Goal: Answer question/provide support: Share knowledge or assist other users

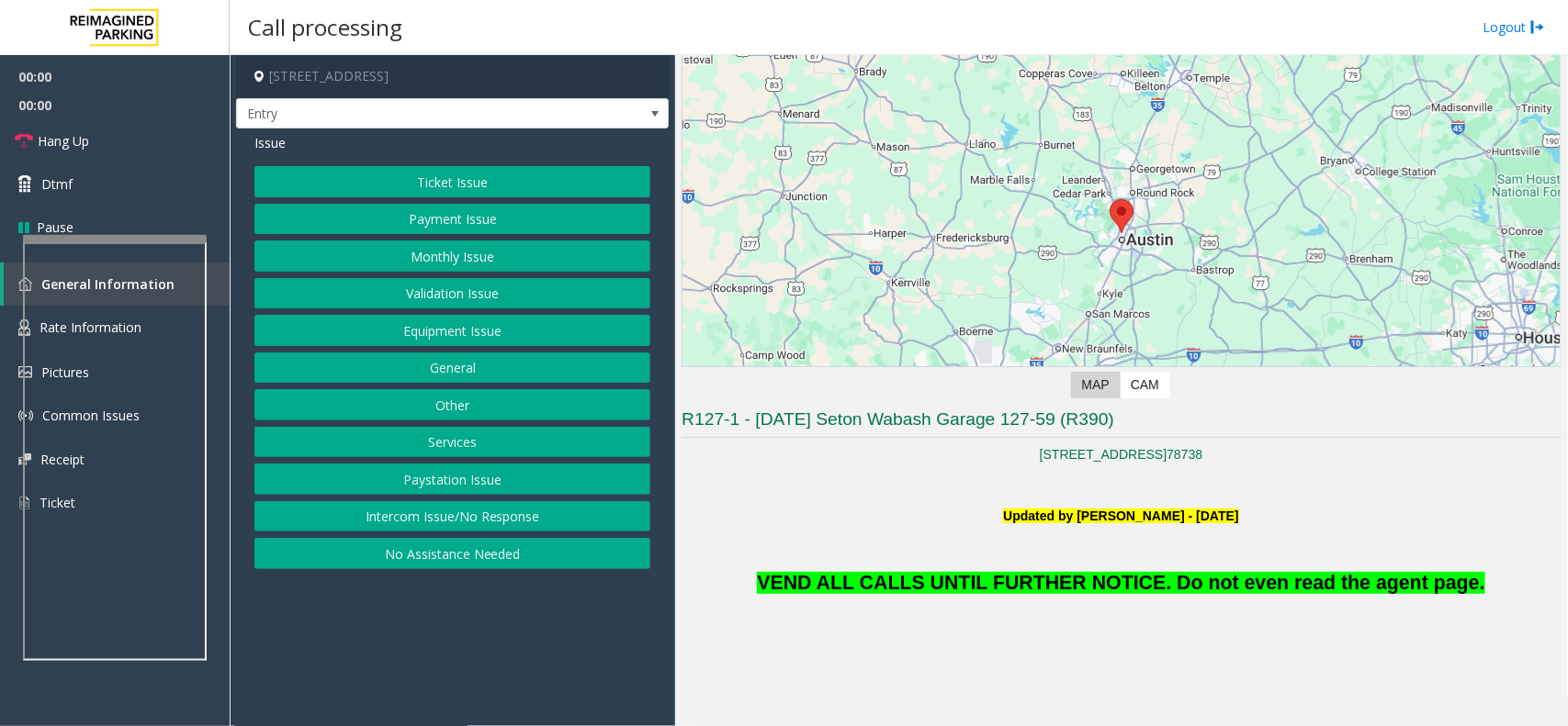
scroll to position [229, 0]
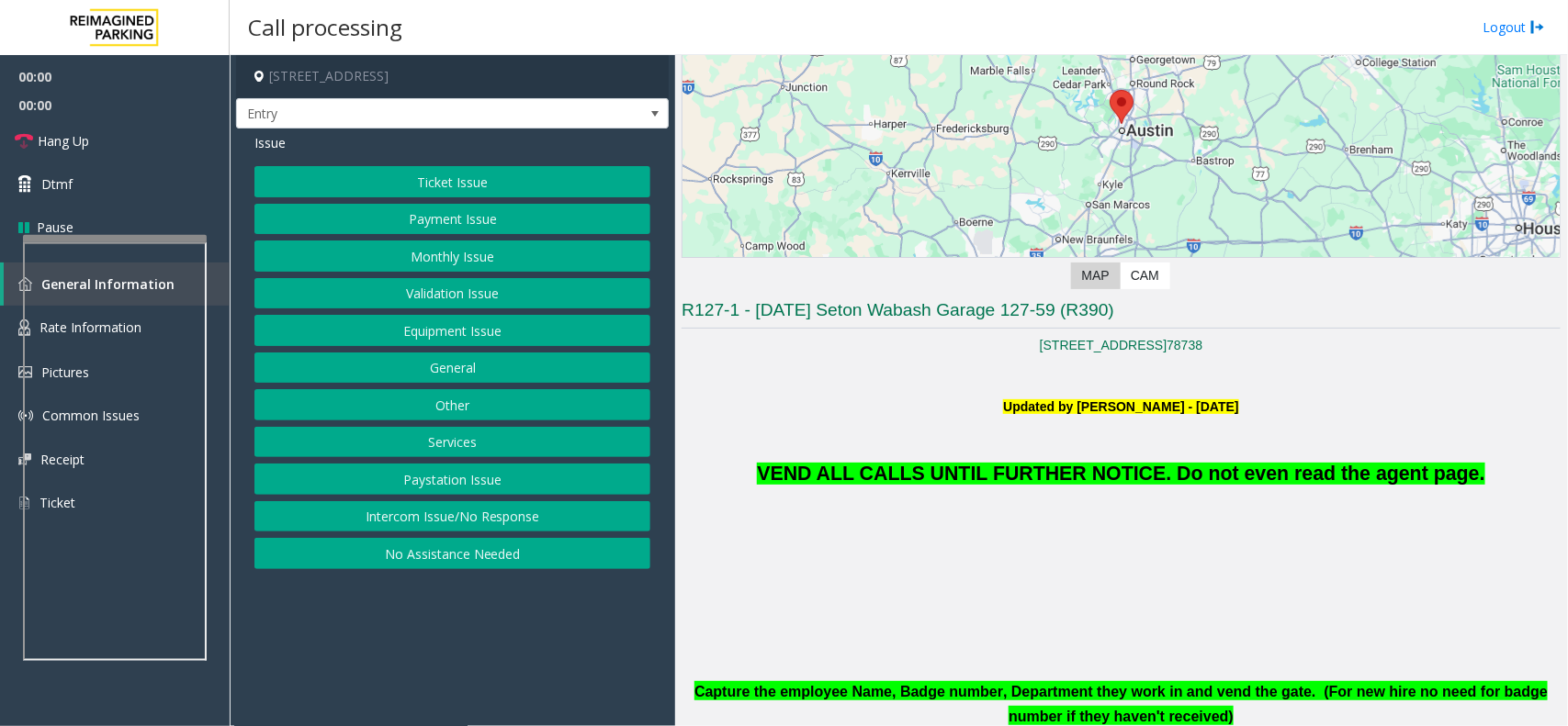
click at [1327, 445] on p "VEND ALL CALLS UNTIL FURTHER NOTICE. Do not even read the agent page." at bounding box center [1122, 453] width 879 height 73
click at [1321, 474] on span "VEND ALL CALLS UNTIL FURTHER NOTICE. Do not even read the agent page." at bounding box center [1120, 474] width 727 height 22
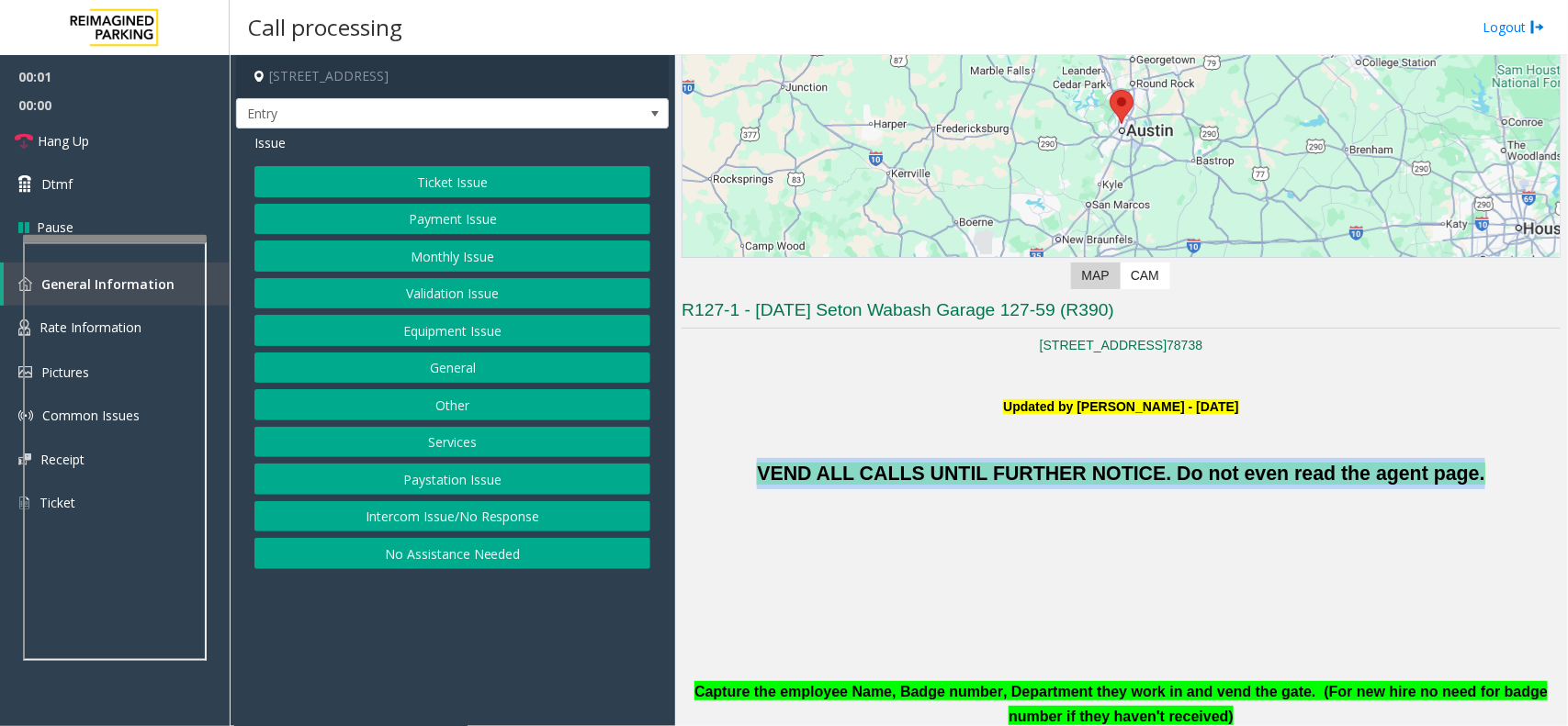
click at [1321, 474] on span "VEND ALL CALLS UNTIL FURTHER NOTICE. Do not even read the agent page." at bounding box center [1120, 474] width 727 height 22
copy span "VEND ALL CALLS UNTIL FURTHER NOTICE. Do not even read the agent page."
click at [456, 258] on button "Monthly Issue" at bounding box center [453, 256] width 396 height 31
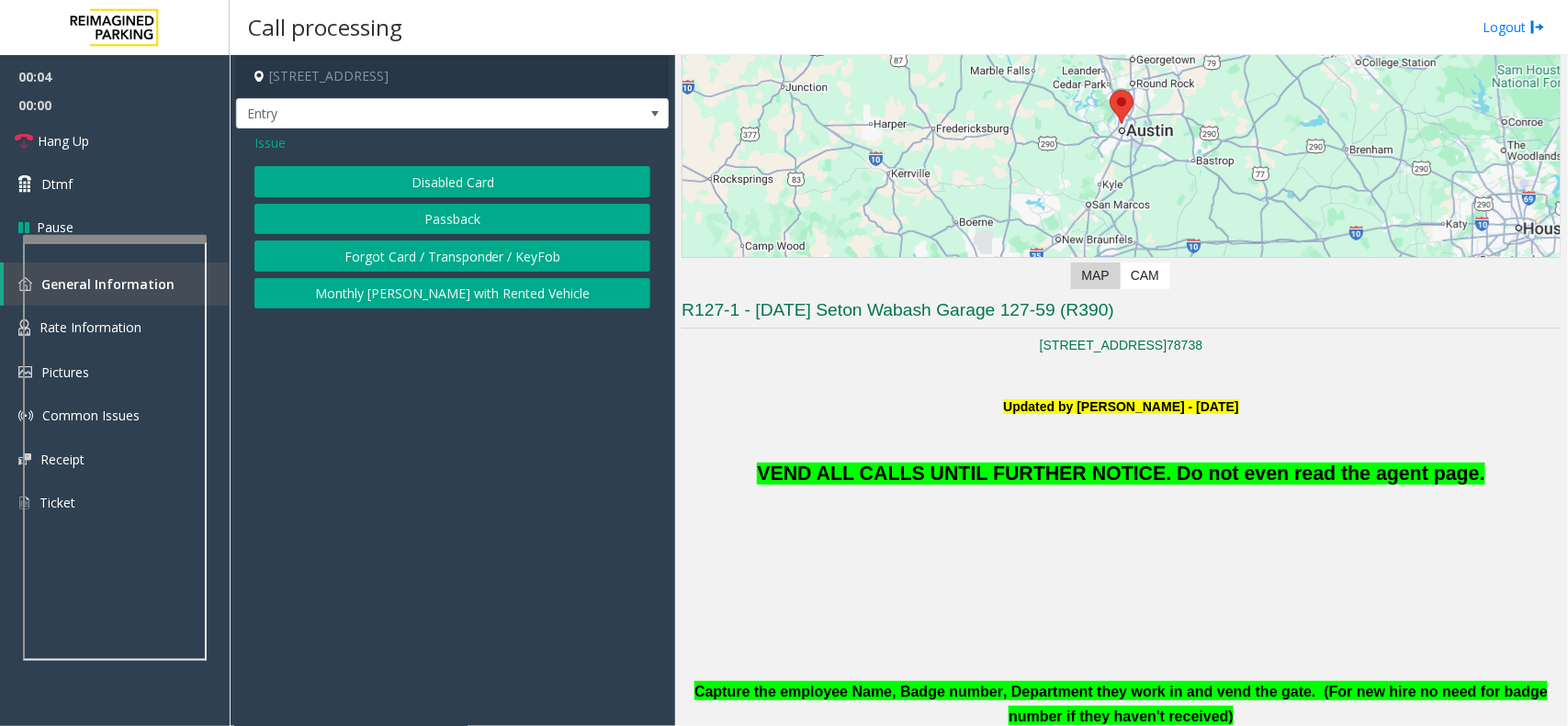
click at [267, 148] on span "Issue" at bounding box center [270, 143] width 31 height 19
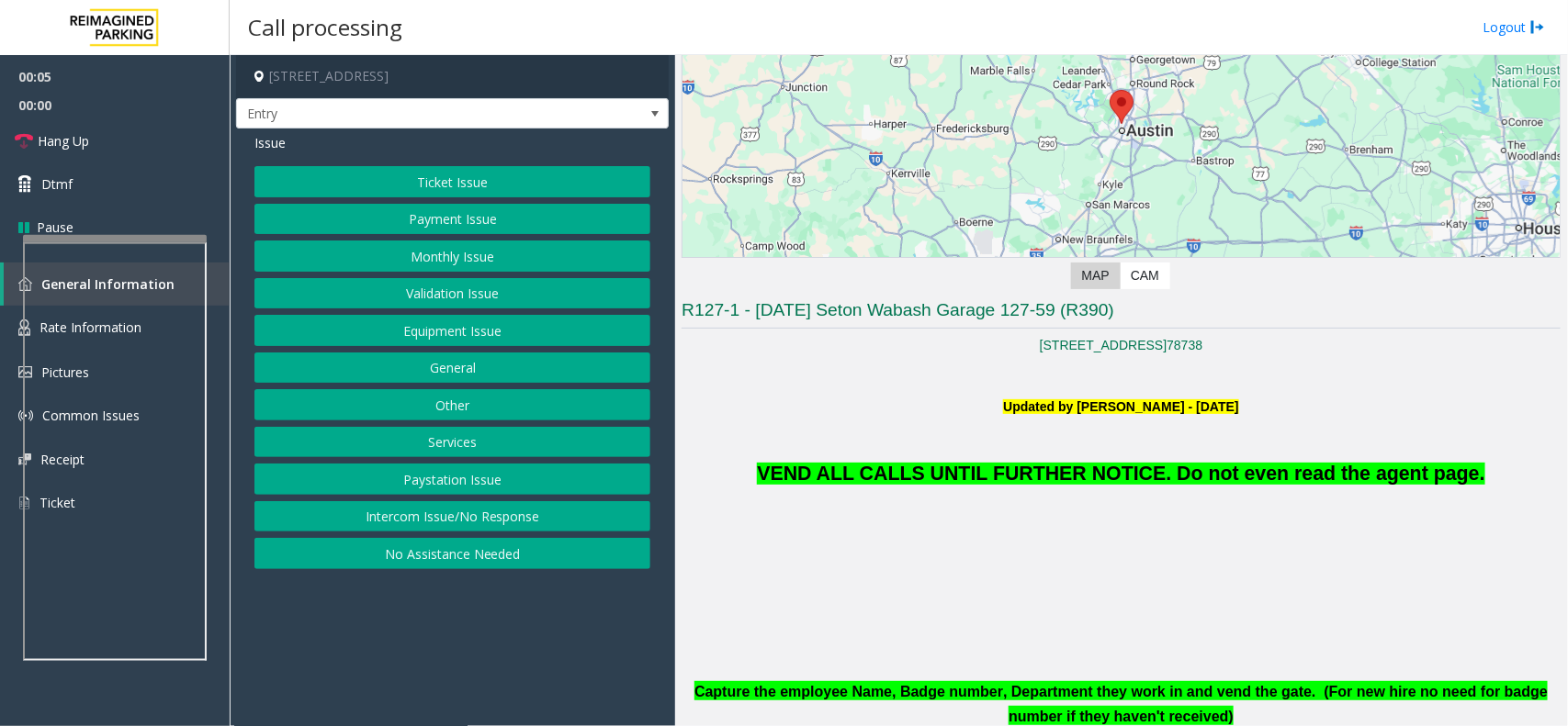
click at [410, 240] on button "Monthly Issue" at bounding box center [453, 256] width 396 height 31
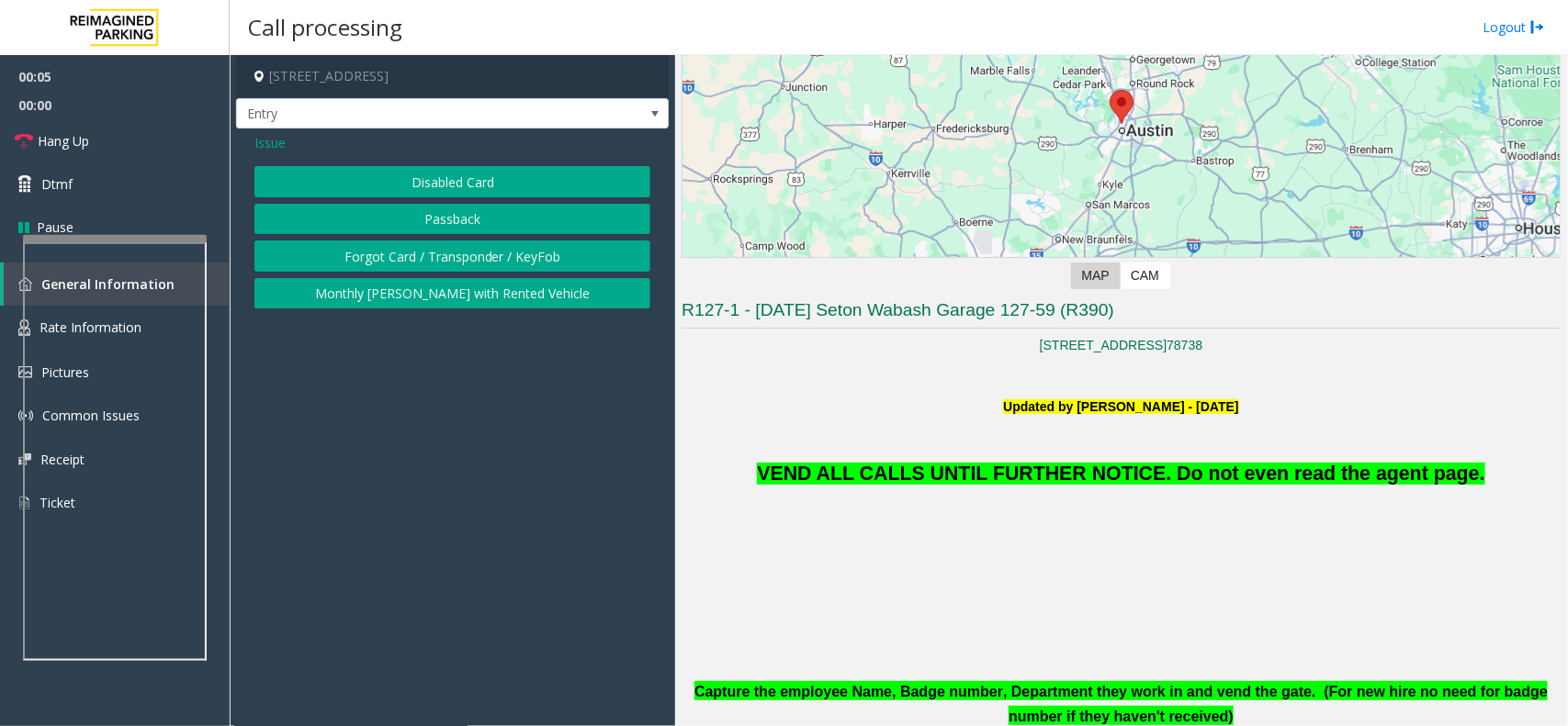
click at [429, 193] on button "Disabled Card" at bounding box center [453, 182] width 396 height 31
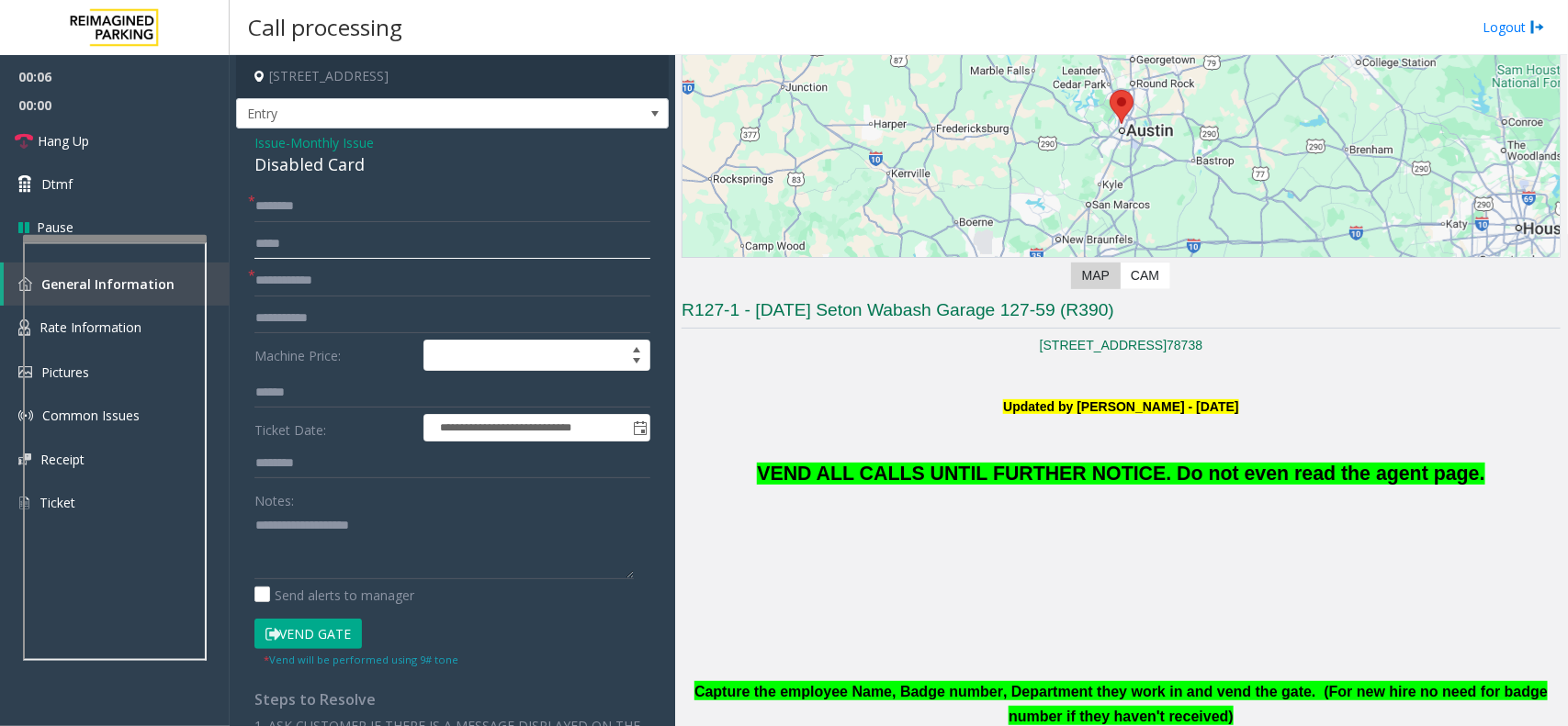
click at [340, 235] on input "text" at bounding box center [453, 244] width 396 height 31
click at [341, 223] on form "**********" at bounding box center [453, 429] width 396 height 477
click at [350, 214] on input "text" at bounding box center [453, 206] width 396 height 31
type input "**"
click at [346, 250] on input "text" at bounding box center [453, 244] width 396 height 31
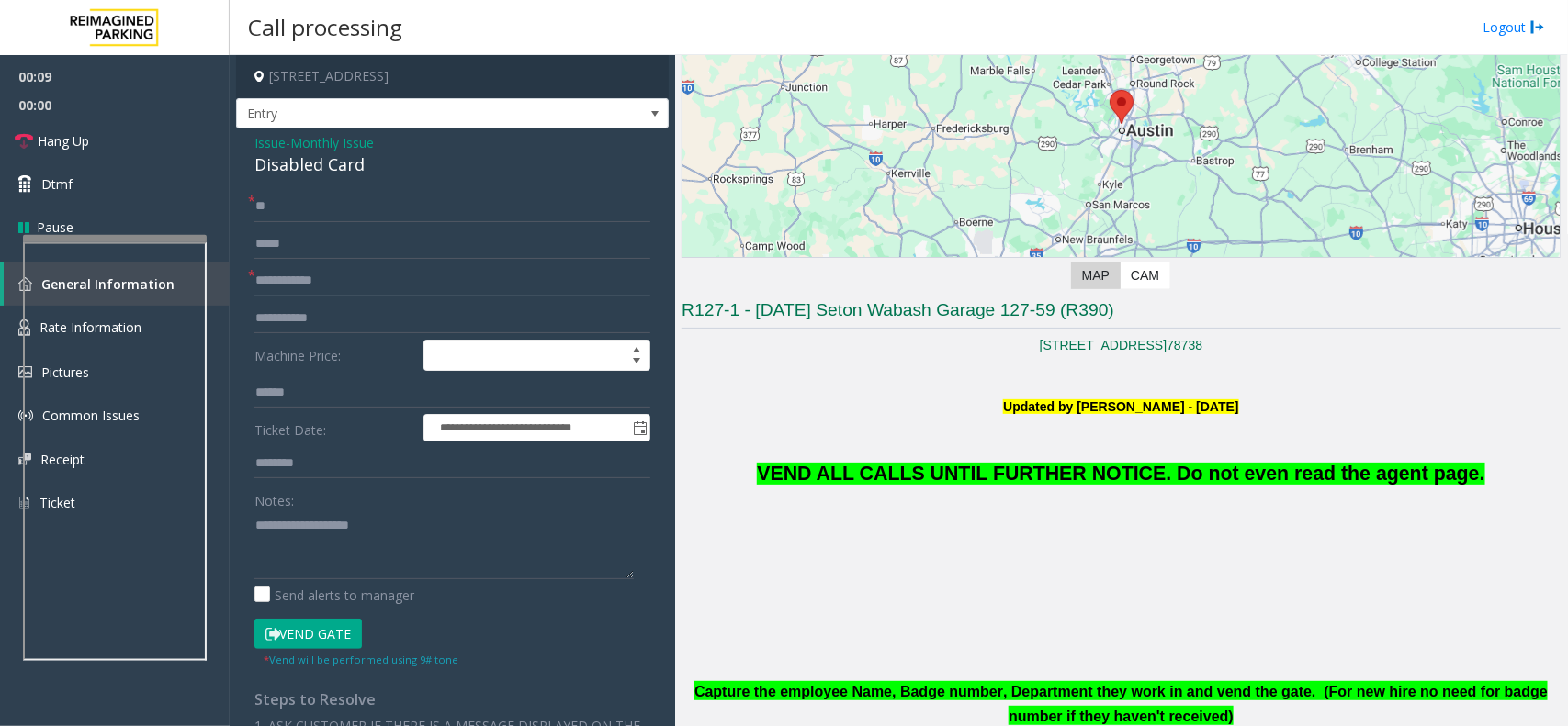
click at [346, 280] on input "text" at bounding box center [453, 281] width 396 height 31
type input "**"
click at [332, 627] on button "Vend Gate" at bounding box center [308, 635] width 108 height 31
click at [356, 560] on textarea at bounding box center [444, 544] width 380 height 69
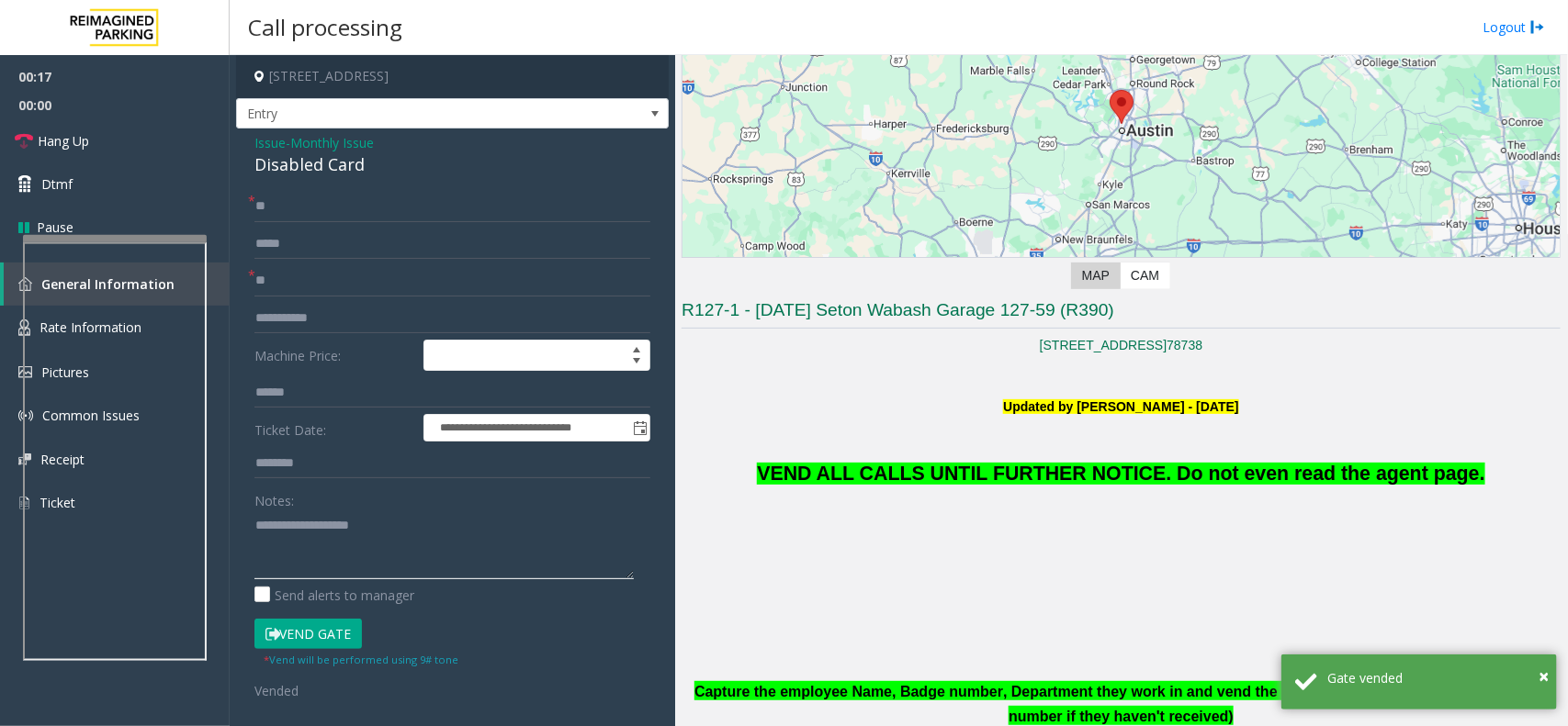
paste textarea "**********"
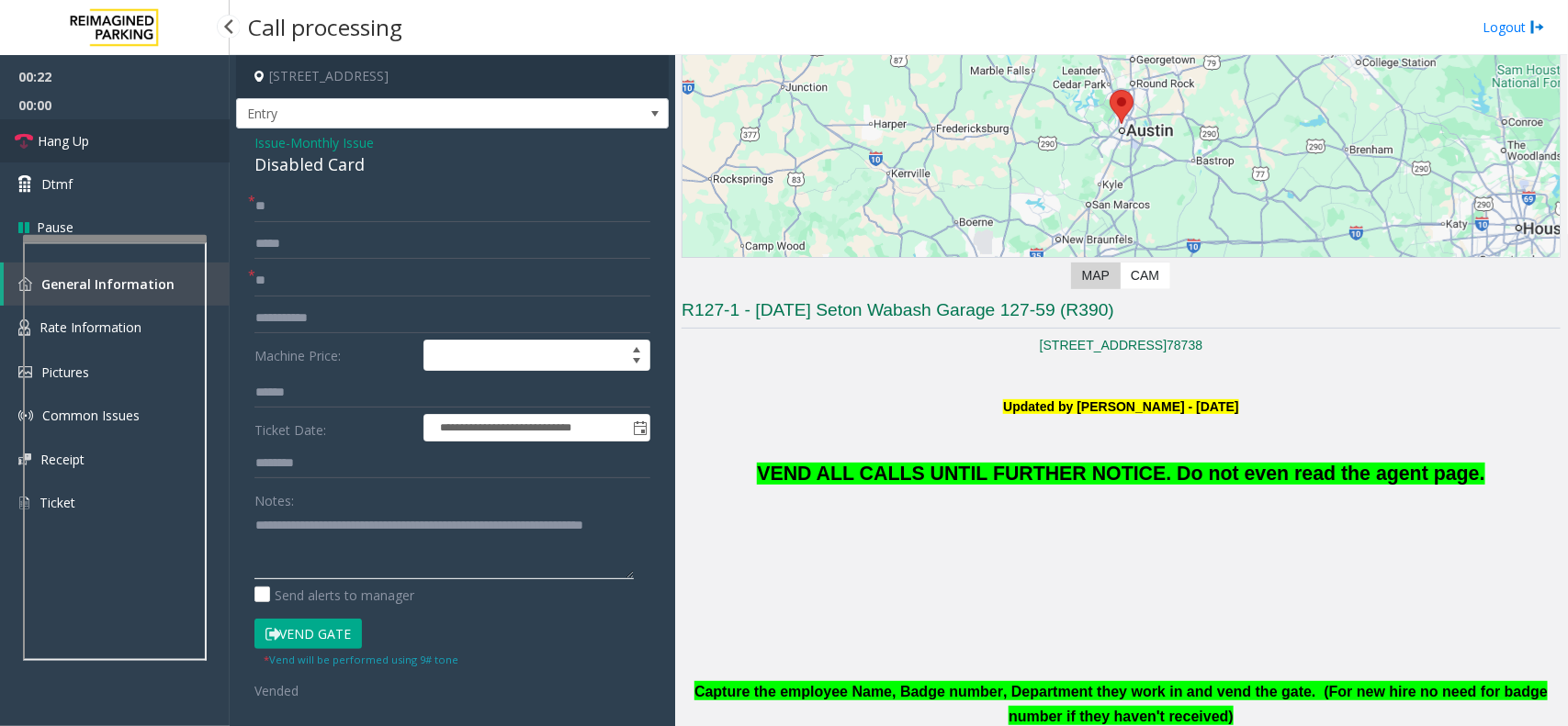
type textarea "**********"
click at [132, 149] on link "Hang Up" at bounding box center [114, 141] width 230 height 43
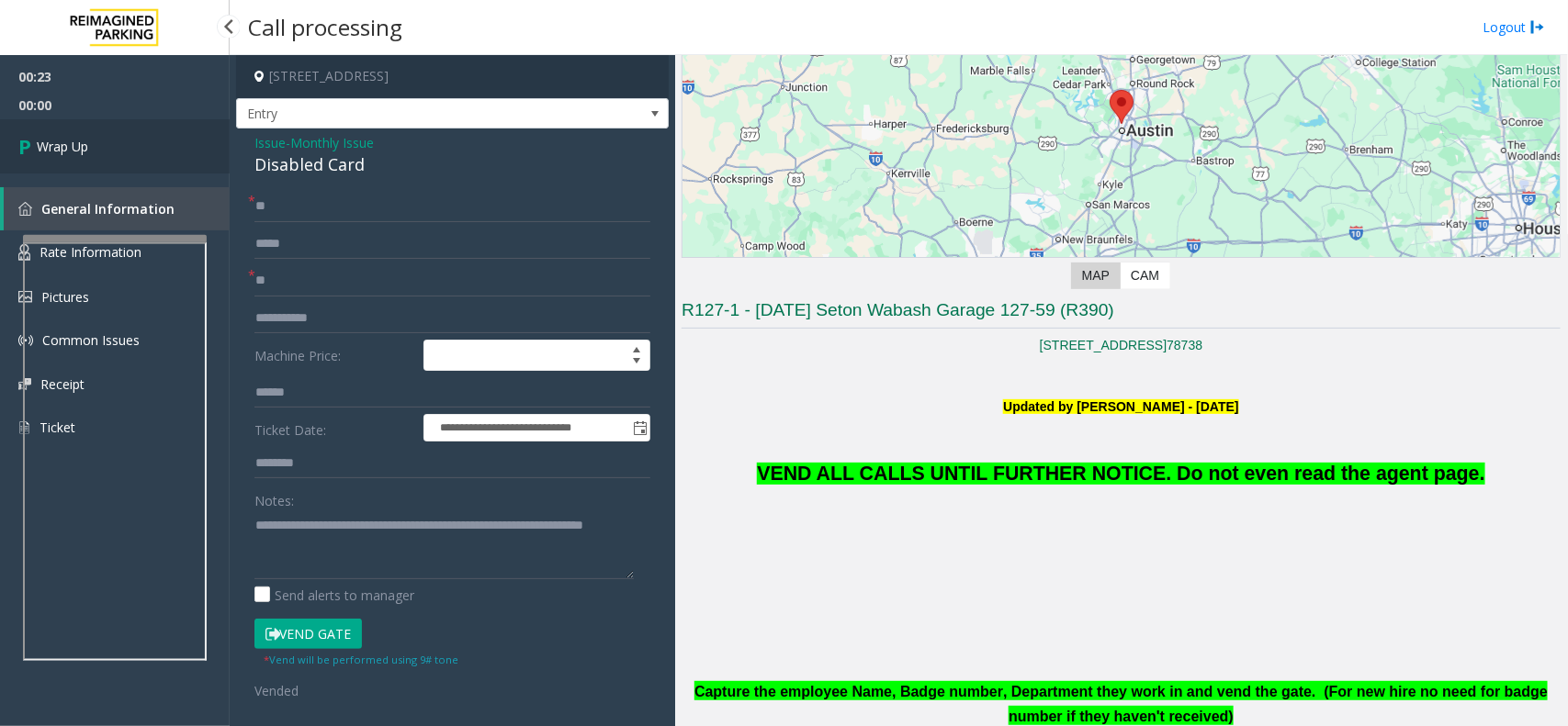
click at [132, 149] on link "Wrap Up" at bounding box center [114, 146] width 230 height 54
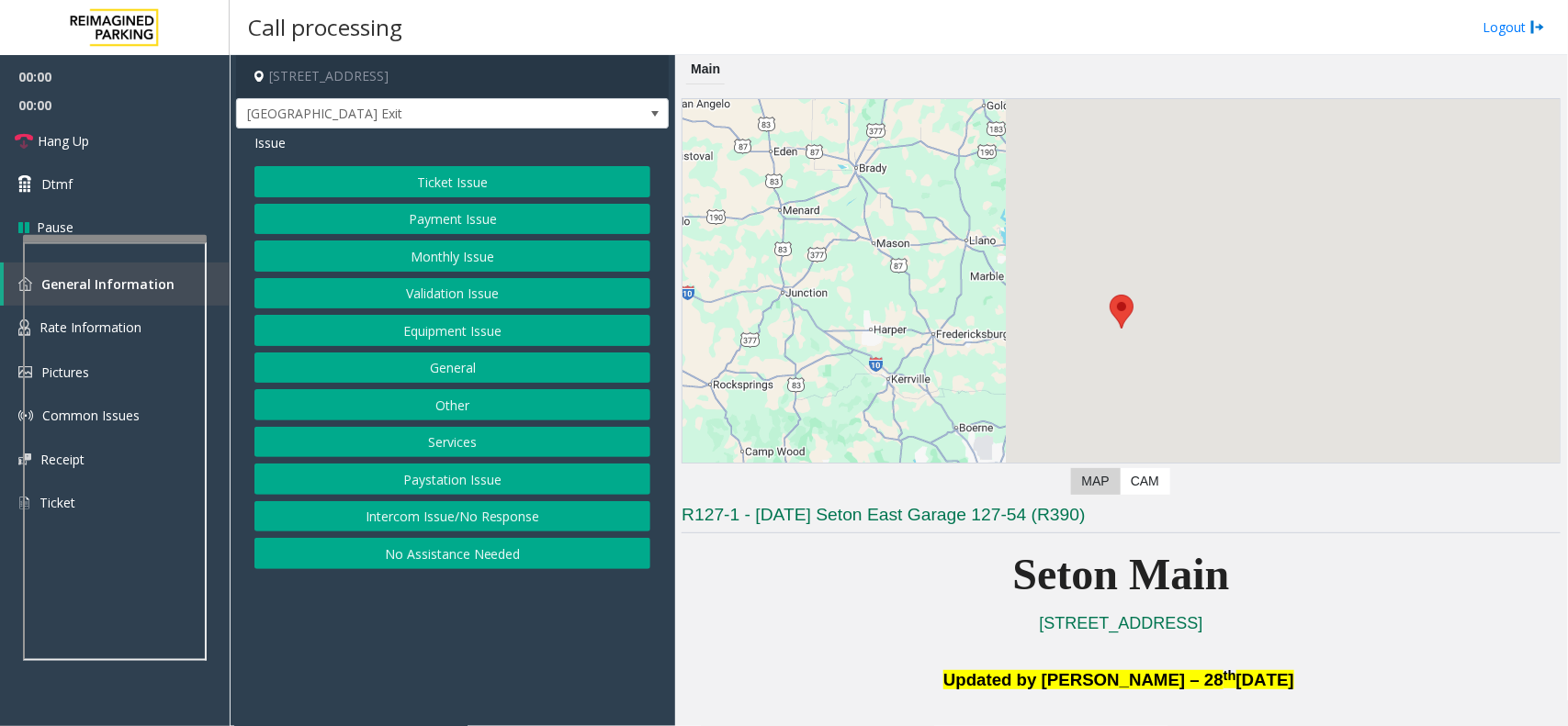
scroll to position [345, 0]
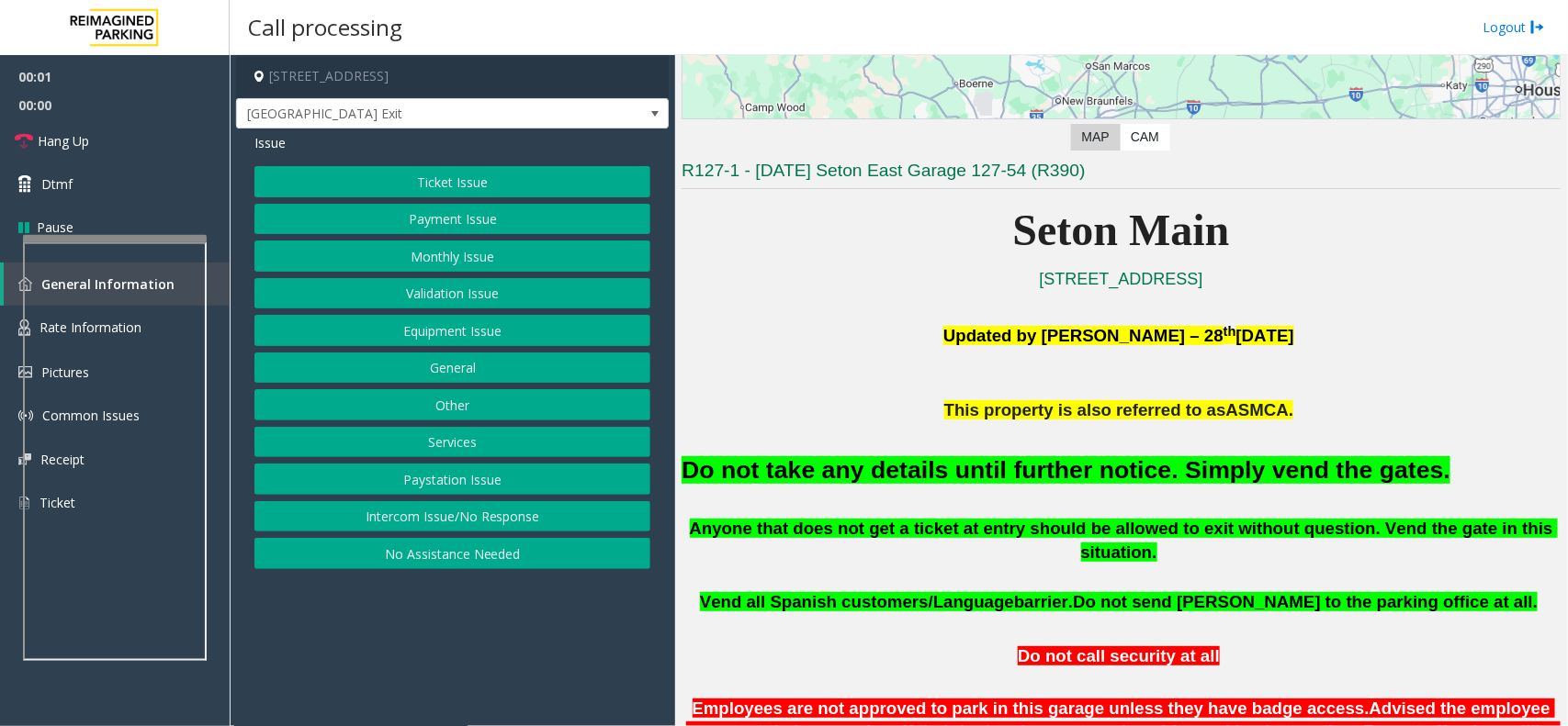
click at [1098, 461] on font "Do not take any details until further notice. Simply vend the gates." at bounding box center [1067, 470] width 769 height 28
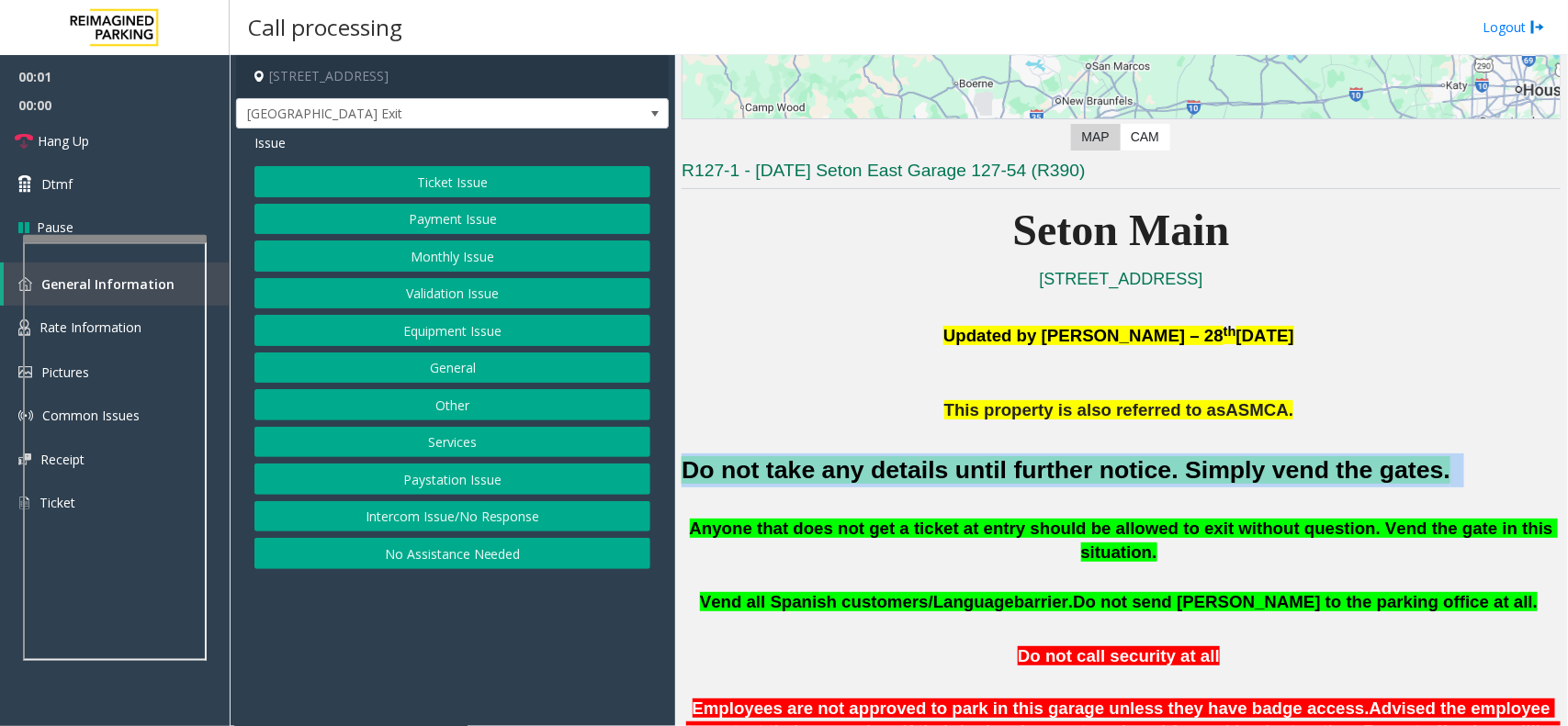
click at [1098, 461] on font "Do not take any details until further notice. Simply vend the gates." at bounding box center [1067, 470] width 769 height 28
copy h2 "Do not take any details until further notice. Simply vend the gates."
click at [475, 323] on button "Equipment Issue" at bounding box center [453, 331] width 396 height 31
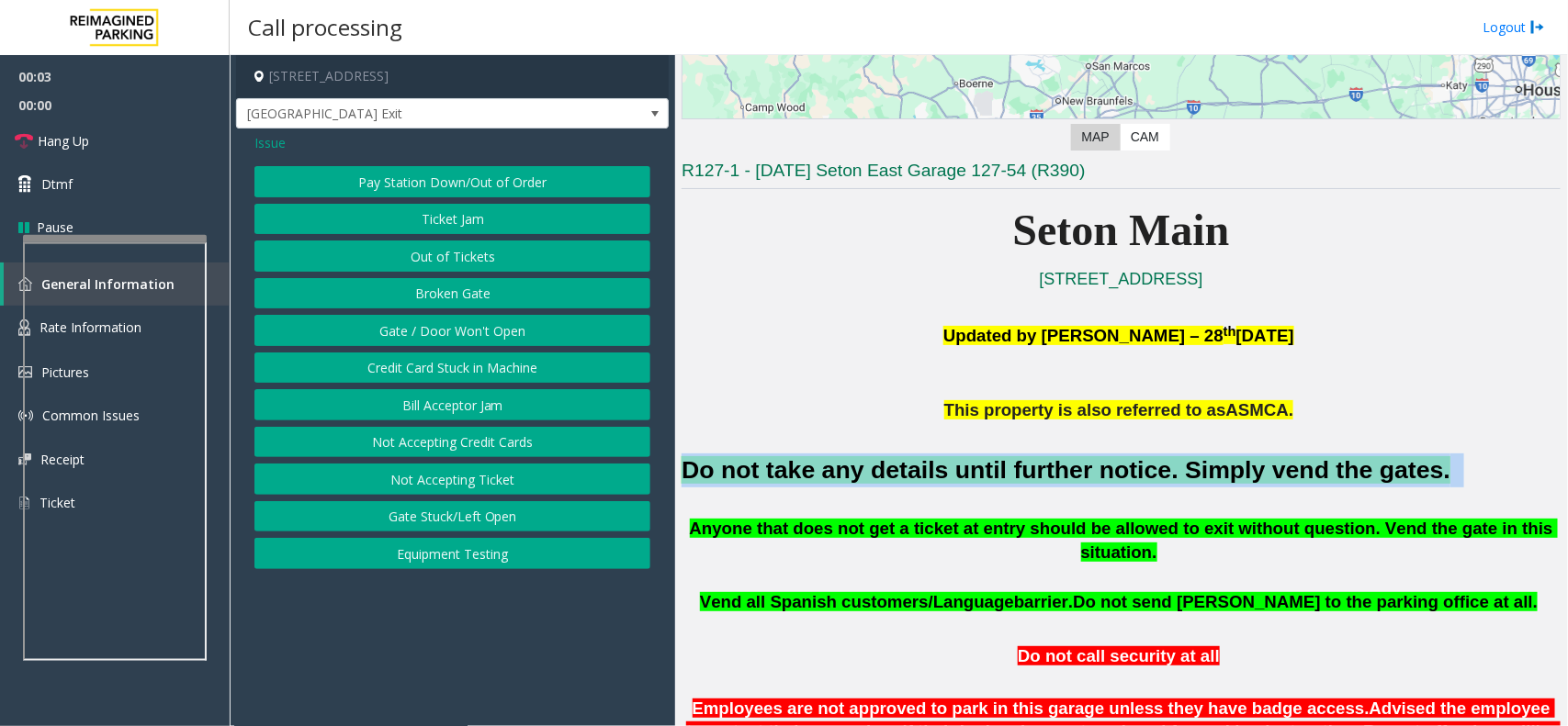
click at [466, 326] on button "Gate / Door Won't Open" at bounding box center [453, 331] width 396 height 31
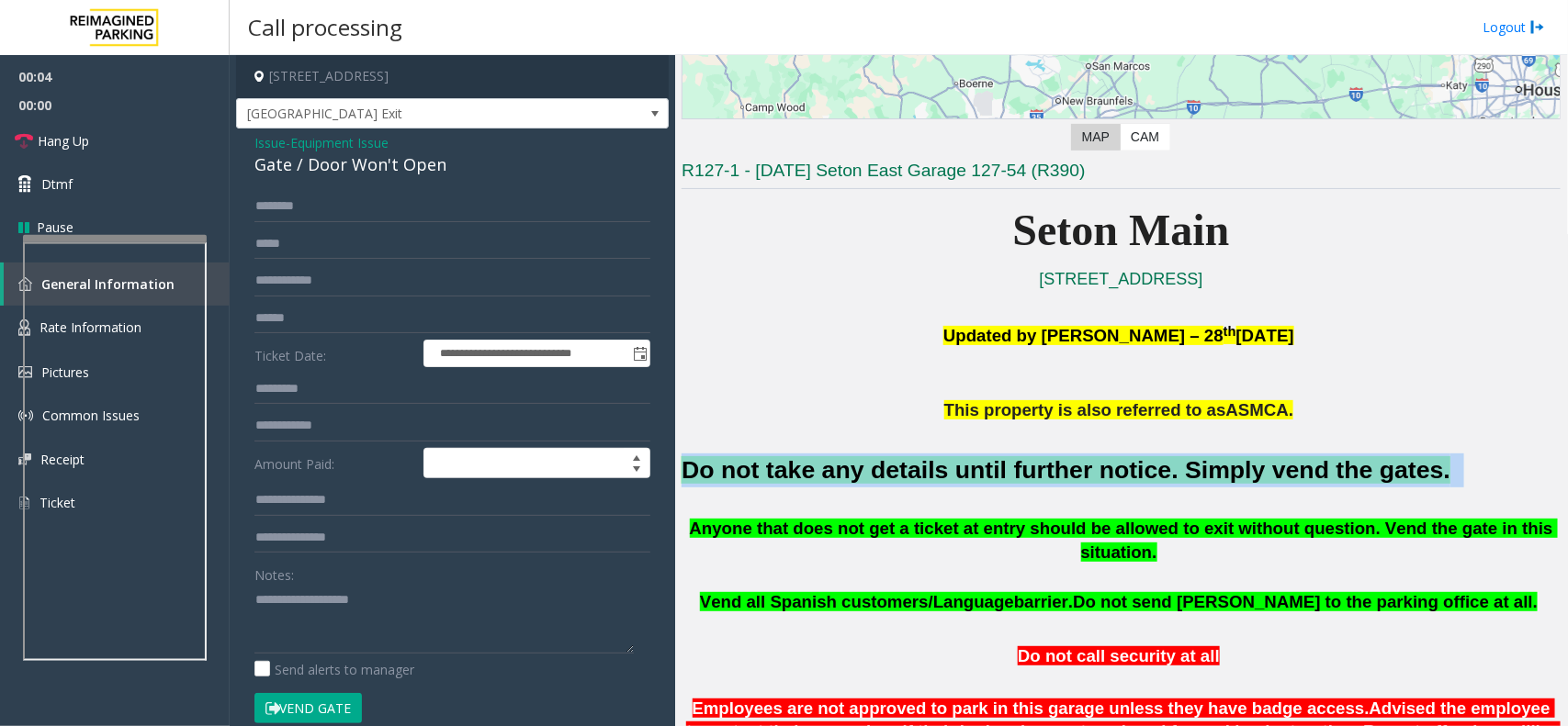
click at [313, 714] on button "Vend Gate" at bounding box center [308, 709] width 108 height 31
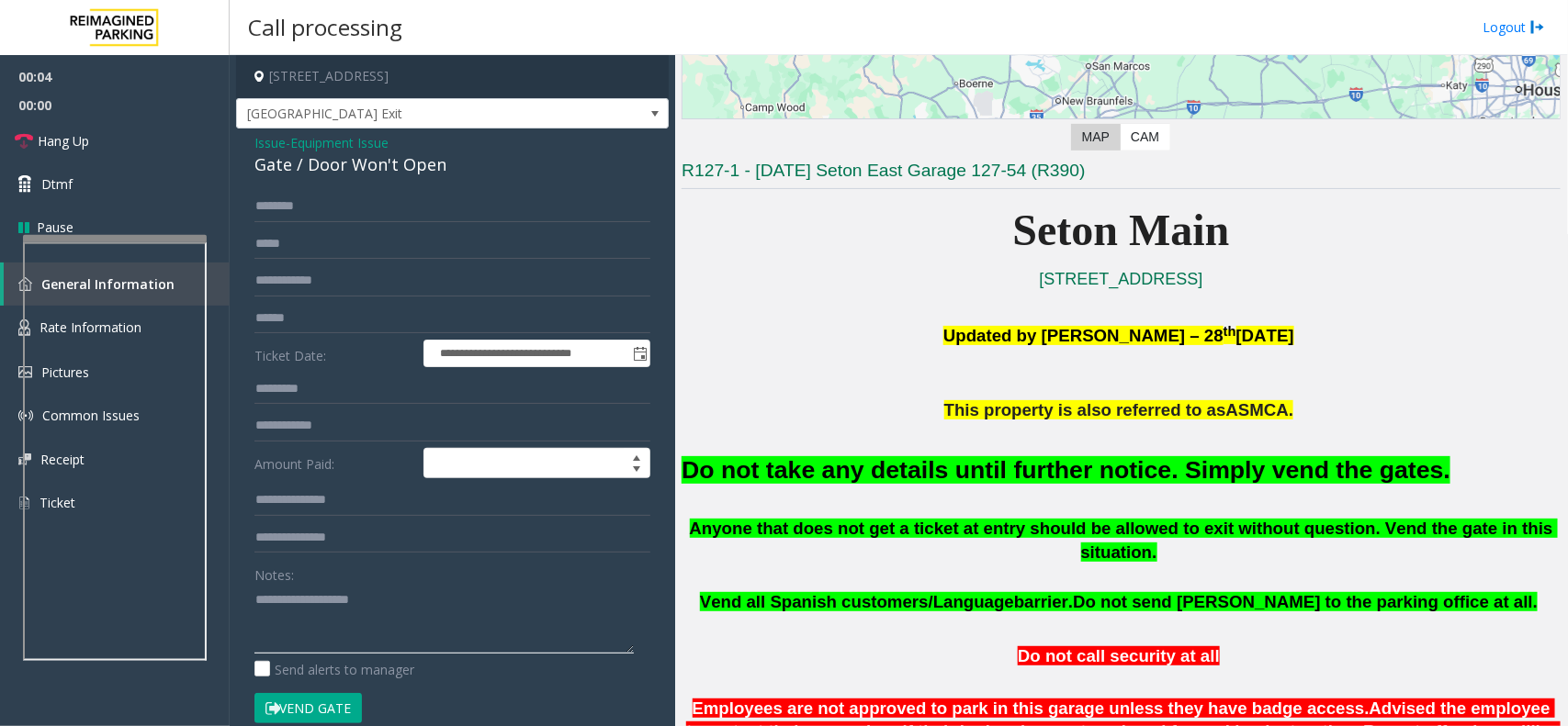
click at [333, 643] on textarea at bounding box center [444, 619] width 380 height 69
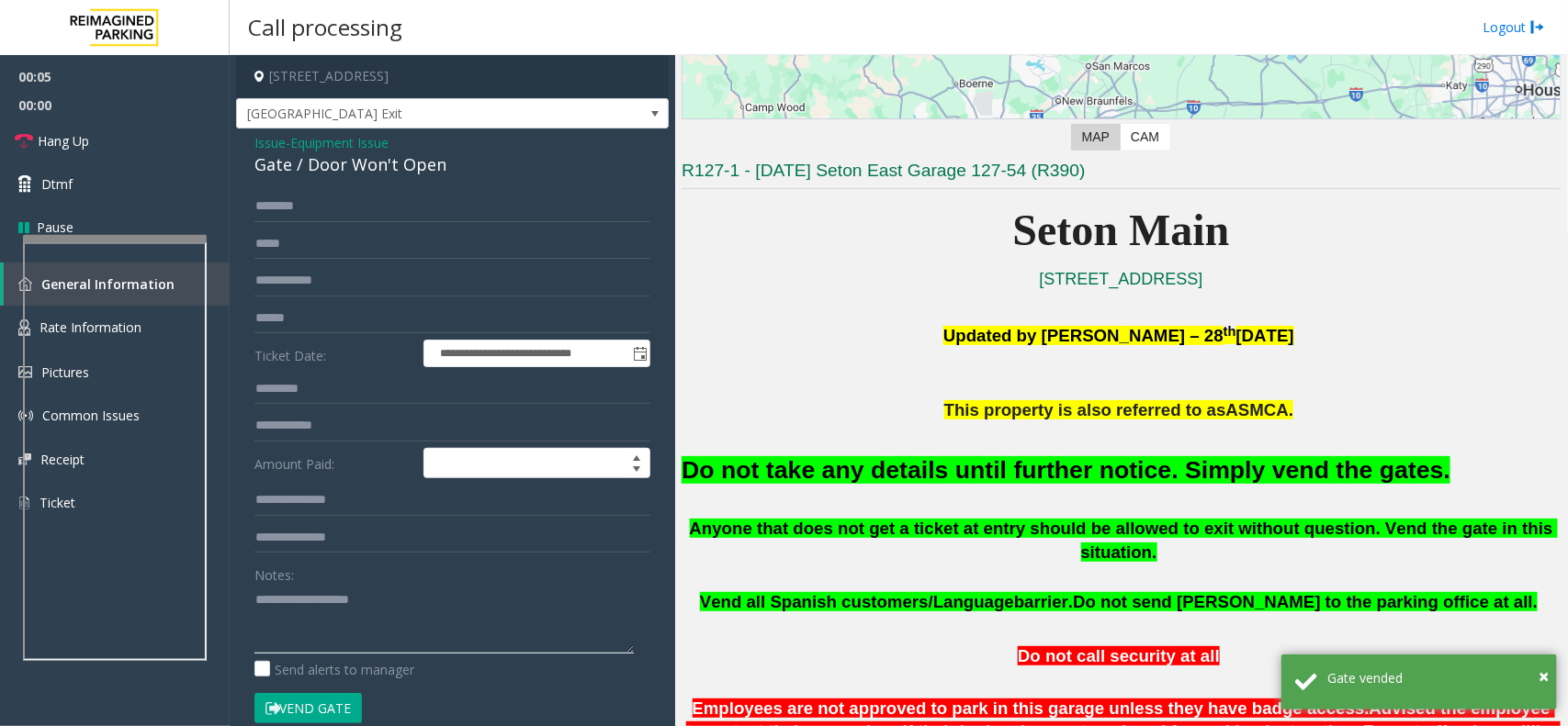
paste textarea "**********"
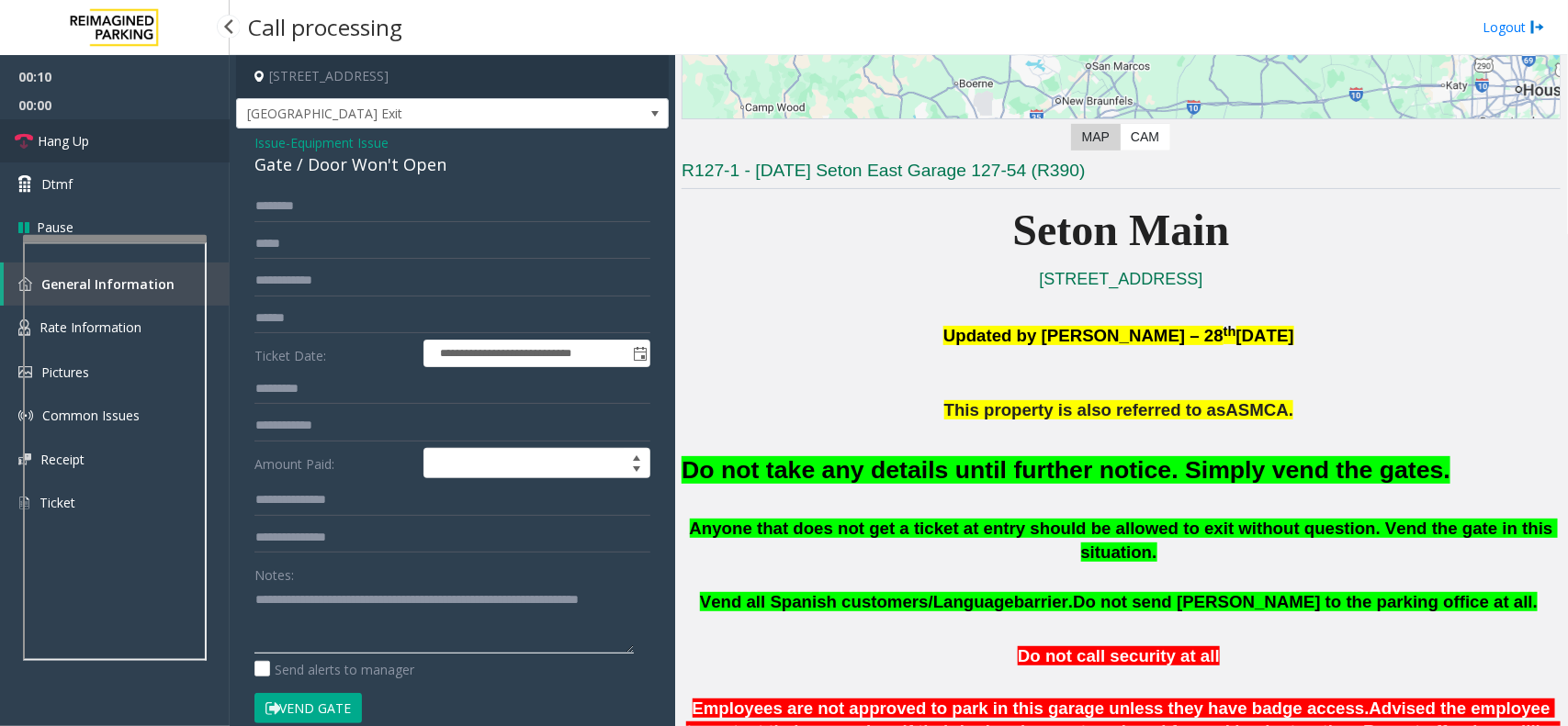
type textarea "**********"
click at [140, 139] on link "Hang Up" at bounding box center [114, 141] width 230 height 43
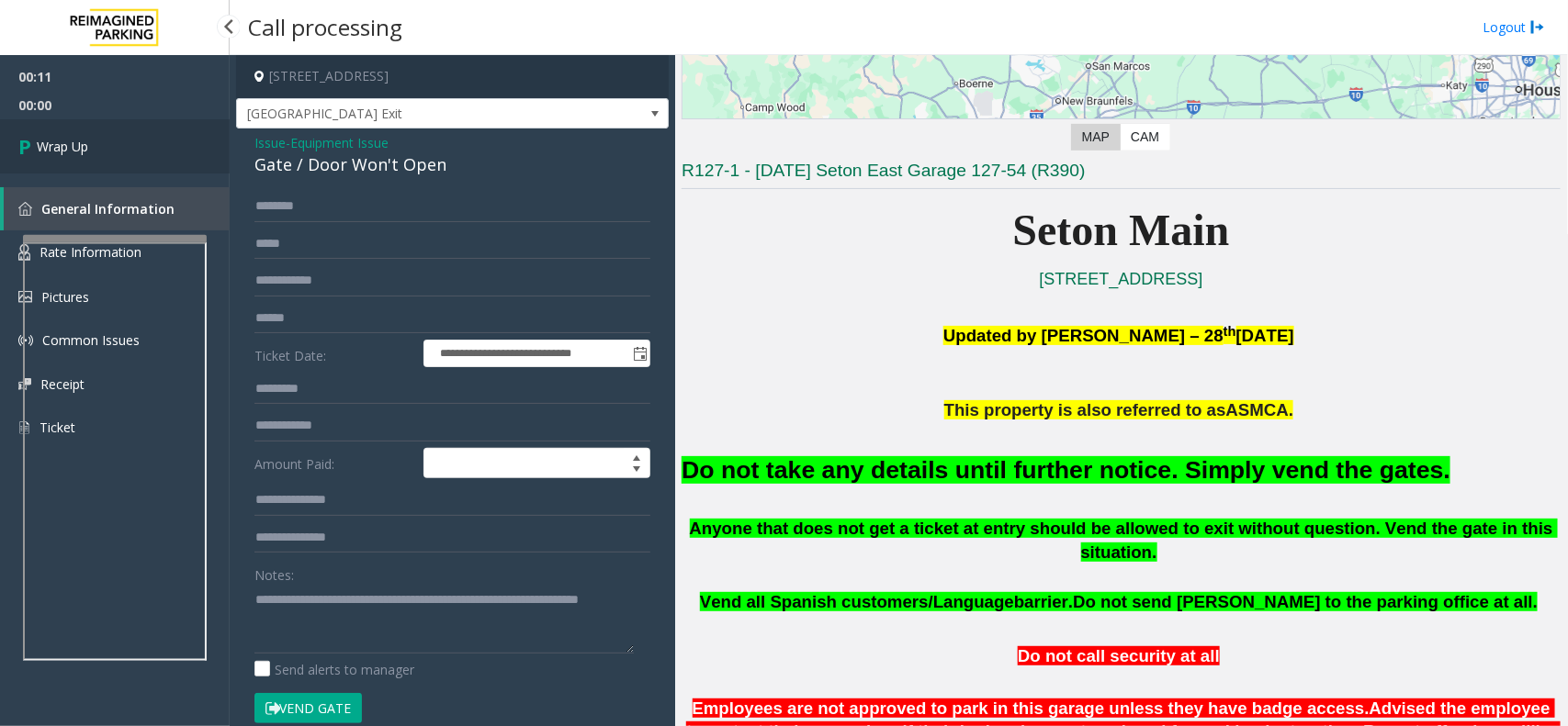
click at [140, 139] on link "Wrap Up" at bounding box center [114, 146] width 230 height 54
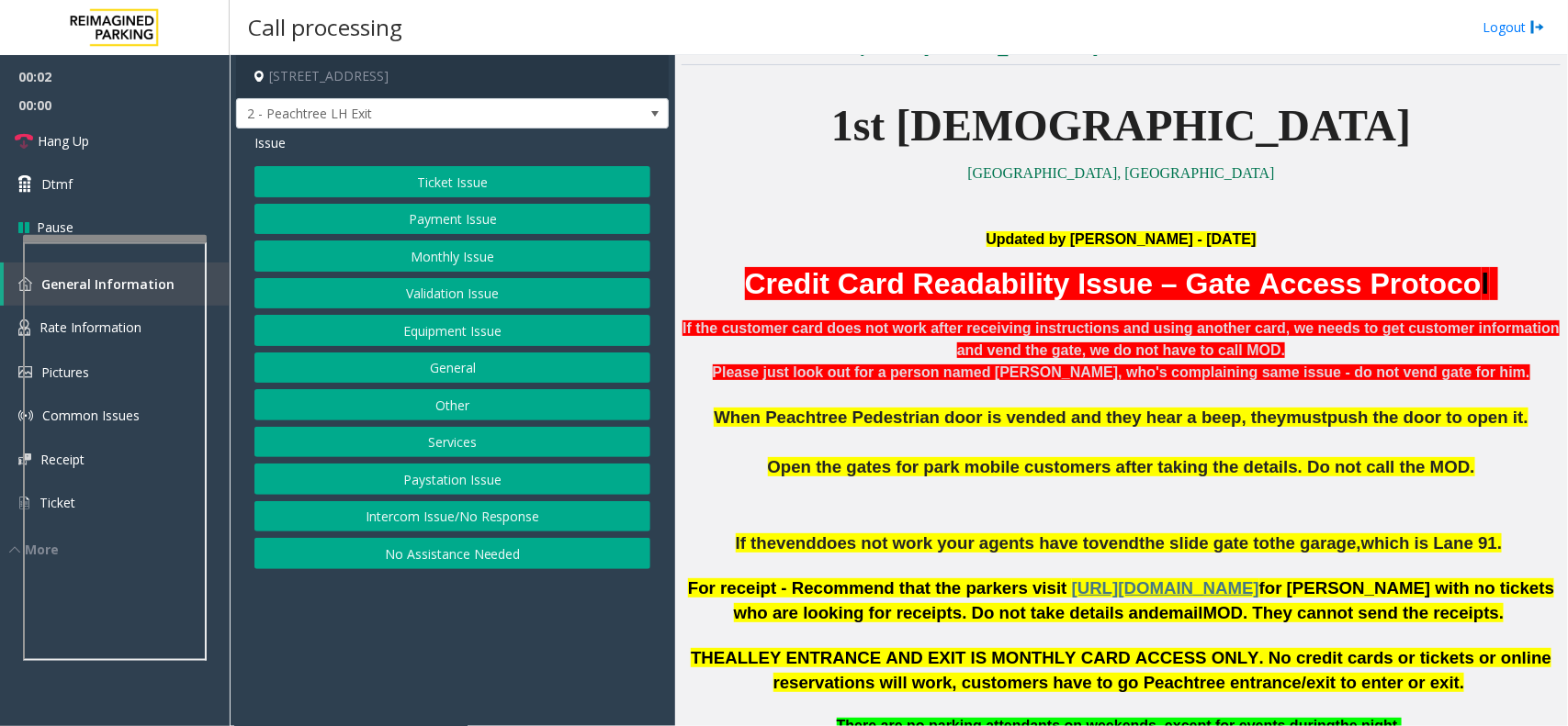
scroll to position [459, 0]
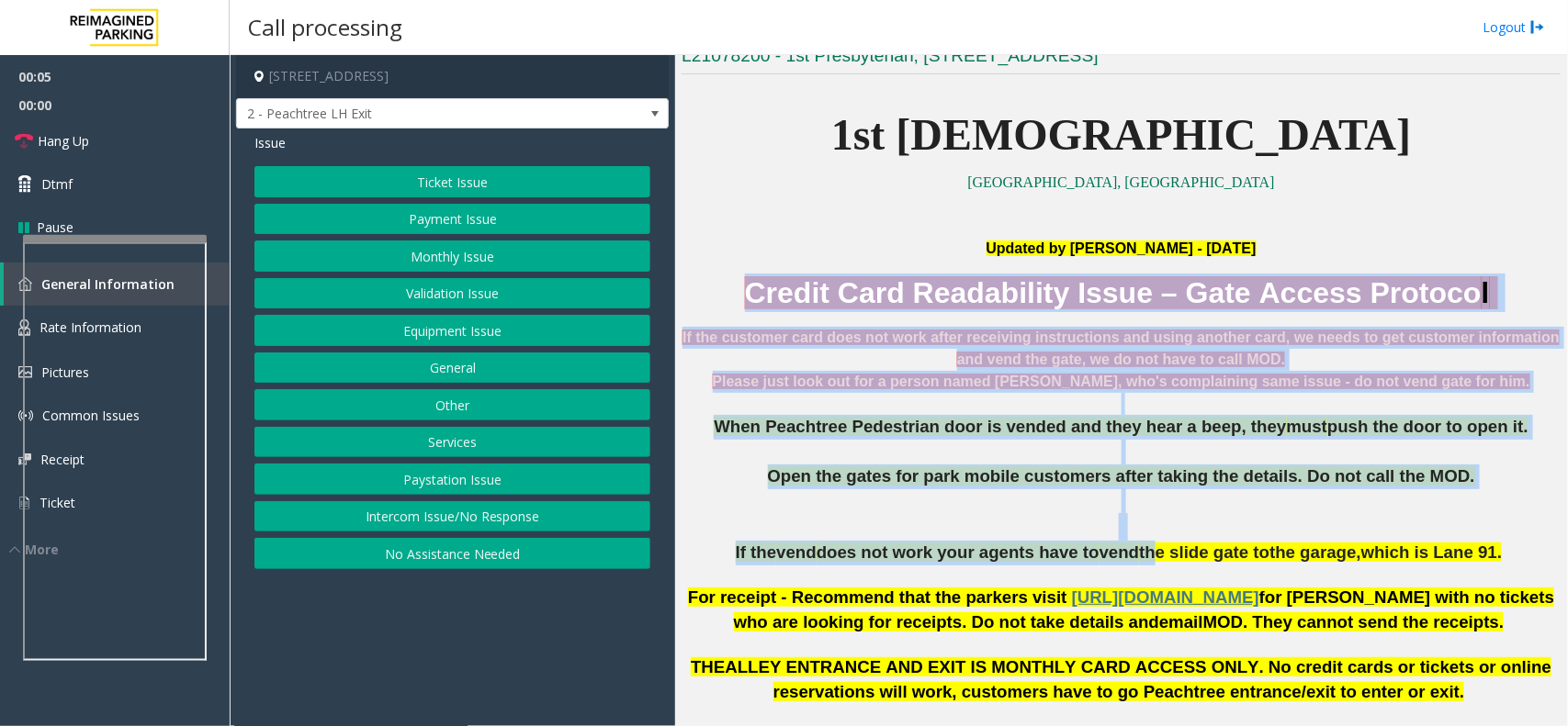
drag, startPoint x: 791, startPoint y: 271, endPoint x: 1144, endPoint y: 552, distance: 451.2
click at [1144, 552] on div "Updated by [PERSON_NAME] - [DATE] Credit Card Readability Issue – Gate Access P…" at bounding box center [1122, 402] width 879 height 327
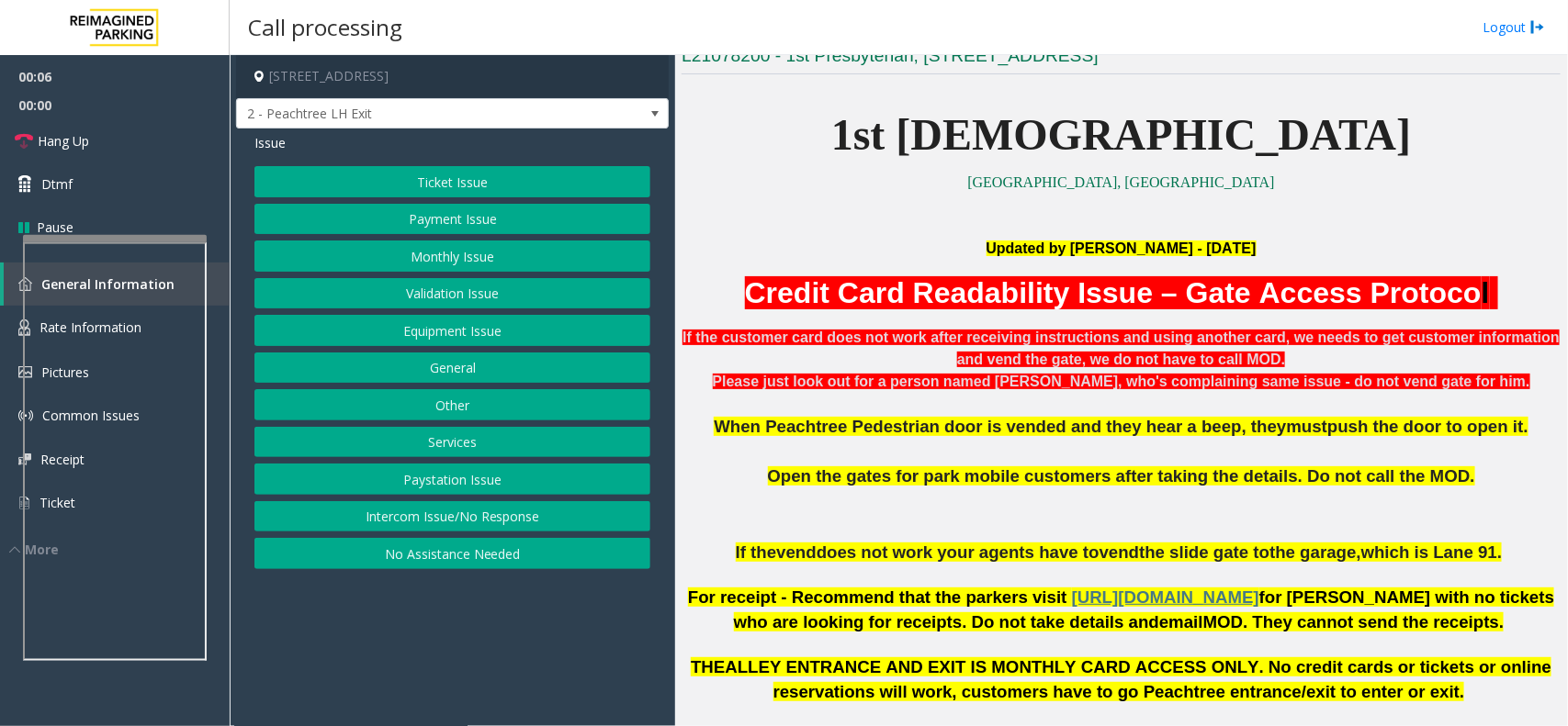
click at [1205, 544] on span "the slide gate to" at bounding box center [1205, 552] width 131 height 19
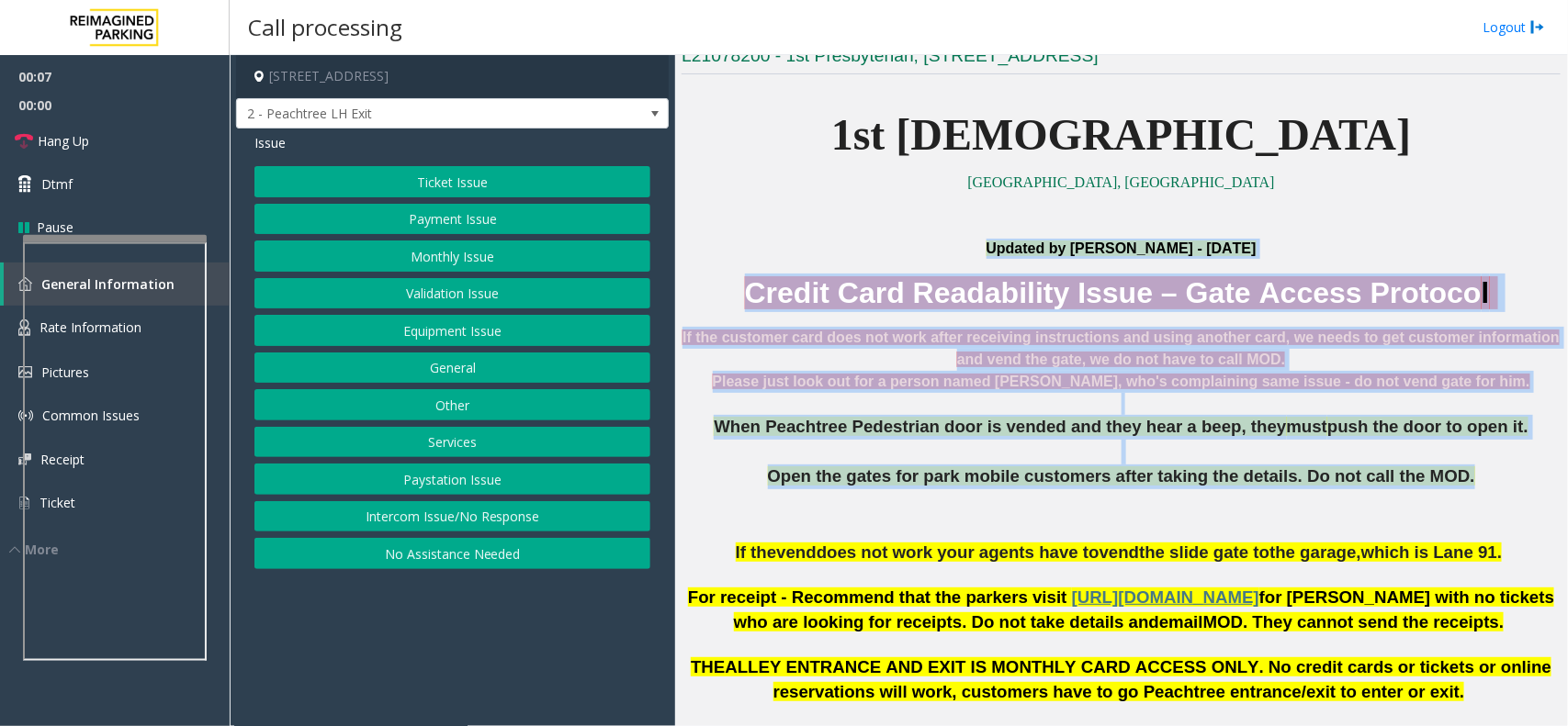
drag, startPoint x: 1401, startPoint y: 511, endPoint x: 800, endPoint y: 232, distance: 662.6
click at [800, 232] on p at bounding box center [1122, 228] width 879 height 20
drag, startPoint x: 786, startPoint y: 274, endPoint x: 1458, endPoint y: 533, distance: 720.2
click at [1458, 533] on div "Updated by [PERSON_NAME] - [DATE] Credit Card Readability Issue – Gate Access P…" at bounding box center [1122, 402] width 879 height 327
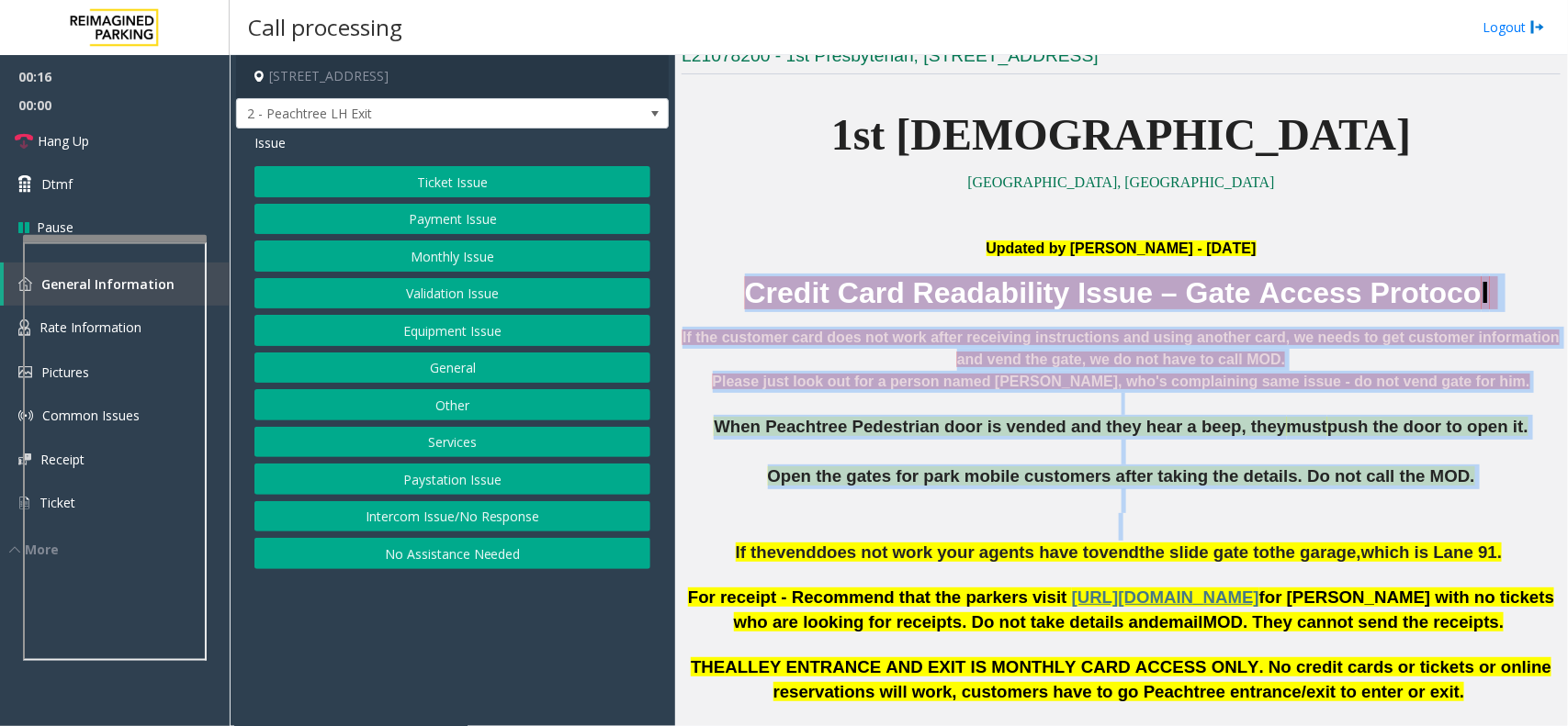
click at [1459, 533] on p at bounding box center [1122, 514] width 879 height 53
drag, startPoint x: 1410, startPoint y: 468, endPoint x: 948, endPoint y: 258, distance: 507.5
click at [948, 258] on div "Updated by [PERSON_NAME] - [DATE] Credit Card Readability Issue – Gate Access P…" at bounding box center [1122, 402] width 879 height 327
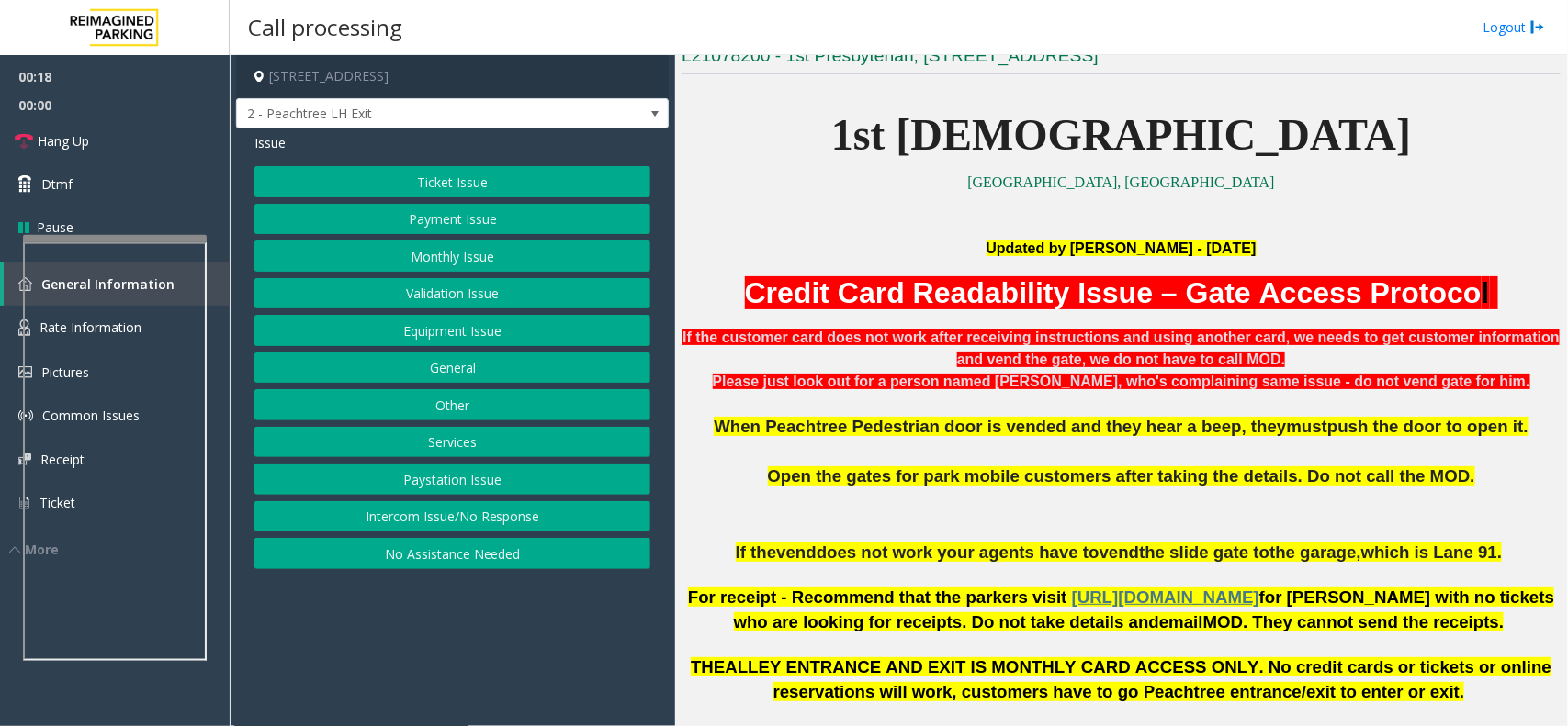
click at [511, 236] on div "Ticket Issue Payment Issue Monthly Issue Validation Issue Equipment Issue Gener…" at bounding box center [453, 368] width 396 height 404
click at [489, 226] on button "Payment Issue" at bounding box center [453, 219] width 396 height 31
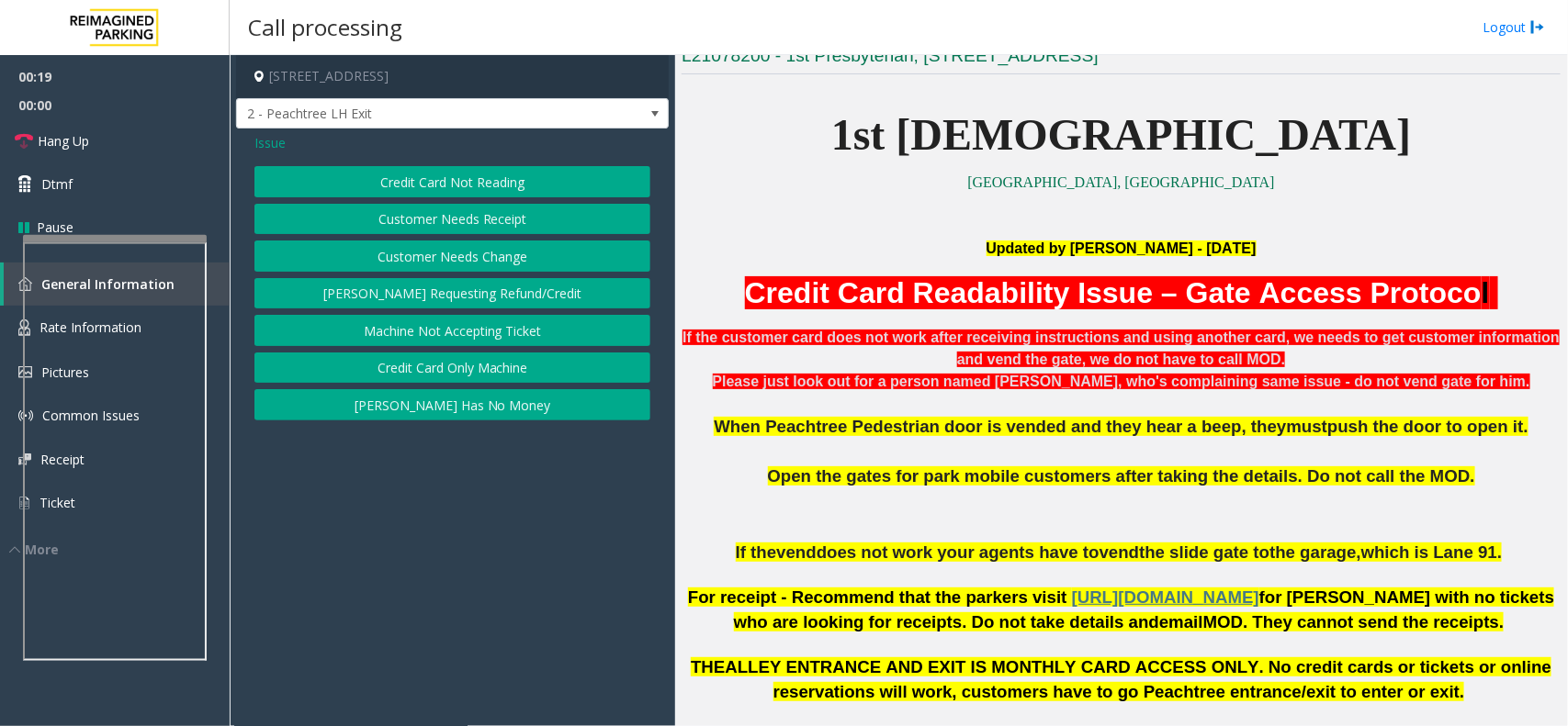
click at [491, 184] on button "Credit Card Not Reading" at bounding box center [453, 182] width 396 height 31
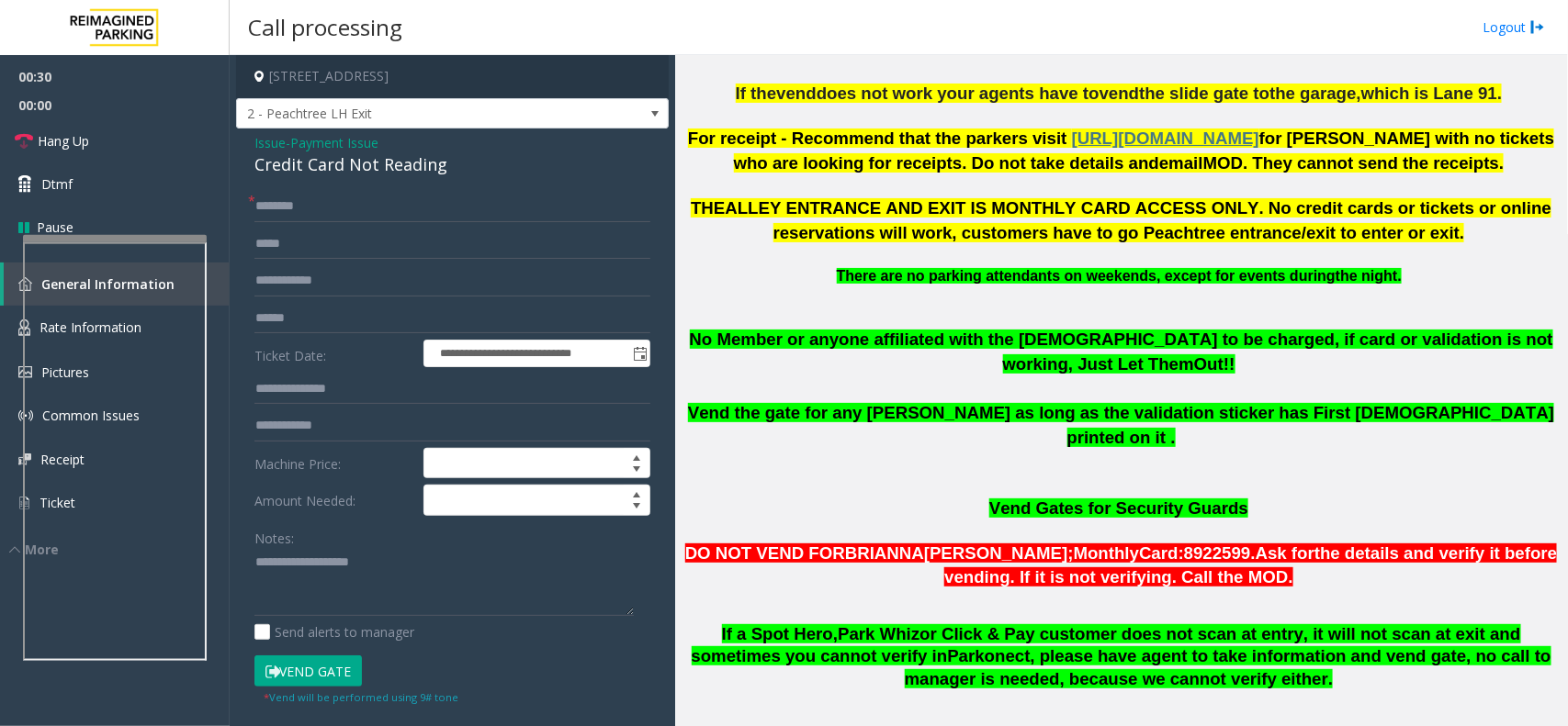
scroll to position [345, 0]
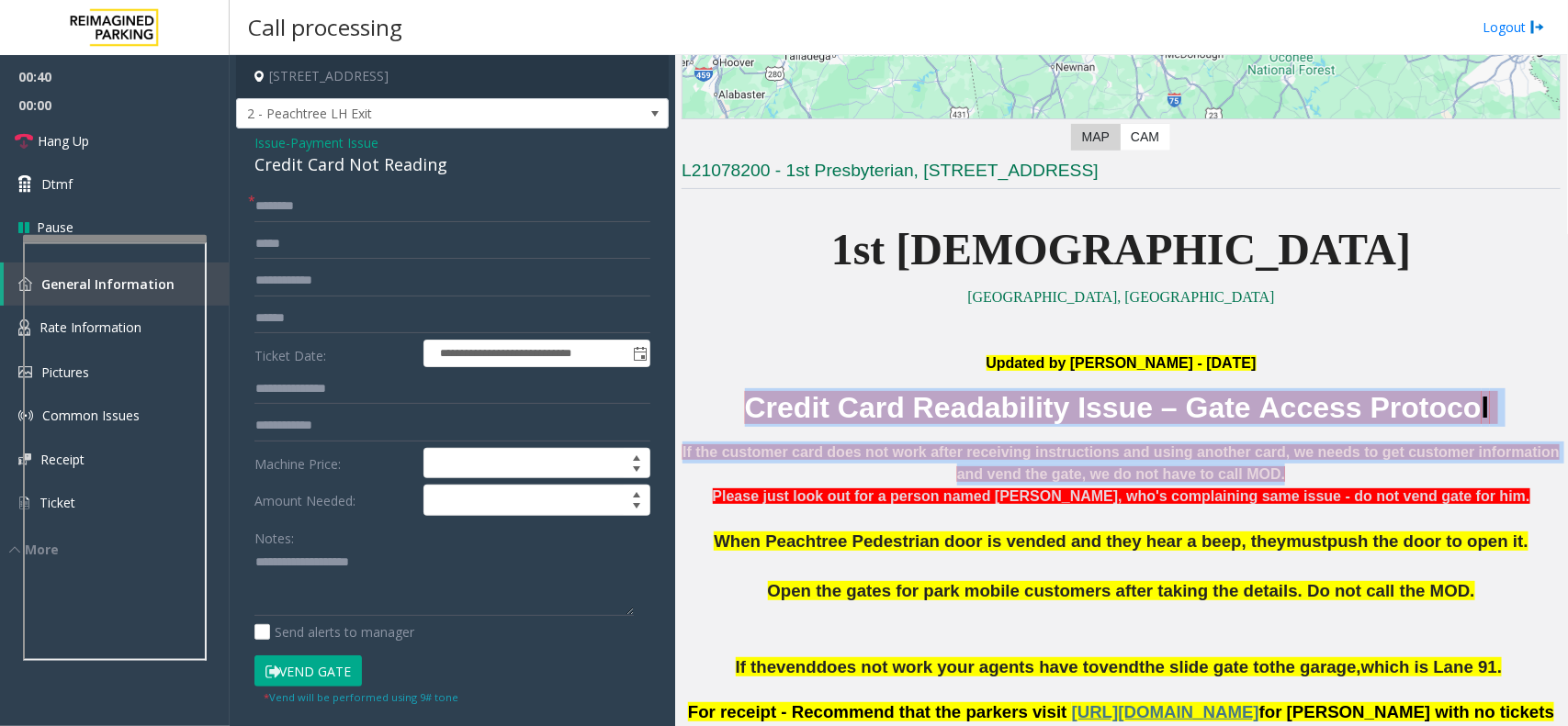
drag, startPoint x: 1237, startPoint y: 483, endPoint x: 749, endPoint y: 420, distance: 492.0
click at [749, 420] on div "Credit Card Readability Issue – Gate Access Protoco l If the customer card does…" at bounding box center [1122, 459] width 879 height 141
click at [753, 410] on p "Credit Card Readability Issue – Gate Access Protoco l" at bounding box center [1122, 408] width 879 height 39
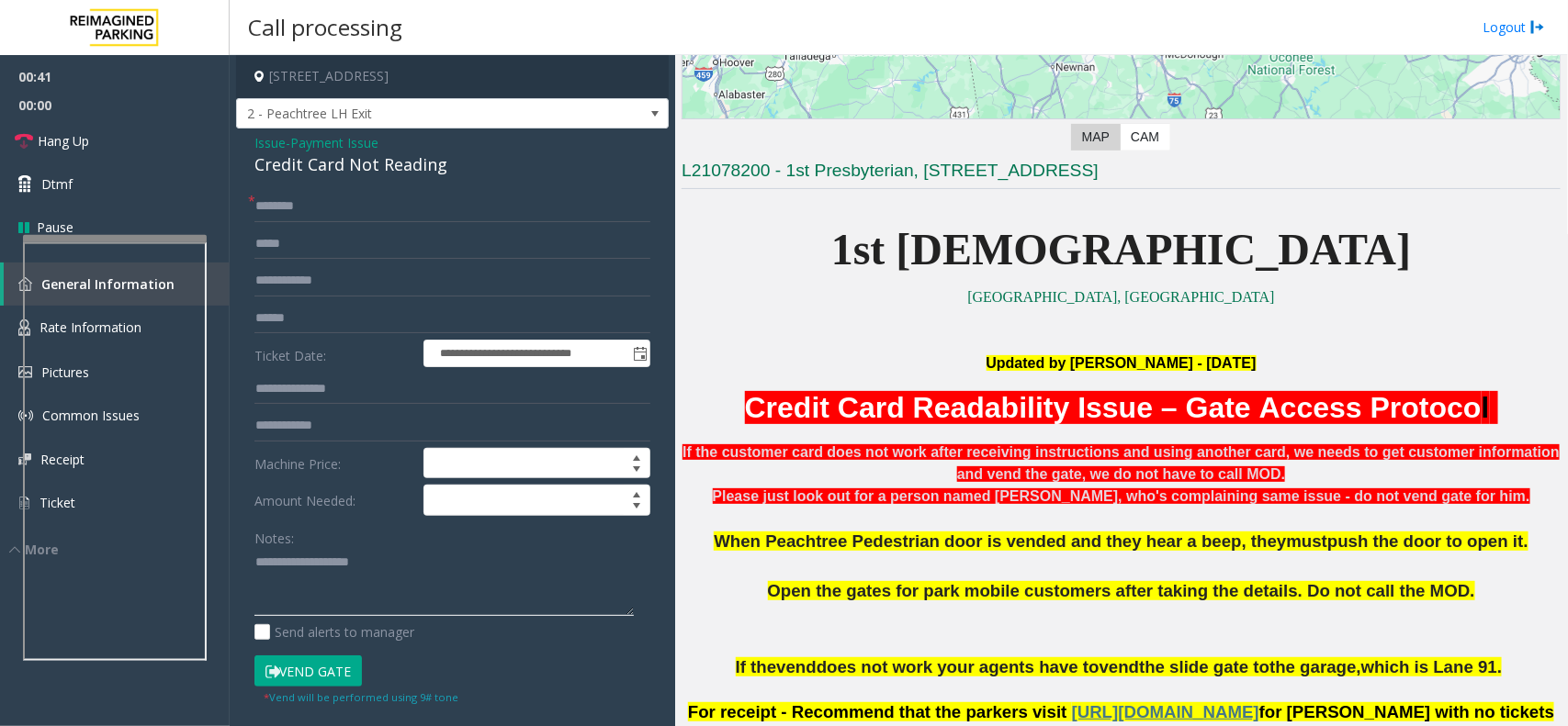
click at [357, 577] on textarea at bounding box center [444, 582] width 380 height 69
click at [837, 463] on div "If the customer card does not work after receiving instructions and using anoth…" at bounding box center [1122, 463] width 879 height 44
click at [515, 561] on textarea at bounding box center [444, 582] width 380 height 69
type textarea "******"
click at [372, 223] on form "**********" at bounding box center [453, 448] width 396 height 515
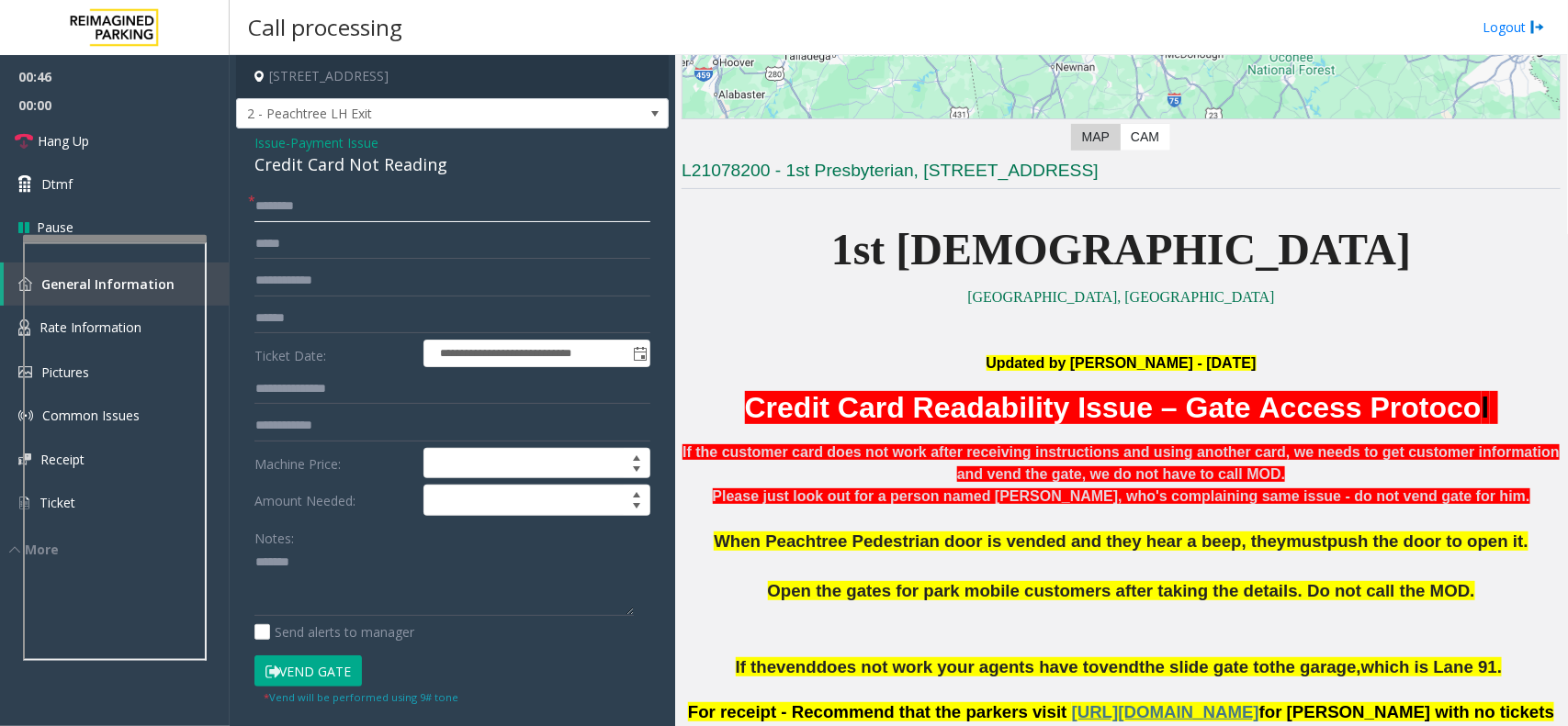
click at [372, 207] on input "text" at bounding box center [453, 206] width 396 height 31
type input "**"
click at [407, 170] on div "Credit Card Not Reading" at bounding box center [453, 164] width 396 height 25
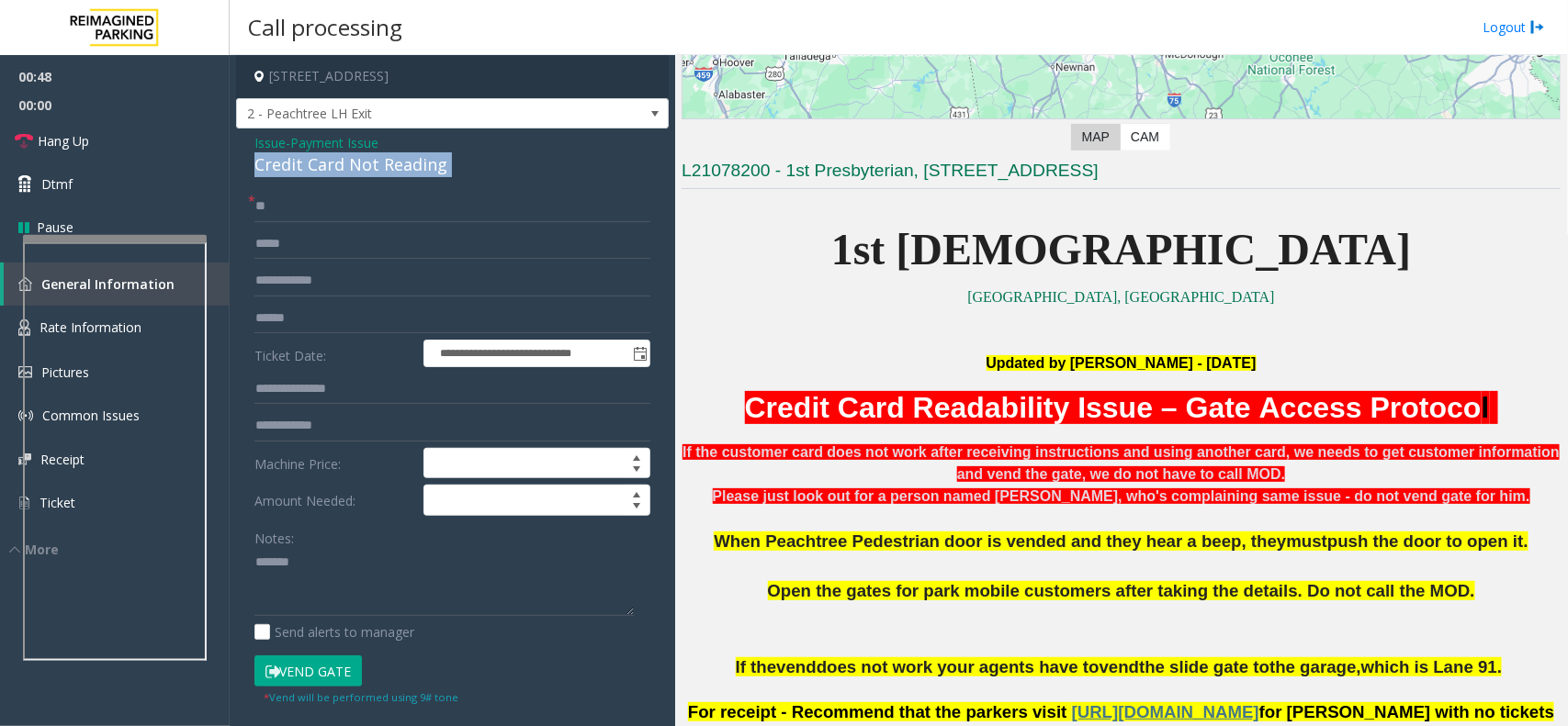
copy div "Credit Card Not Reading"
click at [338, 557] on textarea at bounding box center [444, 582] width 380 height 69
paste textarea "**********"
click at [166, 149] on link "Hang Up" at bounding box center [114, 141] width 230 height 43
click at [313, 585] on textarea at bounding box center [444, 582] width 380 height 69
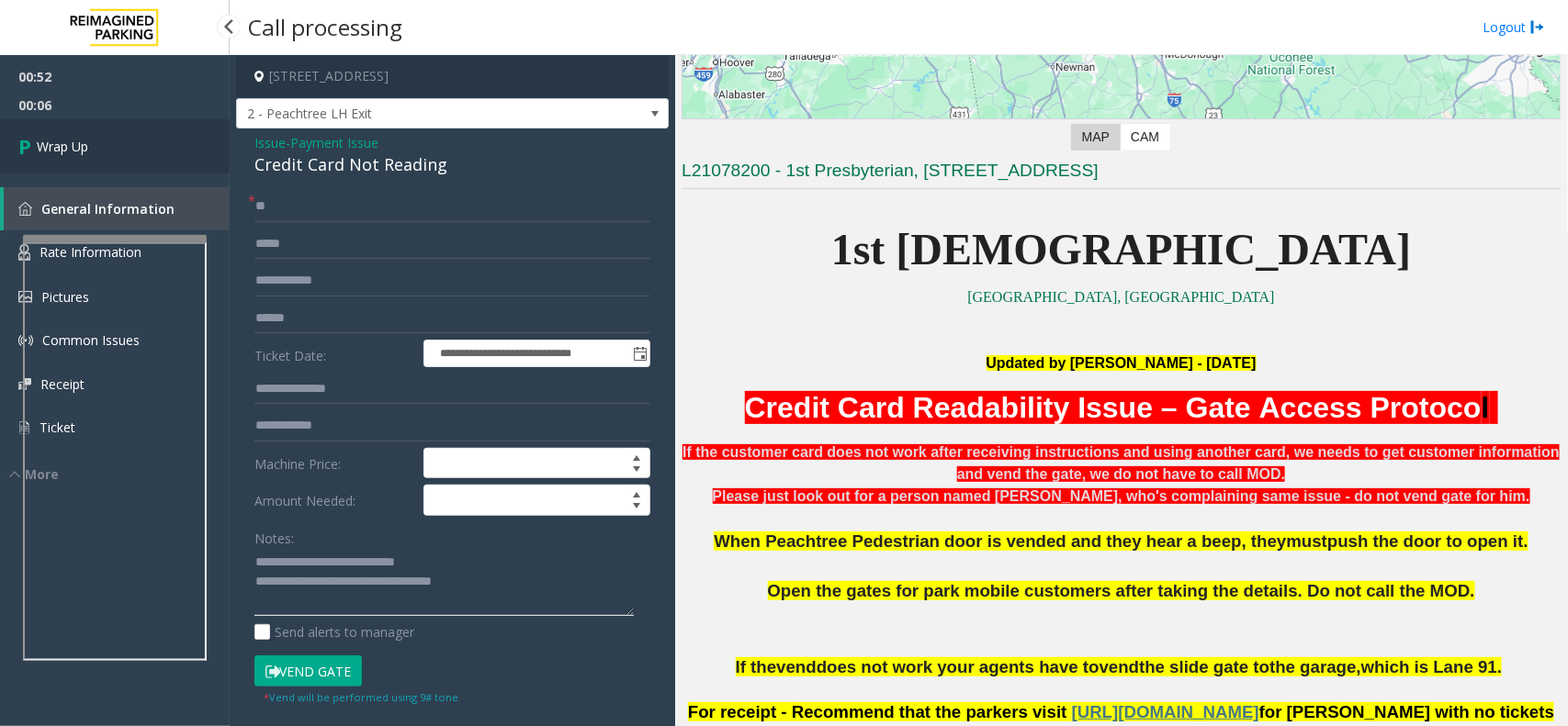
type textarea "**********"
click at [112, 152] on link "Wrap Up" at bounding box center [114, 146] width 230 height 54
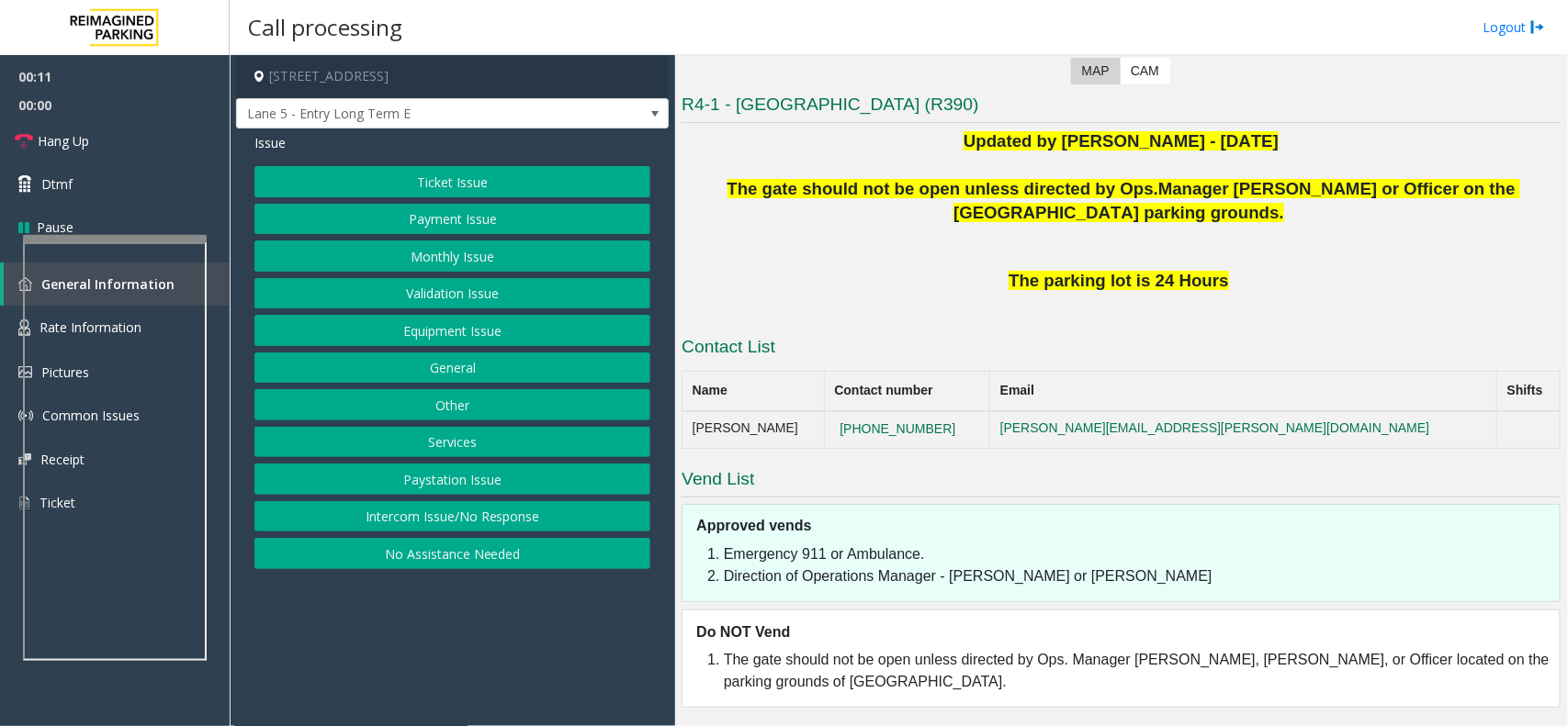
scroll to position [297, 0]
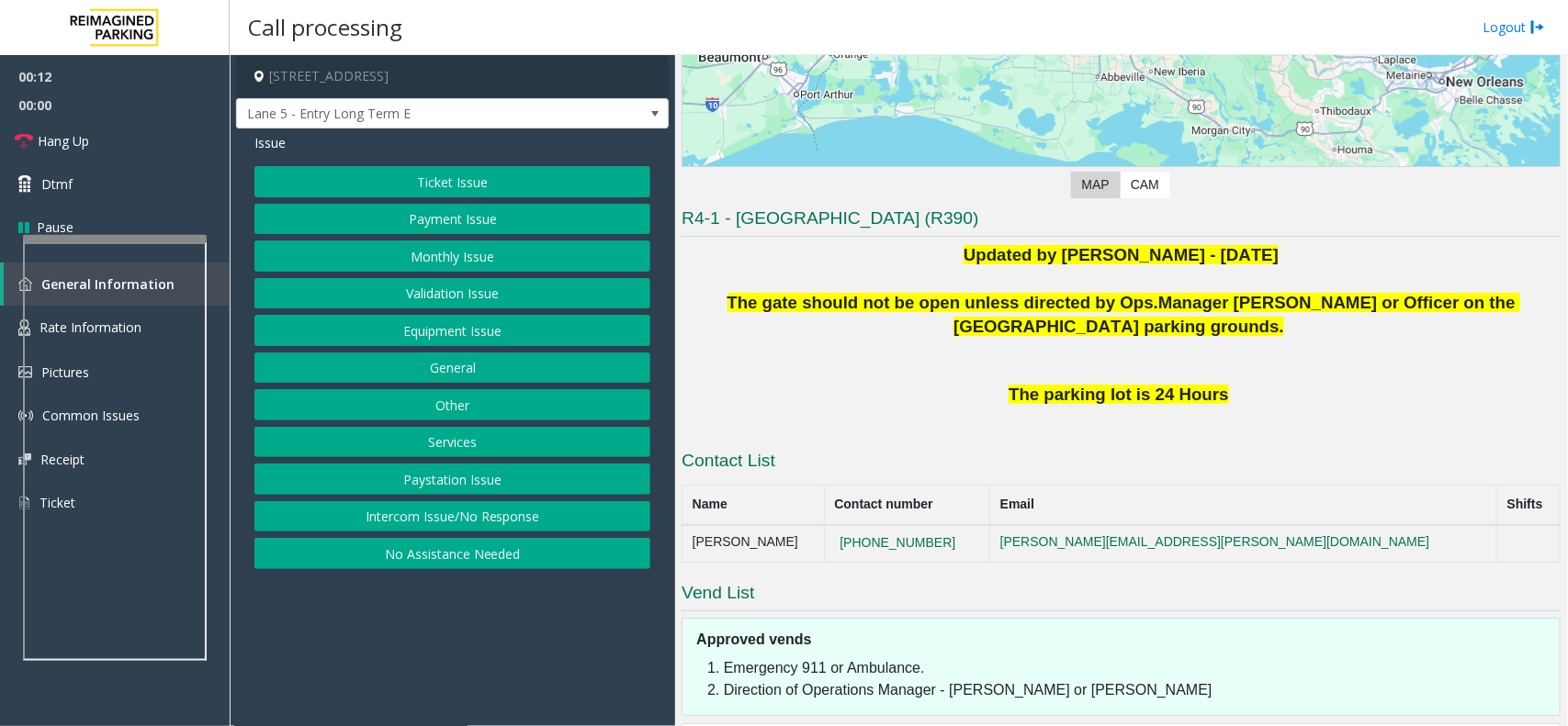
click at [482, 529] on button "Intercom Issue/No Response" at bounding box center [453, 517] width 396 height 31
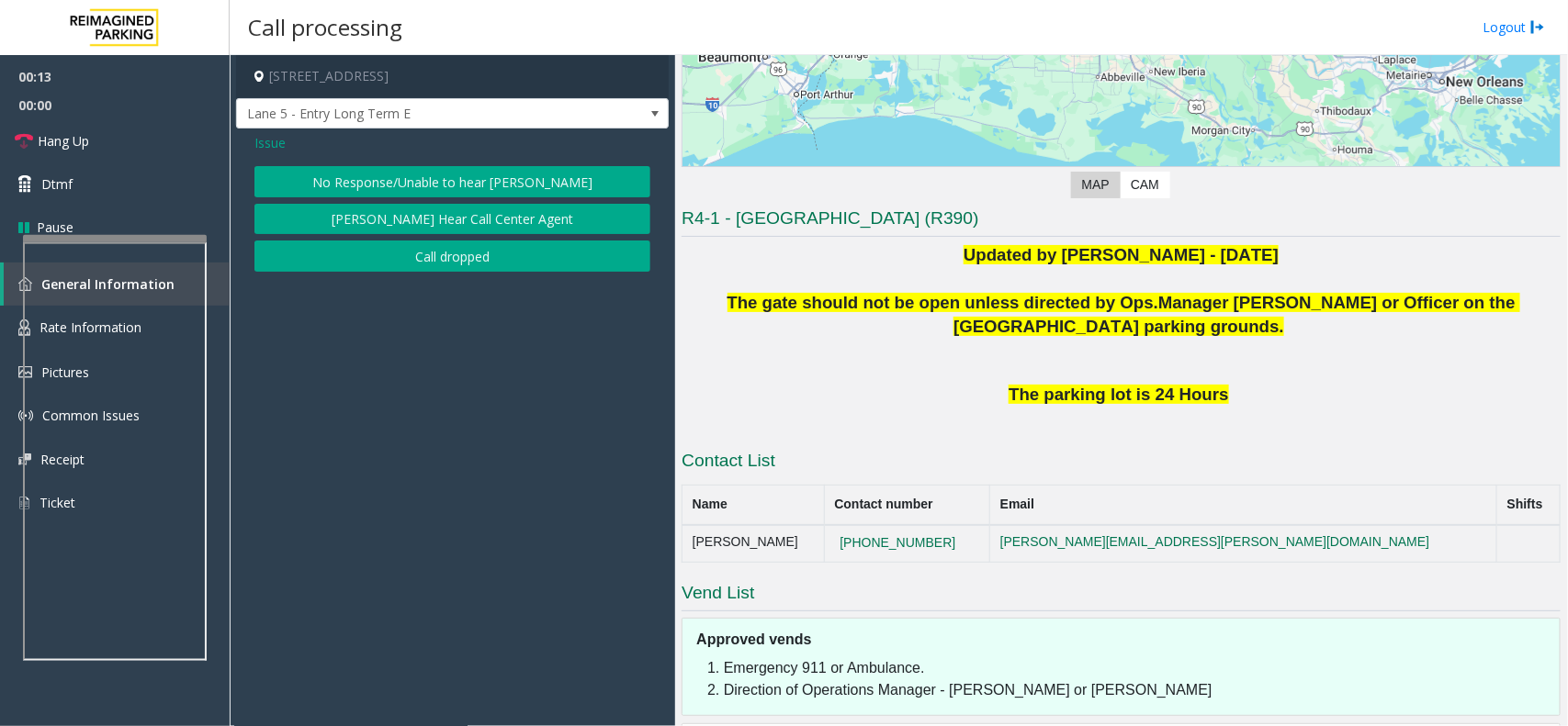
click at [478, 177] on button "No Response/Unable to hear [PERSON_NAME]" at bounding box center [453, 182] width 396 height 31
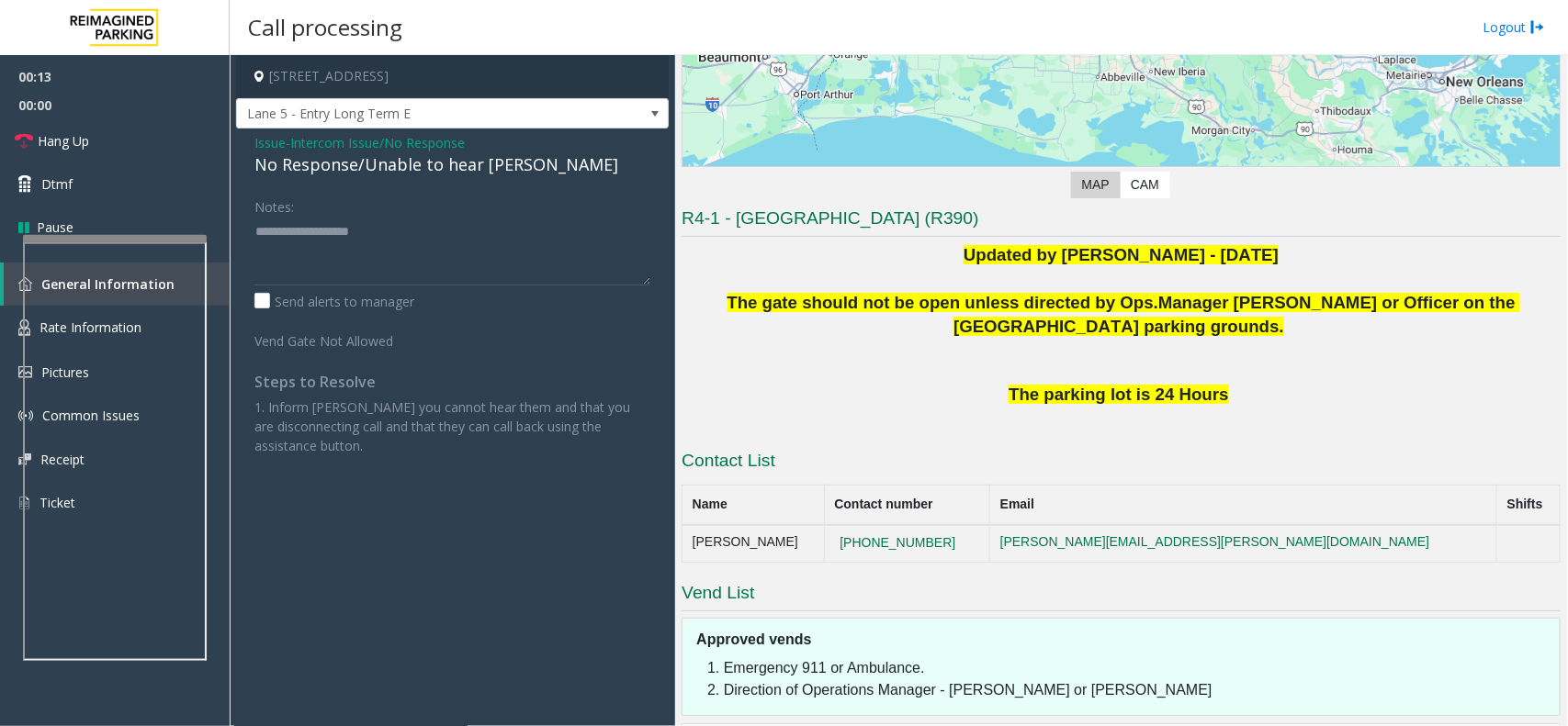
click at [479, 162] on div "No Response/Unable to hear [PERSON_NAME]" at bounding box center [453, 164] width 396 height 25
type textarea "**********"
click at [494, 213] on div "Notes:" at bounding box center [453, 238] width 396 height 95
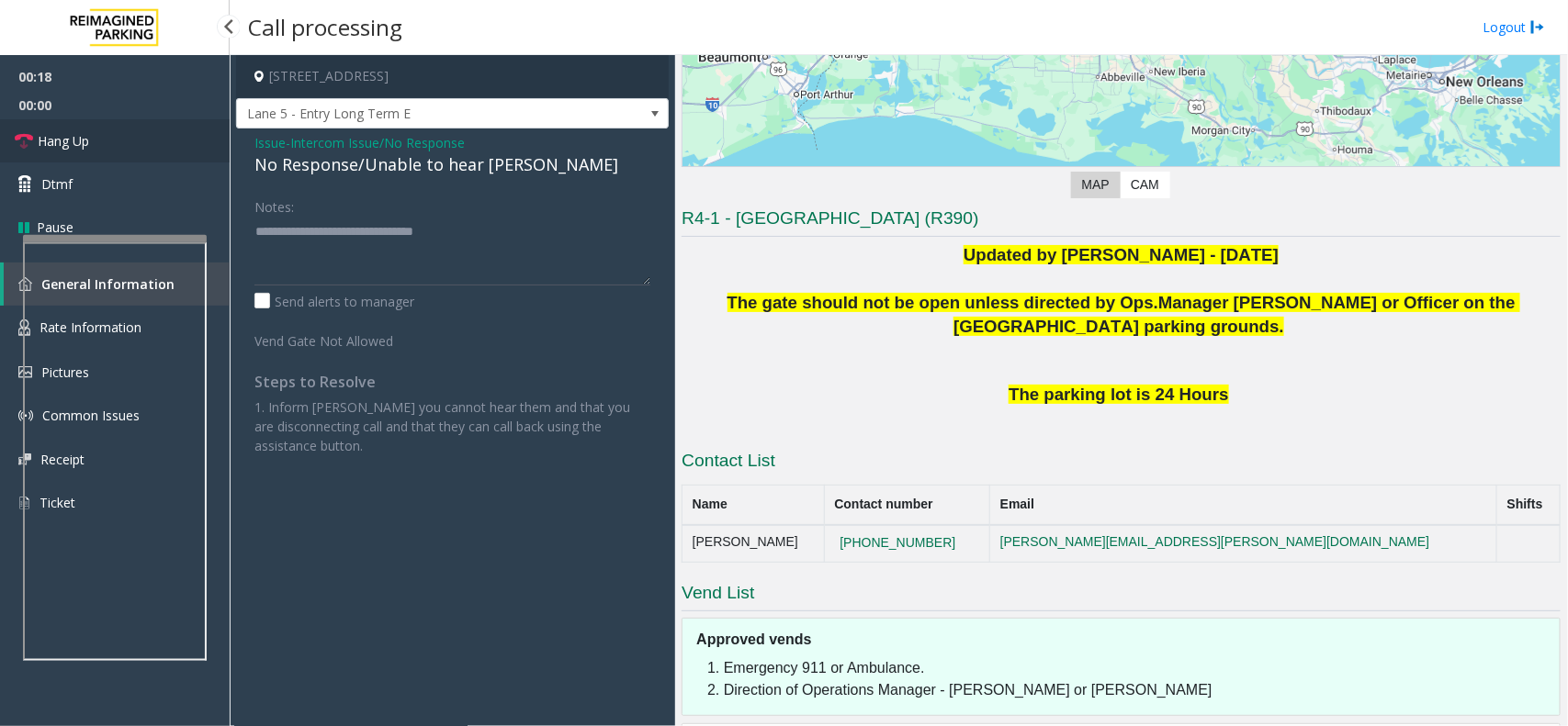
click at [65, 134] on span "Hang Up" at bounding box center [64, 141] width 52 height 19
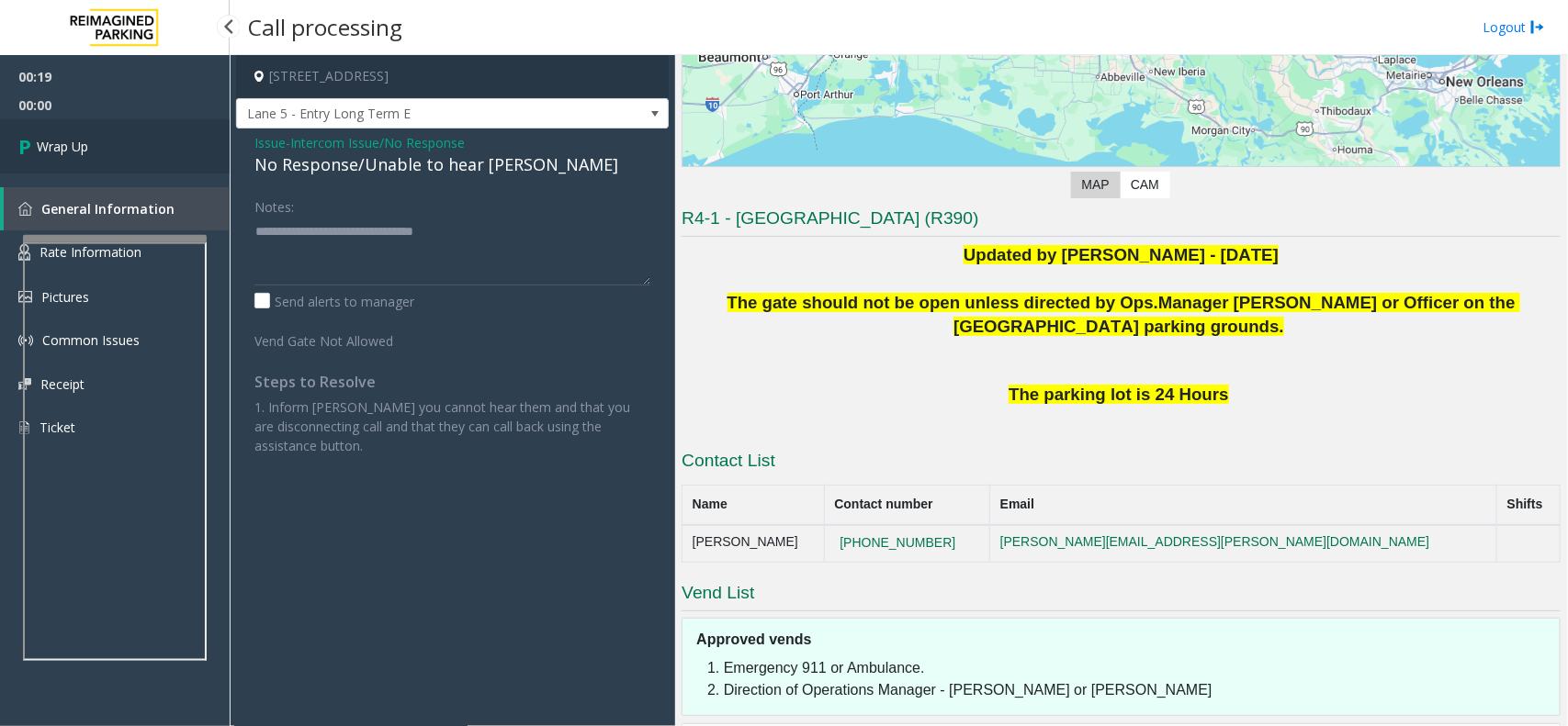
click at [65, 134] on link "Wrap Up" at bounding box center [114, 146] width 230 height 54
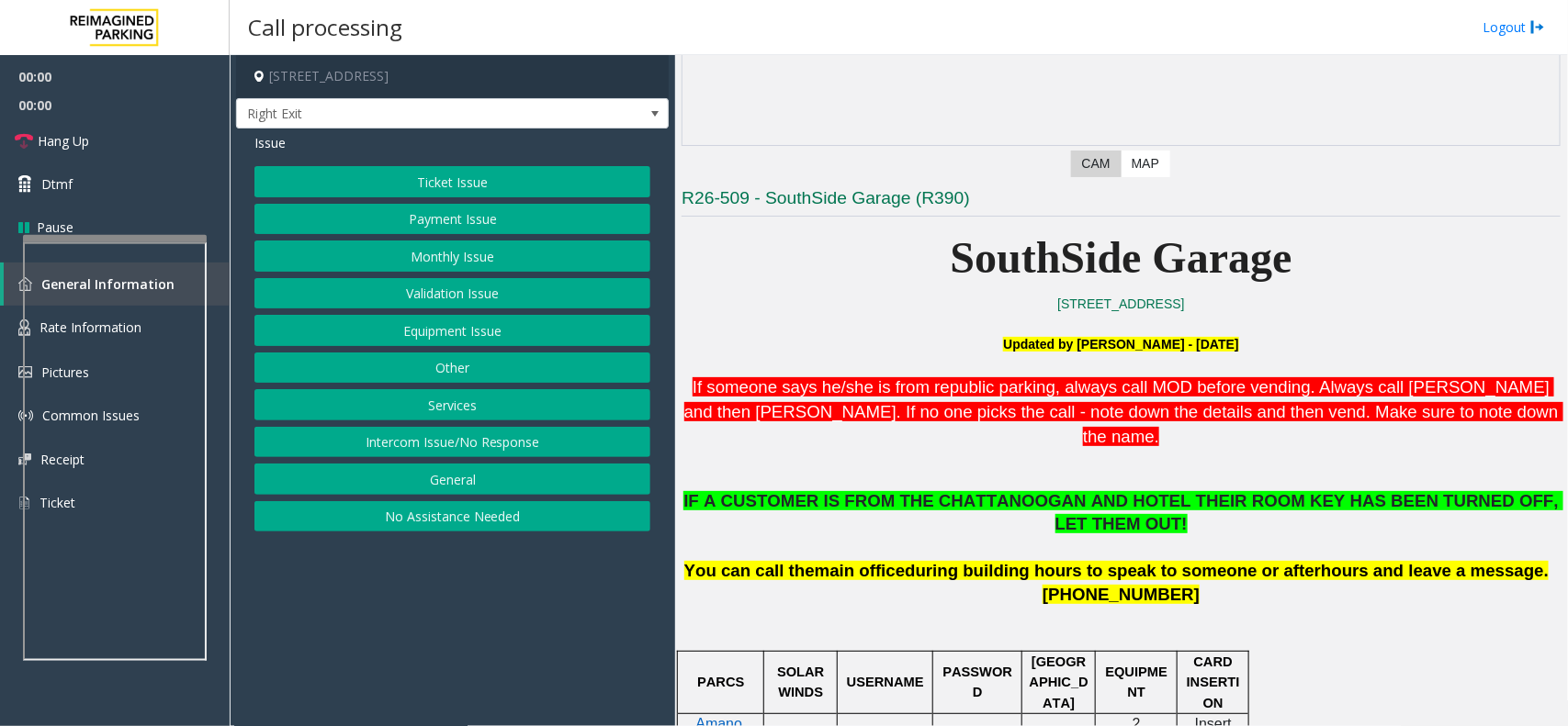
scroll to position [345, 0]
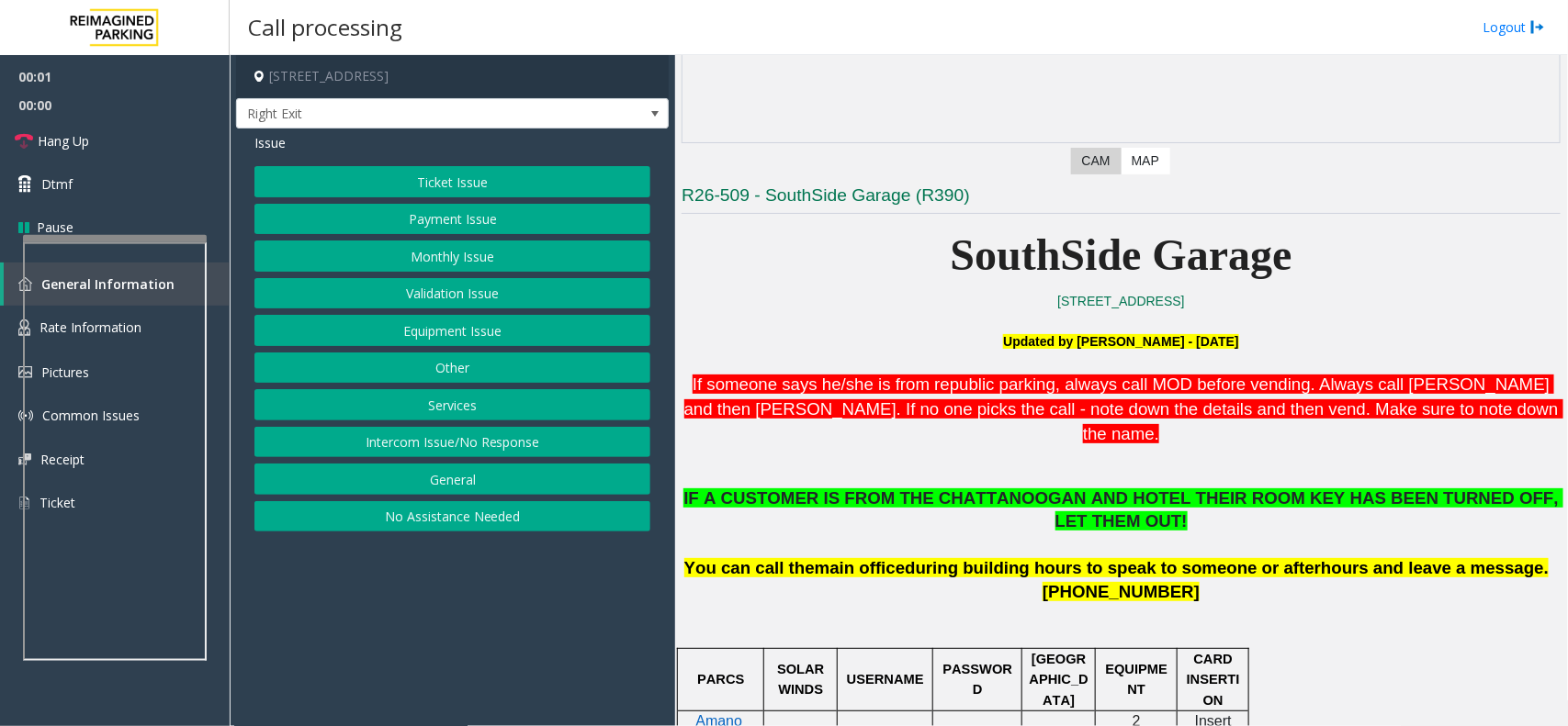
click at [494, 407] on button "Services" at bounding box center [453, 405] width 396 height 31
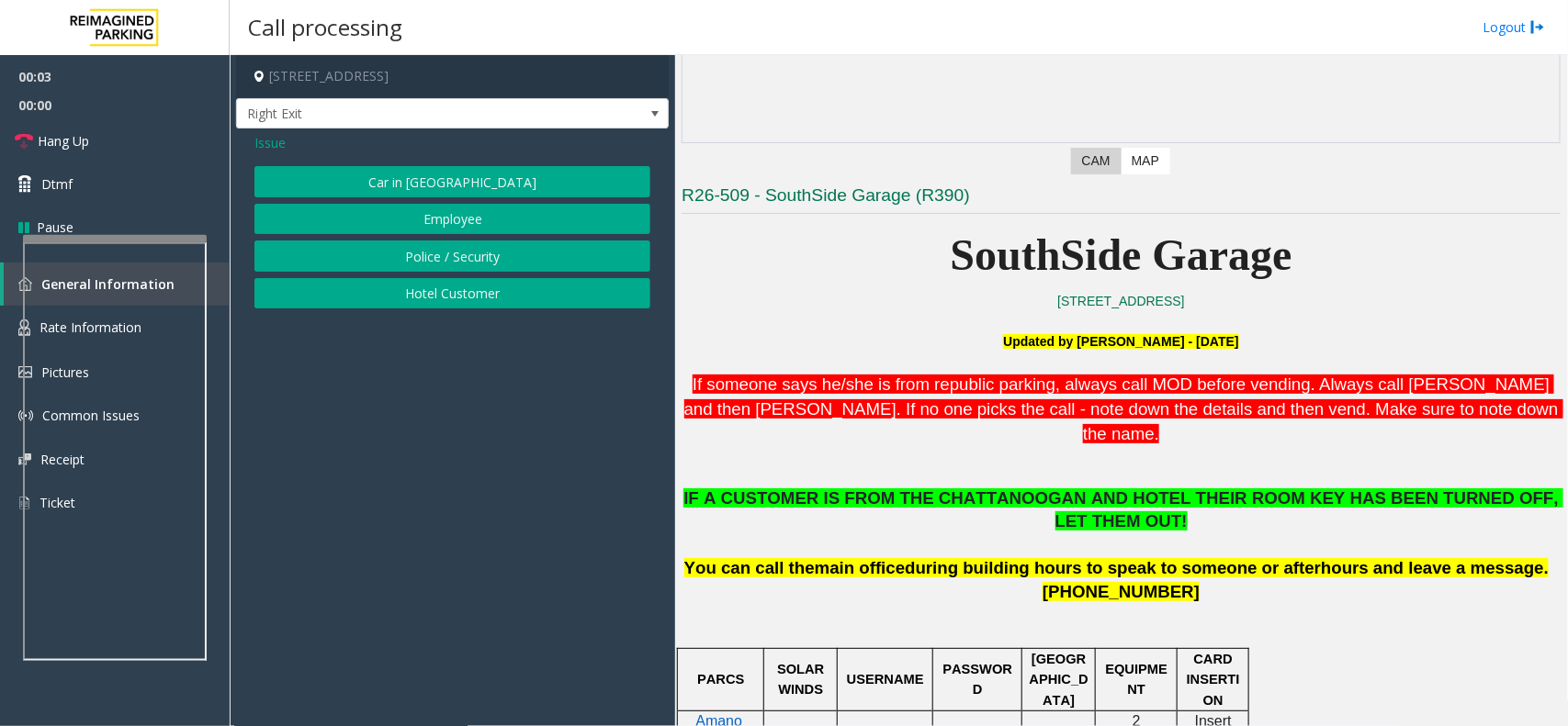
click at [491, 305] on button "Hotel Customer" at bounding box center [453, 294] width 396 height 31
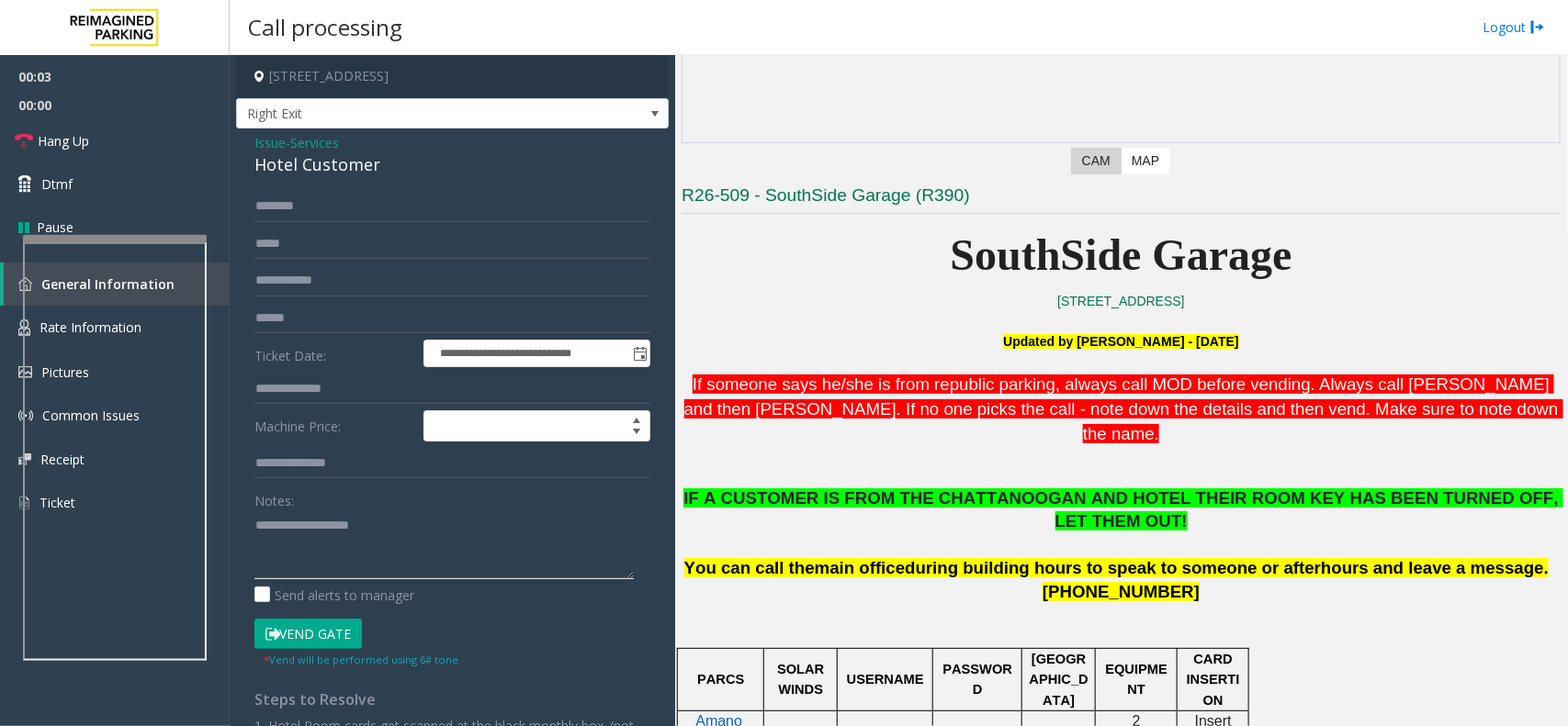
click at [476, 566] on textarea at bounding box center [444, 544] width 380 height 69
click at [363, 167] on div "Hotel Customer" at bounding box center [453, 164] width 396 height 25
copy div "Hotel Customer"
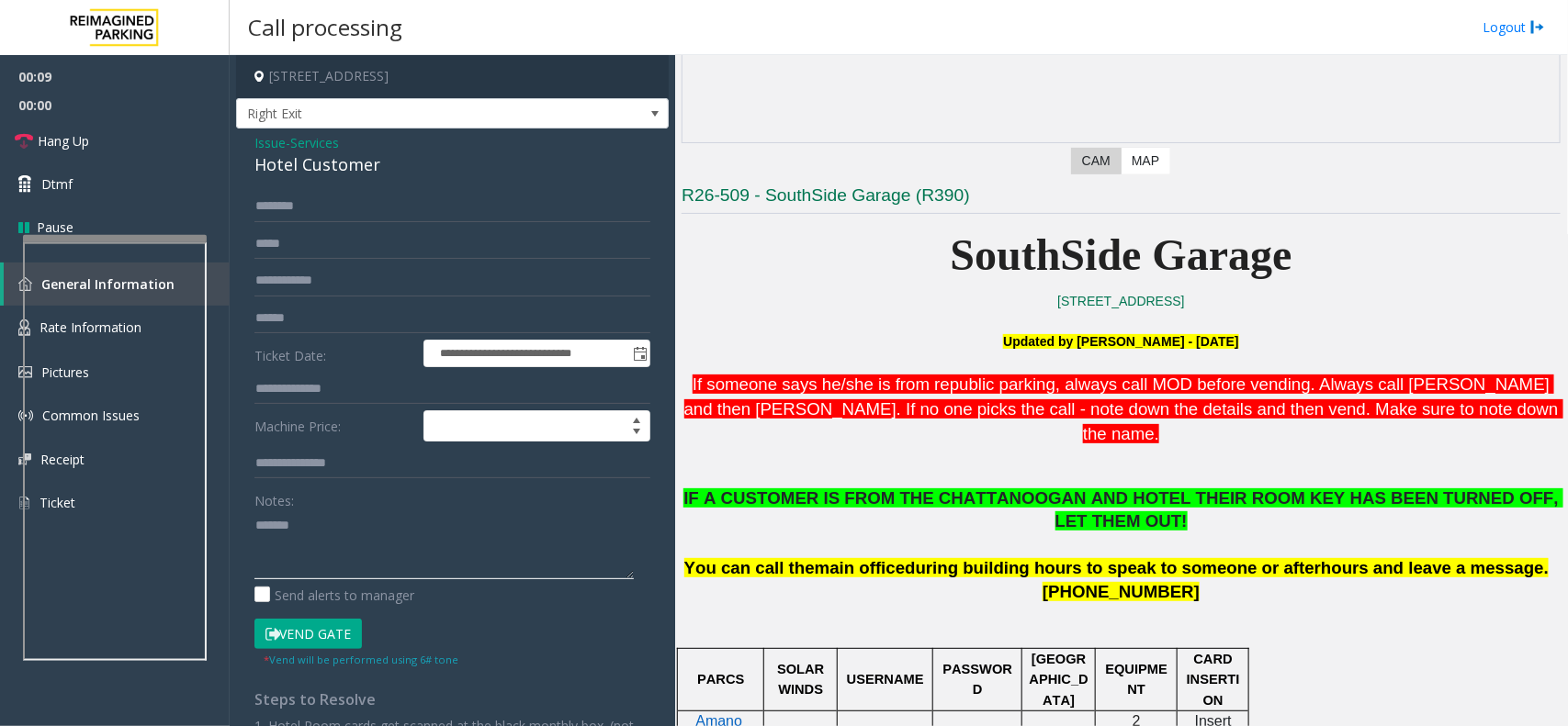
click at [332, 566] on textarea at bounding box center [444, 544] width 380 height 69
paste textarea "**********"
type textarea "**********"
click at [326, 392] on input "text" at bounding box center [453, 390] width 396 height 31
type input "***"
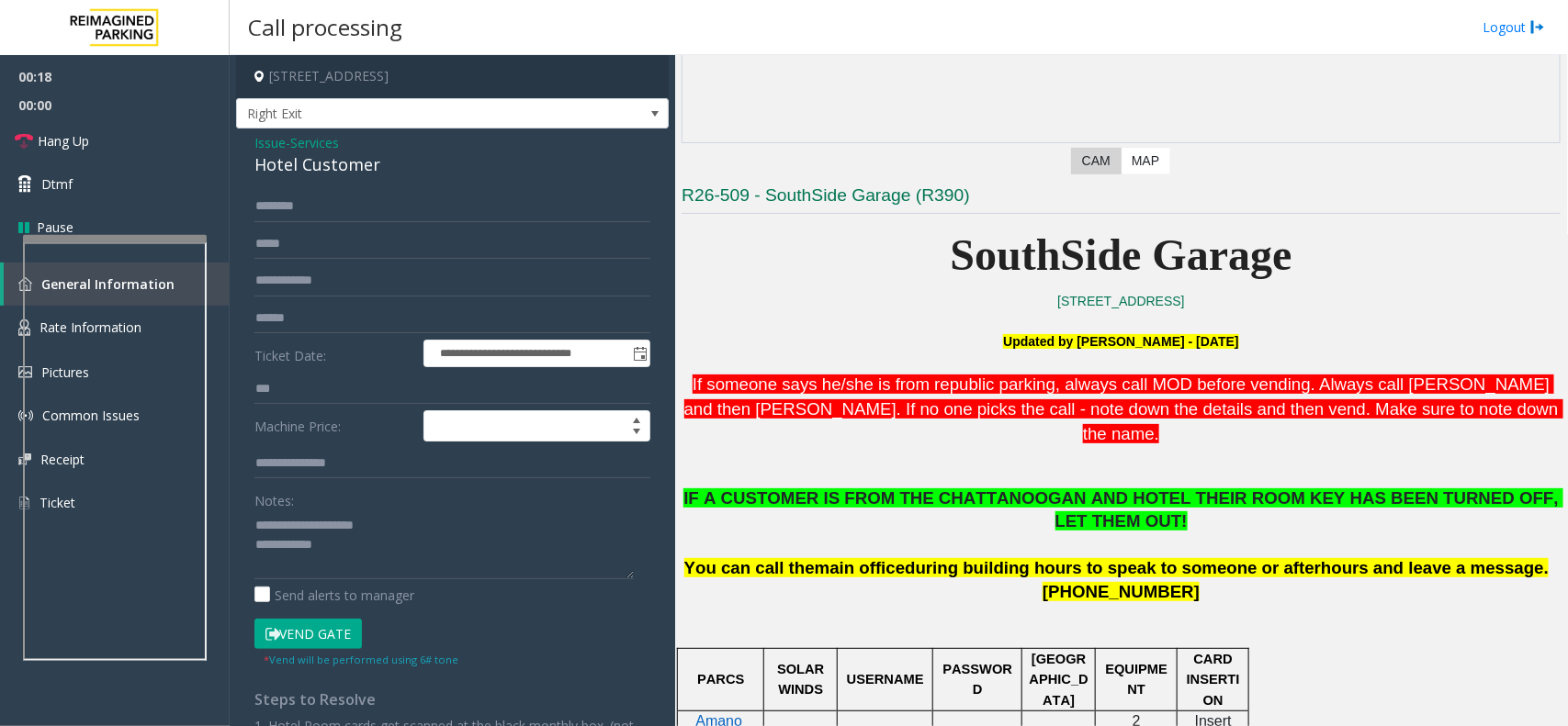
click at [329, 631] on button "Vend Gate" at bounding box center [308, 635] width 108 height 31
click at [369, 558] on textarea at bounding box center [444, 544] width 380 height 69
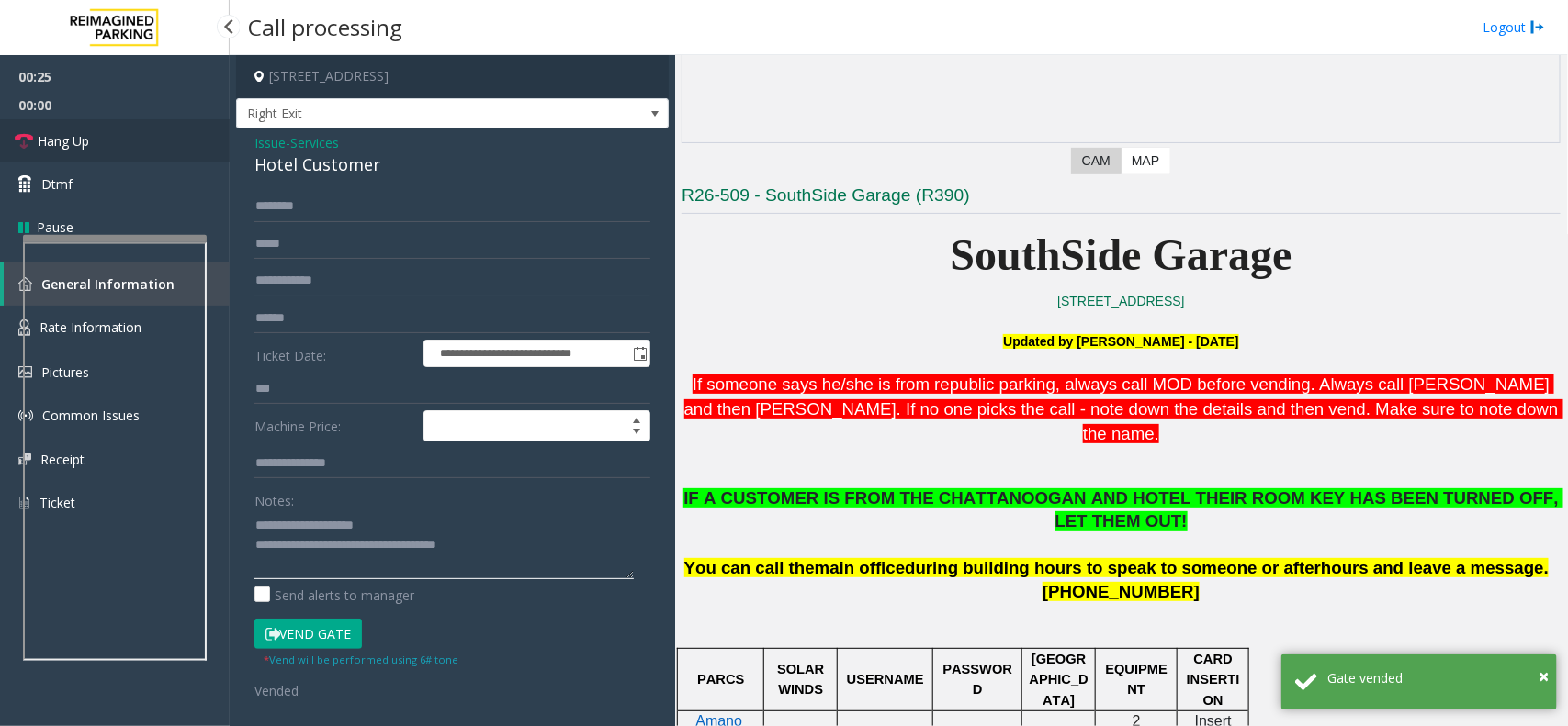
type textarea "**********"
click at [107, 136] on link "Hang Up" at bounding box center [114, 141] width 230 height 43
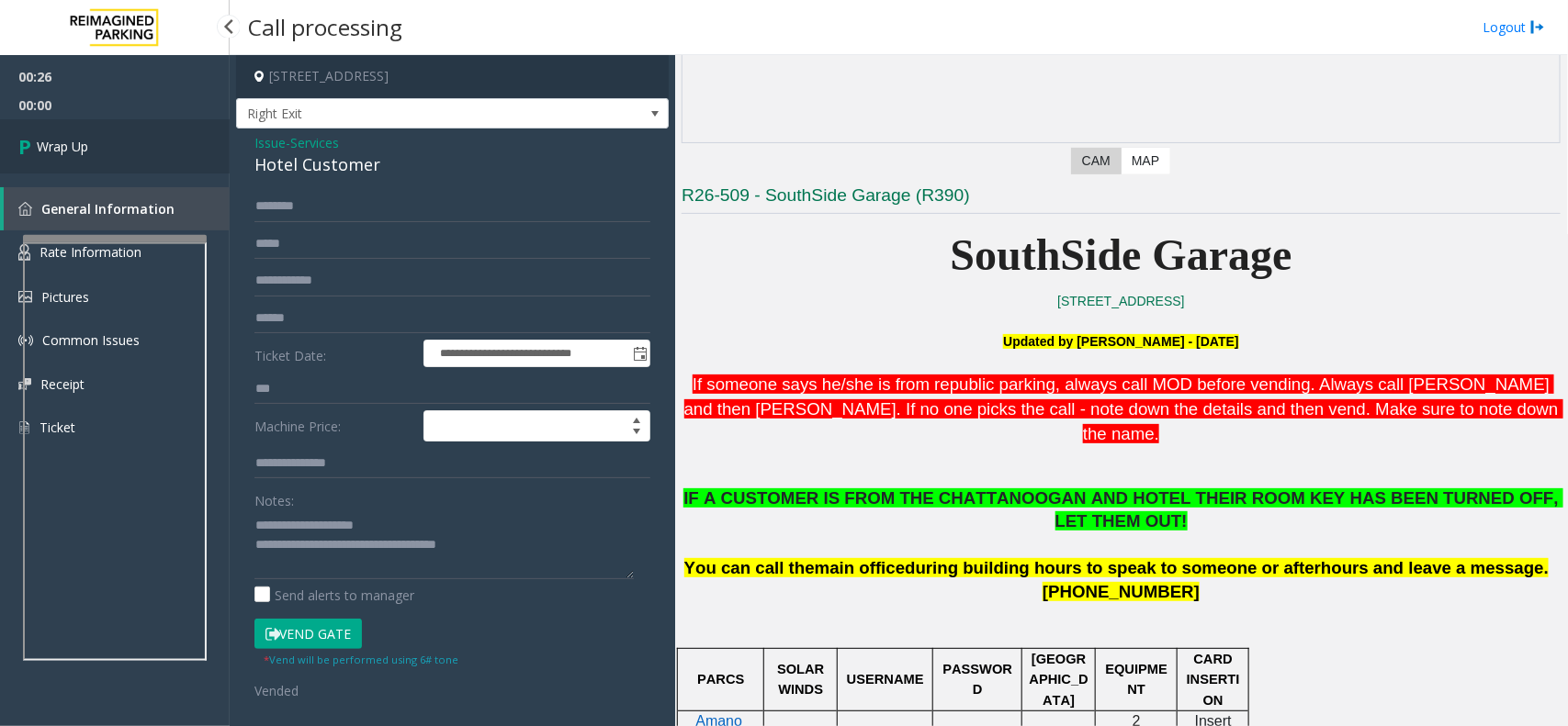
click at [112, 145] on link "Wrap Up" at bounding box center [114, 146] width 230 height 54
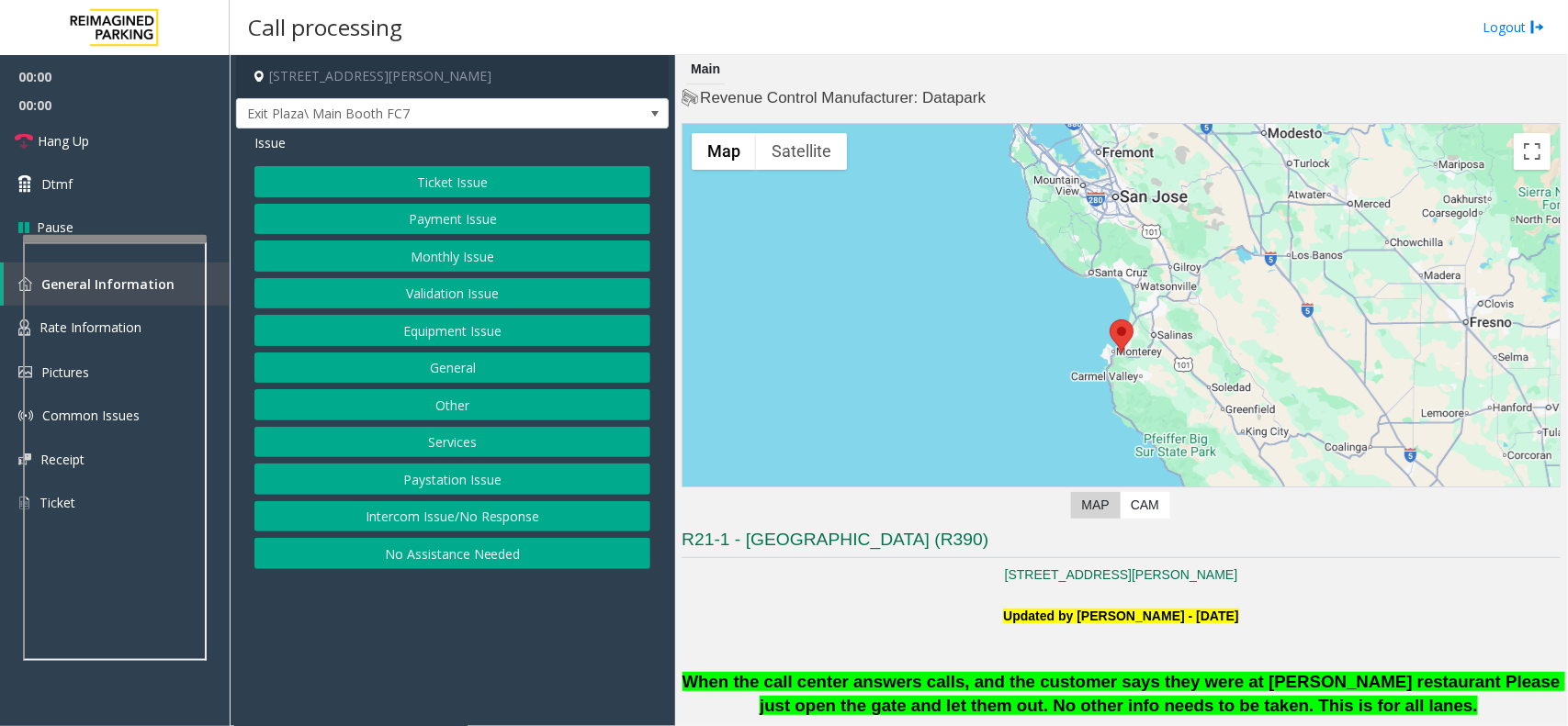
scroll to position [229, 0]
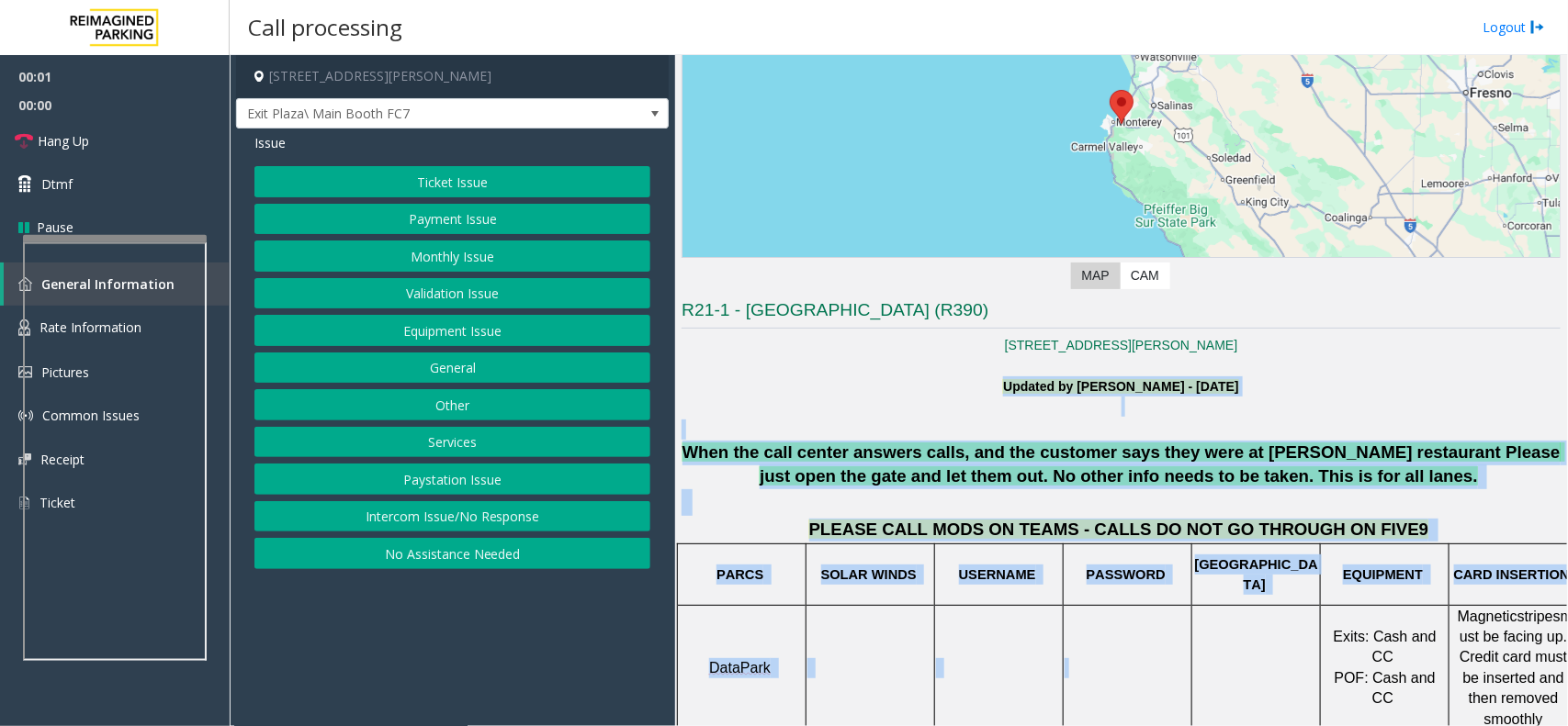
drag, startPoint x: 864, startPoint y: 387, endPoint x: 1154, endPoint y: 620, distance: 372.0
click at [1154, 620] on td at bounding box center [1128, 668] width 129 height 125
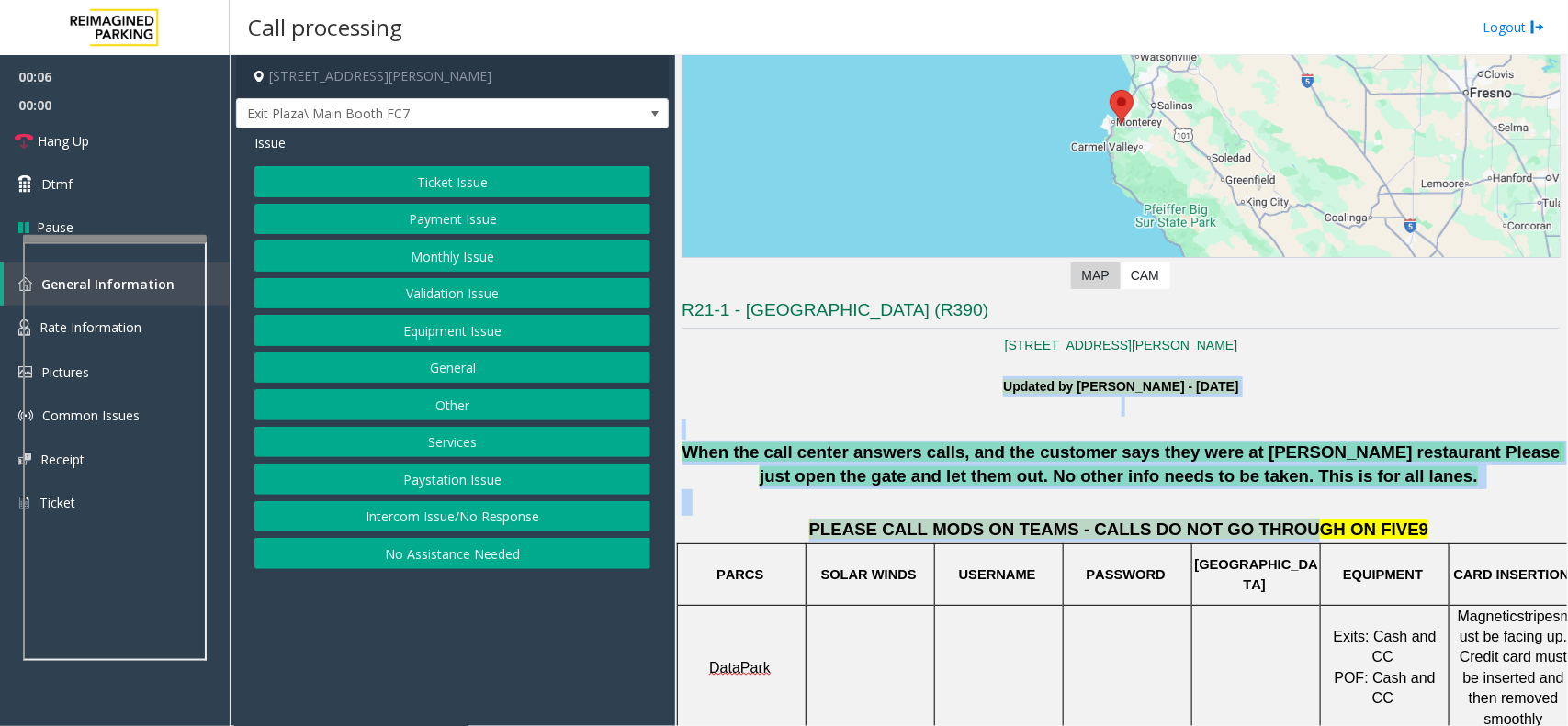
drag, startPoint x: 824, startPoint y: 388, endPoint x: 1279, endPoint y: 520, distance: 473.8
click at [1370, 506] on p at bounding box center [1122, 502] width 879 height 27
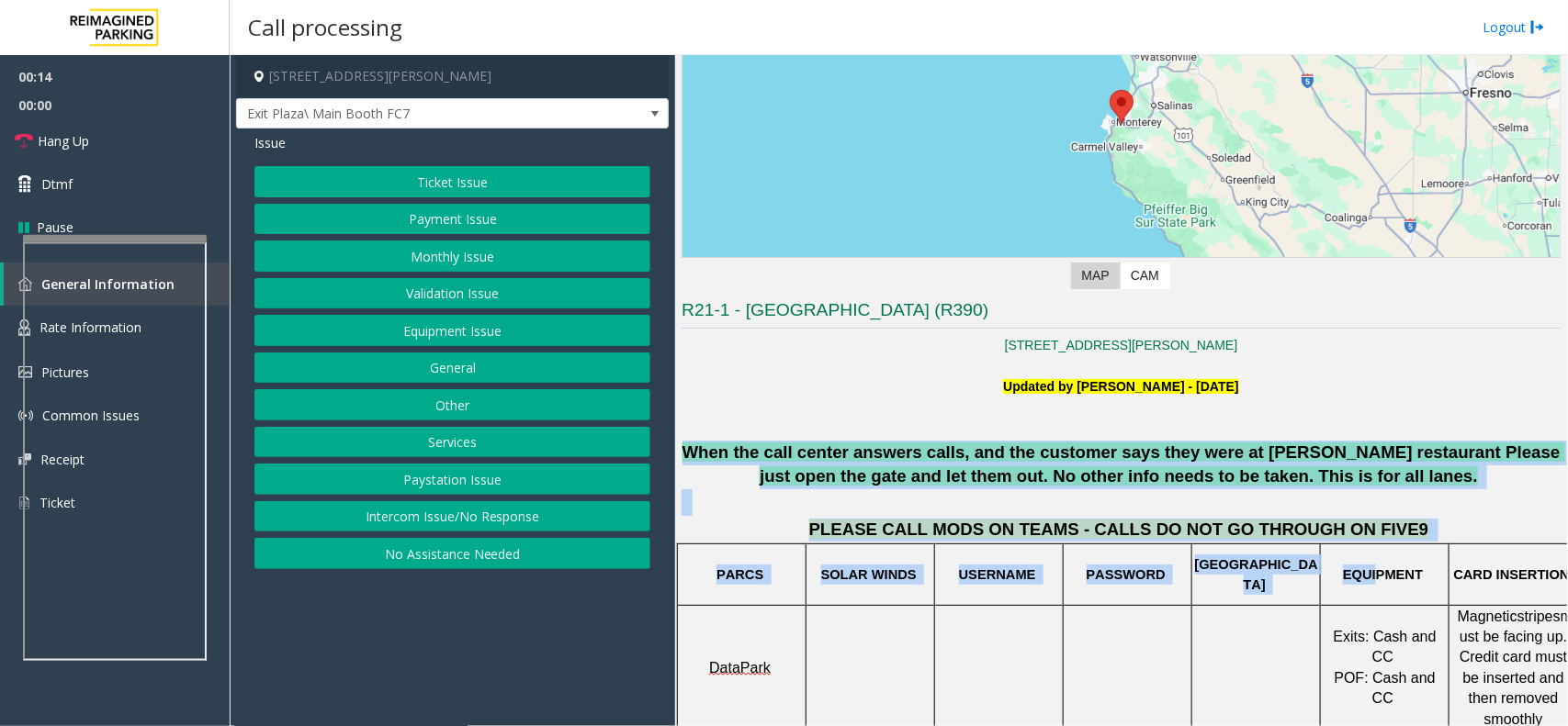
drag, startPoint x: 699, startPoint y: 445, endPoint x: 1376, endPoint y: 552, distance: 685.4
click at [1379, 544] on td "EQUIPMENT" at bounding box center [1385, 574] width 129 height 62
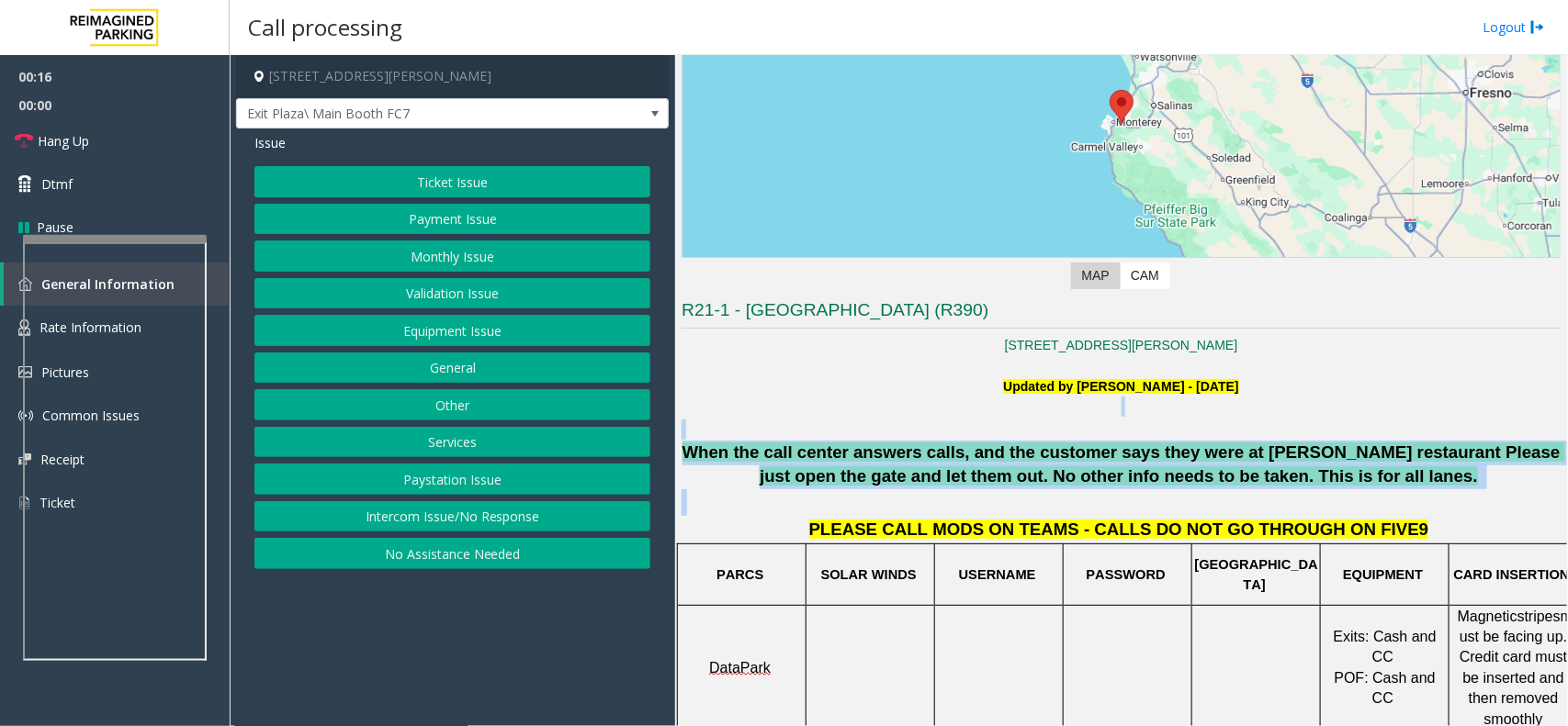
drag, startPoint x: 1332, startPoint y: 487, endPoint x: 939, endPoint y: 415, distance: 399.5
click at [939, 415] on p at bounding box center [1122, 407] width 879 height 20
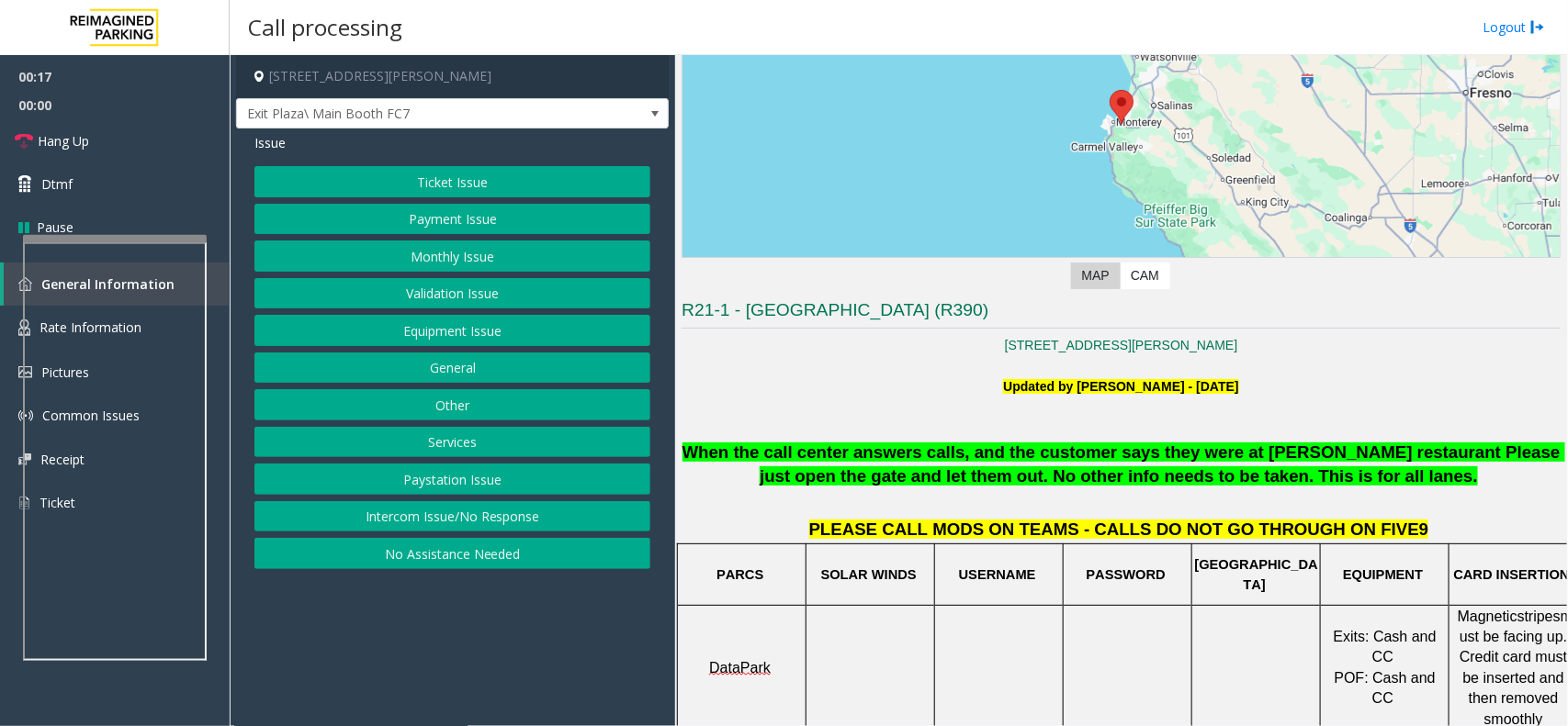
click at [496, 186] on button "Ticket Issue" at bounding box center [453, 182] width 396 height 31
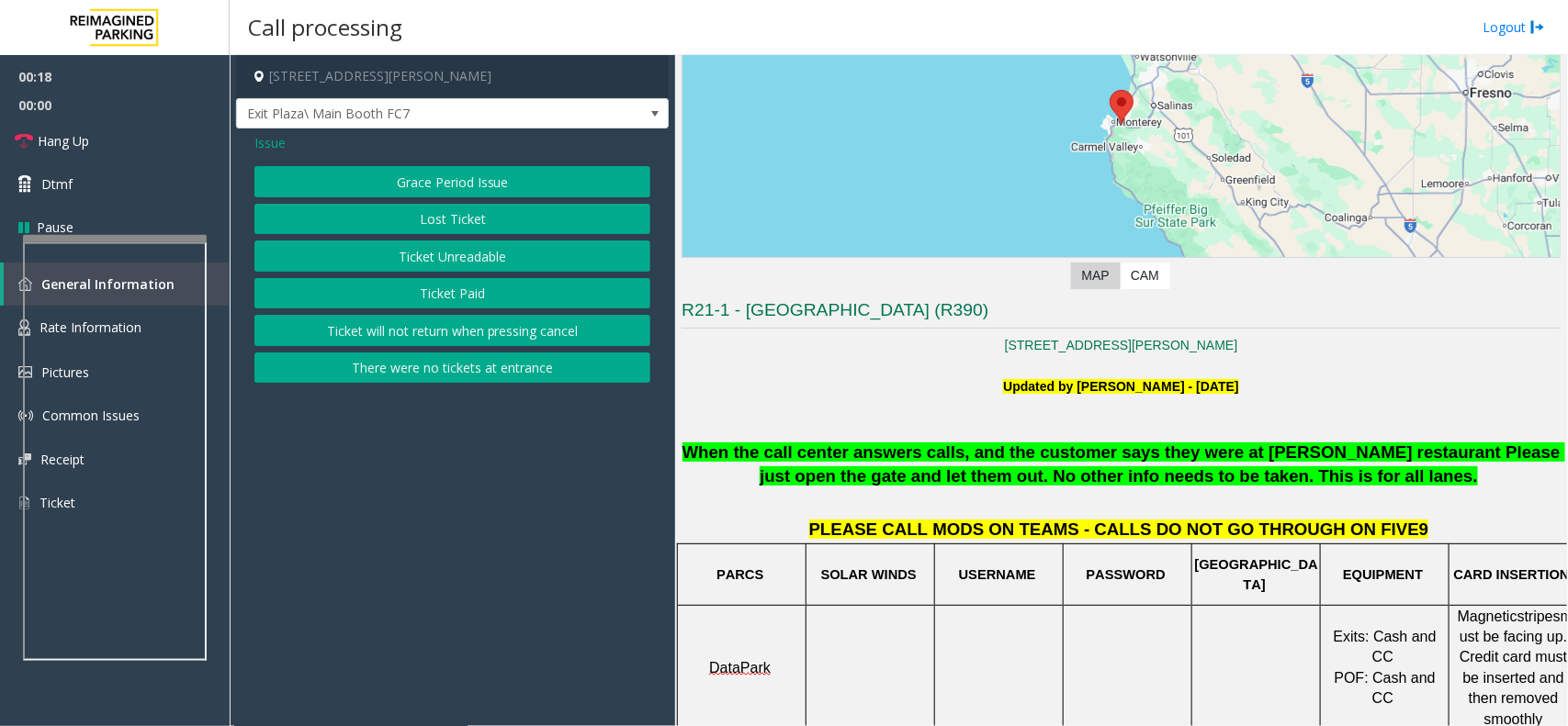
click at [477, 248] on button "Ticket Unreadable" at bounding box center [453, 256] width 396 height 31
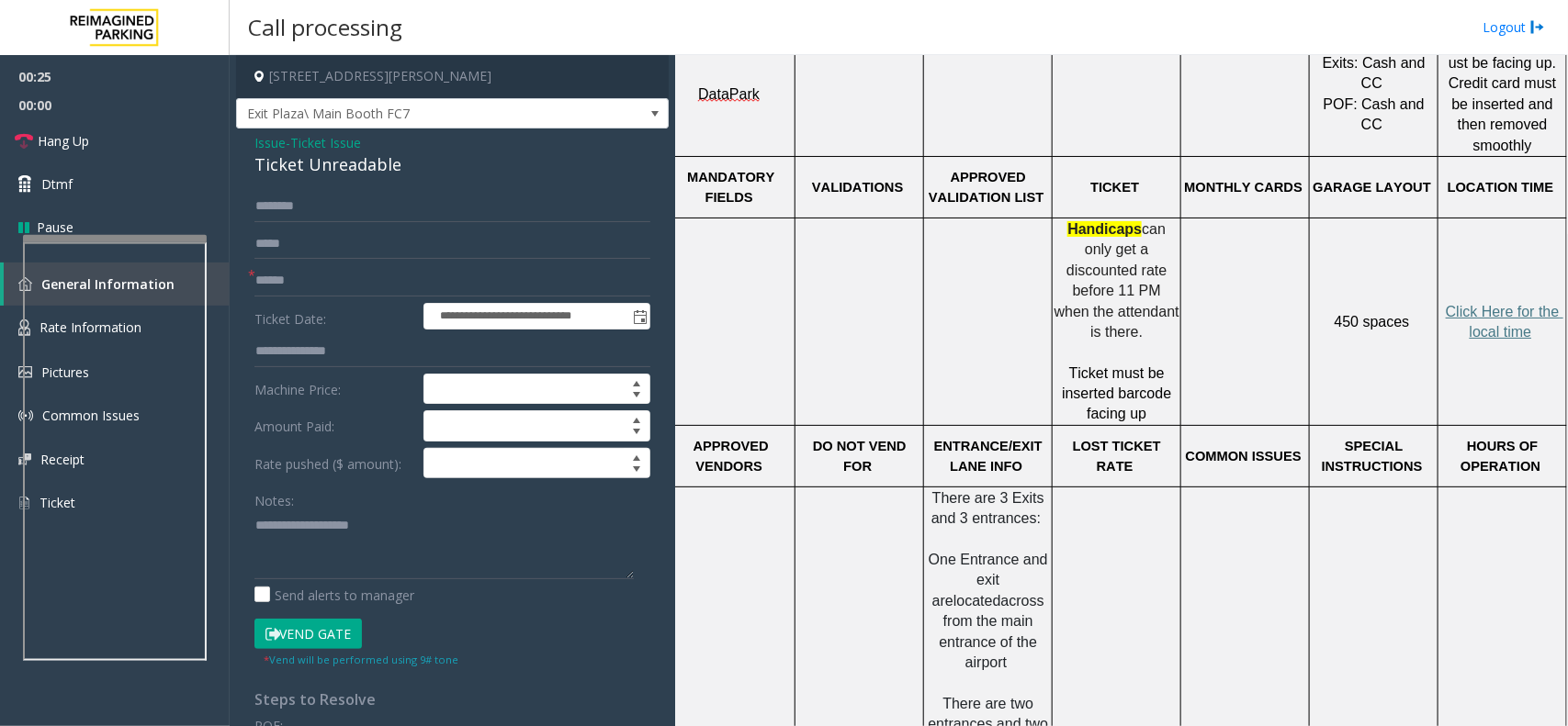
scroll to position [574, 29]
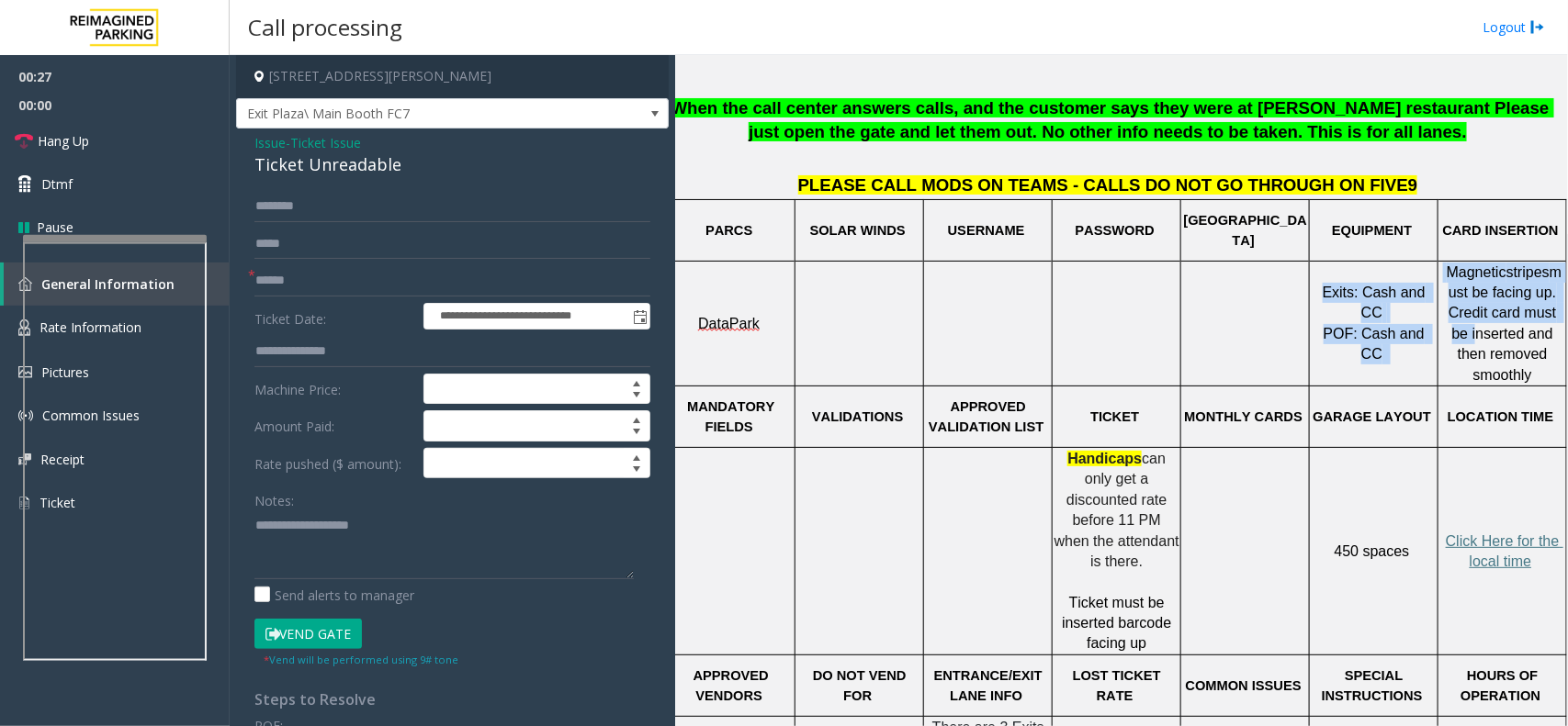
drag, startPoint x: 1302, startPoint y: 301, endPoint x: 1422, endPoint y: 345, distance: 127.8
click at [1422, 345] on tr "DataPark Exits: Cash and CC POF: Cash and CC Magnetic stripes must be facing up…" at bounding box center [1117, 323] width 901 height 125
click at [1399, 342] on td "Exits: Cash and CC POF: Cash and CC" at bounding box center [1374, 323] width 129 height 125
drag, startPoint x: 1408, startPoint y: 328, endPoint x: 1296, endPoint y: 295, distance: 116.8
click at [1311, 295] on p "Exits: Cash and CC POF: Cash and CC" at bounding box center [1373, 324] width 126 height 83
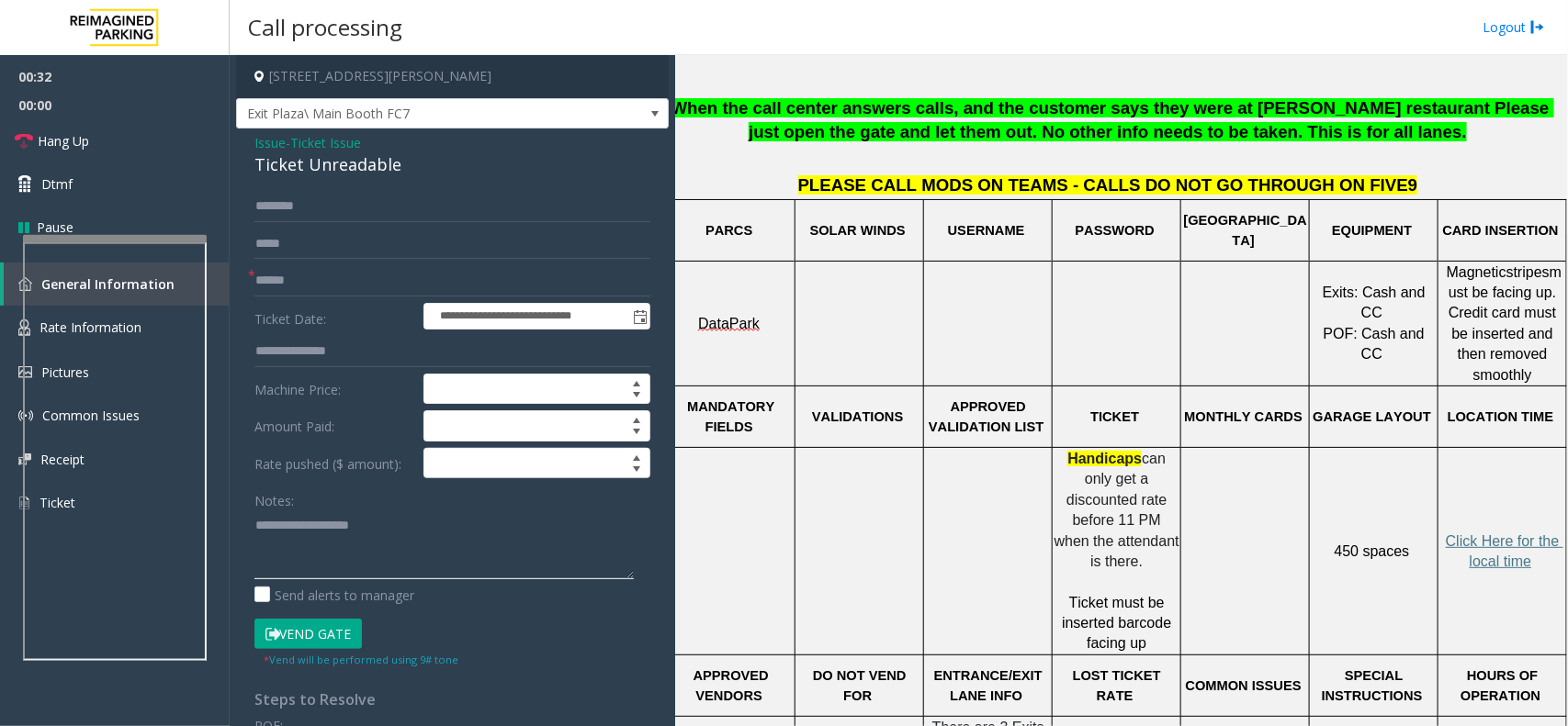
click at [310, 540] on textarea at bounding box center [444, 544] width 380 height 69
click at [281, 135] on span "Issue" at bounding box center [270, 143] width 31 height 19
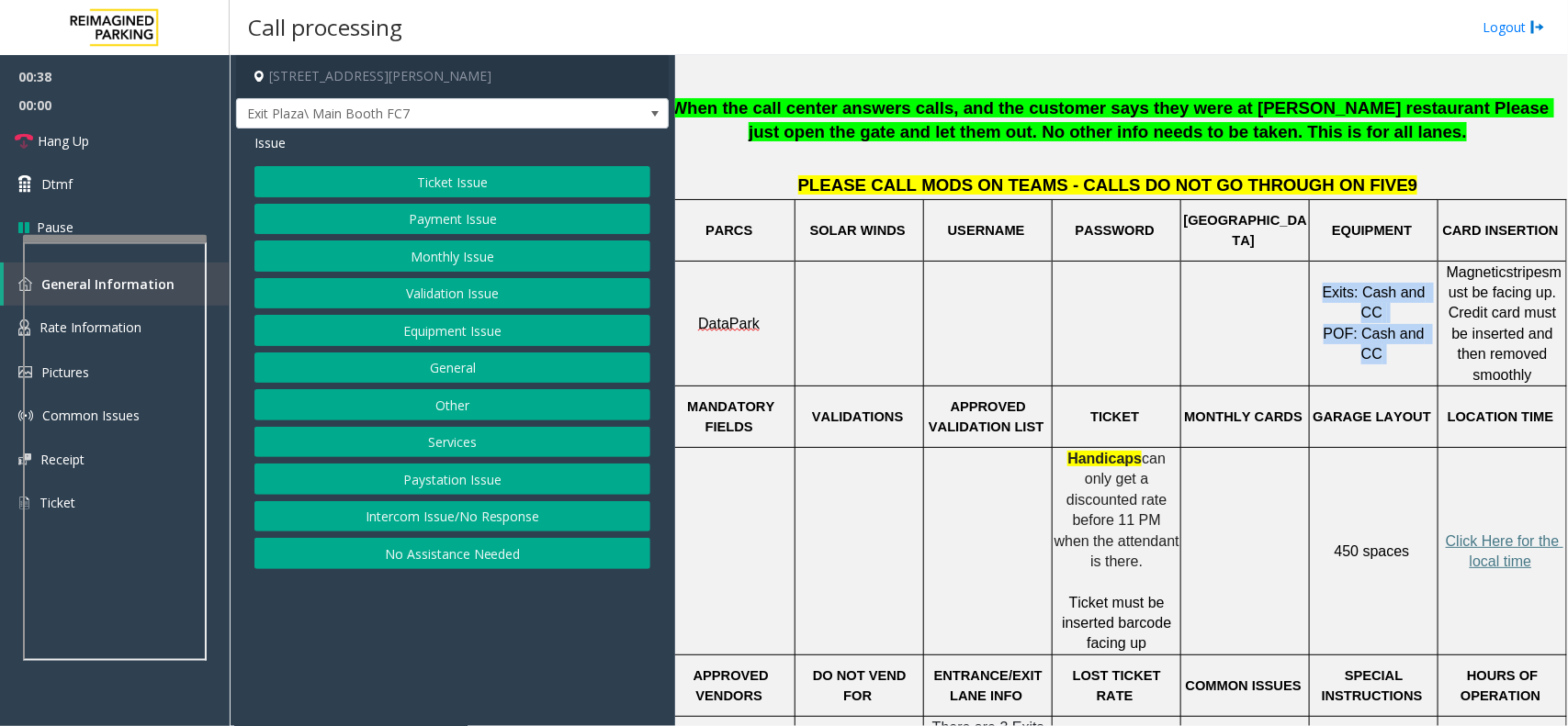
drag, startPoint x: 1298, startPoint y: 308, endPoint x: 1411, endPoint y: 336, distance: 116.4
click at [1411, 336] on td "Exits: Cash and CC POF: Cash and CC" at bounding box center [1374, 323] width 129 height 125
click at [1357, 346] on td "Exits: Cash and CC POF: Cash and CC" at bounding box center [1374, 323] width 129 height 125
click at [539, 218] on button "Payment Issue" at bounding box center [453, 219] width 396 height 31
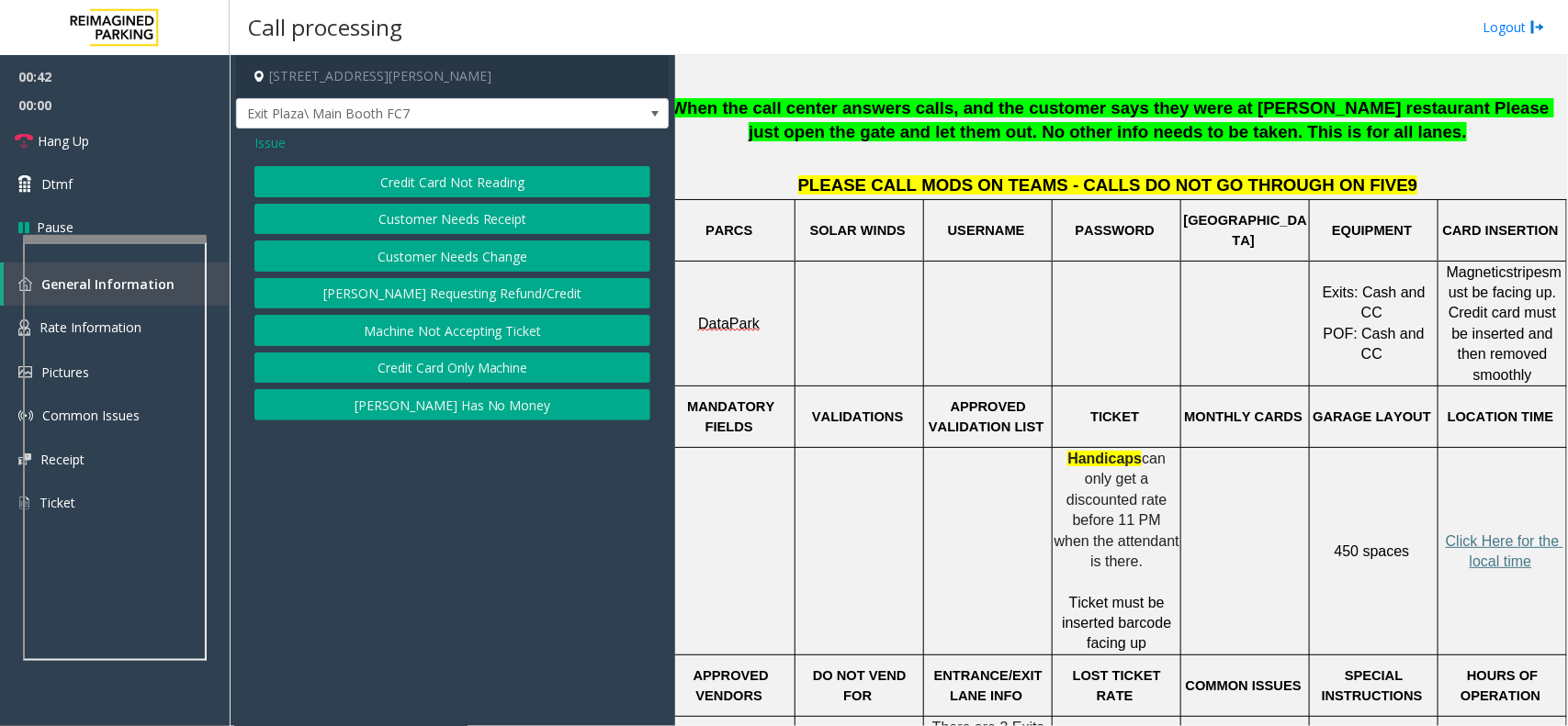
click at [497, 182] on button "Credit Card Not Reading" at bounding box center [453, 182] width 396 height 31
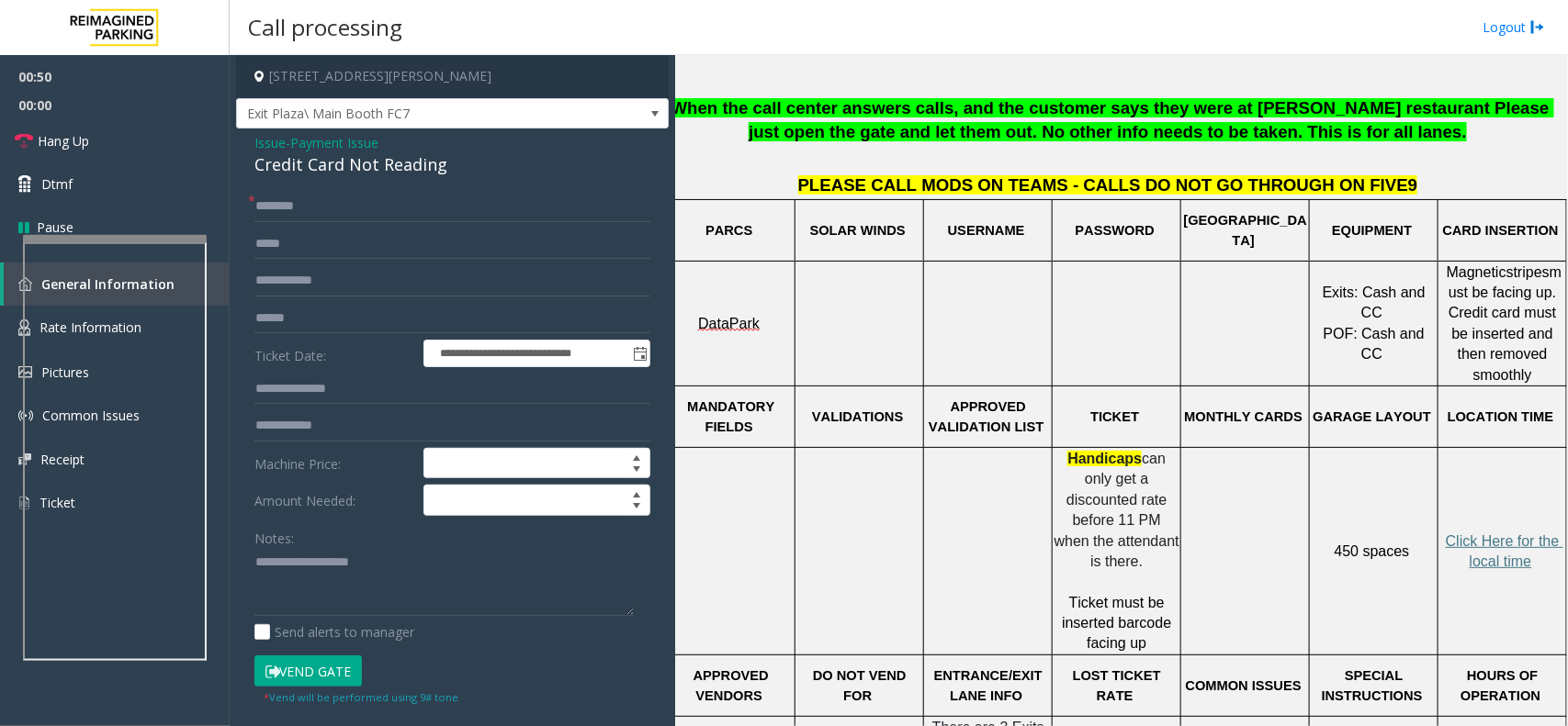
scroll to position [574, 0]
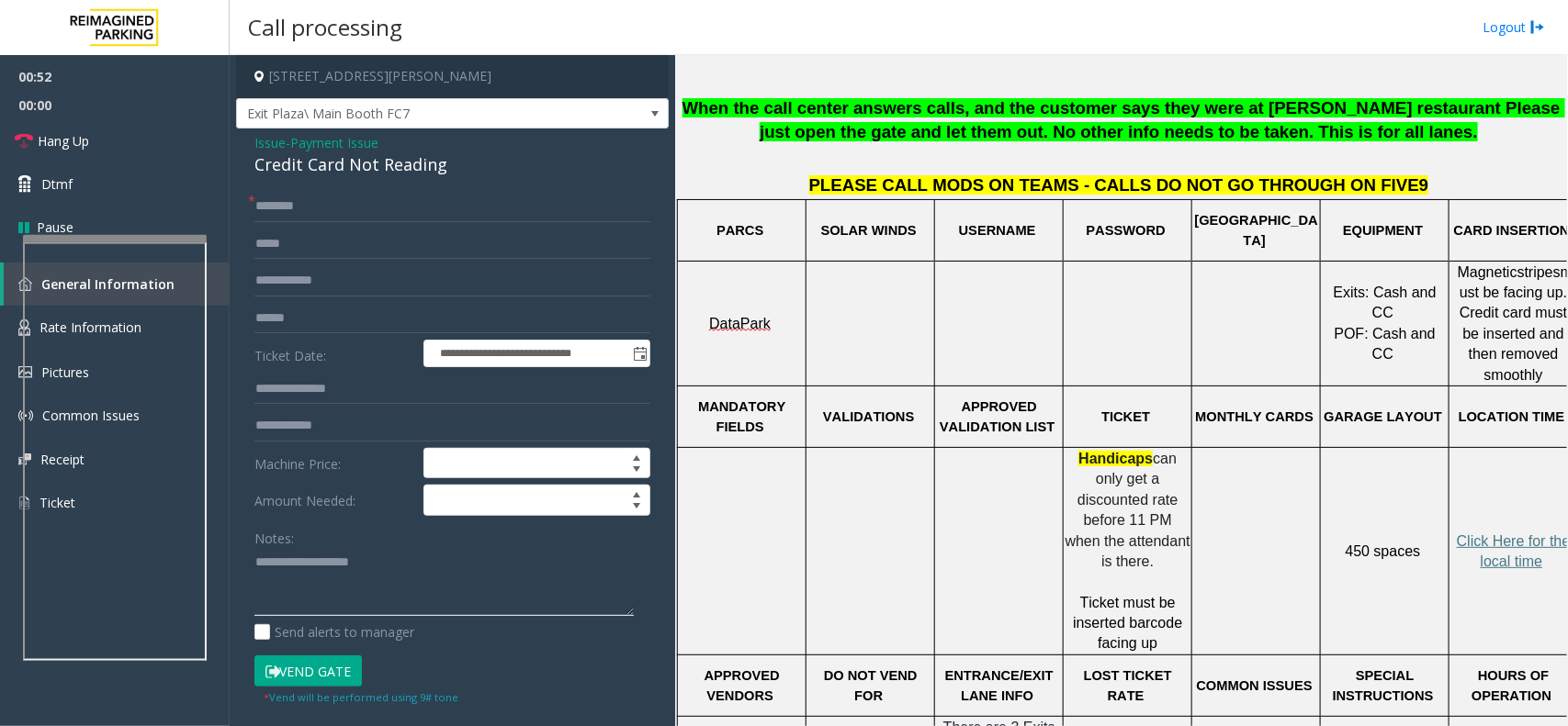
click at [474, 563] on textarea at bounding box center [444, 582] width 380 height 69
click at [273, 142] on span "Issue" at bounding box center [270, 143] width 31 height 19
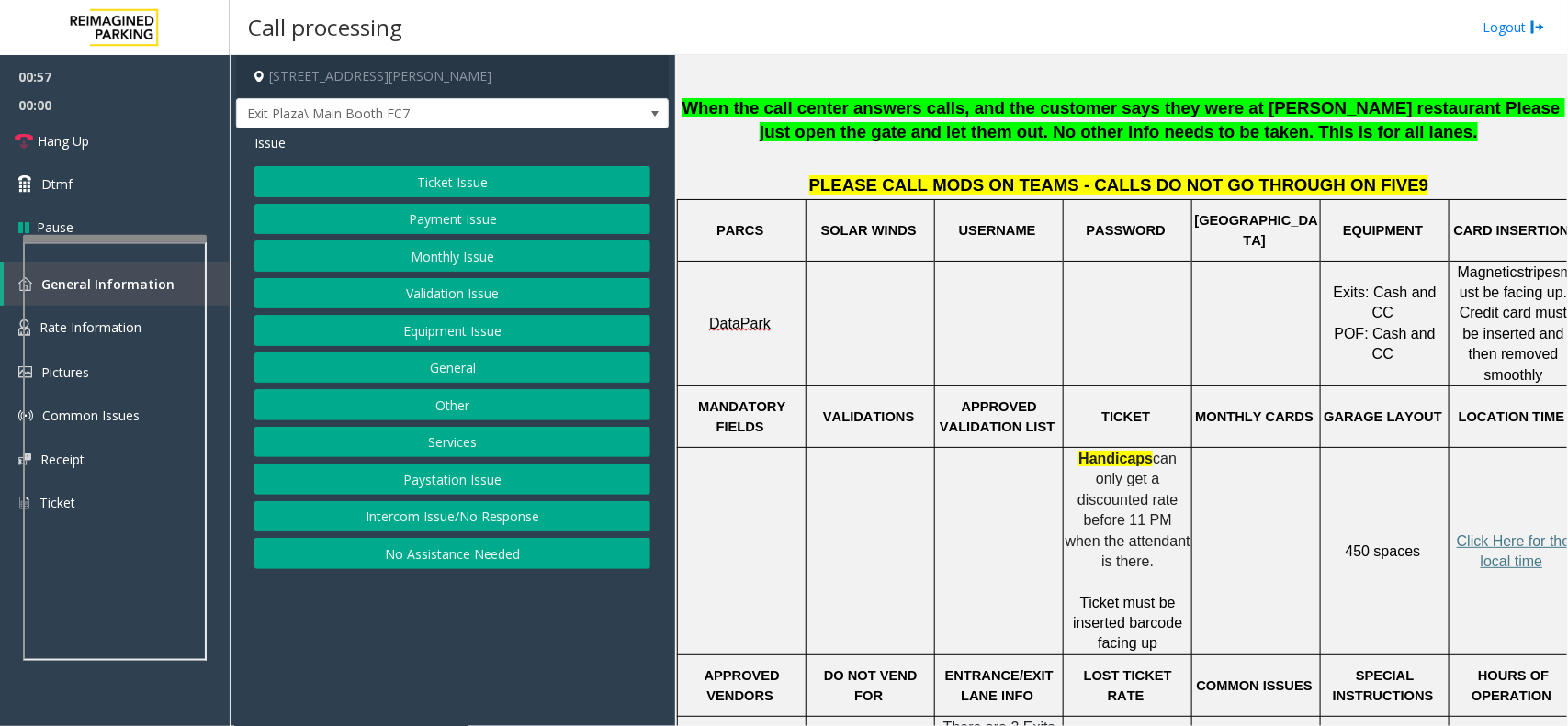
click at [456, 217] on button "Payment Issue" at bounding box center [453, 219] width 396 height 31
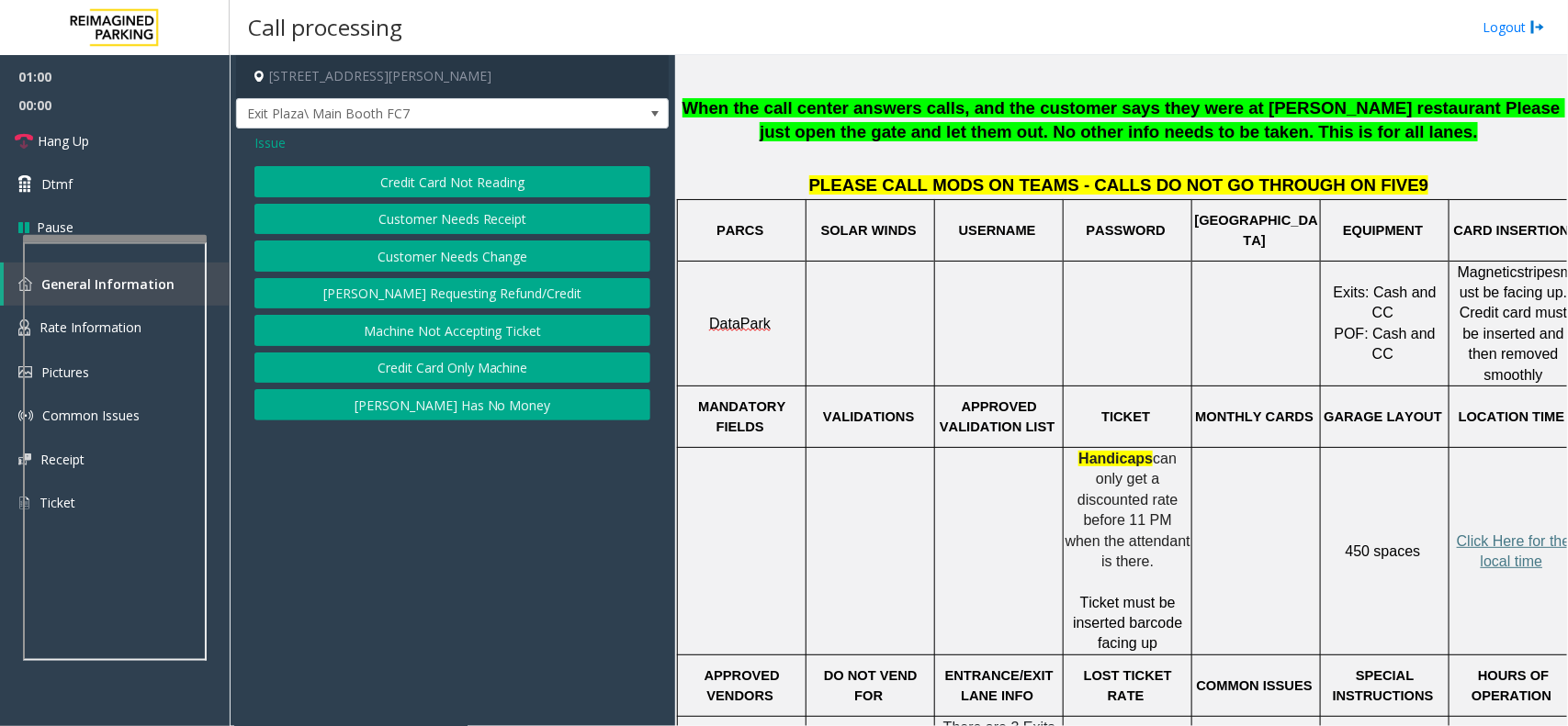
click at [280, 138] on span "Issue" at bounding box center [270, 143] width 31 height 19
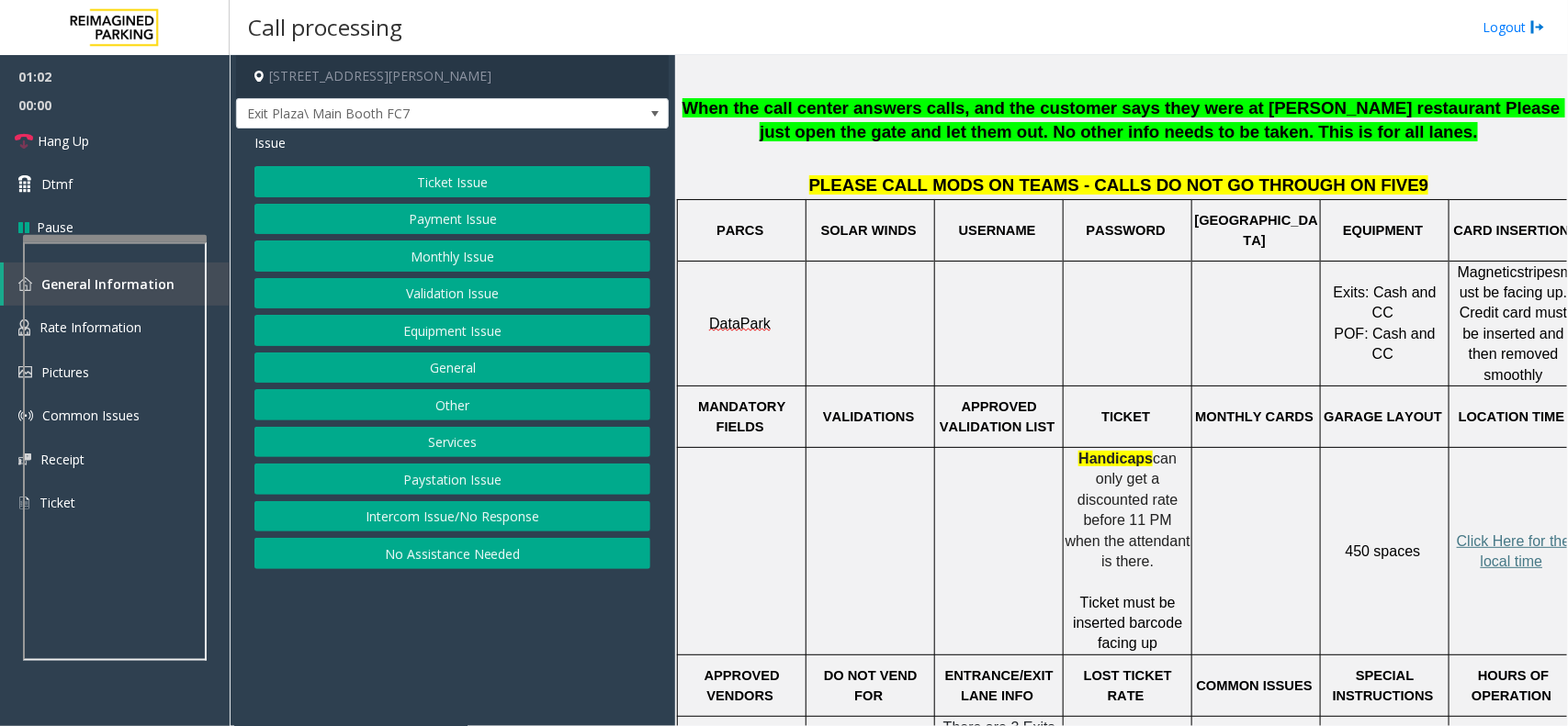
click at [466, 213] on button "Payment Issue" at bounding box center [453, 219] width 396 height 31
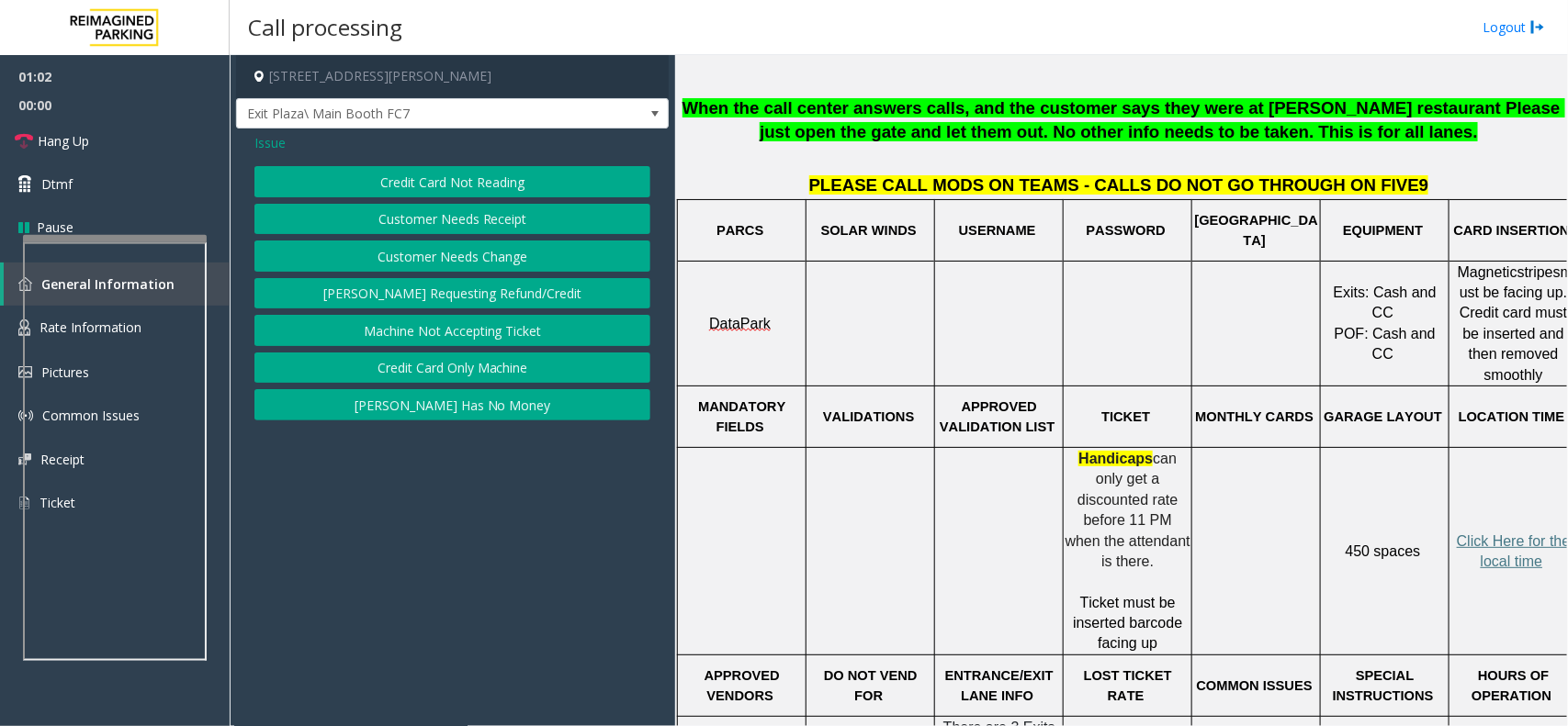
click at [505, 183] on button "Credit Card Not Reading" at bounding box center [453, 182] width 396 height 31
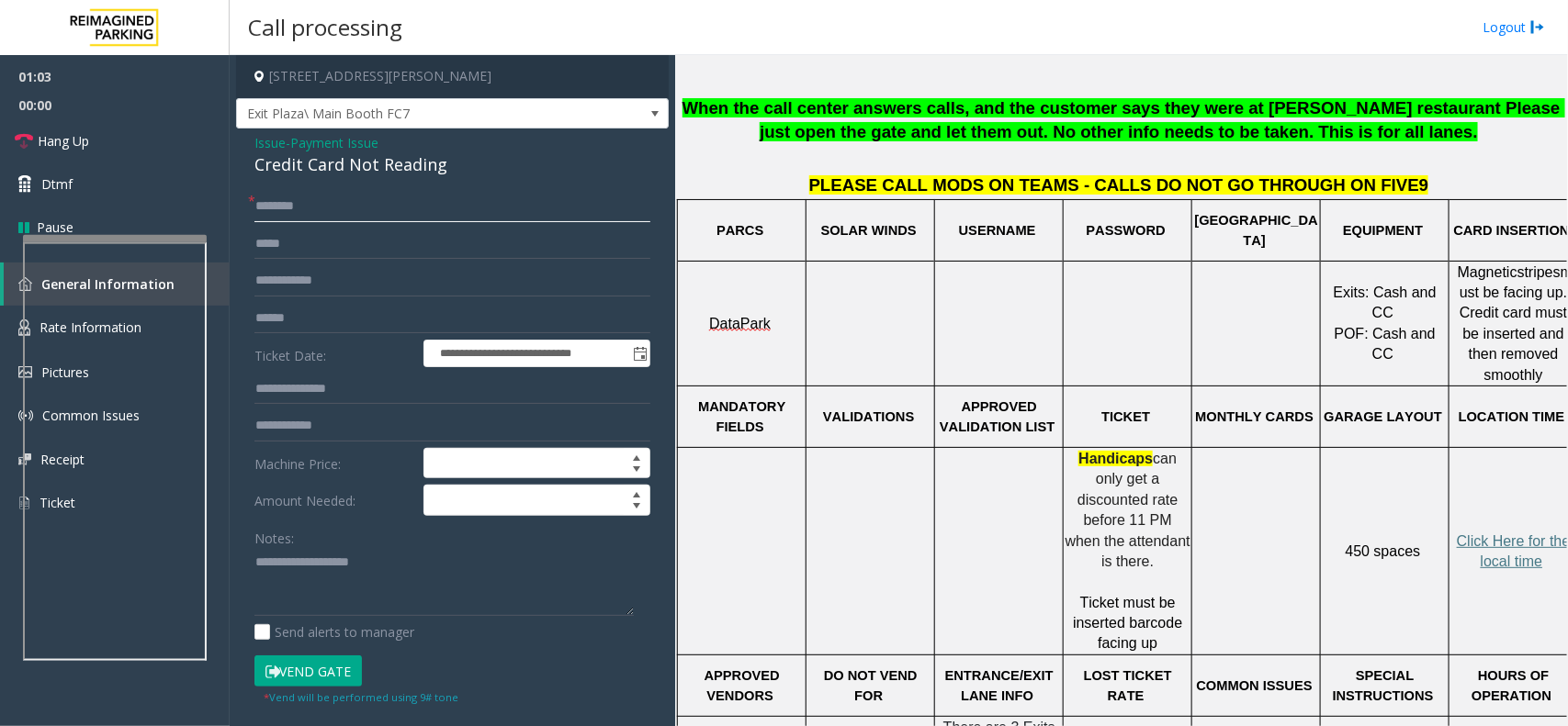
click at [317, 209] on input "text" at bounding box center [453, 206] width 396 height 31
click at [272, 146] on span "Issue" at bounding box center [270, 143] width 31 height 19
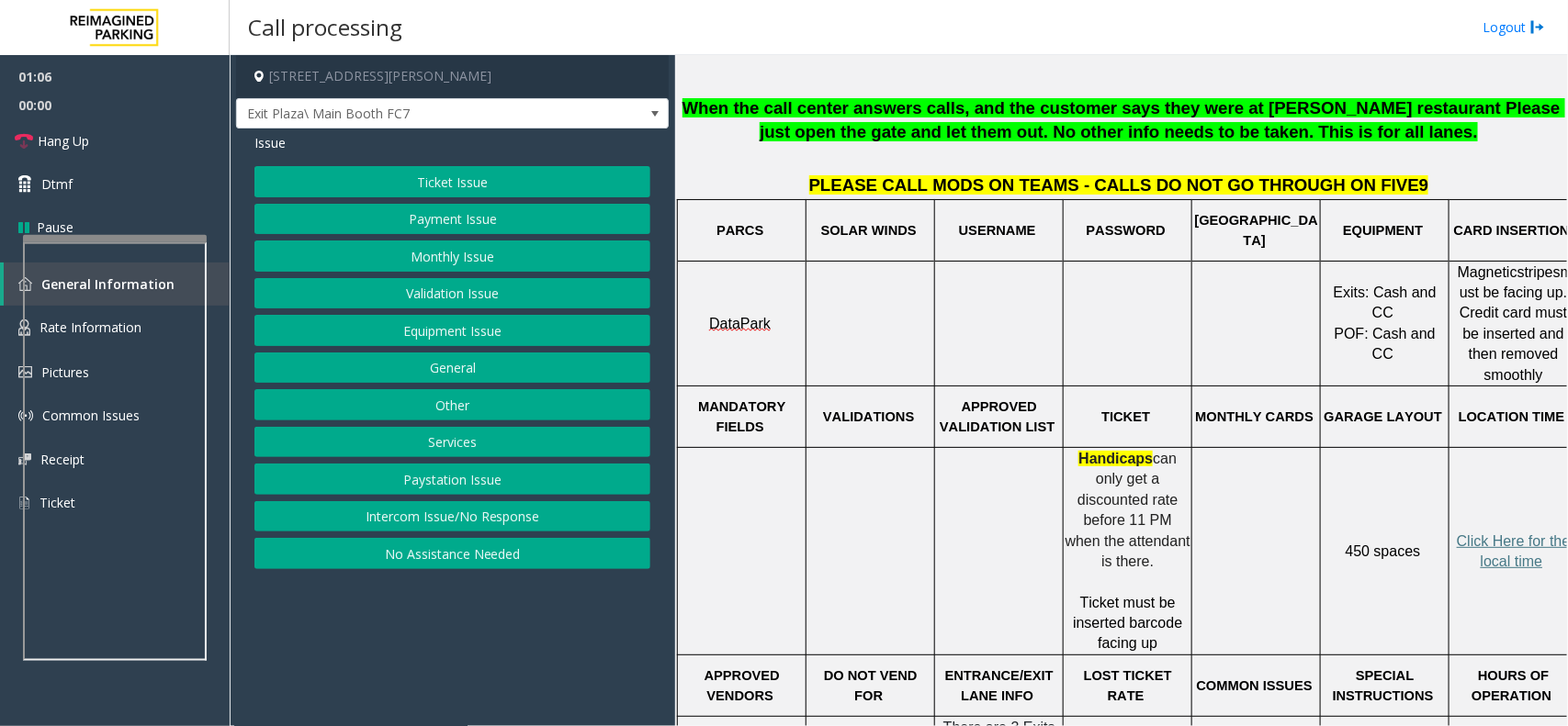
click at [450, 338] on button "Equipment Issue" at bounding box center [453, 331] width 396 height 31
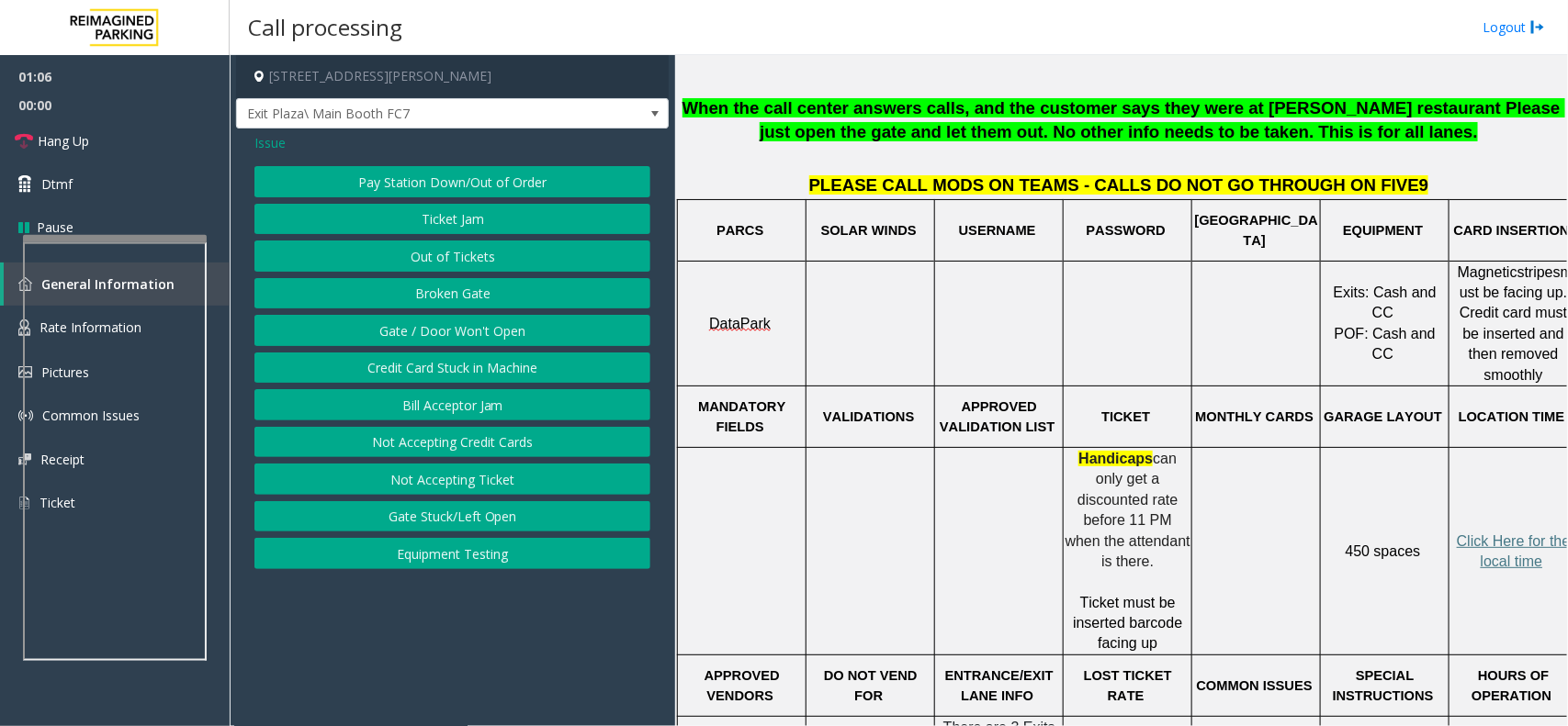
click at [455, 332] on button "Gate / Door Won't Open" at bounding box center [453, 331] width 396 height 31
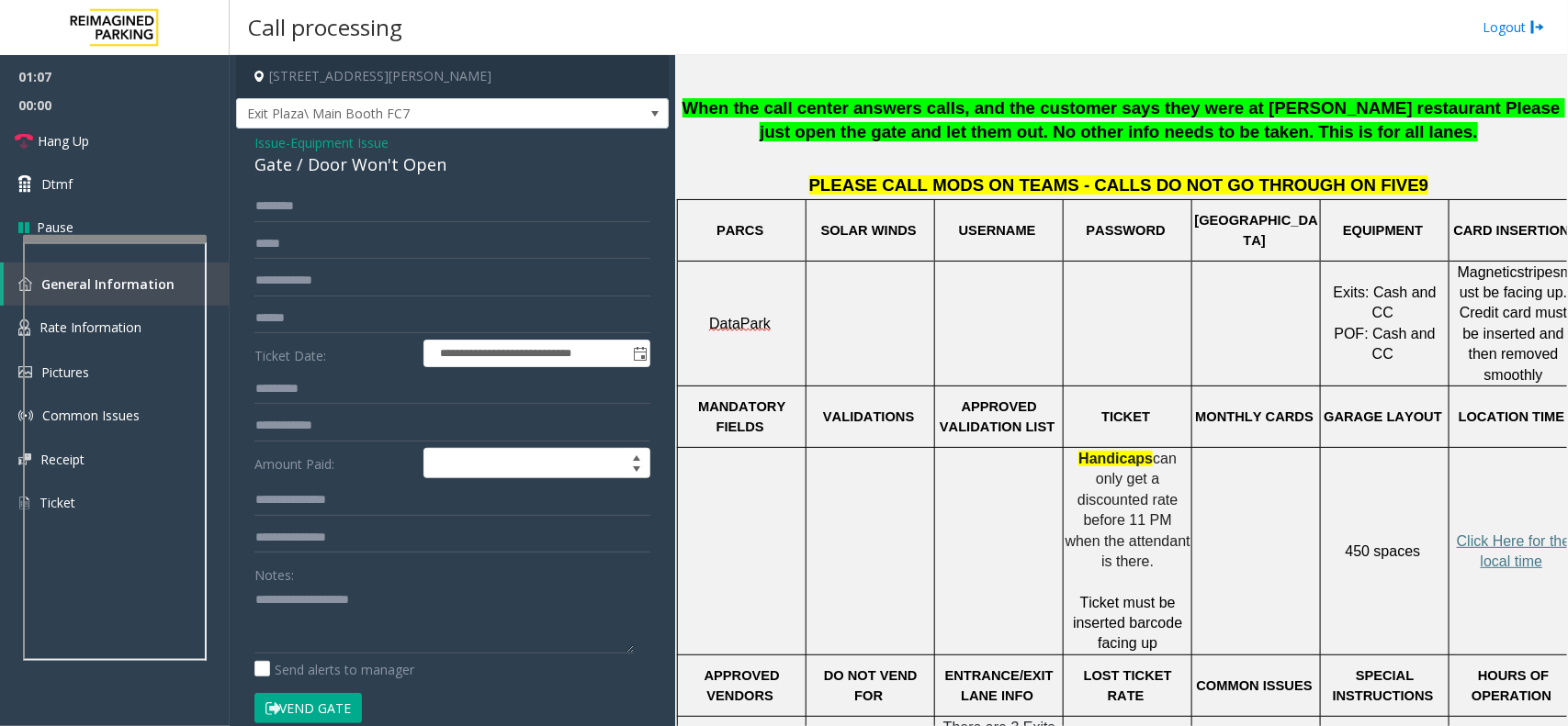
click at [365, 581] on div "Notes:" at bounding box center [453, 606] width 396 height 95
click at [350, 620] on textarea at bounding box center [444, 619] width 380 height 69
type textarea "******"
click at [250, 145] on div "**********" at bounding box center [452, 584] width 432 height 911
click at [262, 142] on span "Issue" at bounding box center [270, 143] width 31 height 19
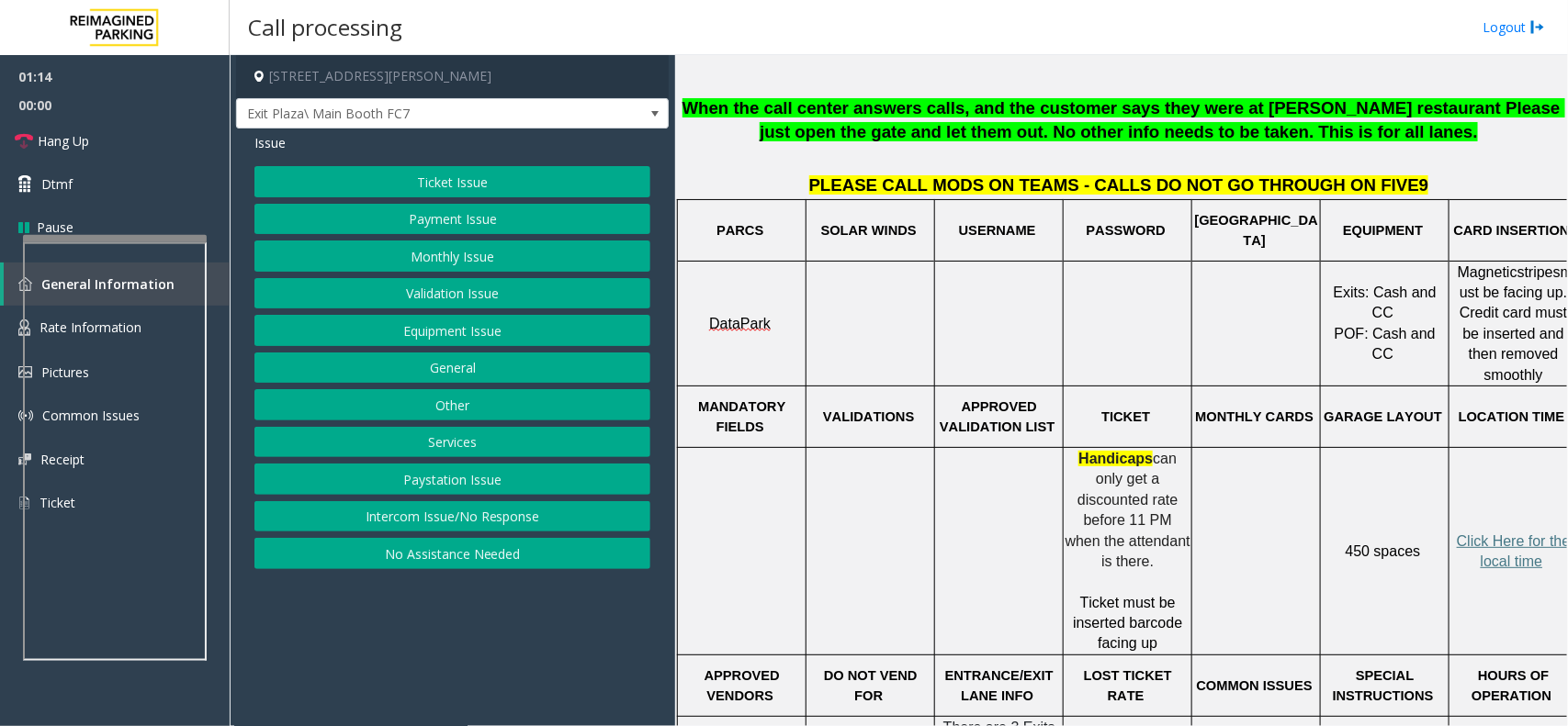
click at [487, 222] on button "Payment Issue" at bounding box center [453, 219] width 396 height 31
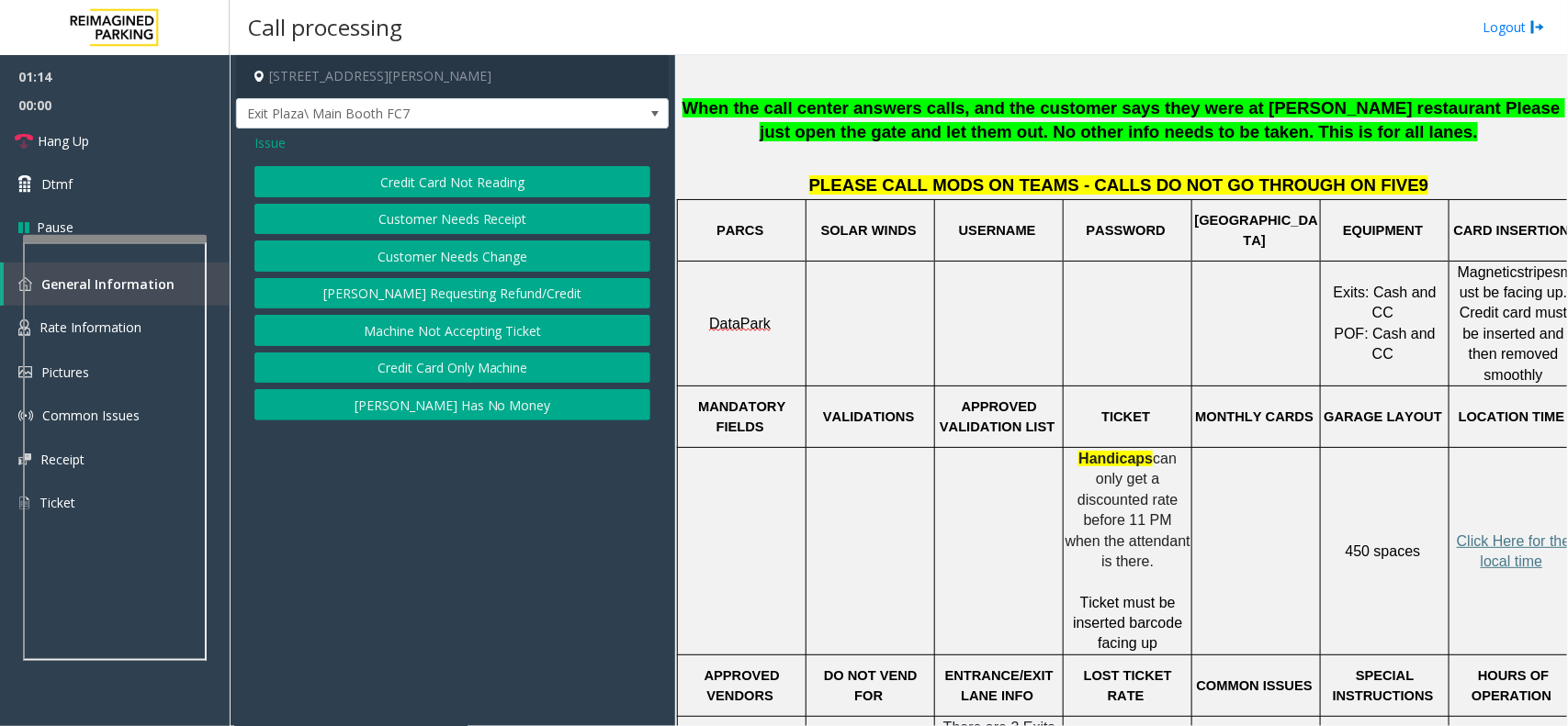
click at [482, 181] on button "Credit Card Not Reading" at bounding box center [453, 182] width 396 height 31
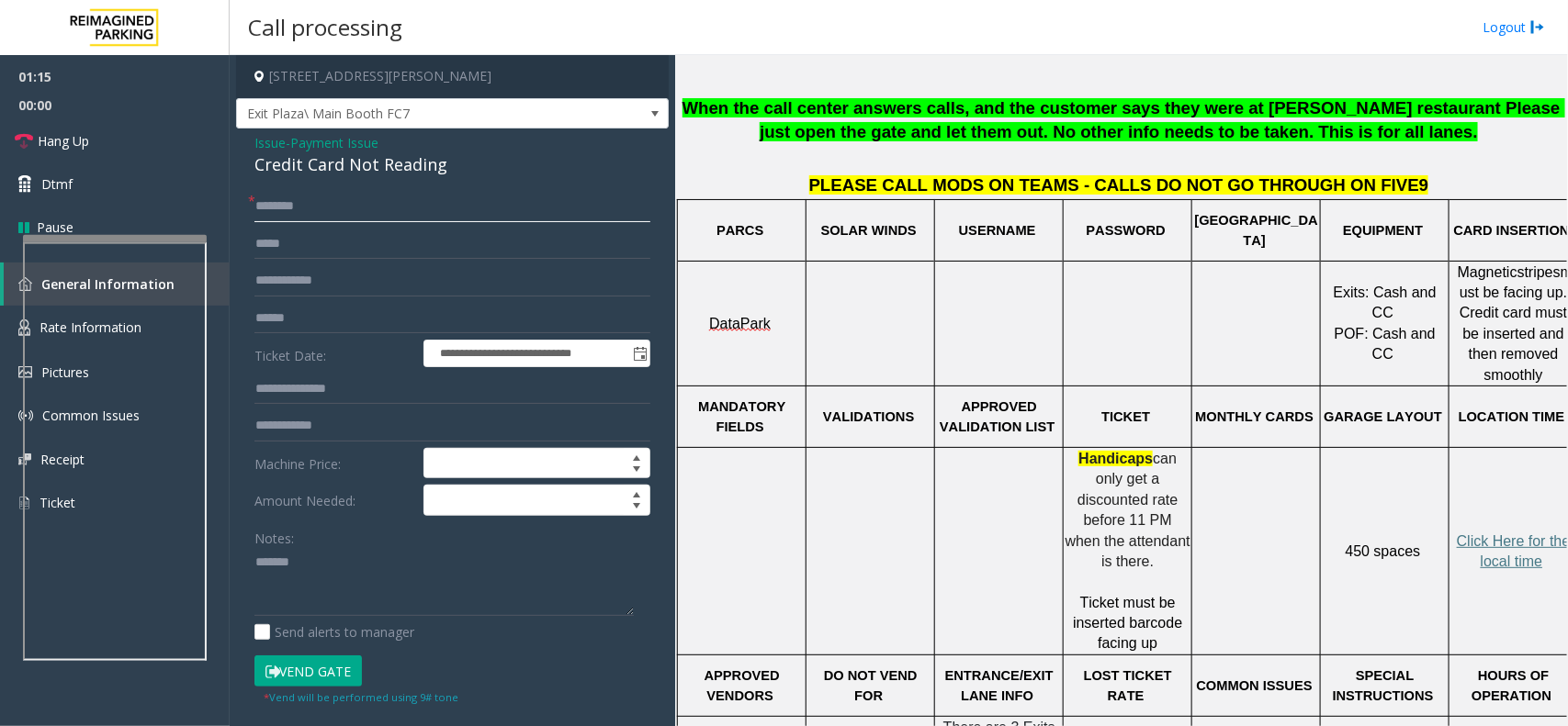
click at [331, 214] on input "text" at bounding box center [453, 206] width 396 height 31
click at [348, 590] on textarea at bounding box center [444, 582] width 380 height 69
click at [400, 162] on div "Credit Card Not Reading" at bounding box center [453, 164] width 396 height 25
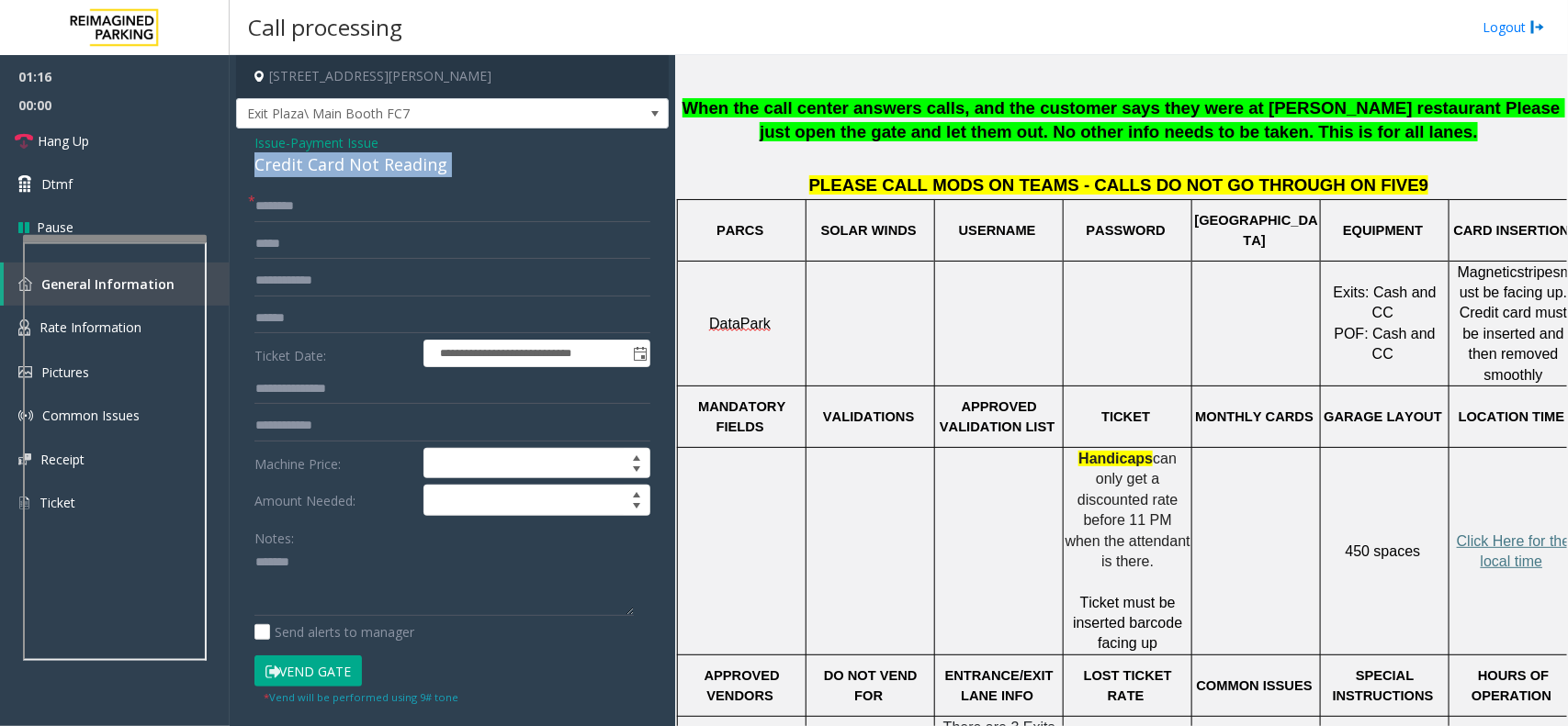
copy div "Credit Card Not Reading"
click at [398, 540] on div "Notes:" at bounding box center [453, 569] width 396 height 95
paste textarea "**********"
click at [383, 575] on textarea at bounding box center [444, 582] width 380 height 69
type textarea "**********"
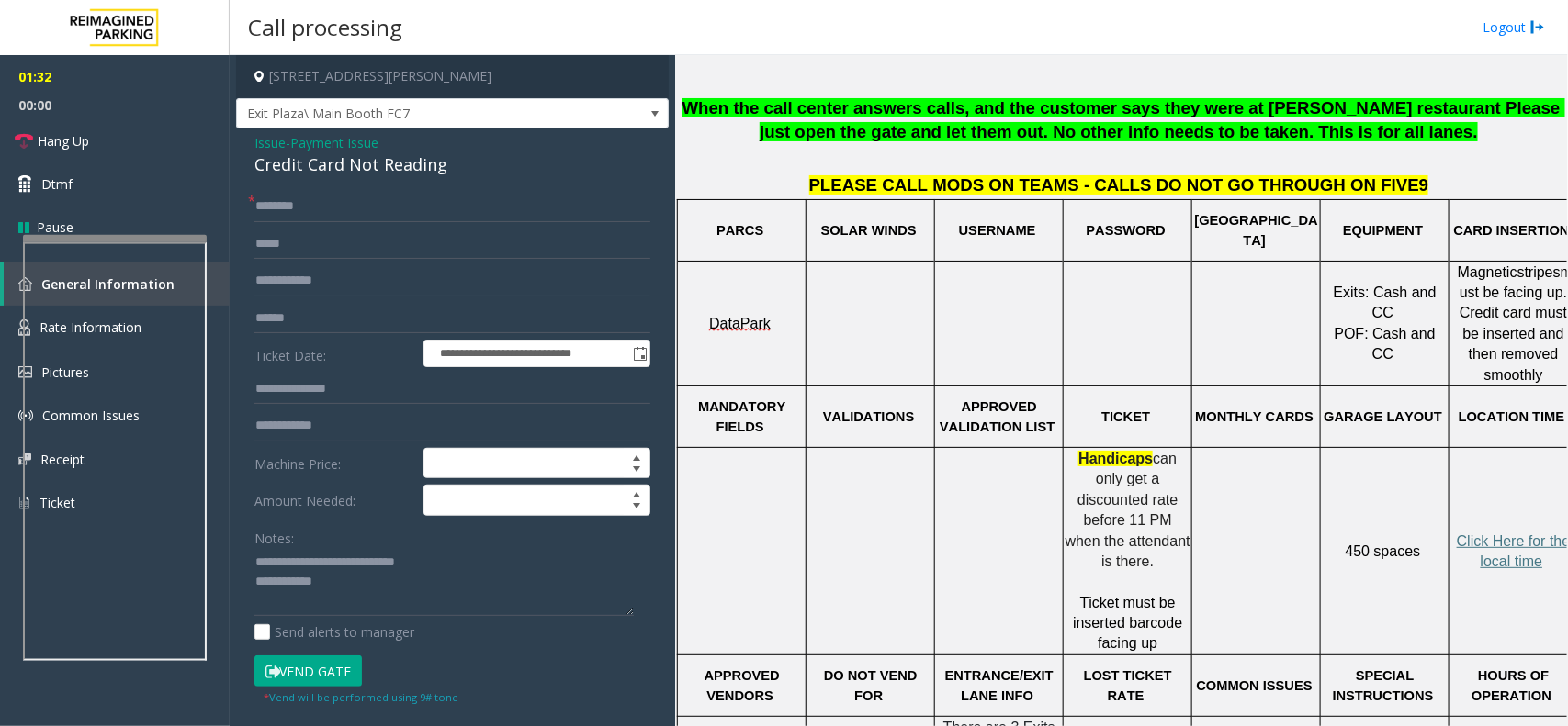
click at [309, 301] on form "**********" at bounding box center [453, 448] width 396 height 515
click at [320, 322] on input "text" at bounding box center [453, 319] width 396 height 31
type input "******"
click at [308, 204] on input "text" at bounding box center [453, 206] width 396 height 31
type input "*******"
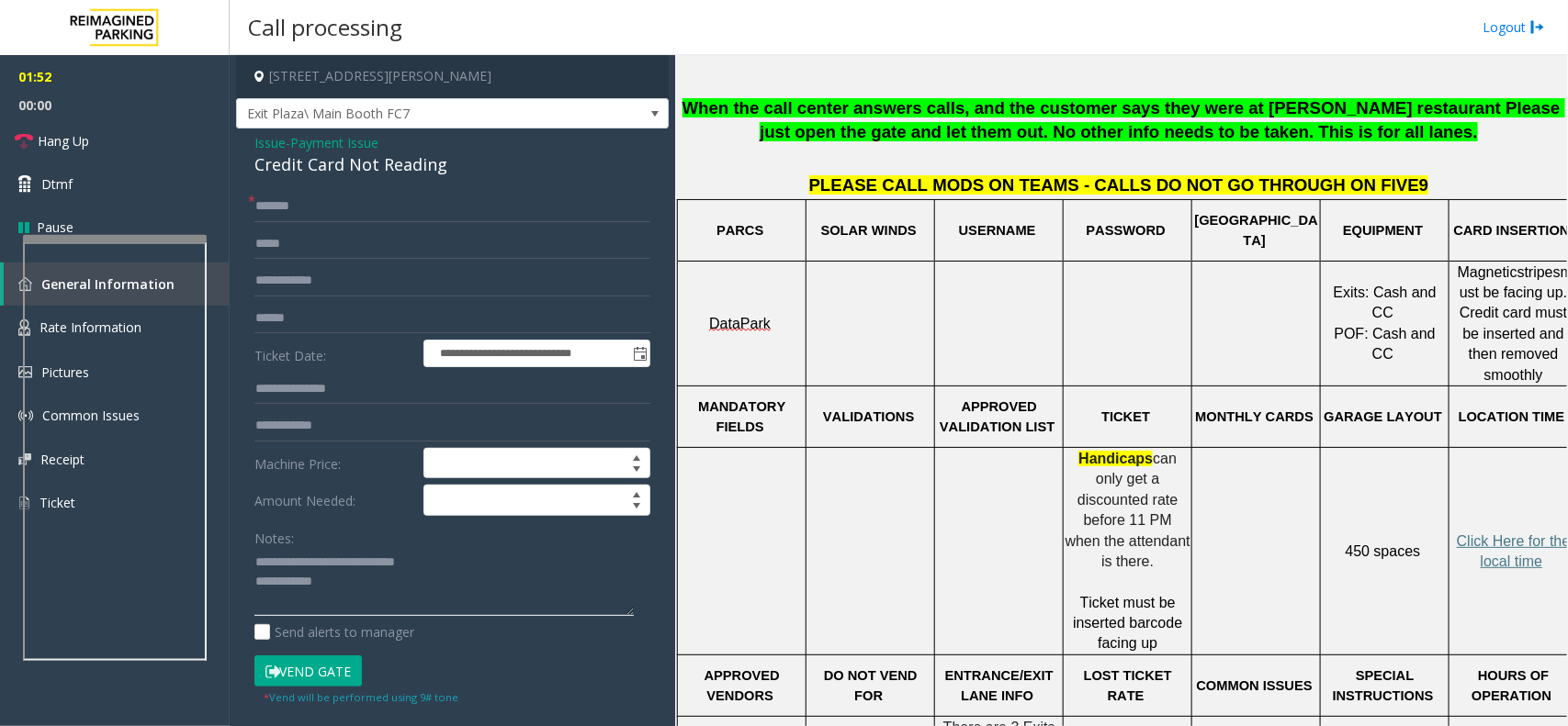
click at [357, 579] on textarea at bounding box center [444, 582] width 380 height 69
click at [327, 680] on button "Vend Gate" at bounding box center [308, 672] width 108 height 31
click at [374, 594] on textarea at bounding box center [444, 582] width 380 height 69
type textarea "**********"
click at [136, 112] on span "00:00" at bounding box center [114, 105] width 230 height 29
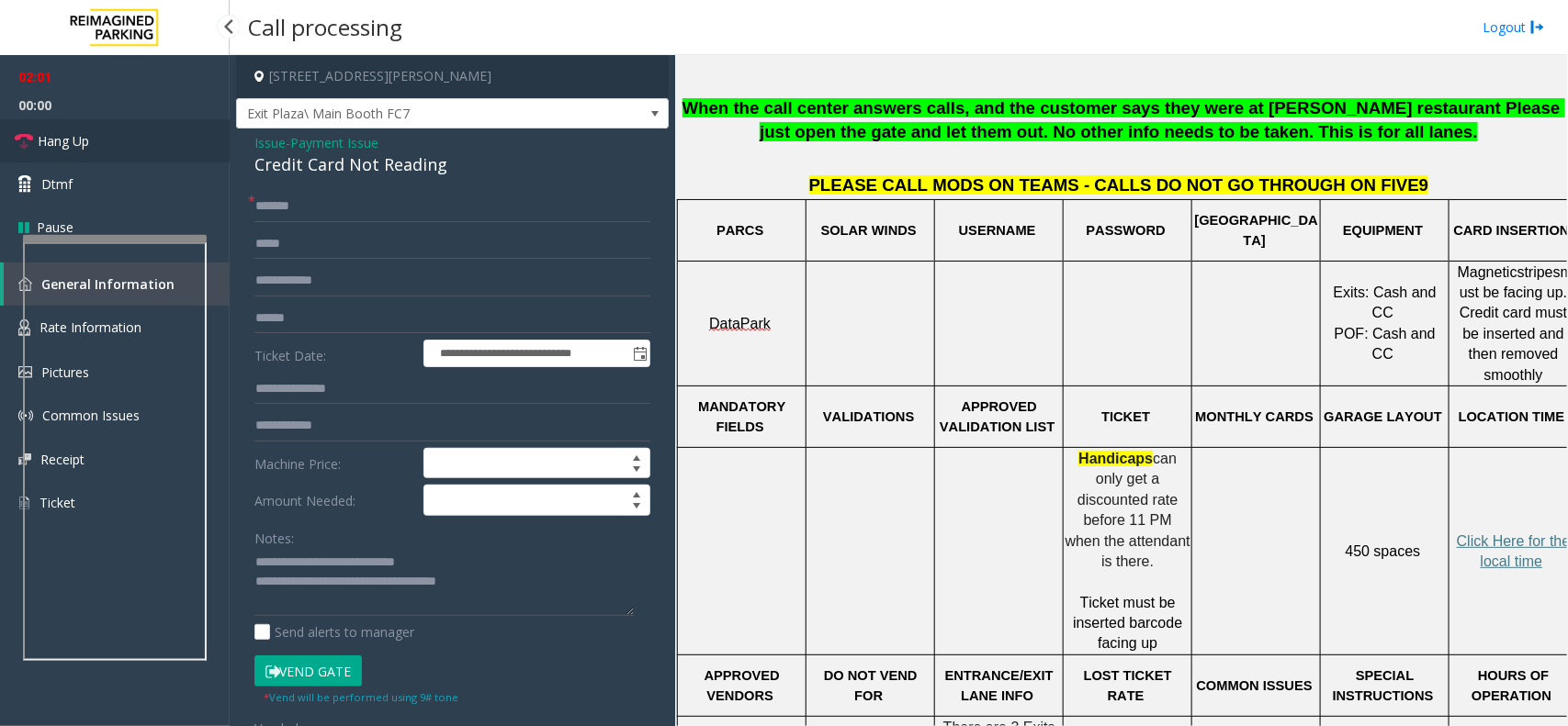
click at [134, 144] on link "Hang Up" at bounding box center [114, 141] width 230 height 43
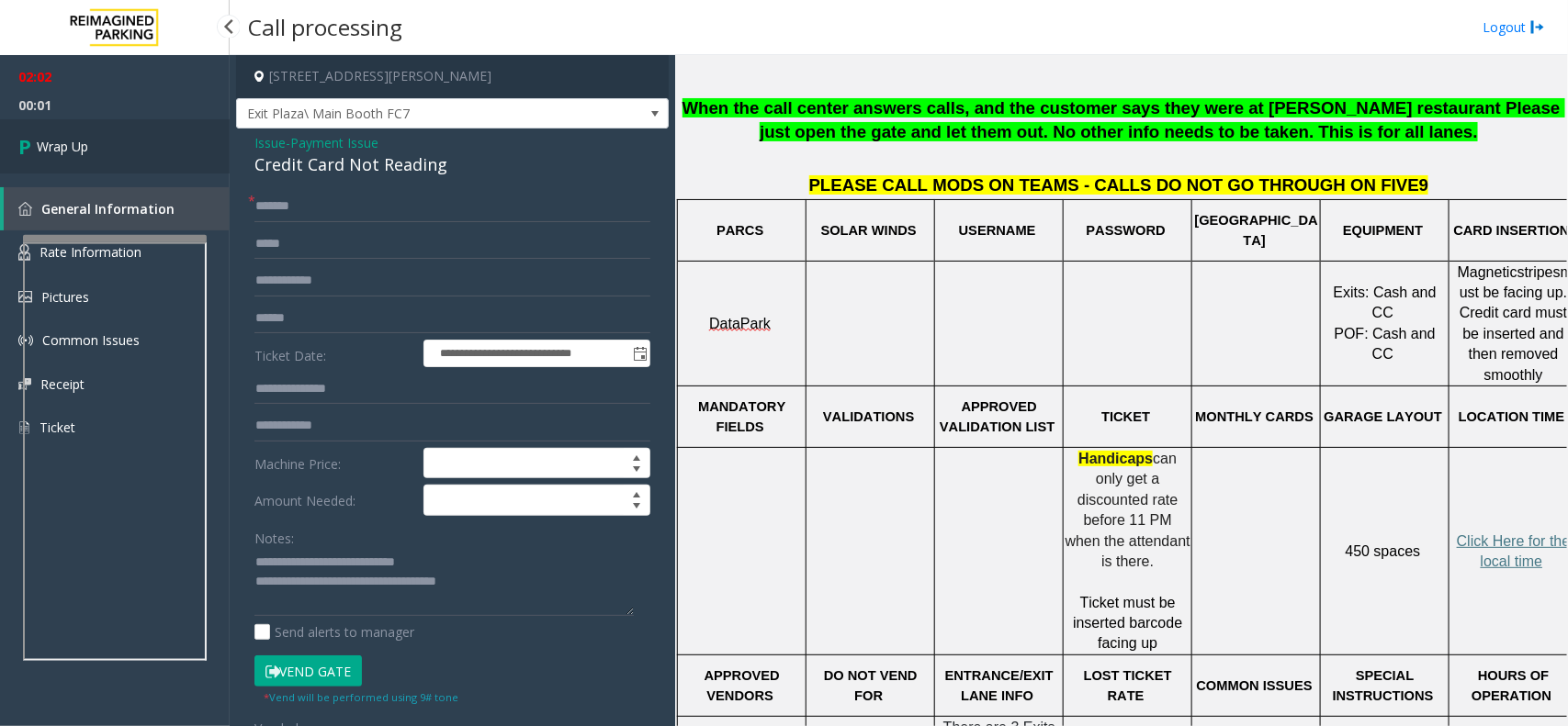
click at [134, 144] on link "Wrap Up" at bounding box center [114, 146] width 230 height 54
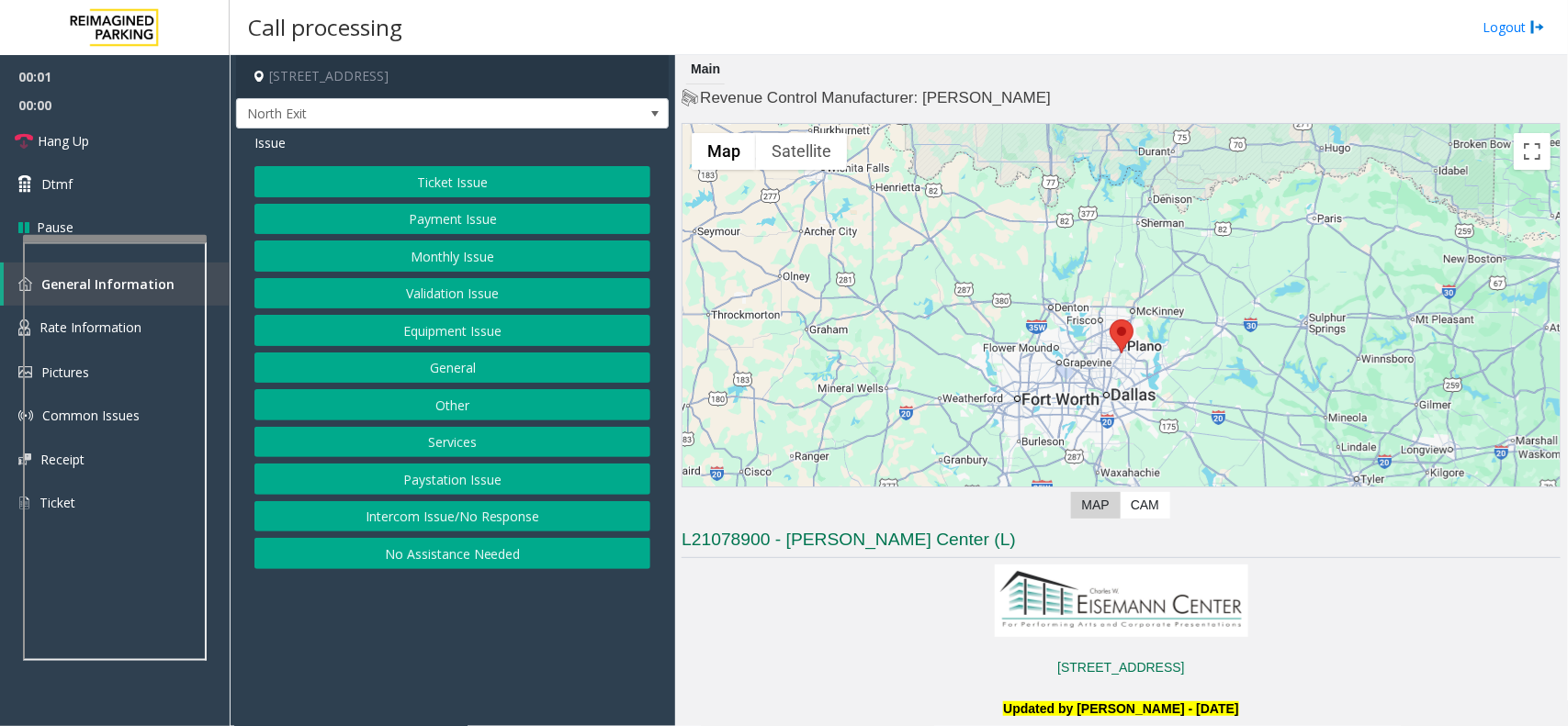
scroll to position [229, 0]
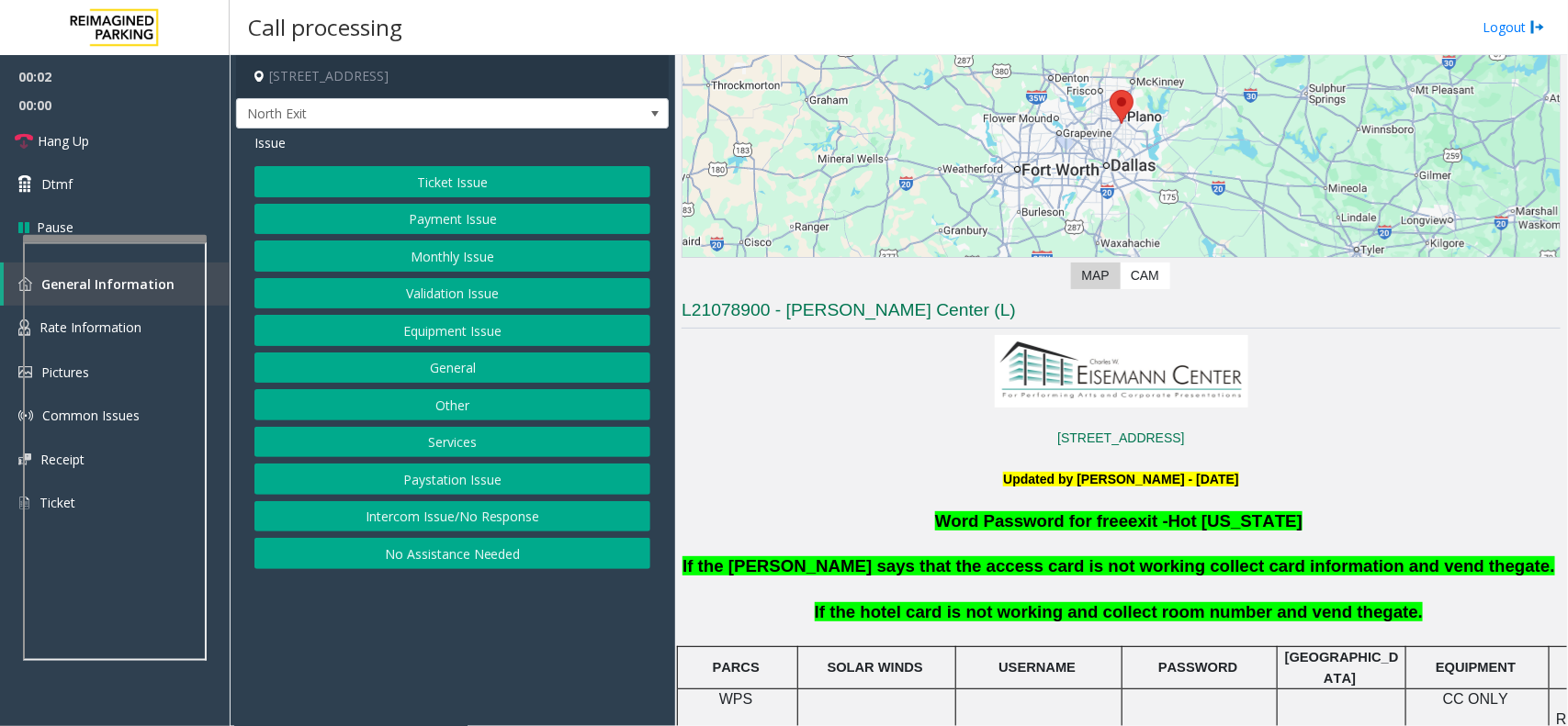
click at [470, 439] on button "Services" at bounding box center [453, 442] width 396 height 31
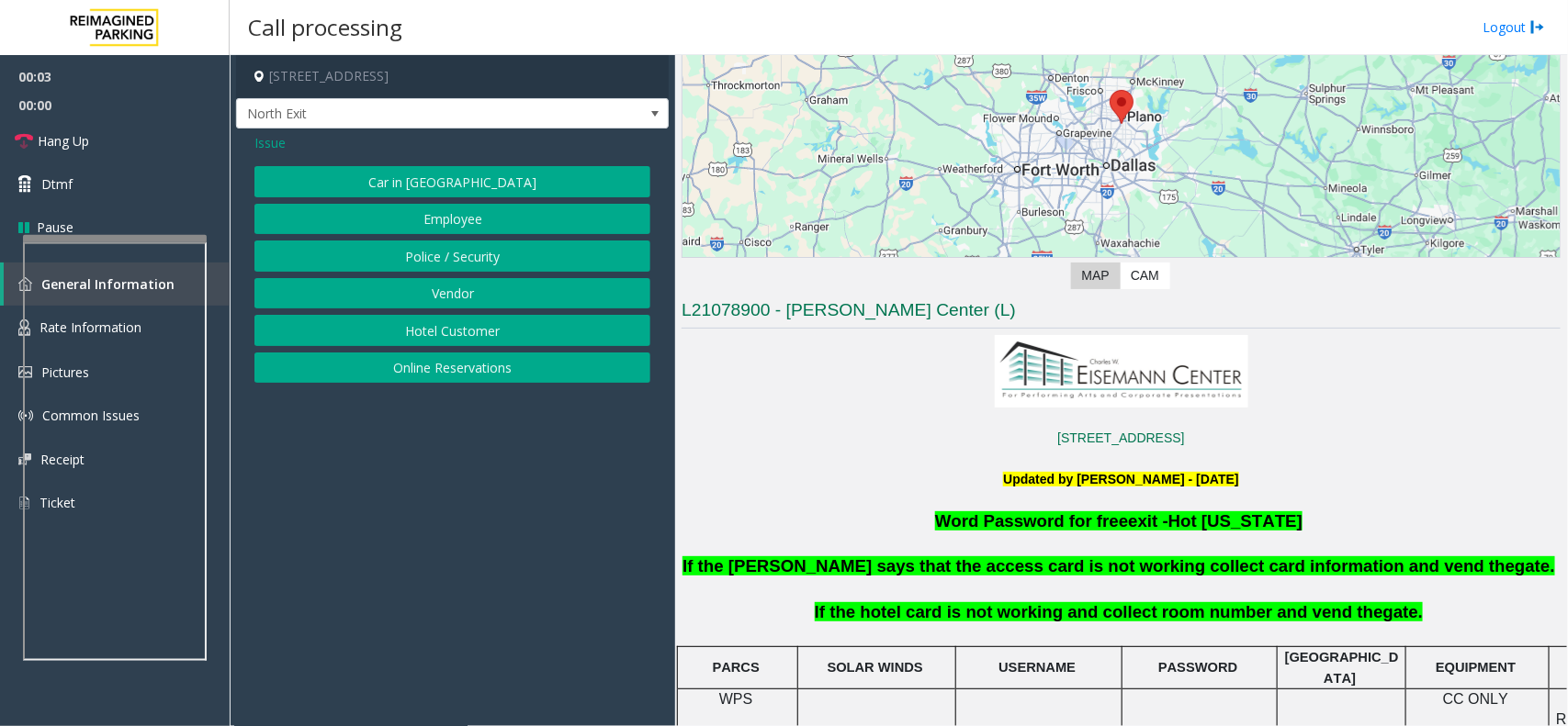
click at [464, 322] on button "Hotel Customer" at bounding box center [453, 331] width 396 height 31
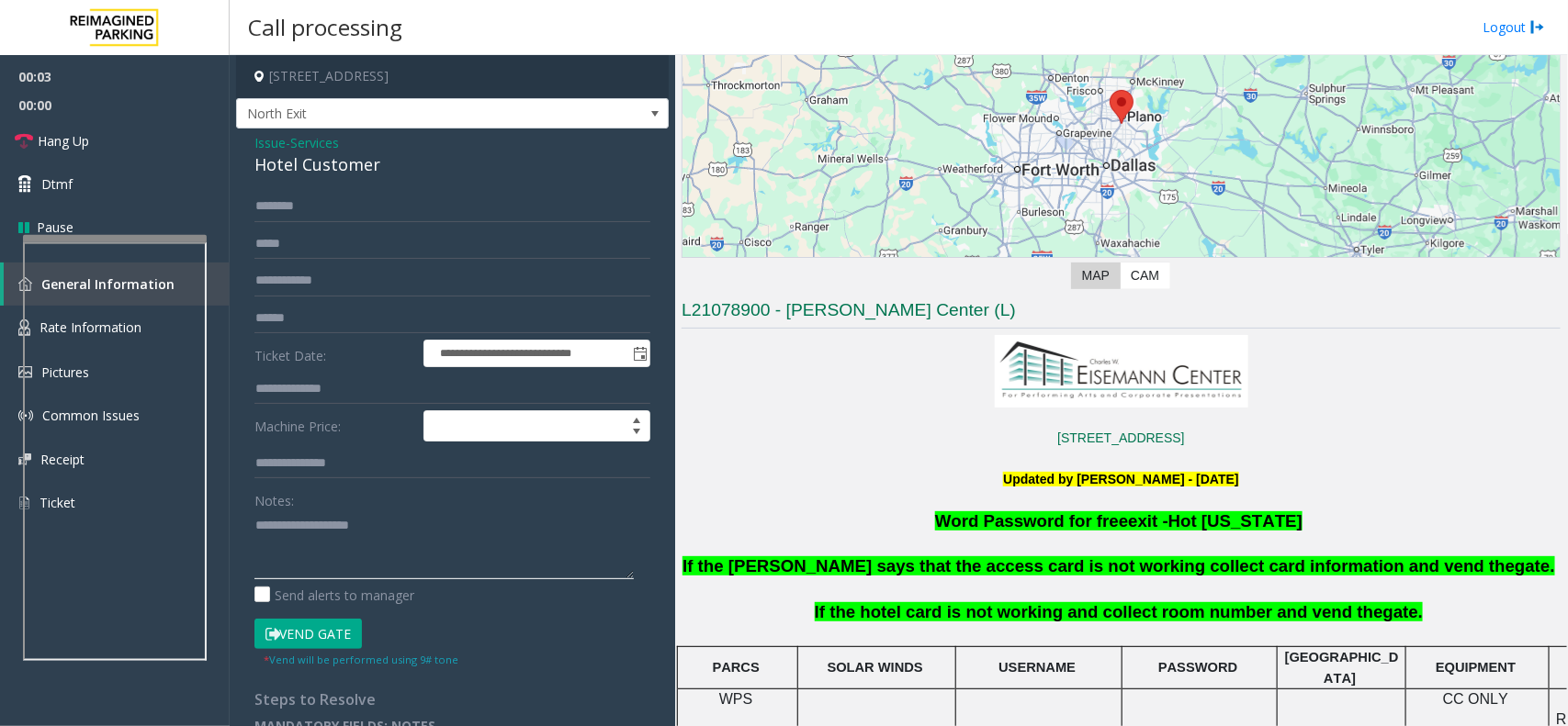
click at [352, 549] on textarea at bounding box center [444, 544] width 380 height 69
click at [357, 177] on div "Hotel Customer" at bounding box center [453, 164] width 396 height 25
click at [360, 165] on div "Hotel Customer" at bounding box center [453, 164] width 396 height 25
copy div "Customer"
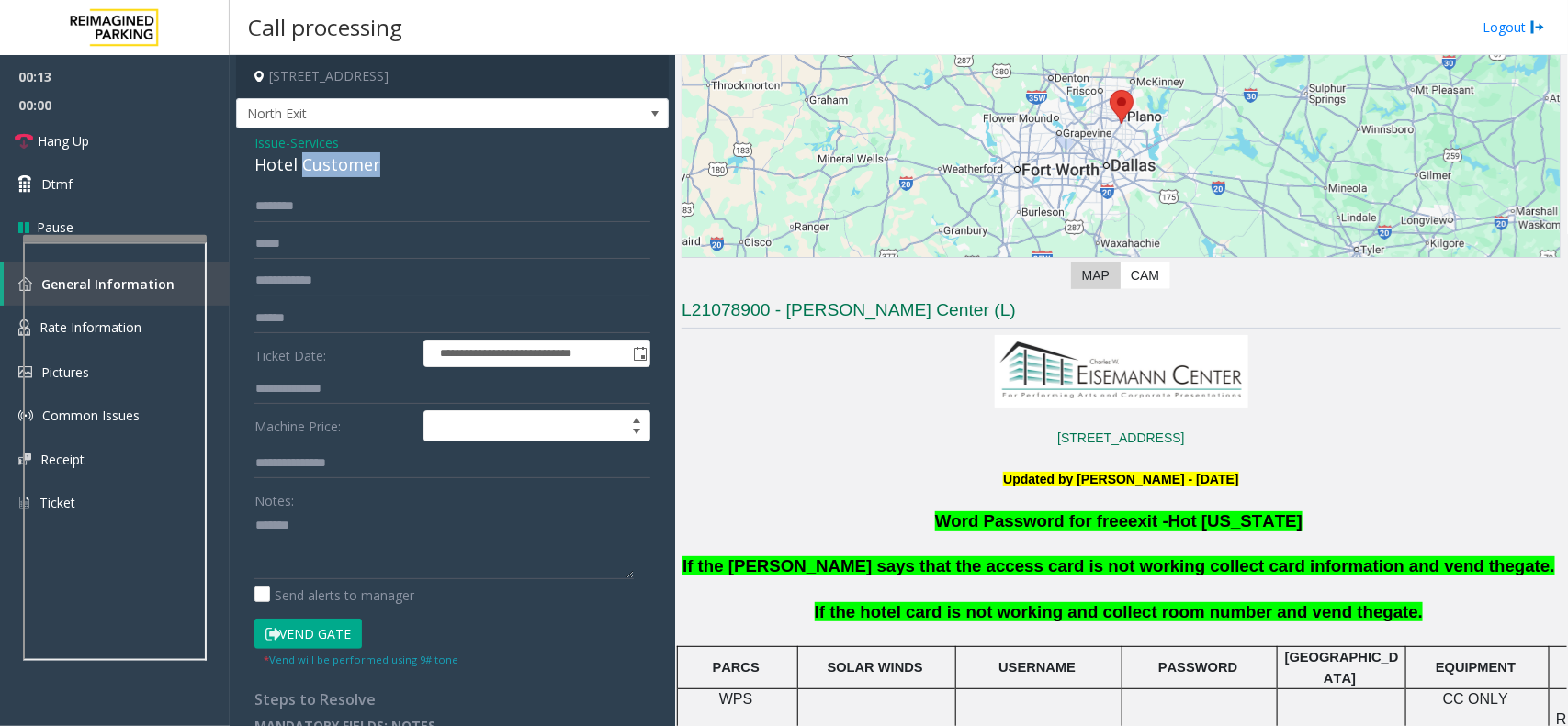
click at [360, 165] on div "Hotel Customer" at bounding box center [453, 164] width 396 height 25
click at [407, 556] on textarea at bounding box center [444, 544] width 380 height 69
paste textarea "**********"
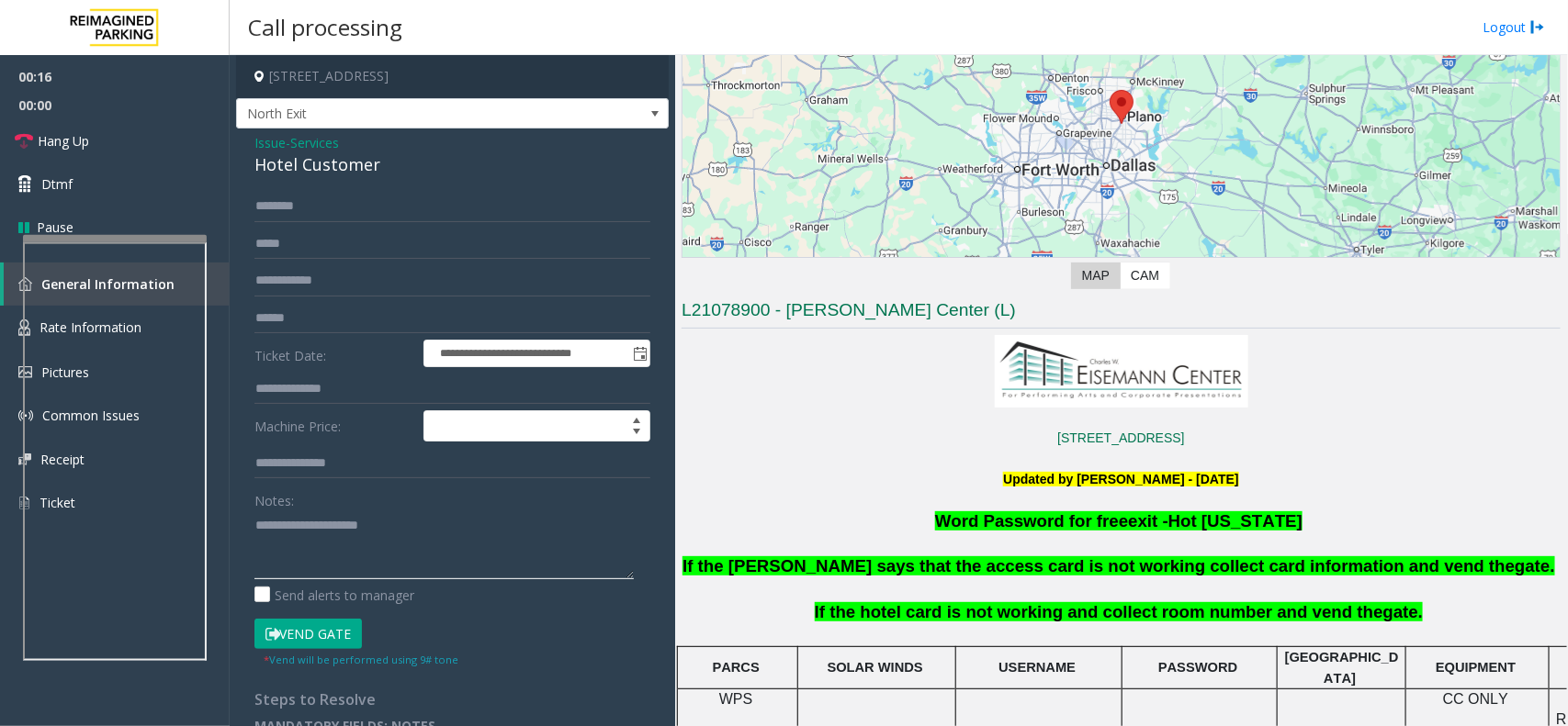
type textarea "**********"
click at [336, 396] on input "text" at bounding box center [453, 390] width 396 height 31
type input "***"
click at [294, 613] on form "**********" at bounding box center [453, 429] width 396 height 477
click at [300, 643] on button "Vend Gate" at bounding box center [308, 635] width 108 height 31
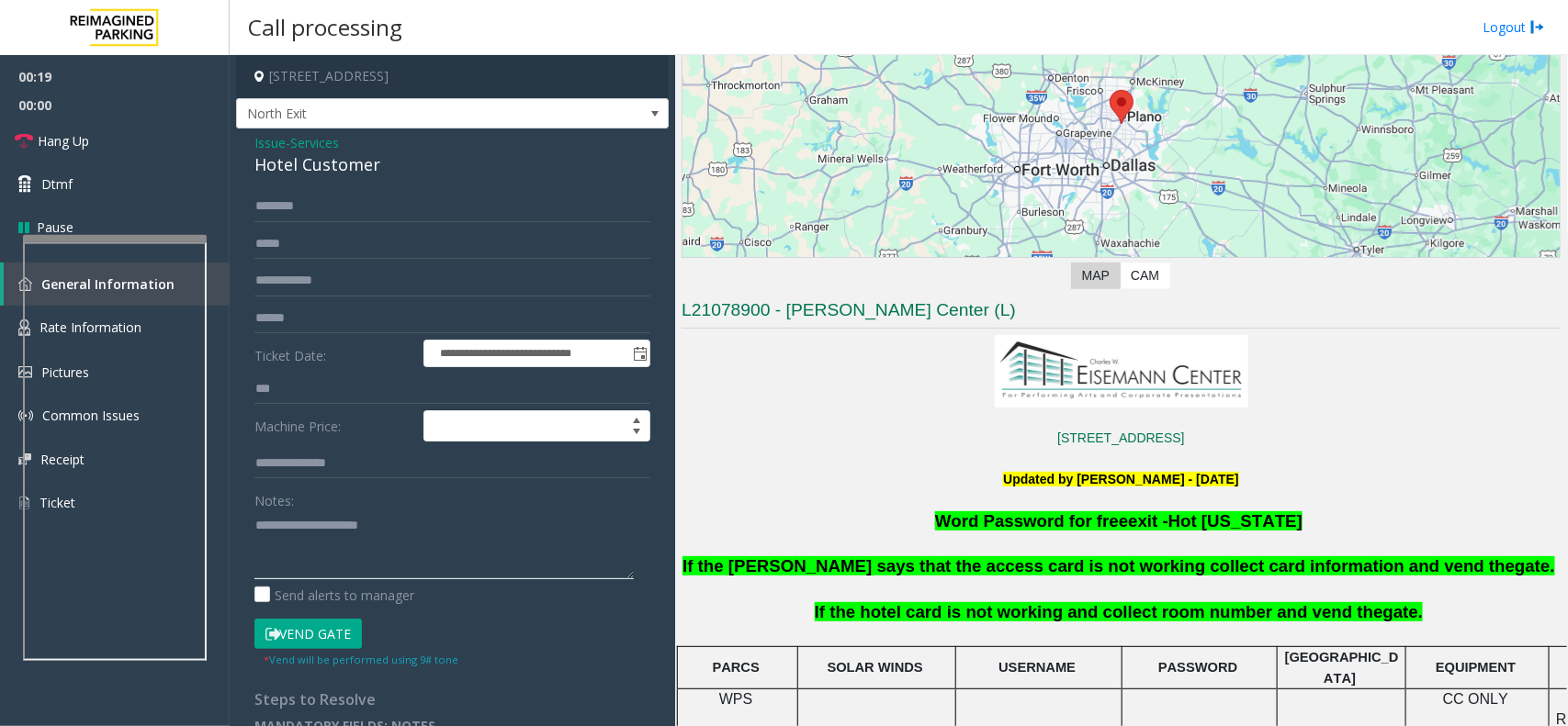
click at [314, 552] on textarea at bounding box center [444, 544] width 380 height 69
type textarea "**********"
click at [168, 135] on link "Hang Up" at bounding box center [114, 141] width 230 height 43
click at [166, 135] on link "Hang Up" at bounding box center [114, 141] width 230 height 43
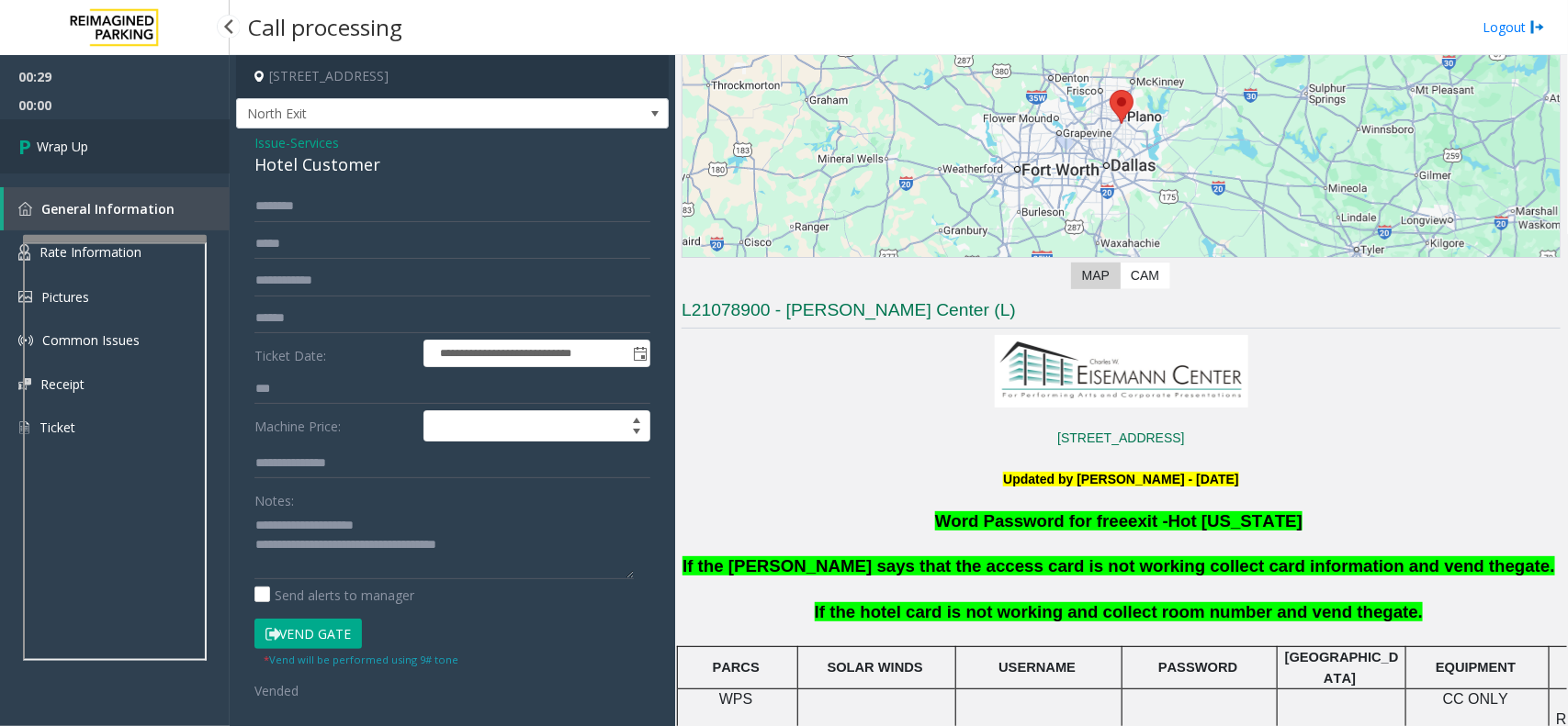
click at [166, 135] on link "Wrap Up" at bounding box center [114, 146] width 230 height 54
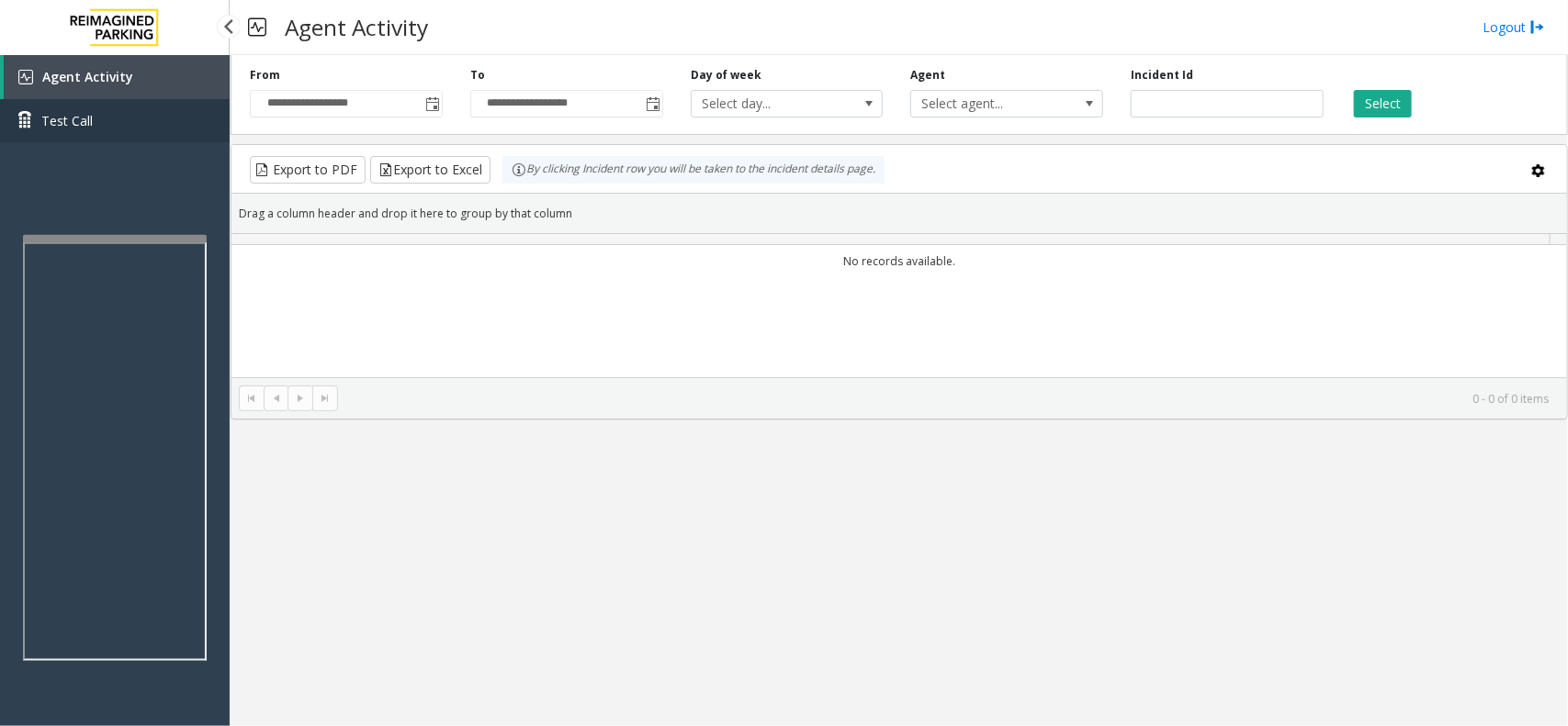
click at [166, 135] on link "Test Call" at bounding box center [114, 121] width 230 height 43
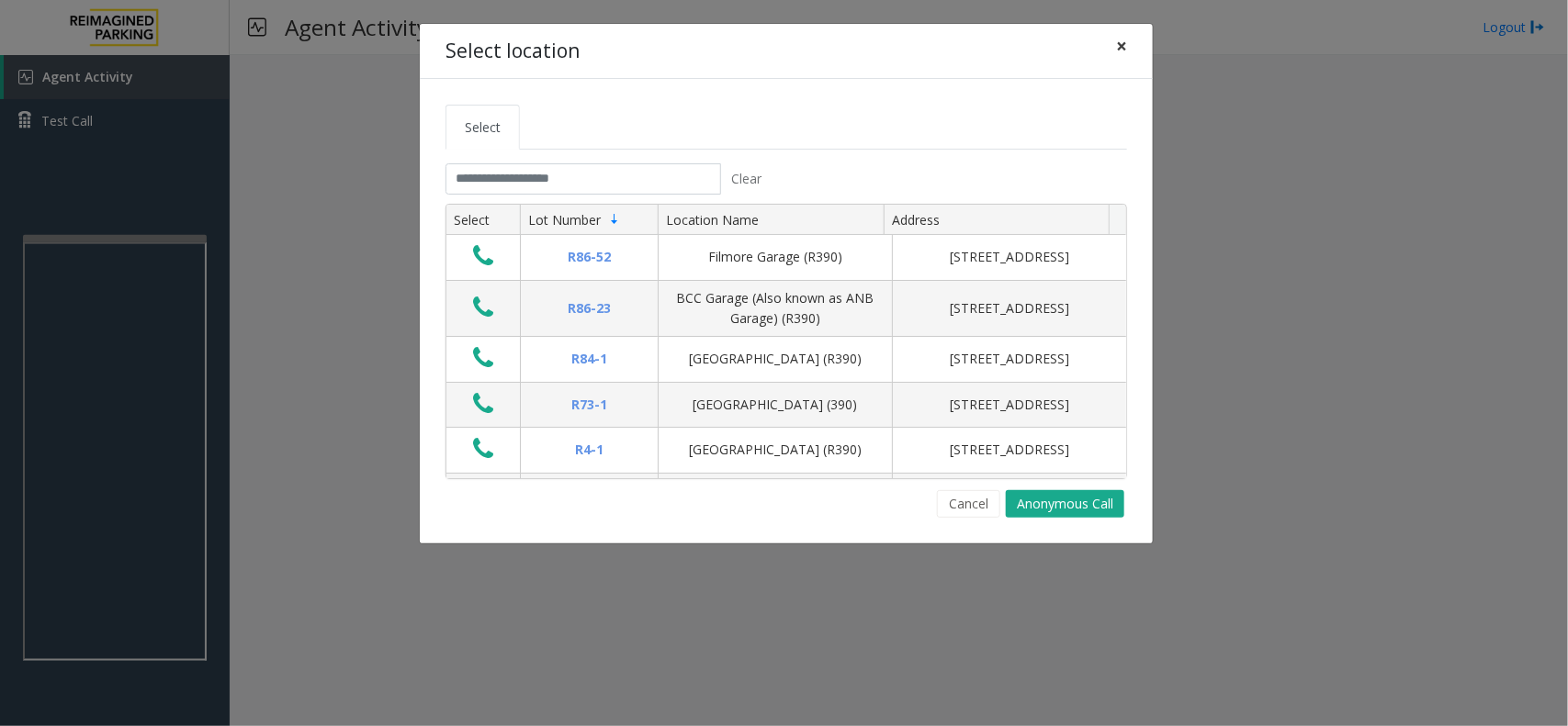
click at [1131, 42] on button "×" at bounding box center [1122, 46] width 37 height 45
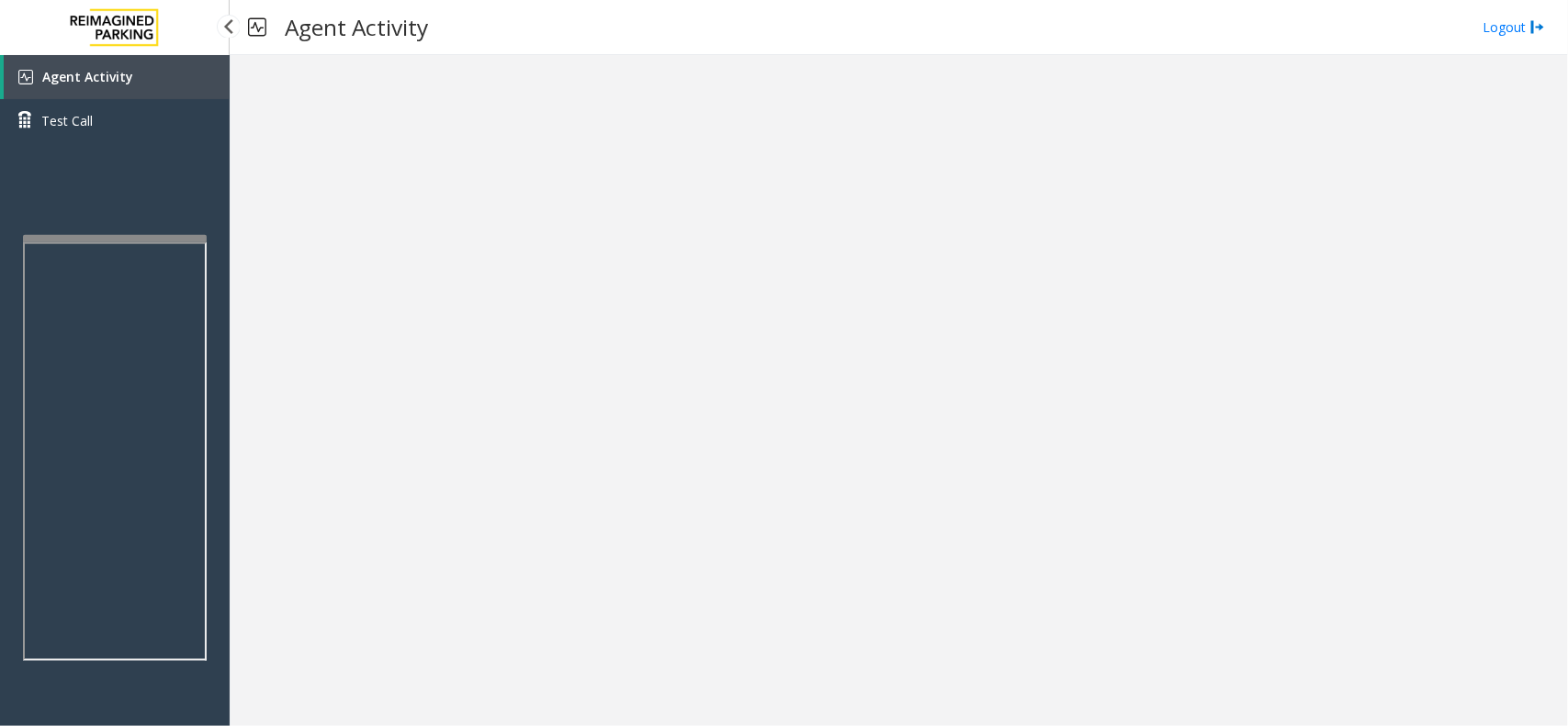
click at [140, 70] on link "Agent Activity" at bounding box center [116, 77] width 226 height 44
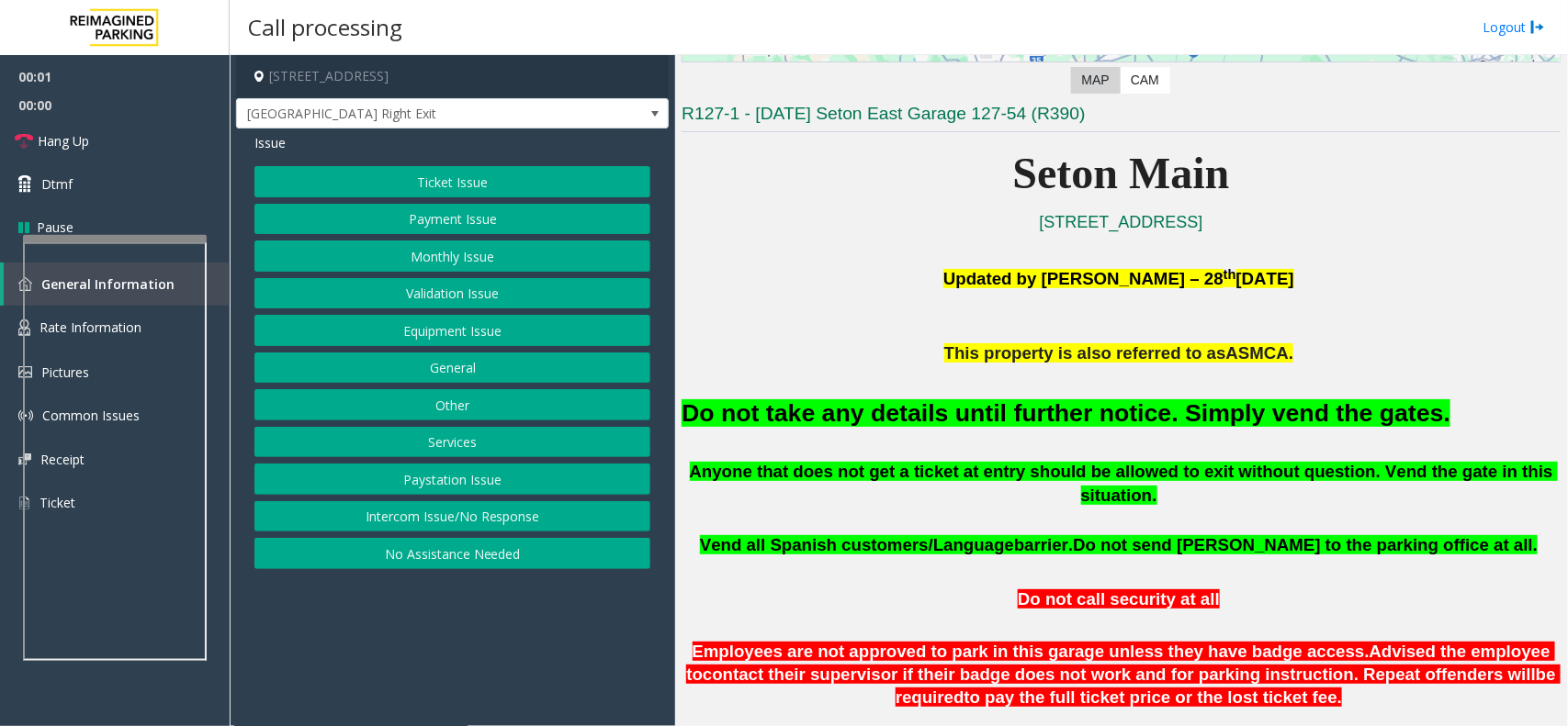
scroll to position [574, 0]
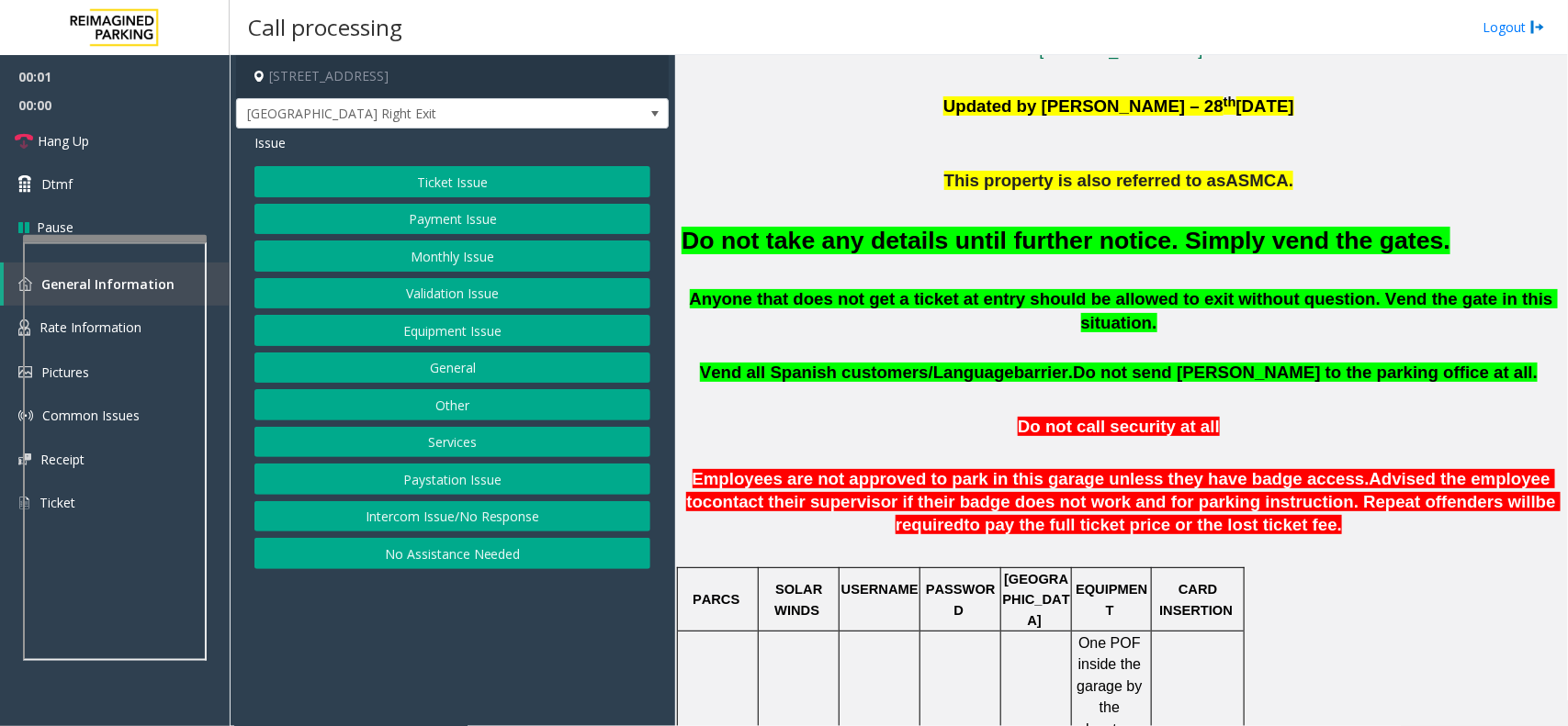
click at [980, 243] on font "Do not take any details until further notice. Simply vend the gates." at bounding box center [1067, 240] width 769 height 28
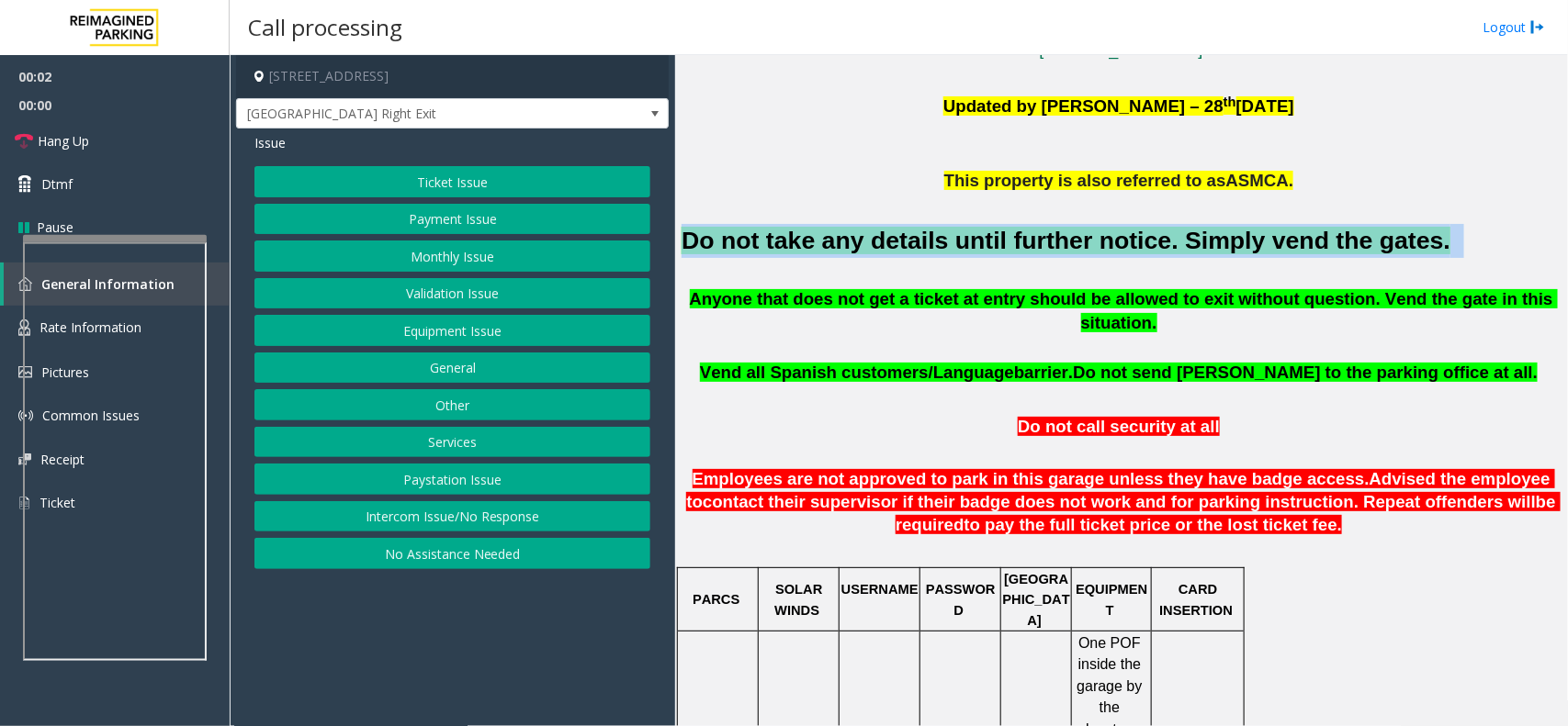
click at [980, 243] on font "Do not take any details until further notice. Simply vend the gates." at bounding box center [1067, 240] width 769 height 28
copy h2 "Do not take any details until further notice. Simply vend the gates."
click at [471, 340] on button "Equipment Issue" at bounding box center [453, 331] width 396 height 31
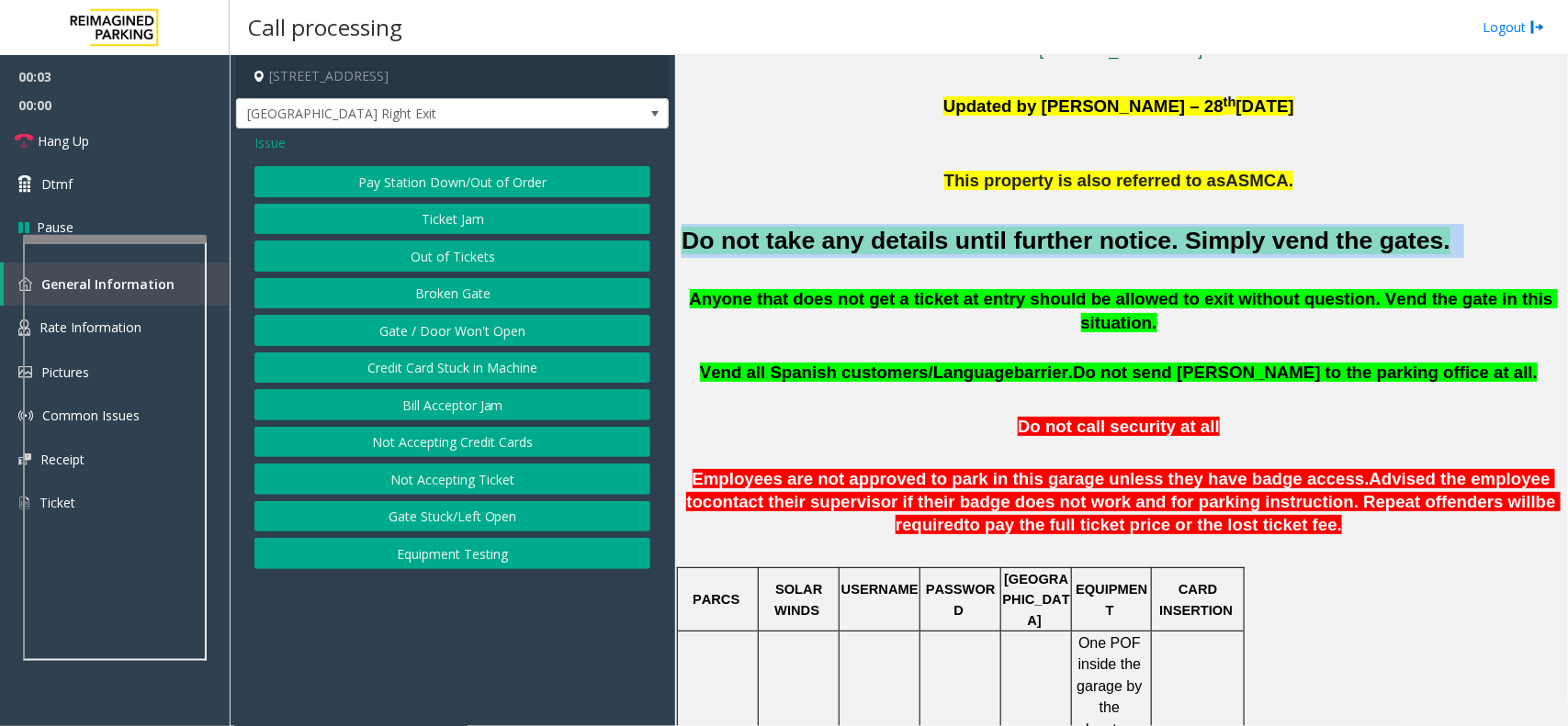
click at [471, 340] on button "Gate / Door Won't Open" at bounding box center [453, 331] width 396 height 31
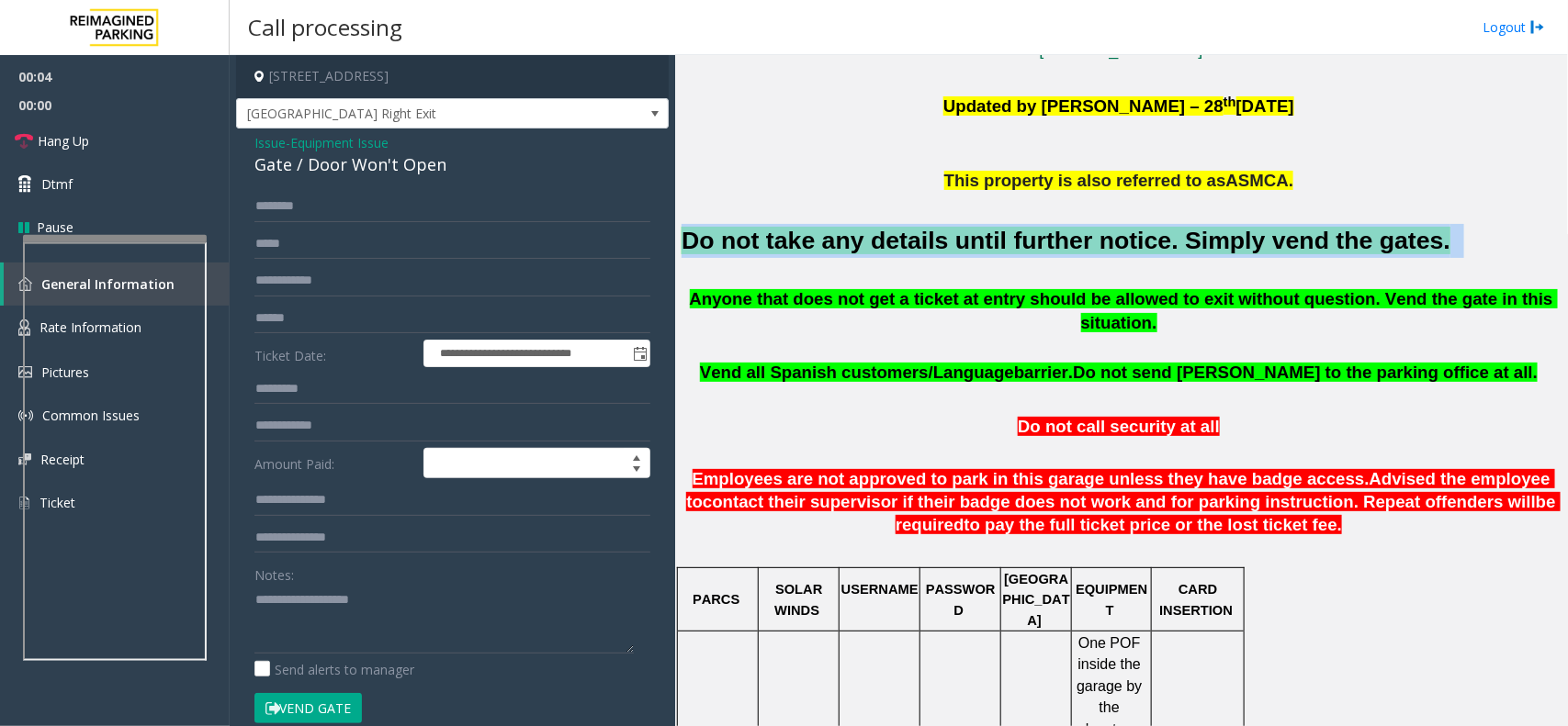
click at [328, 708] on button "Vend Gate" at bounding box center [308, 709] width 108 height 31
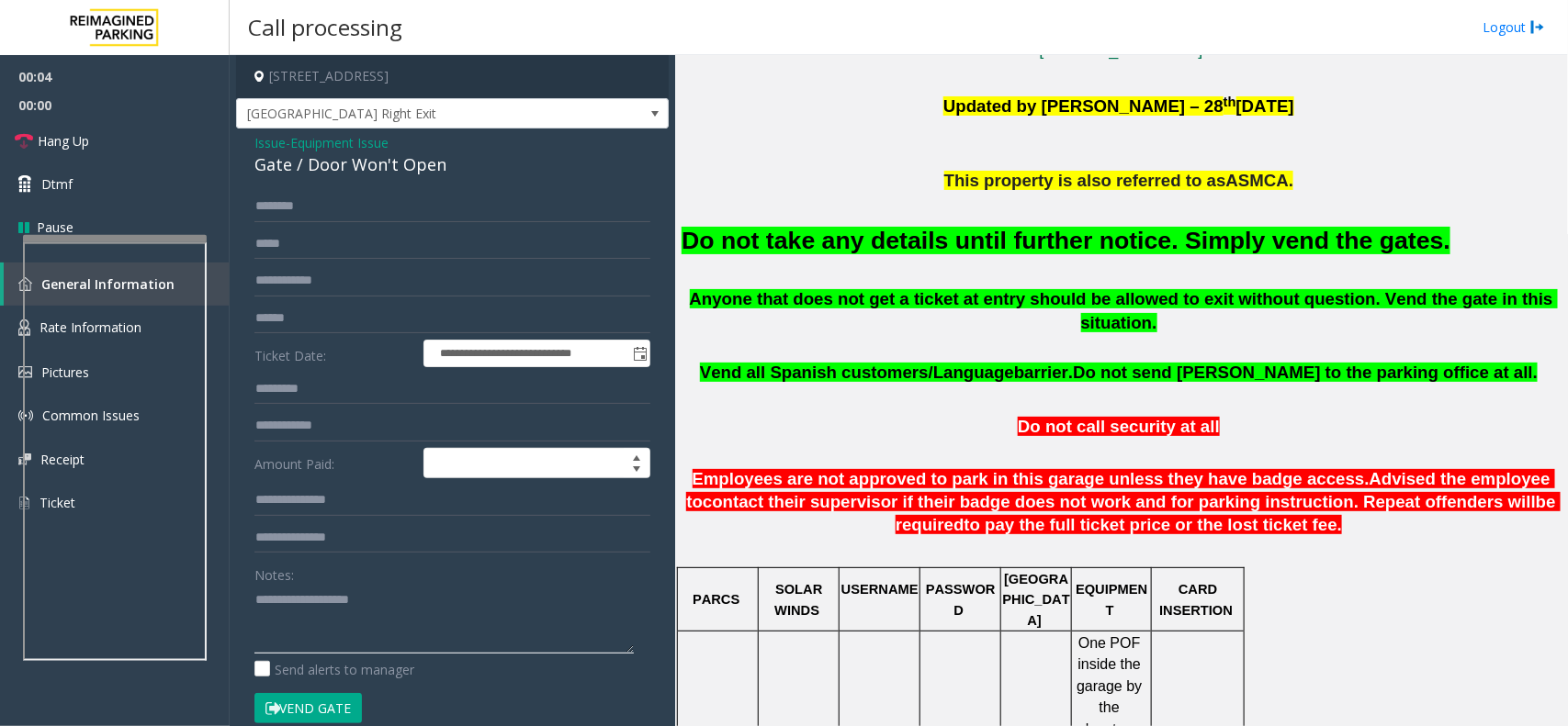
click at [360, 635] on textarea at bounding box center [444, 619] width 380 height 69
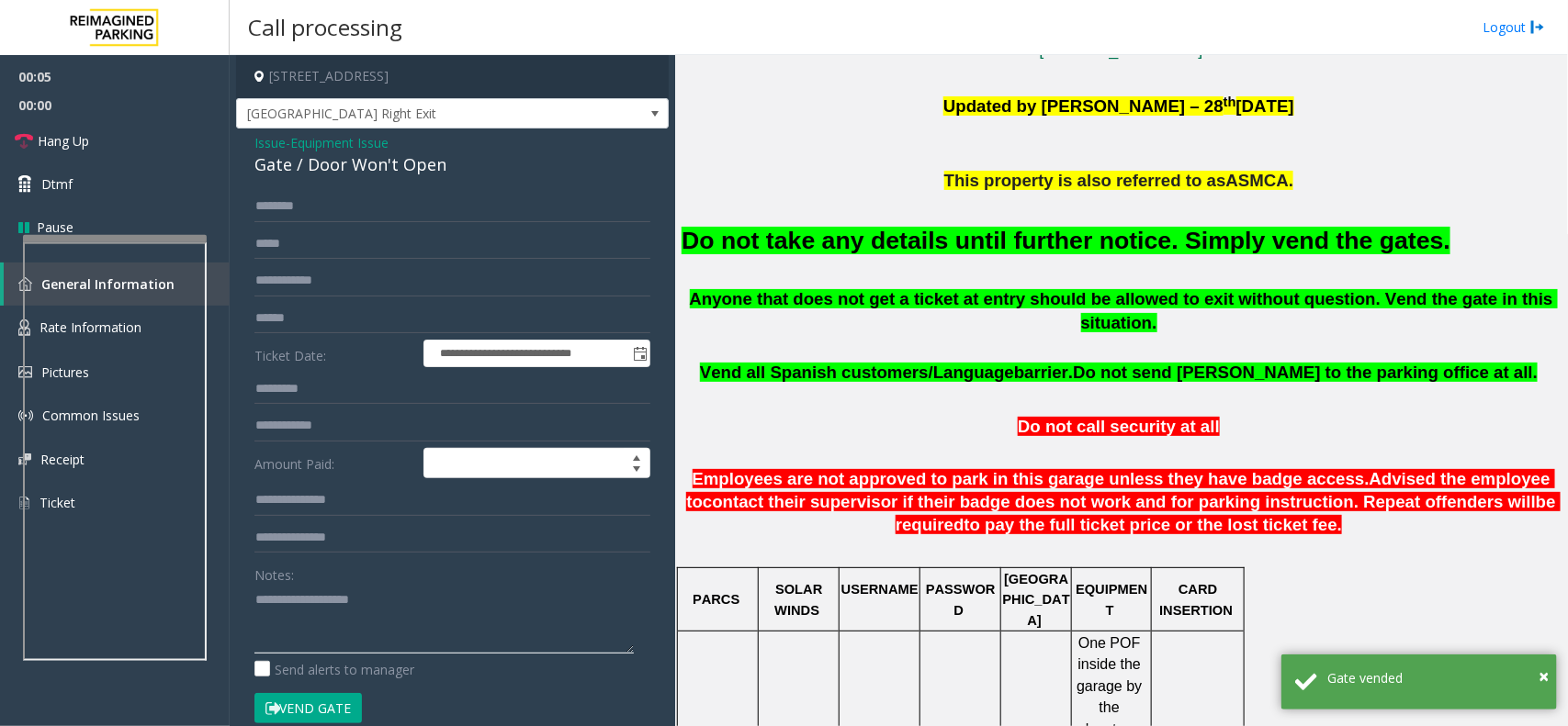
paste textarea "**********"
type textarea "**********"
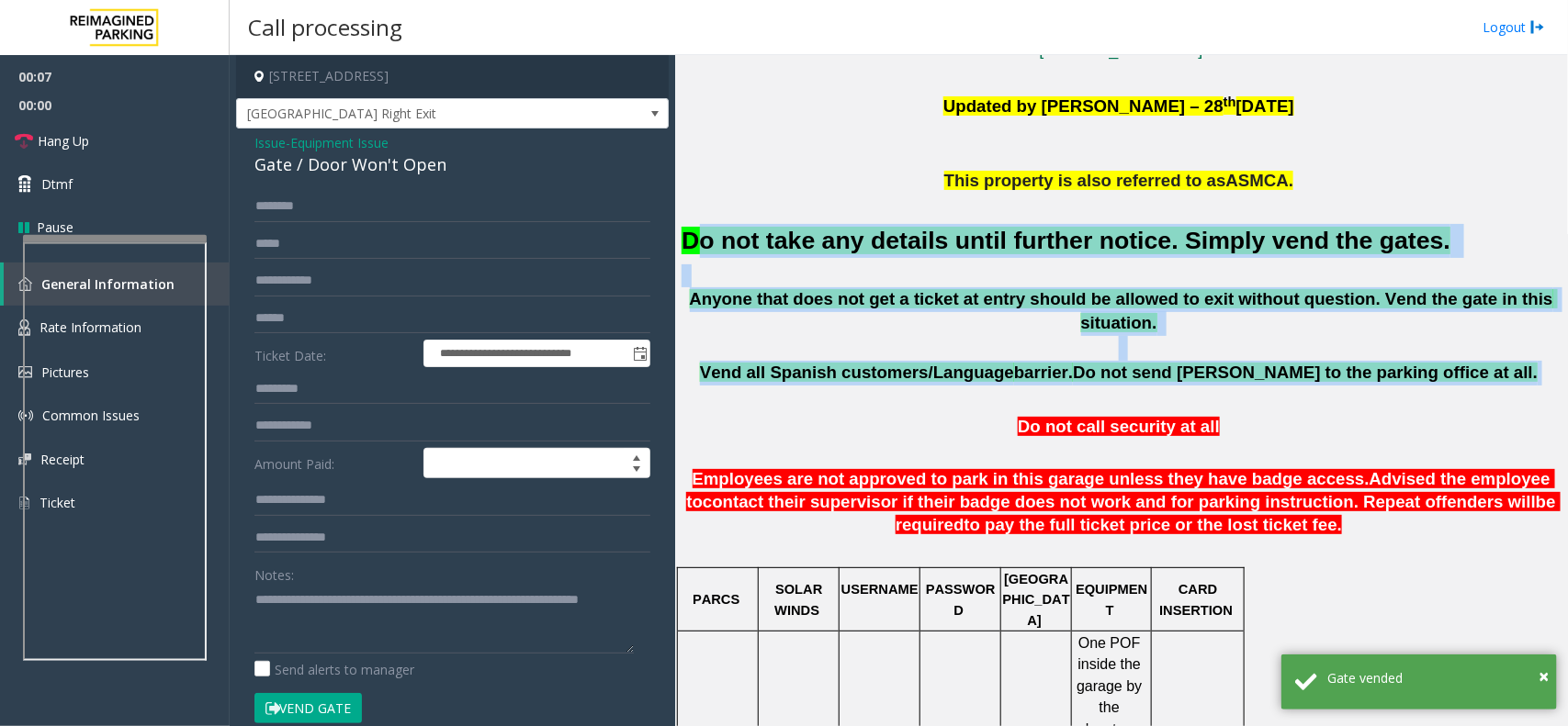
drag, startPoint x: 696, startPoint y: 216, endPoint x: 980, endPoint y: 364, distance: 320.2
click at [983, 385] on p at bounding box center [1122, 395] width 879 height 20
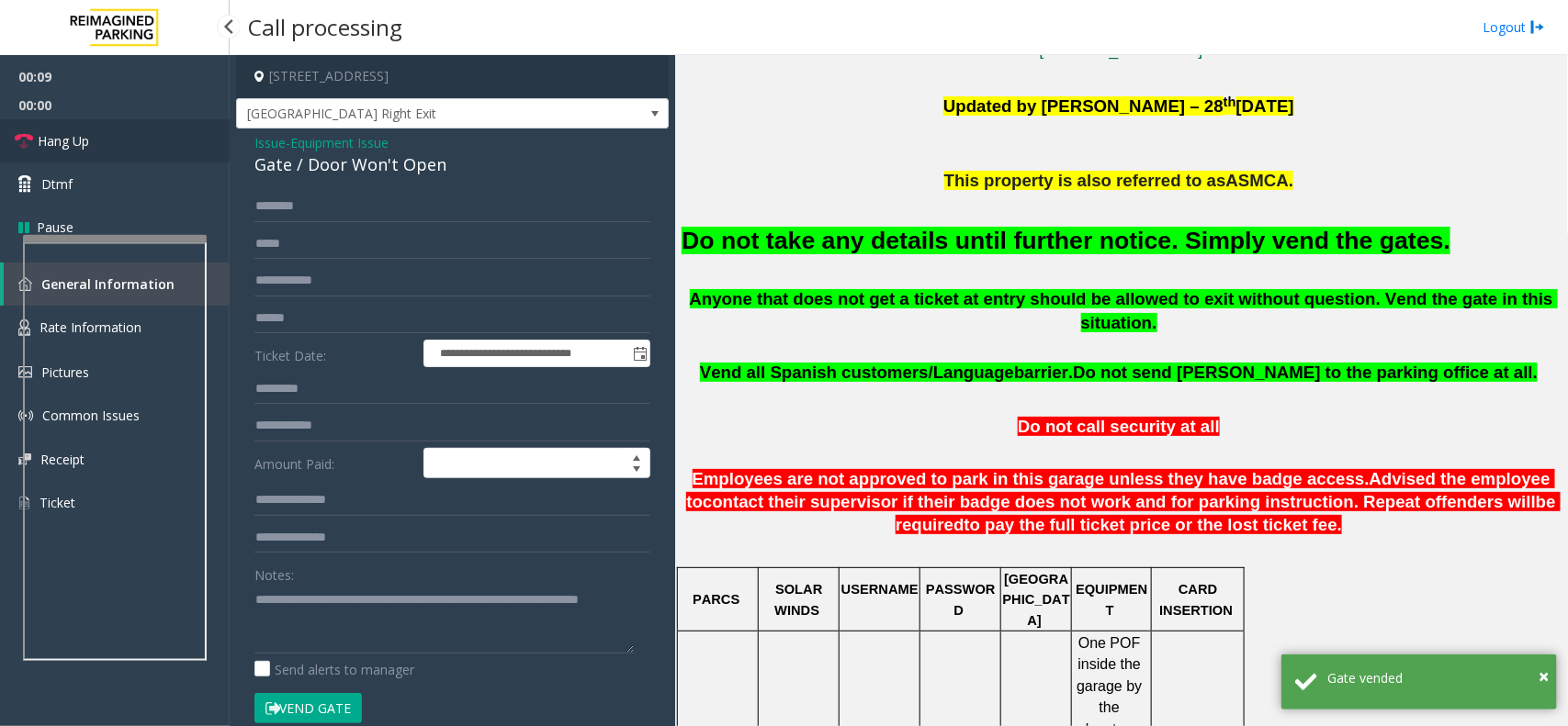
click at [122, 148] on link "Hang Up" at bounding box center [114, 141] width 230 height 43
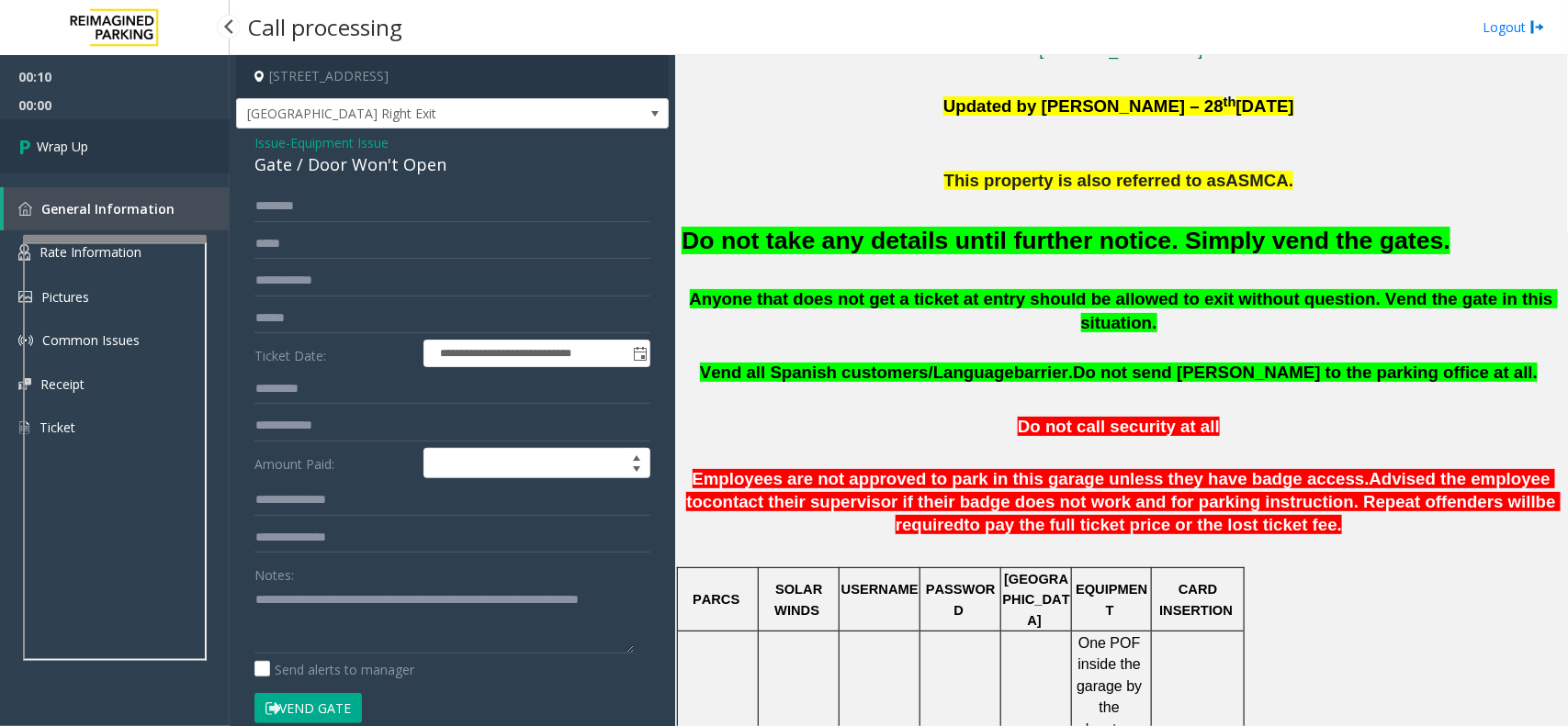
click at [125, 143] on link "Wrap Up" at bounding box center [114, 146] width 230 height 54
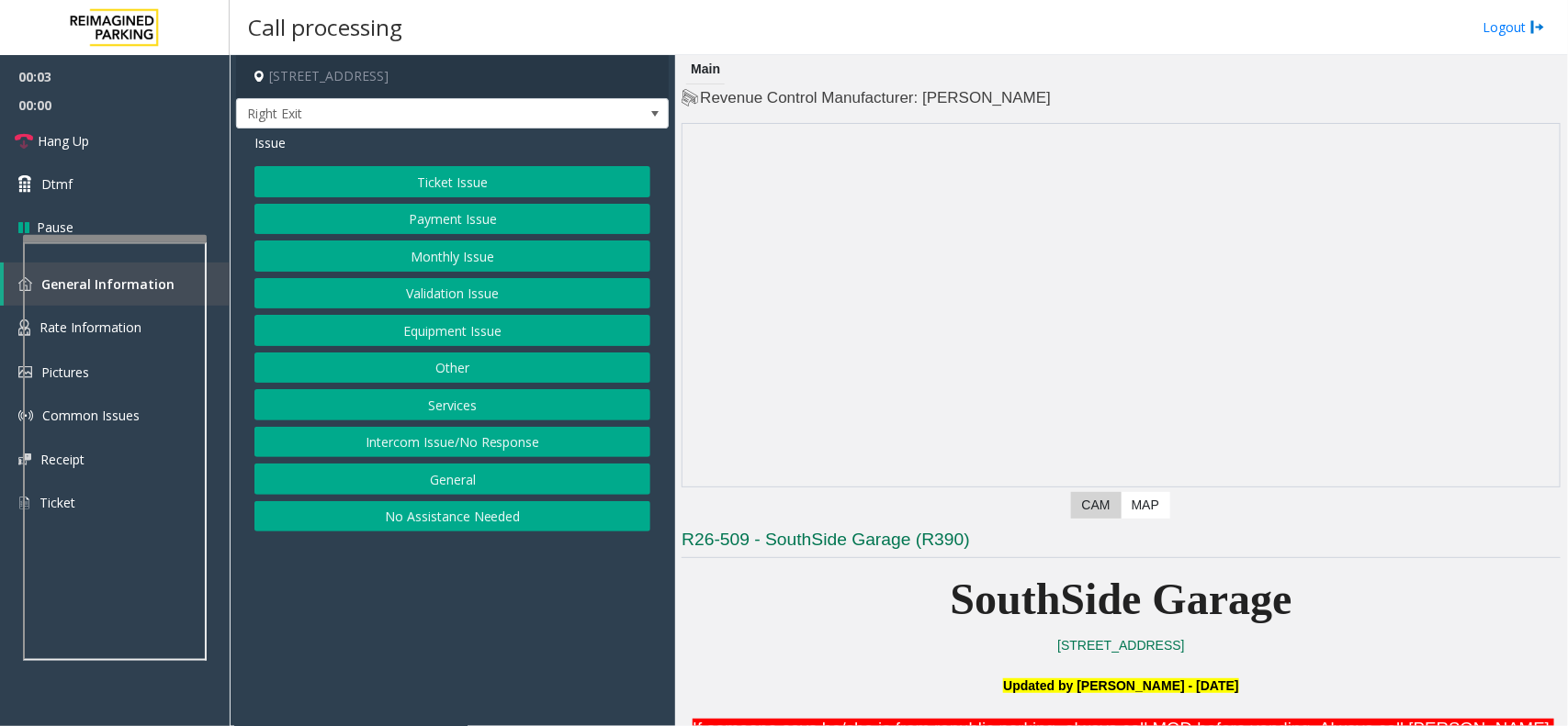
click at [480, 402] on button "Services" at bounding box center [453, 405] width 396 height 31
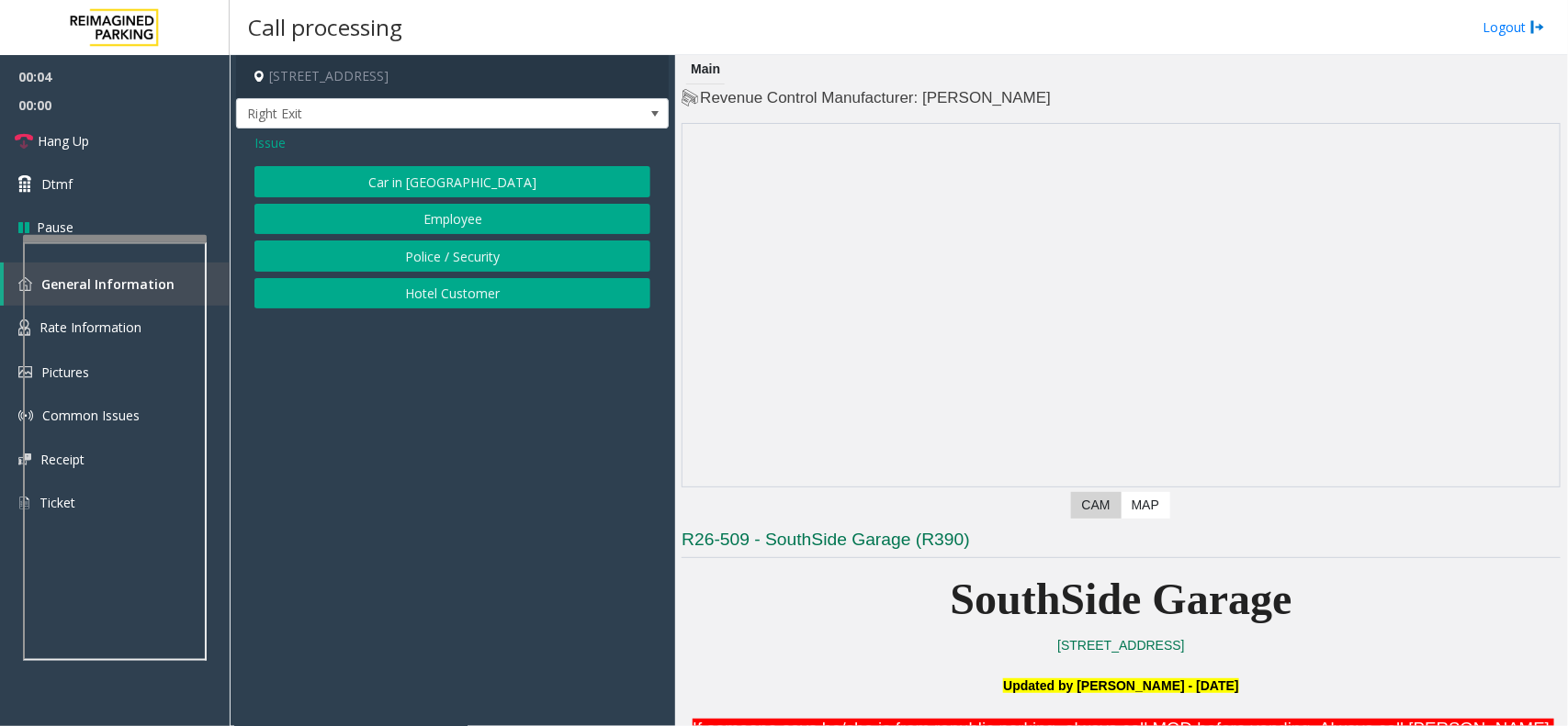
click at [483, 281] on button "Hotel Customer" at bounding box center [453, 294] width 396 height 31
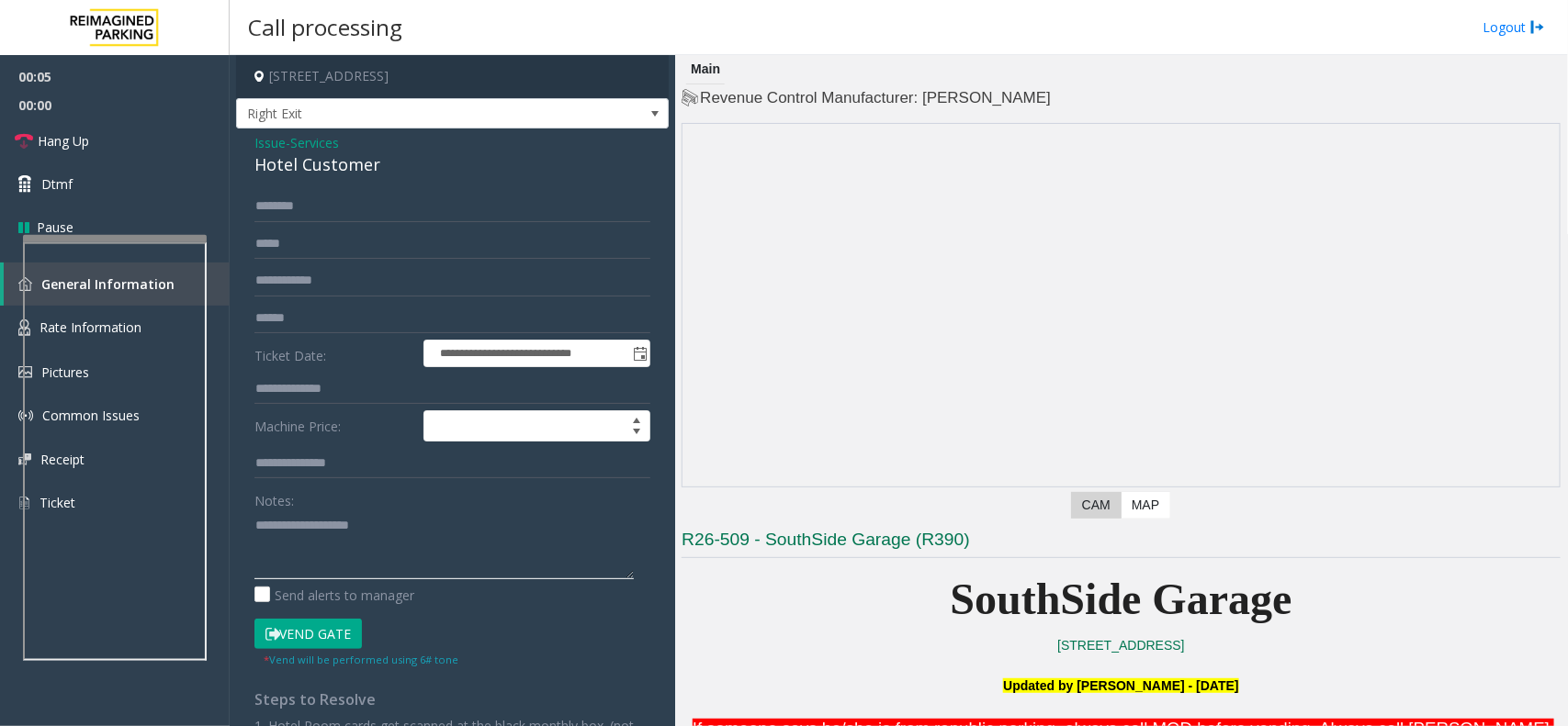
click at [370, 523] on textarea at bounding box center [444, 544] width 380 height 69
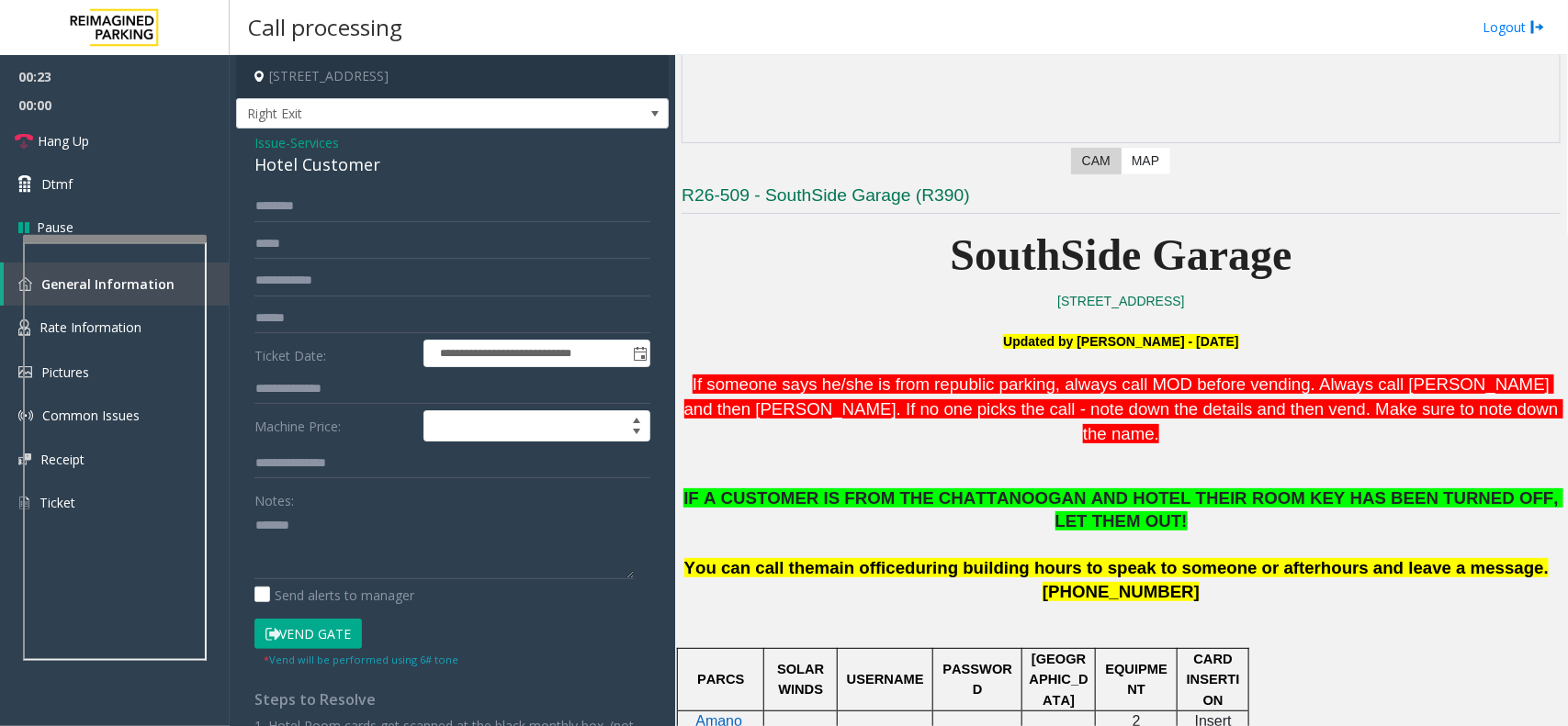
click at [347, 158] on div "Hotel Customer" at bounding box center [453, 164] width 396 height 25
click at [345, 158] on div "Hotel Customer" at bounding box center [453, 164] width 396 height 25
copy div "Hotel Customer"
click at [419, 530] on textarea at bounding box center [444, 544] width 380 height 69
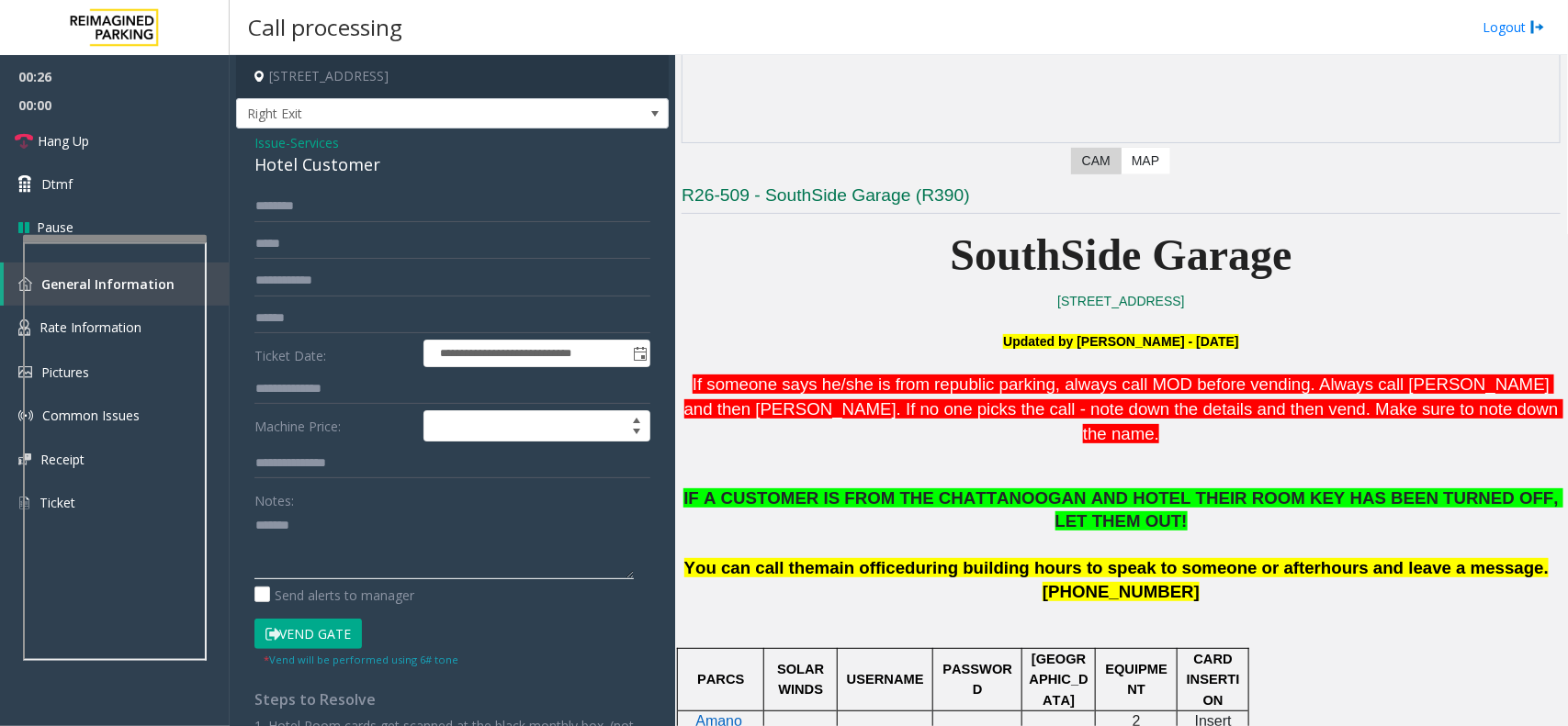
paste textarea "**********"
type textarea "**********"
click at [332, 622] on button "Vend Gate" at bounding box center [308, 635] width 108 height 31
click at [314, 386] on input "text" at bounding box center [453, 390] width 396 height 31
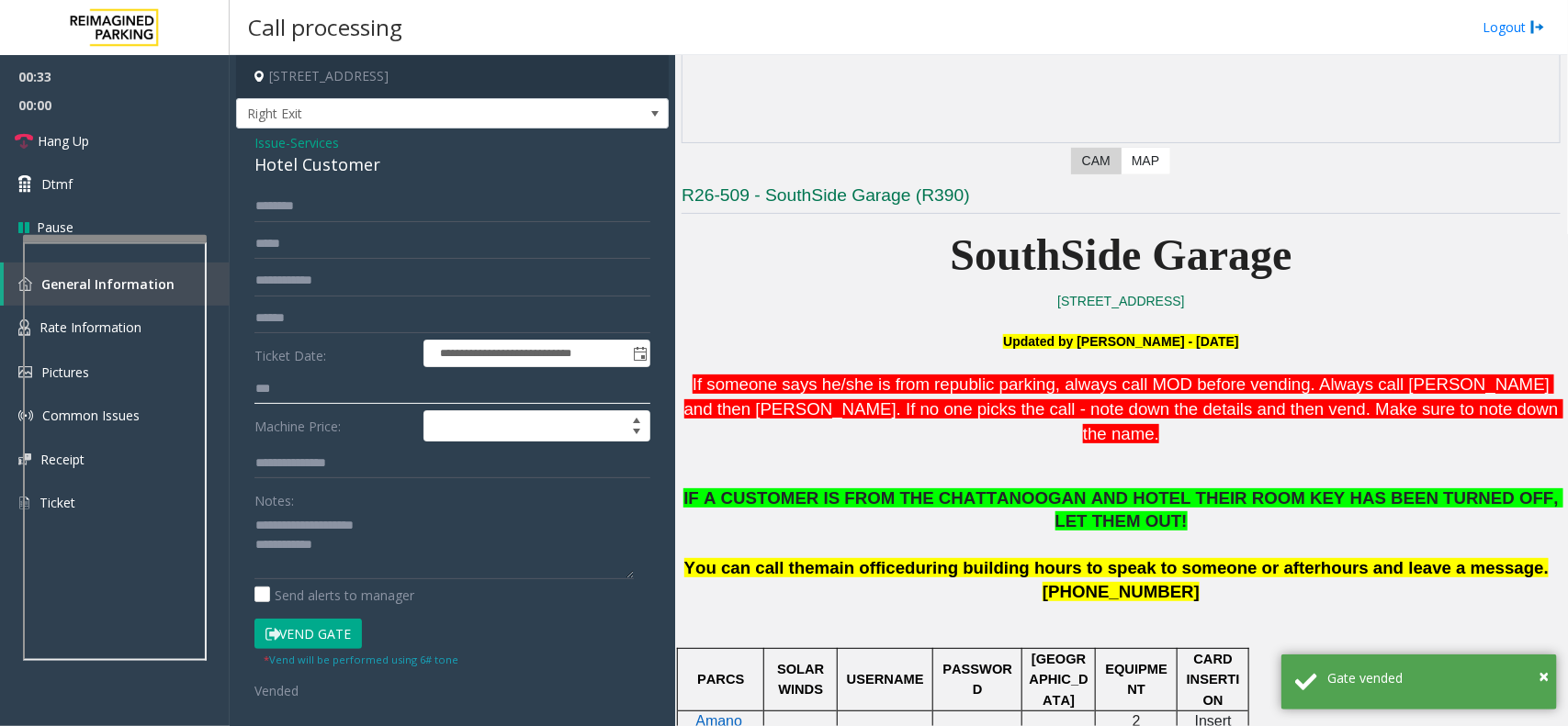
type input "***"
click at [398, 544] on textarea at bounding box center [444, 544] width 380 height 69
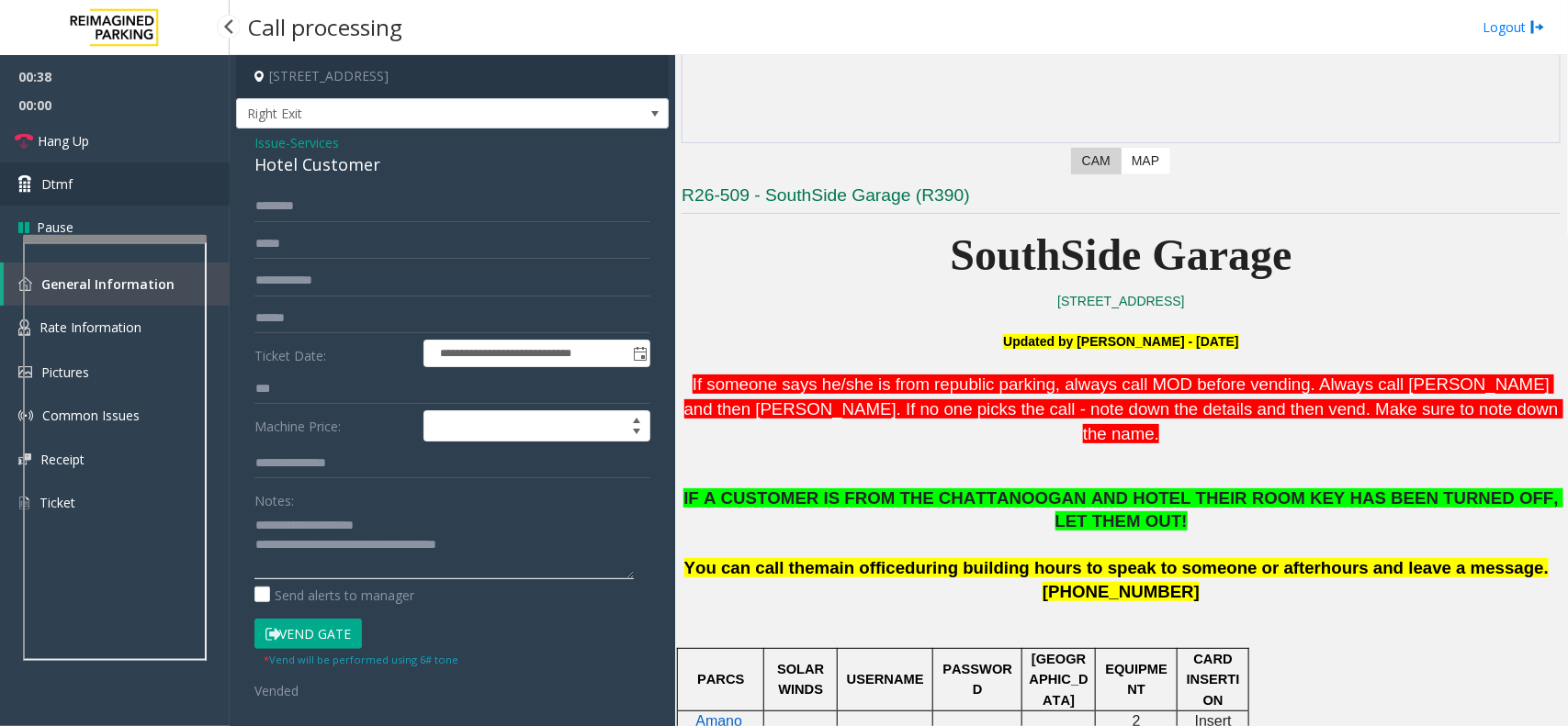
type textarea "**********"
click at [127, 170] on link "Dtmf" at bounding box center [114, 183] width 230 height 43
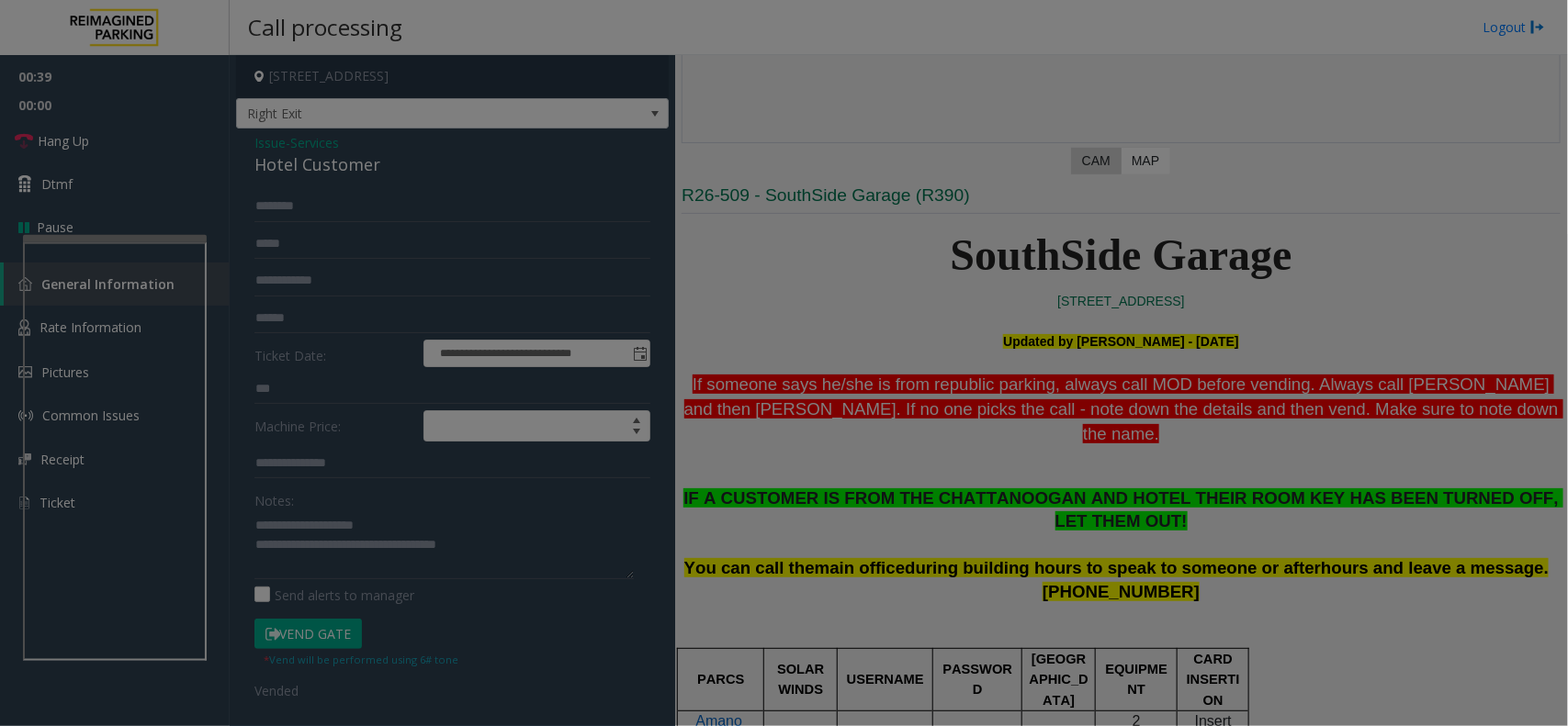
drag, startPoint x: 127, startPoint y: 170, endPoint x: 130, endPoint y: 151, distance: 19.2
click at [0, 0] on div "× 1 2 ABC 3 DEF 4 GHI 5 JKL 6 MNO 7 PQRS 8 TUV 9 WXYZ * 0 #" at bounding box center [0, 0] width 0 height 0
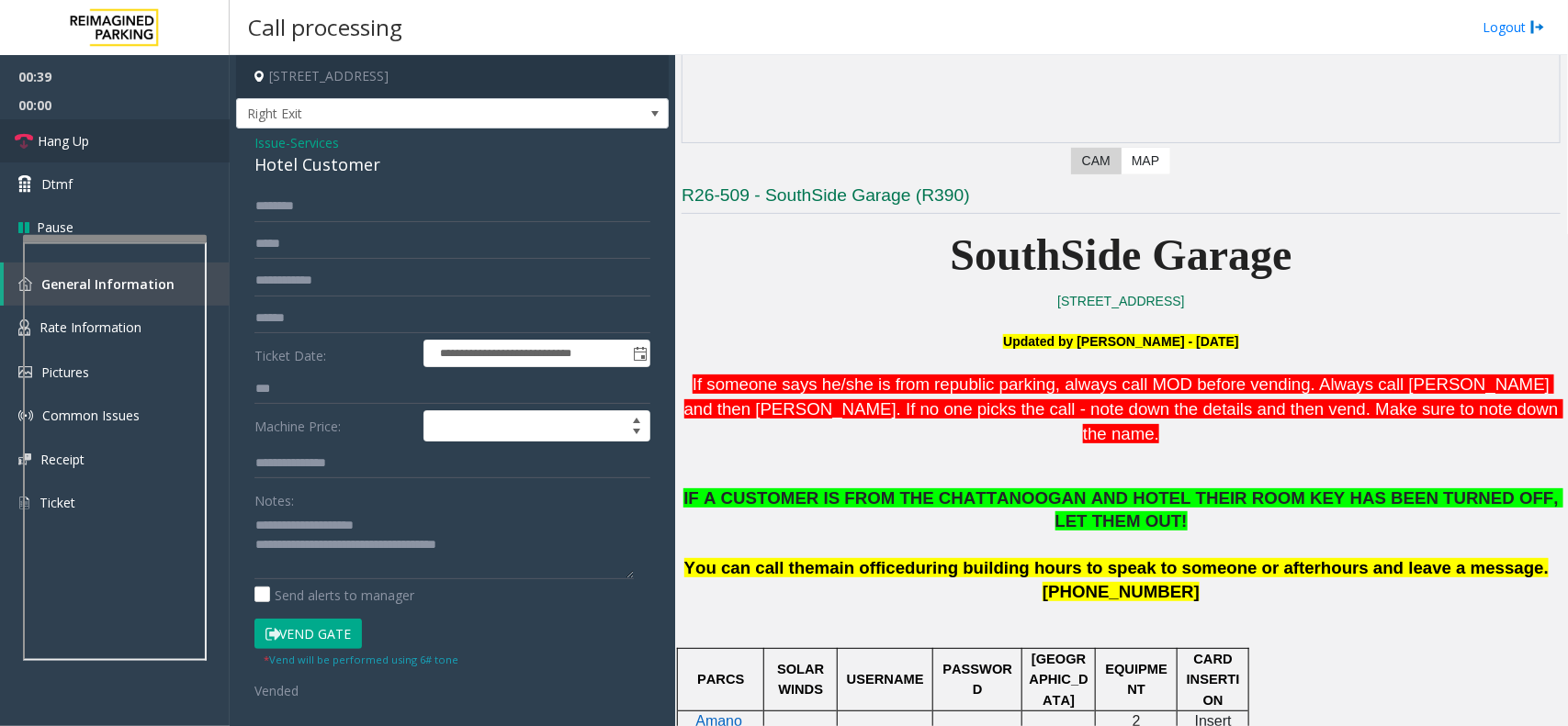
click at [130, 148] on link "Hang Up" at bounding box center [114, 141] width 230 height 43
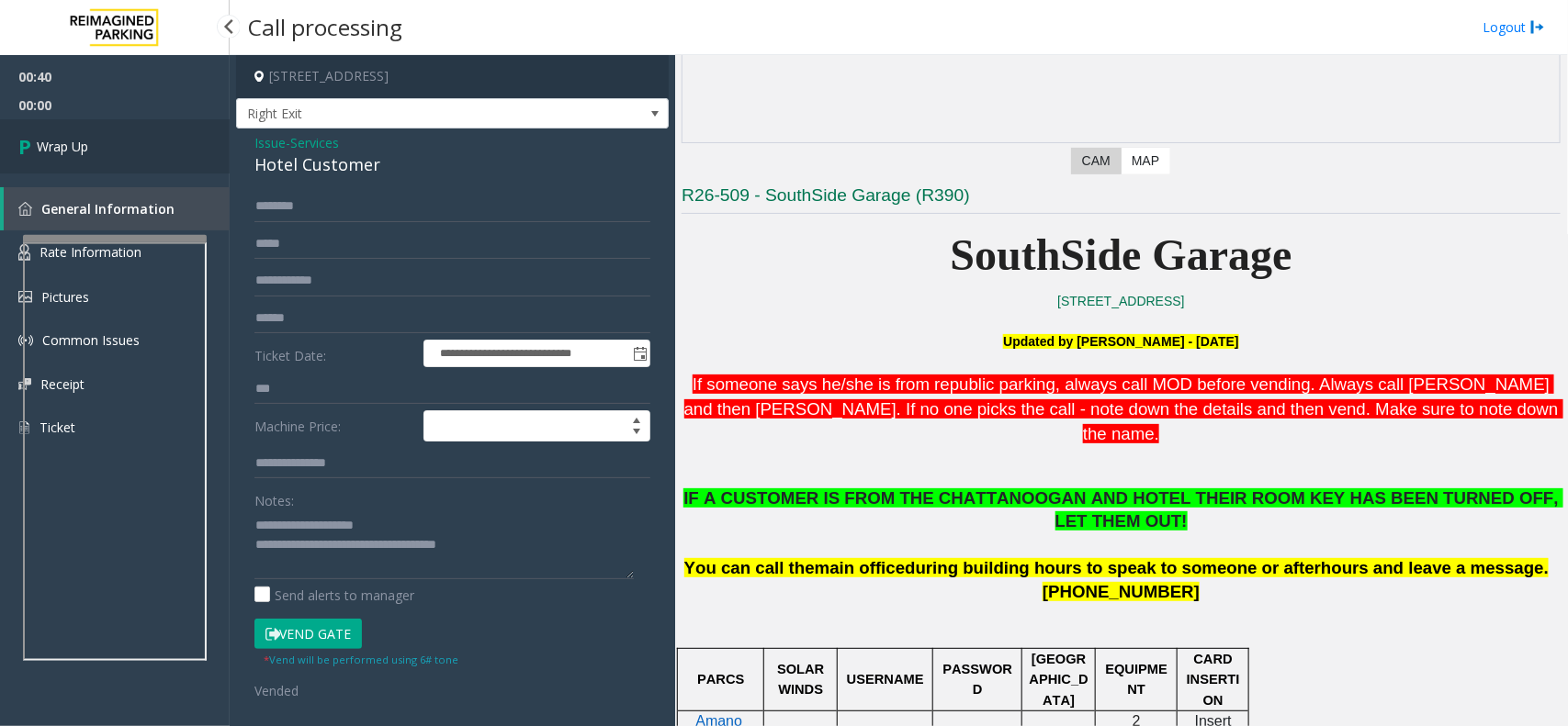
click at [130, 148] on link "Wrap Up" at bounding box center [114, 146] width 230 height 54
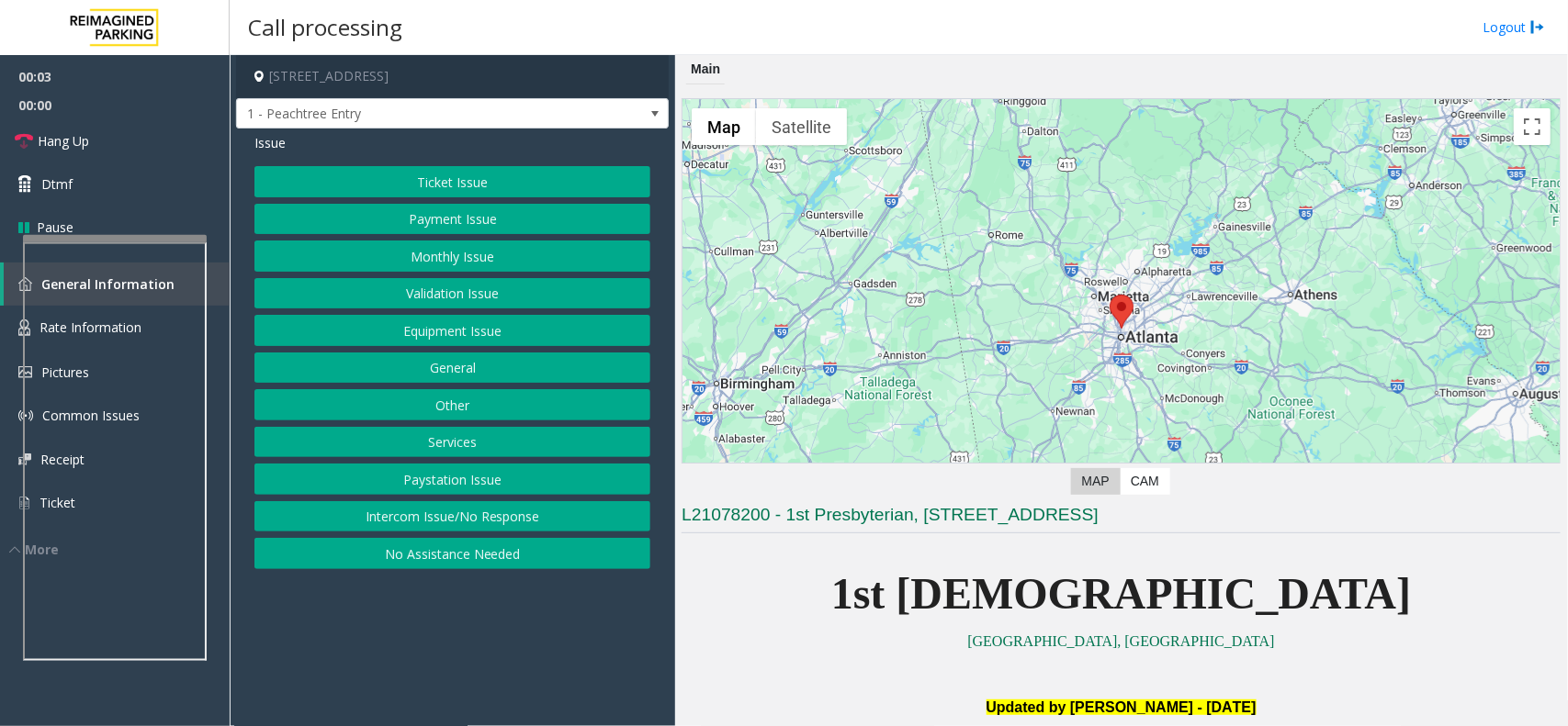
scroll to position [459, 0]
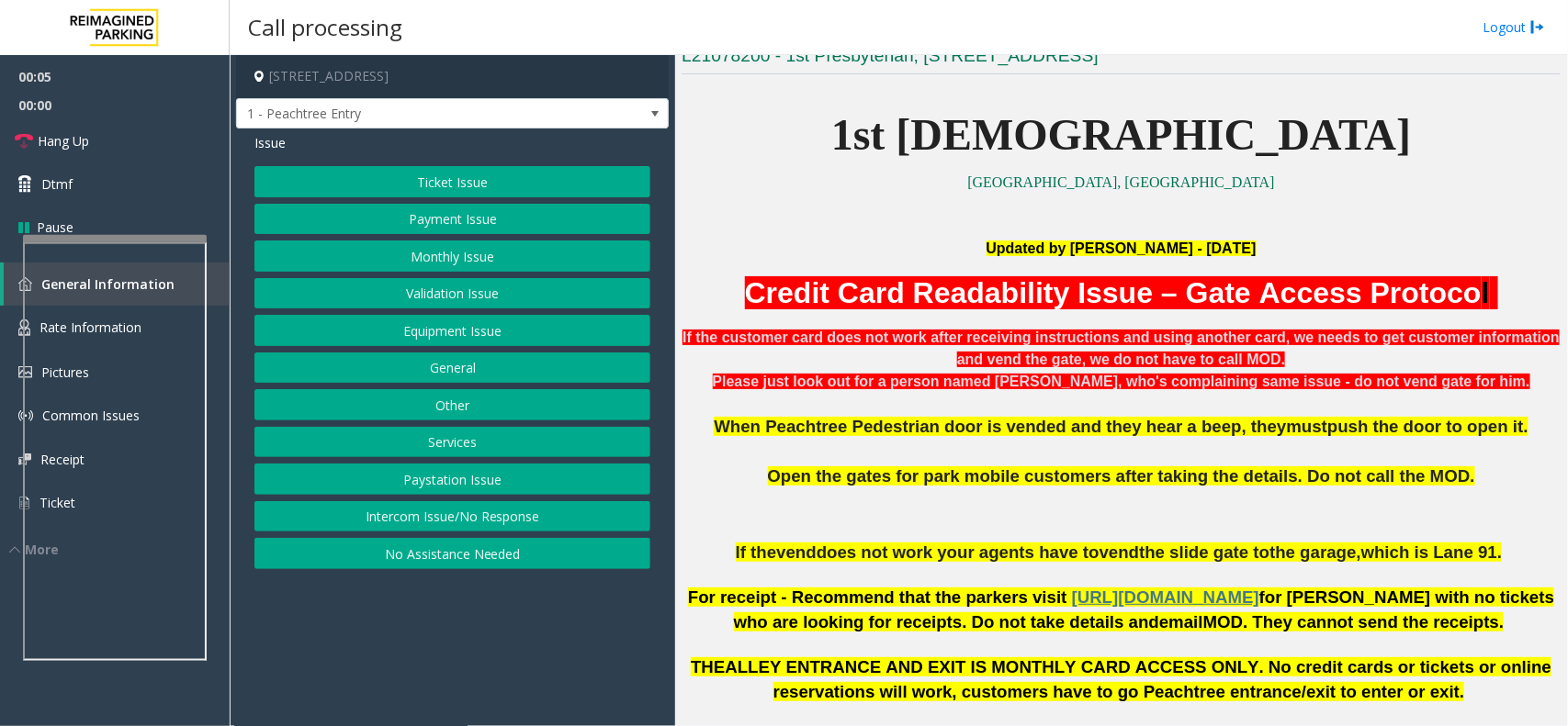
click at [480, 556] on button "No Assistance Needed" at bounding box center [453, 554] width 396 height 31
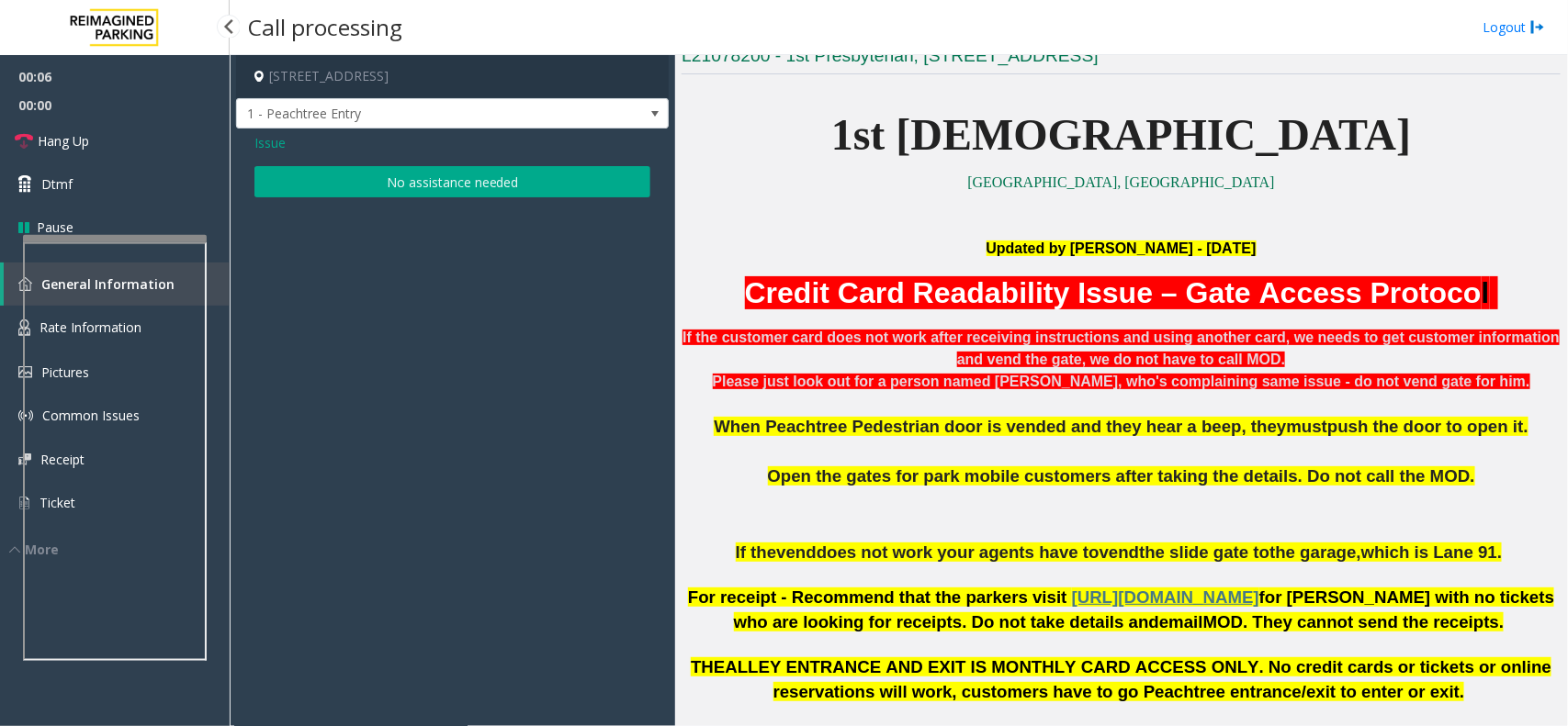
click at [175, 117] on span "00:00" at bounding box center [114, 105] width 230 height 29
click at [89, 115] on span "00:00" at bounding box center [114, 105] width 230 height 29
drag, startPoint x: 357, startPoint y: 177, endPoint x: 346, endPoint y: 180, distance: 11.4
click at [355, 180] on button "No assistance needed" at bounding box center [453, 182] width 396 height 31
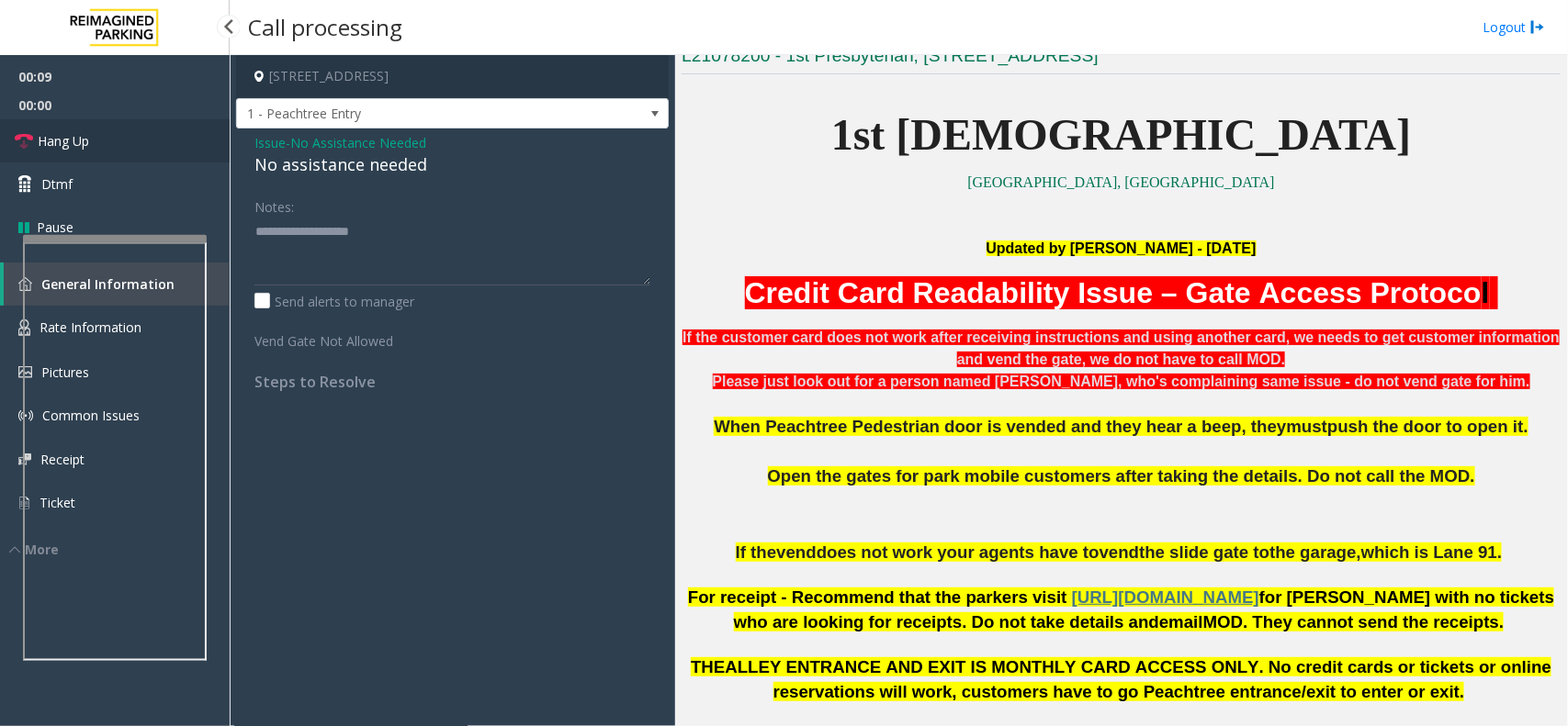
click at [112, 146] on link "Hang Up" at bounding box center [114, 141] width 230 height 43
click at [375, 166] on div "No assistance needed" at bounding box center [453, 164] width 396 height 25
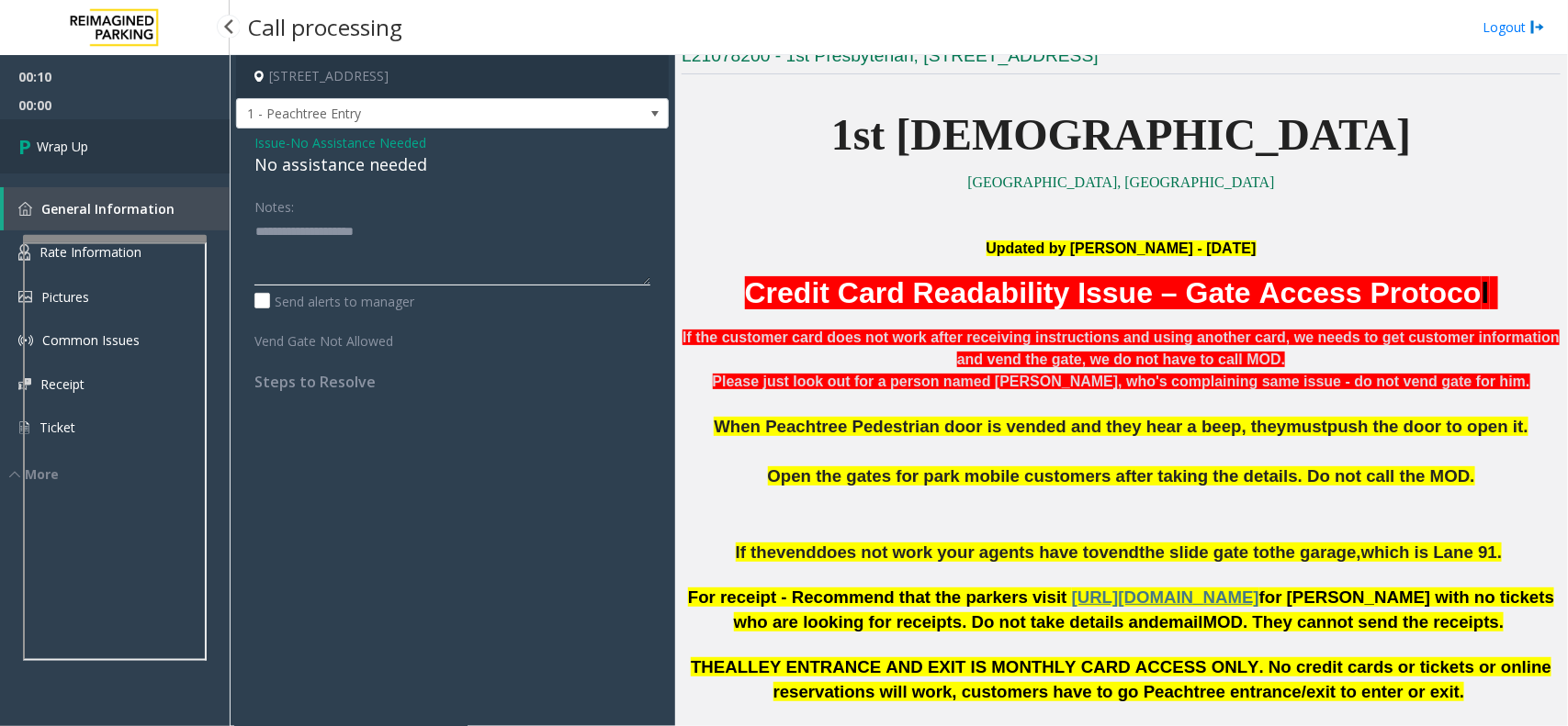
type textarea "**********"
click at [113, 136] on link "Wrap Up" at bounding box center [114, 146] width 230 height 54
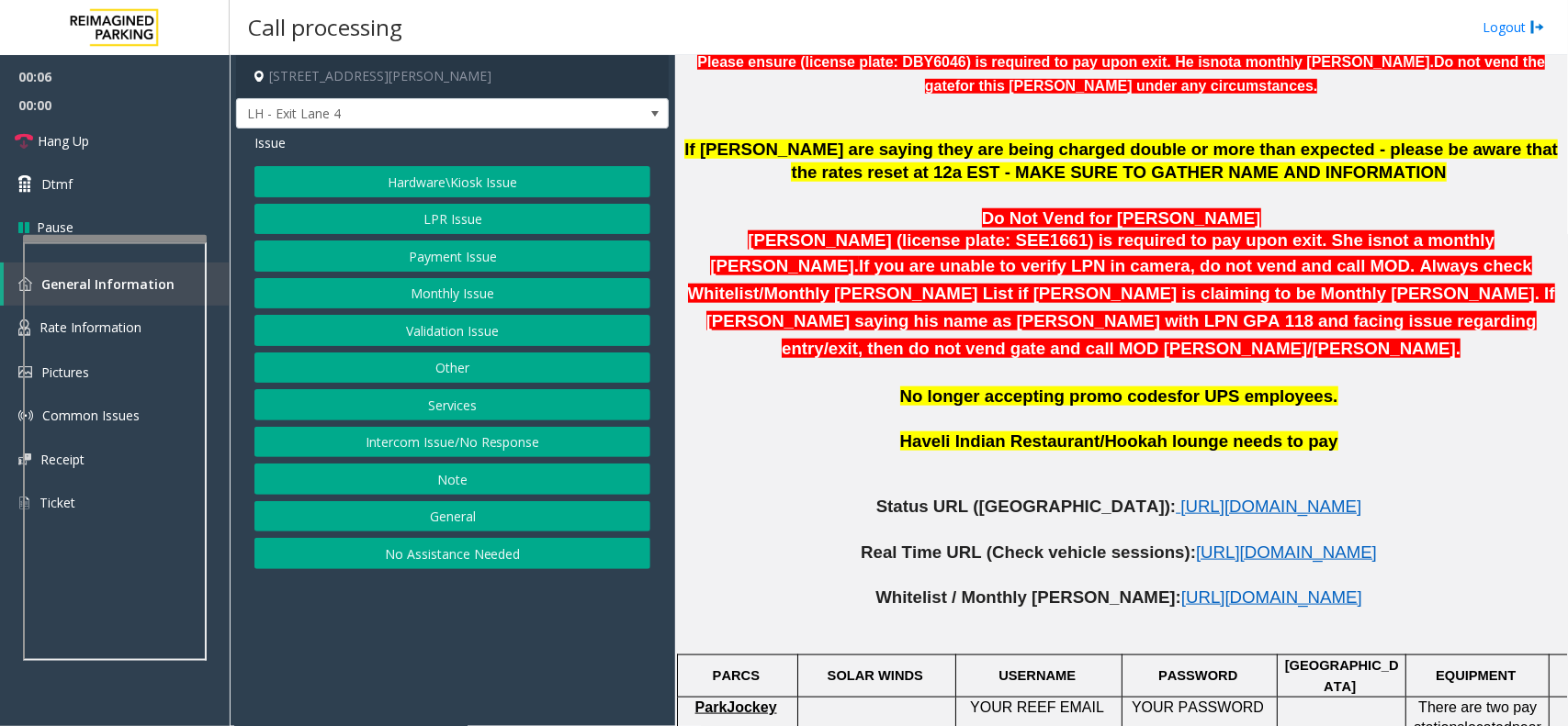
scroll to position [803, 0]
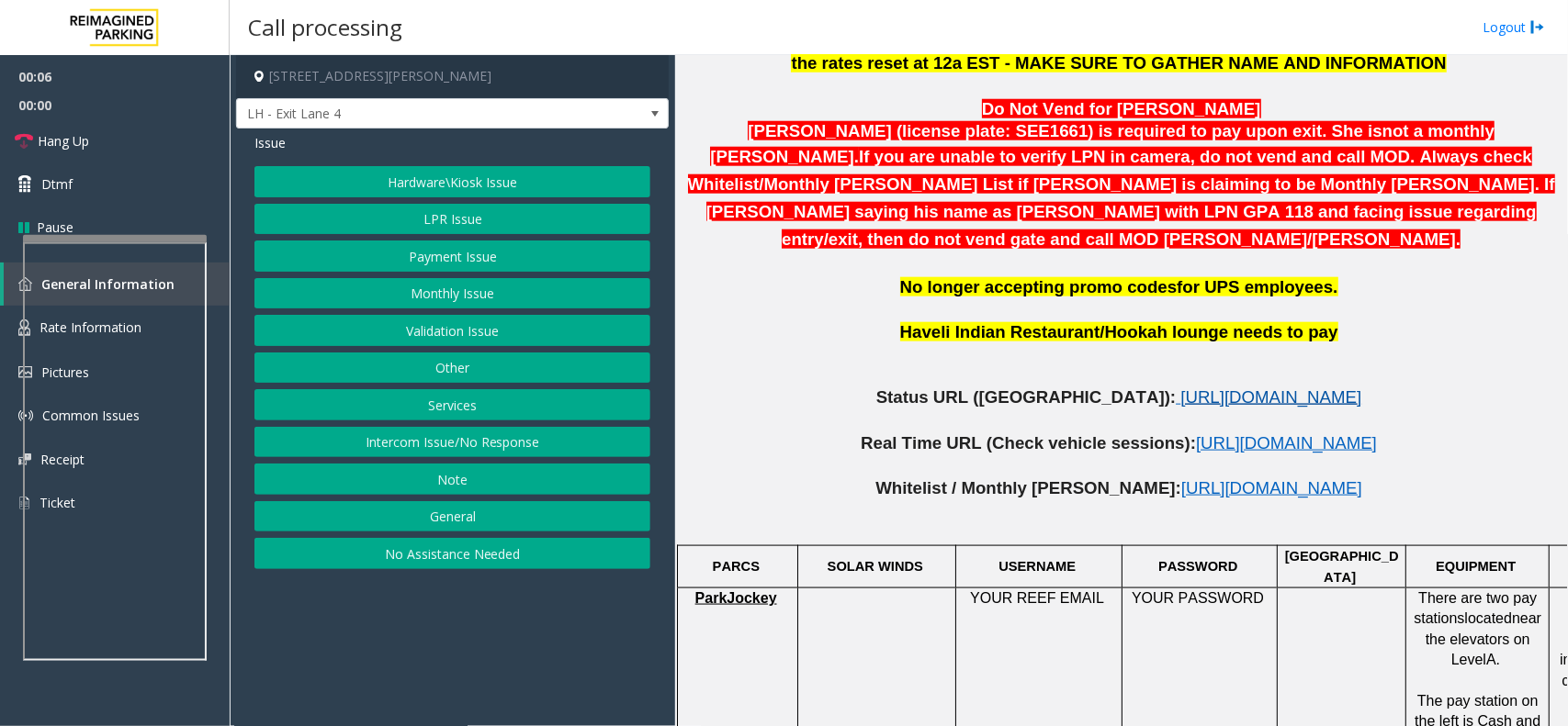
drag, startPoint x: 1165, startPoint y: 393, endPoint x: 1165, endPoint y: 374, distance: 19.0
click at [1165, 410] on p at bounding box center [1122, 421] width 879 height 23
click at [1181, 388] on span "[URL][DOMAIN_NAME]" at bounding box center [1271, 397] width 181 height 19
click at [487, 174] on button "Hardware\Kiosk Issue" at bounding box center [453, 182] width 396 height 31
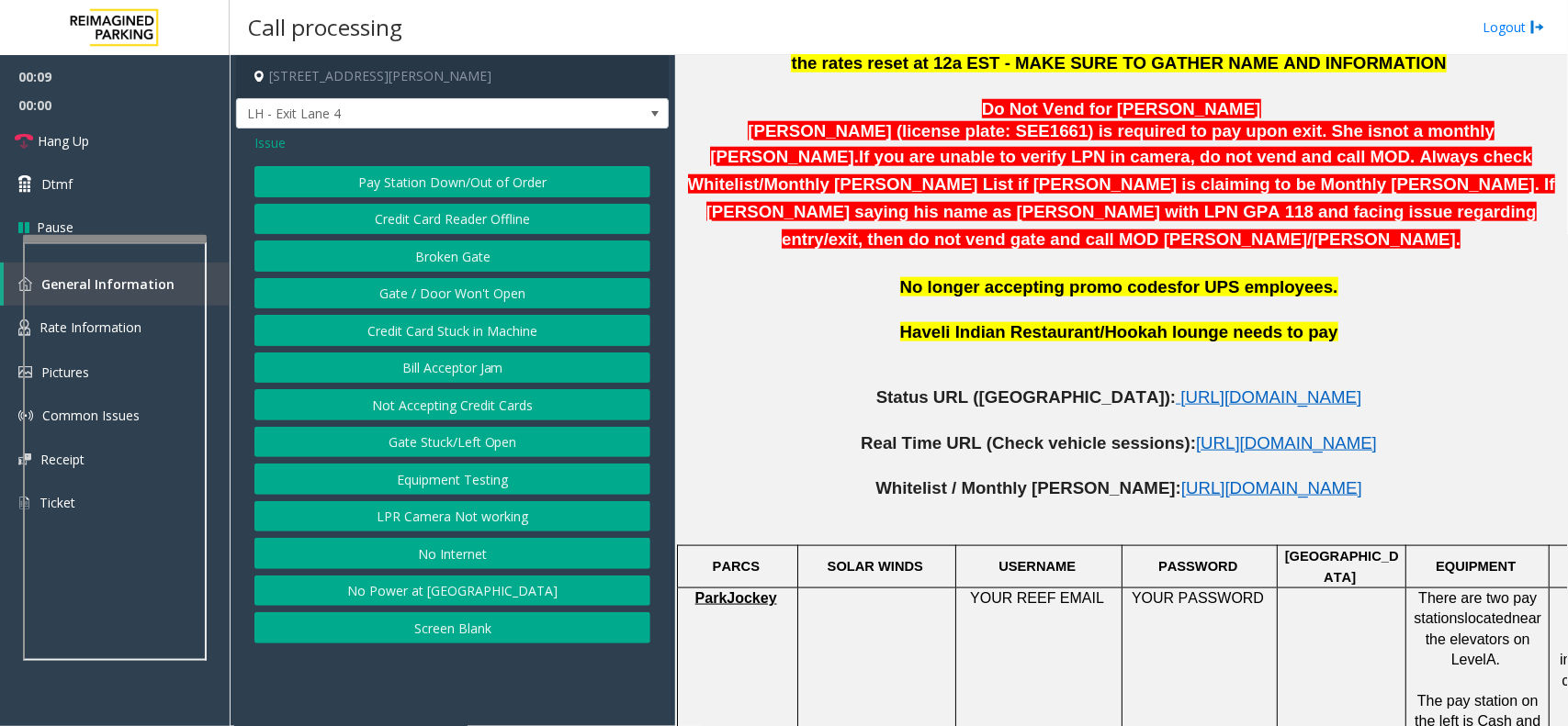
click at [445, 520] on button "LPR Camera Not working" at bounding box center [453, 517] width 396 height 31
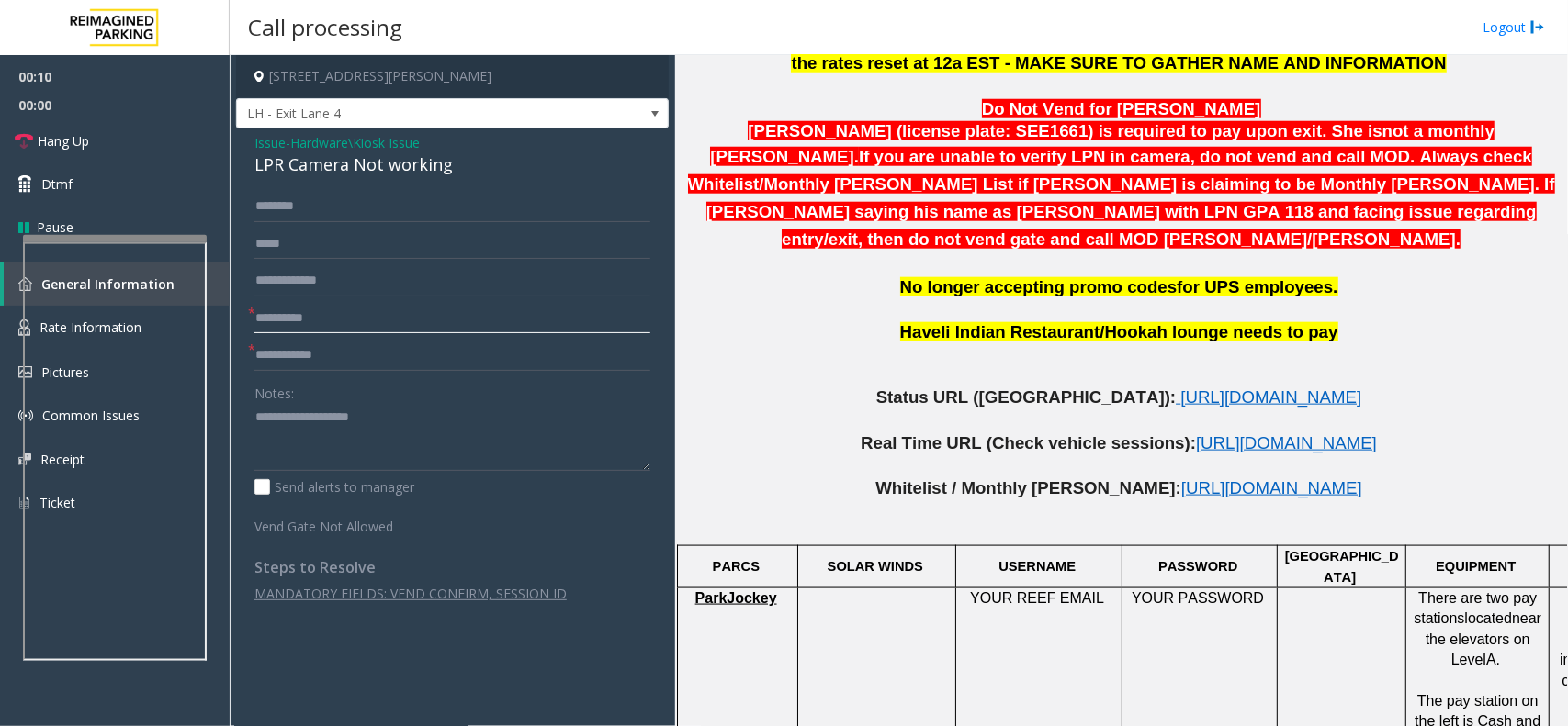
click at [326, 333] on input "text" at bounding box center [453, 319] width 396 height 31
type input "**"
click at [338, 280] on input "text" at bounding box center [453, 281] width 396 height 31
click at [352, 419] on textarea at bounding box center [453, 438] width 396 height 69
type textarea "******"
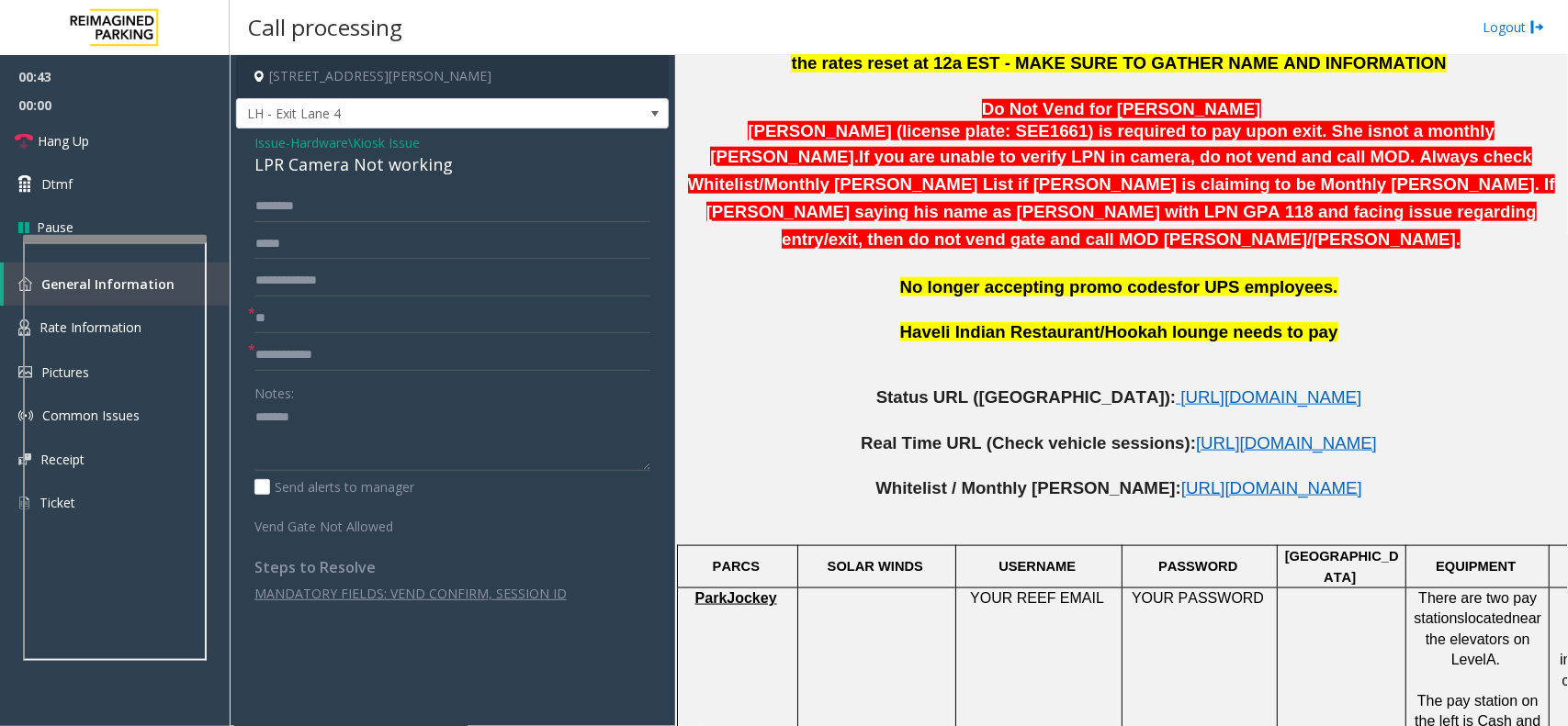
click at [397, 168] on div "LPR Camera Not working" at bounding box center [453, 164] width 396 height 25
click at [366, 285] on input "text" at bounding box center [453, 281] width 396 height 31
type input "*"
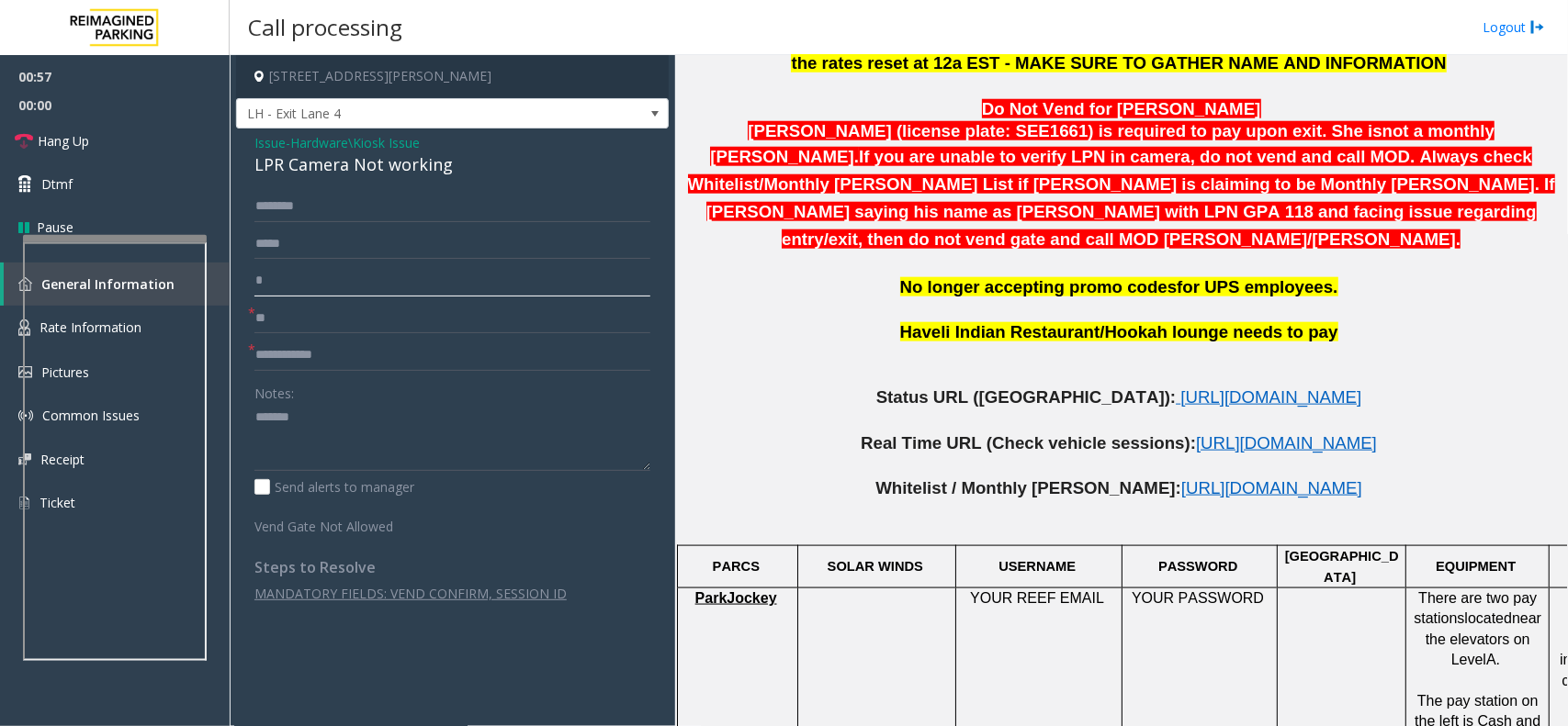
type input "*"
click at [383, 440] on textarea at bounding box center [453, 438] width 396 height 69
click at [383, 158] on div "LPR Camera Not working" at bounding box center [453, 164] width 396 height 25
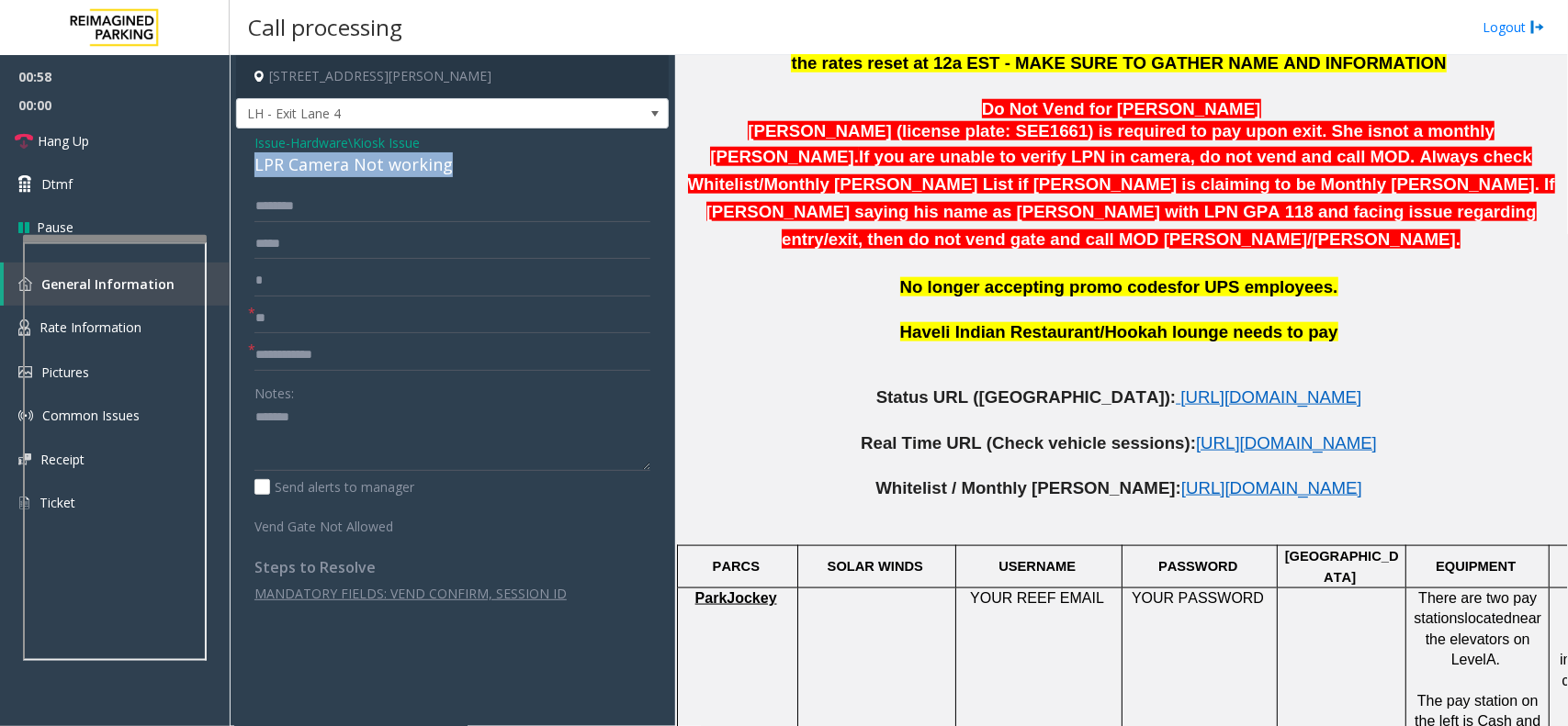
copy div "LPR Camera Not working"
click at [378, 414] on textarea at bounding box center [453, 438] width 396 height 69
paste textarea "**********"
type textarea "**********"
click at [347, 292] on input "*" at bounding box center [453, 281] width 396 height 31
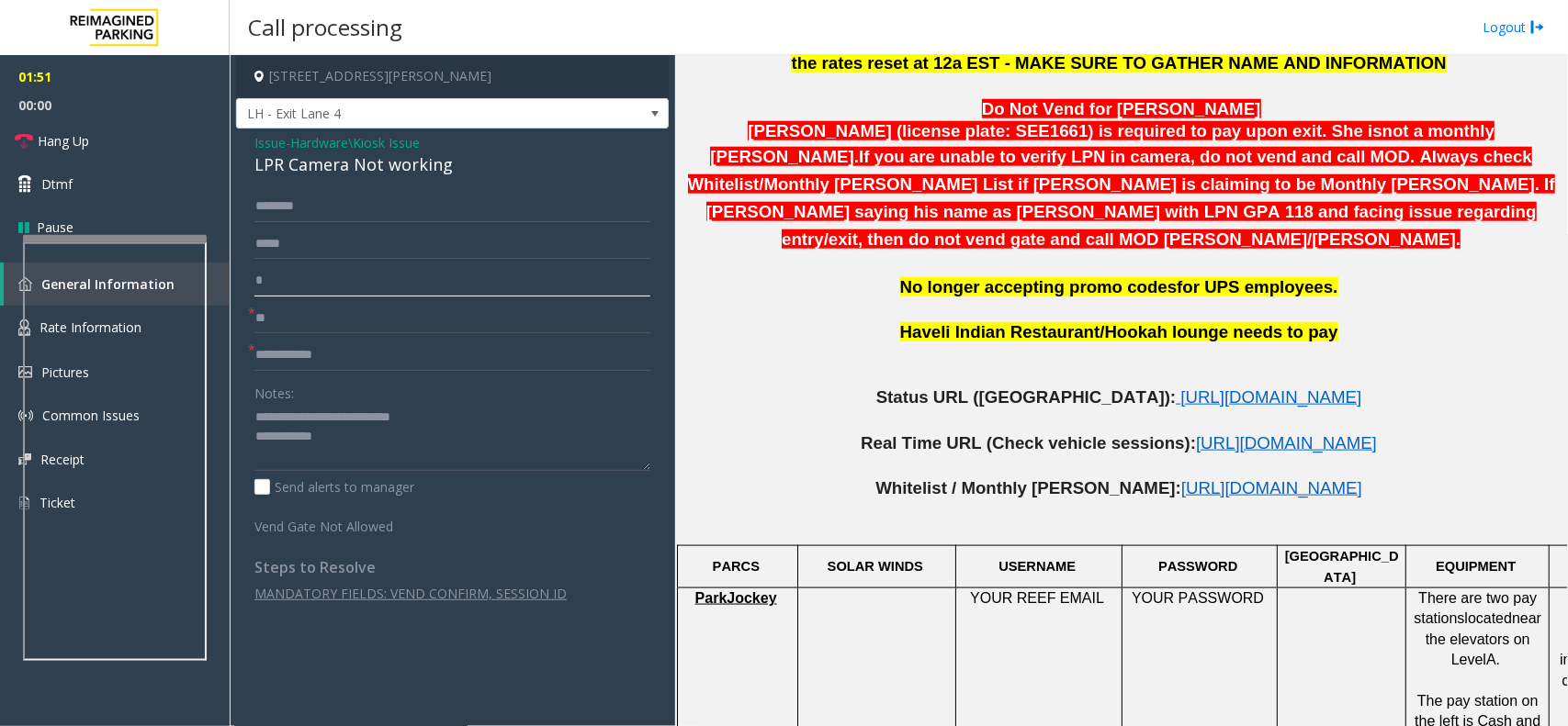
click at [377, 291] on input "*" at bounding box center [453, 281] width 396 height 31
type input "*****"
click at [380, 462] on textarea at bounding box center [453, 438] width 396 height 69
click at [375, 354] on input "text" at bounding box center [453, 356] width 396 height 31
type input "*"
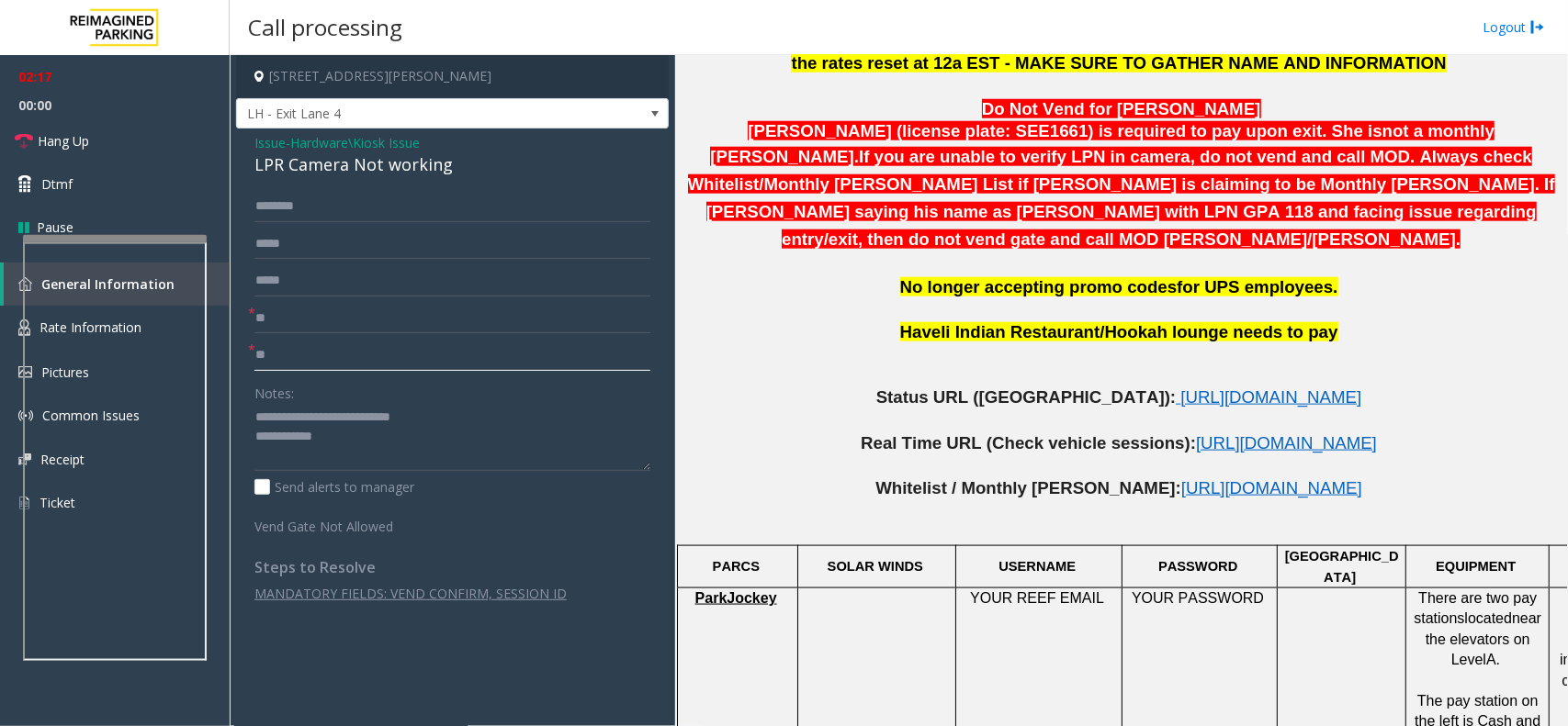
type input "**"
click at [392, 460] on textarea at bounding box center [453, 438] width 396 height 69
click at [148, 135] on link "Hang Up" at bounding box center [114, 141] width 230 height 43
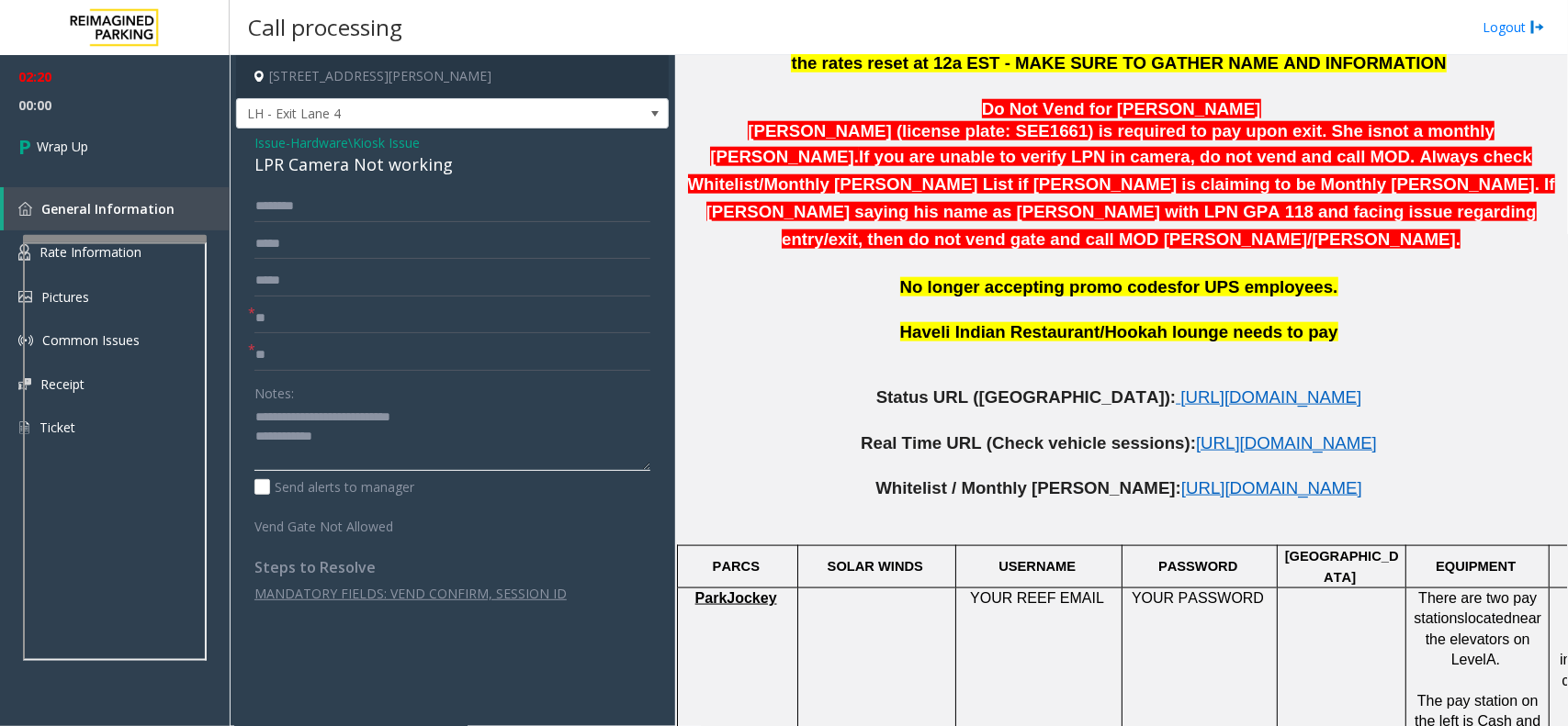
click at [383, 443] on textarea at bounding box center [453, 438] width 396 height 69
type textarea "**********"
click at [148, 183] on div "02:20 00:08 Wrap Up General Information Rate Information Pictures Common Issues…" at bounding box center [114, 260] width 230 height 410
click at [149, 158] on link "Wrap Up" at bounding box center [114, 146] width 230 height 54
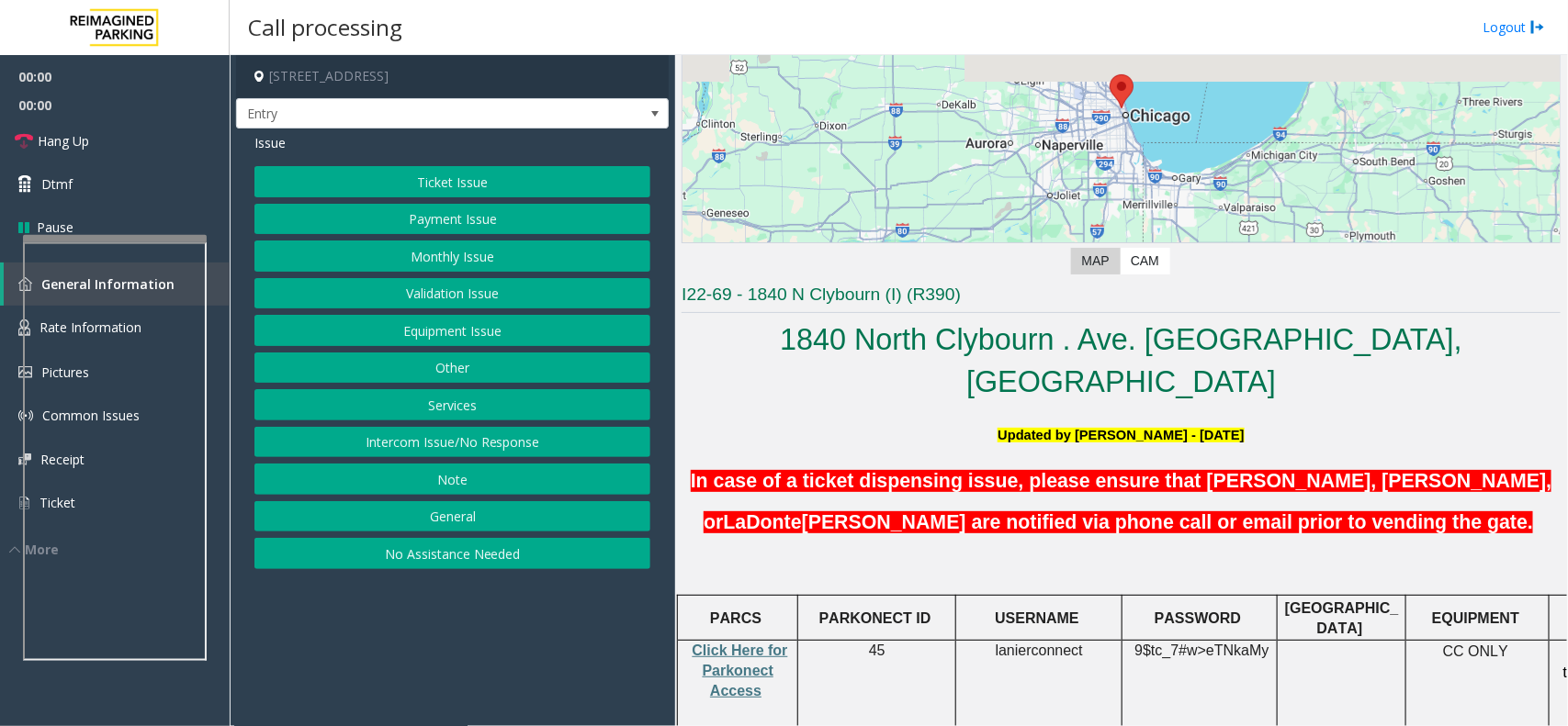
scroll to position [345, 0]
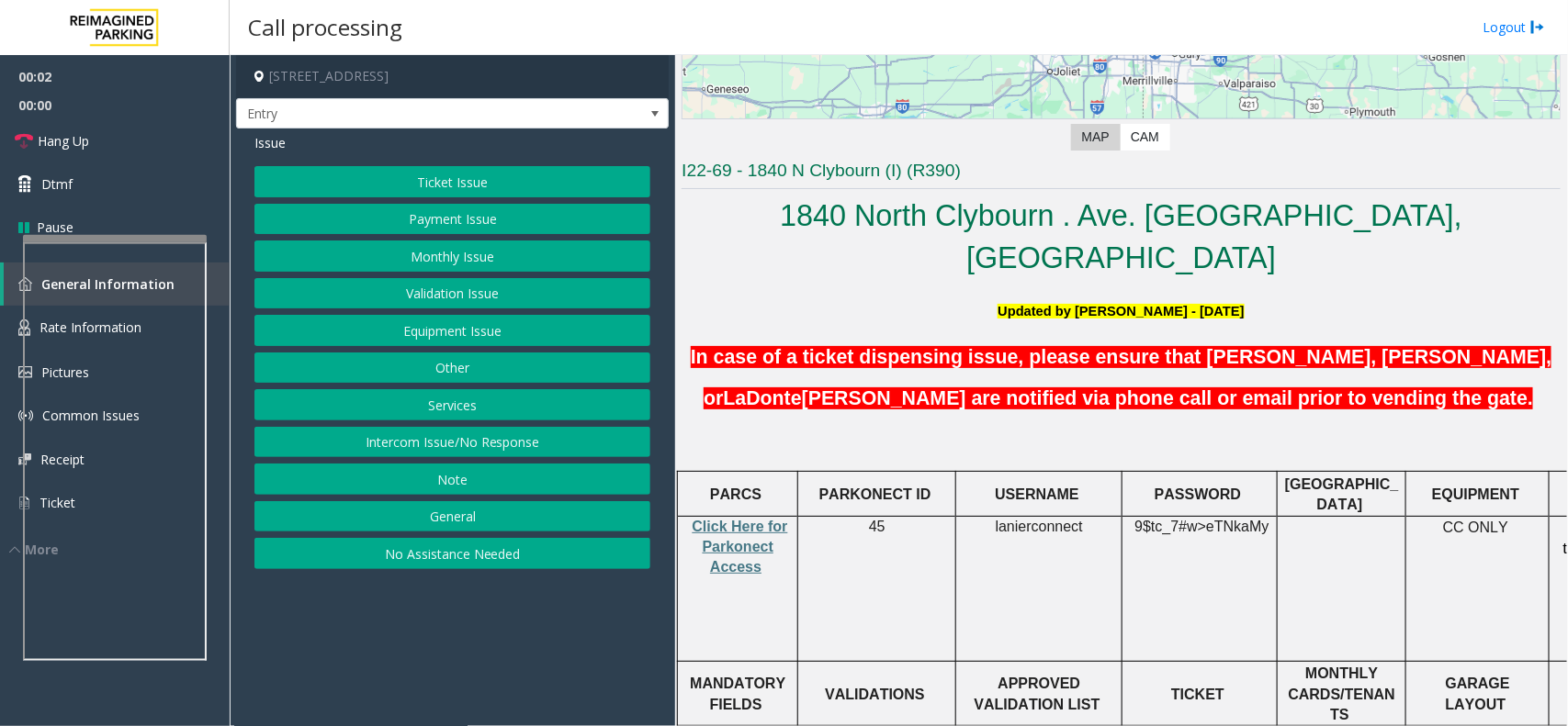
click at [774, 517] on p "Click Here for Parkonect Access" at bounding box center [738, 547] width 107 height 62
click at [763, 517] on p "Click Here for Parkonect Access" at bounding box center [738, 547] width 107 height 62
click at [756, 519] on span "Click Here for Parkonect Access" at bounding box center [741, 547] width 96 height 57
click at [1068, 519] on span "lanierconnect" at bounding box center [1039, 527] width 88 height 17
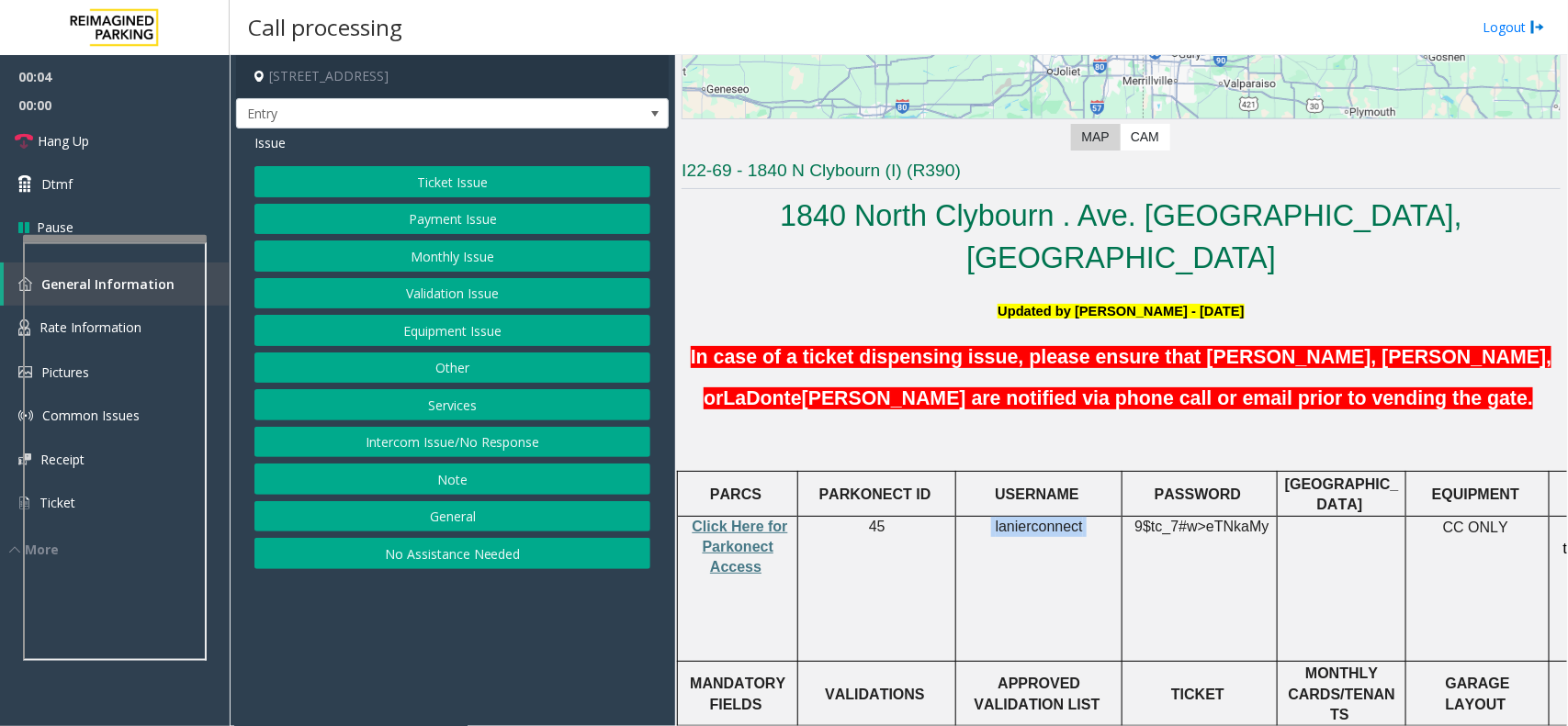
click at [1068, 519] on span "lanierconnect" at bounding box center [1039, 527] width 88 height 17
copy p "lanierconnect"
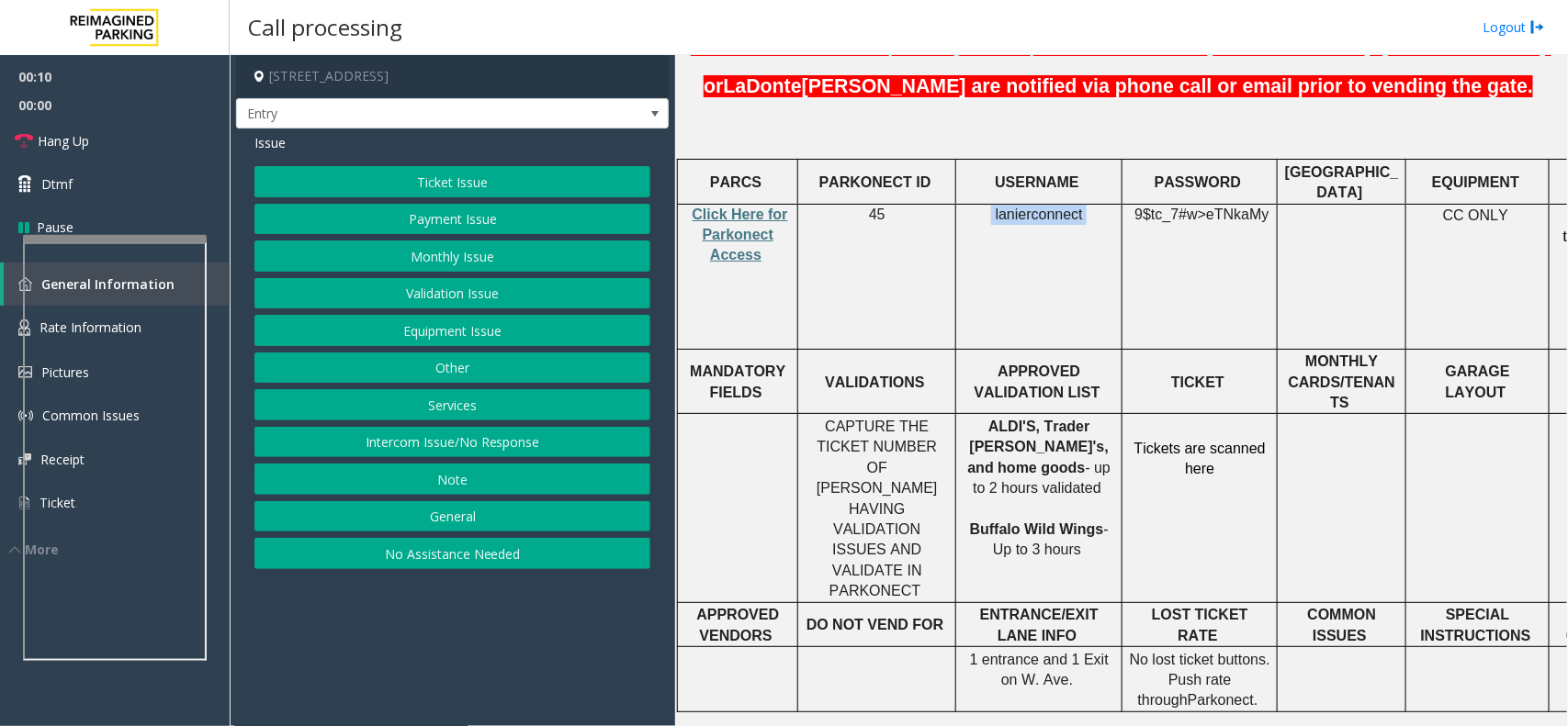
scroll to position [689, 0]
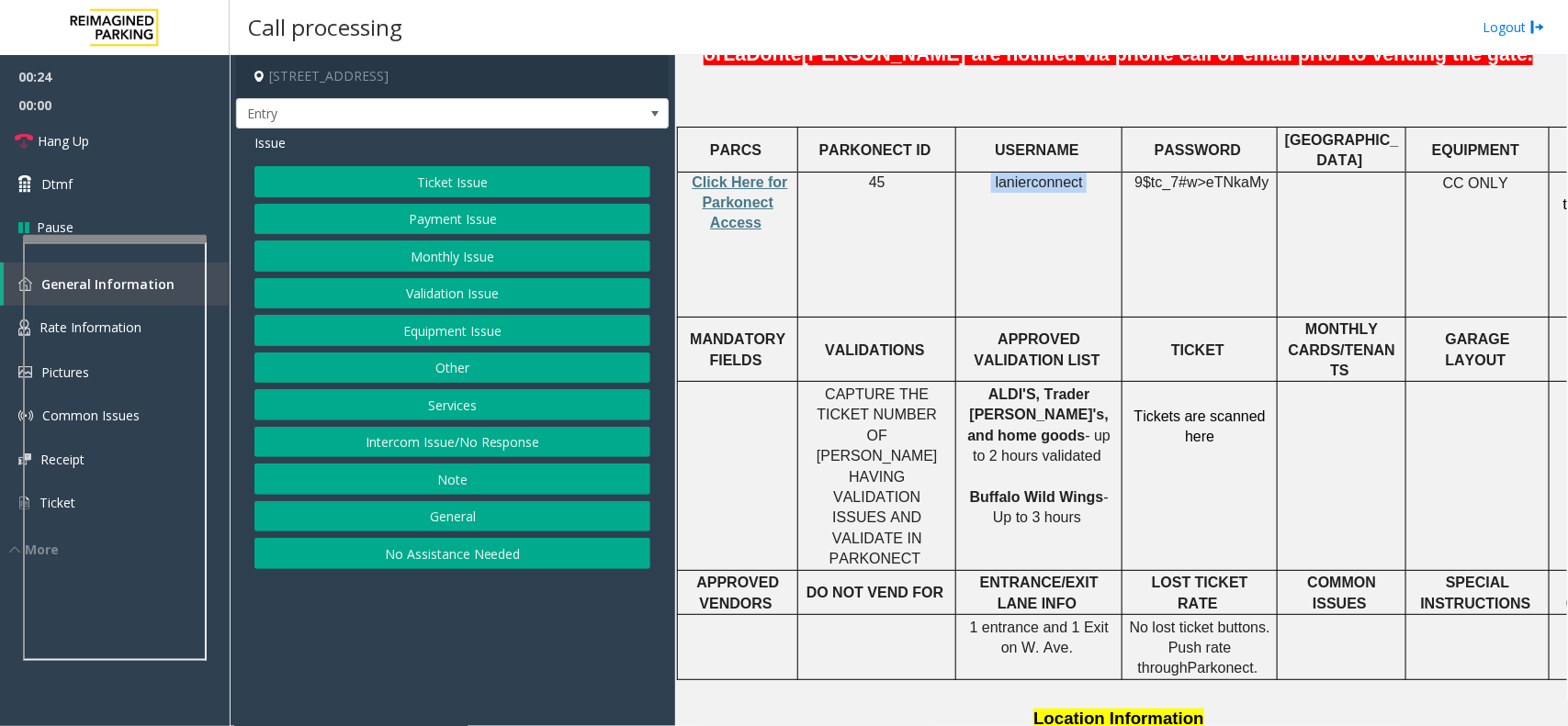
click at [477, 410] on button "Services" at bounding box center [453, 405] width 396 height 31
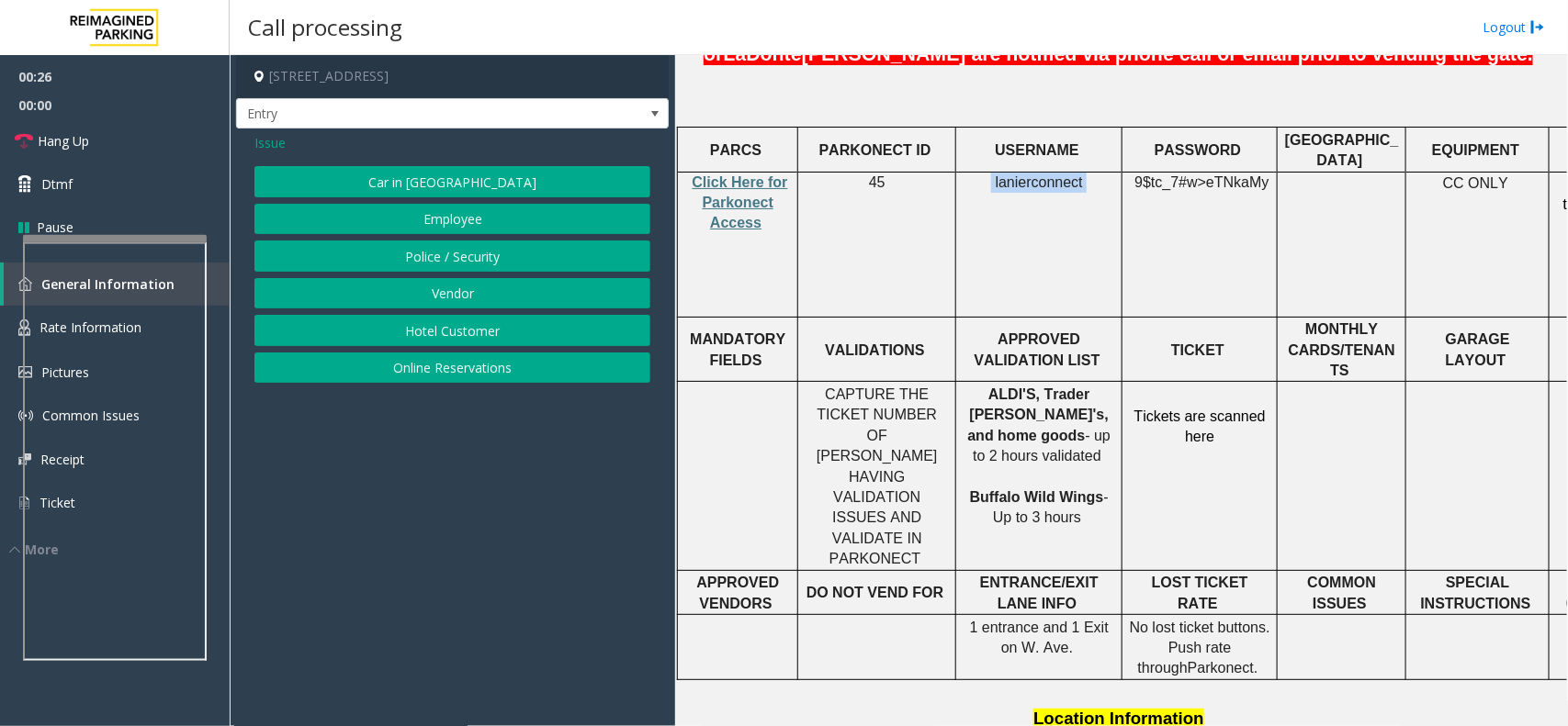
click at [465, 359] on button "Online Reservations" at bounding box center [453, 369] width 396 height 31
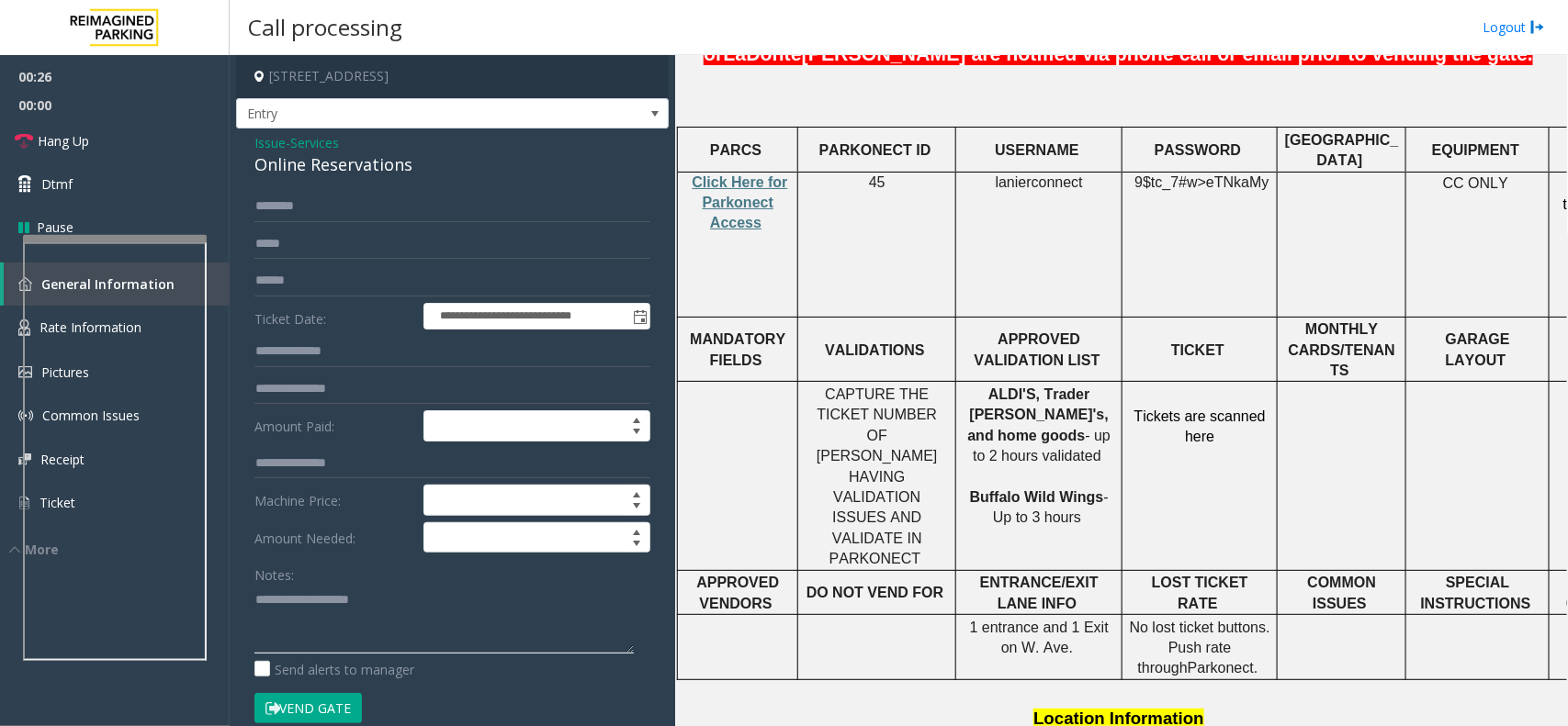
click at [363, 589] on textarea at bounding box center [444, 619] width 380 height 69
click at [359, 157] on div "Online Reservations" at bounding box center [453, 164] width 396 height 25
paste textarea "**********"
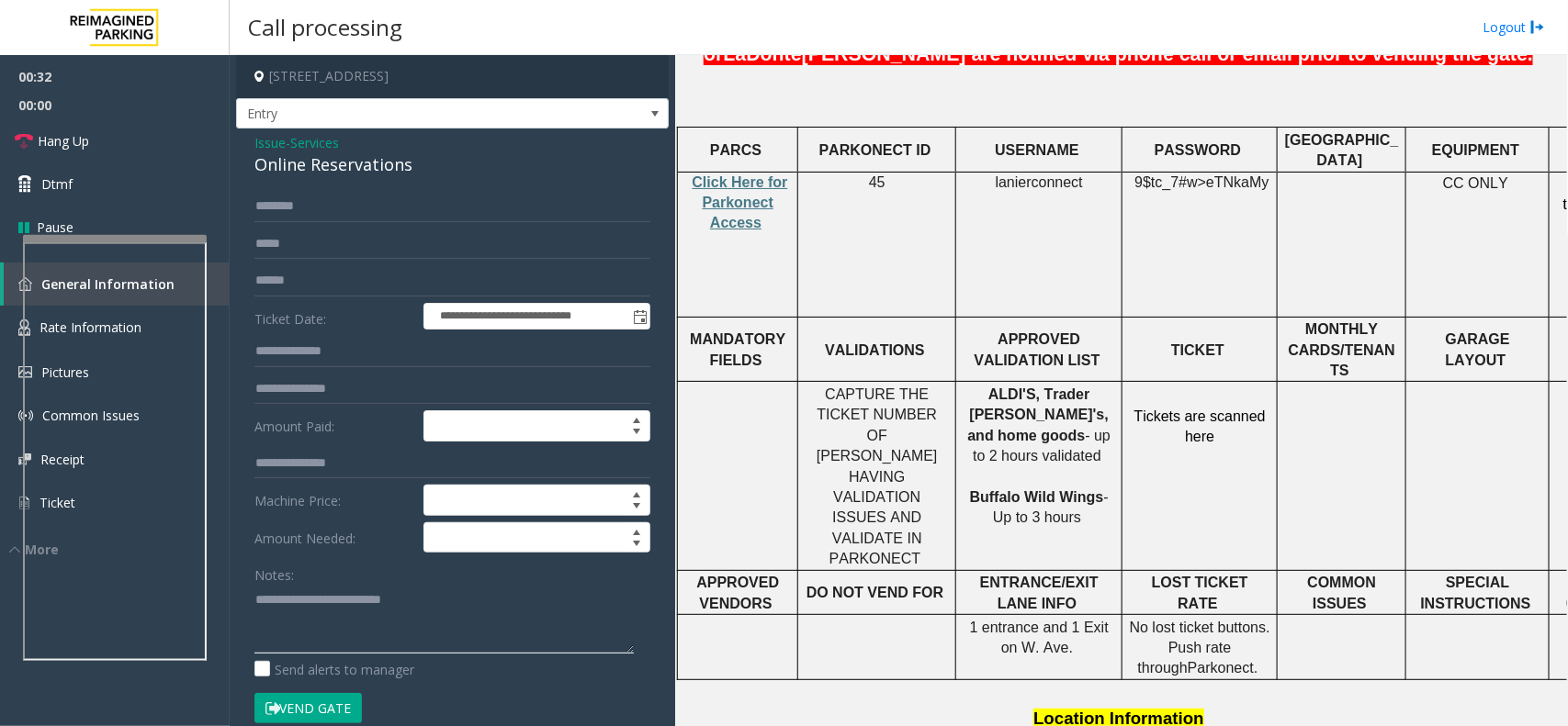
click at [382, 599] on textarea at bounding box center [444, 619] width 380 height 69
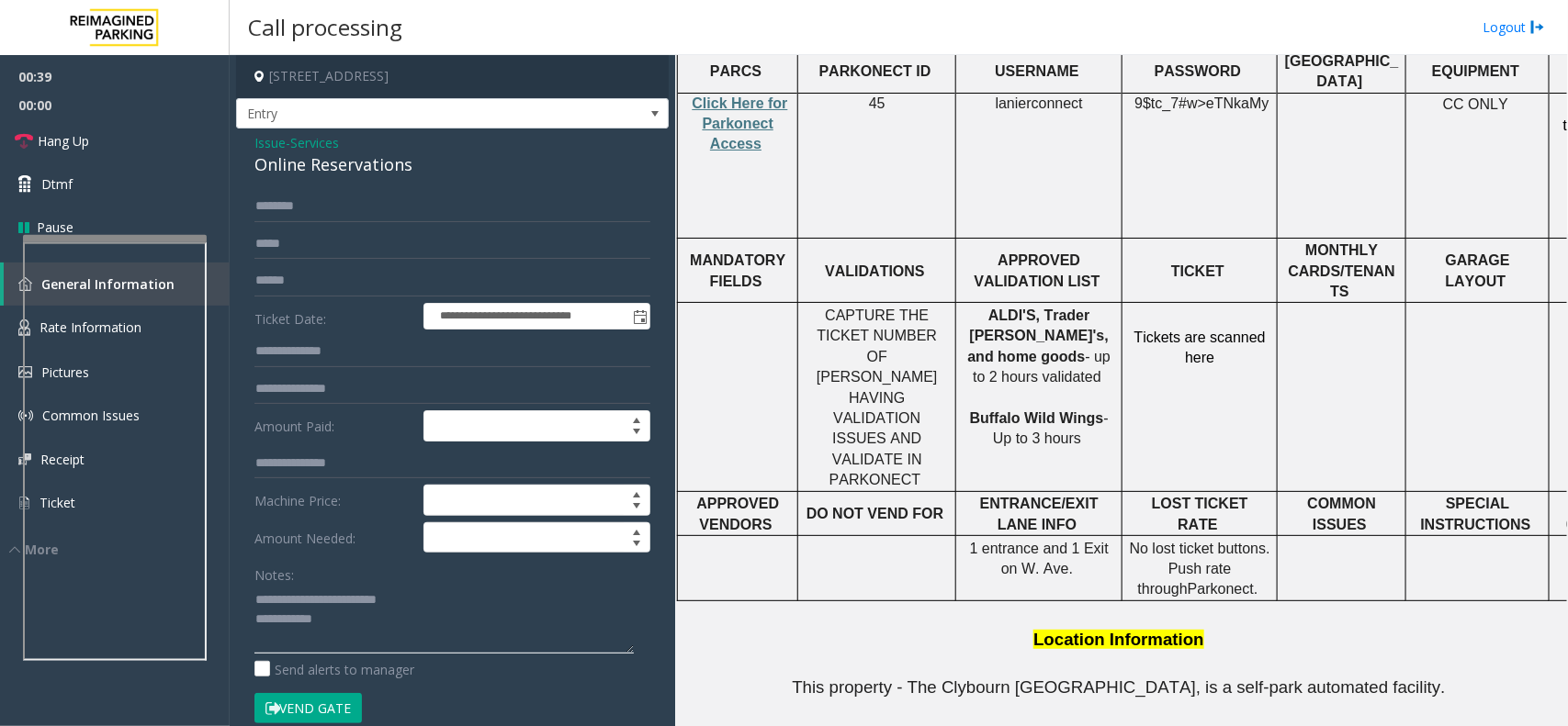
scroll to position [1033, 0]
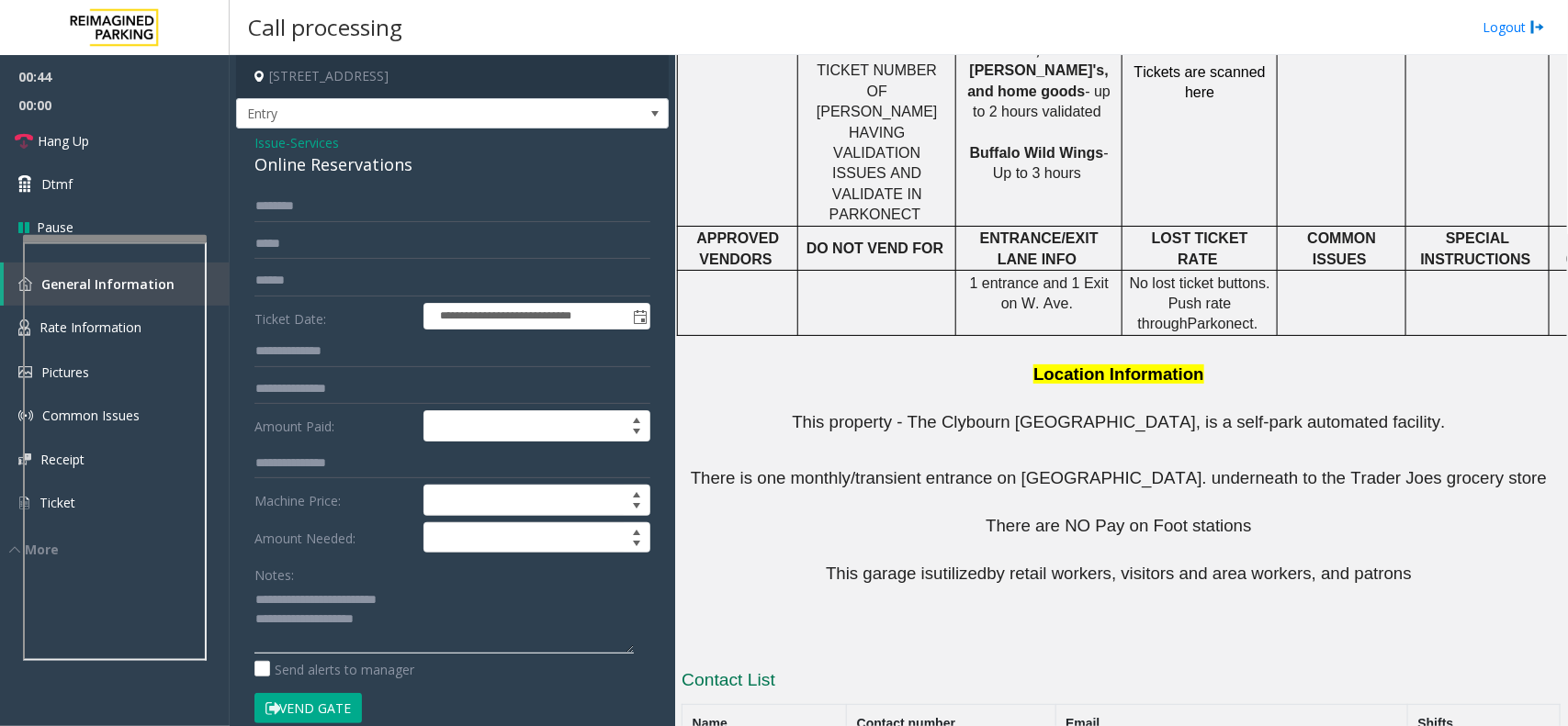
click at [437, 604] on textarea at bounding box center [444, 619] width 380 height 69
click at [447, 625] on textarea at bounding box center [444, 619] width 380 height 69
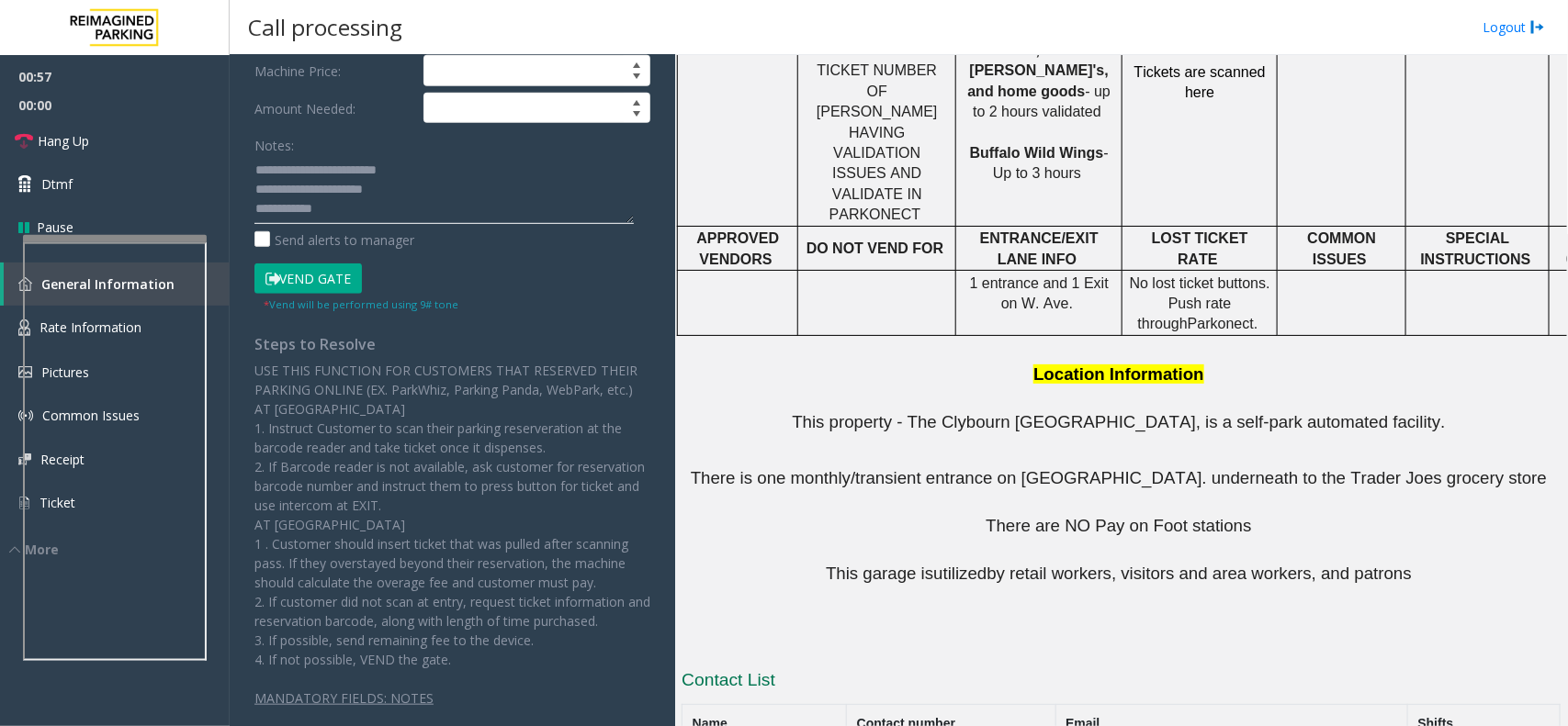
click at [365, 199] on textarea at bounding box center [444, 189] width 380 height 69
click at [357, 222] on textarea at bounding box center [444, 189] width 380 height 69
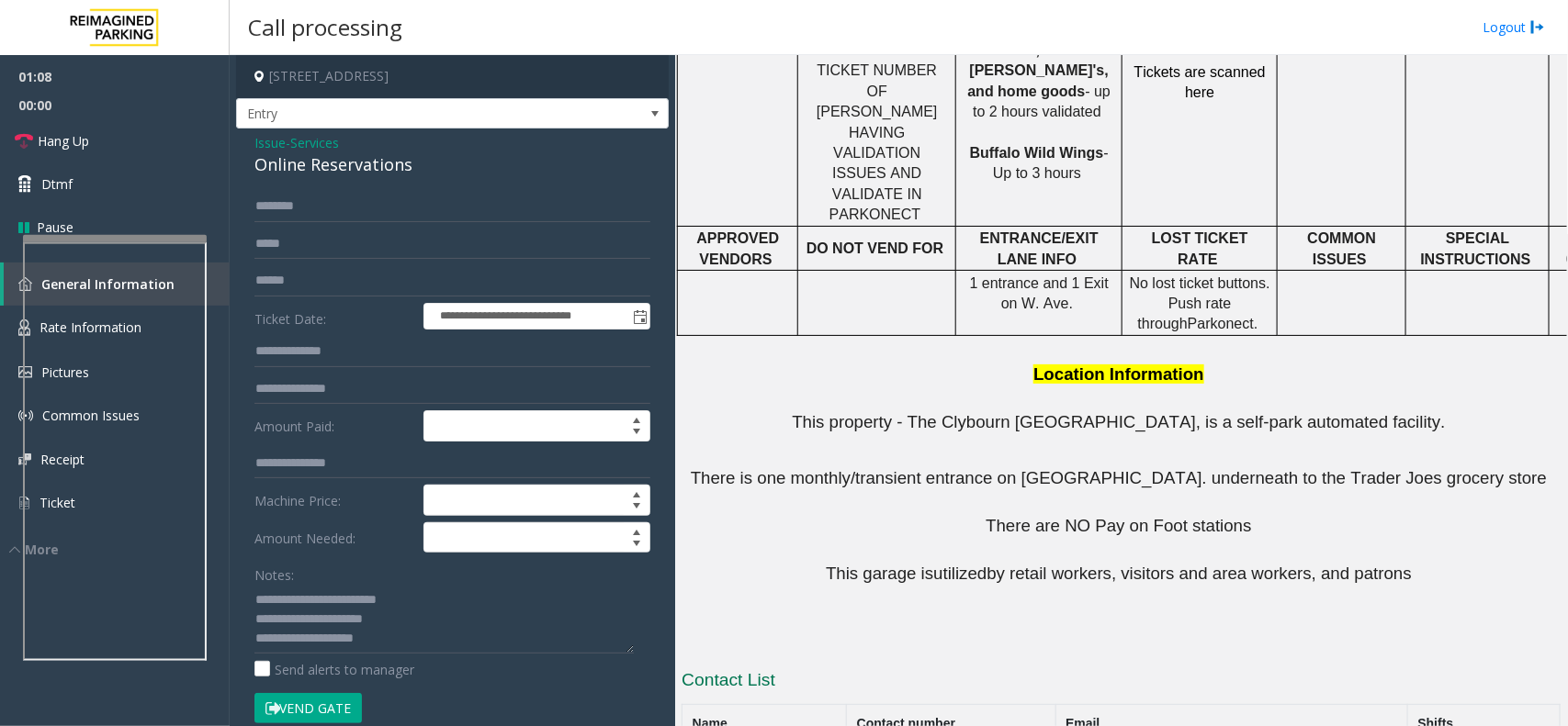
click at [312, 705] on button "Vend Gate" at bounding box center [308, 709] width 108 height 31
click at [396, 650] on textarea at bounding box center [444, 619] width 380 height 69
click at [424, 614] on textarea at bounding box center [444, 619] width 380 height 69
type textarea "**********"
click at [147, 138] on link "Hang Up" at bounding box center [114, 141] width 230 height 43
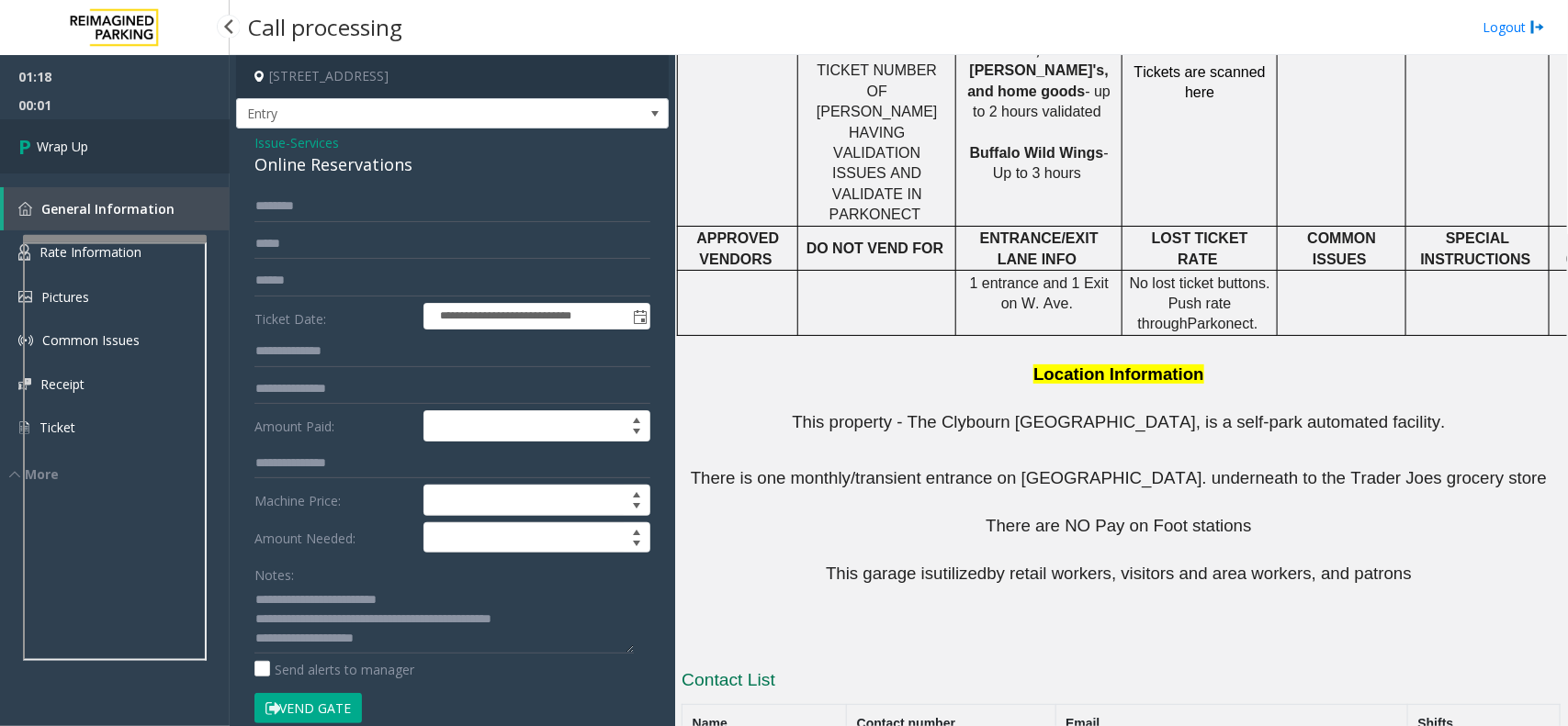
click at [97, 127] on link "Wrap Up" at bounding box center [114, 146] width 230 height 54
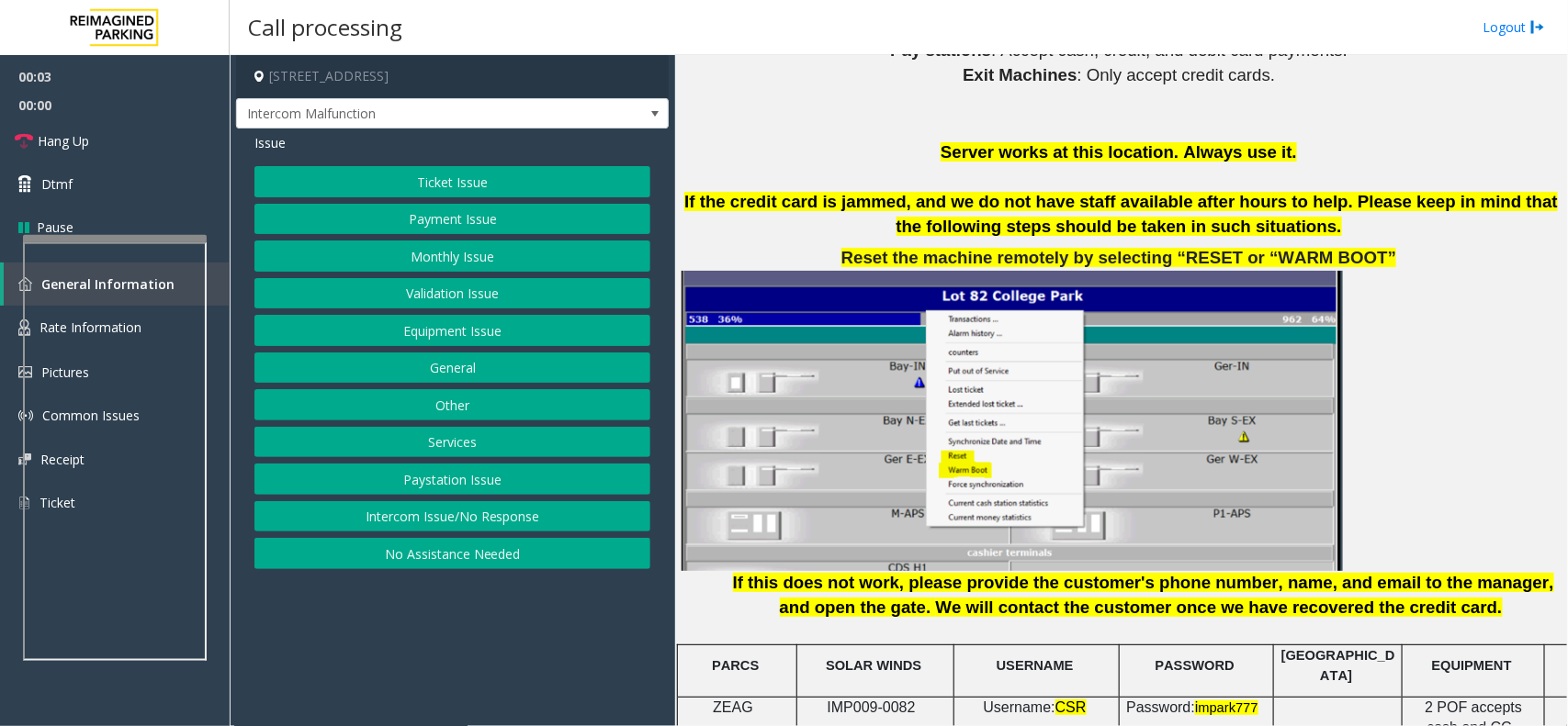
scroll to position [2296, 0]
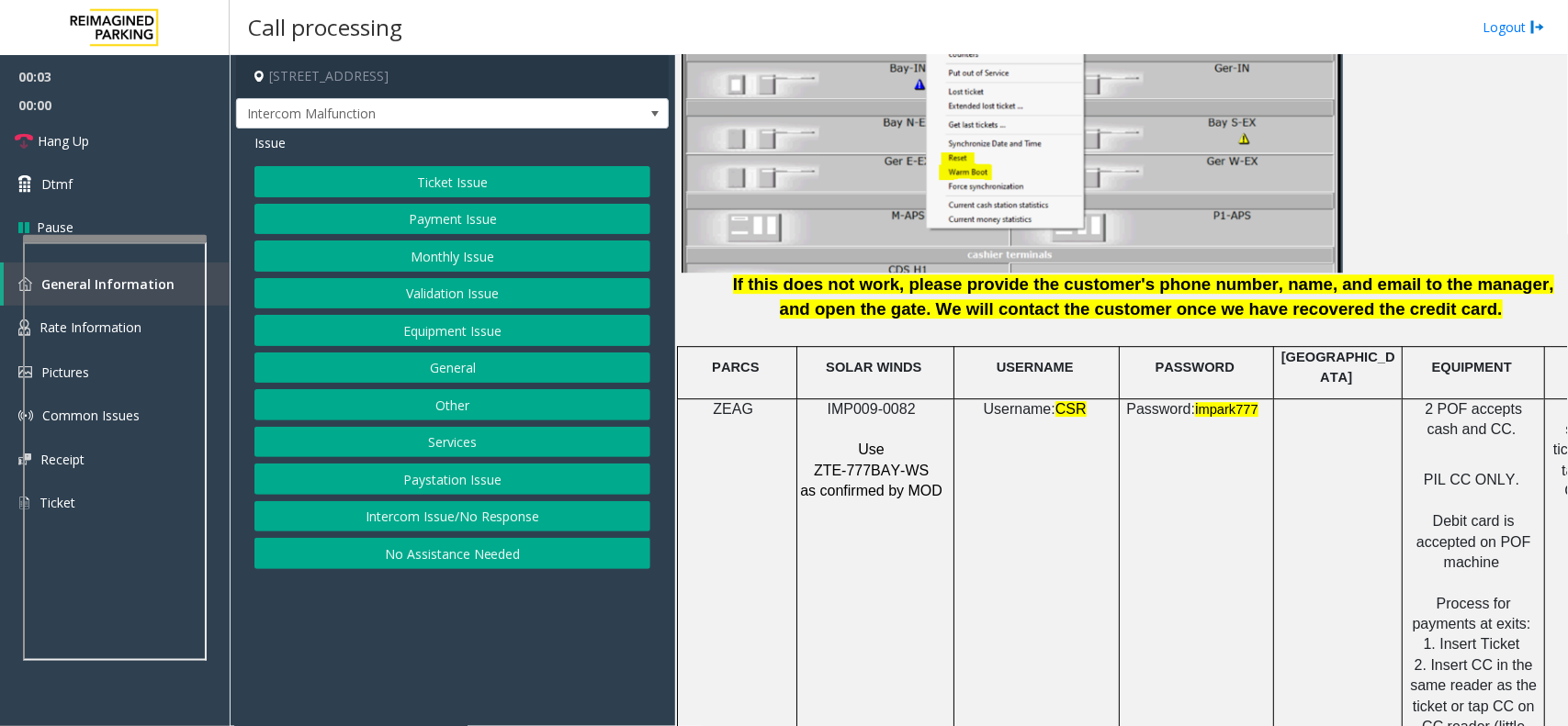
click at [892, 402] on span "IMP009-0082" at bounding box center [872, 409] width 88 height 16
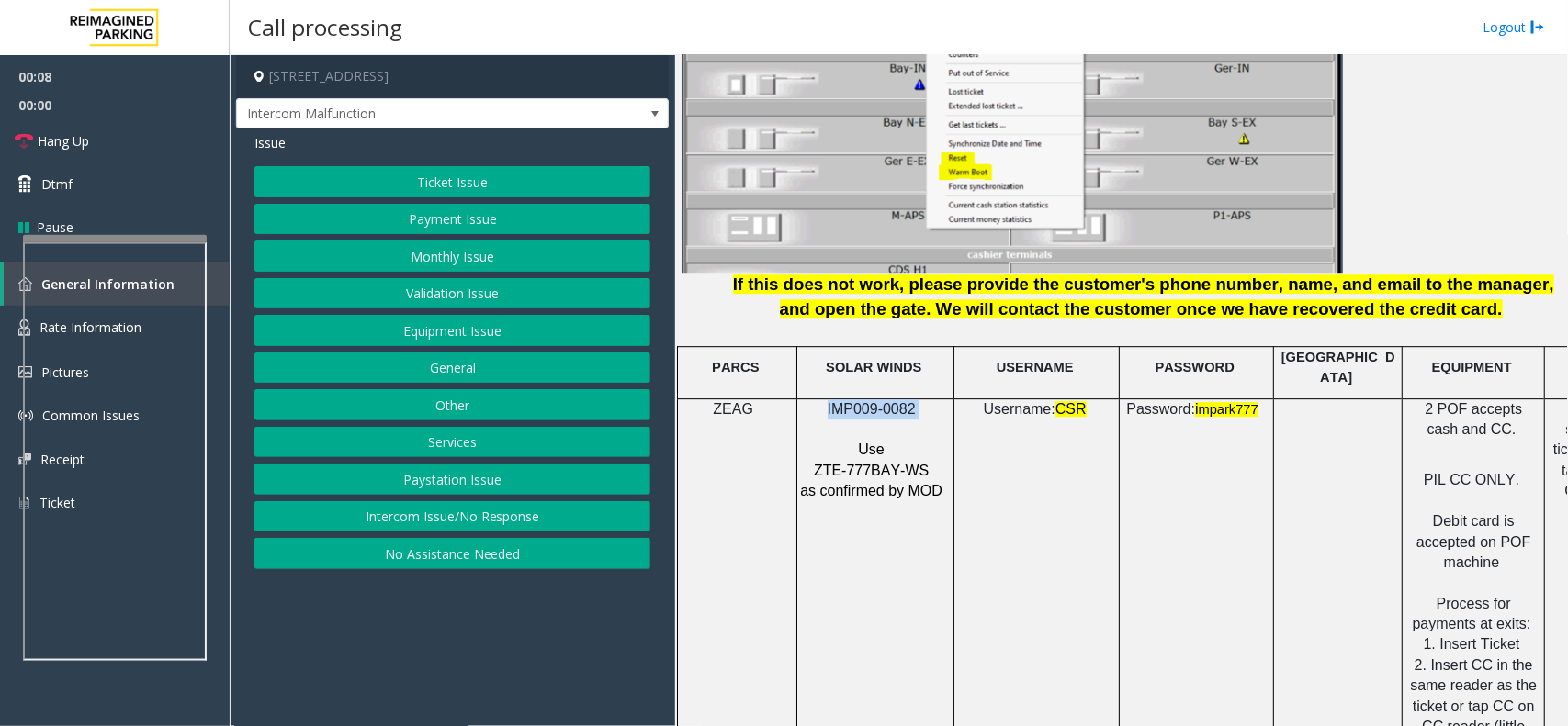
click at [520, 184] on button "Ticket Issue" at bounding box center [453, 182] width 396 height 31
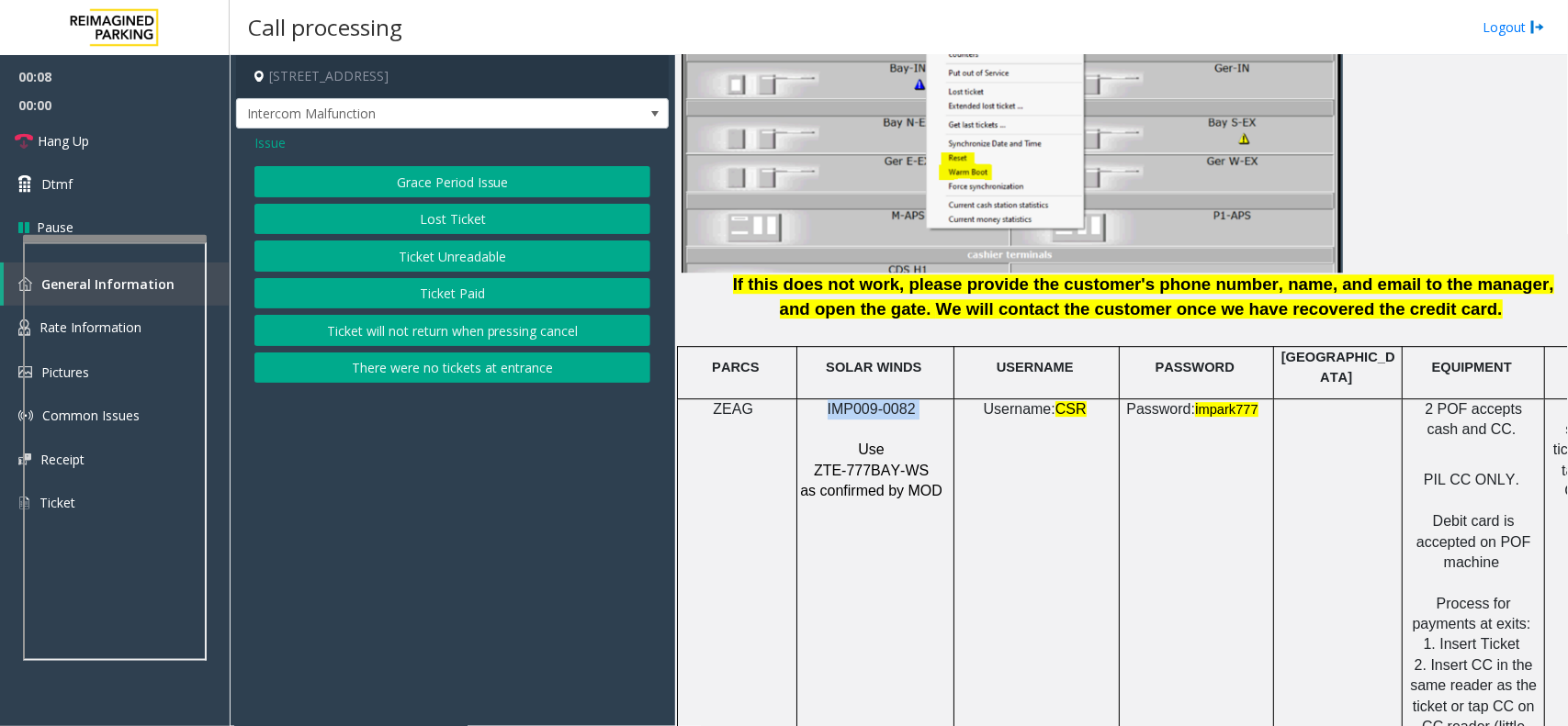
click at [514, 227] on button "Lost Ticket" at bounding box center [453, 219] width 396 height 31
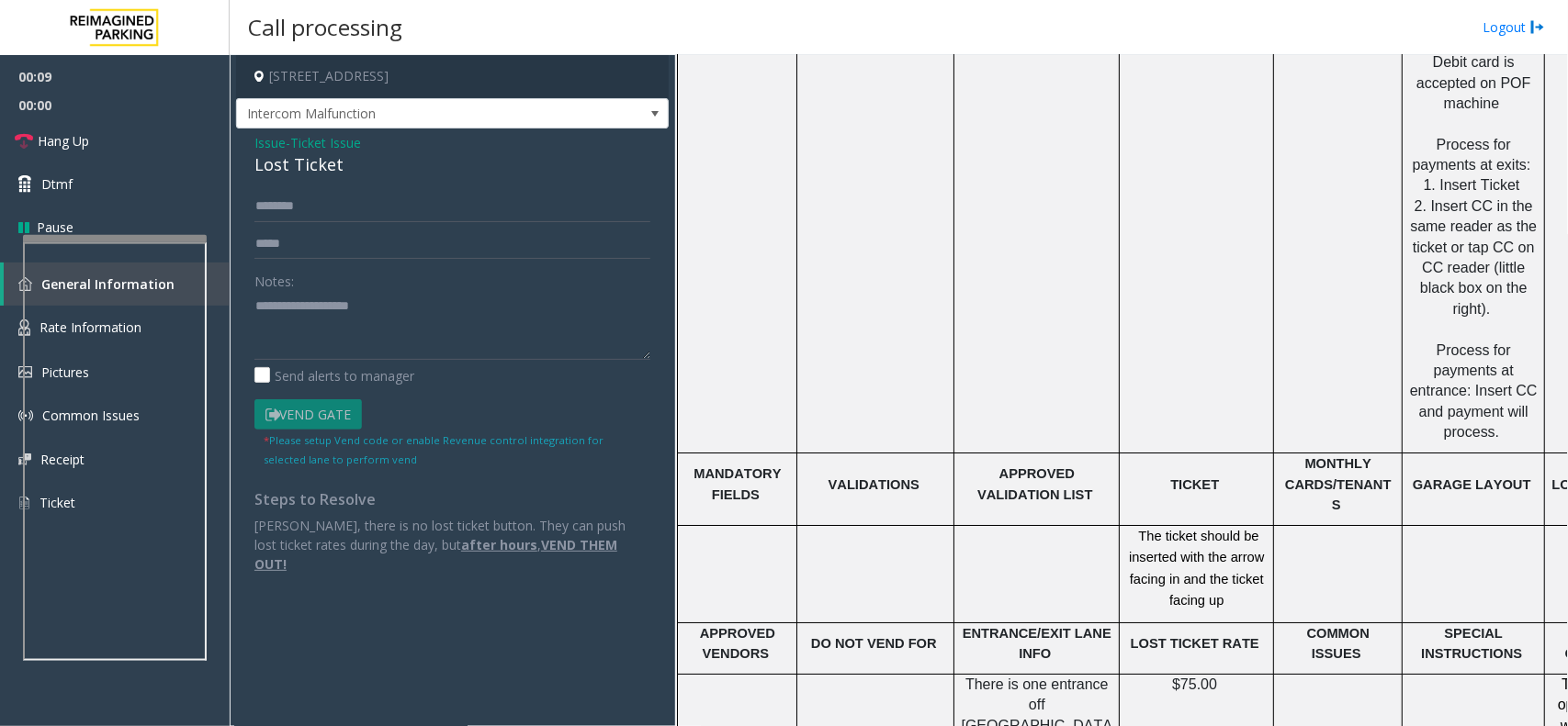
scroll to position [3214, 0]
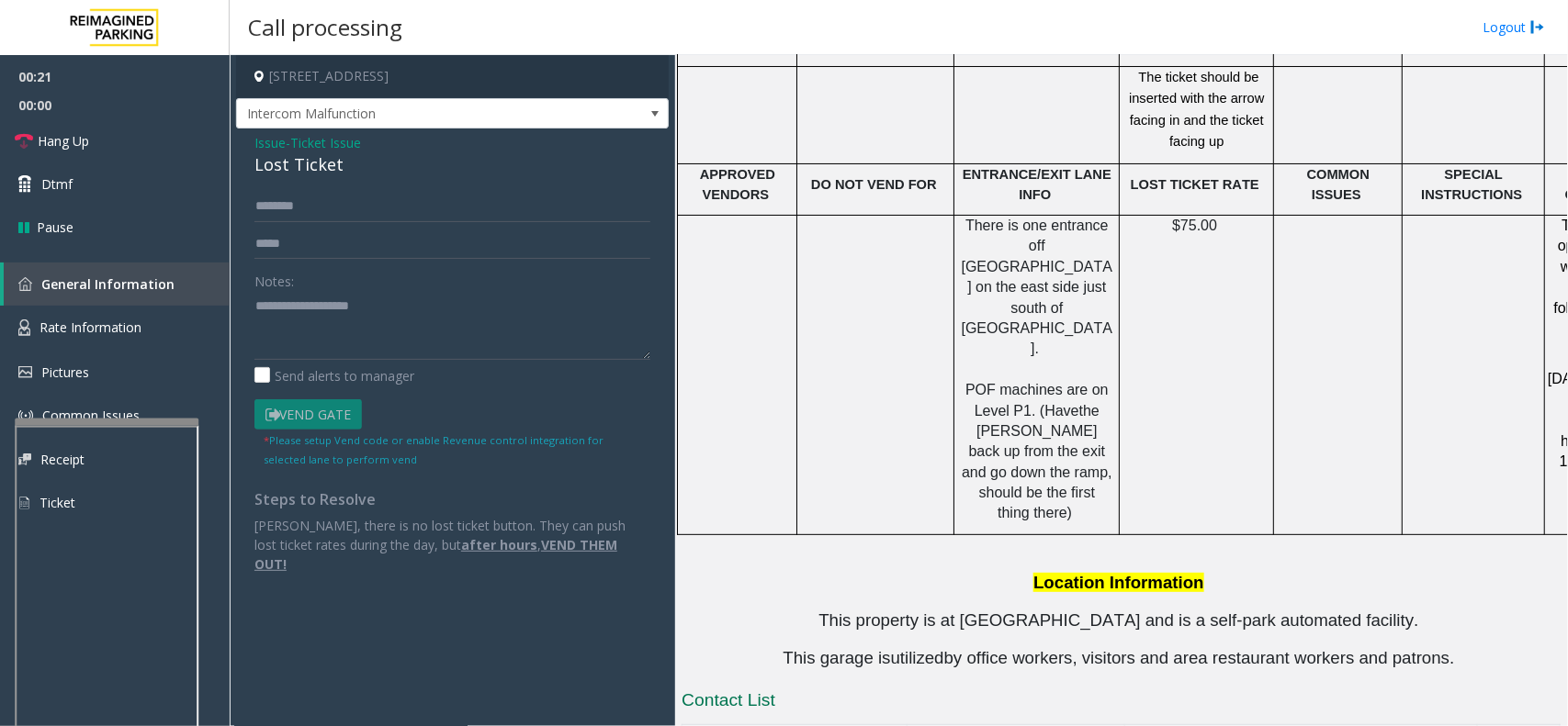
click at [143, 423] on div at bounding box center [106, 423] width 183 height 7
click at [443, 331] on textarea at bounding box center [453, 325] width 396 height 69
click at [306, 171] on div "Lost Ticket" at bounding box center [453, 164] width 396 height 25
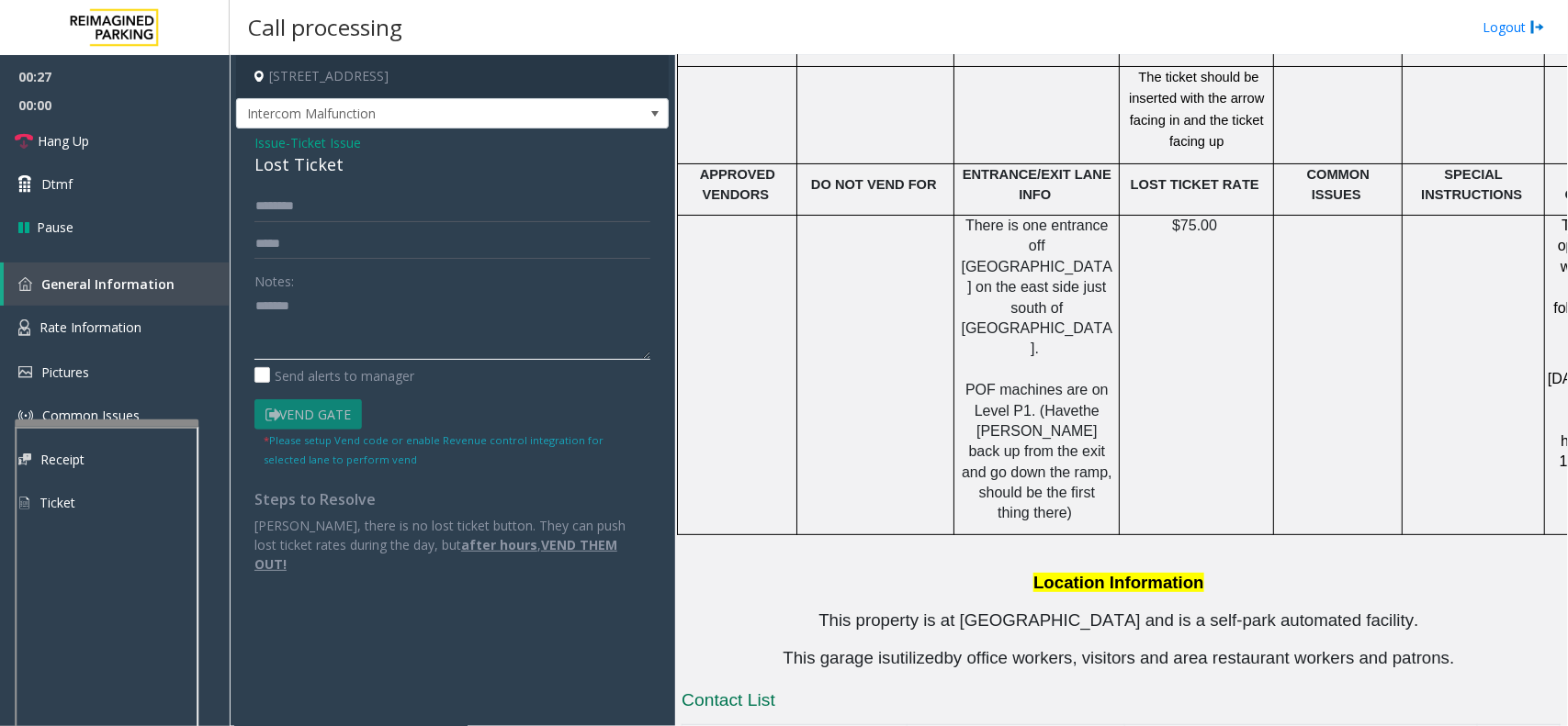
click at [350, 295] on textarea at bounding box center [453, 325] width 396 height 69
paste textarea "**********"
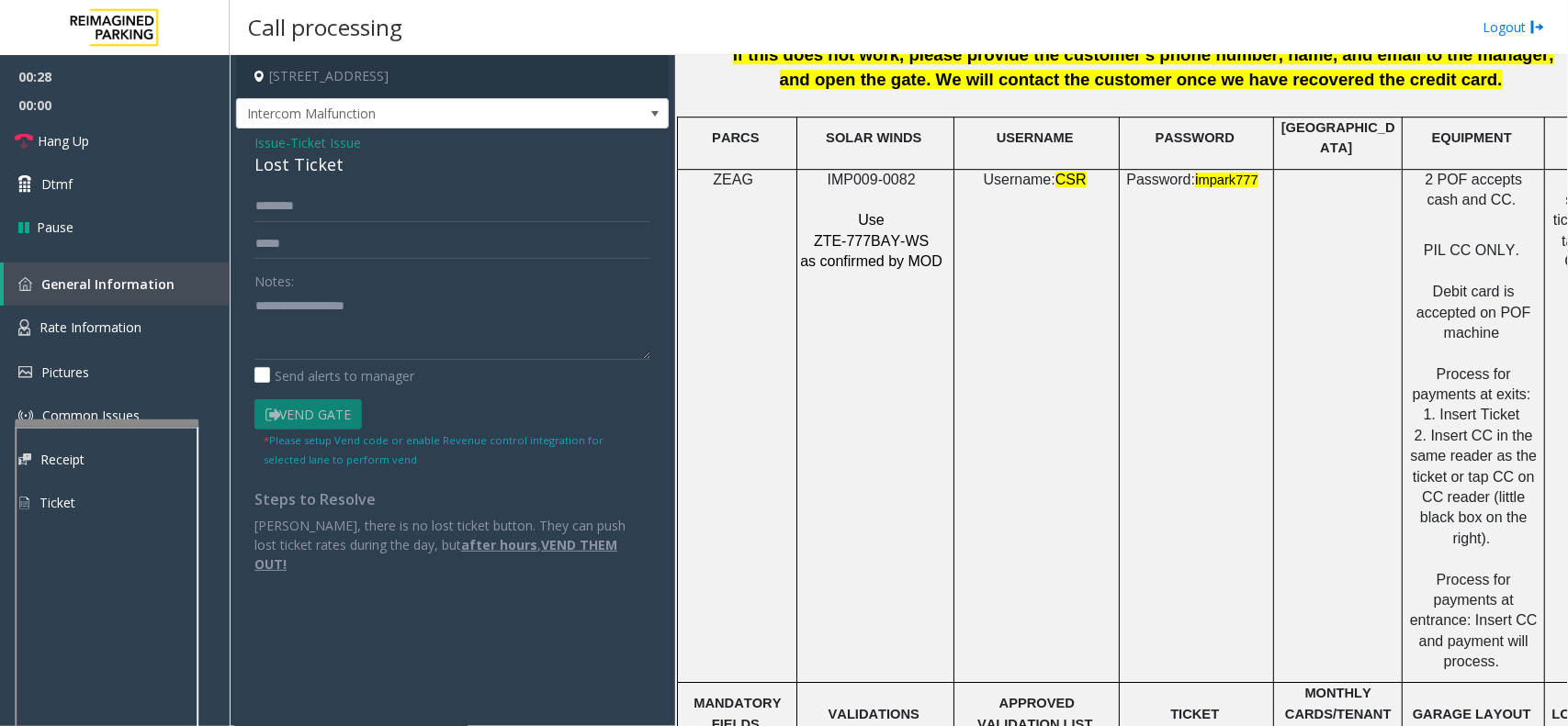
click at [897, 174] on span "IMP009-0082" at bounding box center [872, 179] width 88 height 16
click at [897, 172] on span "IMP009-0082" at bounding box center [872, 179] width 88 height 16
click at [326, 345] on textarea at bounding box center [453, 325] width 396 height 69
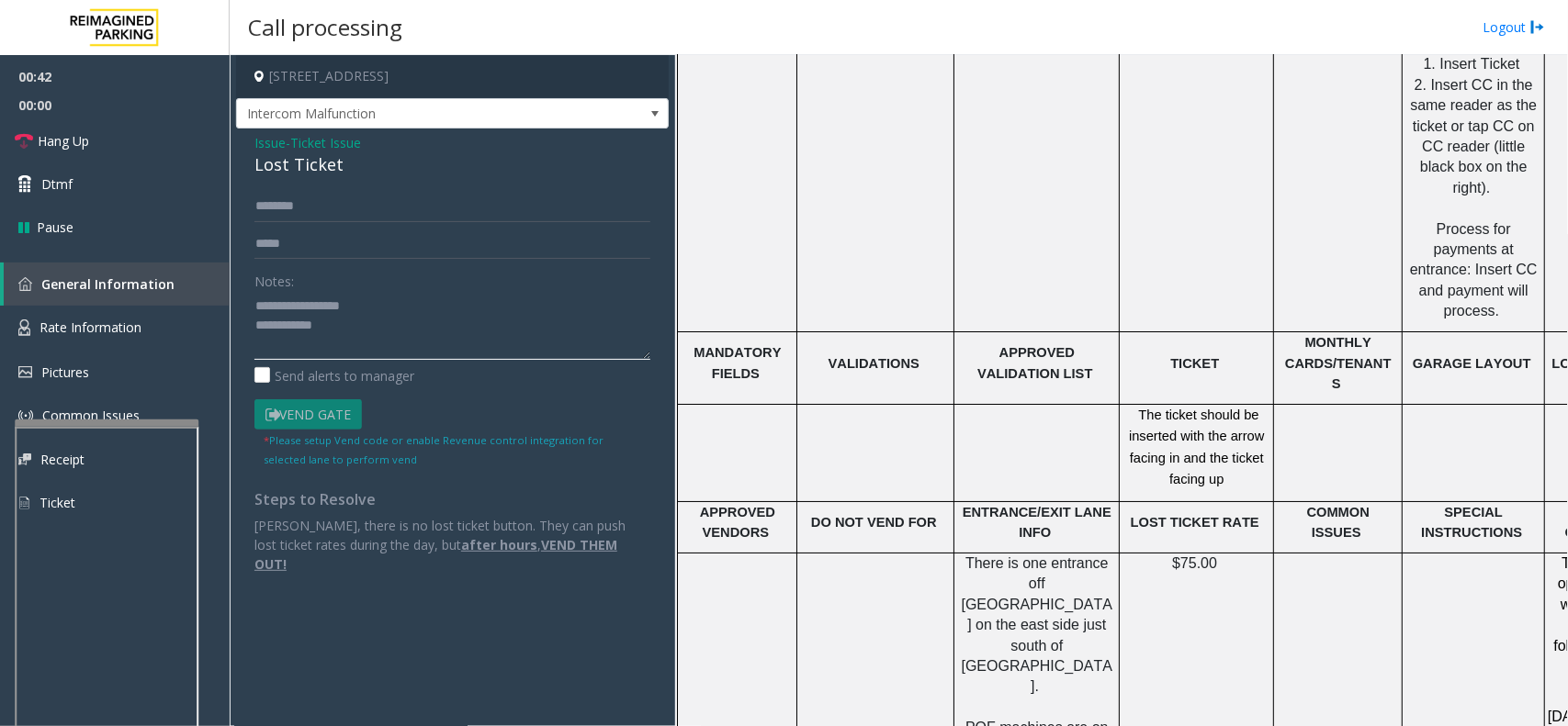
scroll to position [3099, 0]
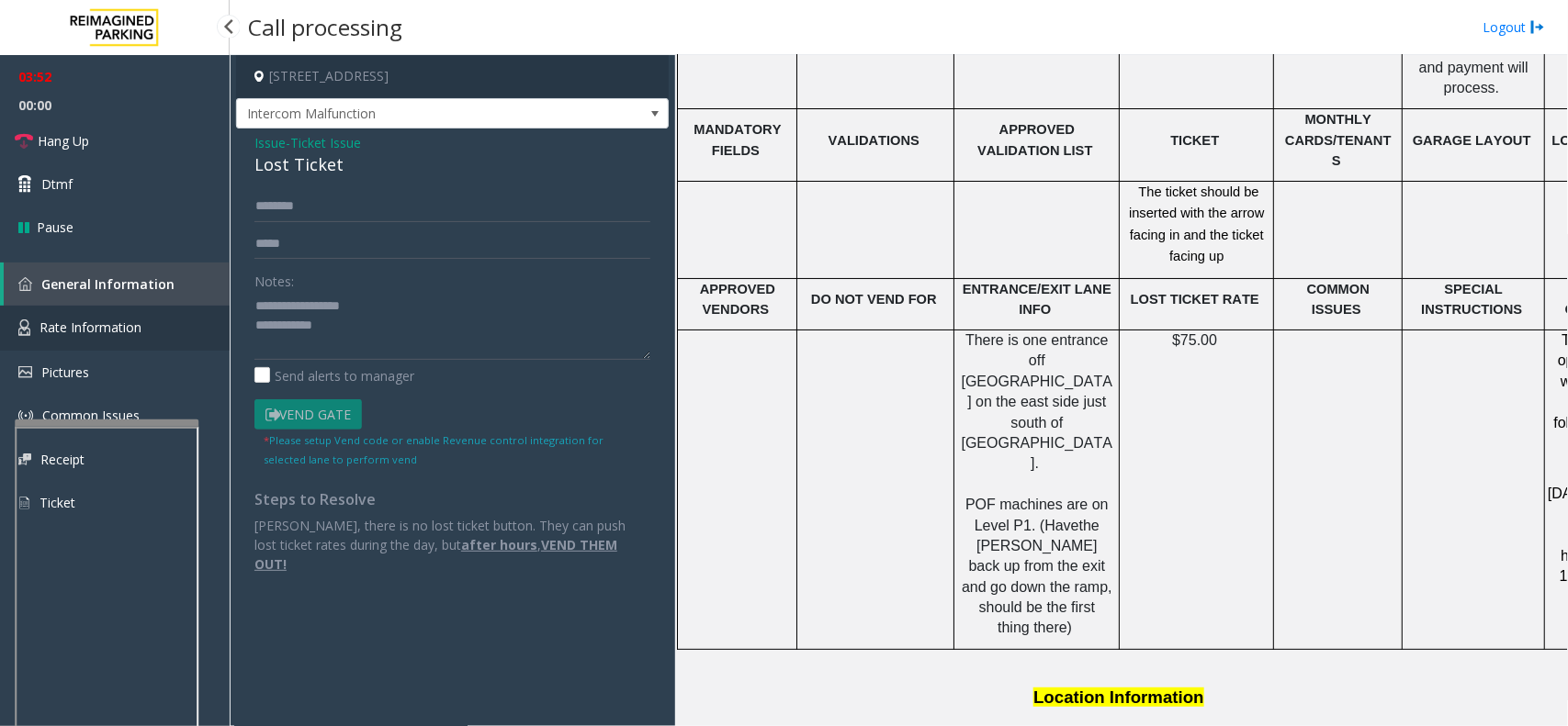
click at [88, 319] on span "Rate Information" at bounding box center [90, 327] width 102 height 18
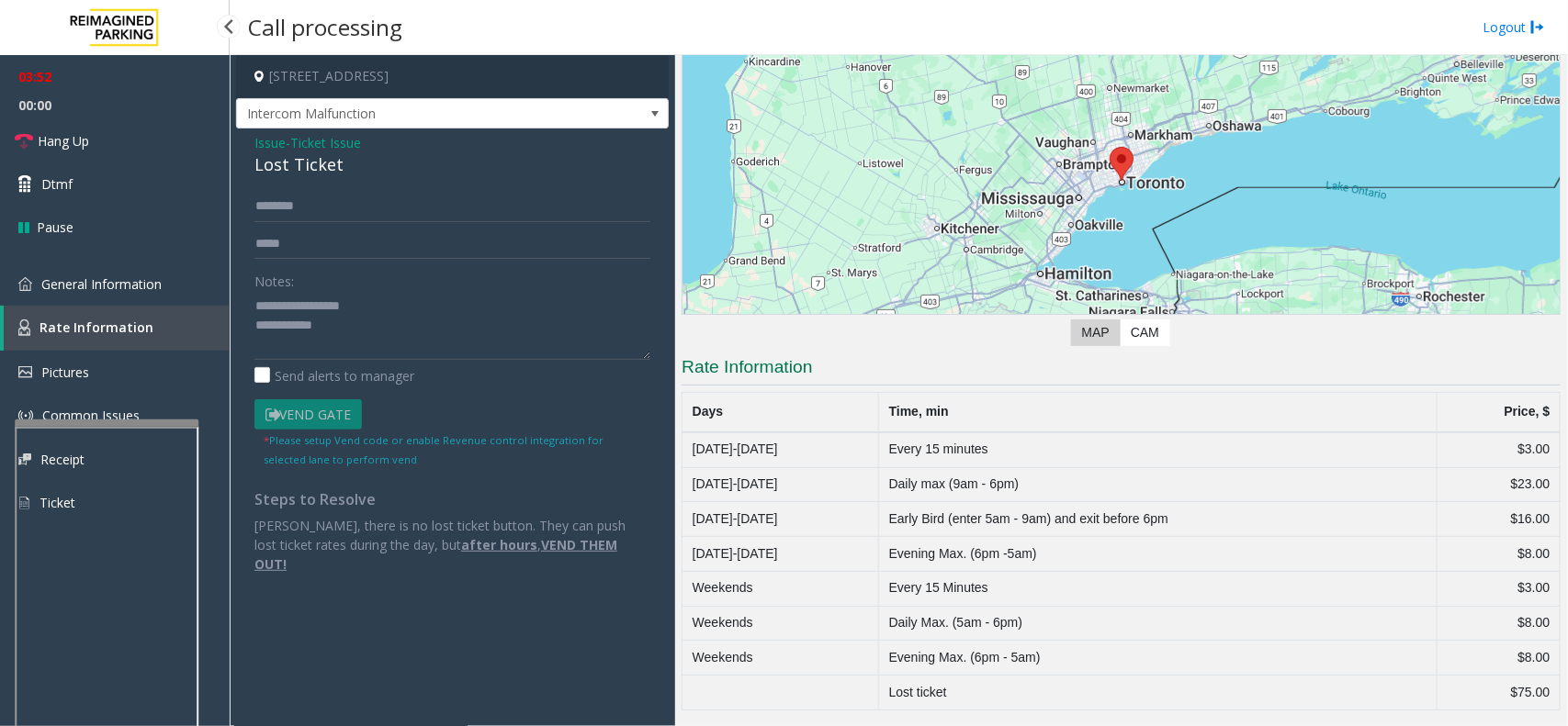
scroll to position [174, 0]
click at [118, 283] on span "General Information" at bounding box center [101, 284] width 121 height 18
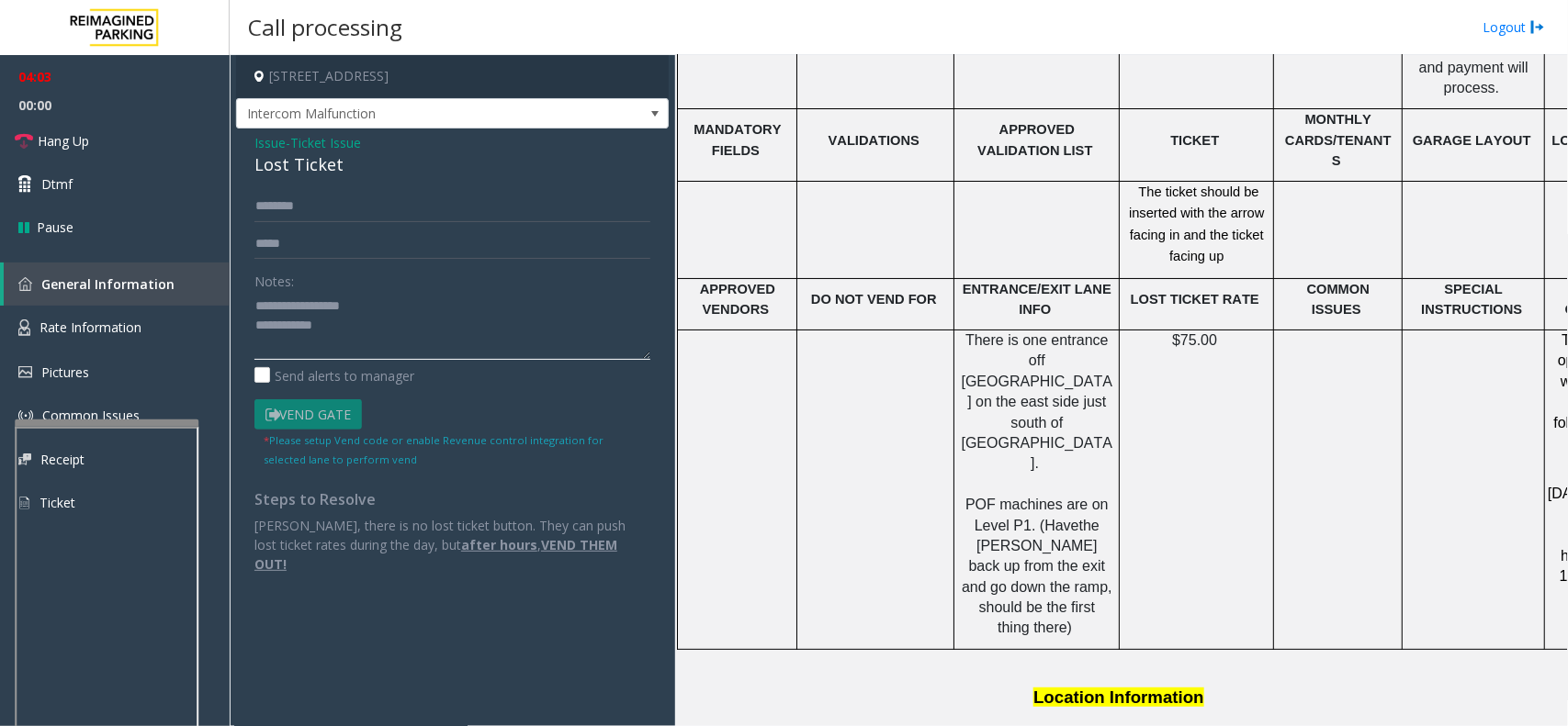
click at [380, 327] on textarea at bounding box center [453, 325] width 396 height 69
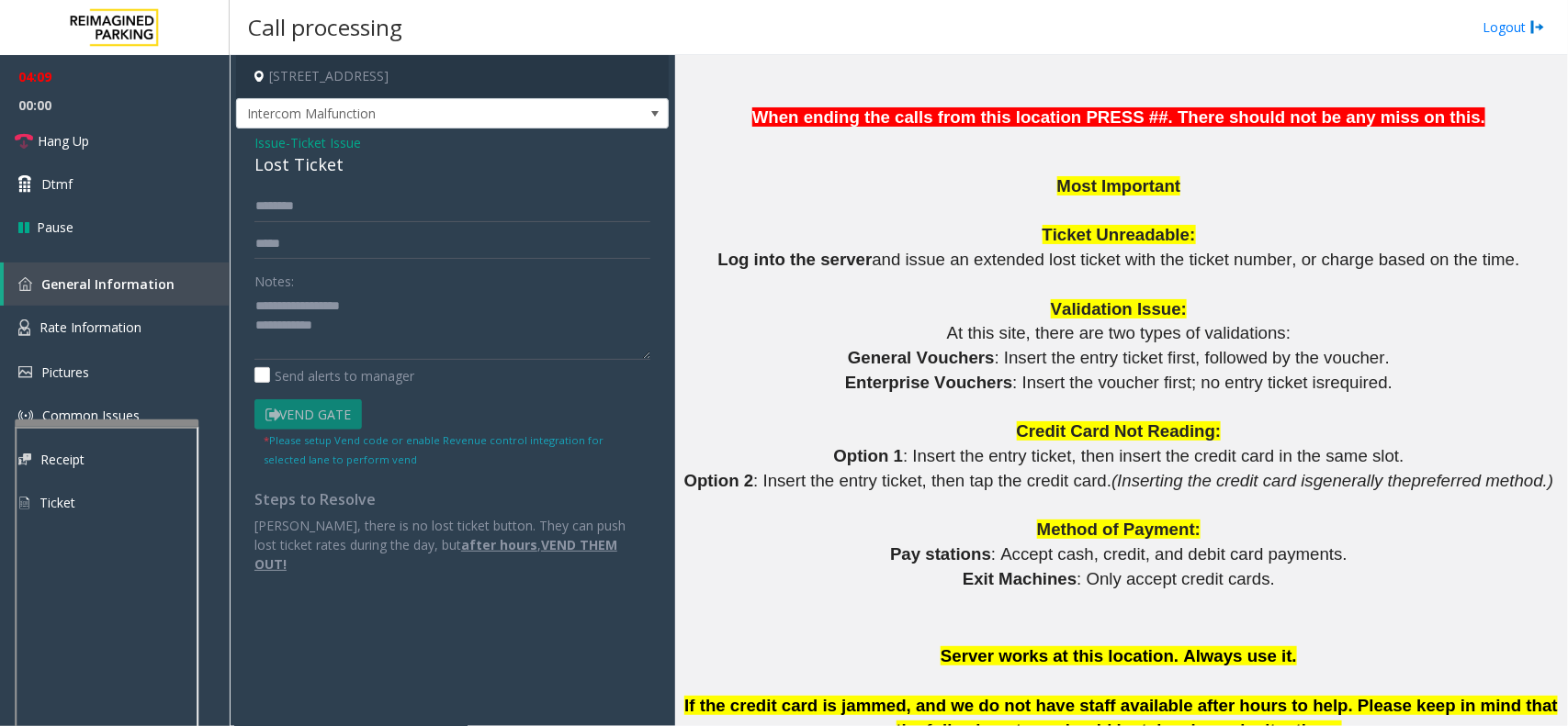
scroll to position [1493, 0]
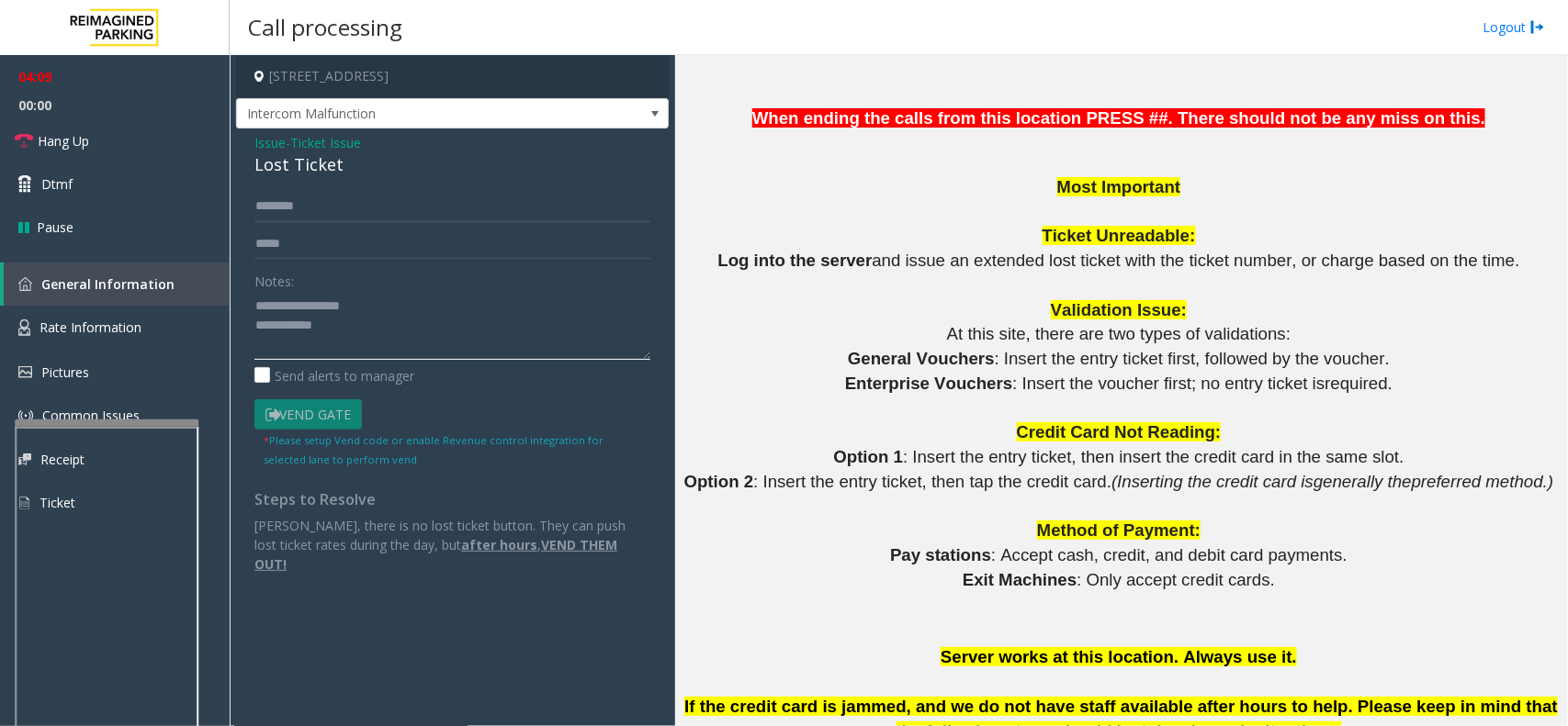
click at [429, 335] on textarea at bounding box center [453, 325] width 396 height 69
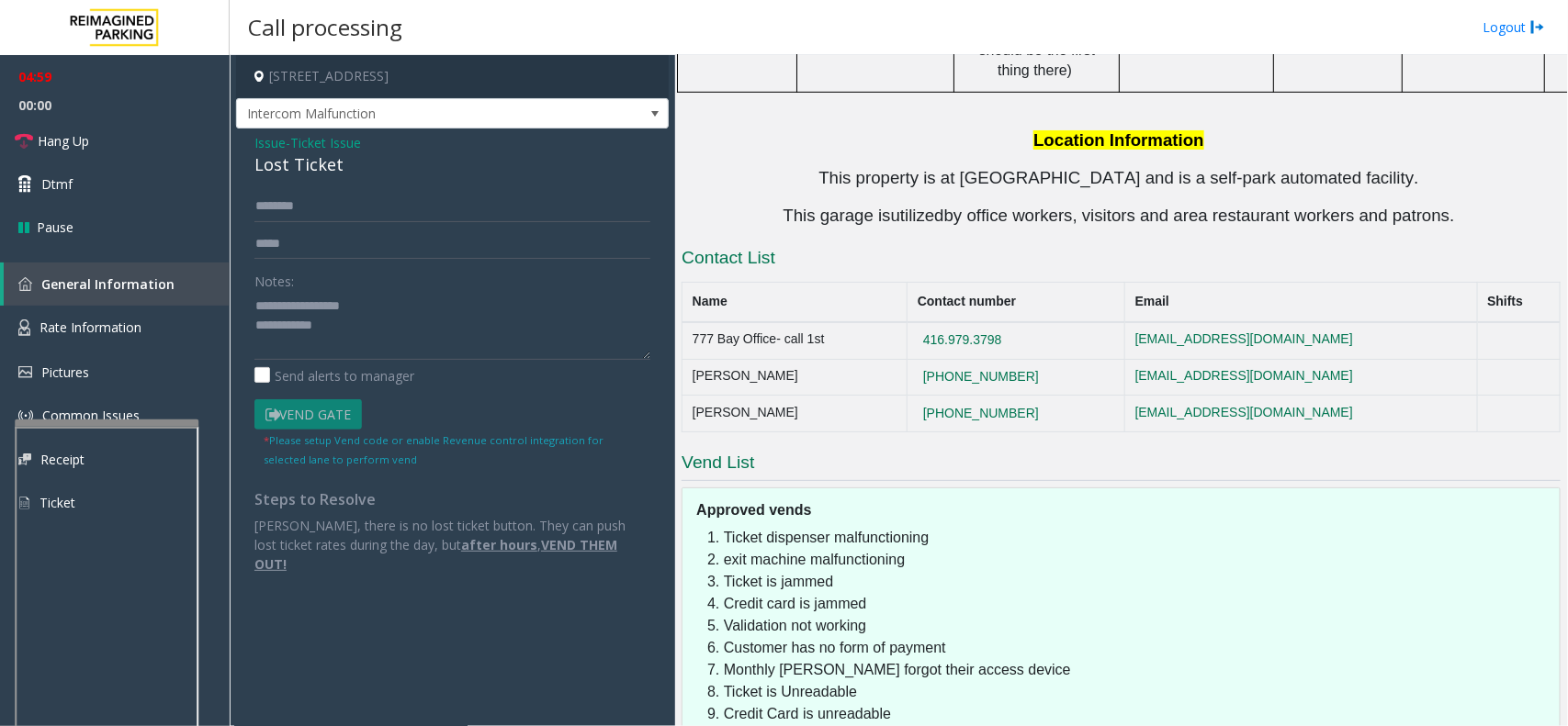
scroll to position [3744, 0]
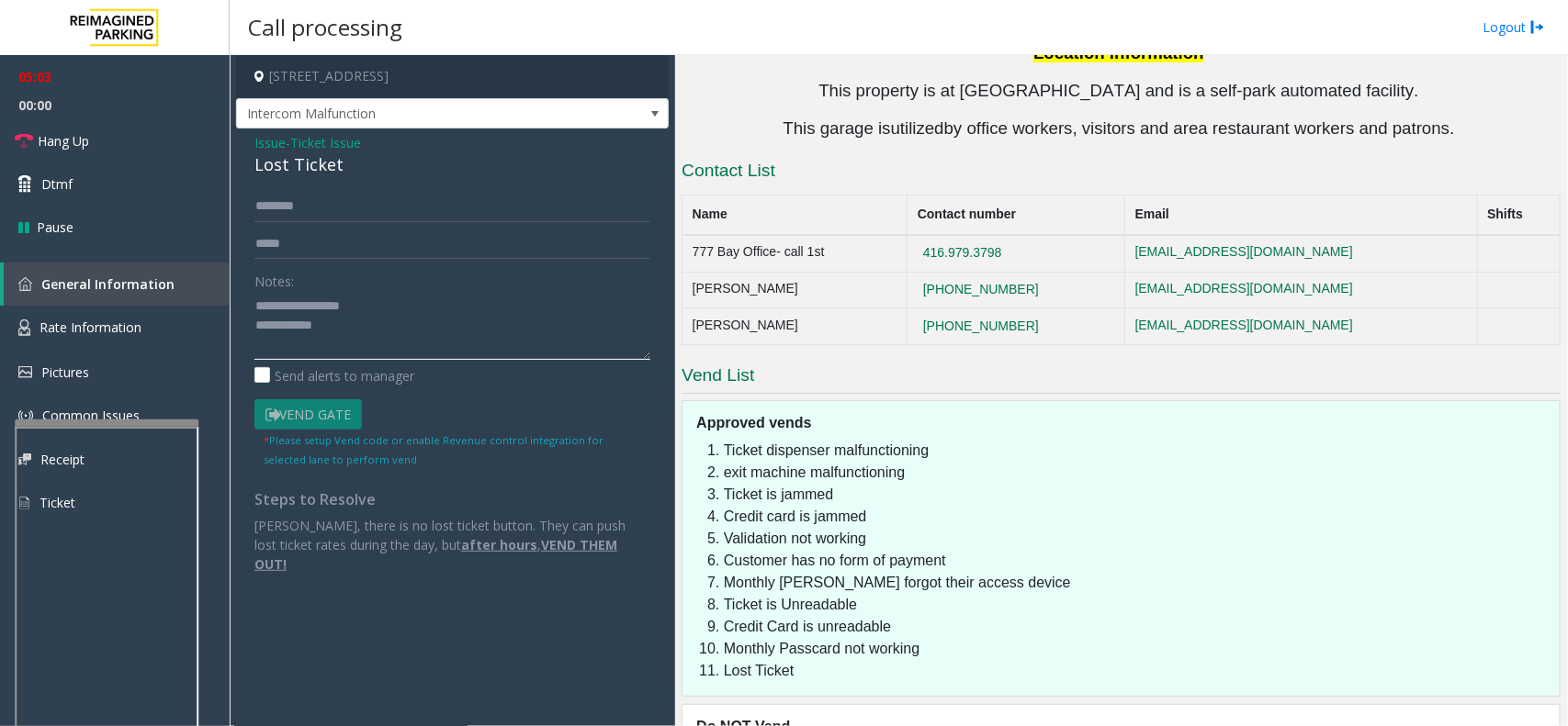
click at [372, 329] on textarea at bounding box center [453, 325] width 396 height 69
click at [112, 126] on link "Hang Up" at bounding box center [114, 141] width 230 height 43
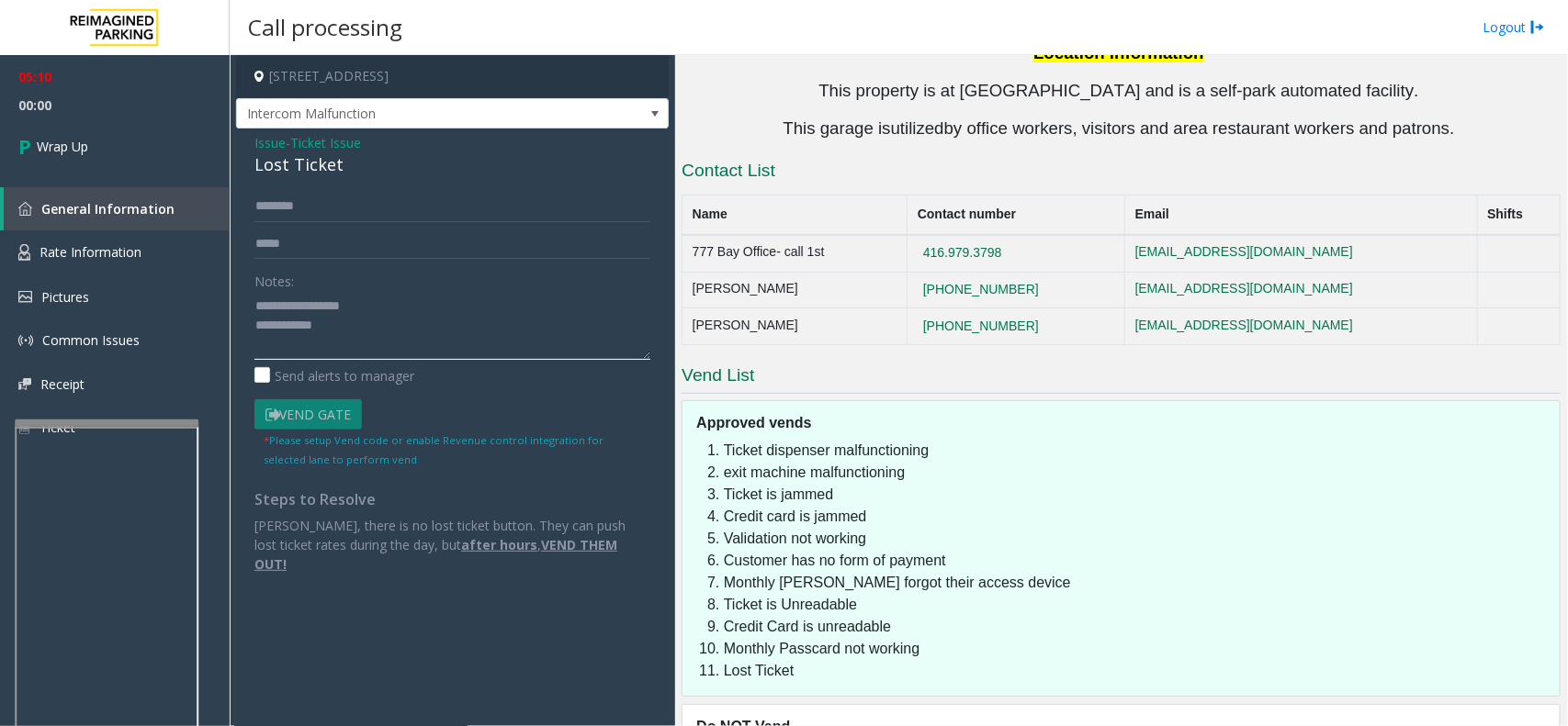
click at [394, 334] on textarea at bounding box center [453, 325] width 396 height 69
type textarea "**********"
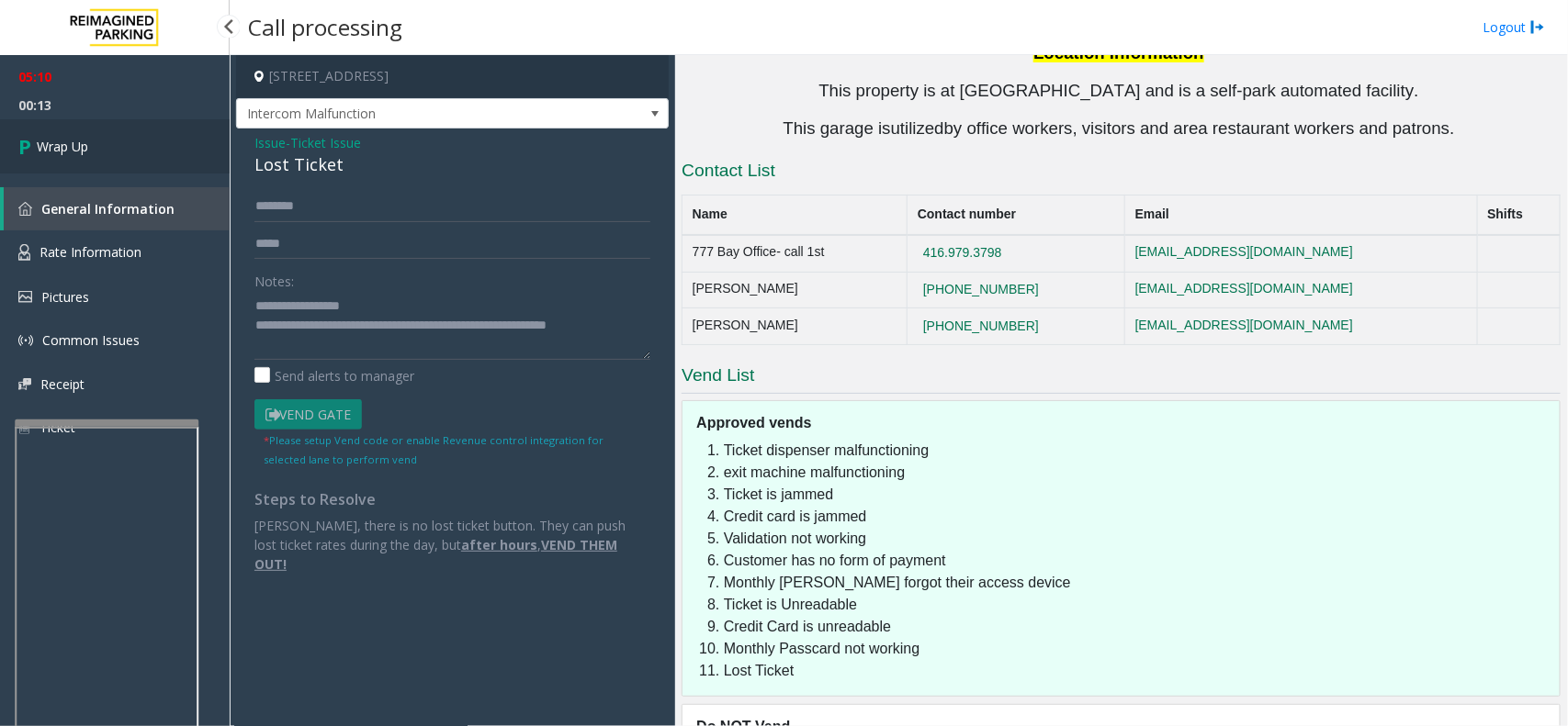
click at [174, 158] on link "Wrap Up" at bounding box center [114, 146] width 230 height 54
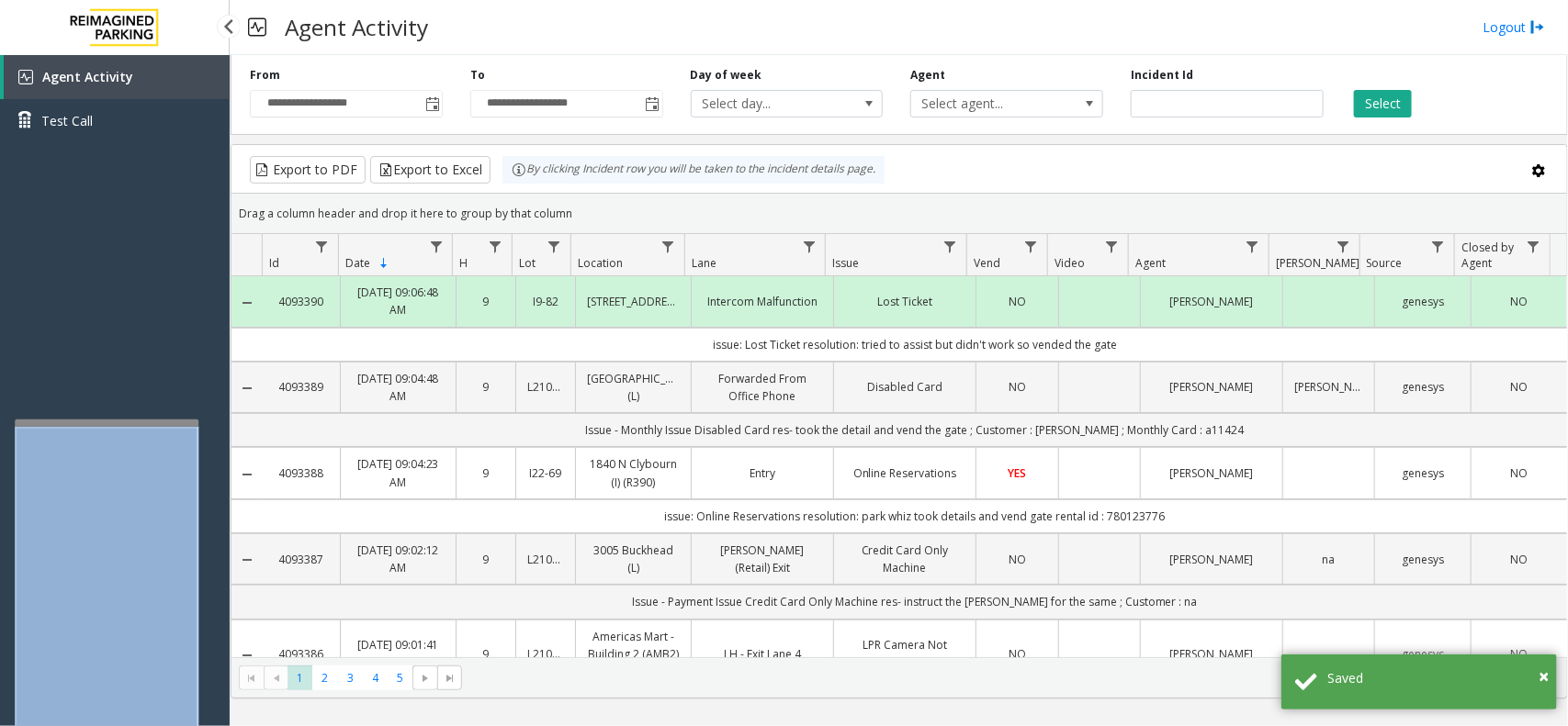
drag, startPoint x: 176, startPoint y: 425, endPoint x: 186, endPoint y: 357, distance: 68.7
click at [186, 357] on app-root "**********" at bounding box center [784, 363] width 1568 height 726
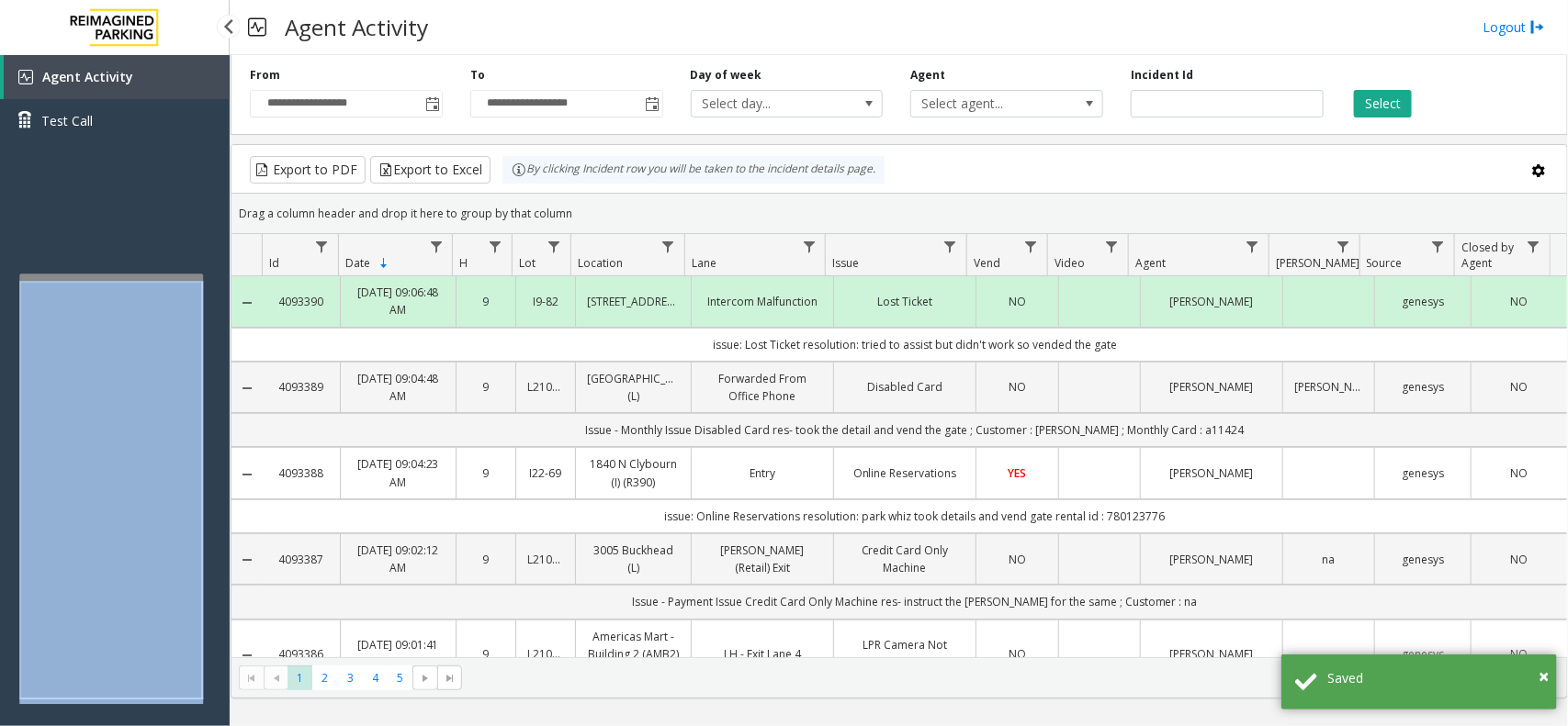
click at [184, 266] on app-root "**********" at bounding box center [784, 363] width 1568 height 726
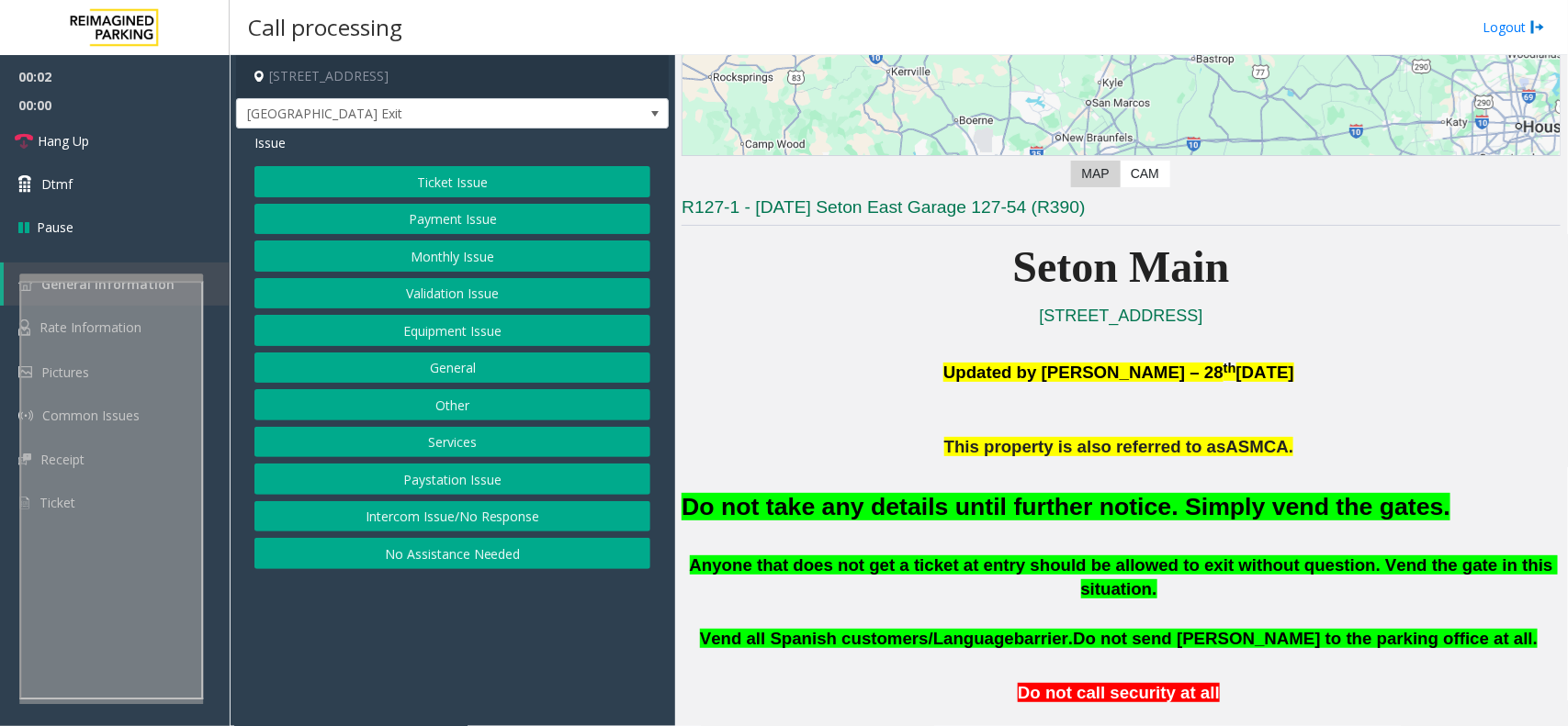
scroll to position [459, 0]
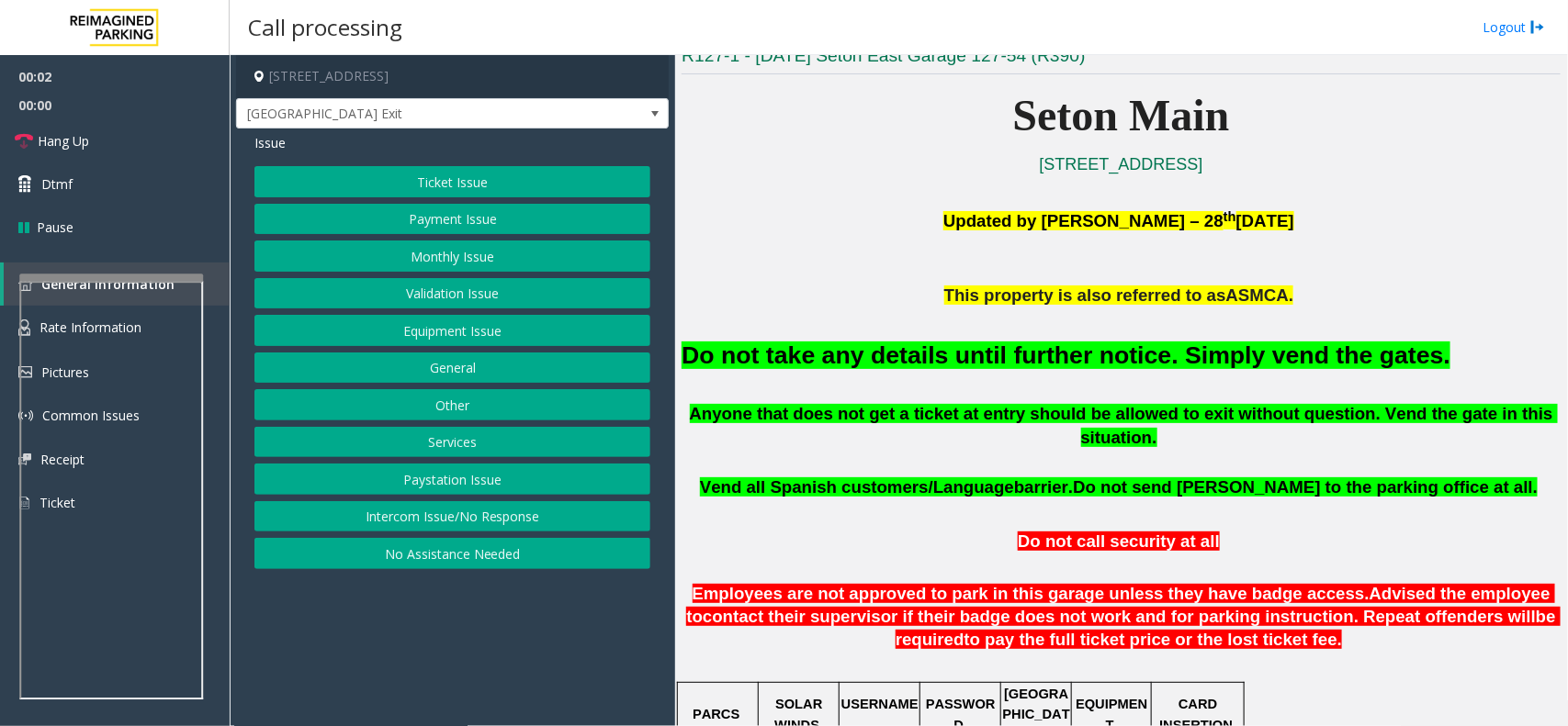
click at [951, 342] on font "Do not take any details until further notice. Simply vend the gates." at bounding box center [1067, 356] width 769 height 28
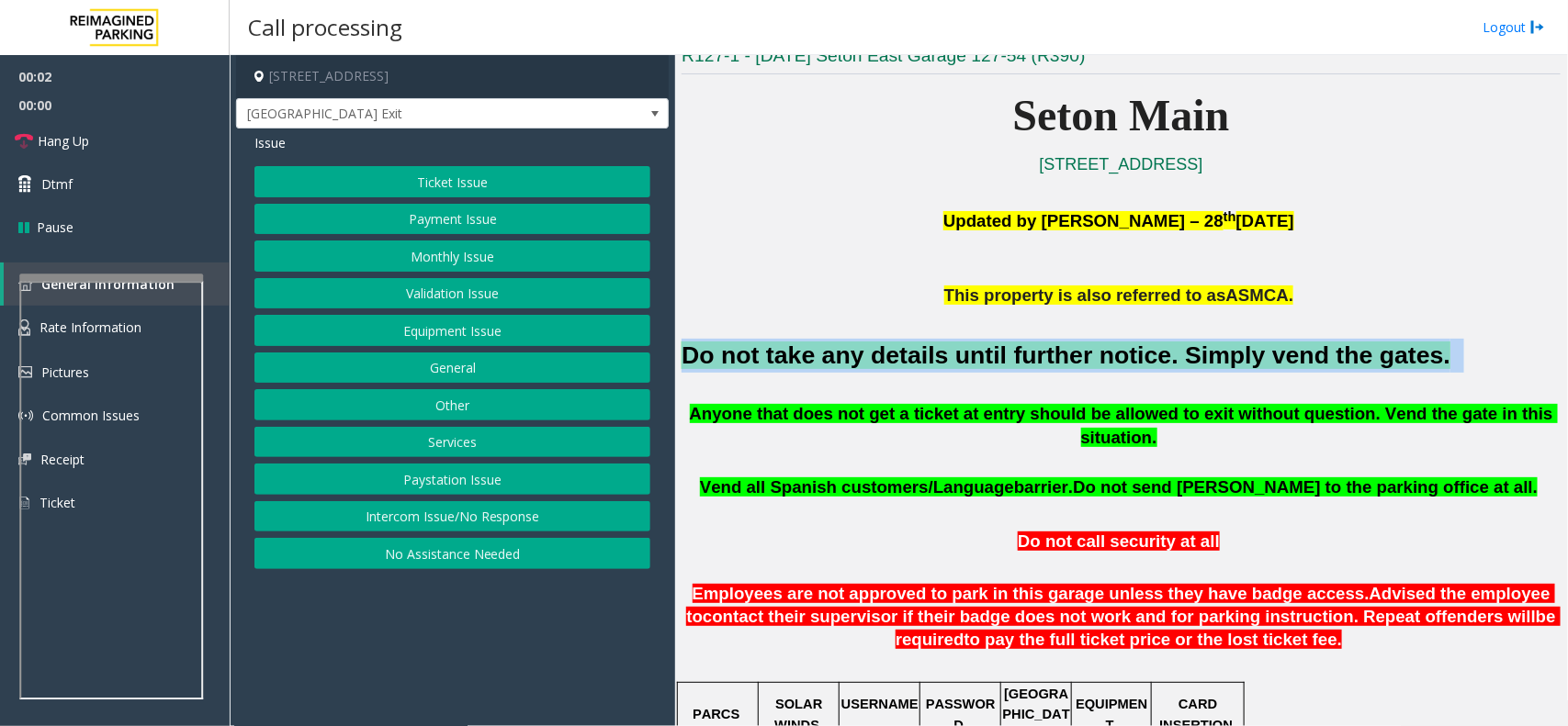
click at [951, 342] on font "Do not take any details until further notice. Simply vend the gates." at bounding box center [1067, 356] width 769 height 28
click at [479, 226] on button "Payment Issue" at bounding box center [453, 219] width 396 height 31
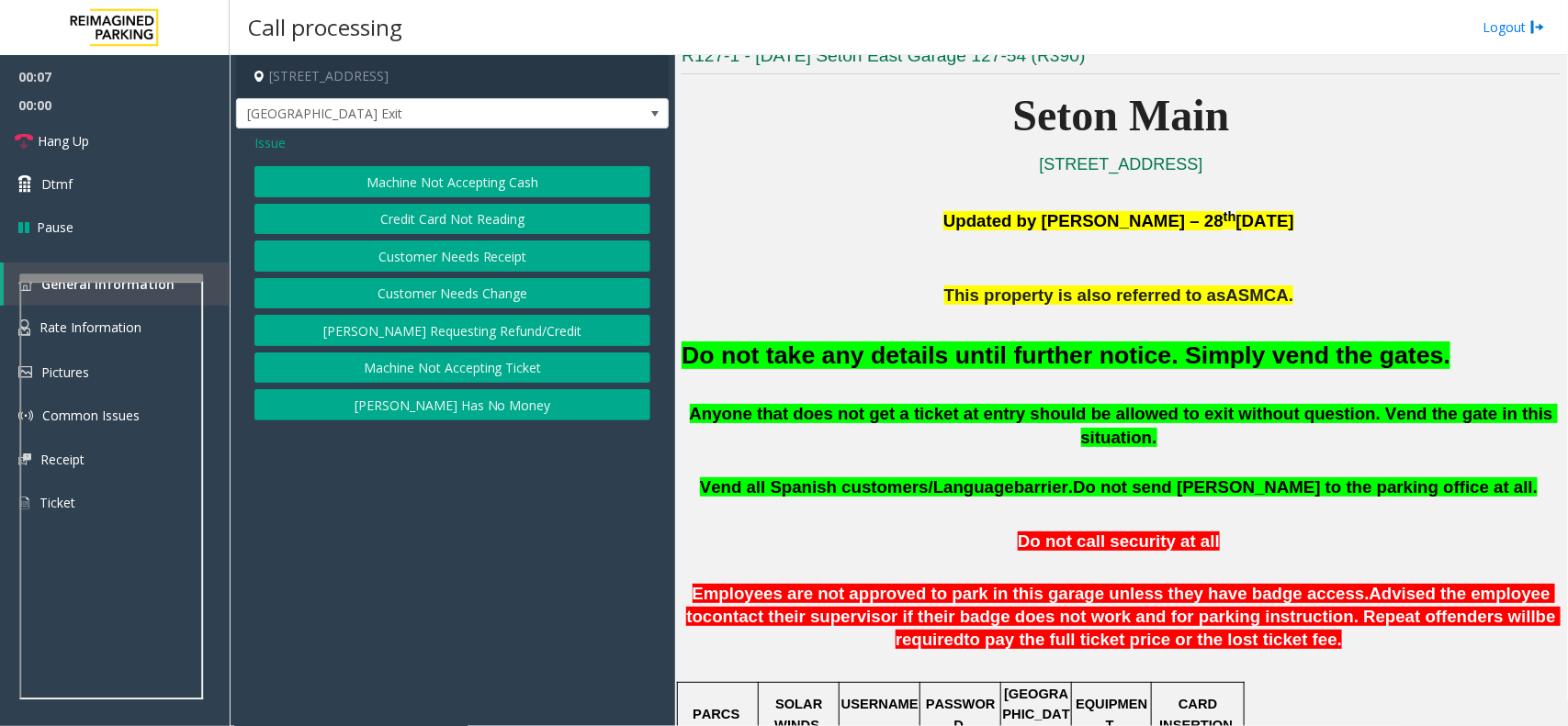
click at [438, 237] on div "Machine Not Accepting Cash Credit Card Not Reading Customer Needs Receipt Custo…" at bounding box center [453, 293] width 396 height 254
click at [446, 217] on button "Credit Card Not Reading" at bounding box center [453, 219] width 396 height 31
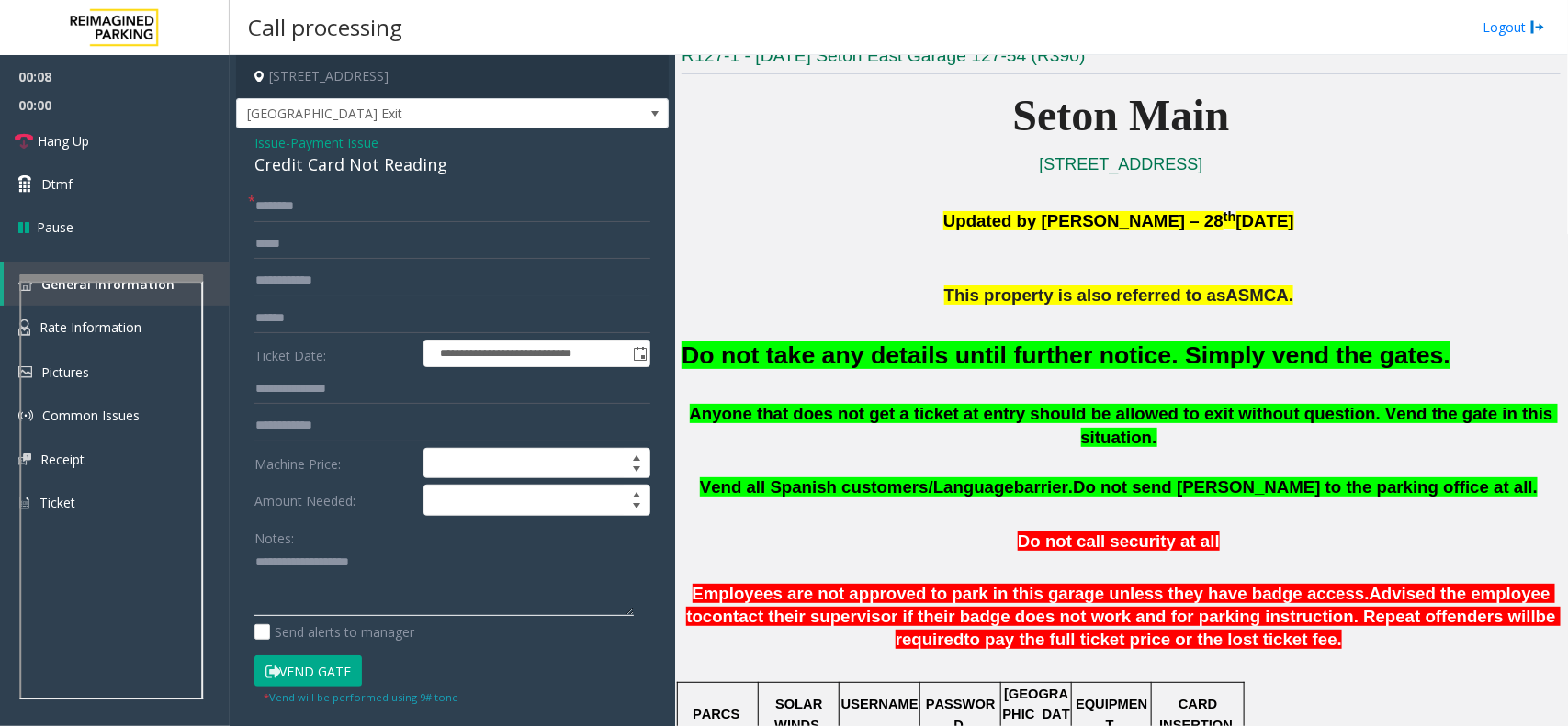
click at [360, 558] on textarea at bounding box center [444, 582] width 380 height 69
click at [355, 198] on input "text" at bounding box center [453, 206] width 396 height 31
type input "**"
click at [350, 676] on button "Vend Gate" at bounding box center [308, 672] width 108 height 31
click at [352, 572] on textarea at bounding box center [444, 582] width 380 height 69
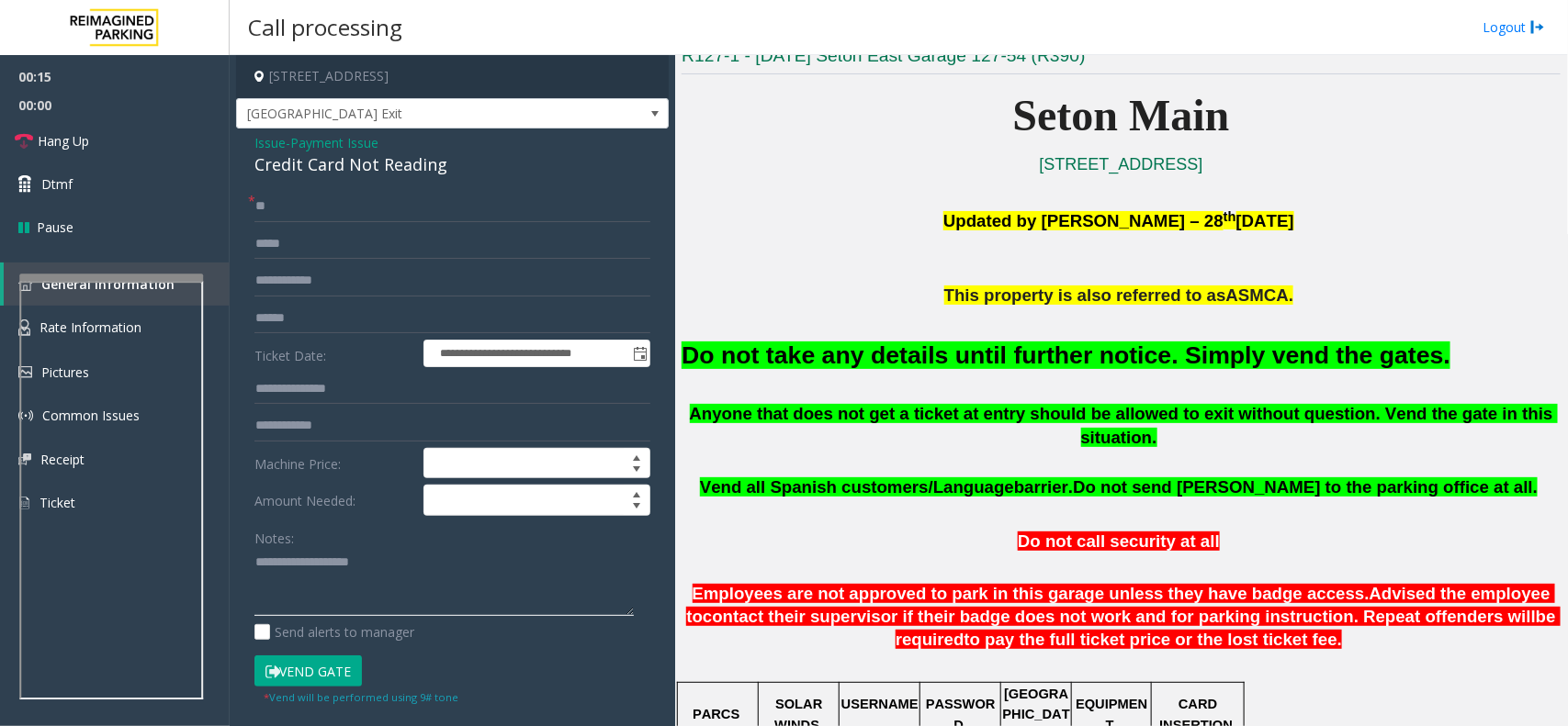
paste textarea "**********"
type textarea "**********"
click at [123, 154] on link "Hang Up" at bounding box center [114, 141] width 230 height 43
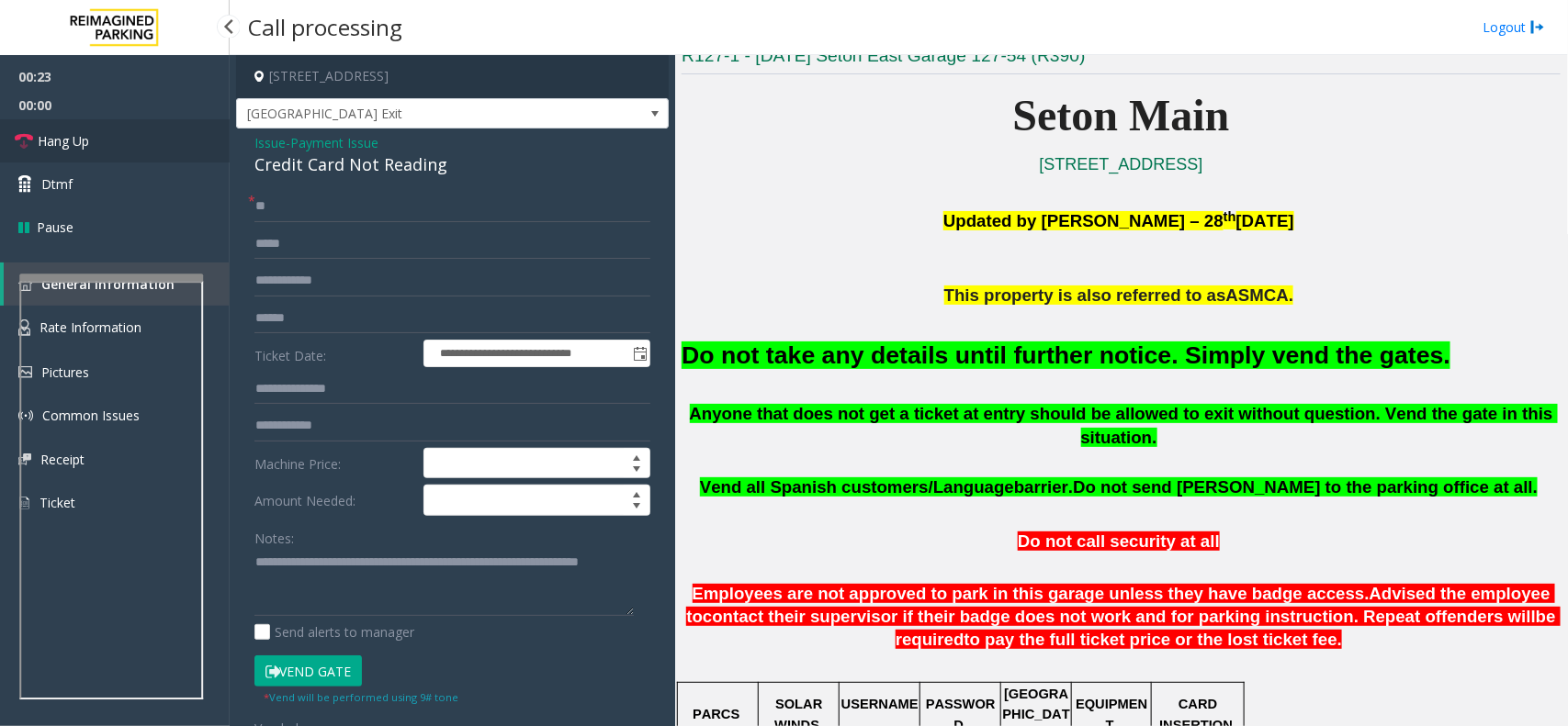
click at [123, 154] on link "Hang Up" at bounding box center [114, 141] width 230 height 43
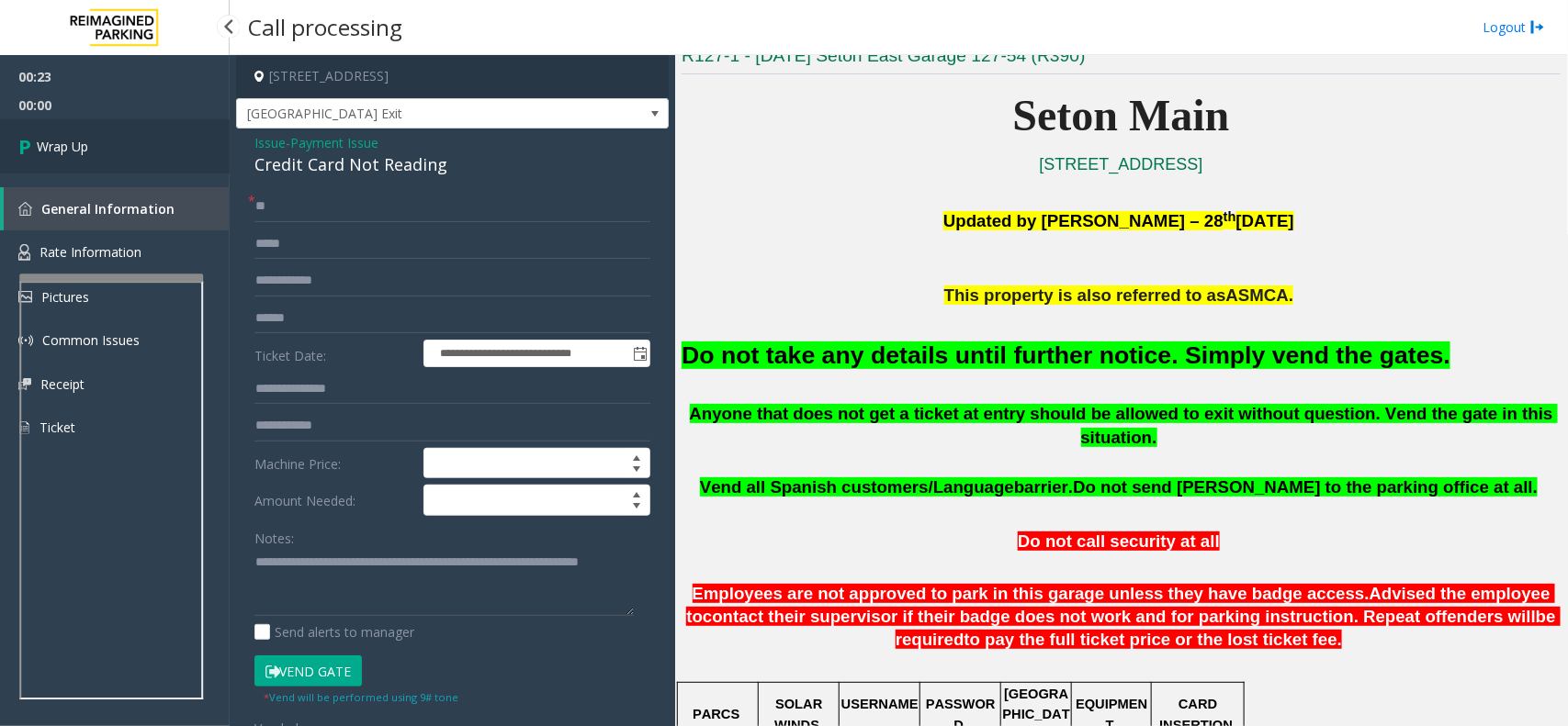
click at [123, 154] on link "Wrap Up" at bounding box center [114, 146] width 230 height 54
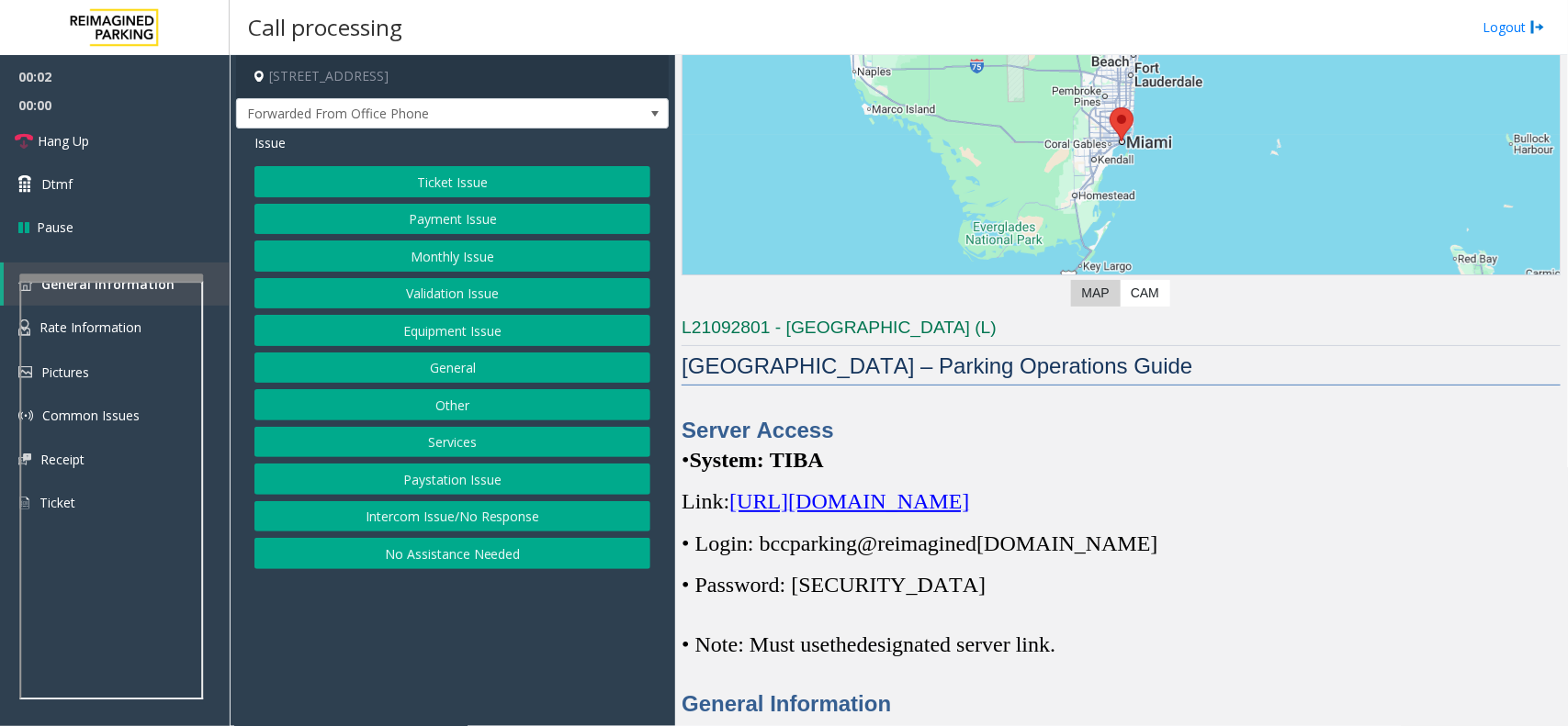
scroll to position [459, 0]
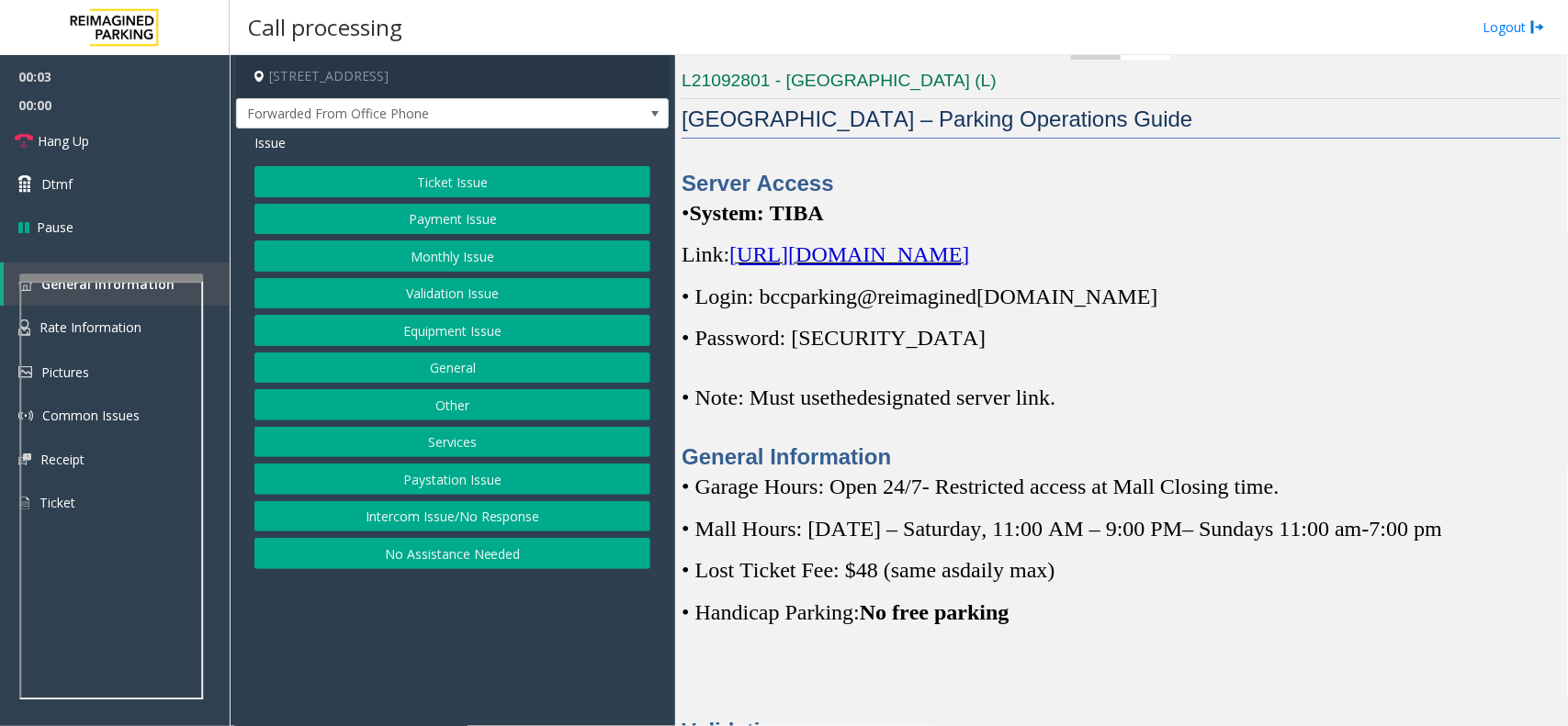
drag, startPoint x: 1162, startPoint y: 272, endPoint x: 1170, endPoint y: 260, distance: 14.4
click at [1168, 263] on div "Server Access • System: TIBA Link: [URL][DOMAIN_NAME] • Login: bccparking@re im…" at bounding box center [1122, 320] width 879 height 305
click at [970, 260] on span "[URL][DOMAIN_NAME]" at bounding box center [849, 254] width 240 height 24
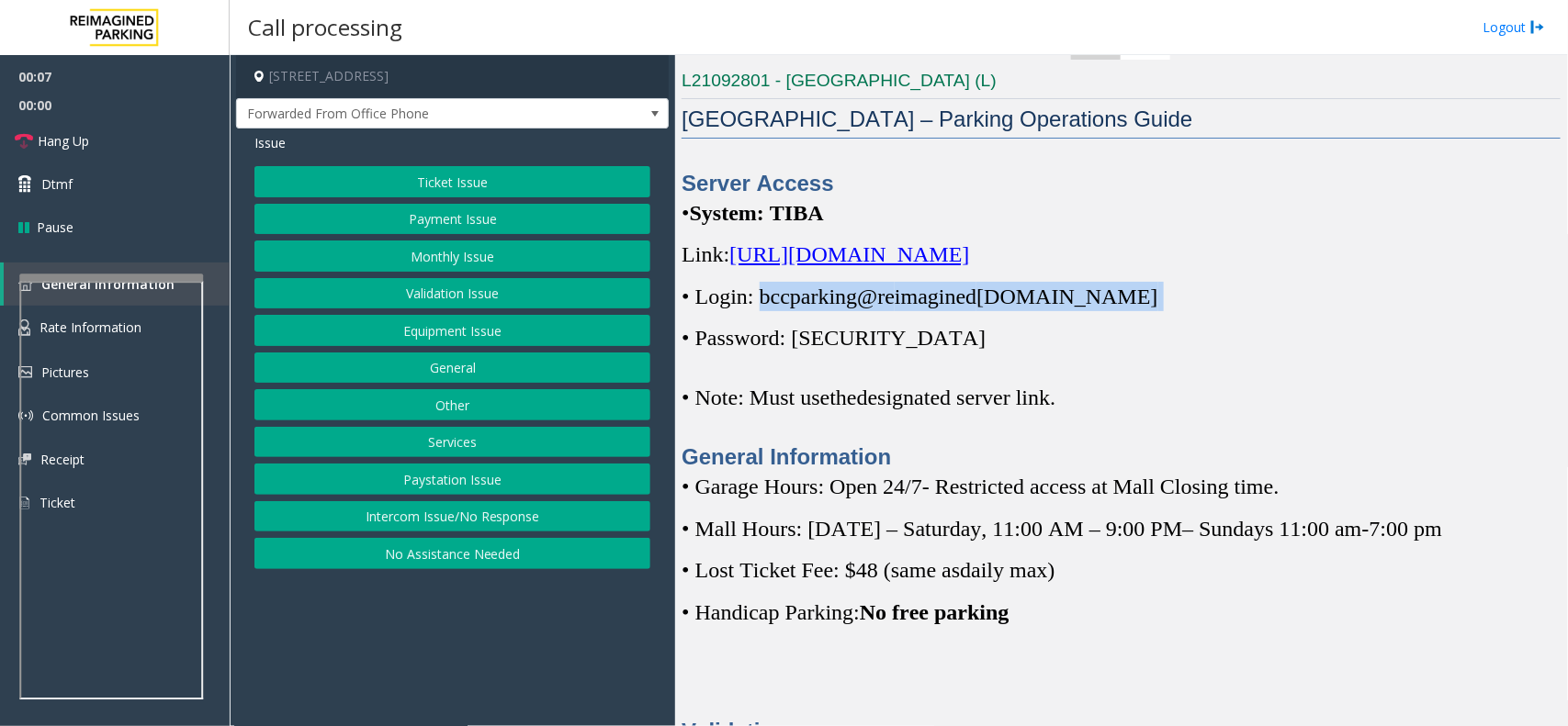
drag, startPoint x: 1112, startPoint y: 296, endPoint x: 760, endPoint y: 296, distance: 352.0
click at [760, 296] on p "• Login: bccparking@re imagined [DOMAIN_NAME]" at bounding box center [1122, 297] width 879 height 29
click at [997, 329] on p "• Password: [SECURITY_DATA]" at bounding box center [1122, 338] width 879 height 29
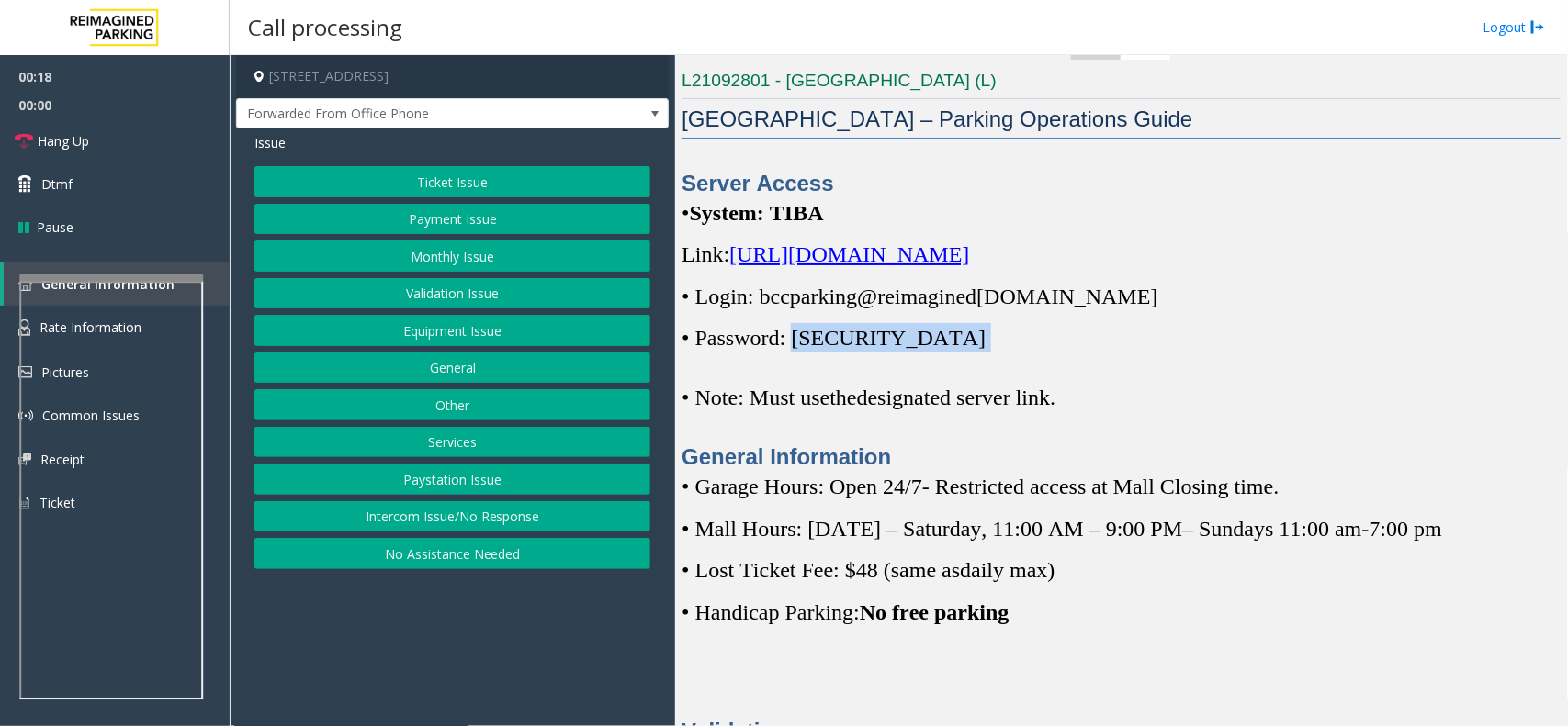
drag, startPoint x: 901, startPoint y: 350, endPoint x: 800, endPoint y: 346, distance: 101.1
click at [800, 346] on p "• Password: [SECURITY_DATA]" at bounding box center [1122, 338] width 879 height 29
click at [933, 341] on p "• Password: [SECURITY_DATA]" at bounding box center [1122, 338] width 879 height 29
click at [442, 332] on button "Equipment Issue" at bounding box center [453, 331] width 396 height 31
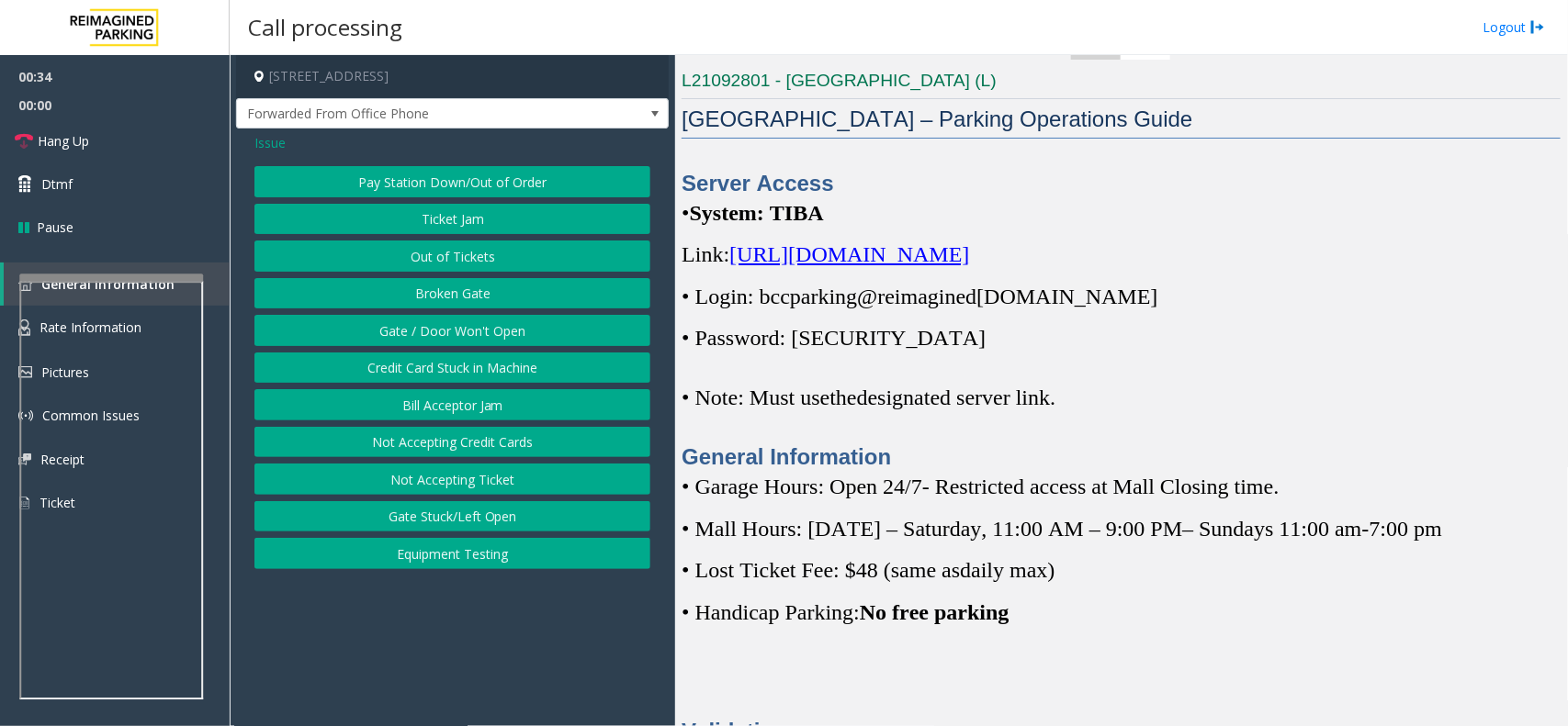
click at [442, 332] on button "Gate / Door Won't Open" at bounding box center [453, 331] width 396 height 31
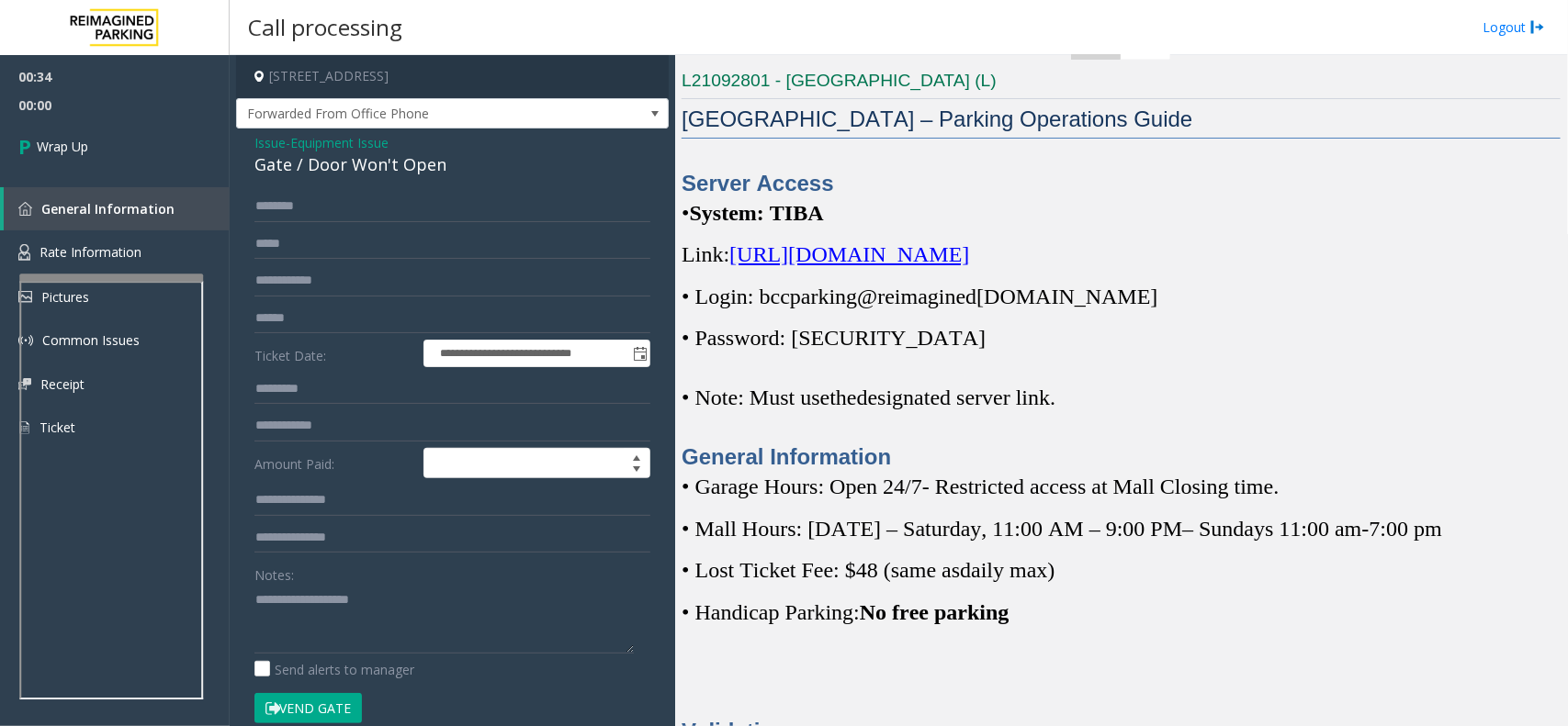
click at [414, 570] on div "Notes:" at bounding box center [453, 606] width 396 height 95
click at [419, 606] on textarea at bounding box center [444, 619] width 380 height 69
click at [412, 158] on div "Gate / Door Won't Open" at bounding box center [453, 164] width 396 height 25
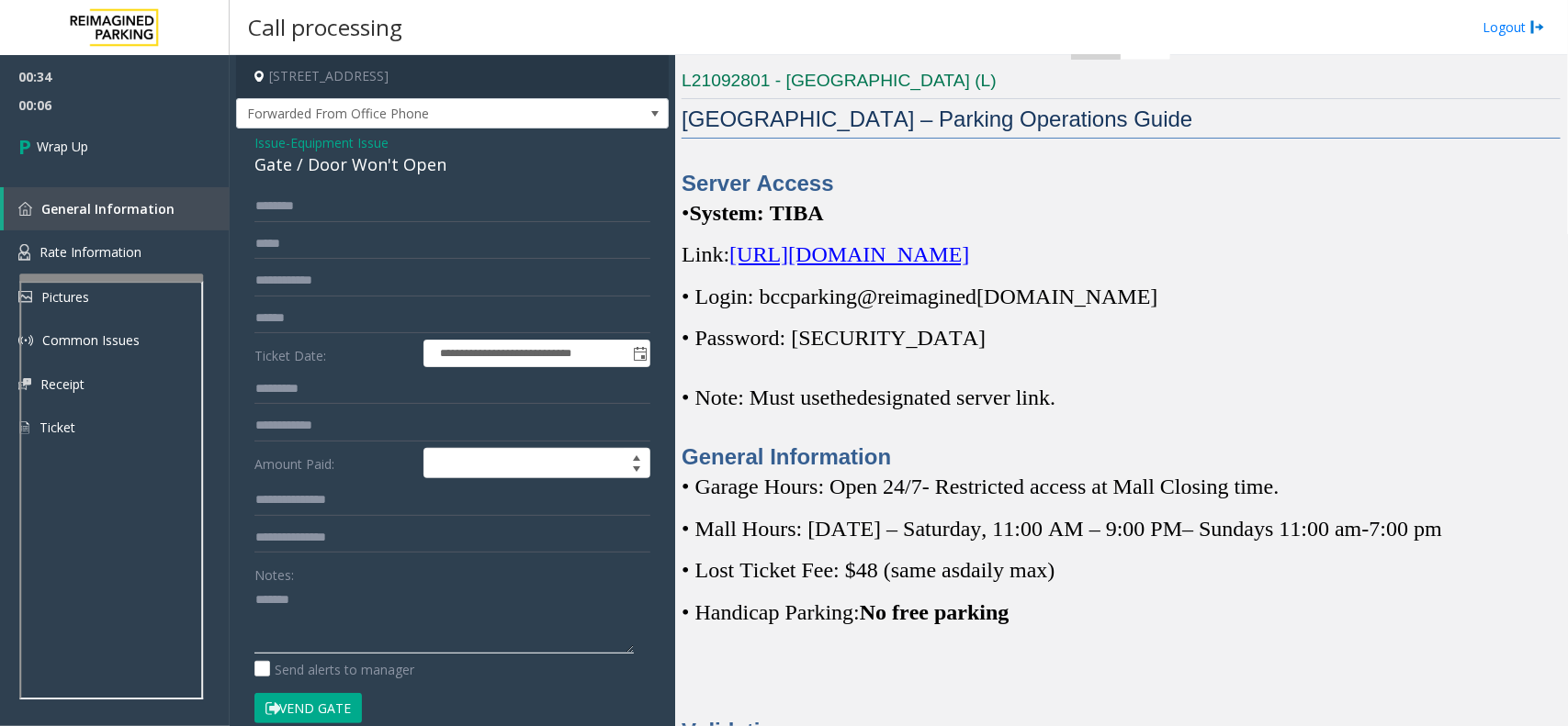
drag, startPoint x: 360, startPoint y: 599, endPoint x: 363, endPoint y: 590, distance: 9.5
click at [363, 600] on textarea at bounding box center [444, 619] width 380 height 69
paste textarea "**********"
type textarea "**********"
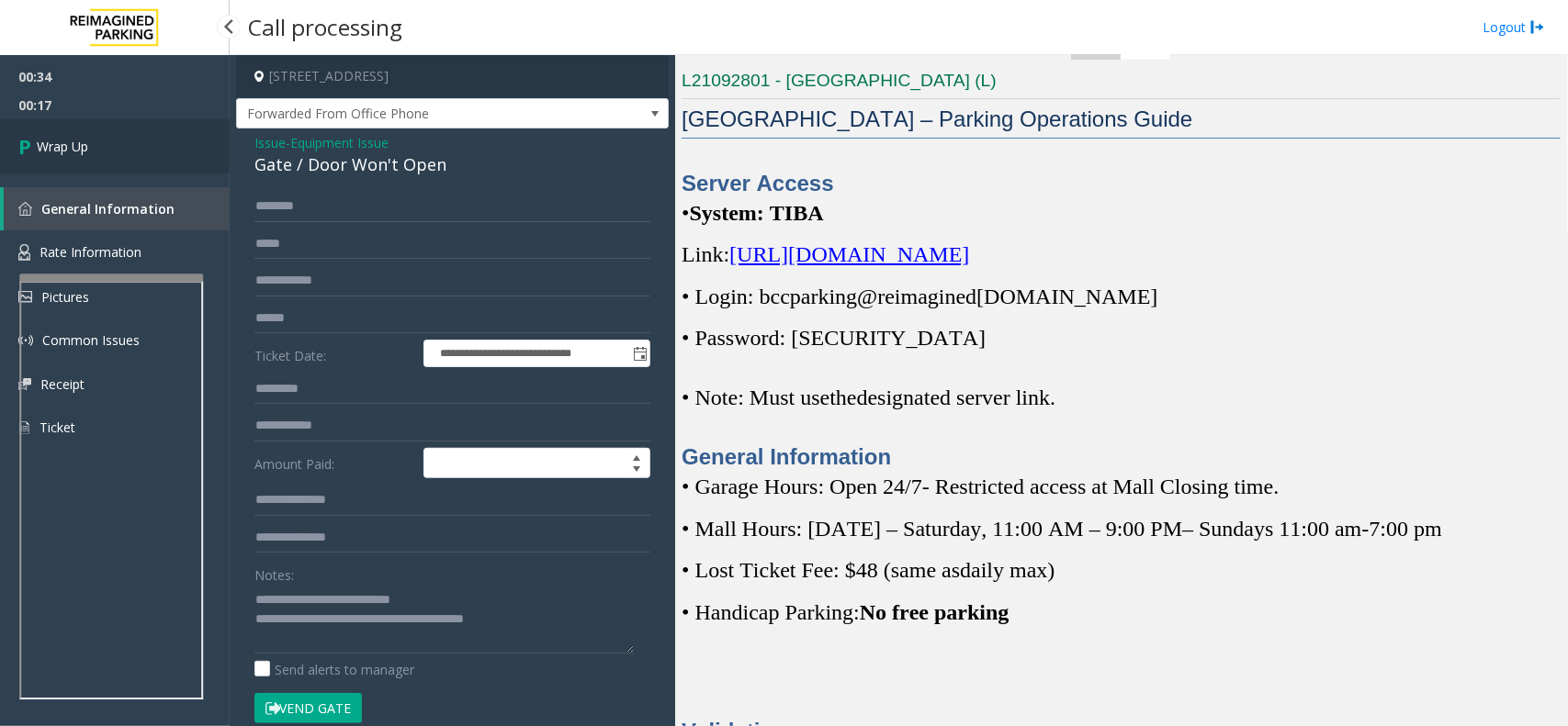
click at [140, 160] on link "Wrap Up" at bounding box center [114, 146] width 230 height 54
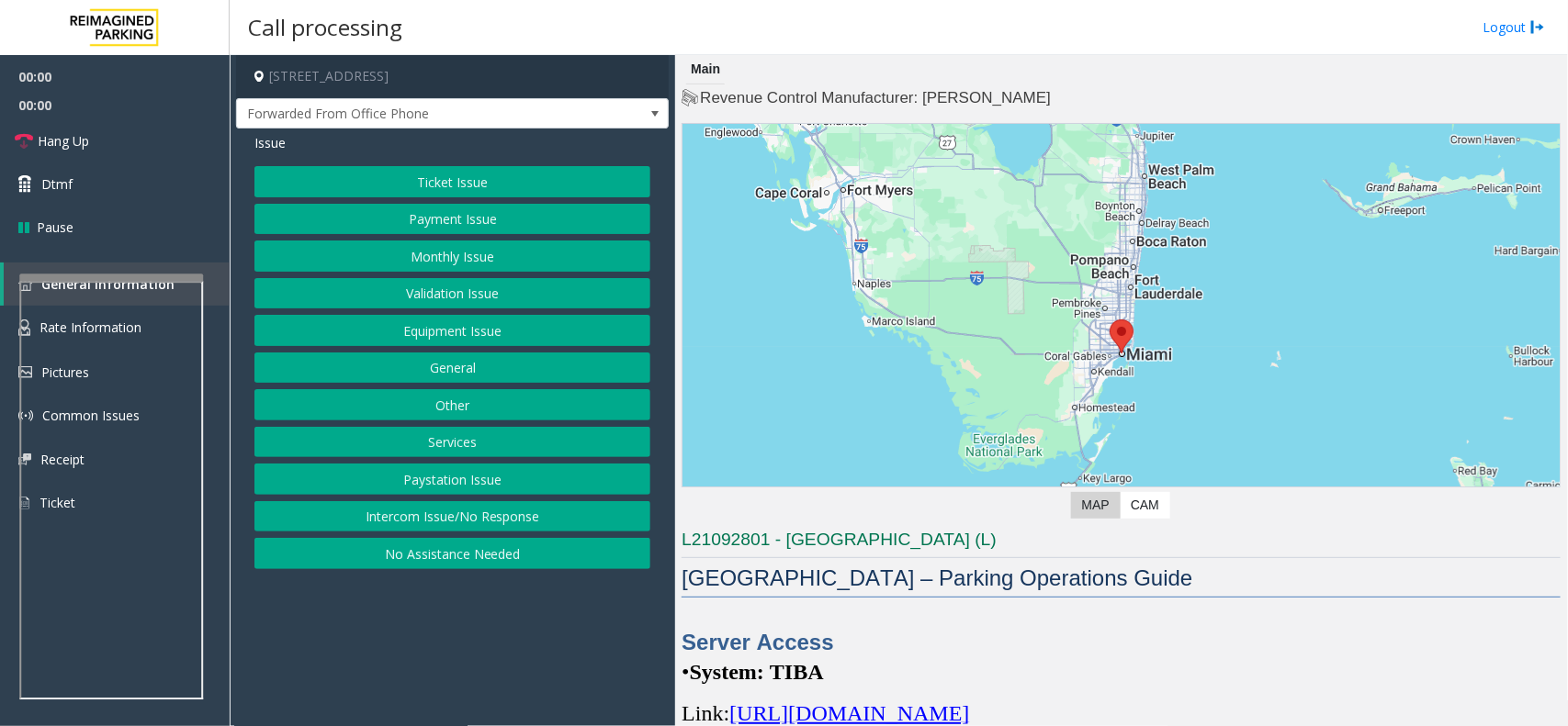
scroll to position [345, 0]
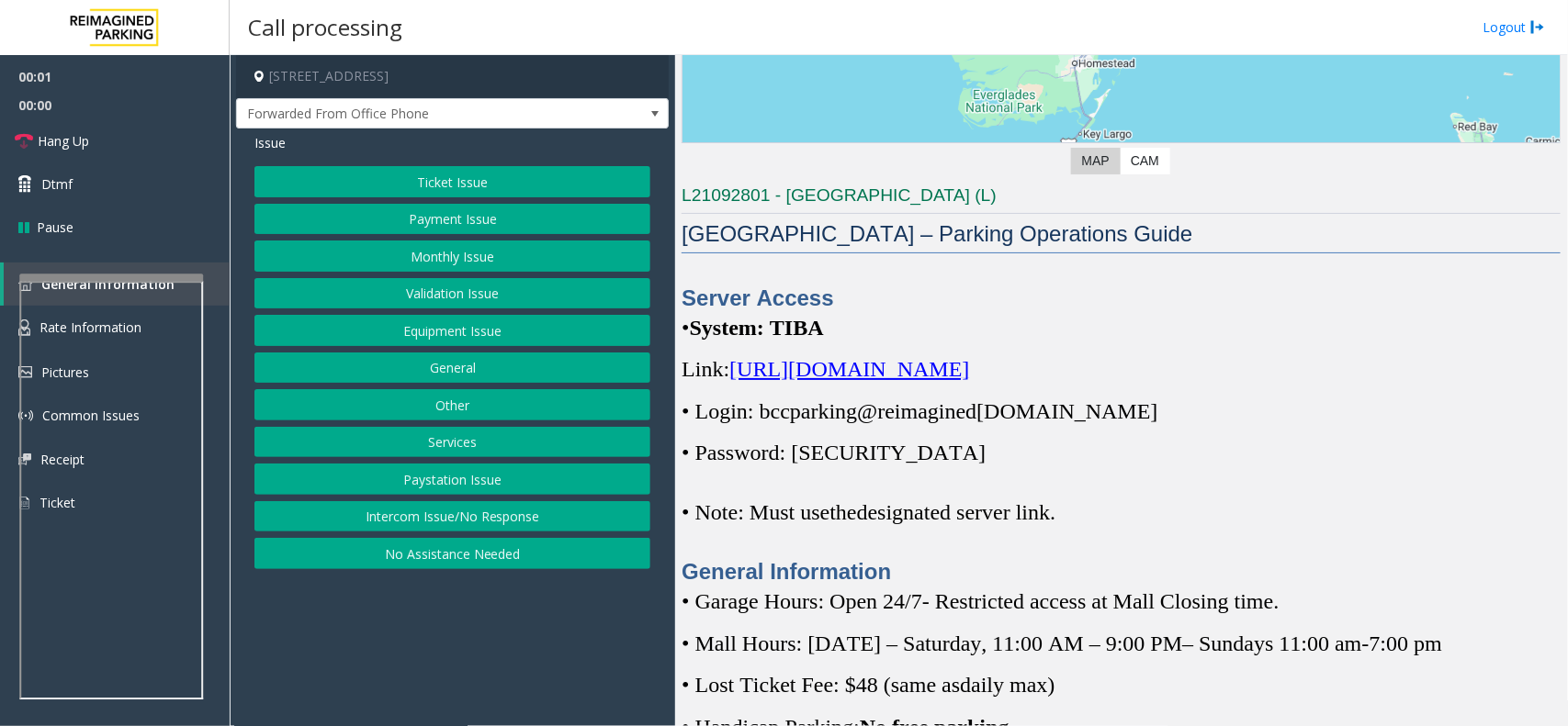
click at [1044, 383] on p "Link: [URL][DOMAIN_NAME]" at bounding box center [1122, 369] width 879 height 29
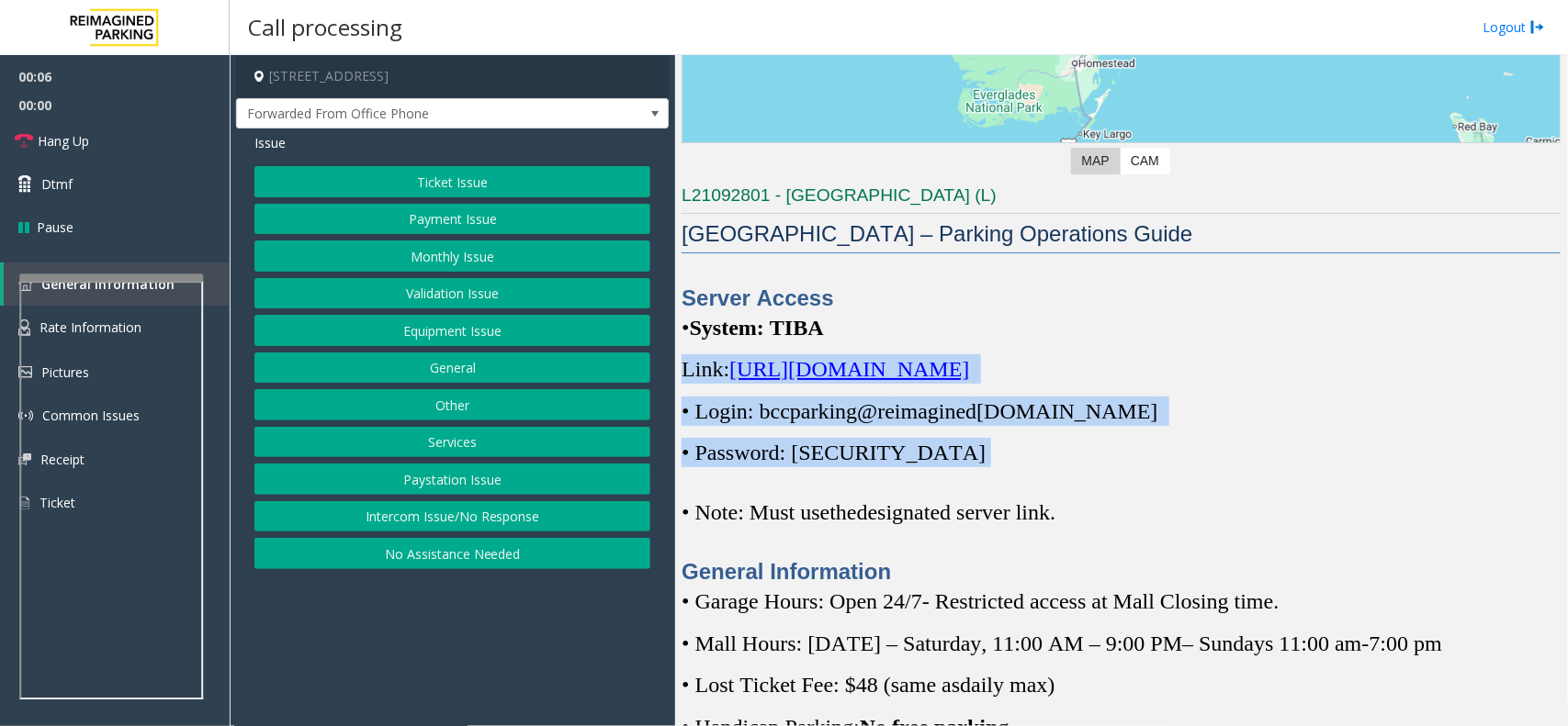
drag, startPoint x: 1138, startPoint y: 429, endPoint x: 985, endPoint y: 318, distance: 189.0
click at [985, 318] on div "Server Access • System: TIBA Link: [URL][DOMAIN_NAME] • Login: bccparking@re im…" at bounding box center [1122, 435] width 879 height 305
click at [987, 314] on p "• System: TIBA" at bounding box center [1122, 328] width 879 height 29
click at [478, 258] on button "Monthly Issue" at bounding box center [453, 256] width 396 height 31
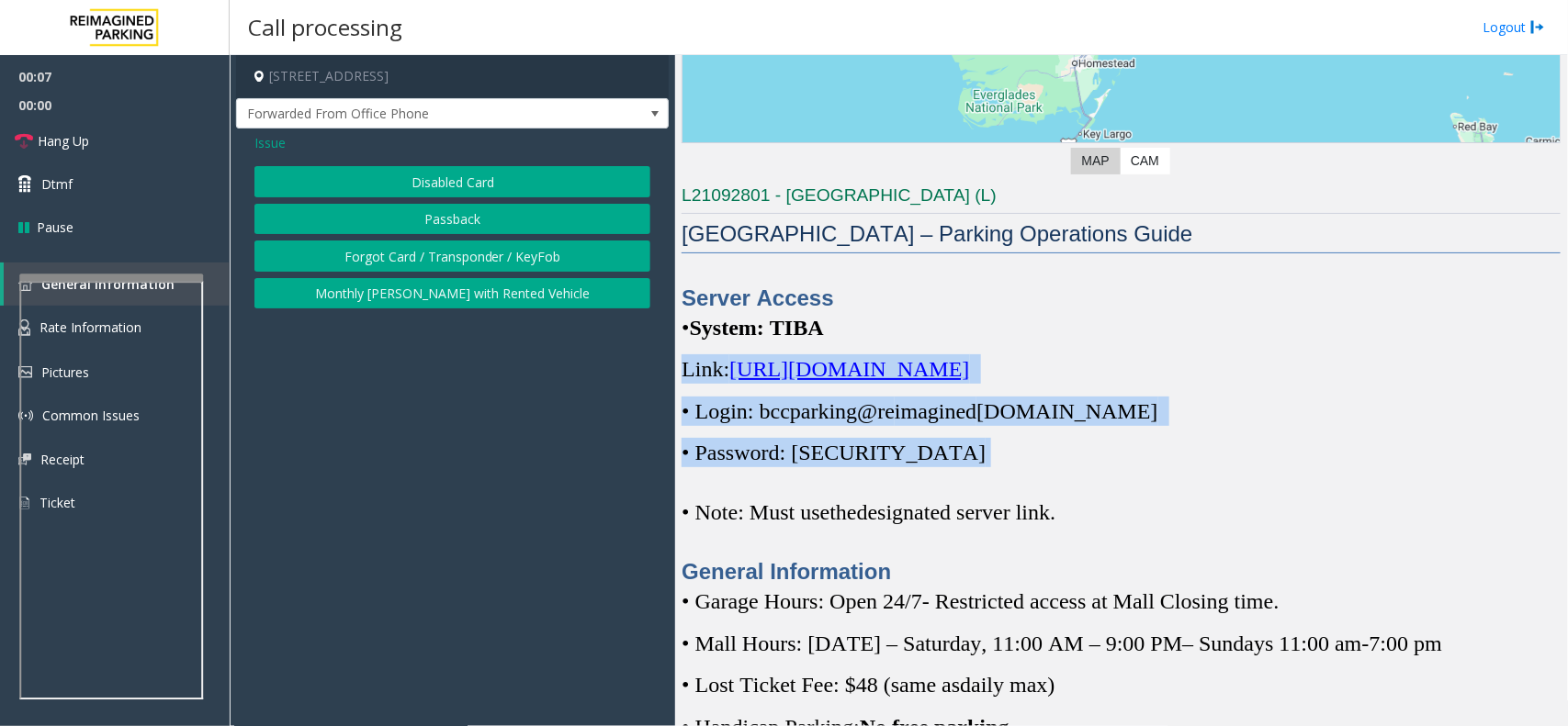
click at [474, 161] on div "Issue Disabled Card Passback Forgot Card / Transponder / KeyFob Monthly [PERSON…" at bounding box center [452, 223] width 432 height 189
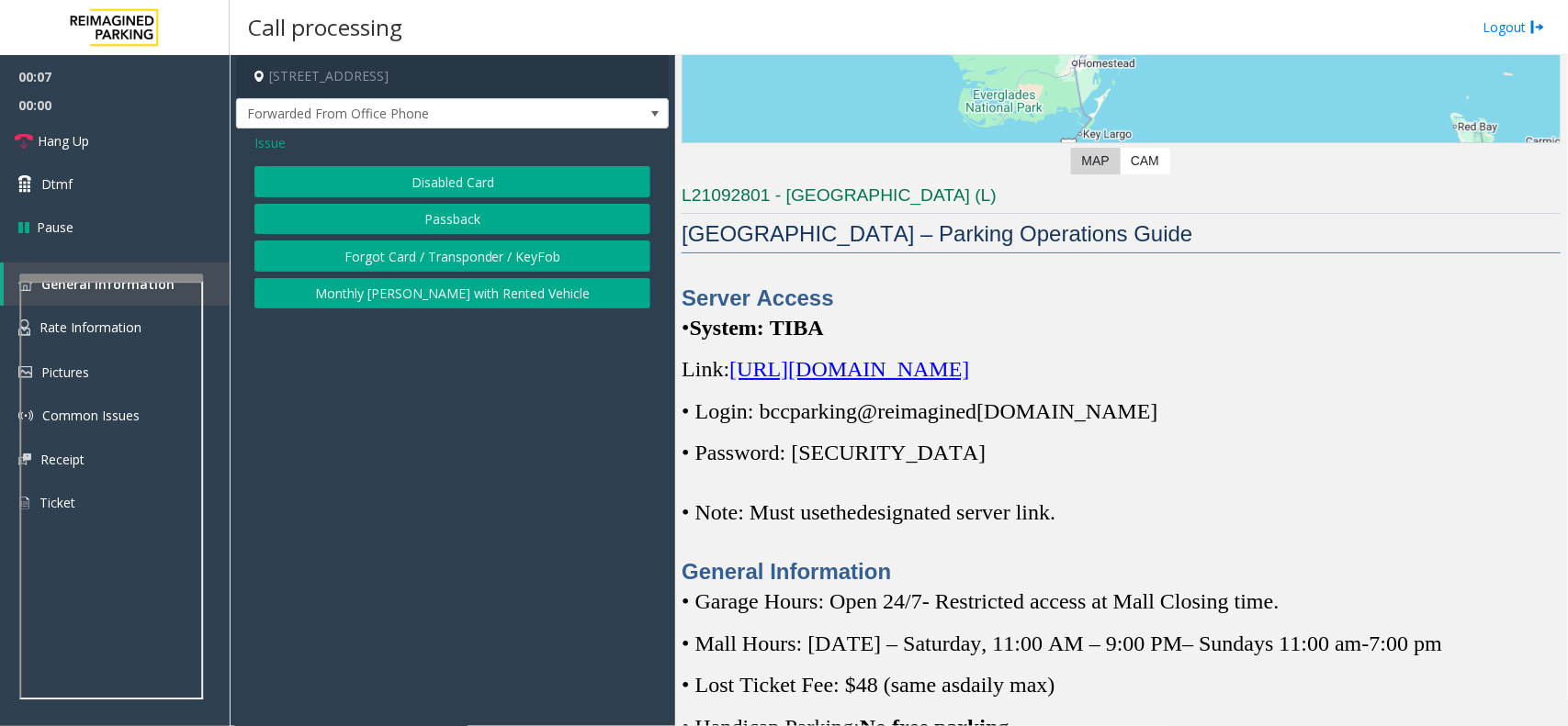
click at [473, 177] on button "Disabled Card" at bounding box center [453, 182] width 396 height 31
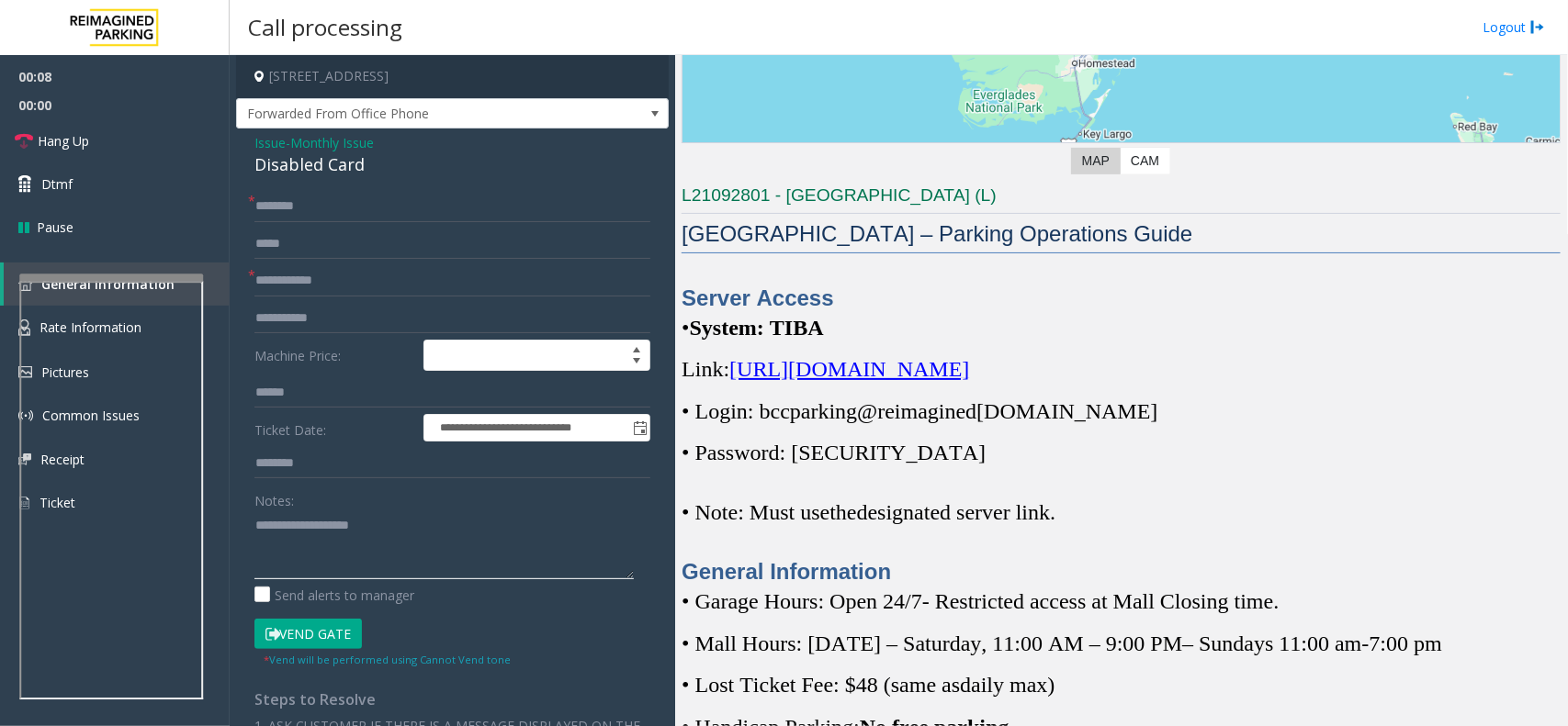
click at [372, 524] on textarea at bounding box center [444, 544] width 380 height 69
click at [331, 158] on div "Disabled Card" at bounding box center [453, 164] width 396 height 25
click at [368, 529] on textarea at bounding box center [444, 544] width 380 height 69
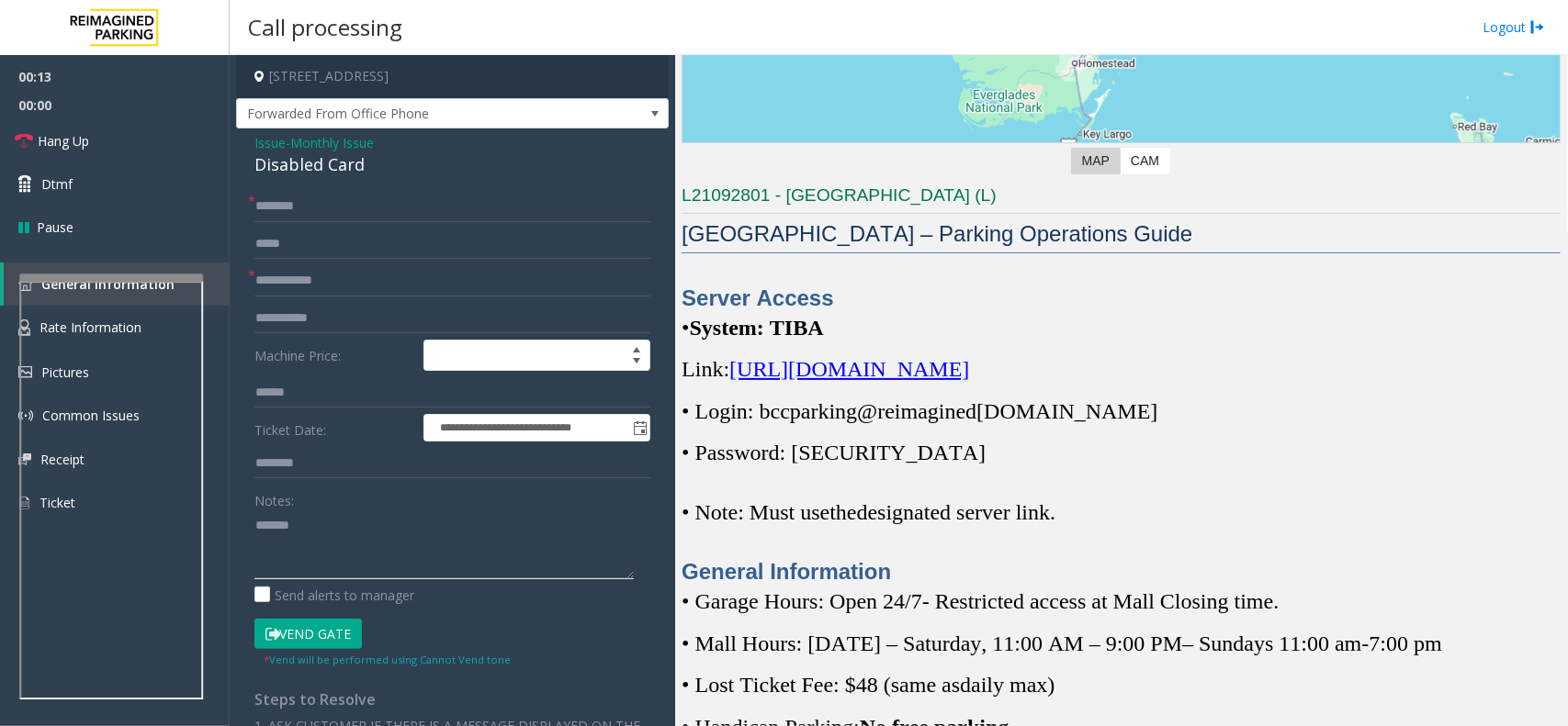
paste textarea "**********"
type textarea "**********"
click at [338, 158] on div "Disabled Card" at bounding box center [453, 164] width 396 height 25
click at [360, 554] on textarea at bounding box center [444, 544] width 380 height 69
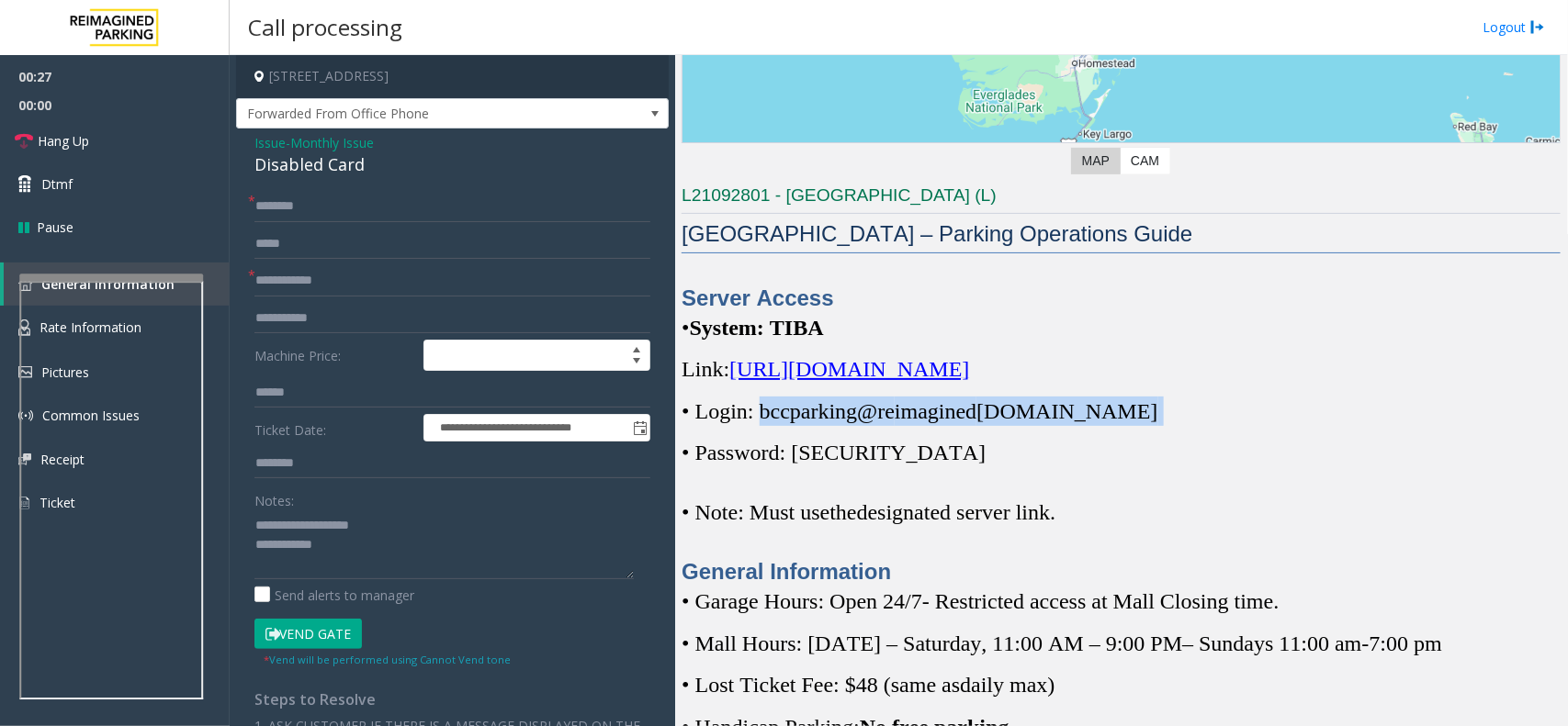
drag, startPoint x: 759, startPoint y: 419, endPoint x: 1151, endPoint y: 419, distance: 392.0
click at [1151, 419] on p "• Login: bccparking@re imagined [DOMAIN_NAME]" at bounding box center [1122, 412] width 879 height 29
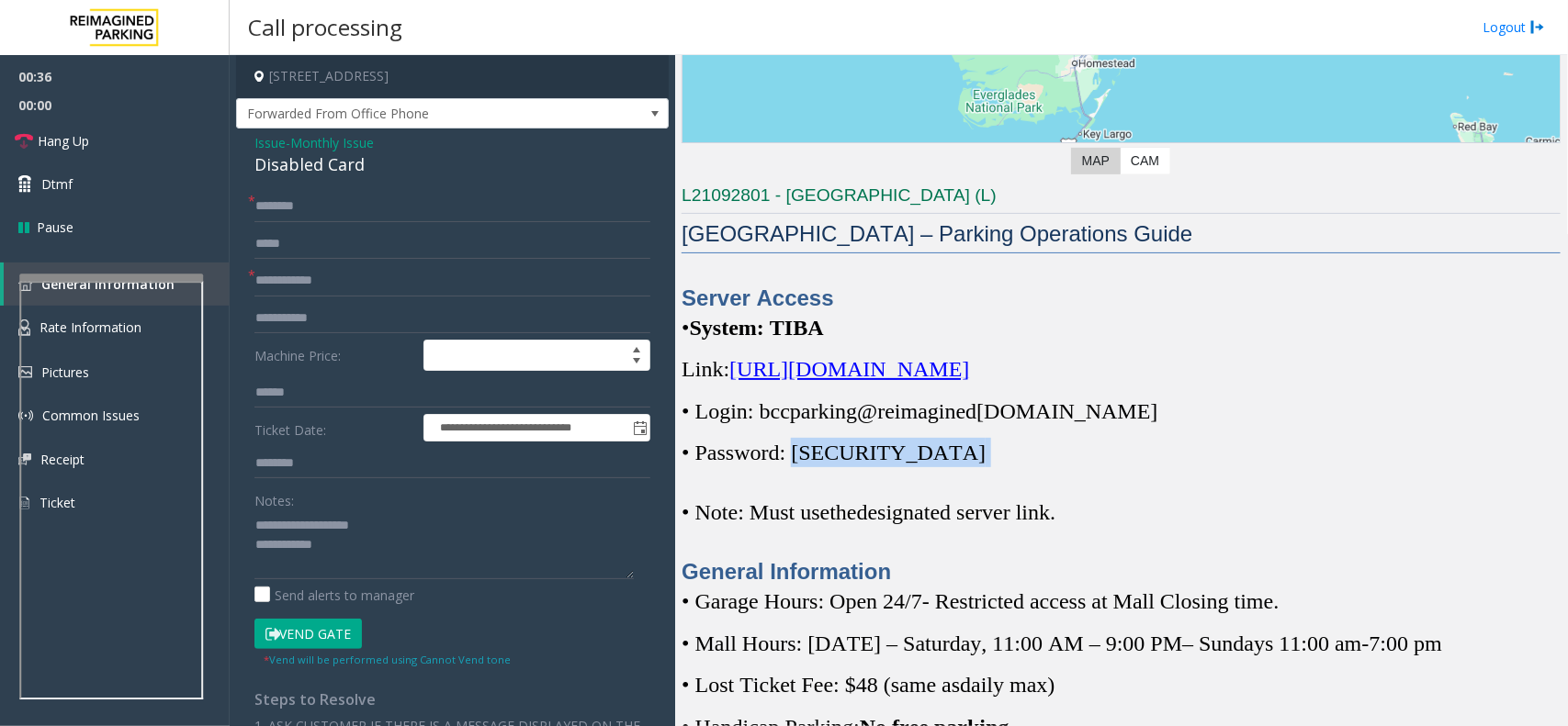
drag, startPoint x: 899, startPoint y: 468, endPoint x: 801, endPoint y: 468, distance: 98.0
click at [801, 467] on p "• Password: [SECURITY_DATA]" at bounding box center [1122, 452] width 879 height 29
click at [1100, 462] on p "• Password: [SECURITY_DATA]" at bounding box center [1122, 452] width 879 height 29
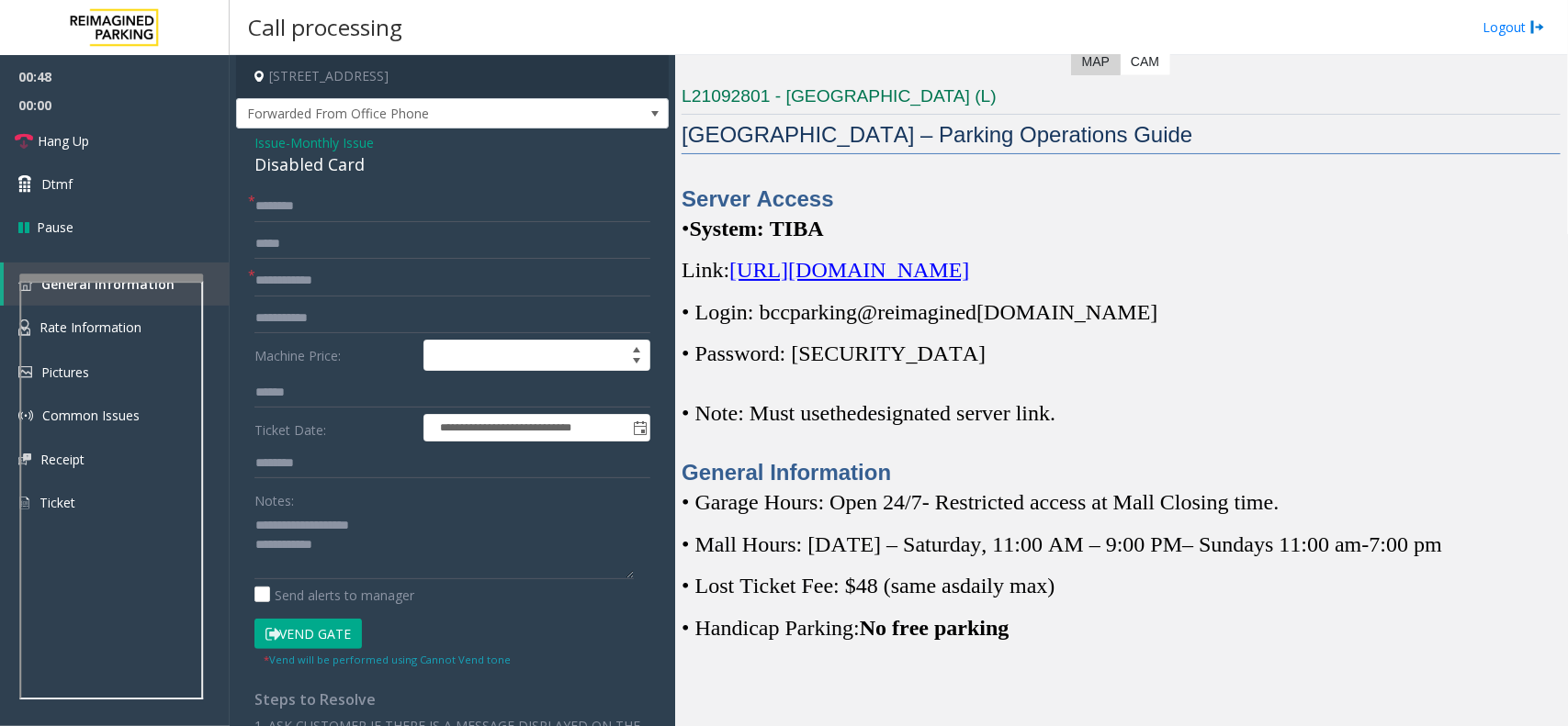
scroll to position [229, 0]
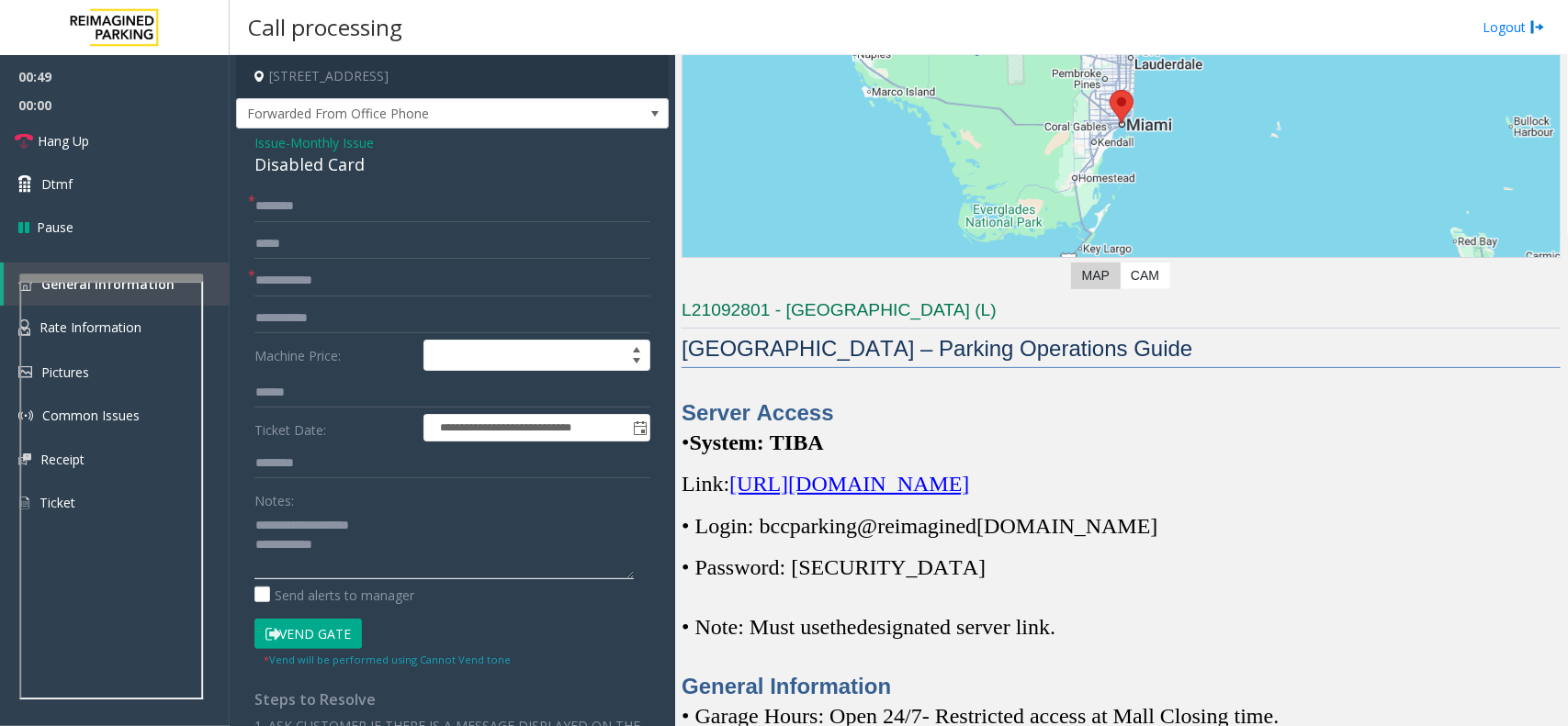
click at [383, 558] on textarea at bounding box center [444, 544] width 380 height 69
click at [378, 266] on input "text" at bounding box center [453, 281] width 396 height 31
type input "**"
click at [379, 212] on input "text" at bounding box center [453, 206] width 396 height 31
type input "**"
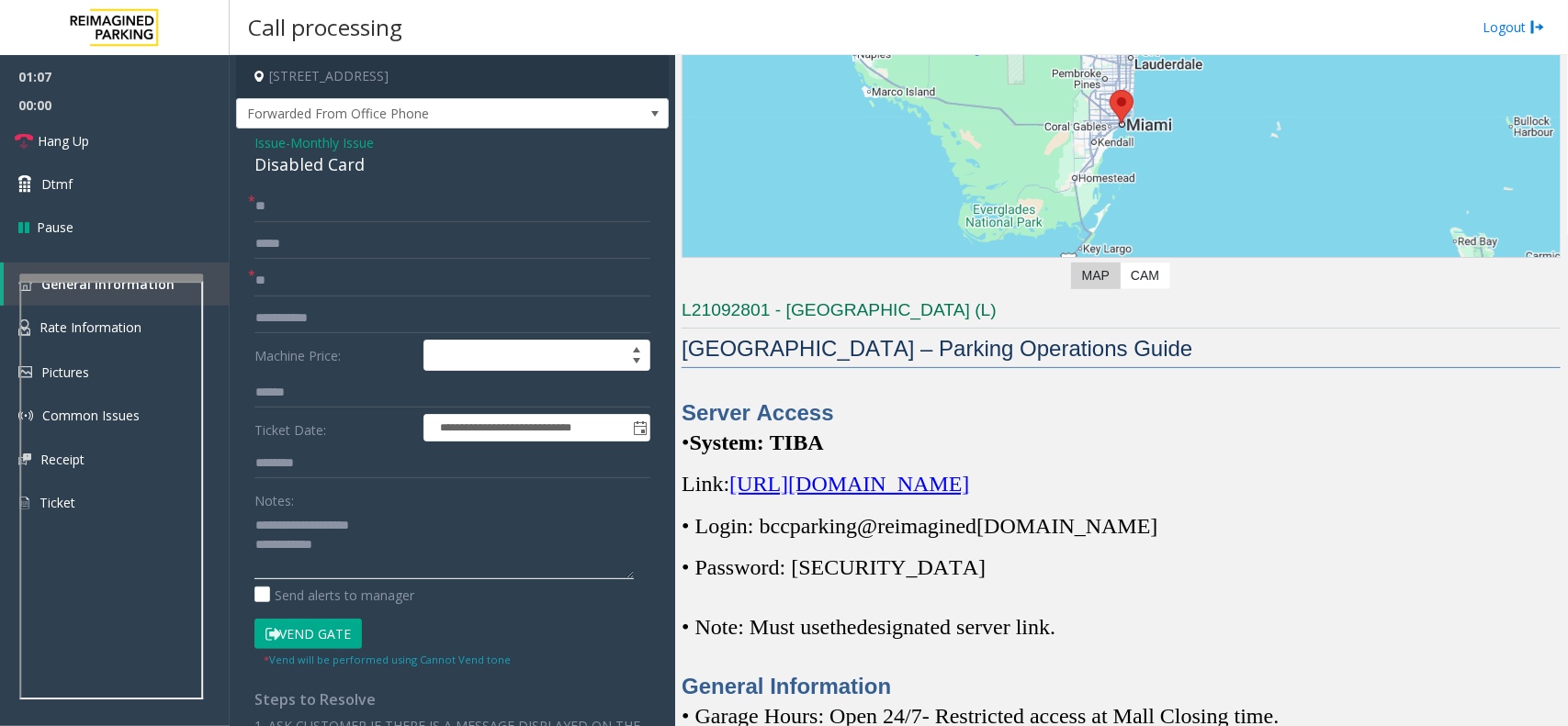
click at [419, 562] on textarea at bounding box center [444, 544] width 380 height 69
type textarea "**********"
click at [125, 158] on link "Hang Up" at bounding box center [114, 141] width 230 height 43
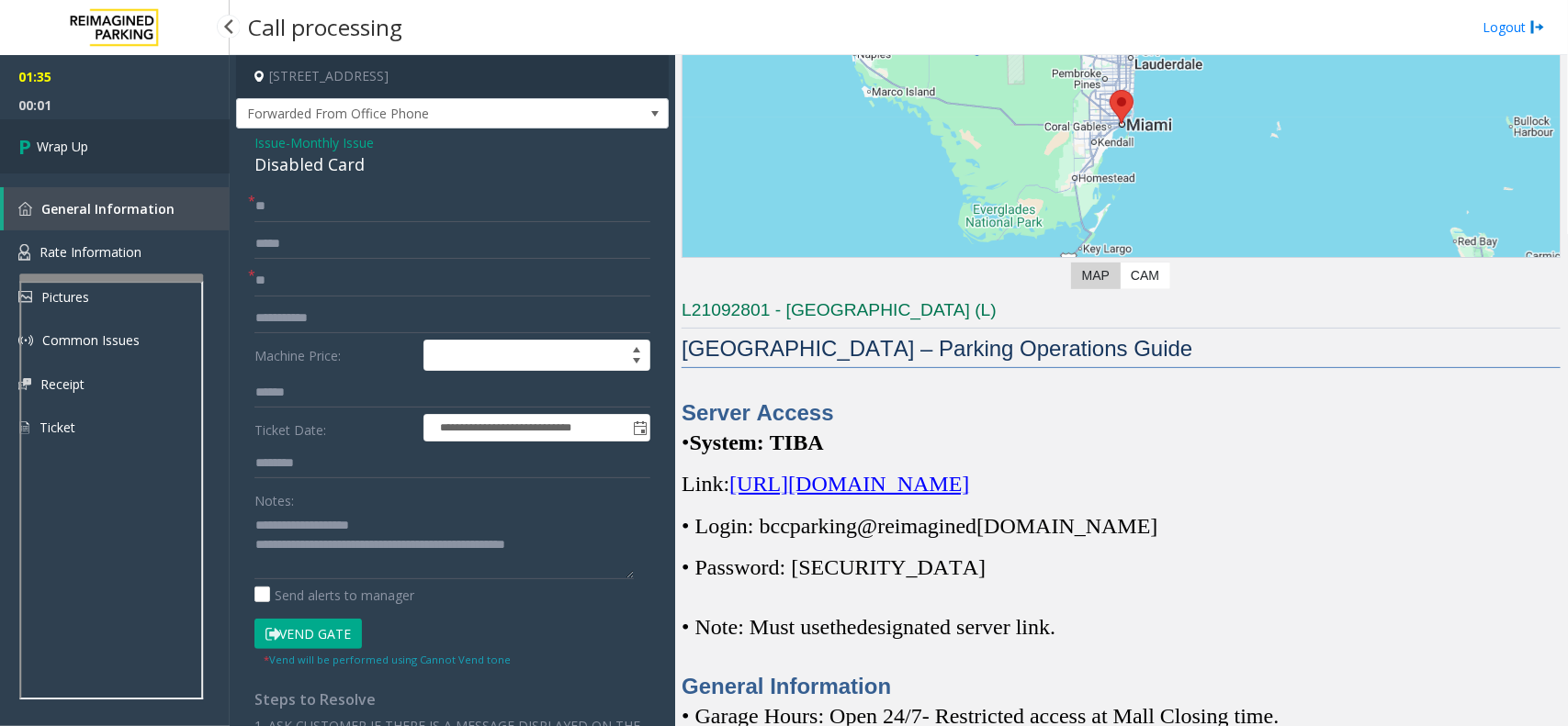
click at [125, 158] on link "Wrap Up" at bounding box center [114, 146] width 230 height 54
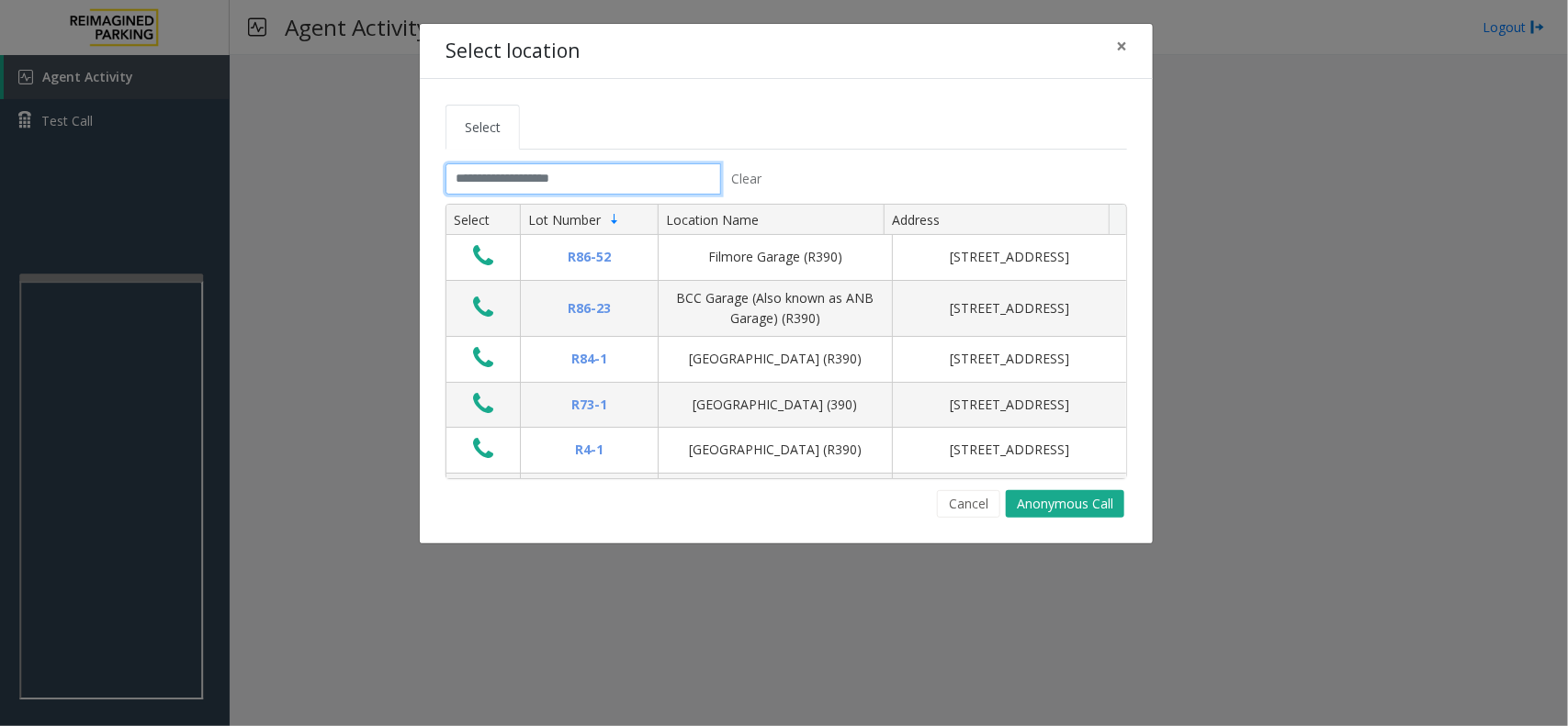
click at [685, 179] on input "text" at bounding box center [583, 179] width 276 height 31
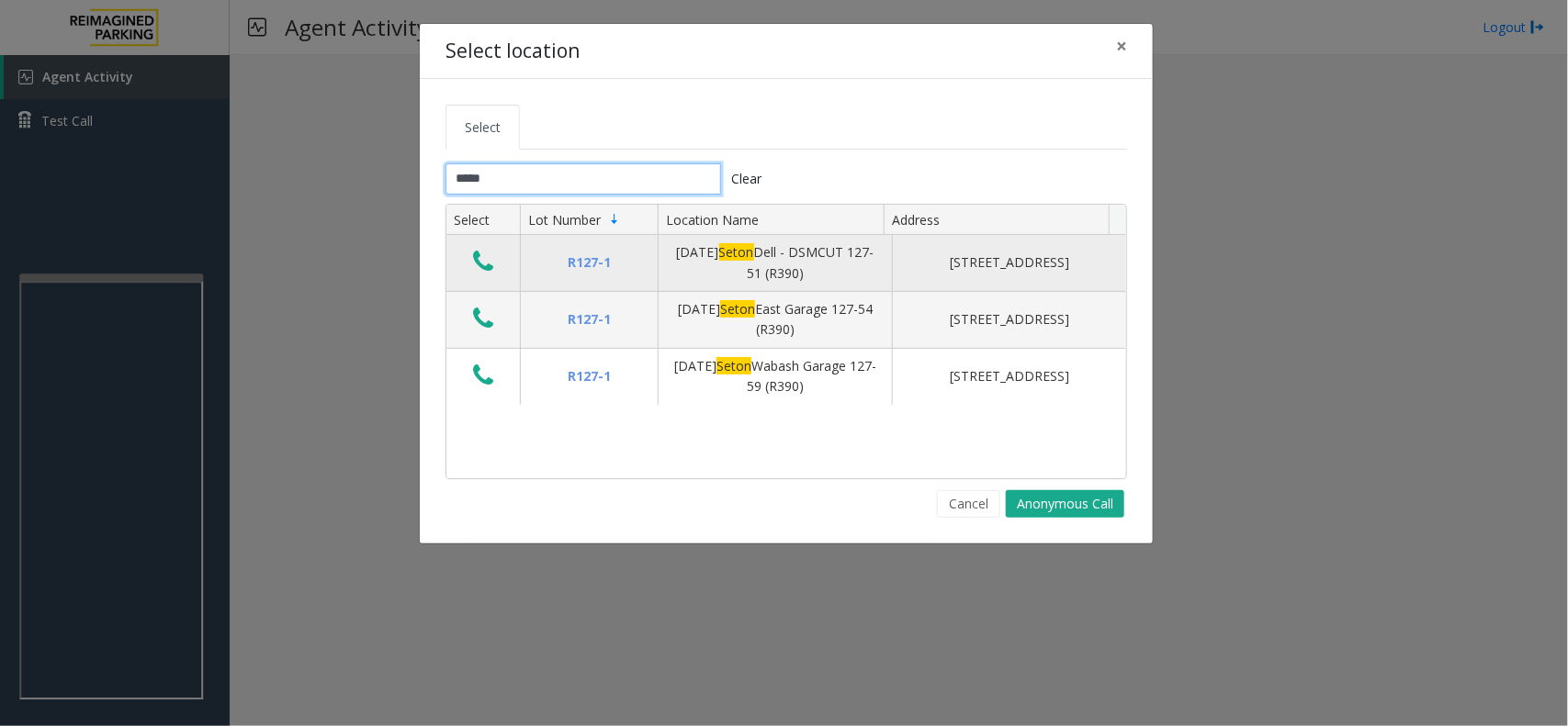
type input "*****"
click at [478, 264] on icon "Data table" at bounding box center [483, 262] width 20 height 26
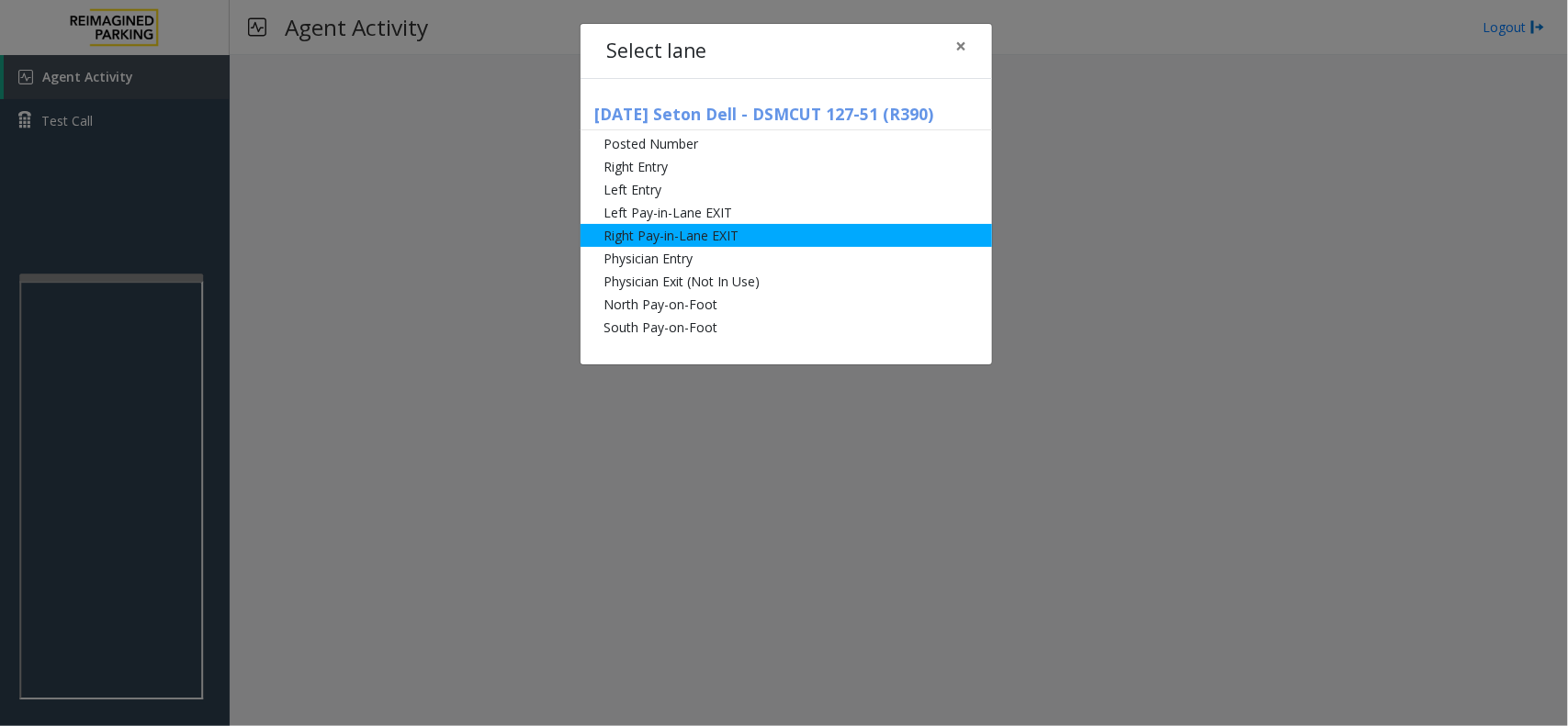
click at [802, 236] on li "Right Pay-in-Lane EXIT" at bounding box center [786, 235] width 412 height 23
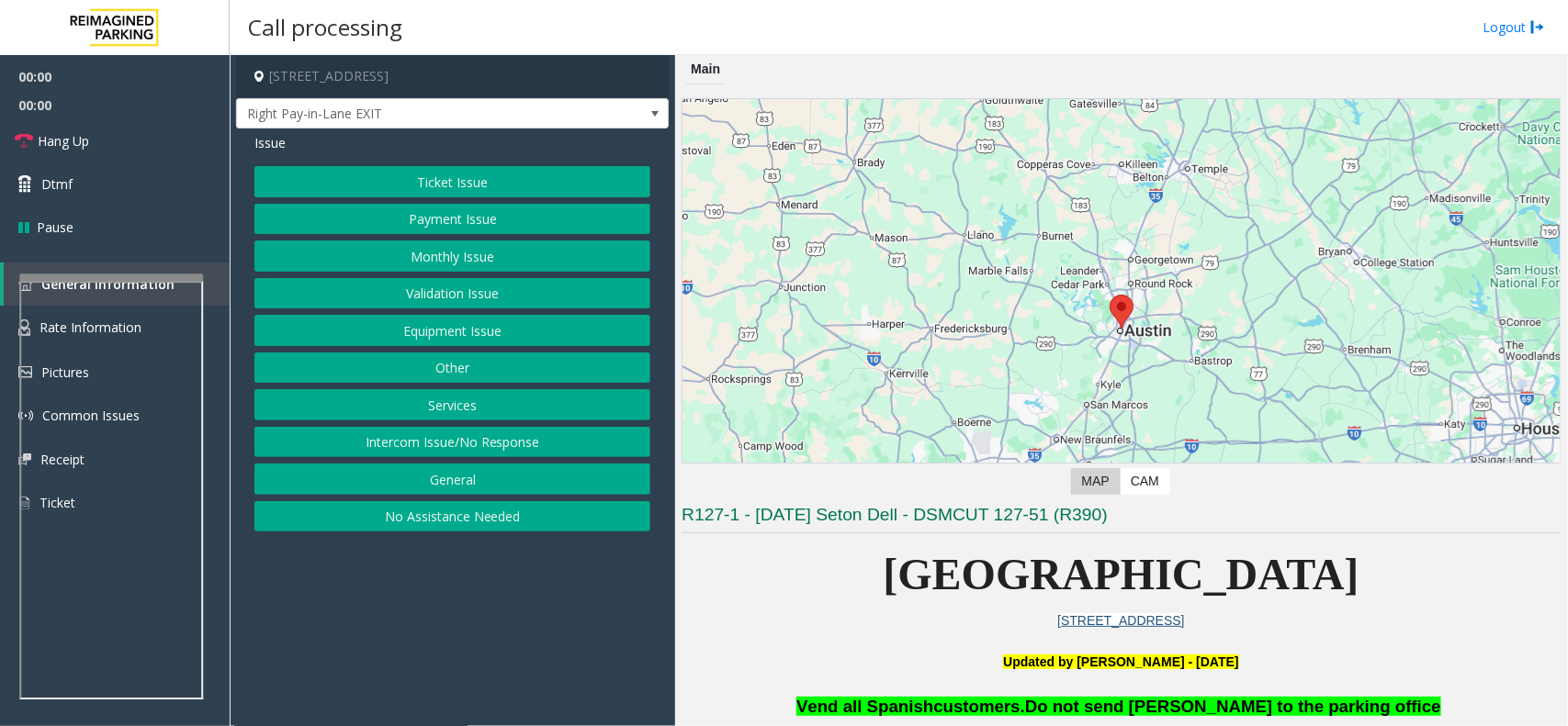
scroll to position [803, 0]
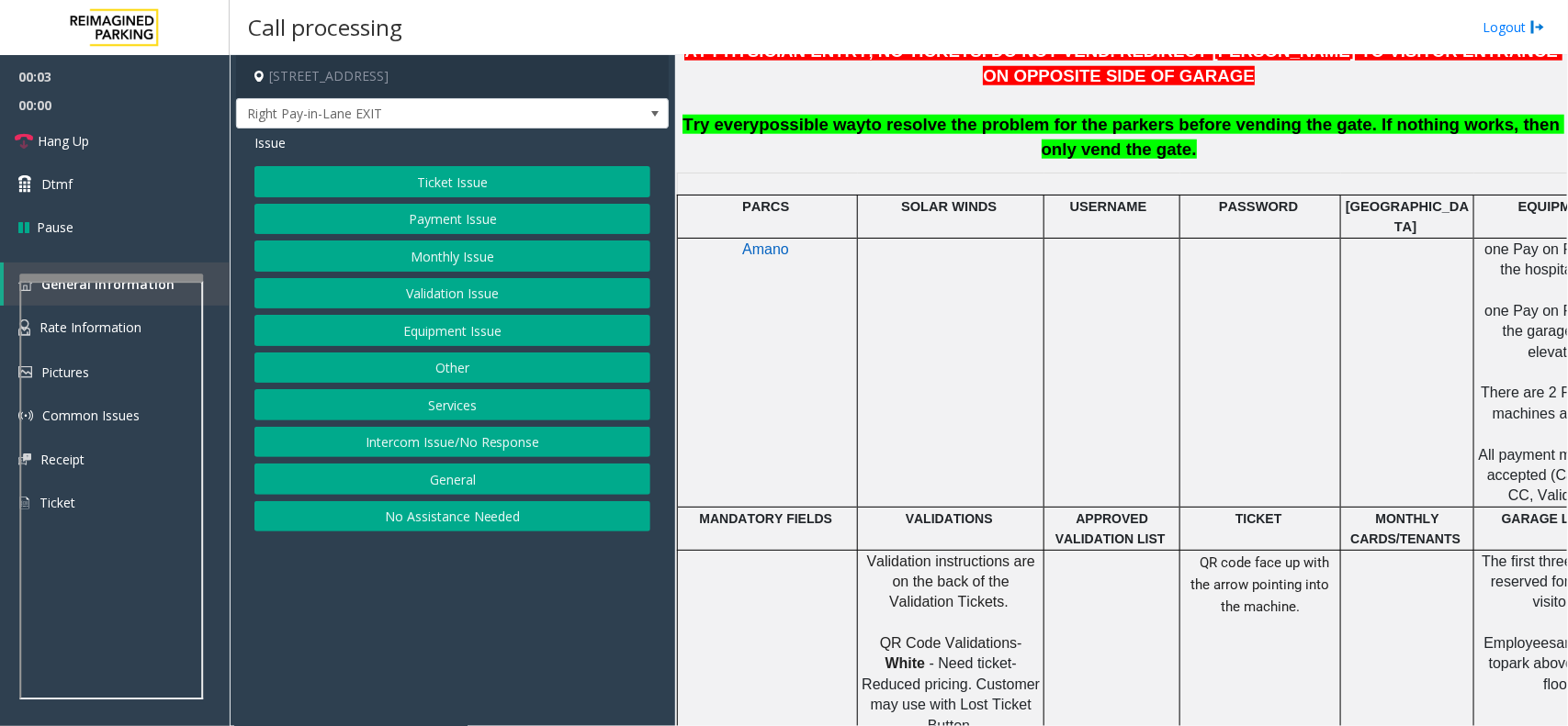
click at [505, 222] on button "Payment Issue" at bounding box center [453, 219] width 396 height 31
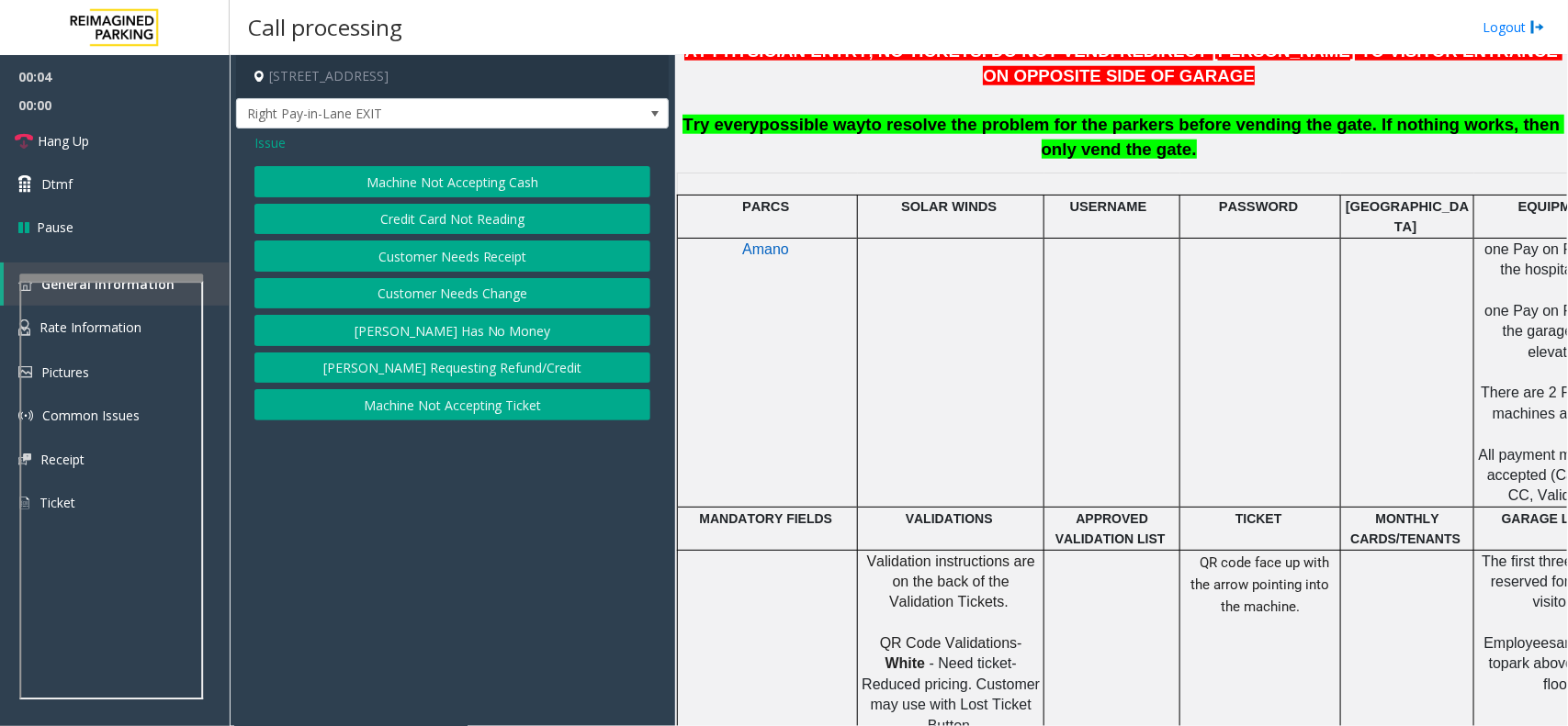
click at [506, 222] on button "Credit Card Not Reading" at bounding box center [453, 219] width 396 height 31
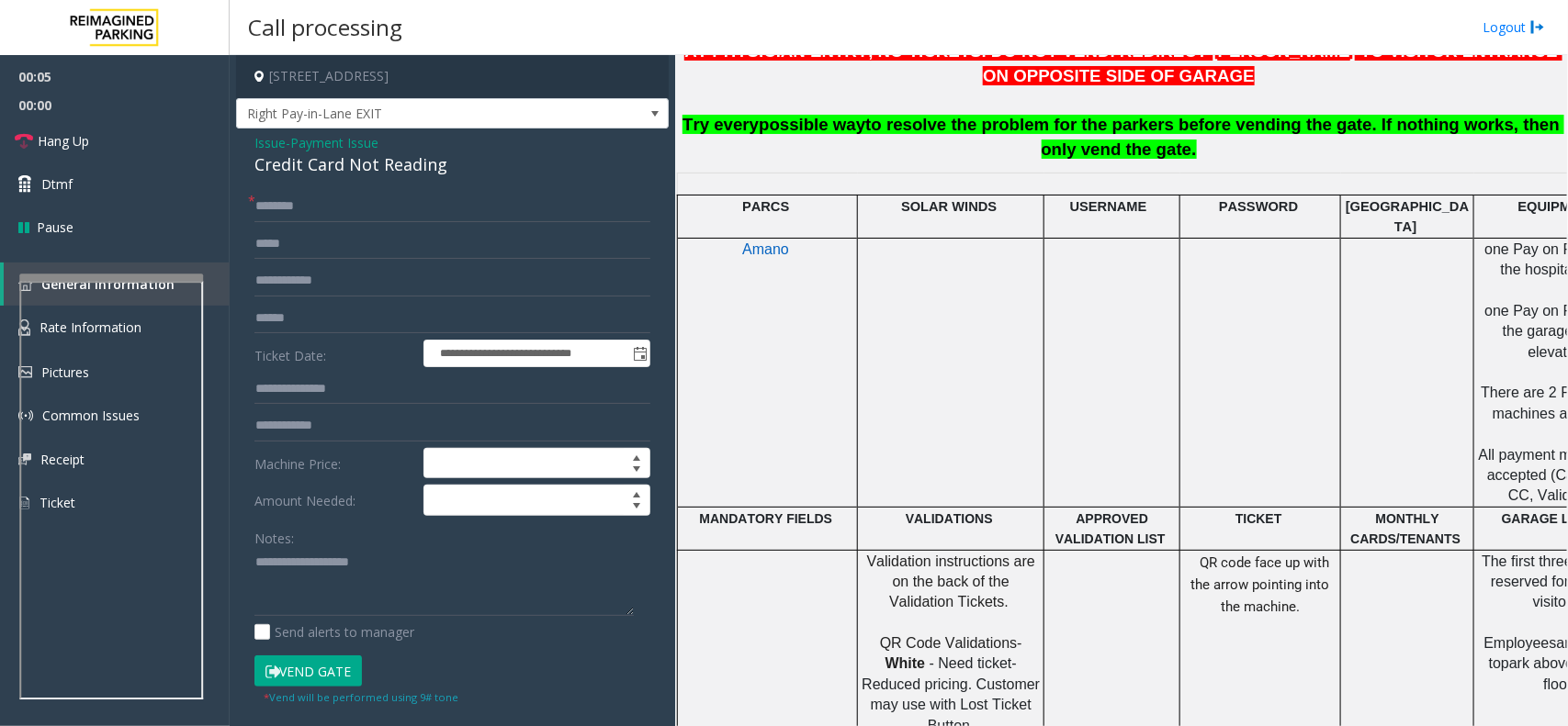
scroll to position [803, 248]
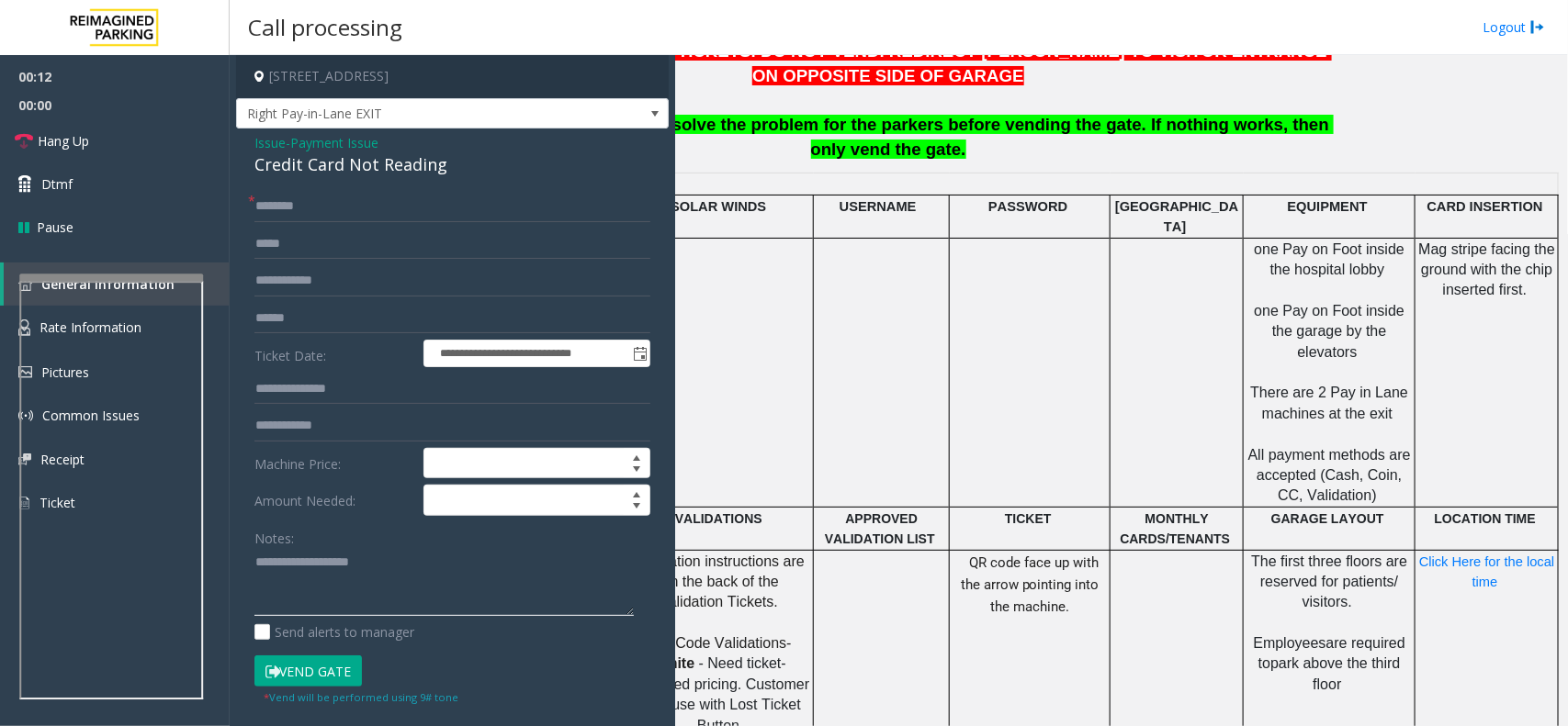
click at [447, 566] on textarea at bounding box center [444, 582] width 380 height 69
click at [398, 171] on div "Credit Card Not Reading" at bounding box center [453, 164] width 396 height 25
click at [415, 549] on textarea at bounding box center [444, 582] width 380 height 69
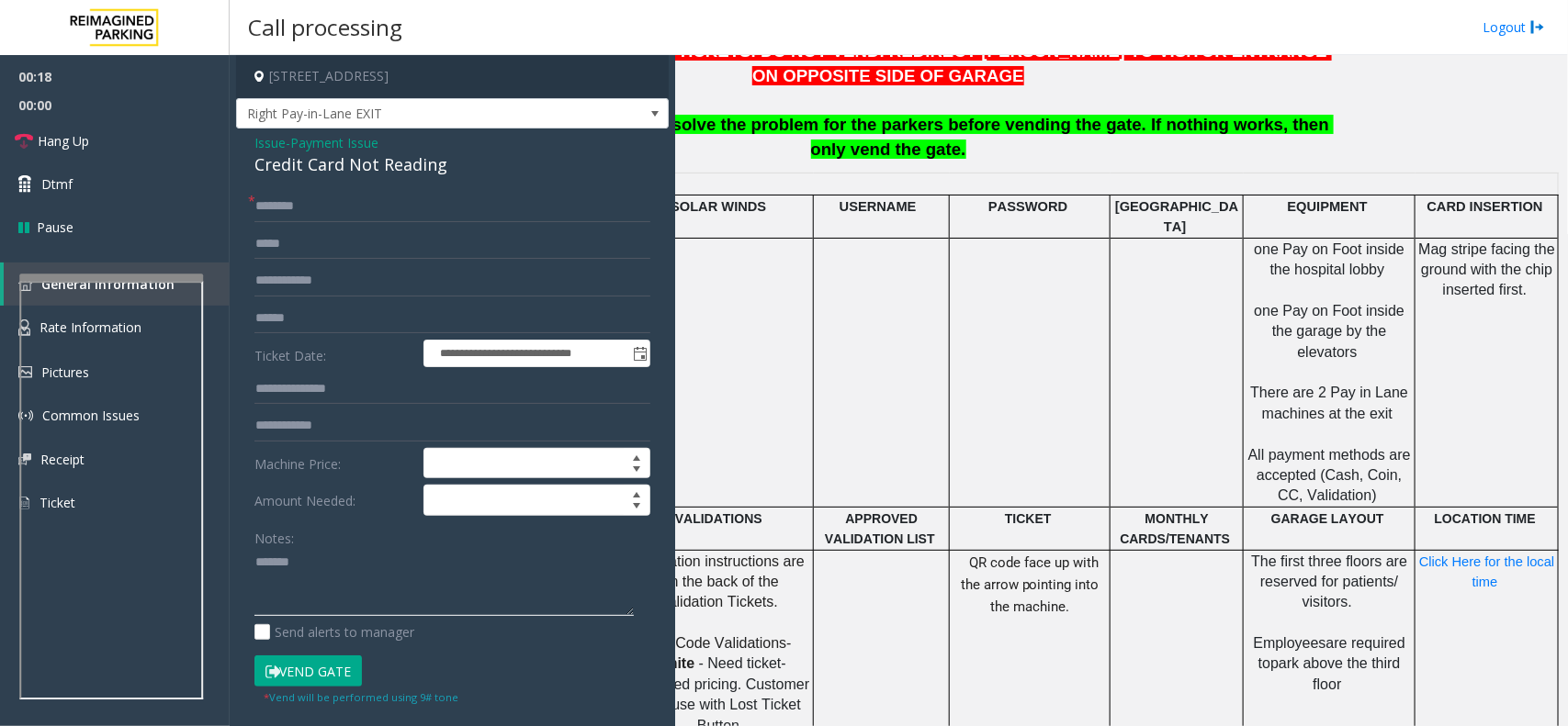
paste textarea "**********"
click at [363, 595] on textarea at bounding box center [444, 582] width 380 height 69
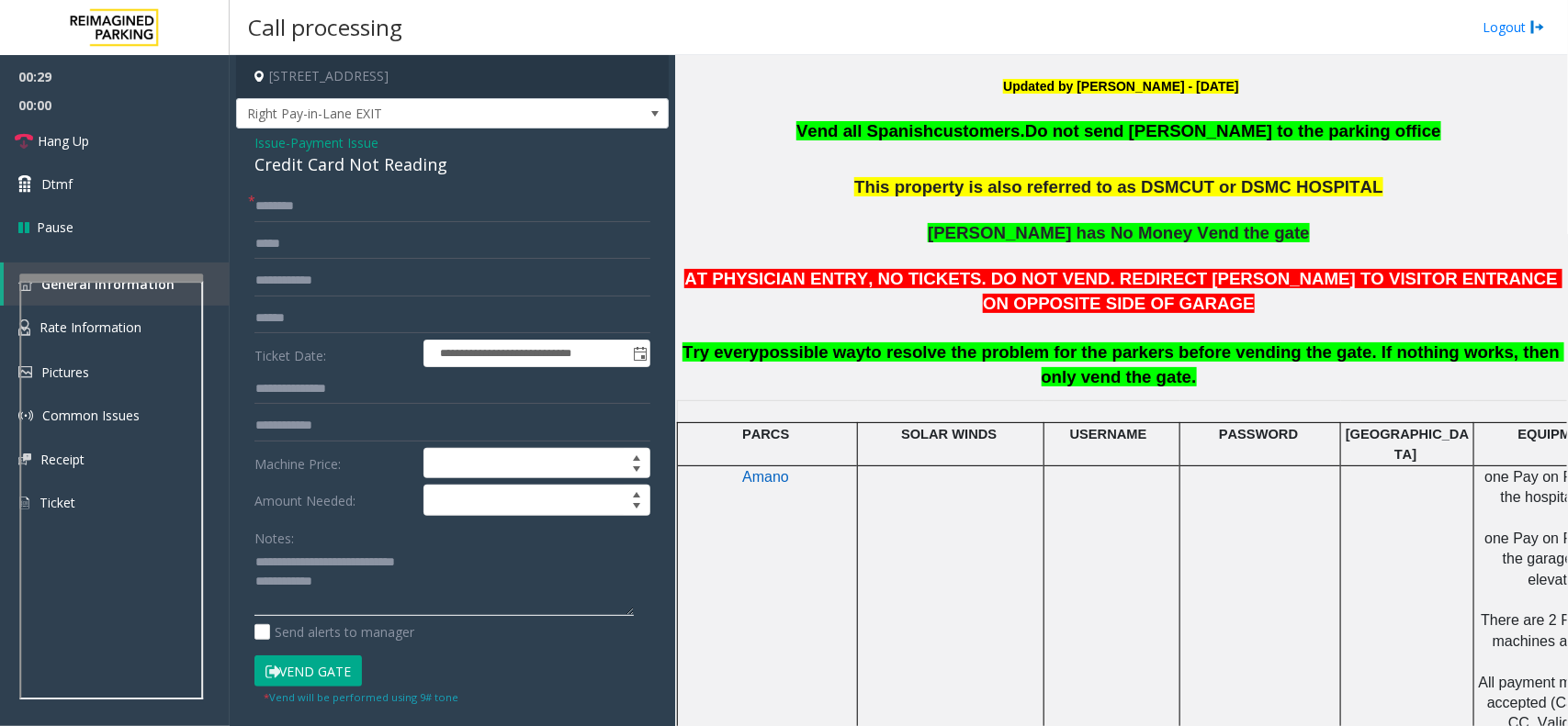
scroll to position [574, 0]
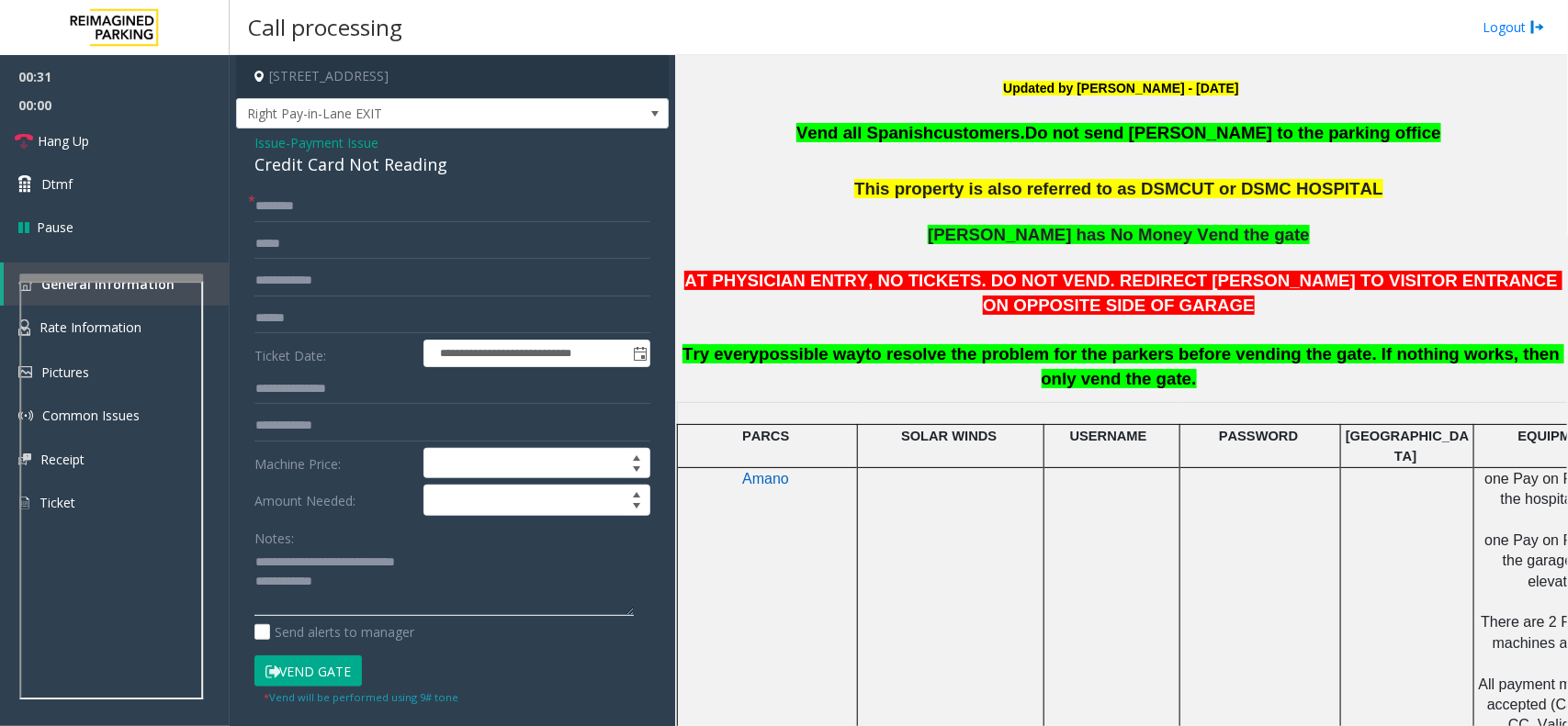
type textarea "**********"
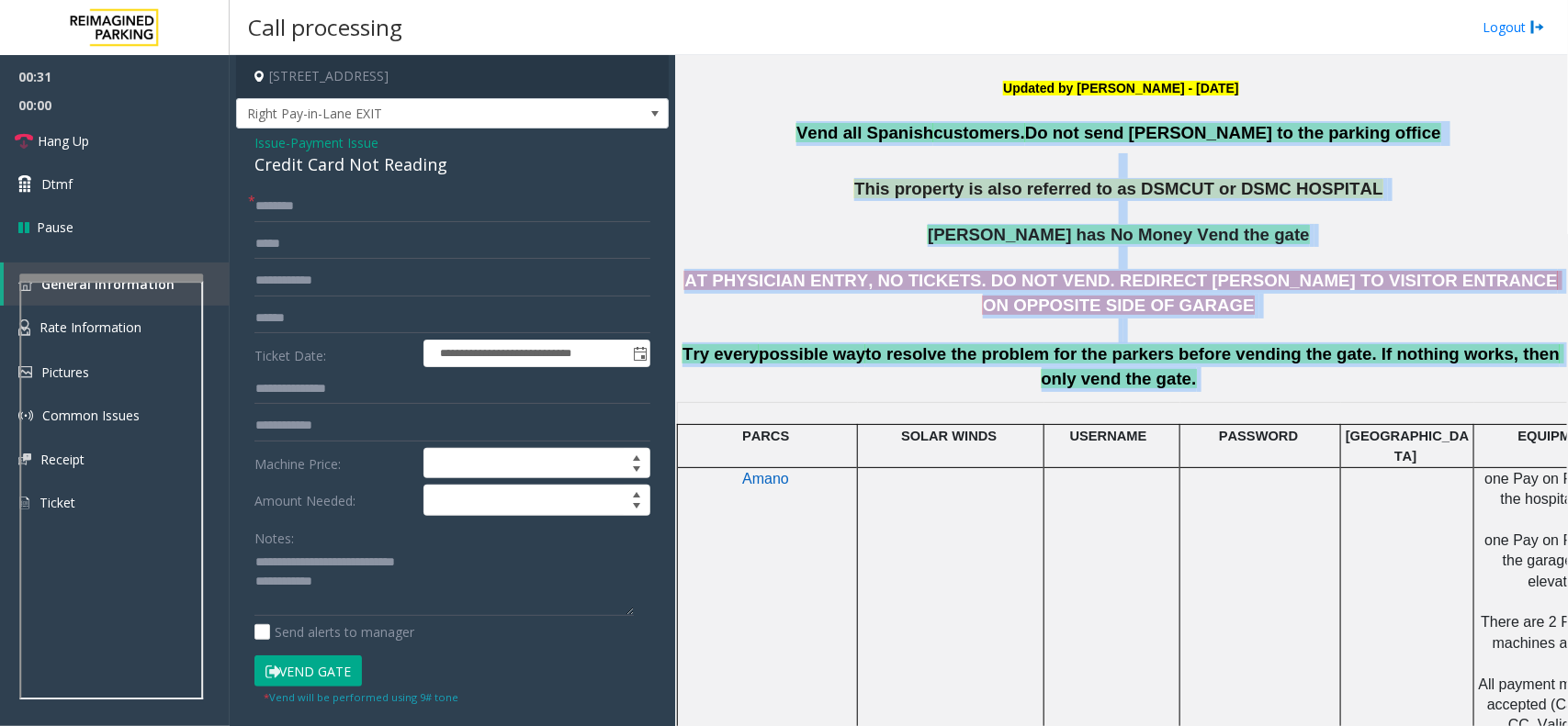
drag, startPoint x: 831, startPoint y: 125, endPoint x: 1498, endPoint y: 384, distance: 715.5
click at [1498, 384] on h3 "Vend all [DEMOGRAPHIC_DATA] customers. Do not send parkers to the parking offic…" at bounding box center [1122, 256] width 879 height 270
click at [1275, 359] on span "to resolve the problem for the parkers before vending the gate. If nothing work…" at bounding box center [1215, 367] width 700 height 44
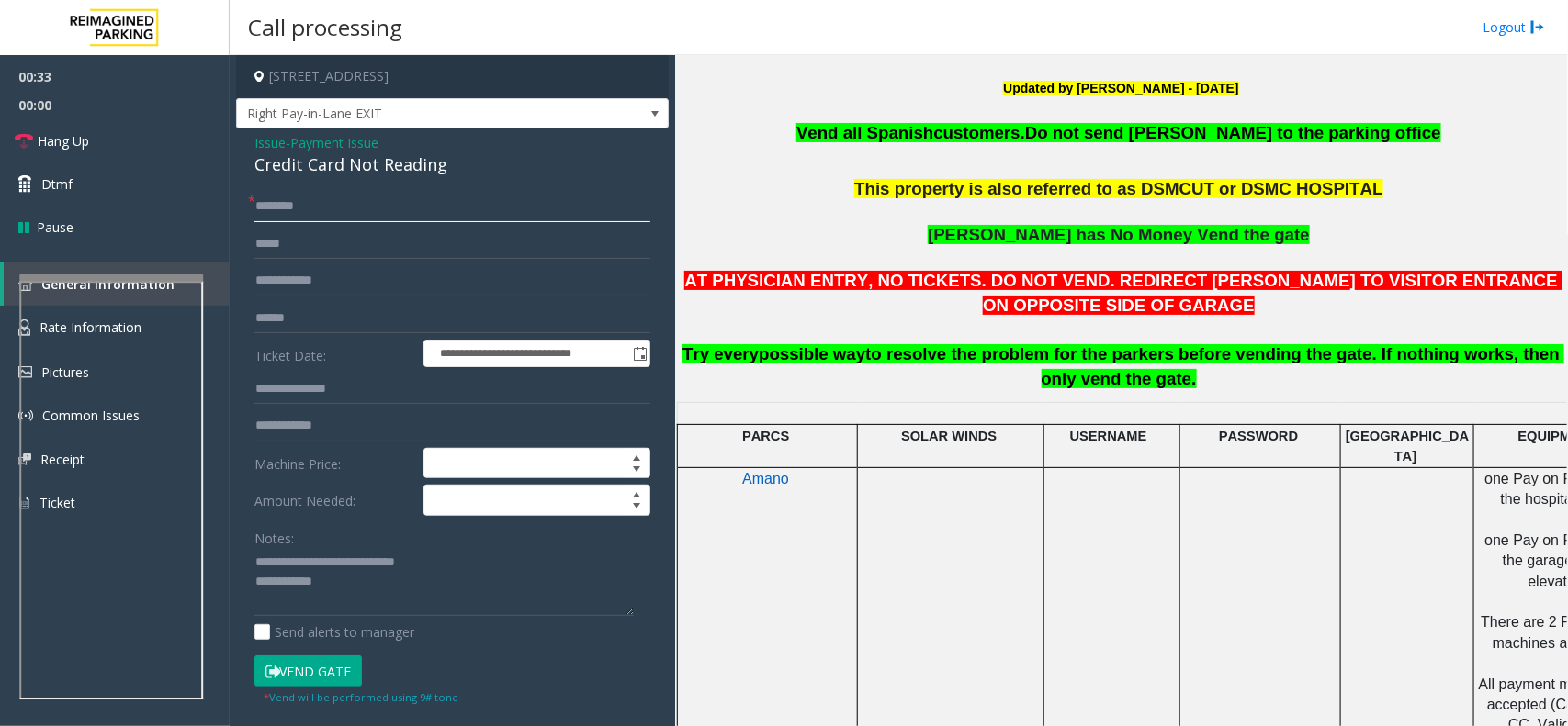
click at [383, 220] on input "text" at bounding box center [453, 206] width 396 height 31
type input "**"
click at [154, 132] on link "Hang Up" at bounding box center [114, 141] width 230 height 43
click at [392, 620] on div "Notes: Send alerts to manager" at bounding box center [453, 582] width 396 height 121
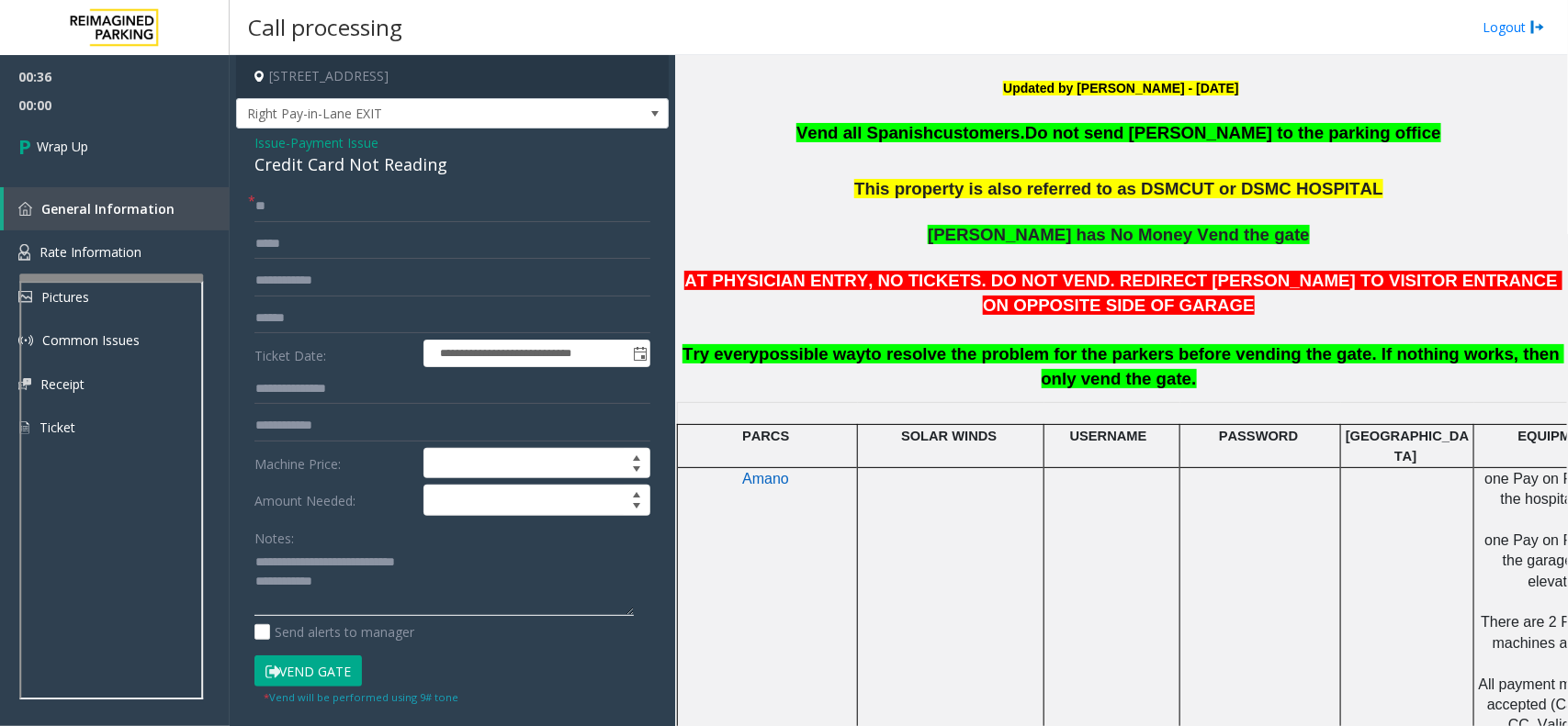
click at [387, 609] on textarea at bounding box center [444, 582] width 380 height 69
type textarea "**********"
click at [93, 149] on link "Wrap Up" at bounding box center [114, 146] width 230 height 54
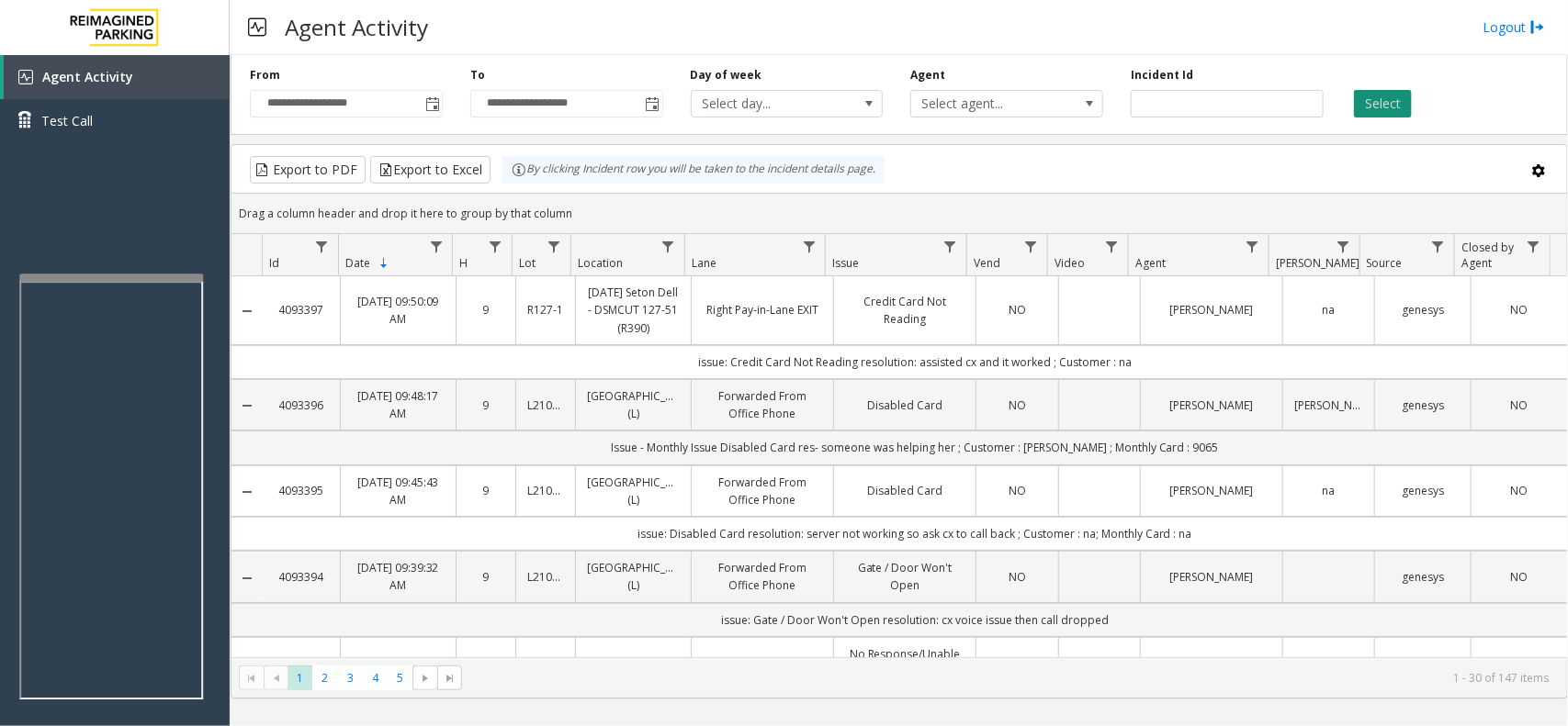
click at [1379, 92] on button "Select" at bounding box center [1383, 104] width 58 height 28
click at [1379, 108] on button "Select" at bounding box center [1383, 104] width 58 height 28
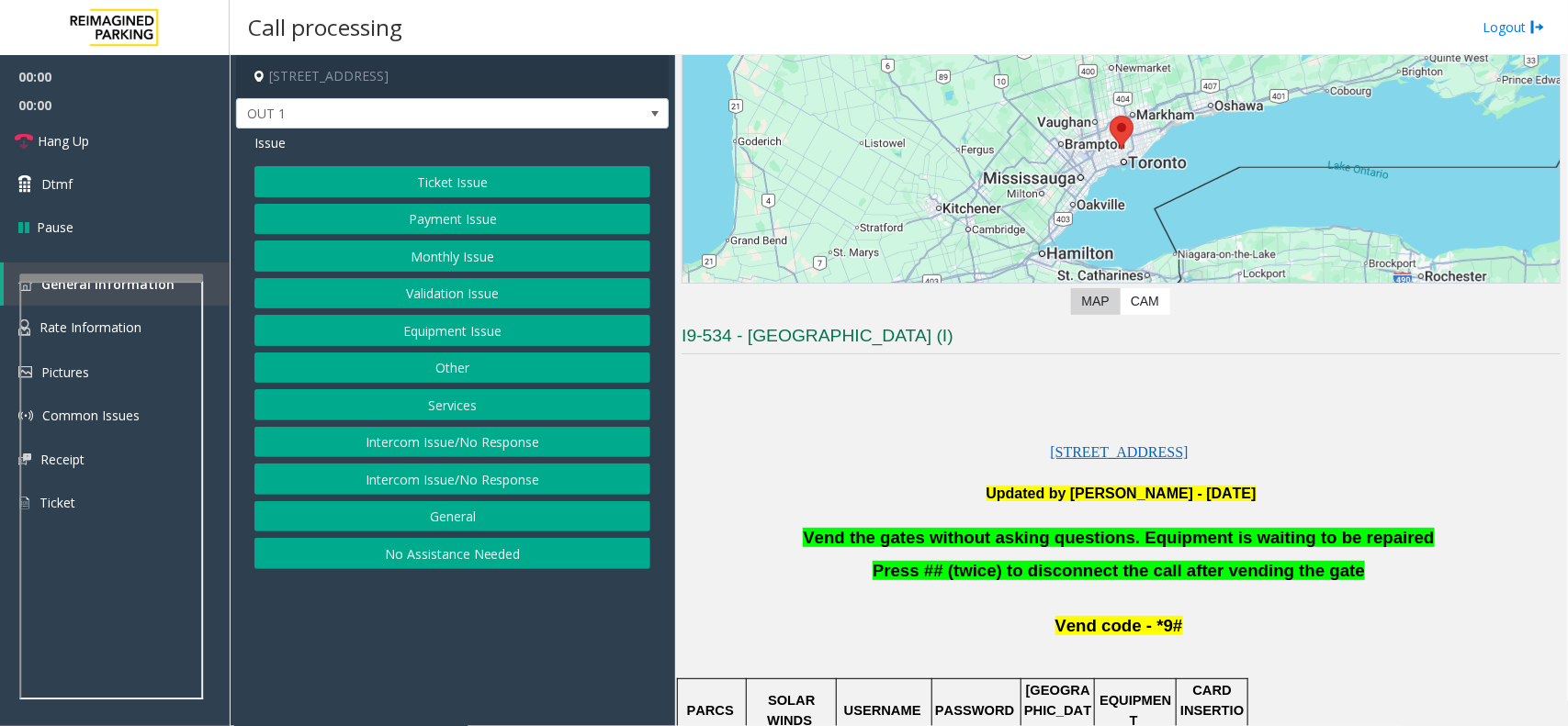
scroll to position [459, 0]
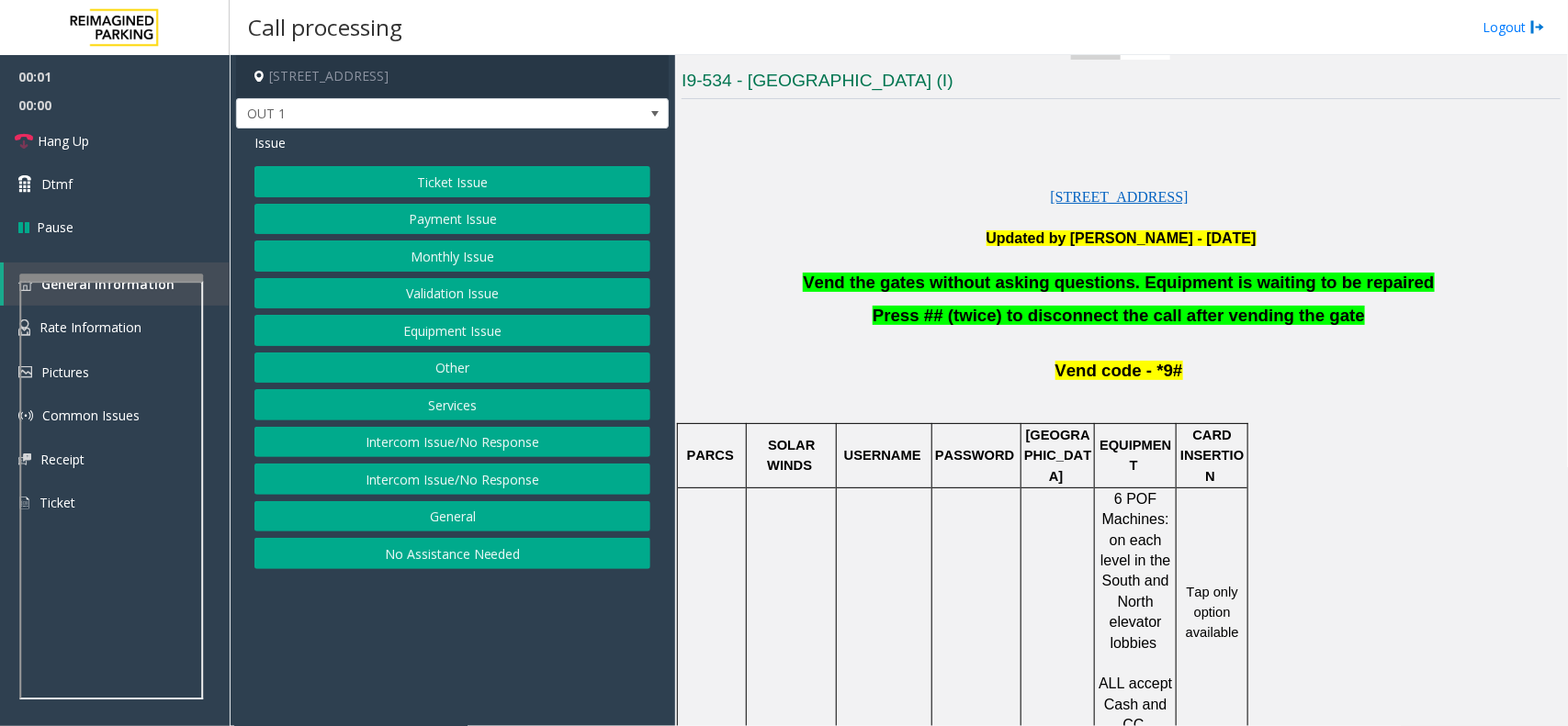
click at [1181, 292] on span "Vend the gates without asking questions. Equipment is waiting to be repaired" at bounding box center [1118, 282] width 631 height 19
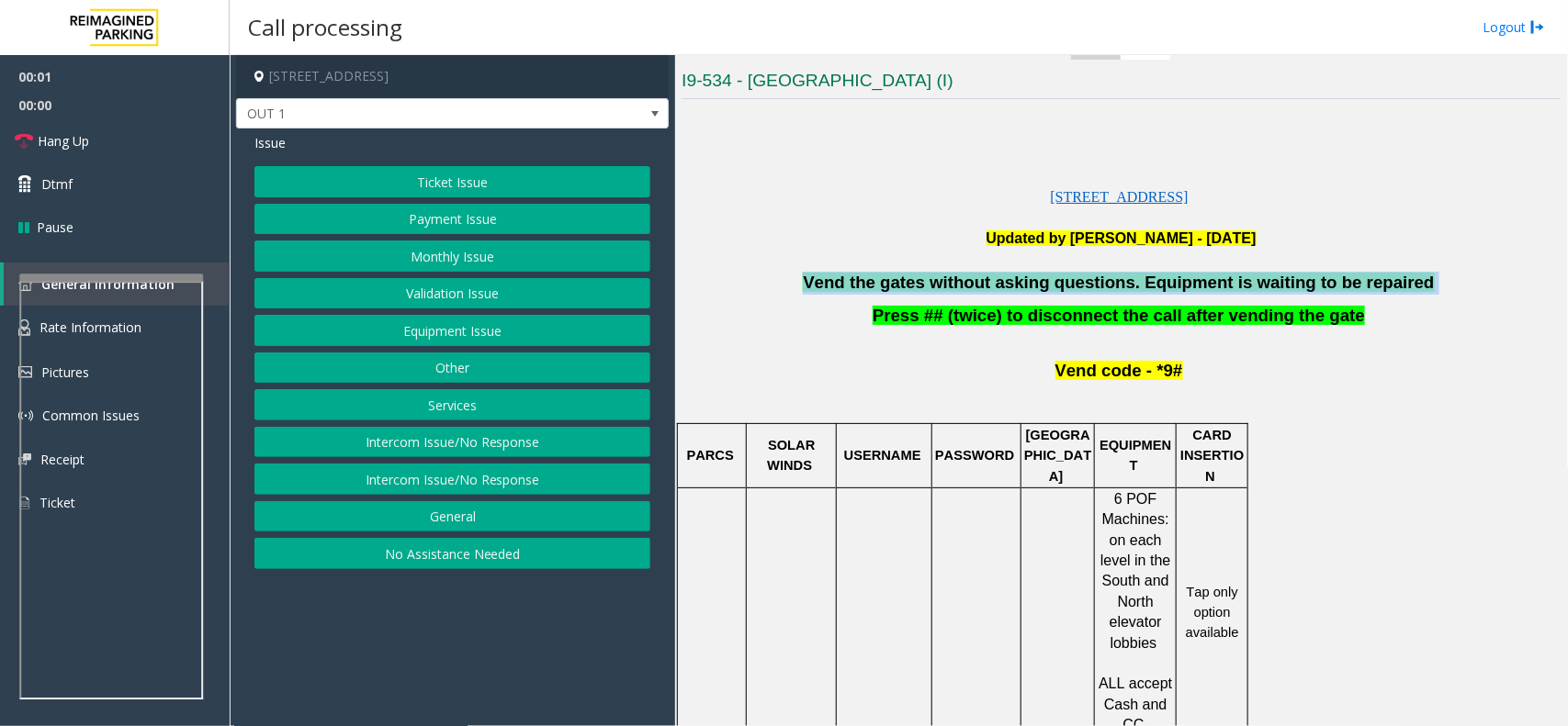
click at [1181, 292] on span "Vend the gates without asking questions. Equipment is waiting to be repaired" at bounding box center [1118, 282] width 631 height 19
click at [406, 341] on button "Equipment Issue" at bounding box center [453, 331] width 396 height 31
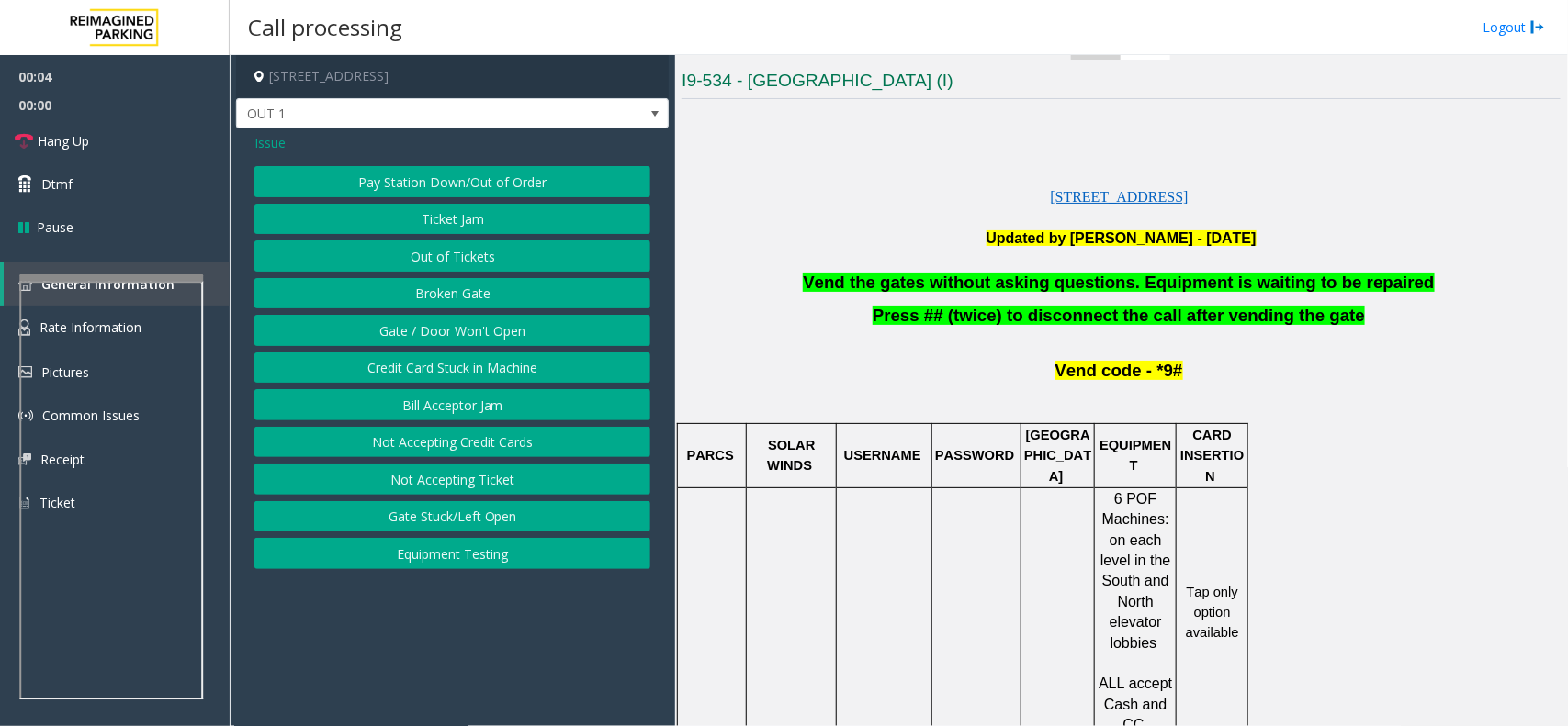
click at [276, 138] on span "Issue" at bounding box center [270, 143] width 31 height 19
click at [468, 264] on button "Monthly Issue" at bounding box center [453, 256] width 396 height 31
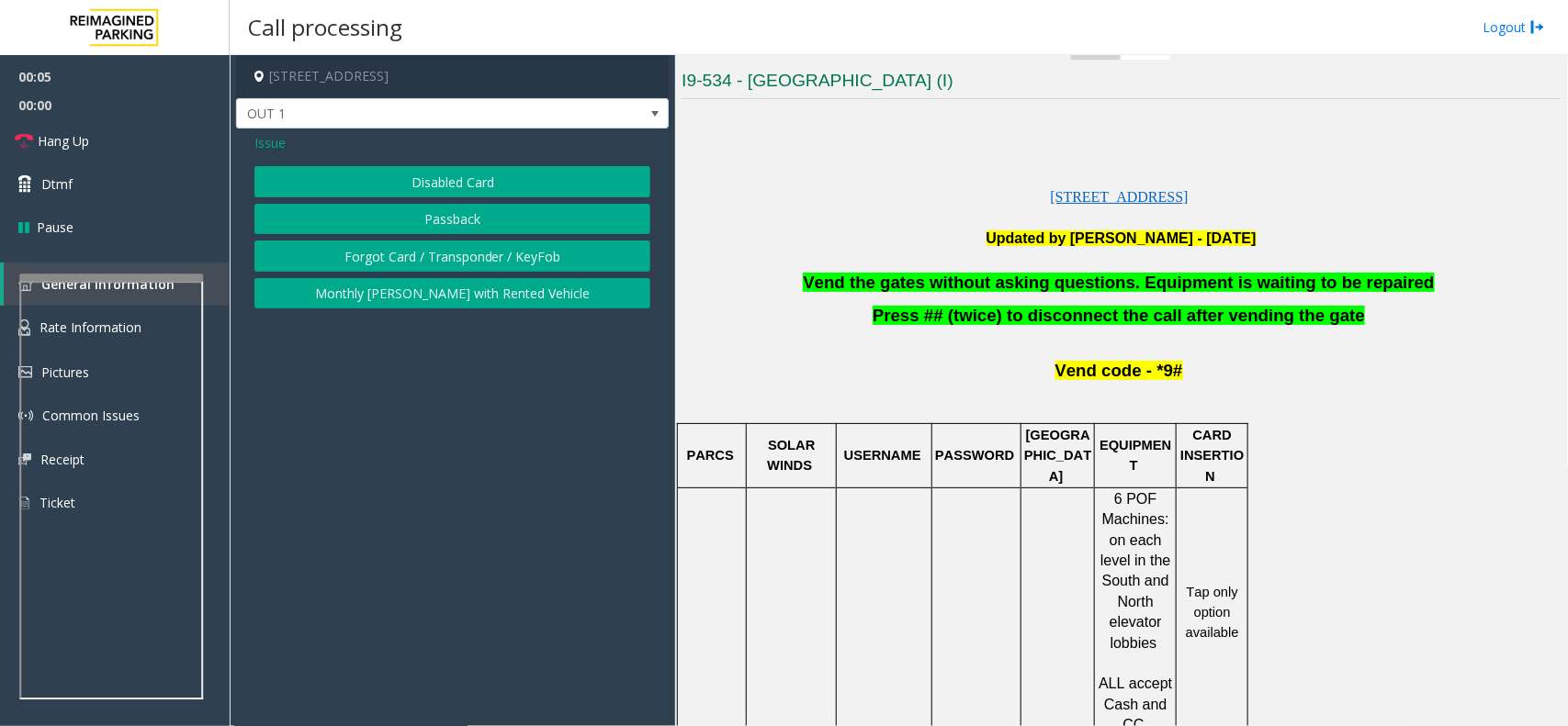
click at [460, 266] on button "Forgot Card / Transponder / KeyFob" at bounding box center [453, 256] width 396 height 31
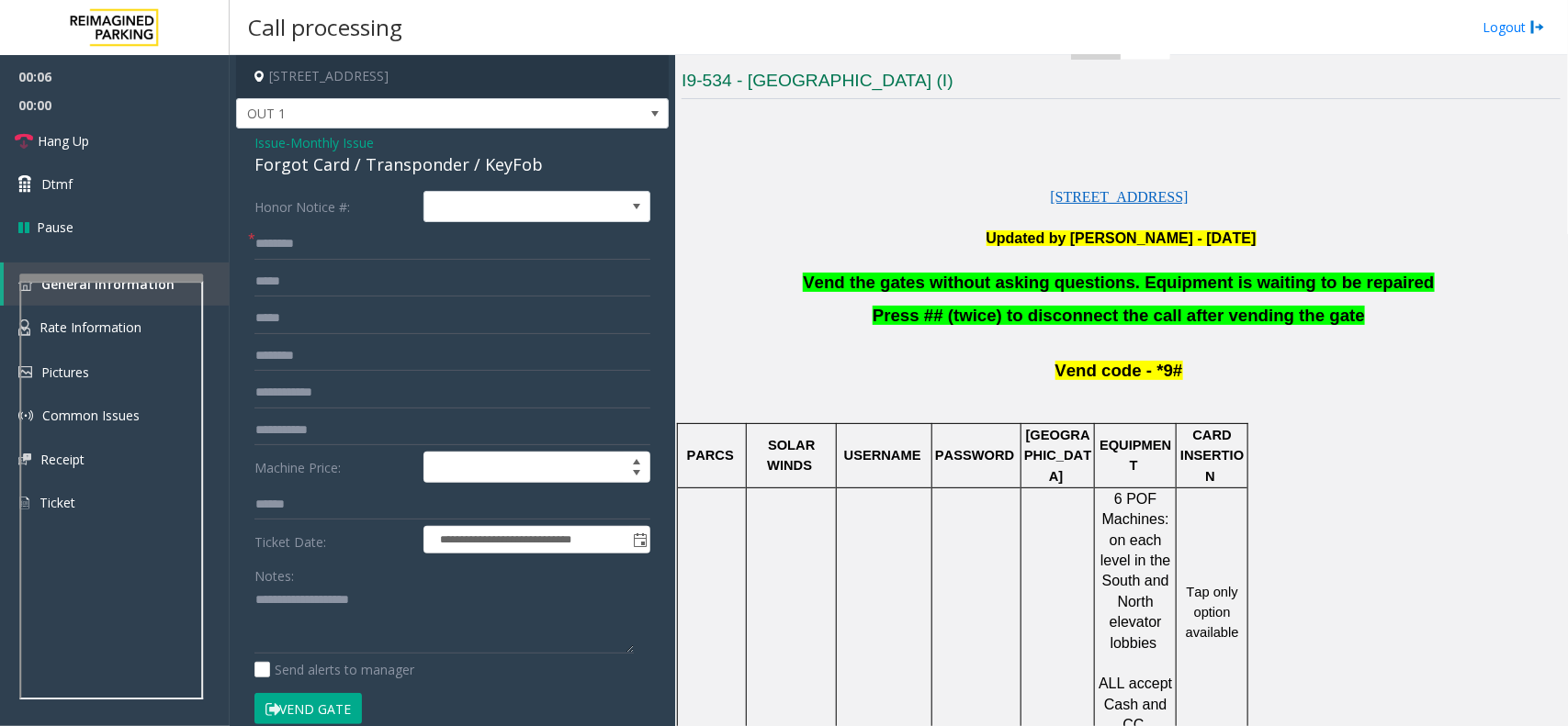
drag, startPoint x: 331, startPoint y: 716, endPoint x: 331, endPoint y: 694, distance: 22.0
click at [331, 713] on button "Vend Gate" at bounding box center [308, 709] width 108 height 31
click at [332, 685] on form "**********" at bounding box center [453, 467] width 396 height 553
click at [350, 584] on div "Notes:" at bounding box center [453, 607] width 396 height 95
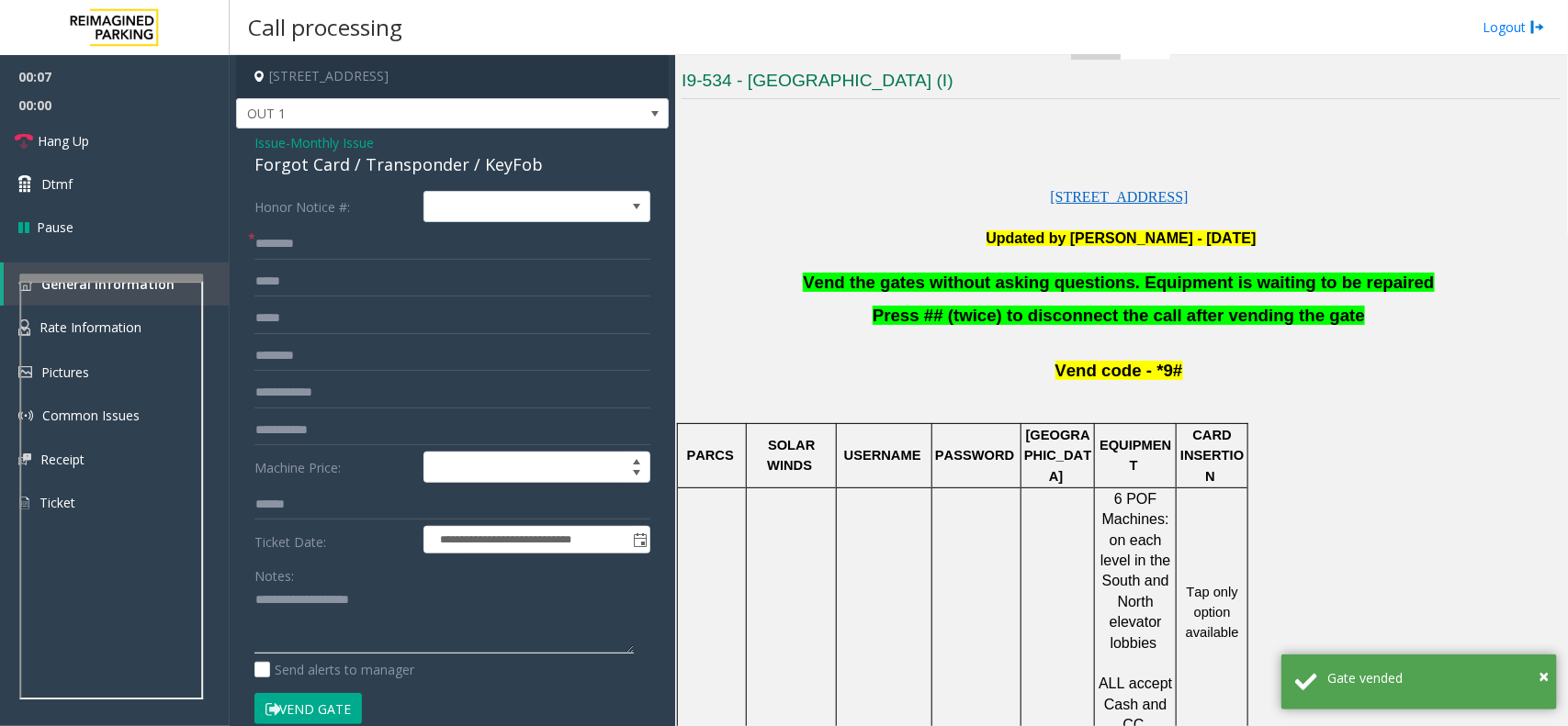
click at [342, 621] on textarea at bounding box center [444, 620] width 380 height 69
paste textarea "**********"
type textarea "**********"
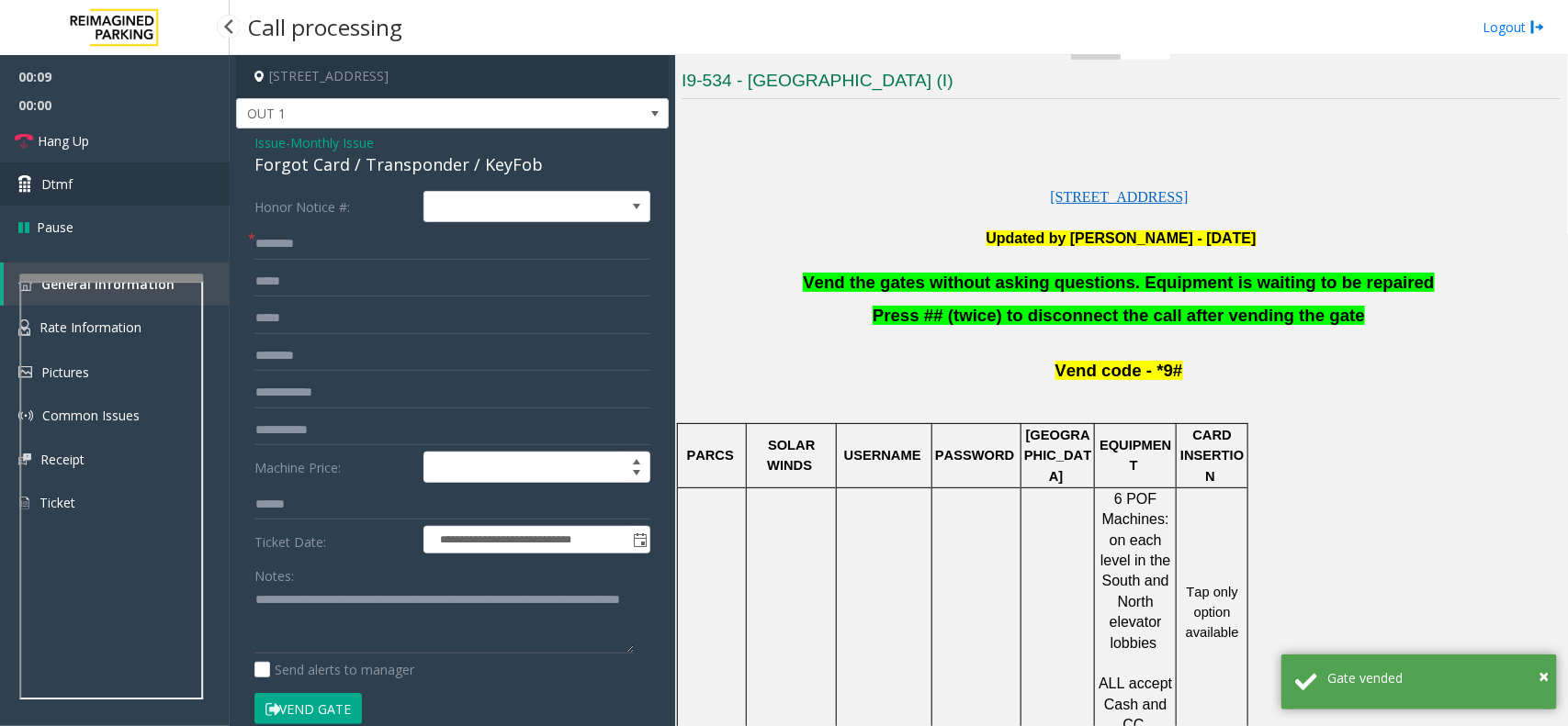
click at [104, 170] on link "Dtmf" at bounding box center [114, 183] width 230 height 43
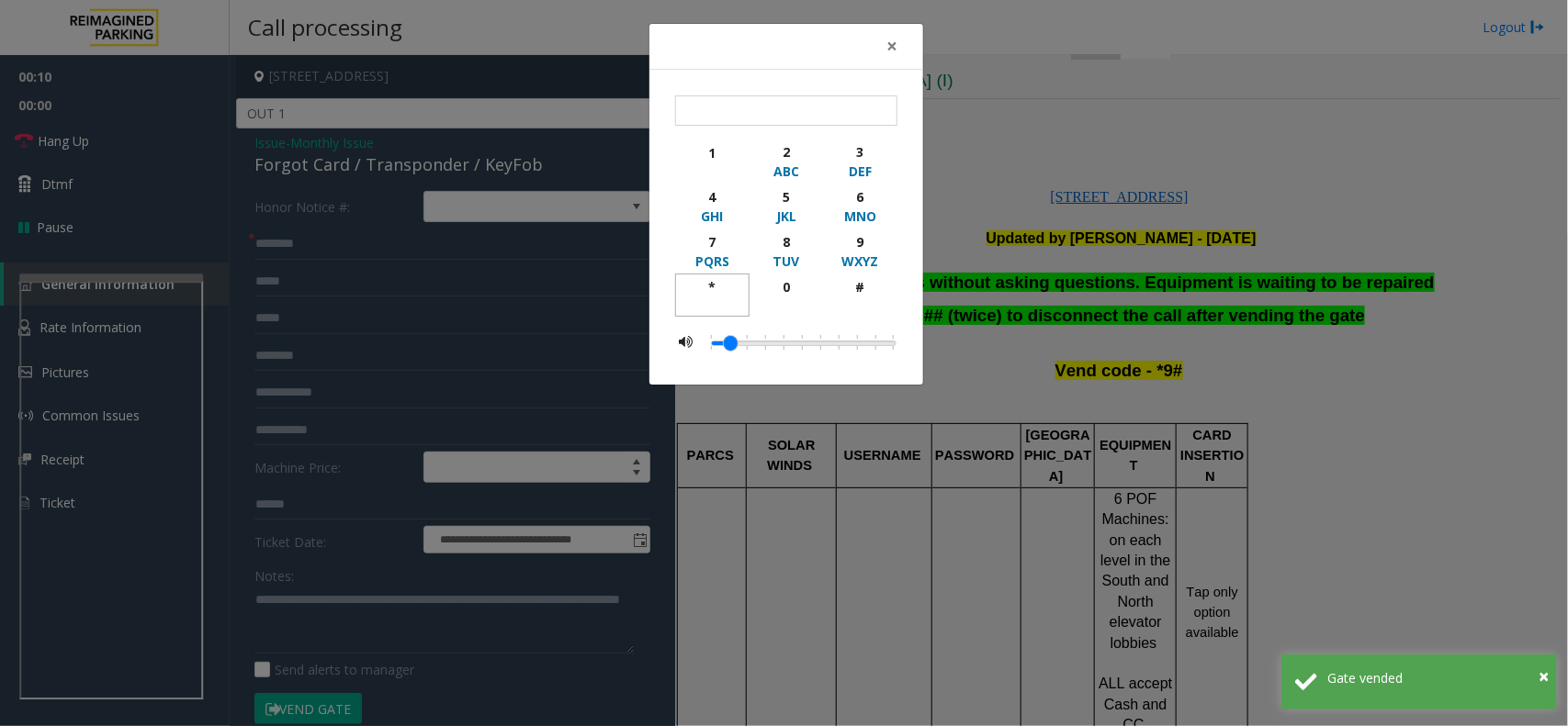
click at [692, 282] on div "*" at bounding box center [713, 287] width 51 height 19
click at [857, 236] on div "9" at bounding box center [860, 241] width 51 height 19
click at [865, 295] on div "#" at bounding box center [860, 287] width 51 height 19
type input "***"
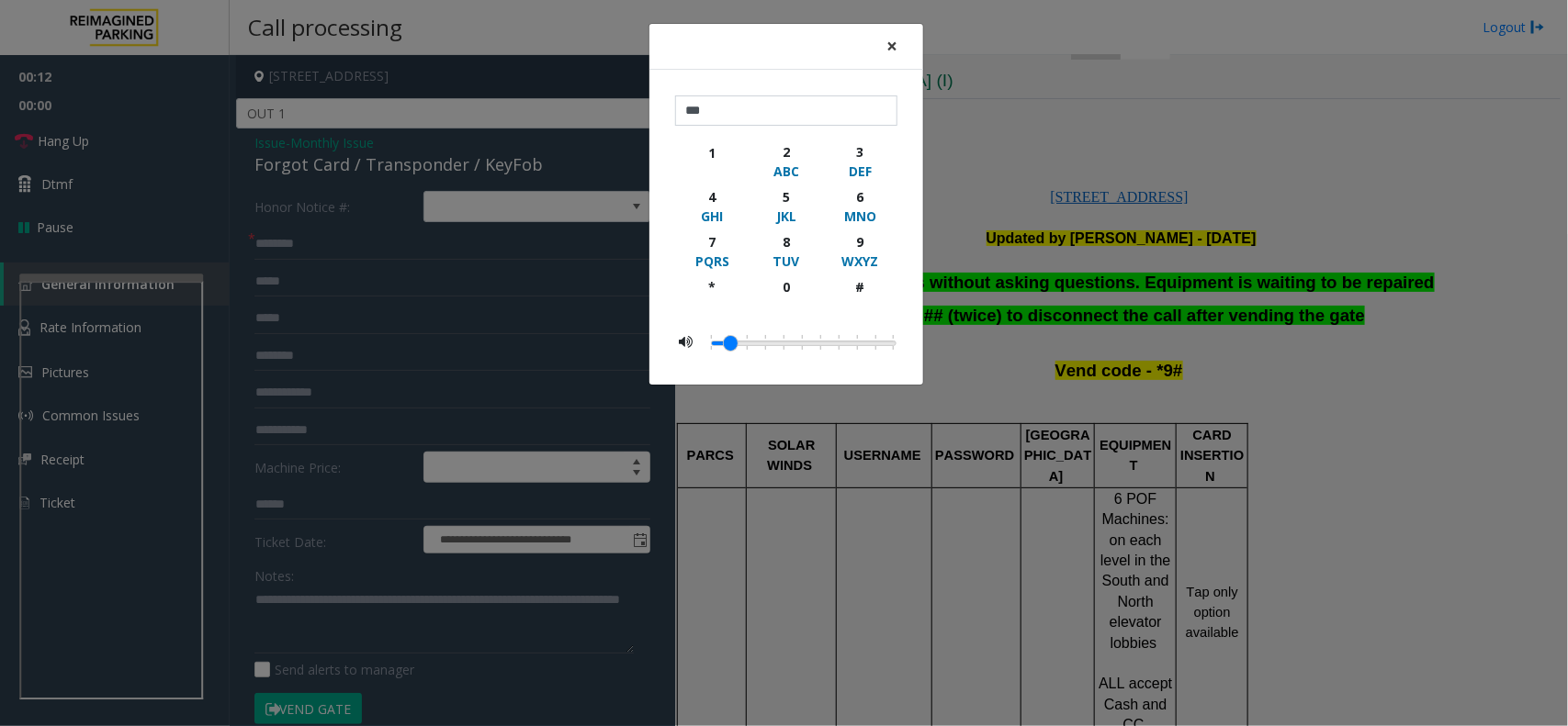
click at [896, 55] on span "×" at bounding box center [892, 46] width 11 height 26
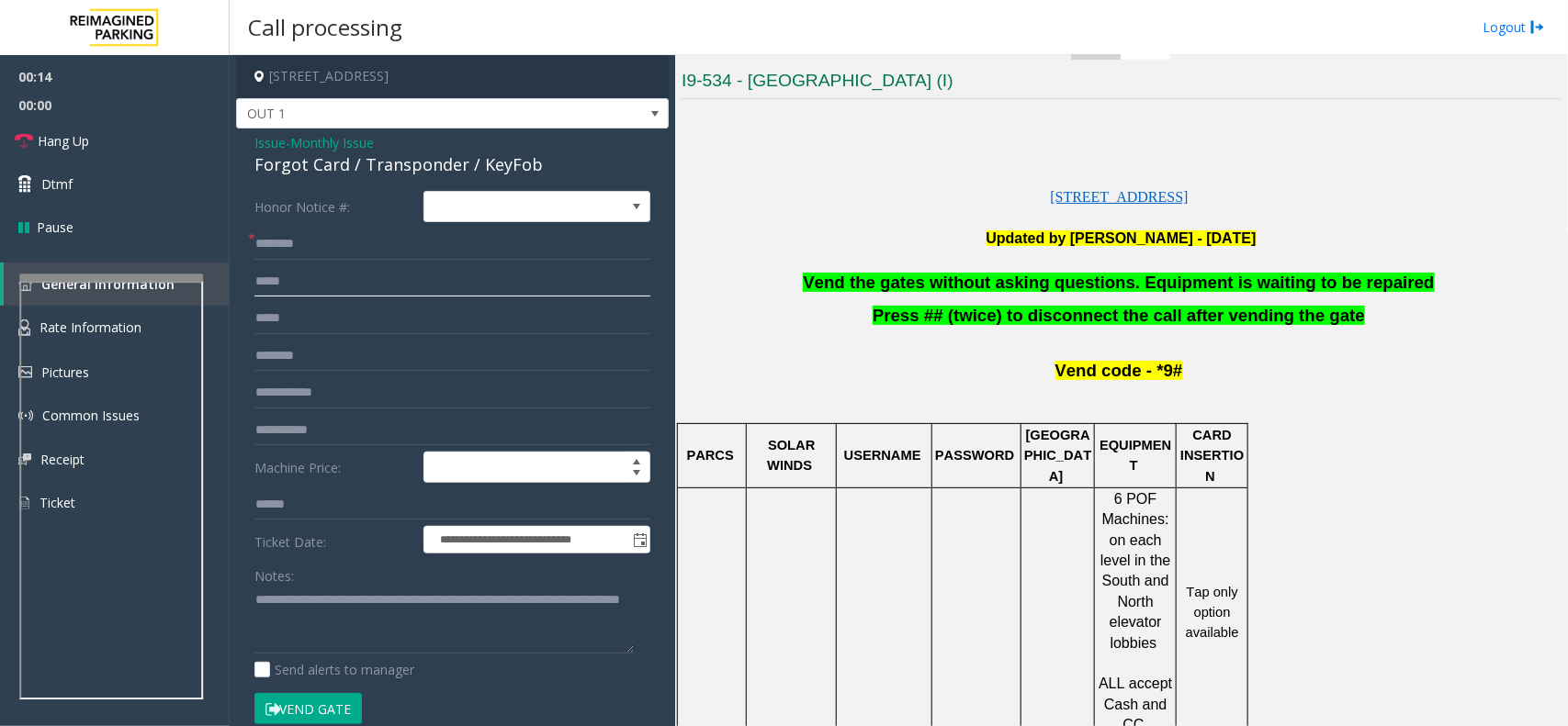
click at [374, 266] on input "text" at bounding box center [453, 282] width 396 height 31
click at [371, 245] on input "text" at bounding box center [453, 244] width 396 height 31
type input "**"
click at [414, 620] on textarea at bounding box center [444, 620] width 380 height 69
click at [157, 135] on link "Hang Up" at bounding box center [114, 141] width 230 height 43
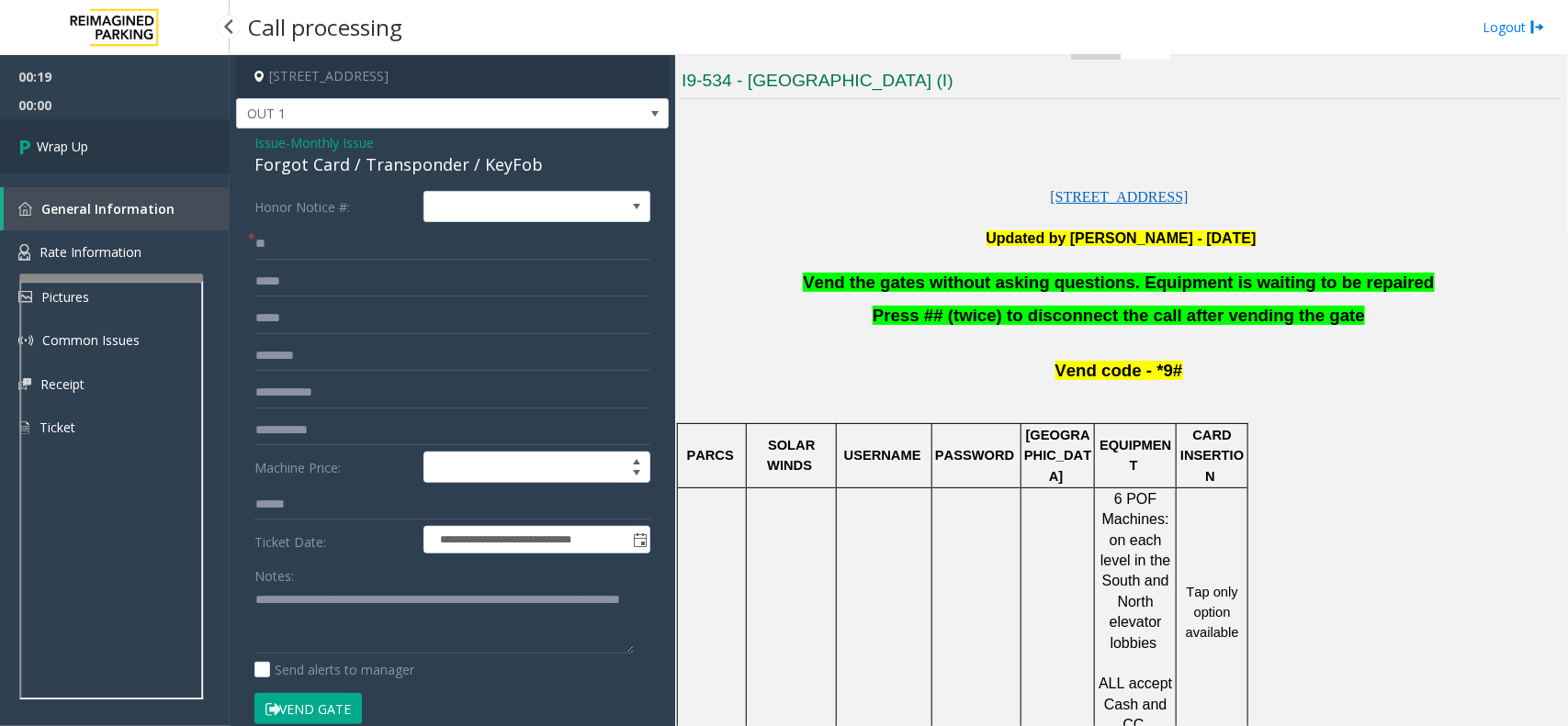
click at [157, 134] on link "Wrap Up" at bounding box center [114, 146] width 230 height 54
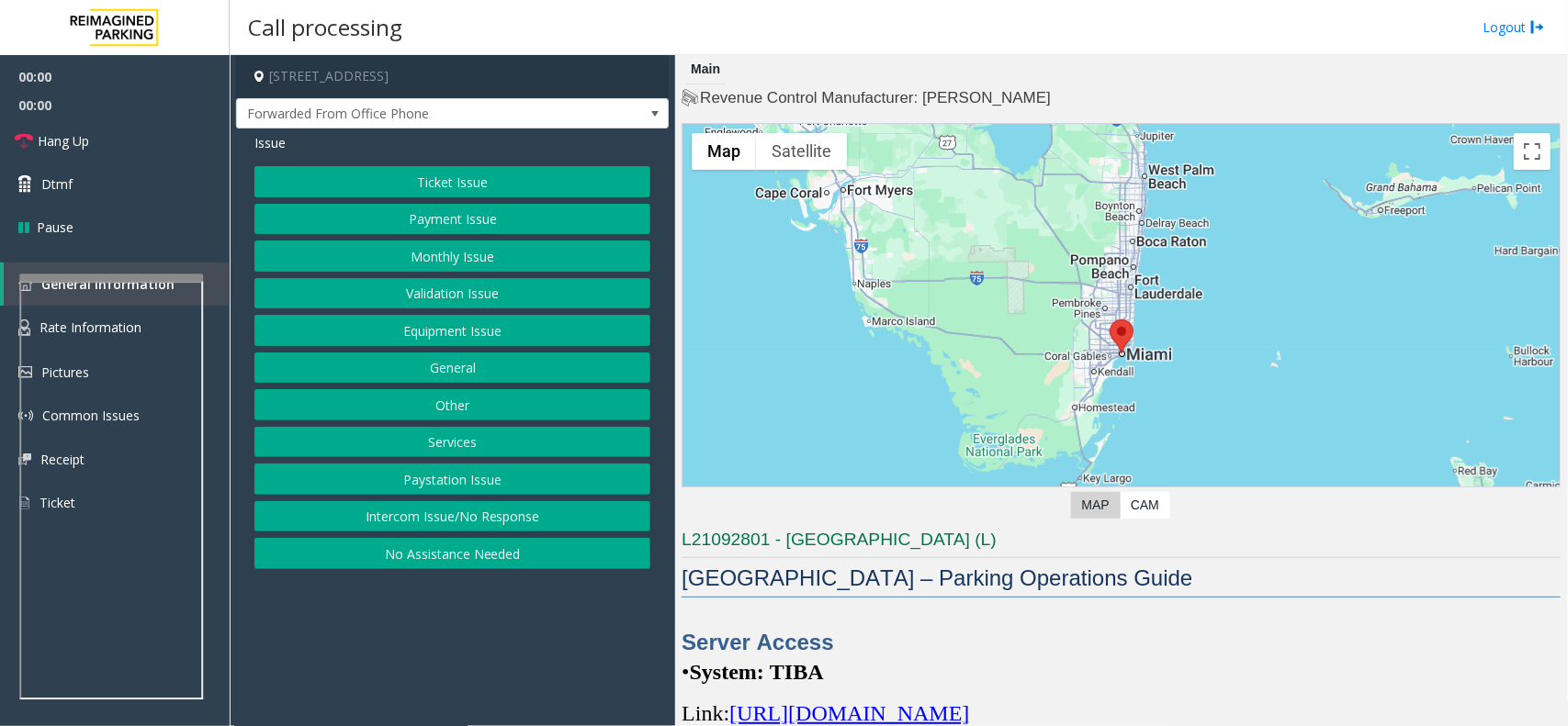
scroll to position [345, 0]
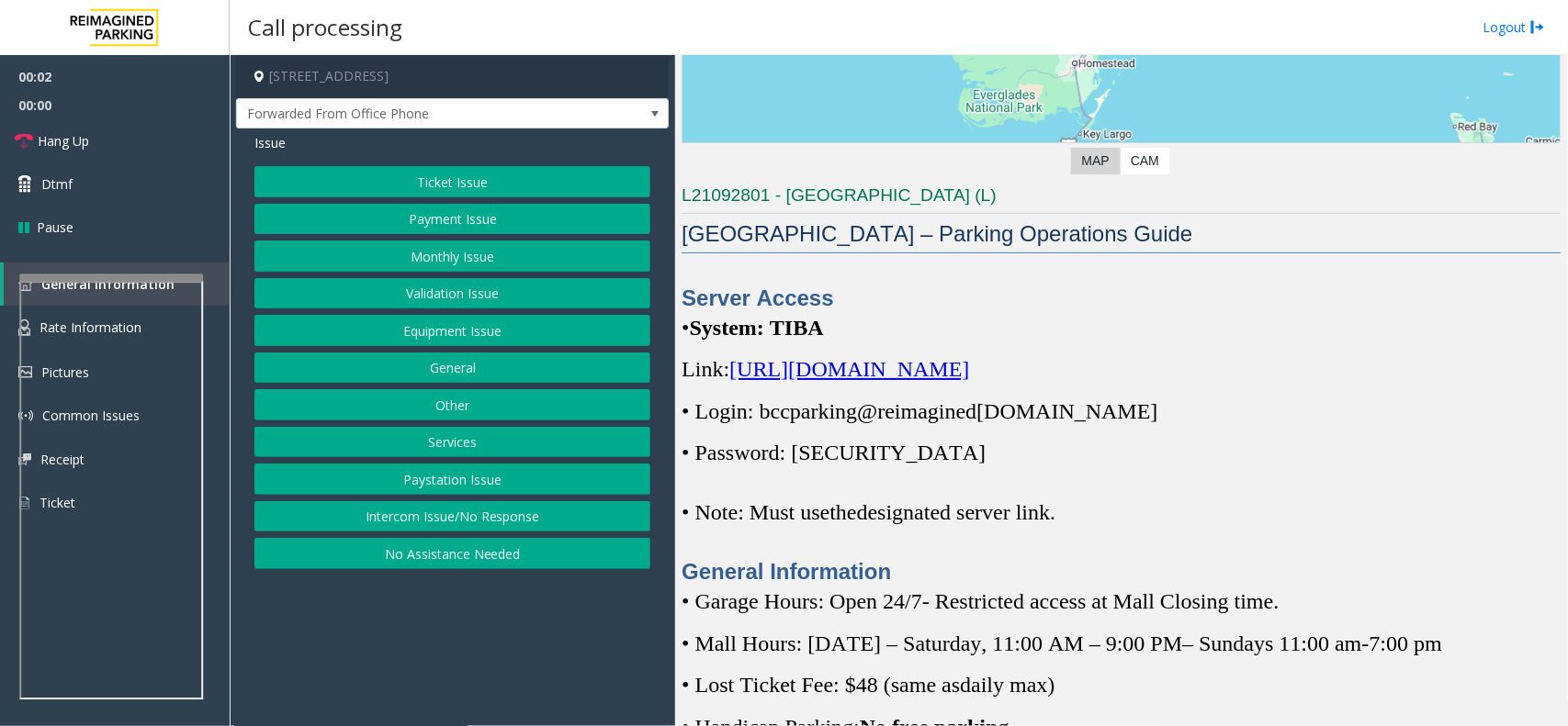
click at [970, 365] on span "[URL][DOMAIN_NAME]" at bounding box center [849, 369] width 240 height 24
drag, startPoint x: 1124, startPoint y: 424, endPoint x: 760, endPoint y: 400, distance: 364.8
click at [760, 400] on p "• Login: bccparking@re imagined [DOMAIN_NAME]" at bounding box center [1122, 412] width 879 height 29
drag, startPoint x: 908, startPoint y: 462, endPoint x: 796, endPoint y: 462, distance: 112.0
click at [796, 462] on p "• Password: [SECURITY_DATA]" at bounding box center [1122, 452] width 879 height 29
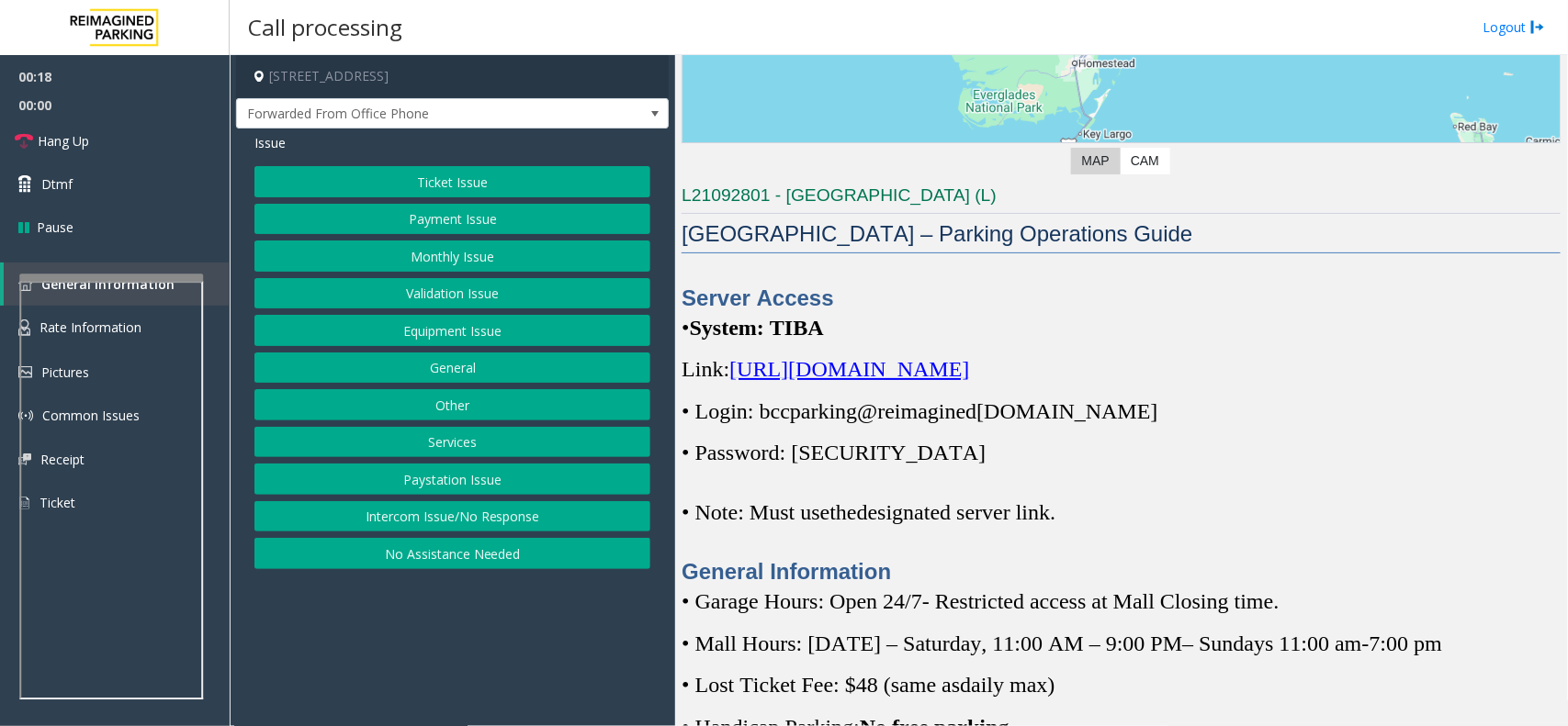
click at [1039, 310] on p "Server Access" at bounding box center [1122, 298] width 879 height 30
click at [501, 414] on button "Other" at bounding box center [453, 405] width 396 height 31
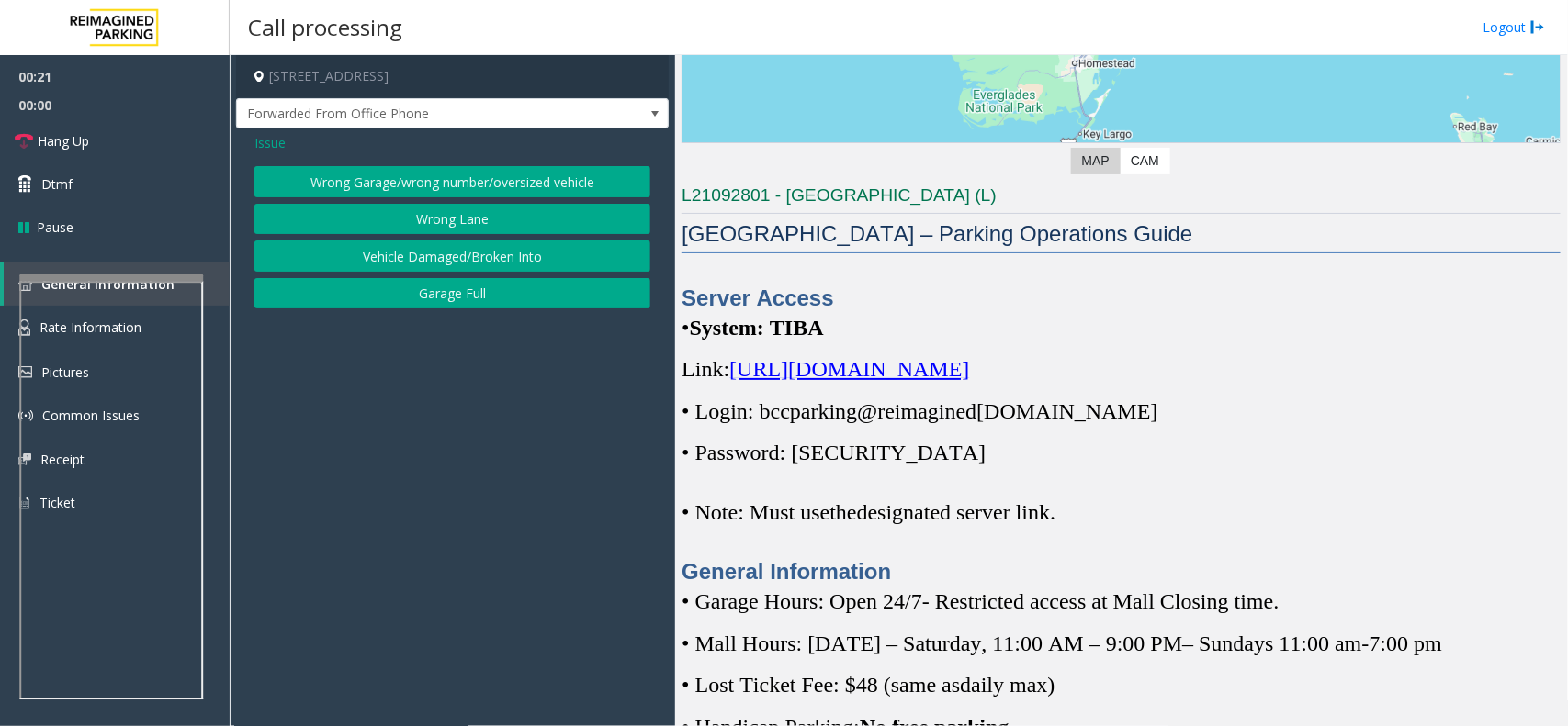
click at [501, 175] on button "Wrong Garage/wrong number/oversized vehicle" at bounding box center [453, 182] width 396 height 31
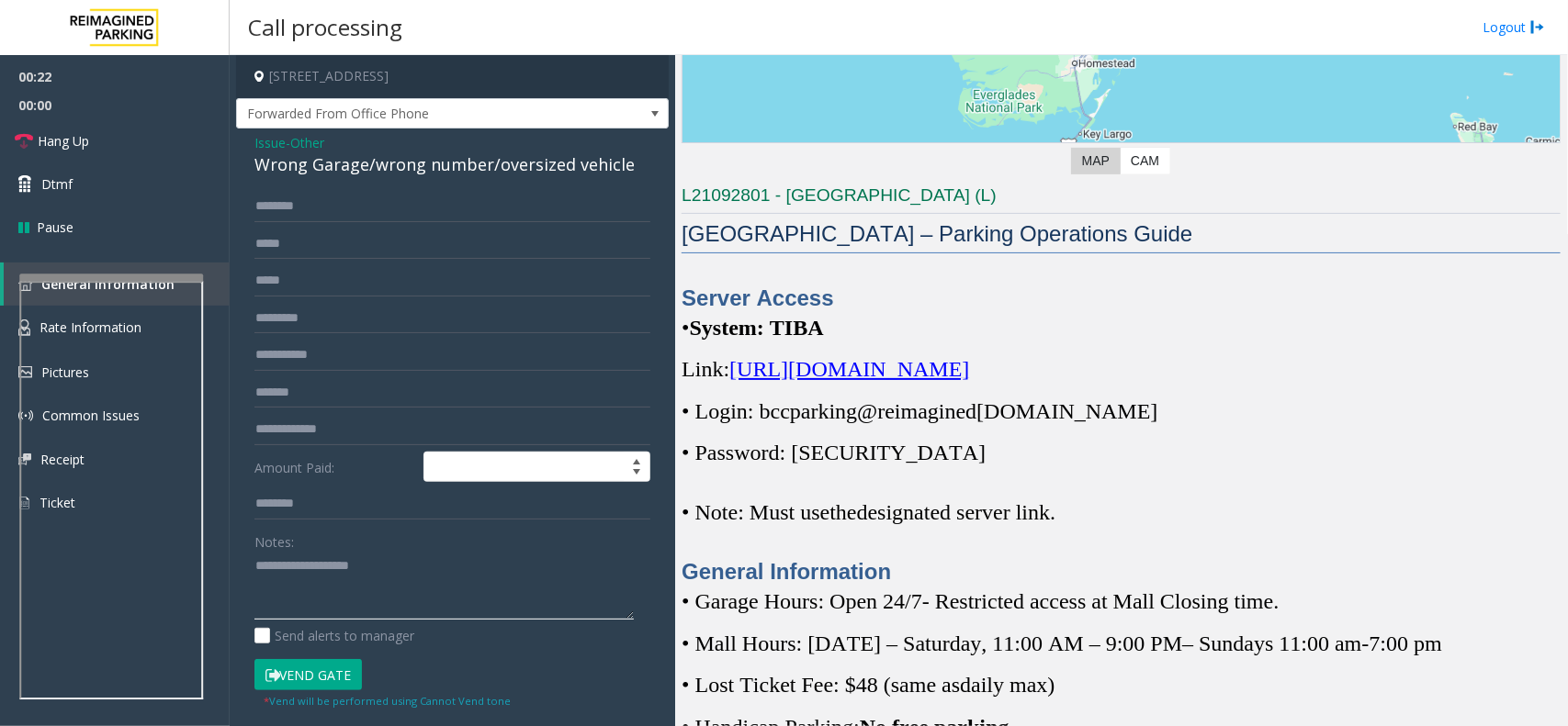
click at [417, 606] on textarea at bounding box center [444, 586] width 380 height 69
click at [378, 158] on div "Wrong Garage/wrong number/oversized vehicle" at bounding box center [453, 164] width 396 height 25
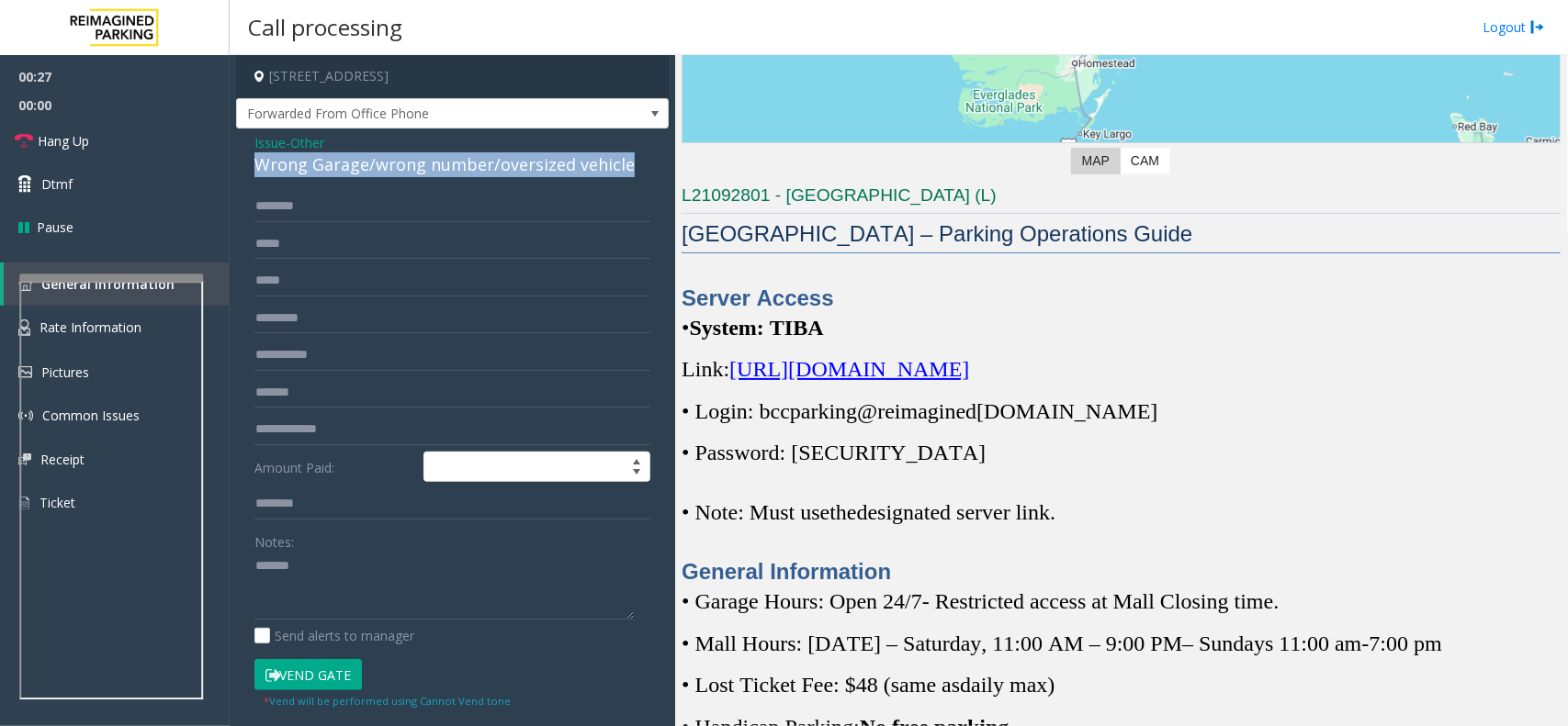
click at [378, 158] on div "Wrong Garage/wrong number/oversized vehicle" at bounding box center [453, 164] width 396 height 25
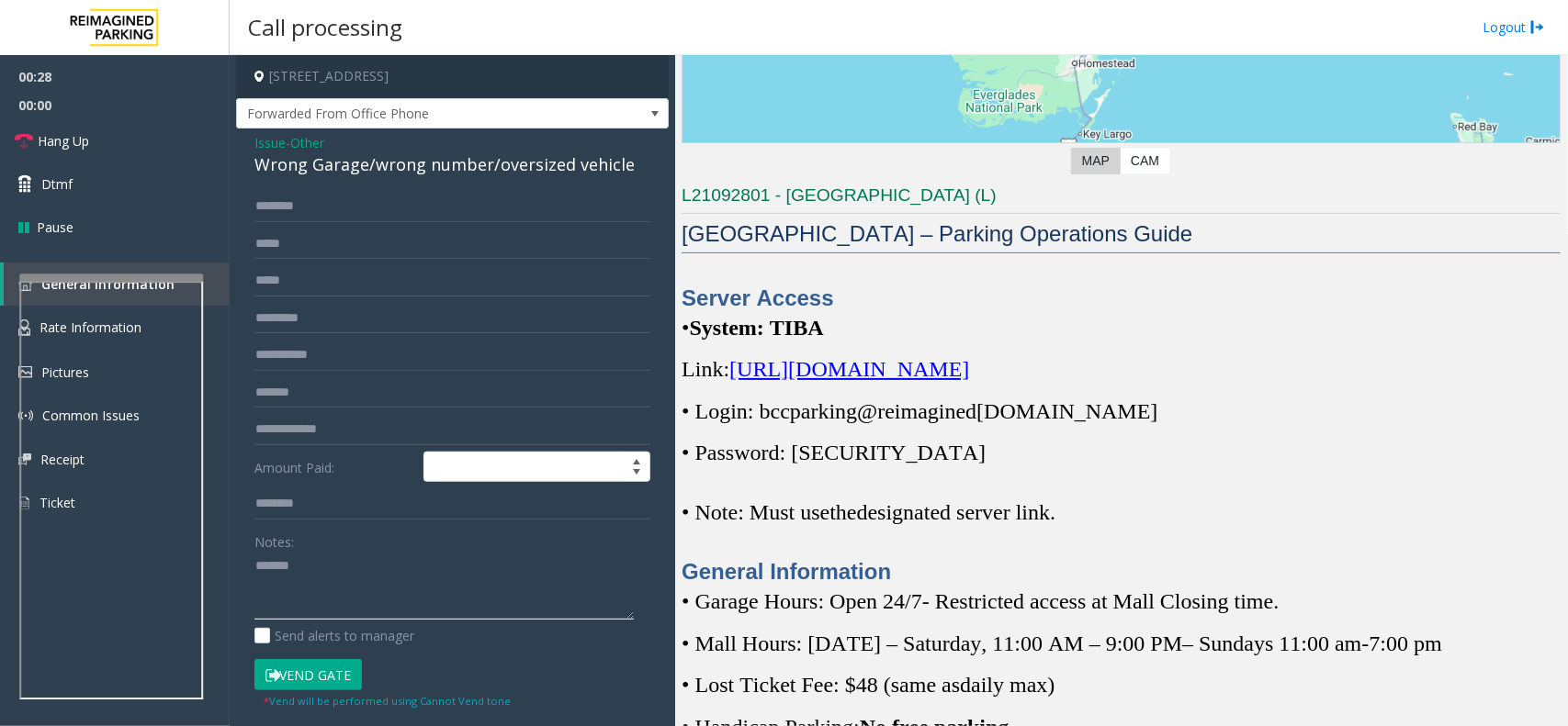
click at [442, 569] on textarea at bounding box center [444, 586] width 380 height 69
paste textarea "**********"
click at [379, 603] on textarea at bounding box center [444, 586] width 380 height 69
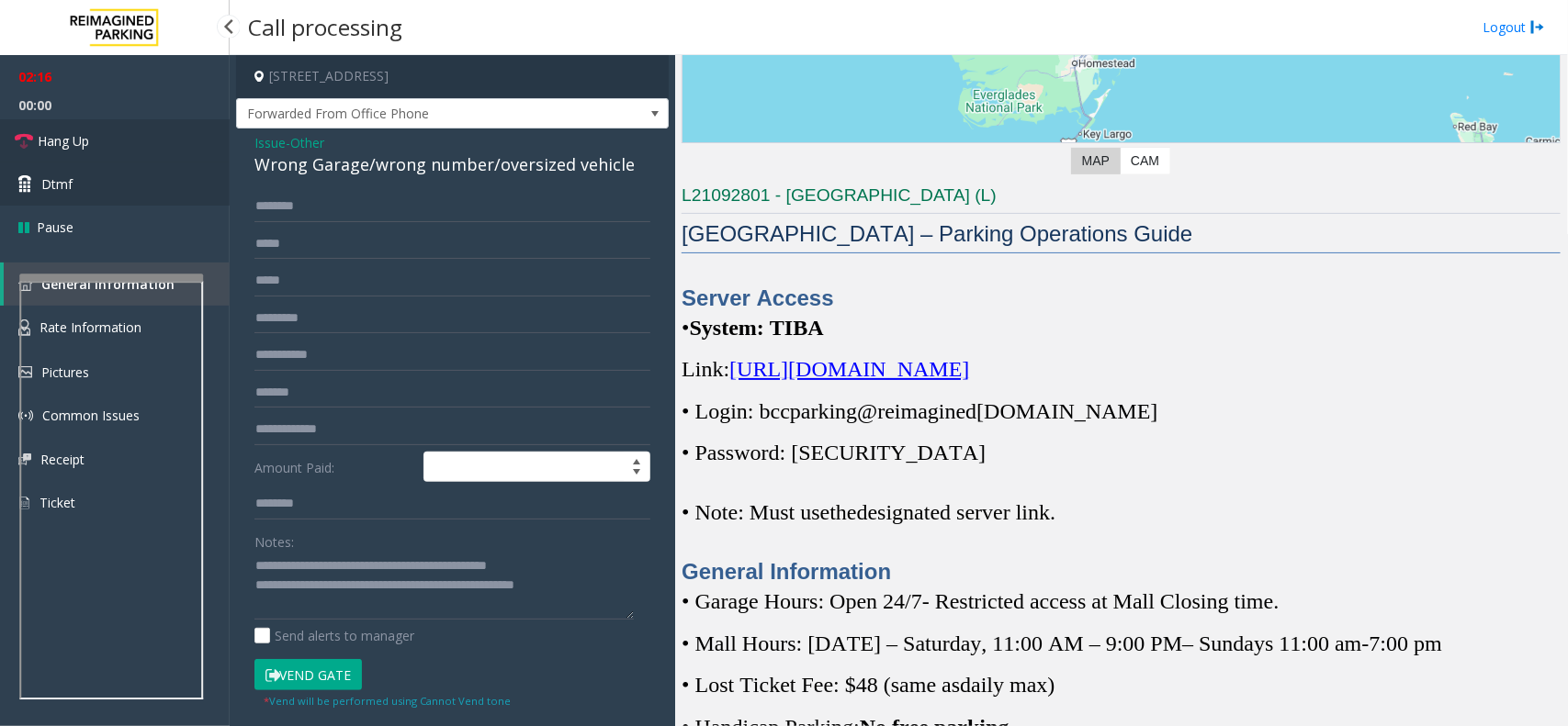
drag, startPoint x: 130, startPoint y: 152, endPoint x: 147, endPoint y: 172, distance: 26.2
click at [130, 152] on link "Hang Up" at bounding box center [114, 141] width 230 height 43
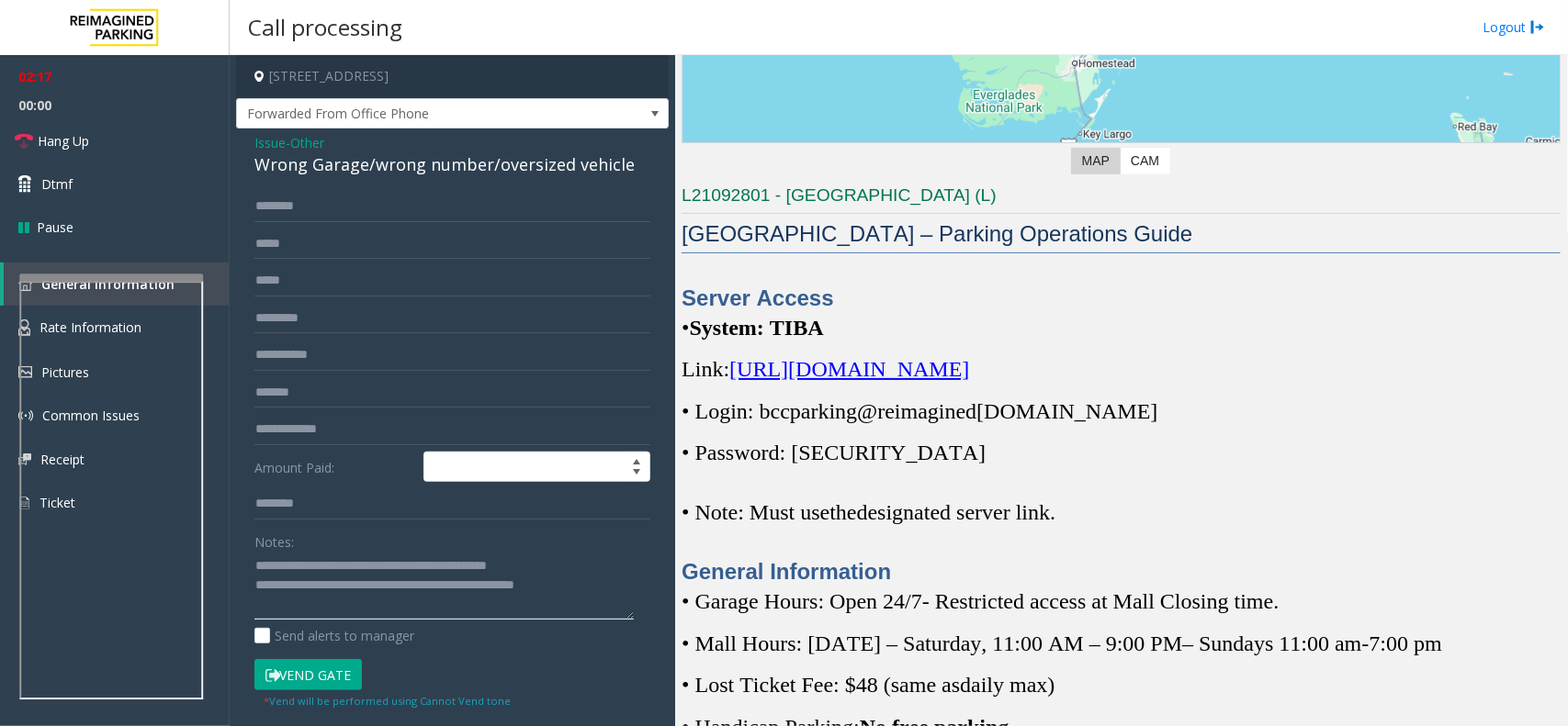
click at [604, 580] on textarea at bounding box center [444, 586] width 380 height 69
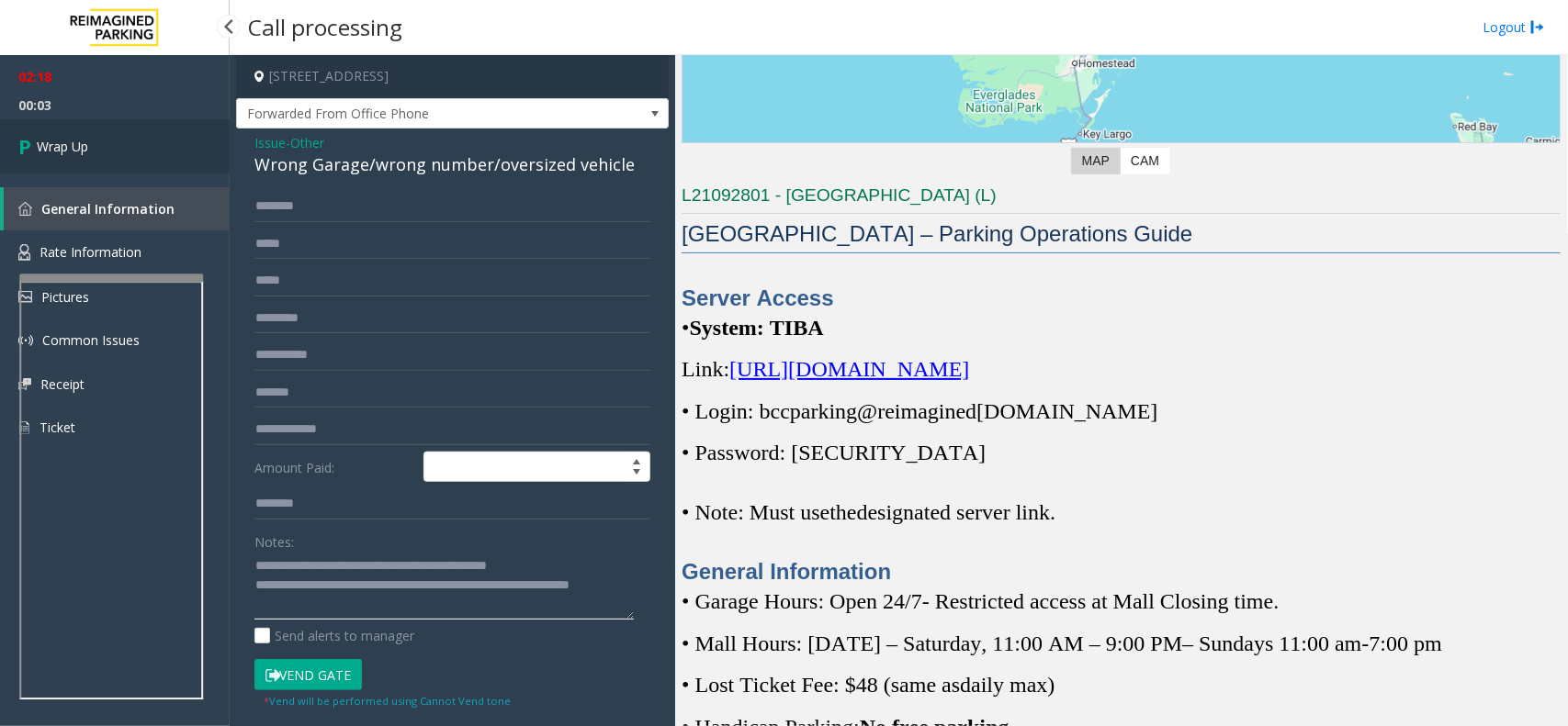
type textarea "**********"
click at [127, 144] on link "Wrap Up" at bounding box center [114, 146] width 230 height 54
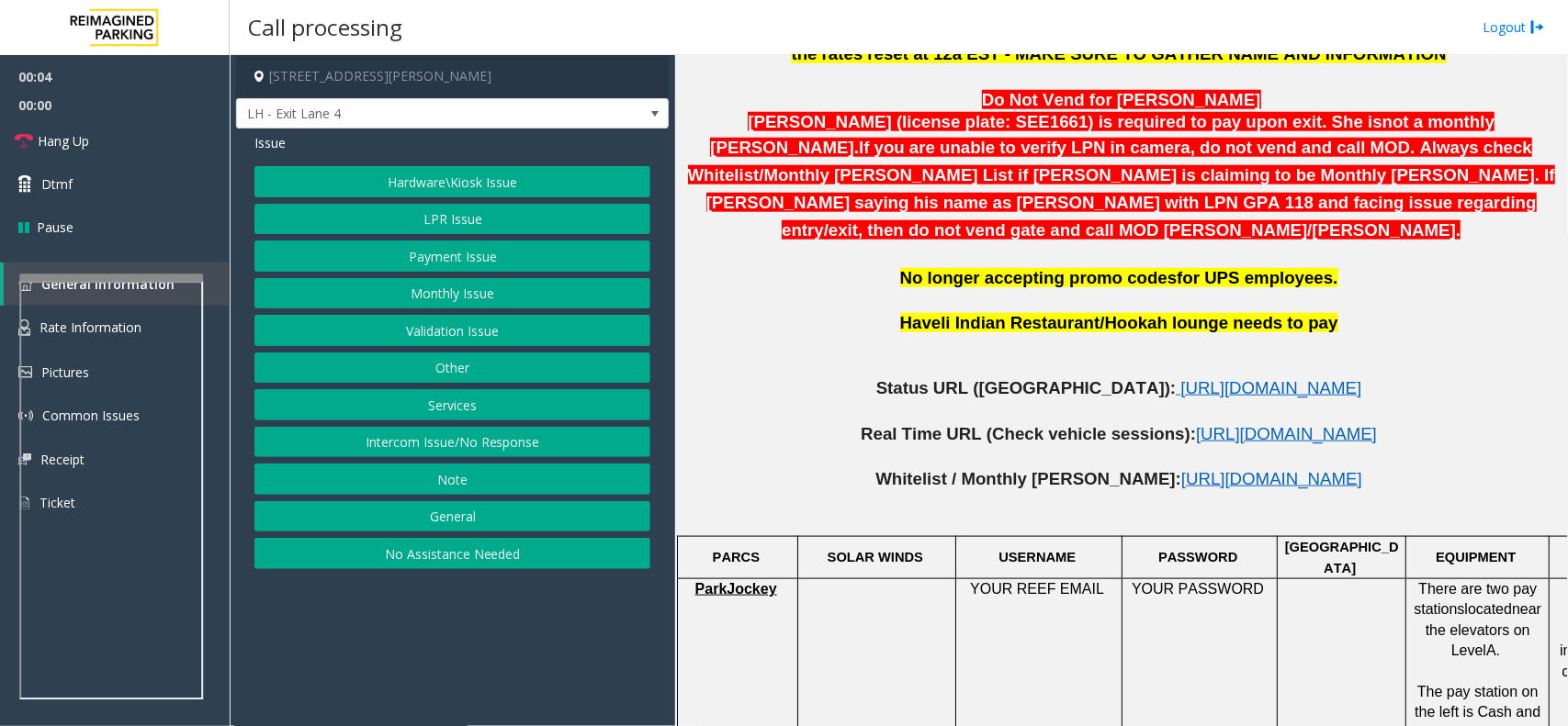
scroll to position [803, 0]
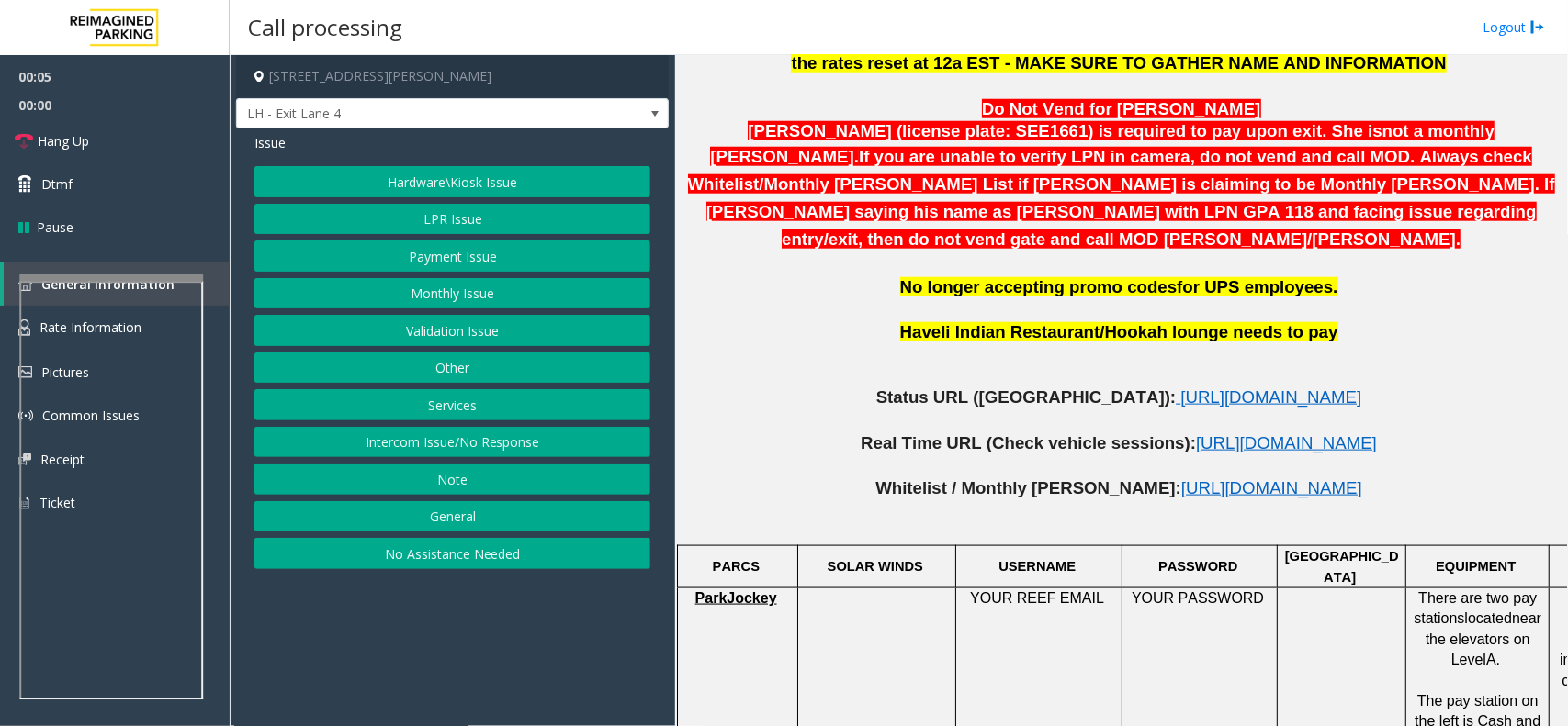
drag, startPoint x: 503, startPoint y: 162, endPoint x: 494, endPoint y: 186, distance: 25.6
click at [503, 162] on div "Issue Hardware\Kiosk Issue LPR Issue Payment Issue Monthly Issue Validation Iss…" at bounding box center [452, 354] width 432 height 450
click at [497, 170] on button "Hardware\Kiosk Issue" at bounding box center [453, 182] width 396 height 31
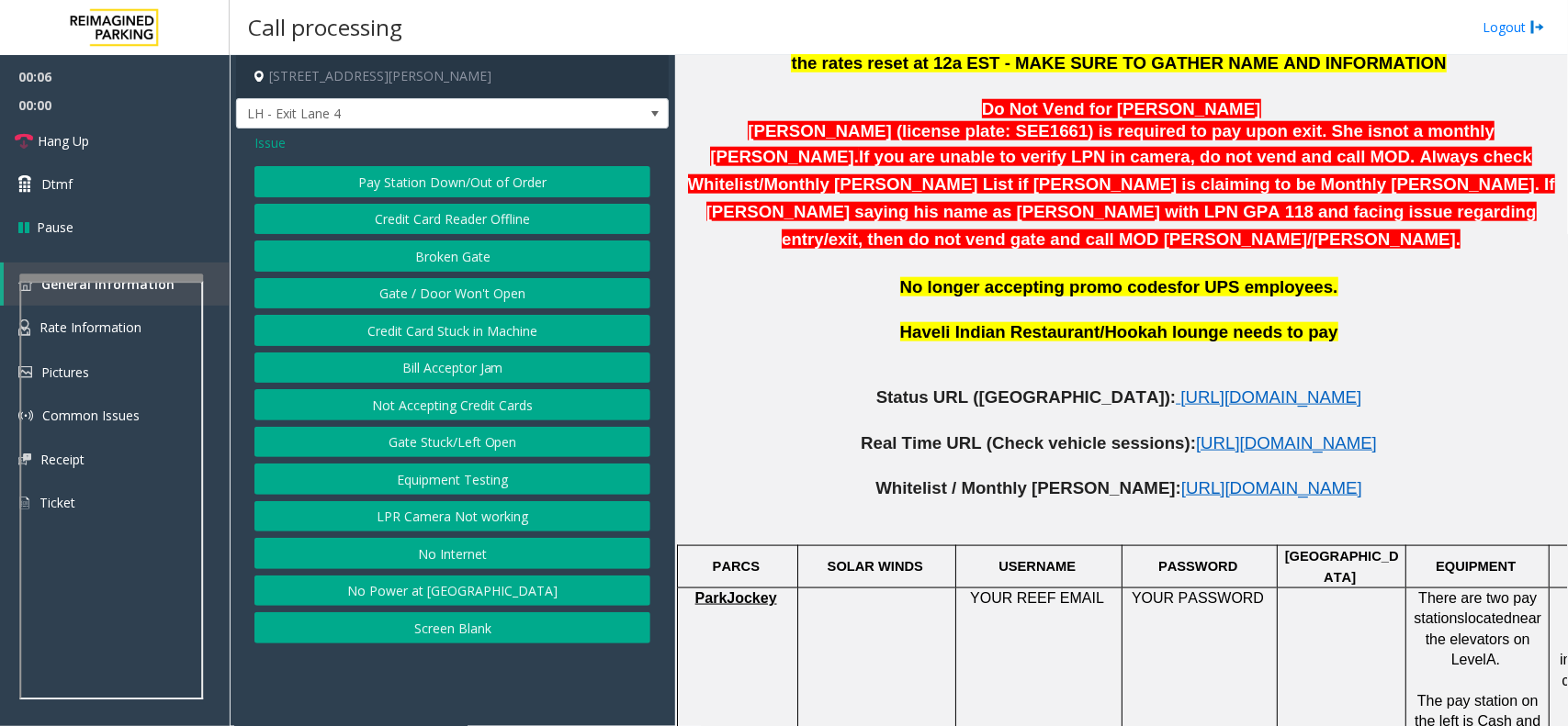
click at [465, 521] on button "LPR Camera Not working" at bounding box center [453, 517] width 396 height 31
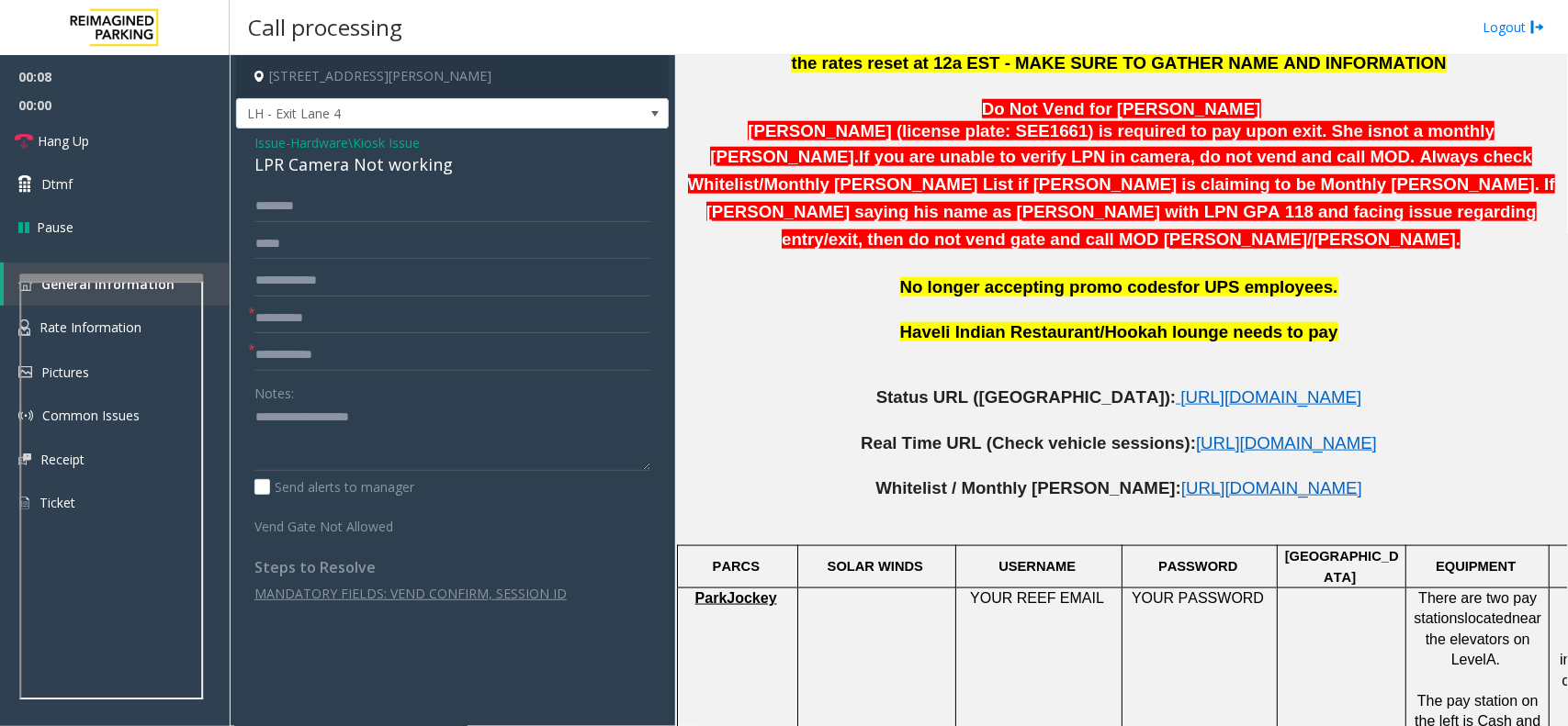
click at [250, 144] on div "Issue - Hardware\Kiosk Issue LPR Camera Not working * * Notes: Send alerts to m…" at bounding box center [452, 375] width 432 height 492
click at [286, 149] on span "- Hardware\Kiosk Issue" at bounding box center [353, 143] width 135 height 18
click at [271, 136] on span "Issue" at bounding box center [270, 143] width 31 height 19
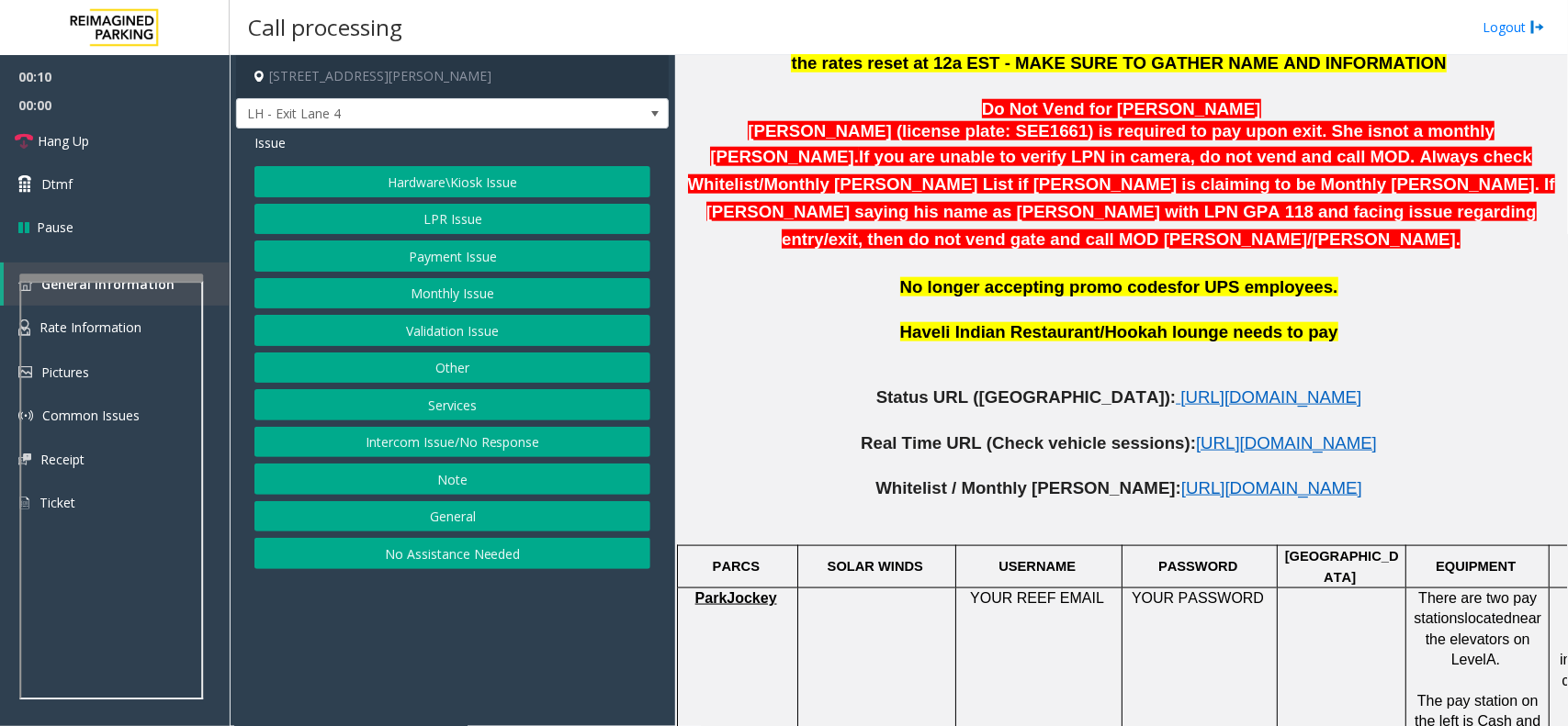
click at [471, 411] on button "Services" at bounding box center [453, 405] width 396 height 31
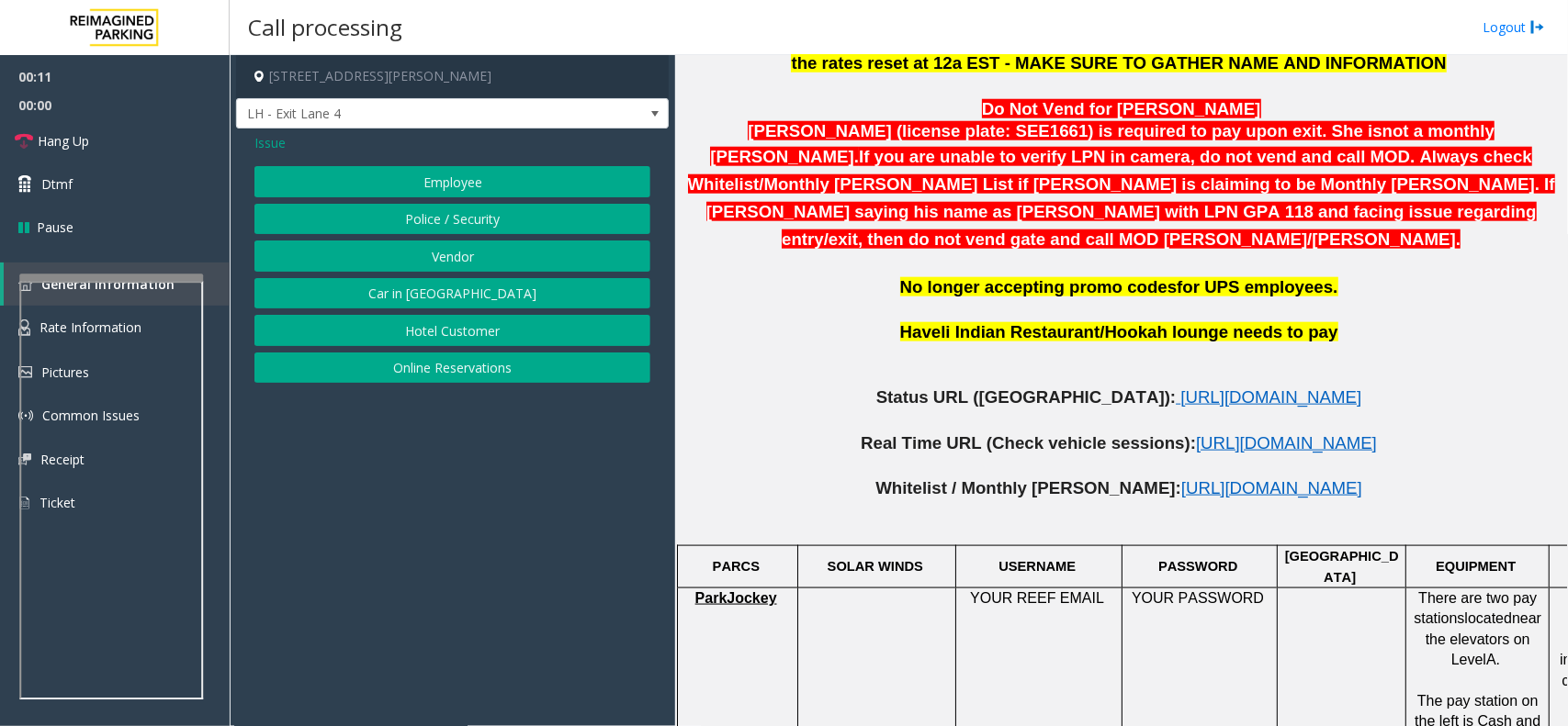
click at [466, 254] on button "Vendor" at bounding box center [453, 256] width 396 height 31
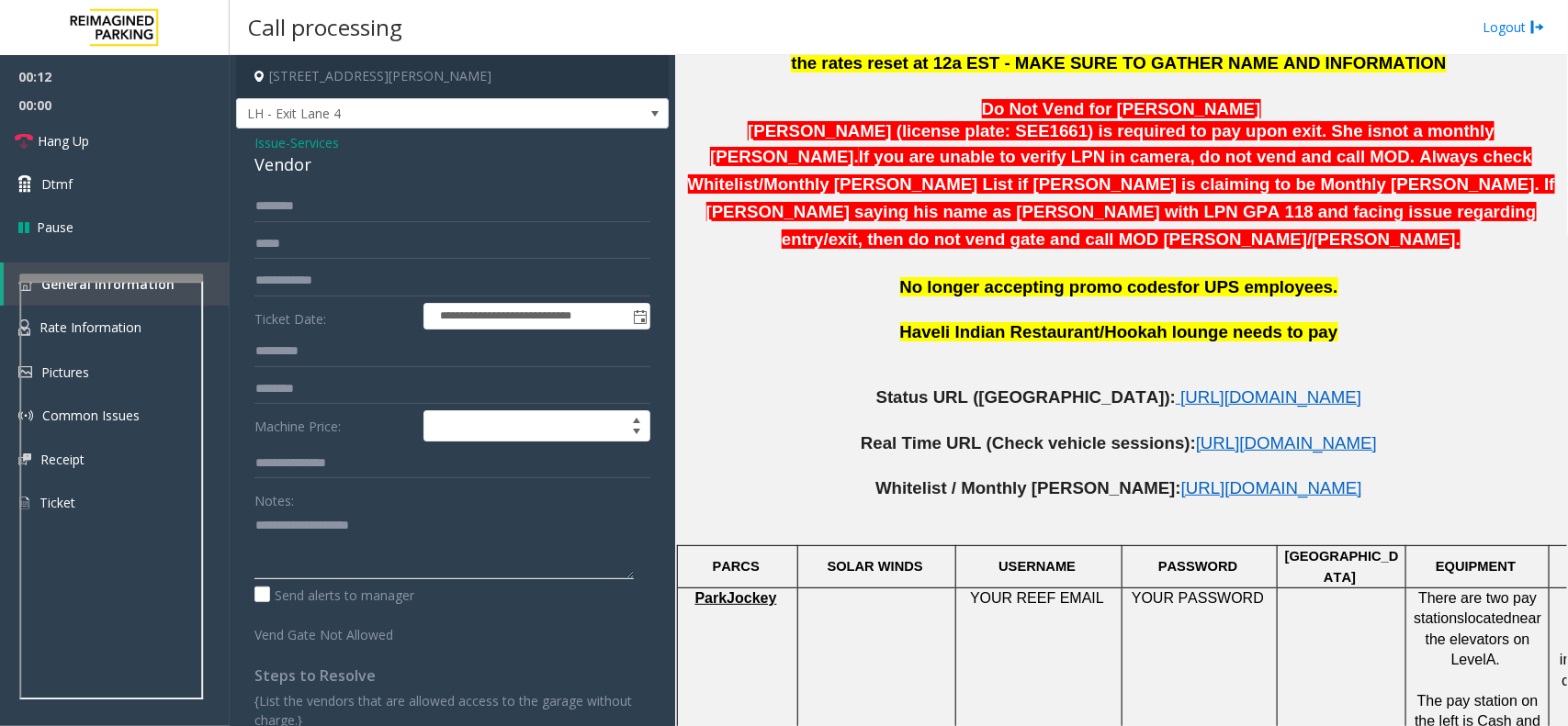
click at [357, 517] on textarea at bounding box center [444, 544] width 380 height 69
type textarea "**********"
click at [303, 194] on input "text" at bounding box center [453, 206] width 396 height 31
type input "*******"
click at [336, 278] on input "text" at bounding box center [453, 281] width 396 height 31
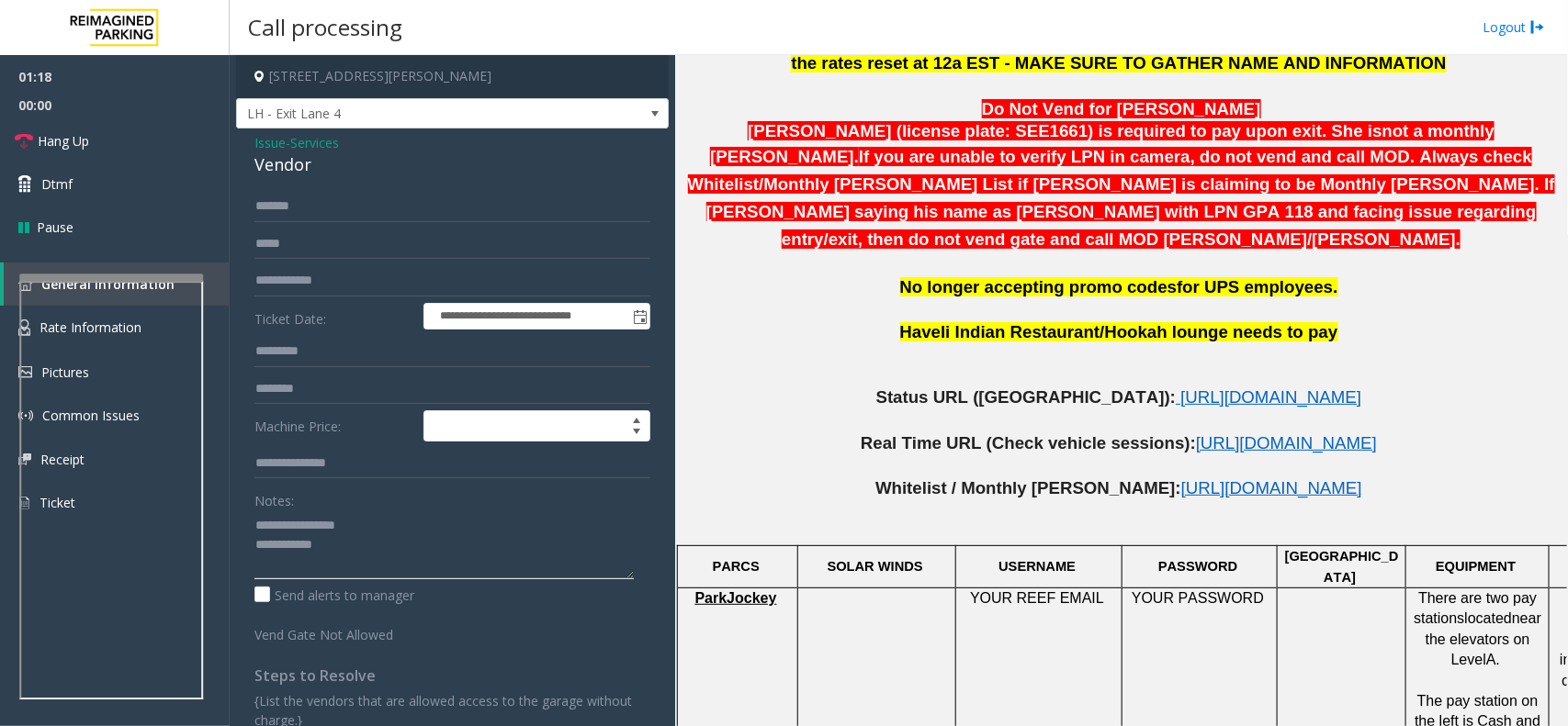
click at [443, 556] on textarea at bounding box center [444, 544] width 380 height 69
type textarea "**********"
click at [74, 95] on span "00:00" at bounding box center [114, 105] width 230 height 29
click at [139, 193] on link "Dtmf" at bounding box center [114, 183] width 230 height 43
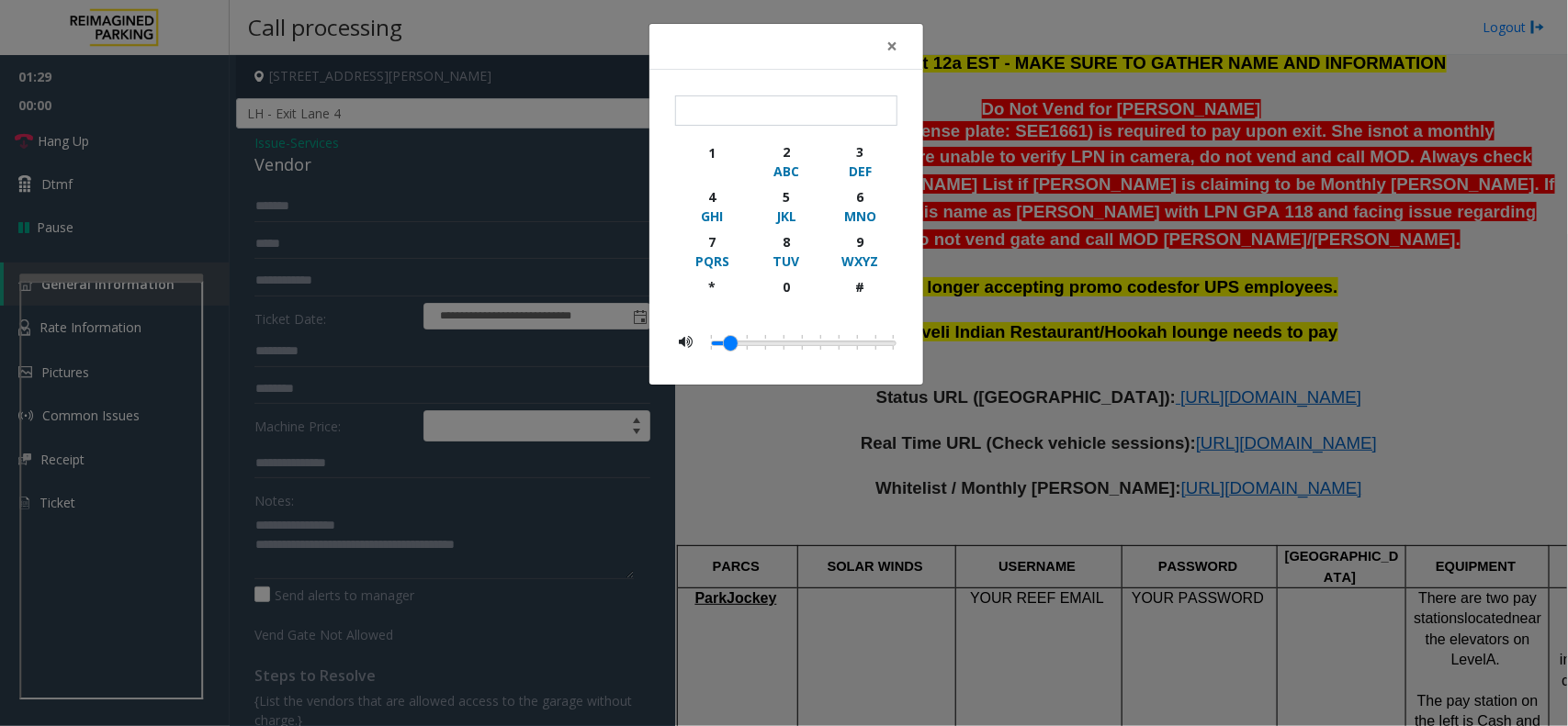
click at [136, 120] on div "× 1 2 ABC 3 DEF 4 GHI 5 JKL 6 MNO 7 PQRS 8 TUV 9 WXYZ * 0 #" at bounding box center [784, 363] width 1568 height 726
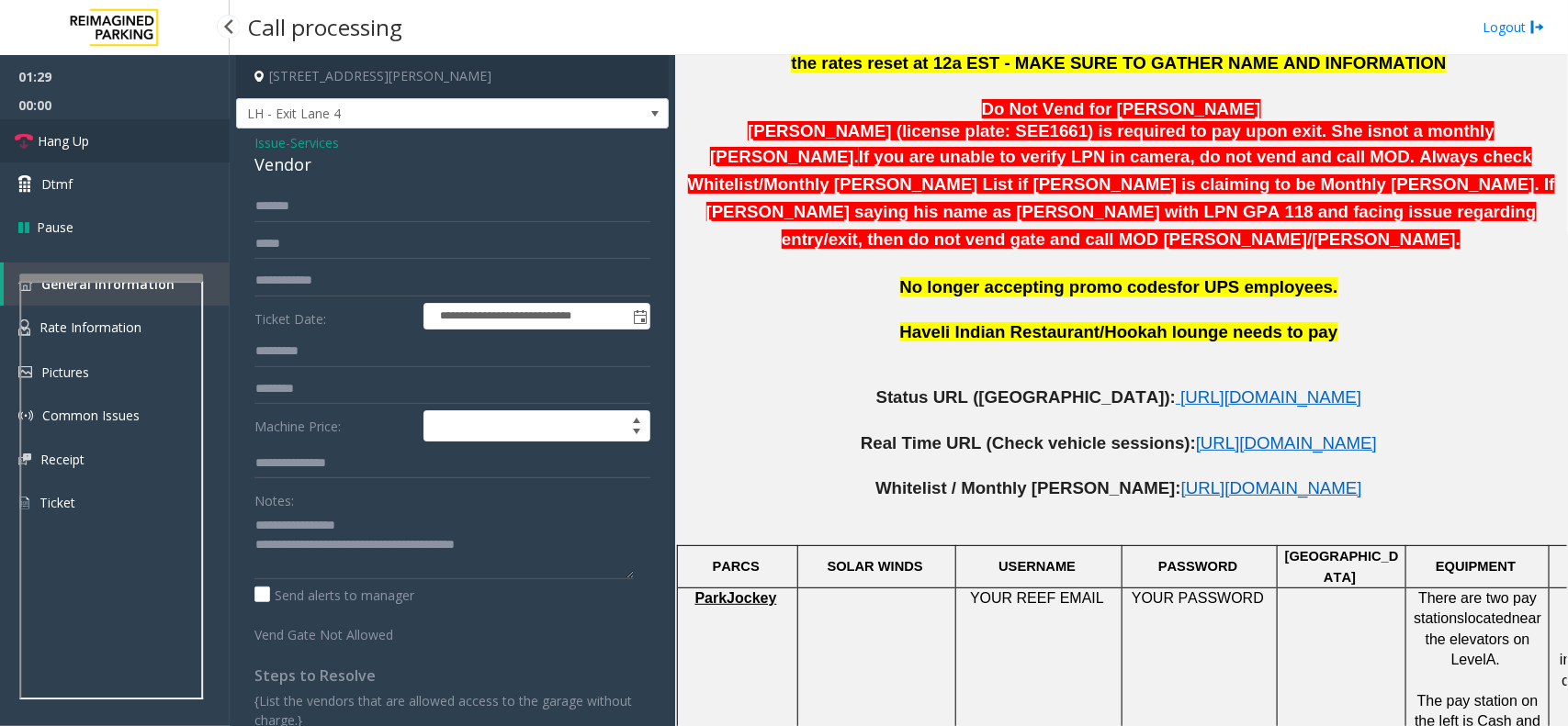
click at [126, 138] on link "Hang Up" at bounding box center [114, 141] width 230 height 43
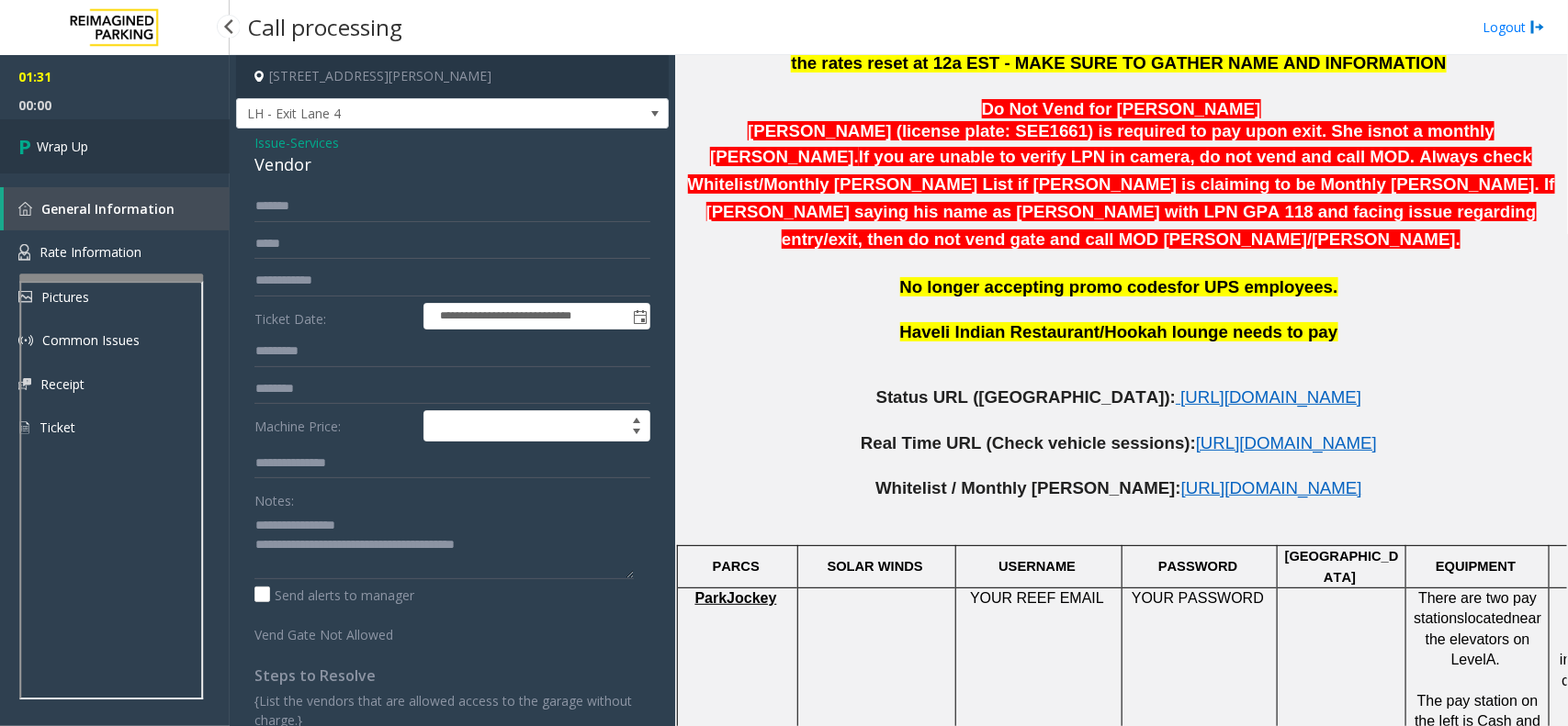
click at [126, 138] on link "Wrap Up" at bounding box center [114, 146] width 230 height 54
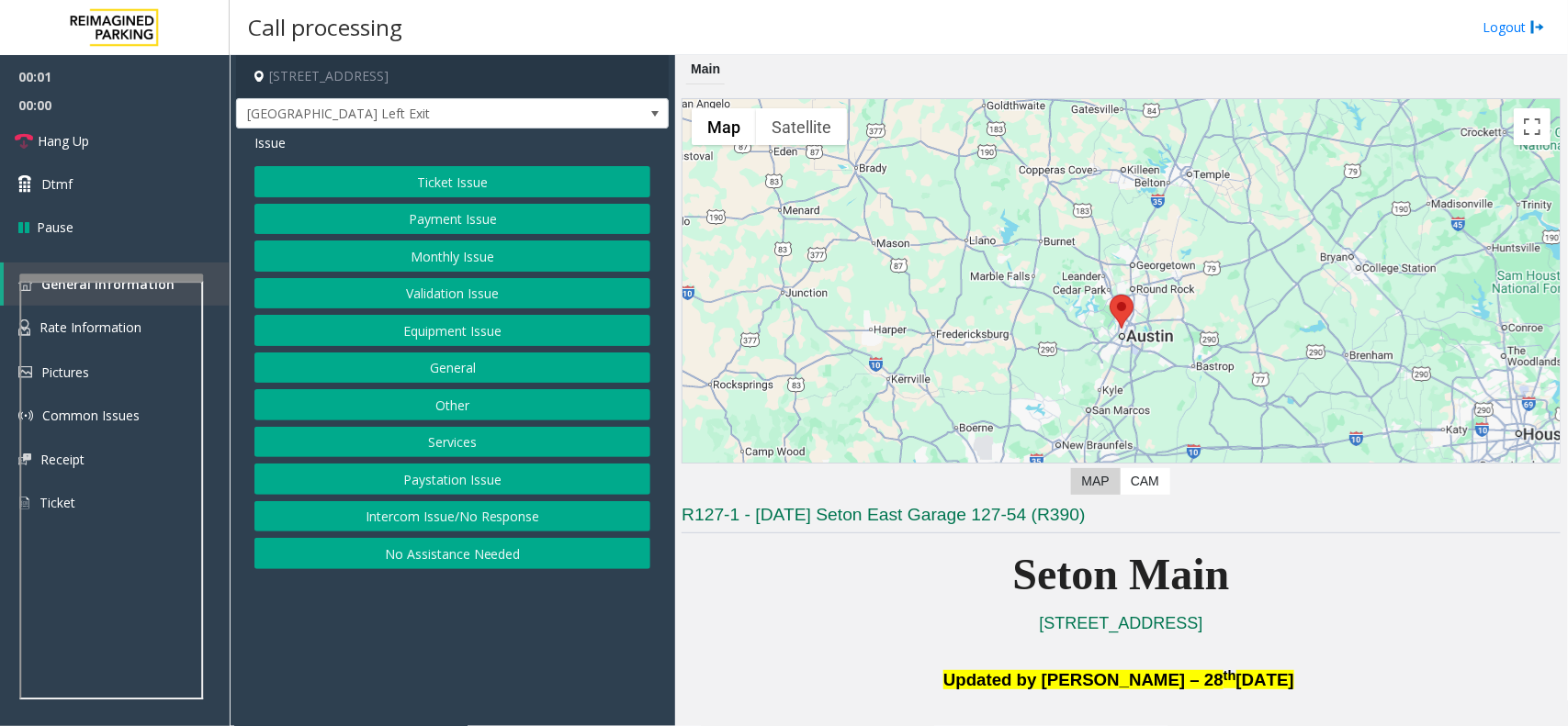
click at [488, 342] on button "Equipment Issue" at bounding box center [453, 331] width 396 height 31
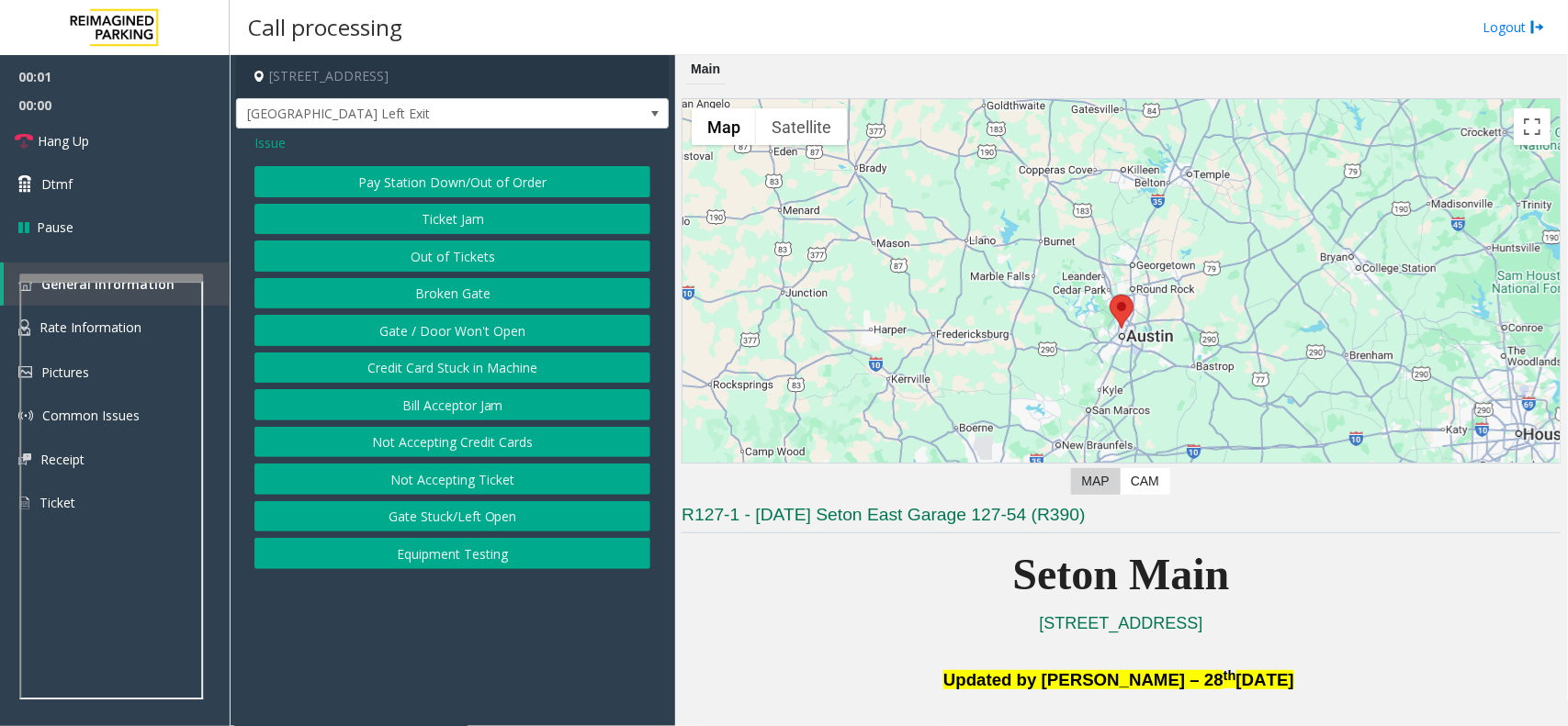
click at [496, 333] on button "Gate / Door Won't Open" at bounding box center [453, 331] width 396 height 31
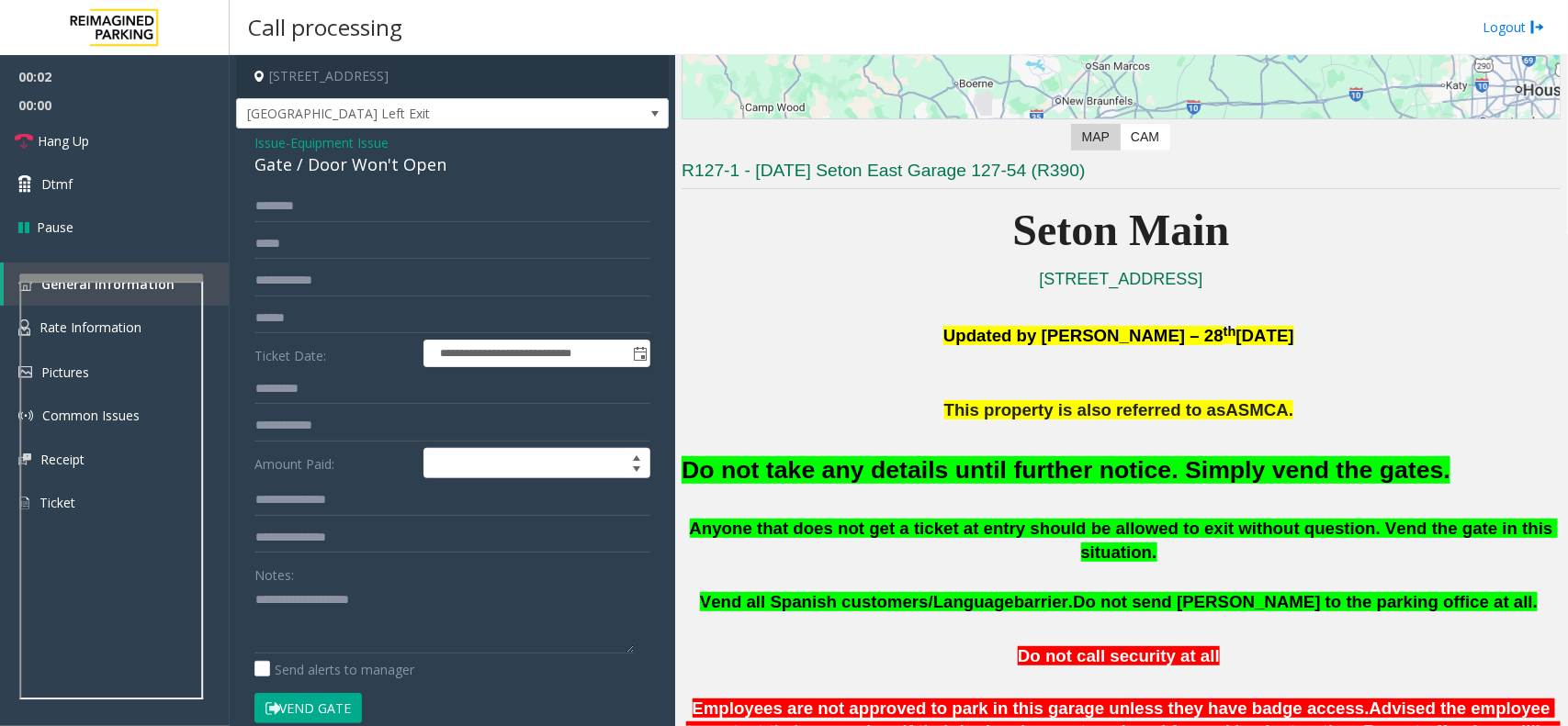
scroll to position [459, 0]
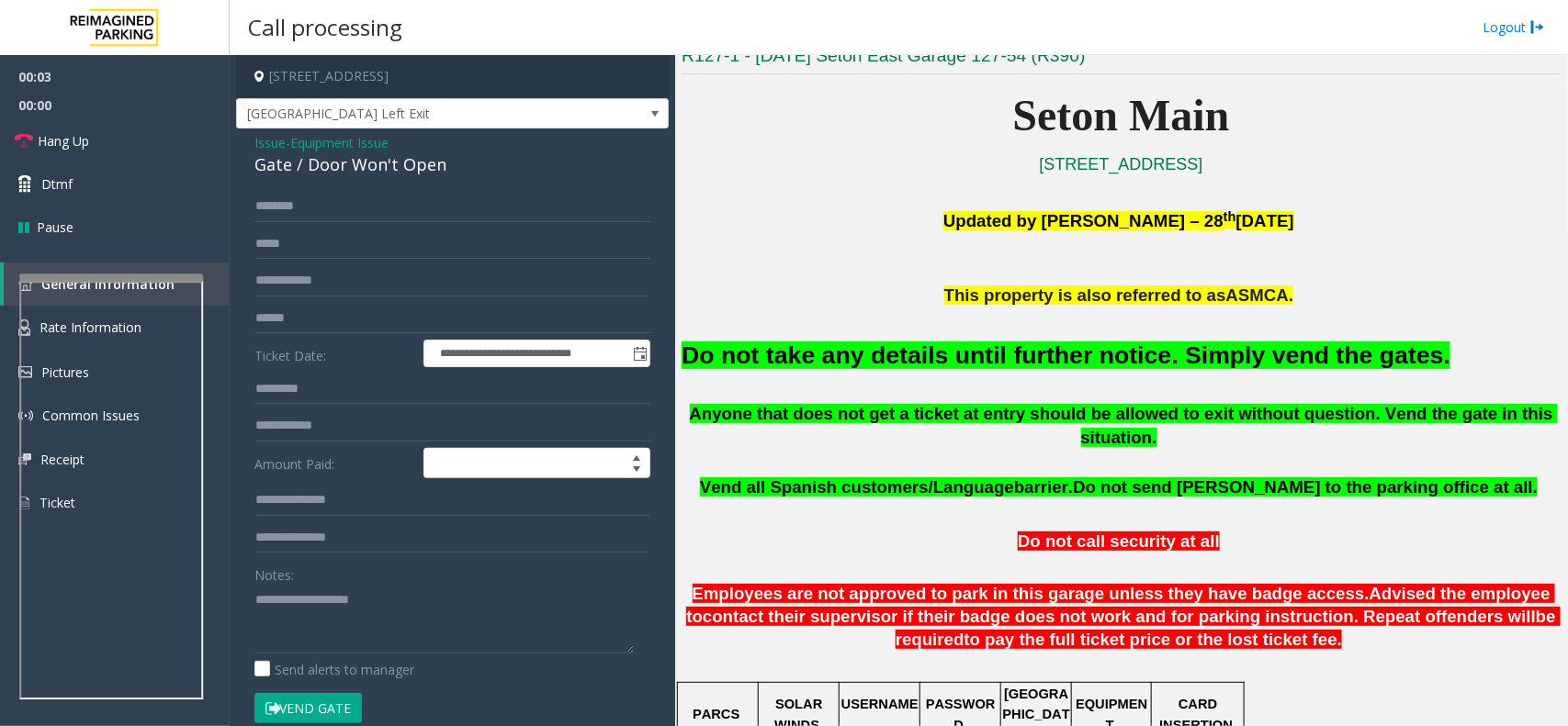
click at [816, 339] on h2 "Do not take any details until further notice. Simply vend the gates." at bounding box center [1122, 356] width 879 height 34
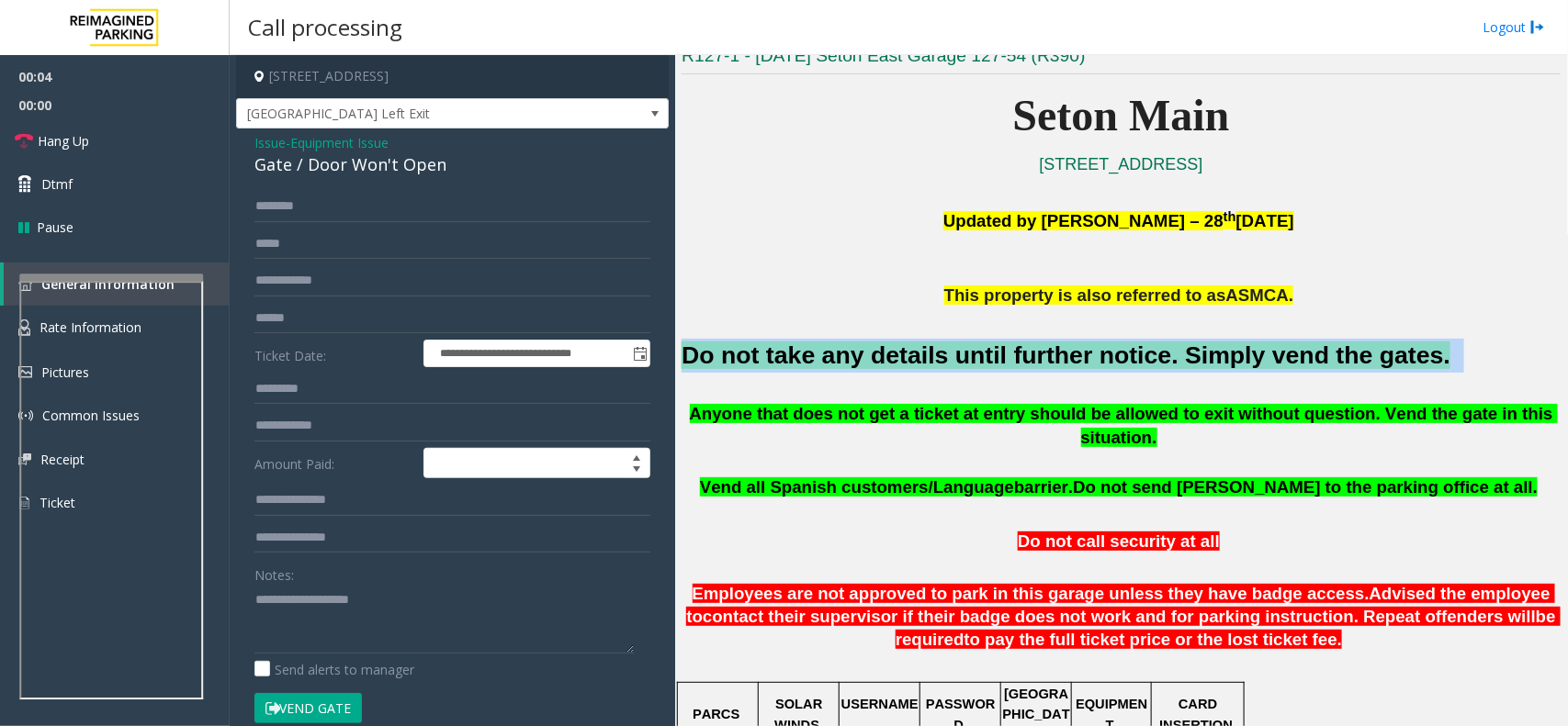
click at [816, 339] on h2 "Do not take any details until further notice. Simply vend the gates." at bounding box center [1122, 356] width 879 height 34
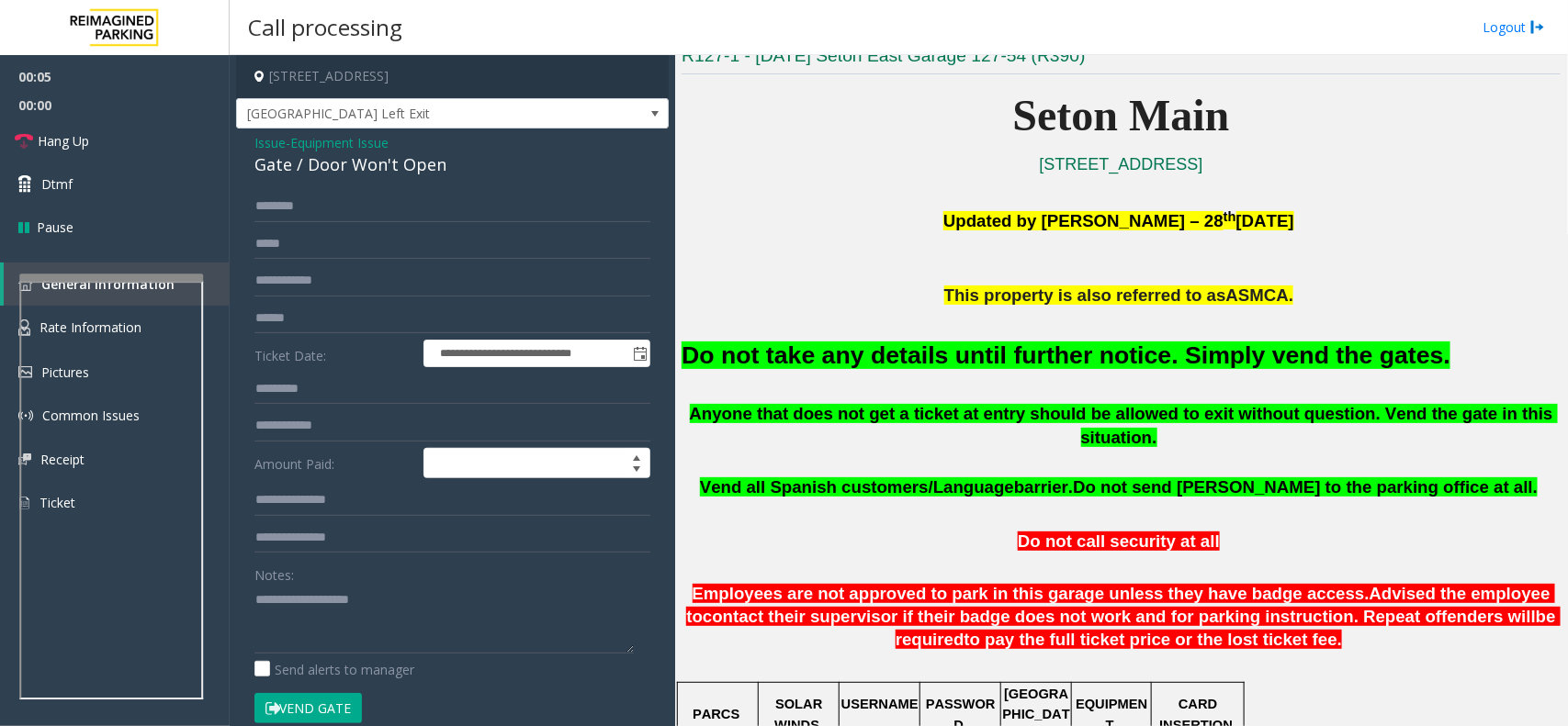
click at [963, 477] on span "Vend all Spanish customers/Language" at bounding box center [856, 486] width 314 height 19
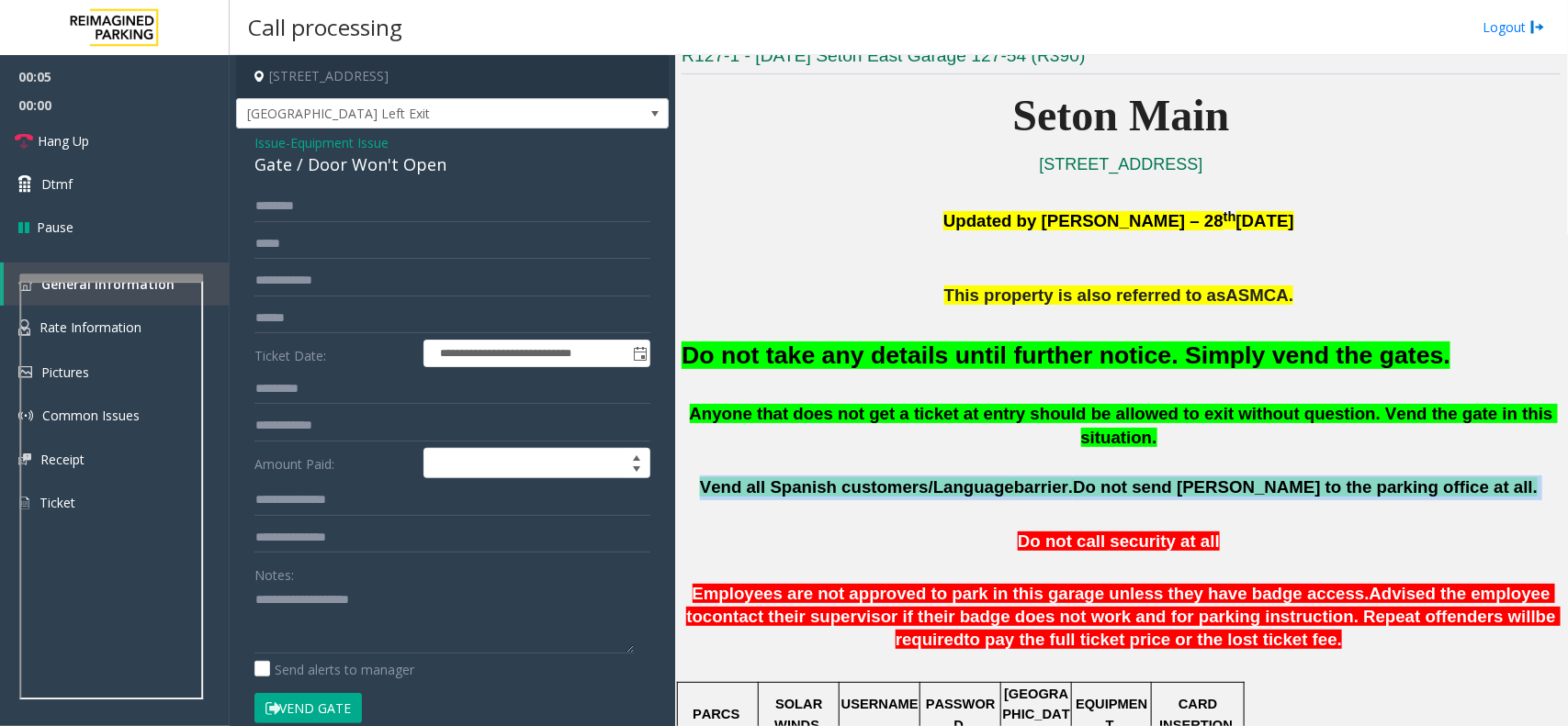
click at [963, 477] on span "Vend all Spanish customers/Language" at bounding box center [856, 486] width 314 height 19
click at [347, 709] on button "Vend Gate" at bounding box center [308, 709] width 108 height 31
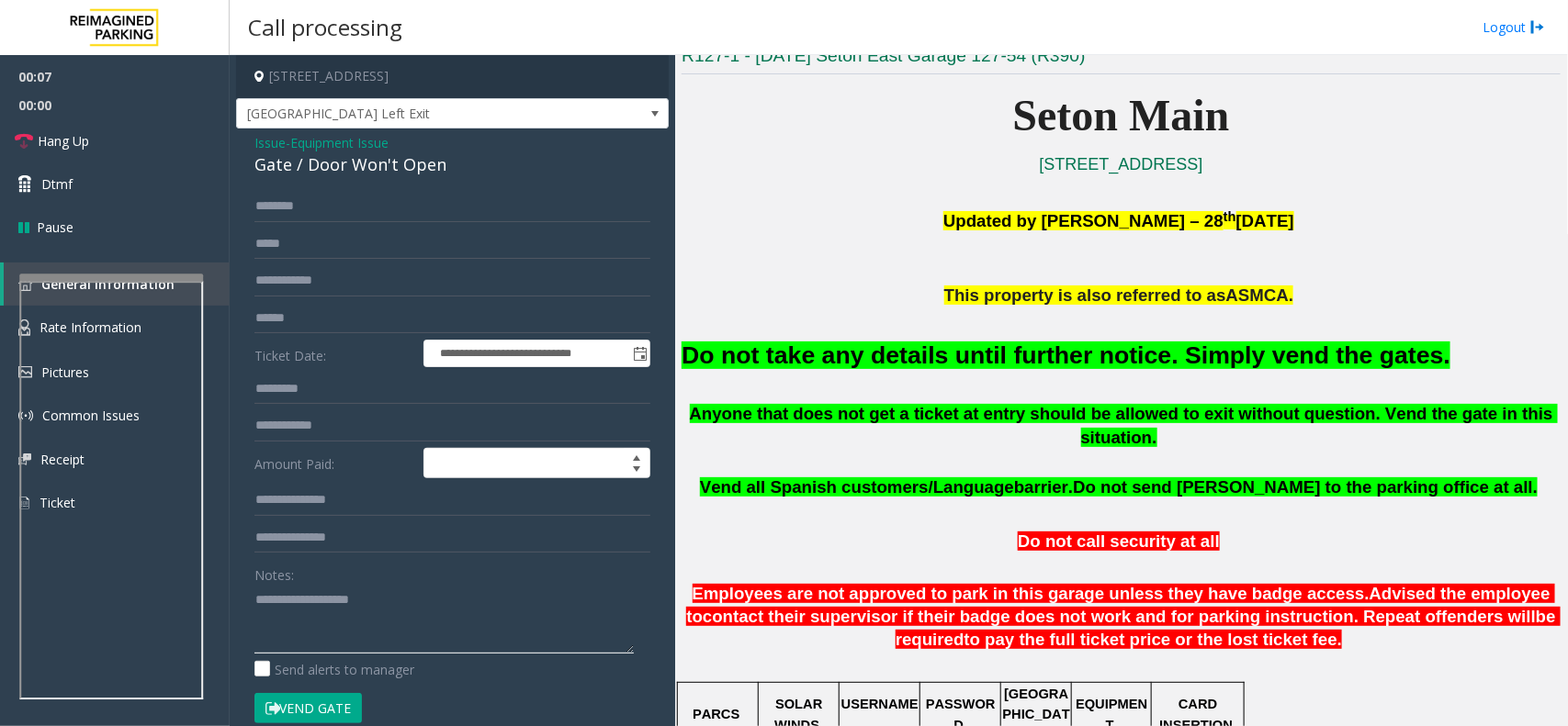
click at [370, 639] on textarea at bounding box center [444, 619] width 380 height 69
paste textarea "**********"
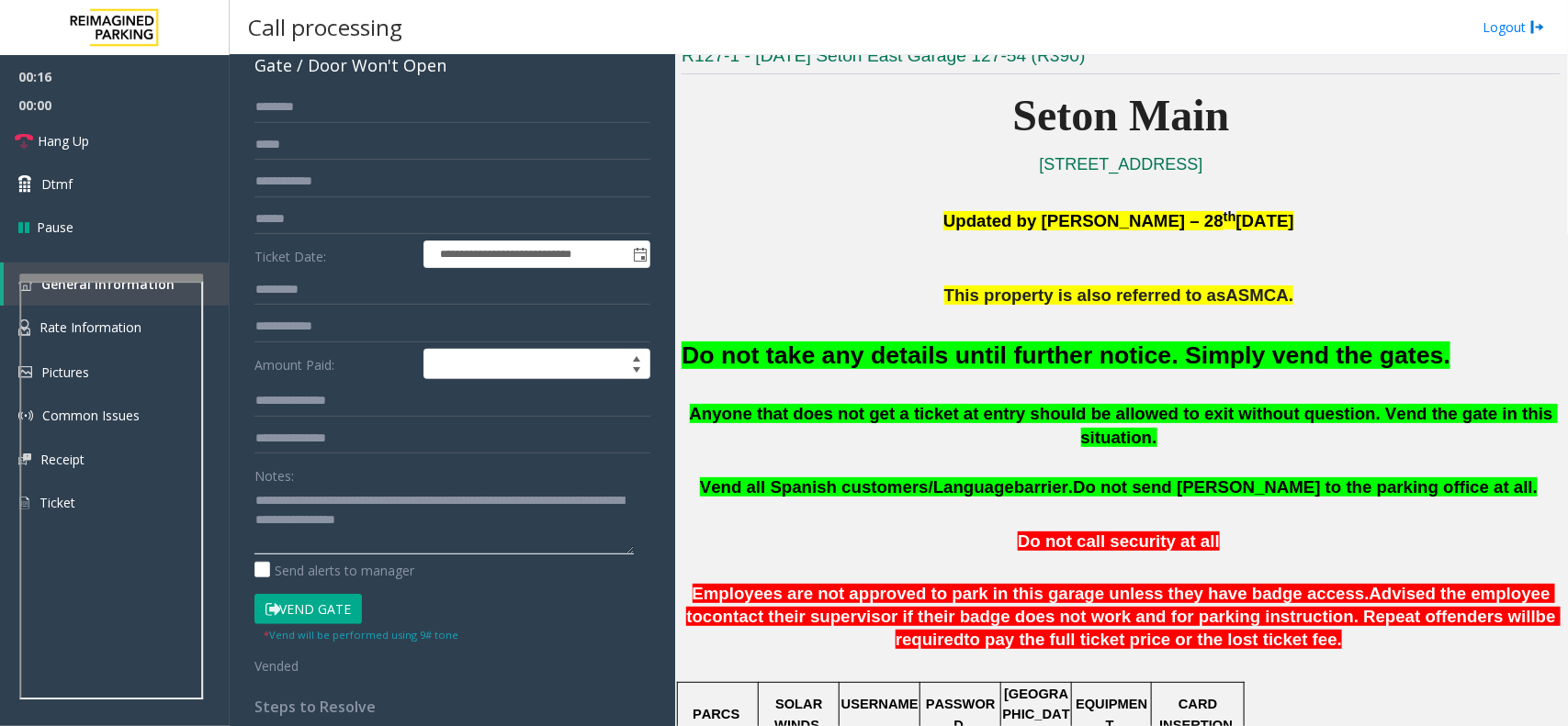
scroll to position [83, 0]
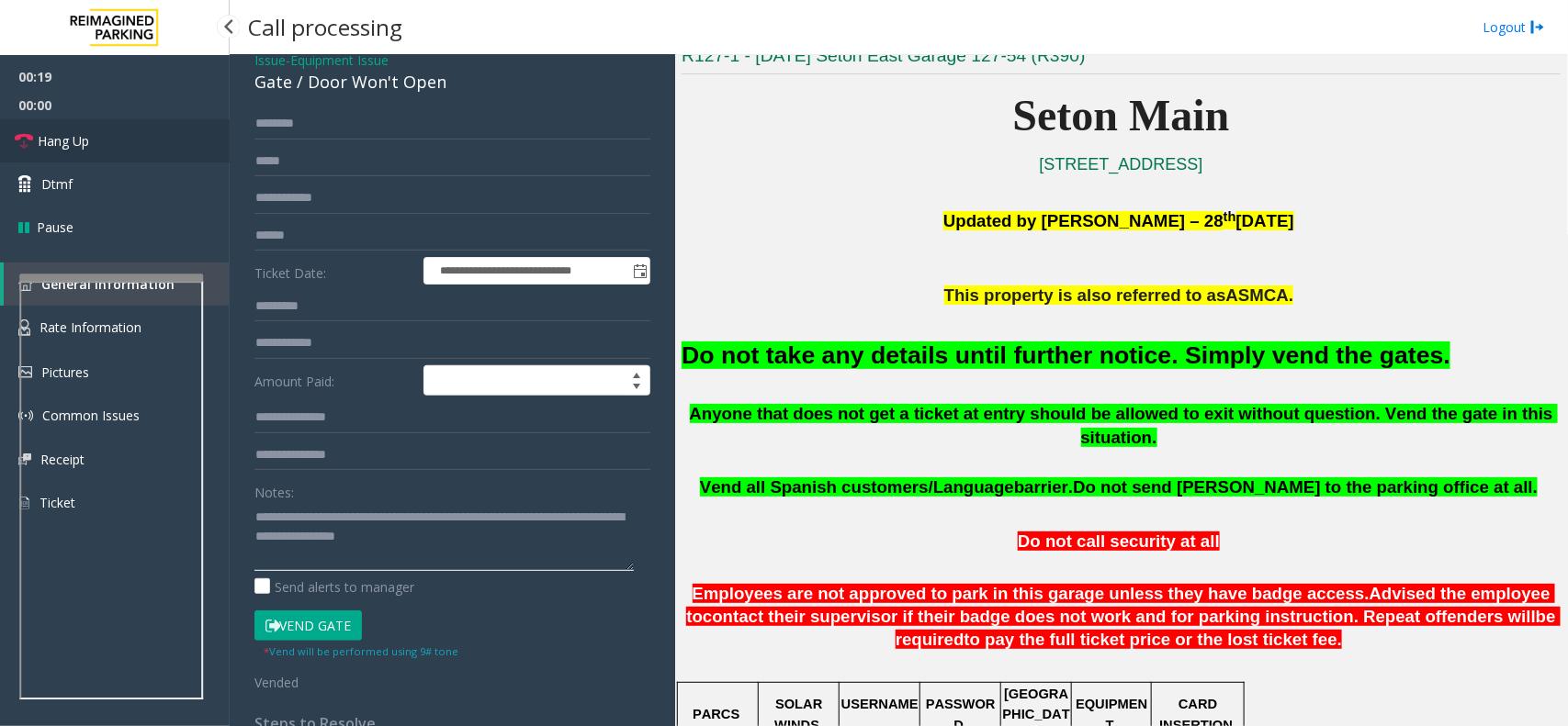
type textarea "**********"
click at [136, 135] on link "Hang Up" at bounding box center [114, 141] width 230 height 43
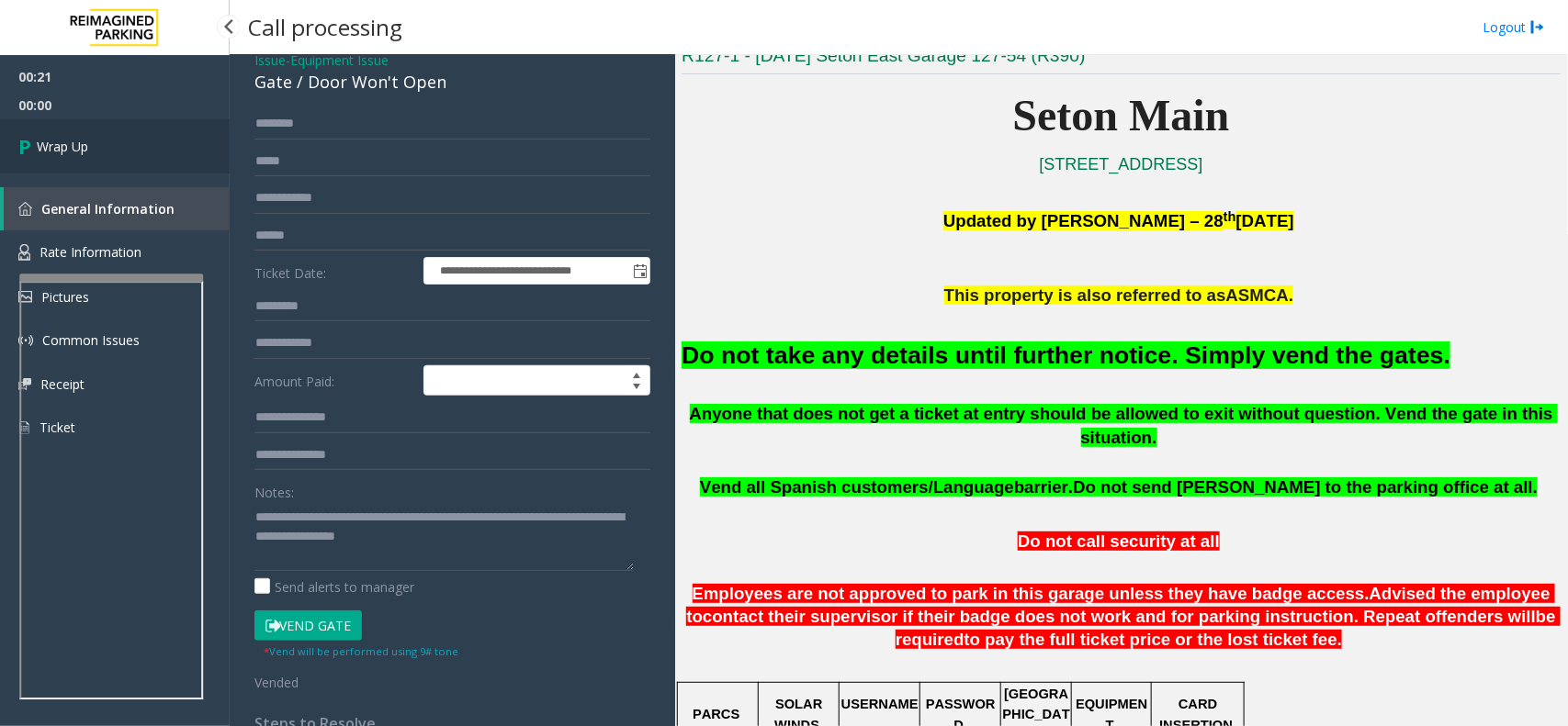
click at [136, 135] on link "Wrap Up" at bounding box center [114, 146] width 230 height 54
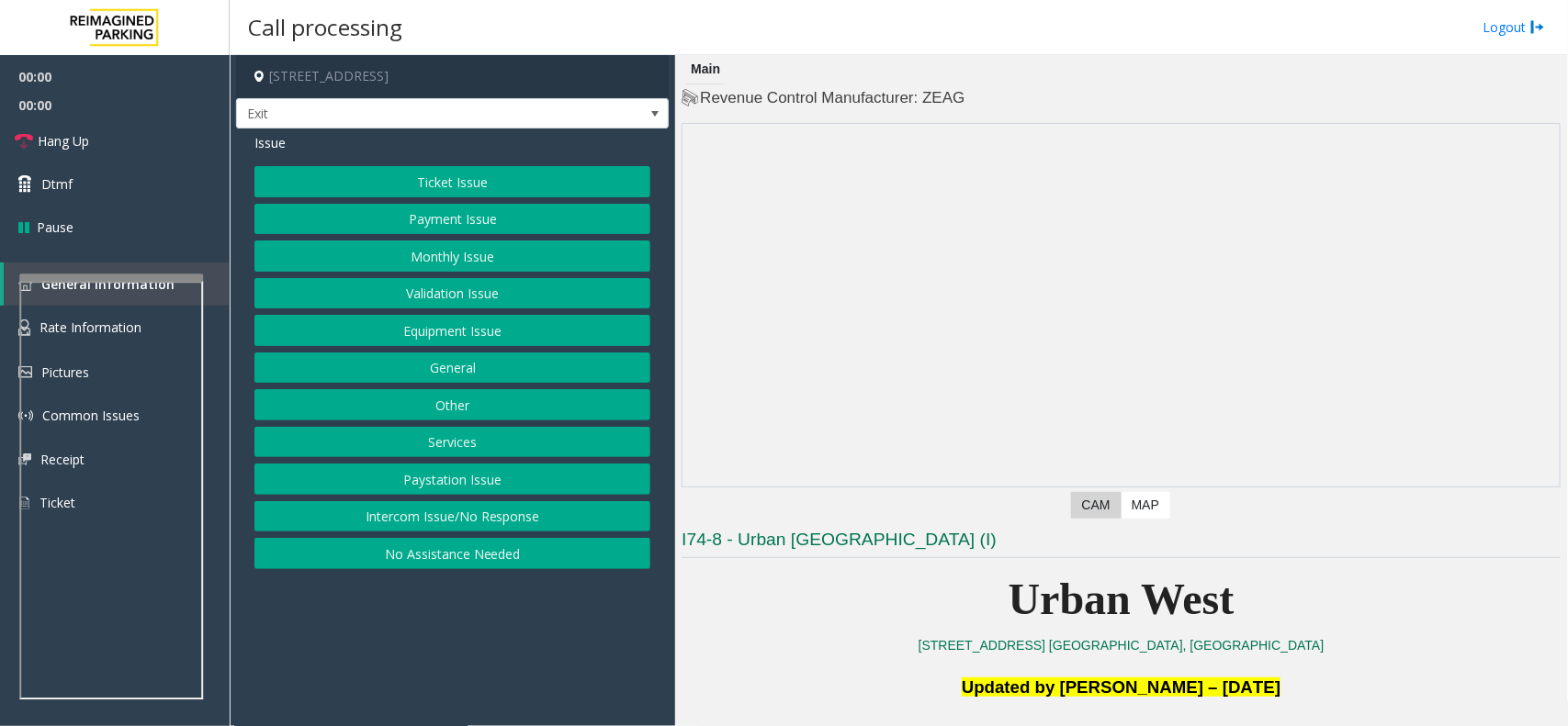
scroll to position [459, 0]
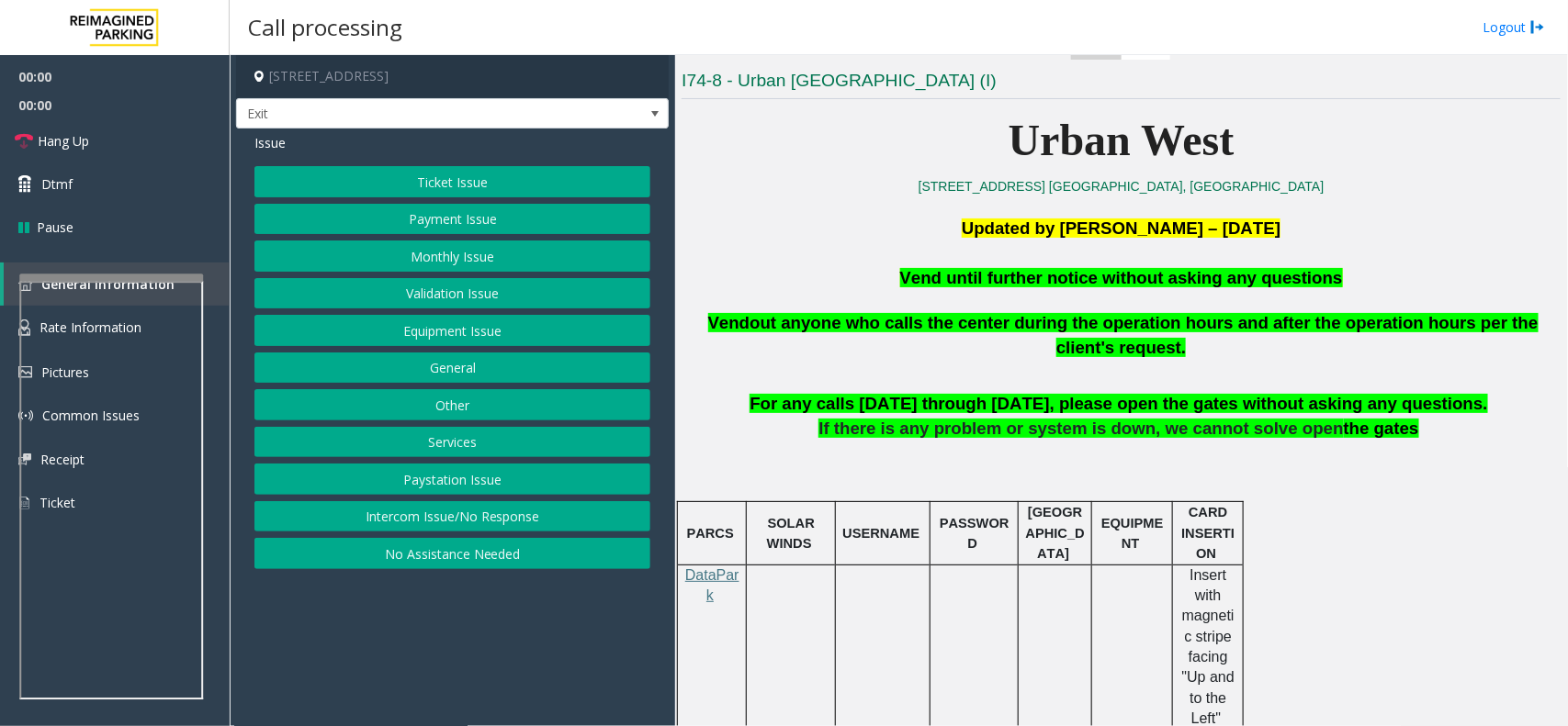
click at [1185, 282] on span "Vend until further notice without asking any questions" at bounding box center [1122, 277] width 442 height 19
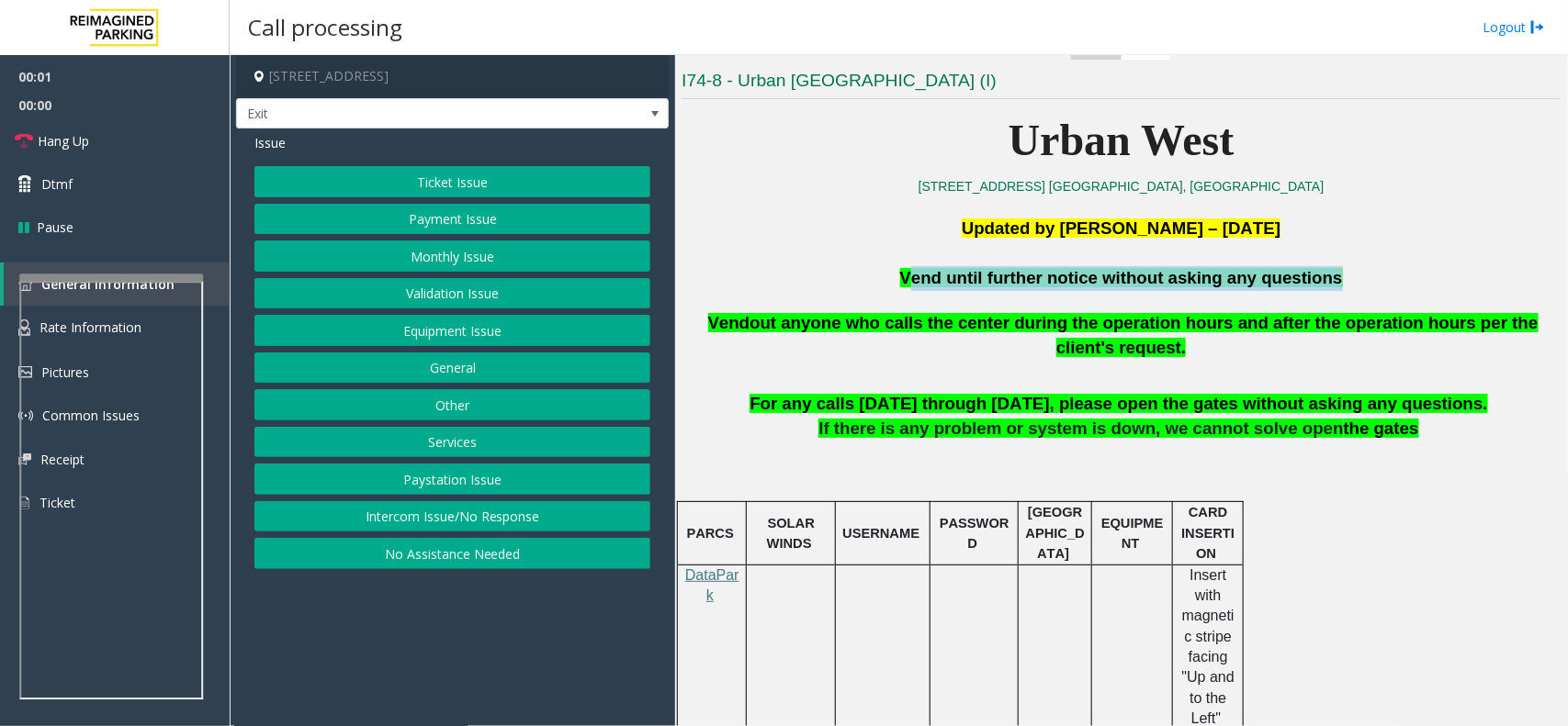
click at [1185, 282] on span "Vend until further notice without asking any questions" at bounding box center [1122, 277] width 442 height 19
click at [529, 346] on button "Equipment Issue" at bounding box center [453, 331] width 396 height 31
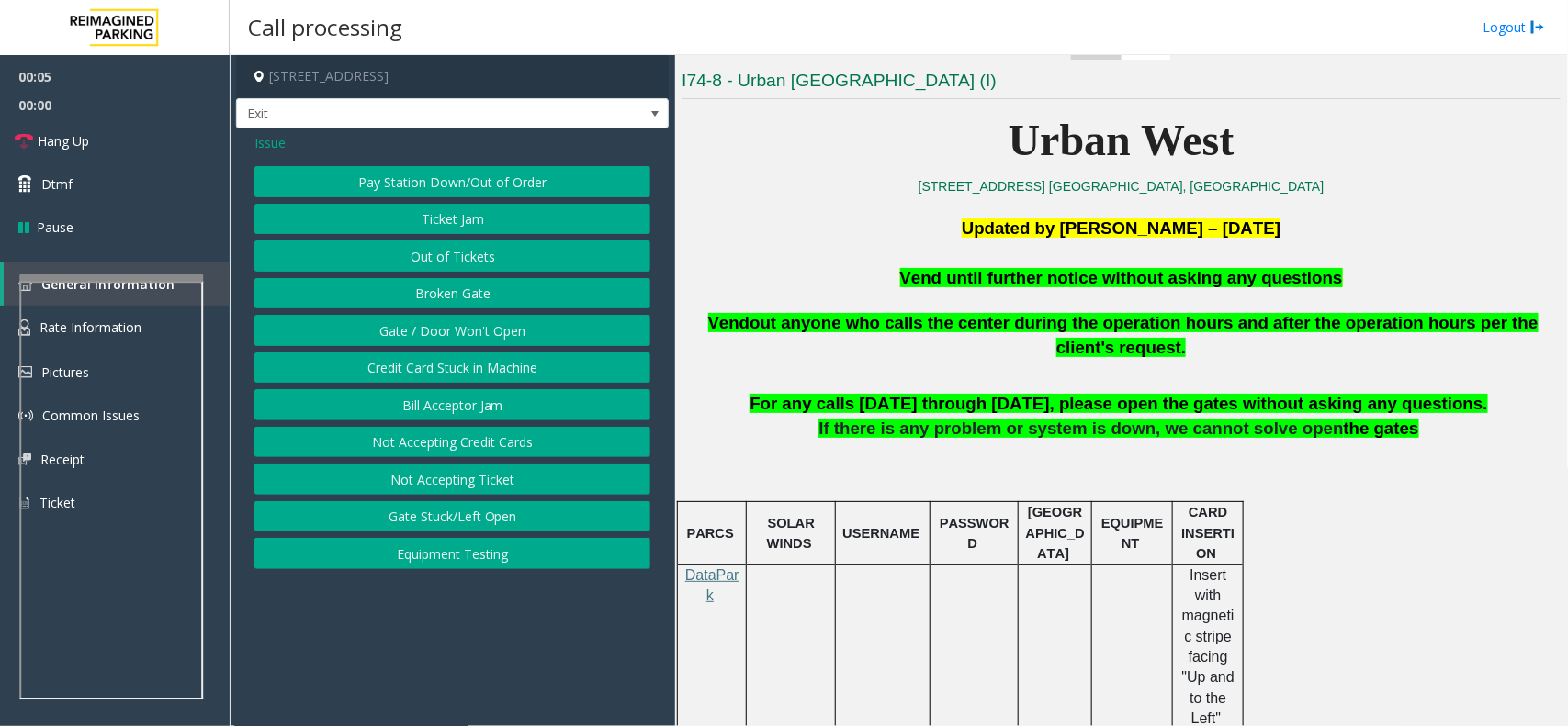
click at [287, 145] on div "Issue" at bounding box center [453, 143] width 396 height 19
click at [277, 145] on span "Issue" at bounding box center [270, 143] width 31 height 19
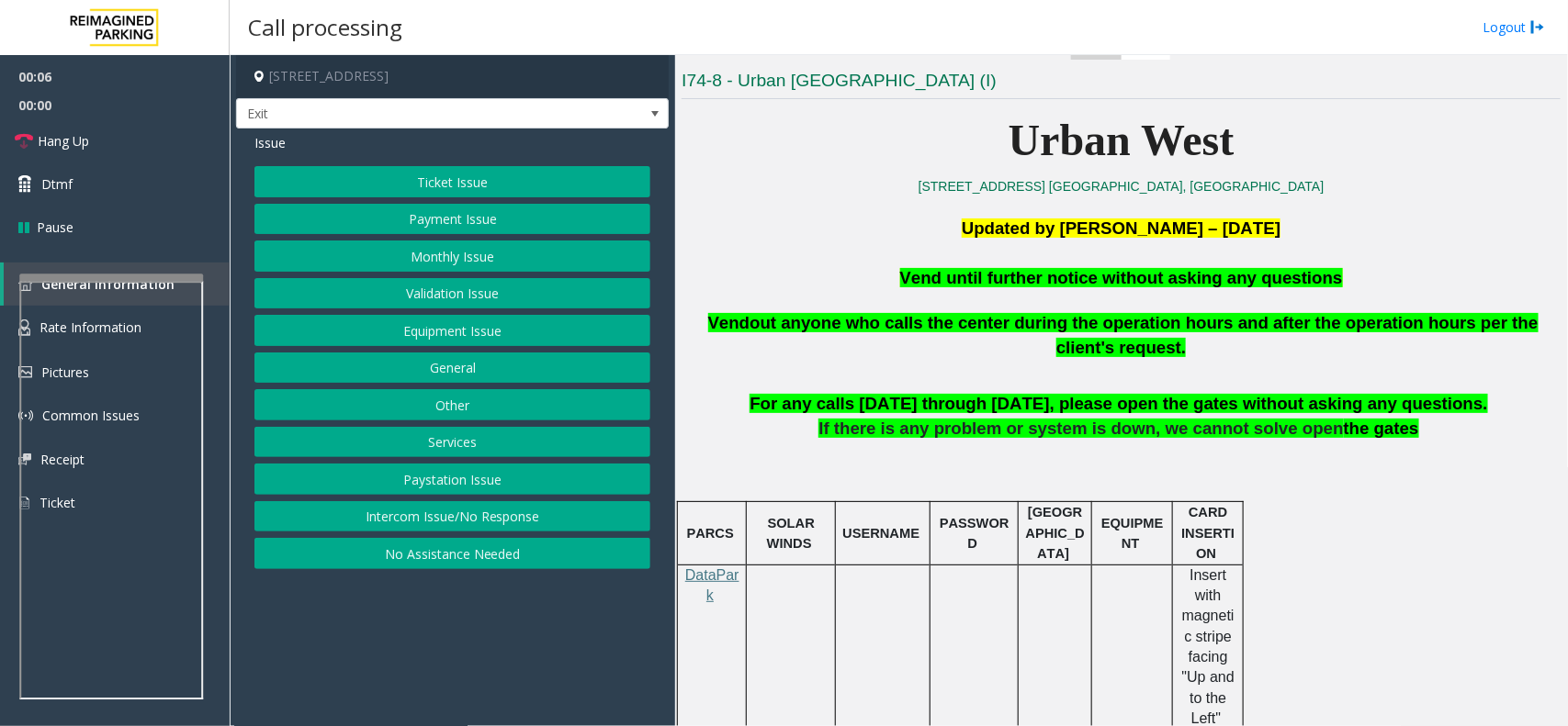
click at [466, 436] on button "Services" at bounding box center [453, 442] width 396 height 31
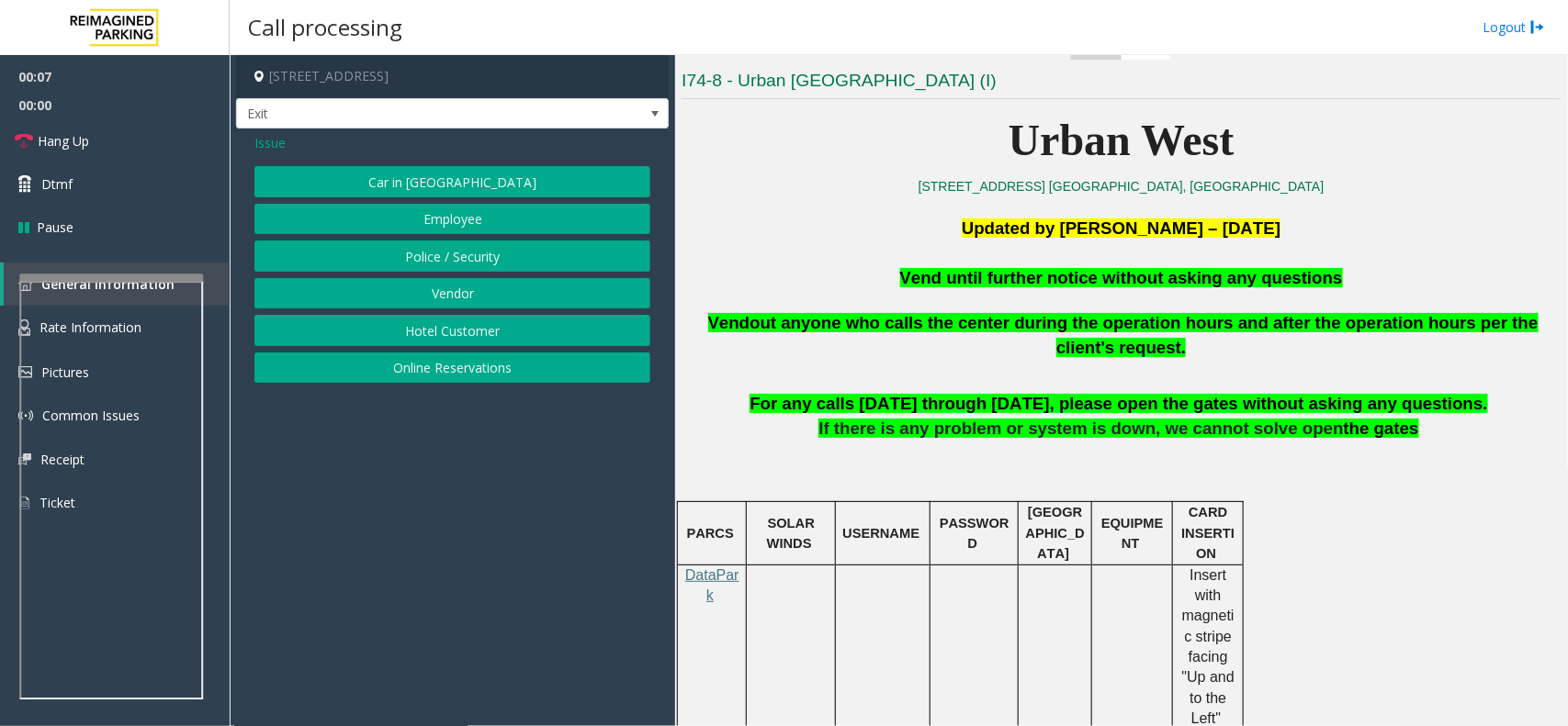
click at [465, 341] on button "Hotel Customer" at bounding box center [453, 331] width 396 height 31
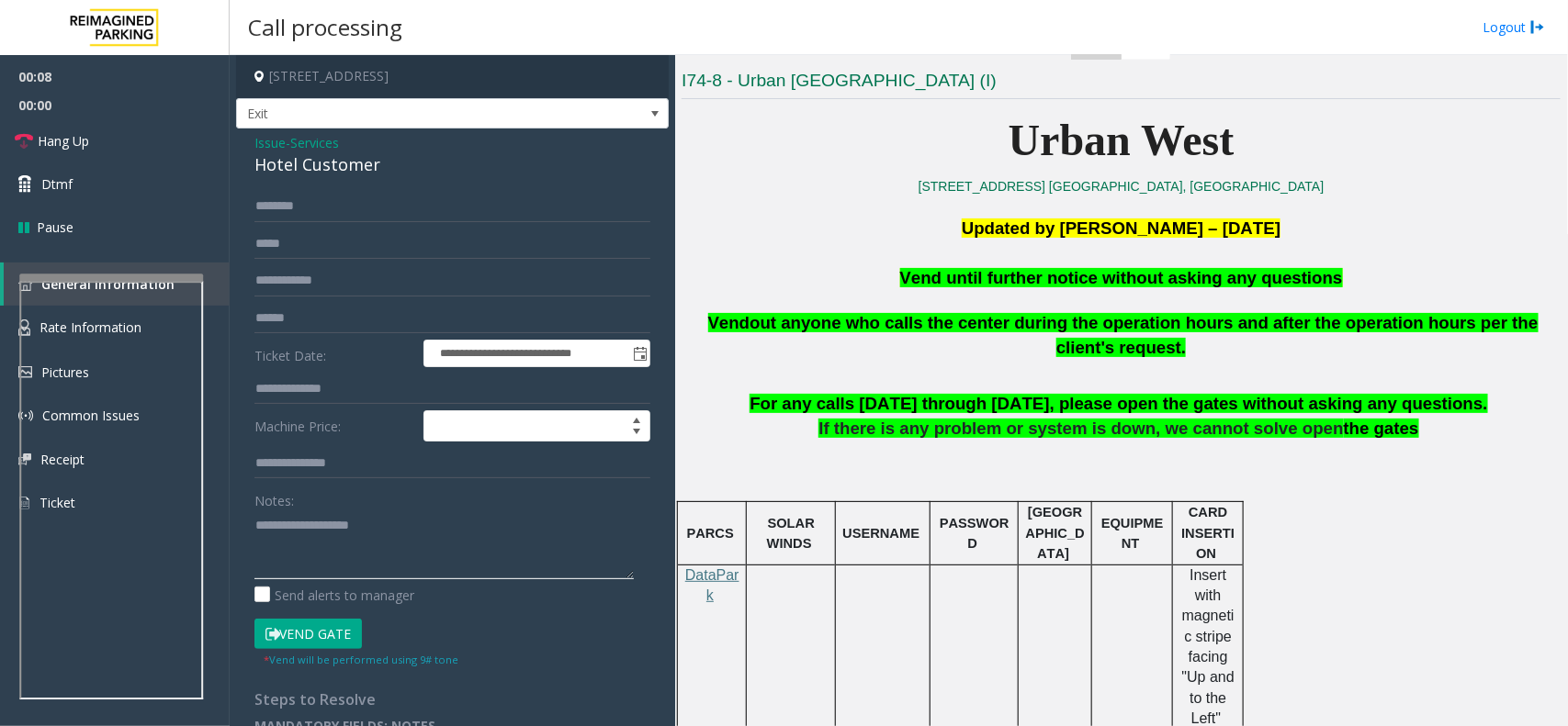
click at [401, 549] on textarea at bounding box center [444, 544] width 380 height 69
paste textarea "**********"
type textarea "**********"
click at [315, 635] on button "Vend Gate" at bounding box center [308, 635] width 108 height 31
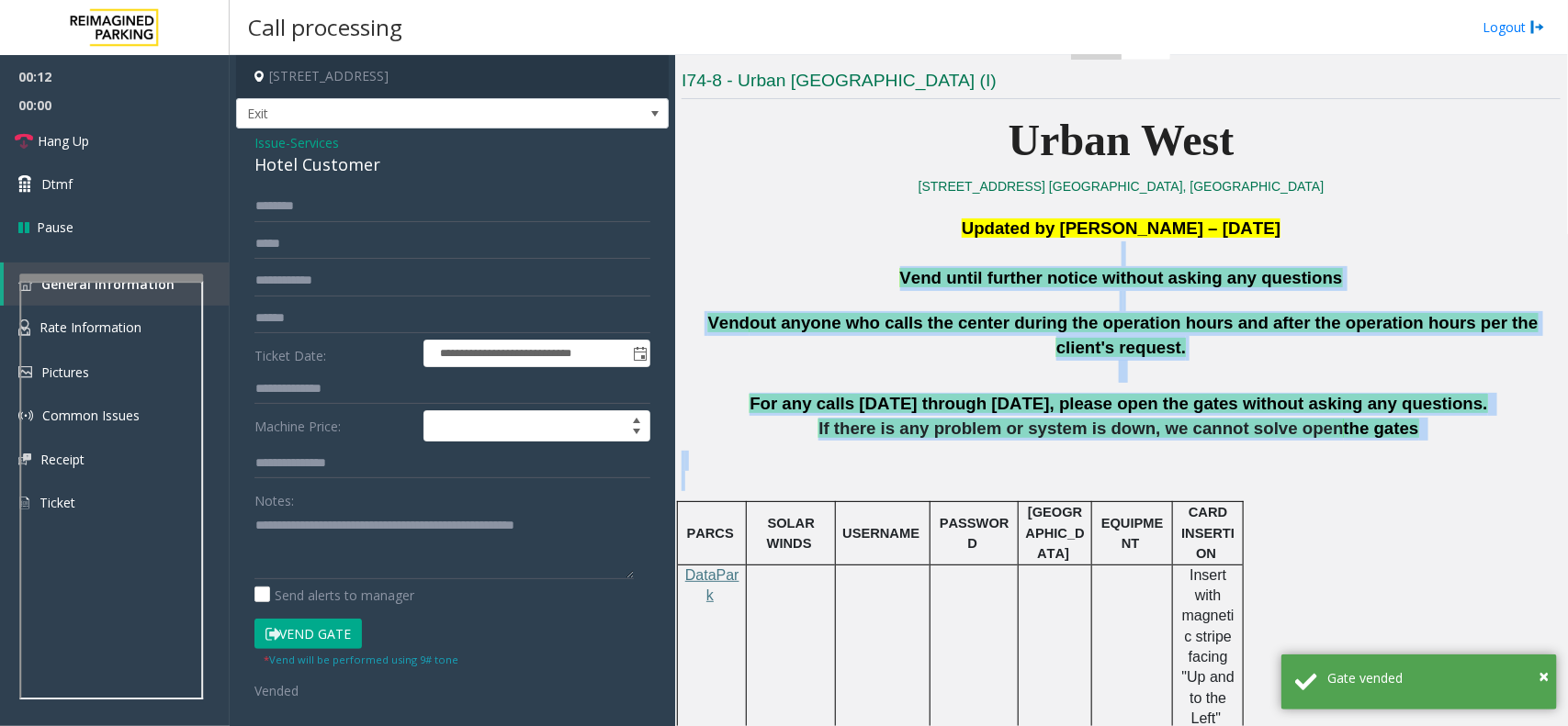
drag, startPoint x: 784, startPoint y: 243, endPoint x: 1356, endPoint y: 544, distance: 646.4
drag, startPoint x: 1413, startPoint y: 429, endPoint x: 836, endPoint y: 278, distance: 596.4
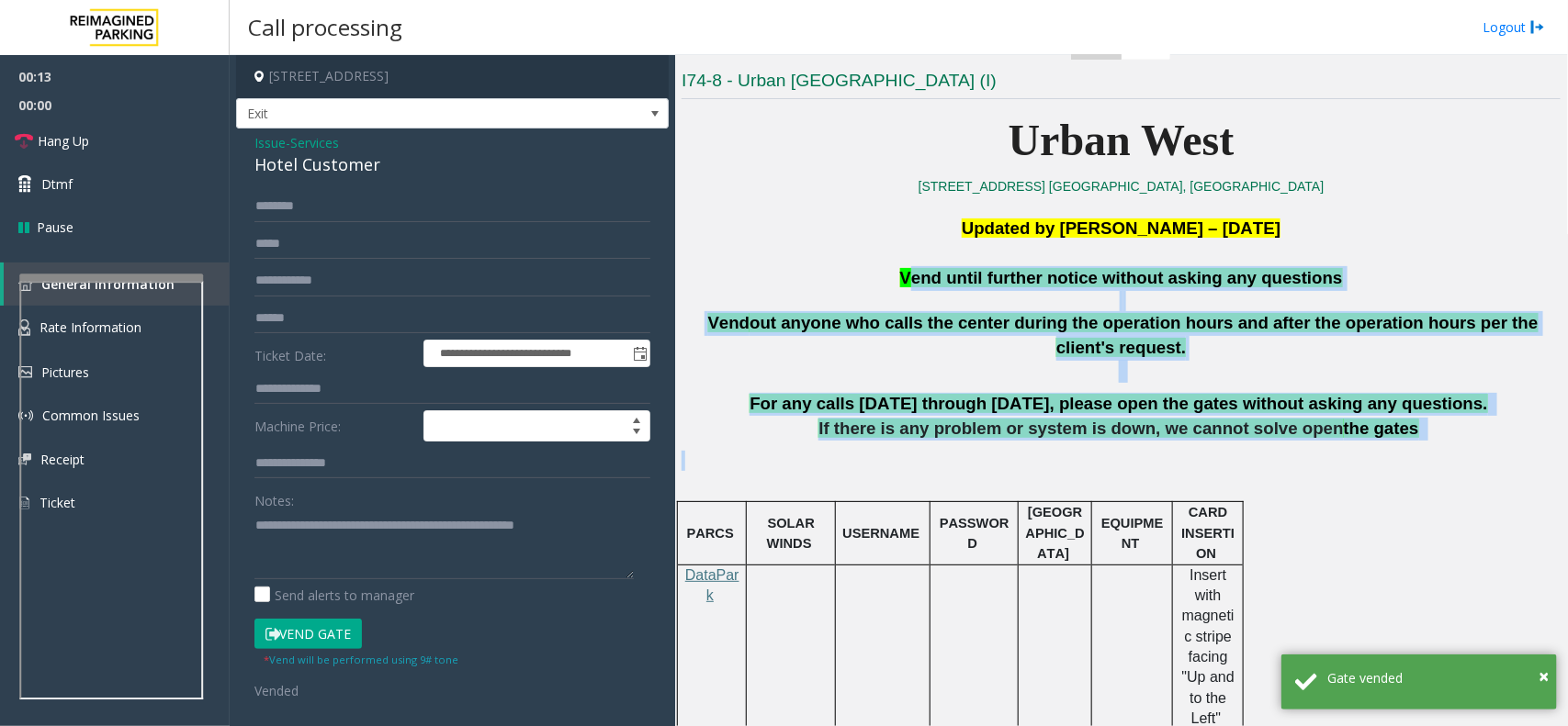
click at [834, 276] on p "Vend until further notice without asking any questions" at bounding box center [1122, 278] width 879 height 25
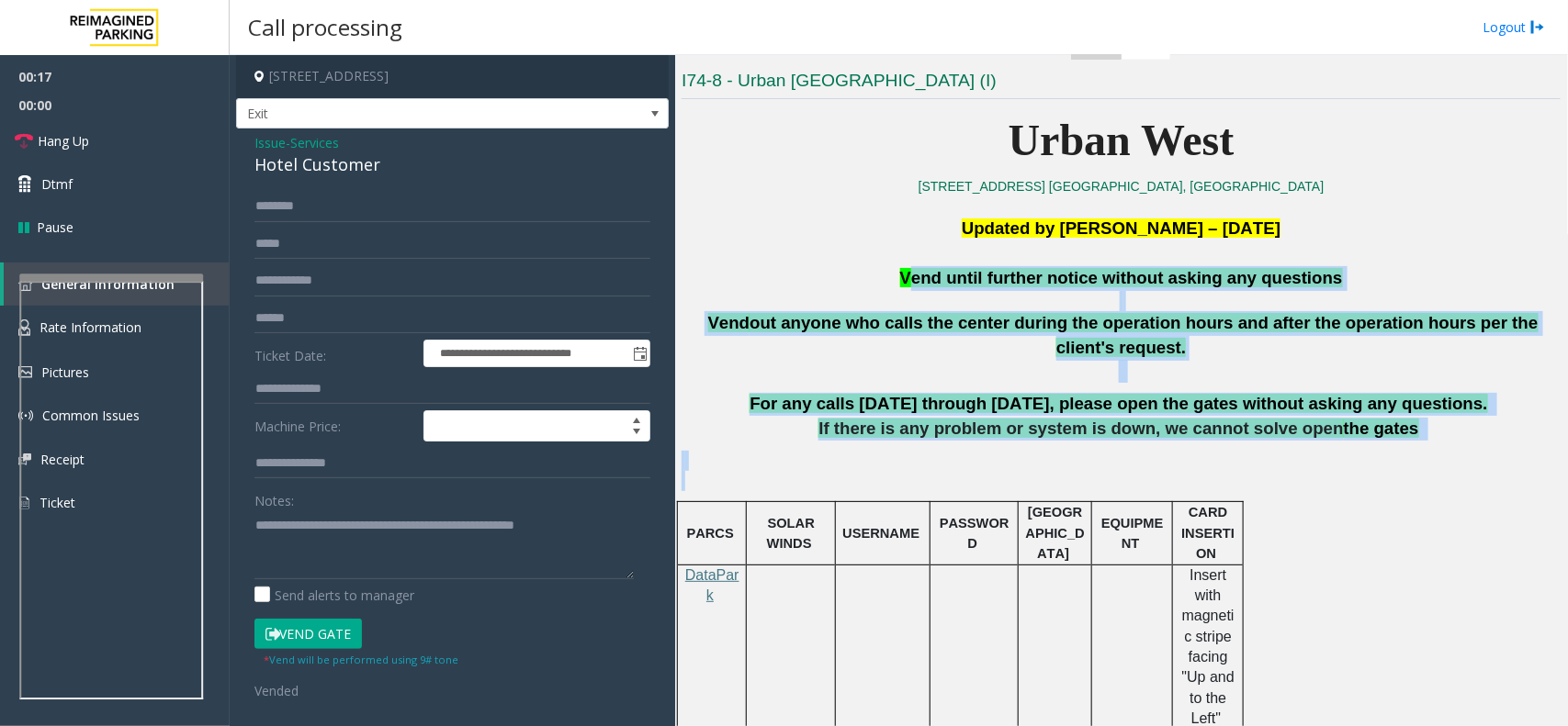
drag, startPoint x: 897, startPoint y: 272, endPoint x: 1393, endPoint y: 509, distance: 549.7
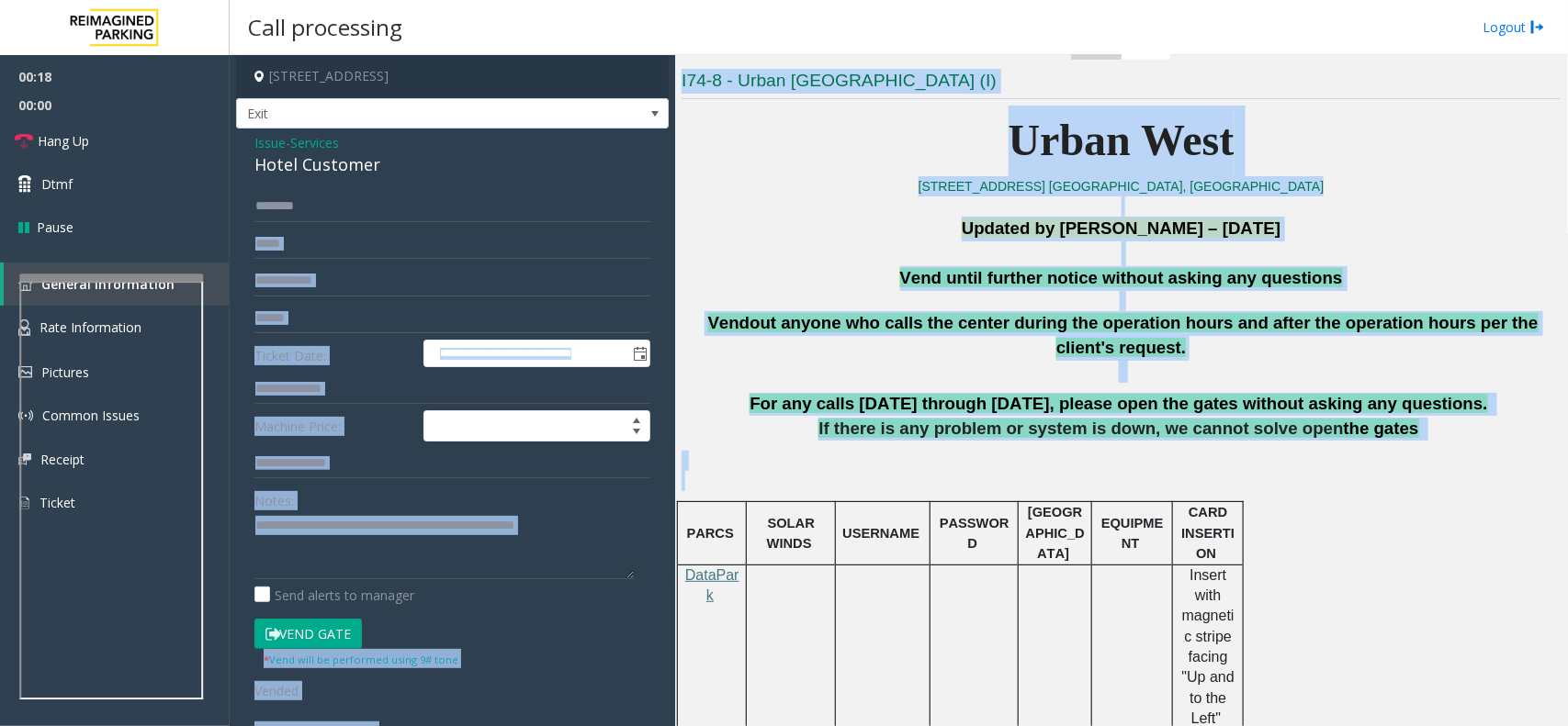
drag, startPoint x: 1401, startPoint y: 451, endPoint x: 669, endPoint y: 240, distance: 761.8
click at [669, 240] on div "**********" at bounding box center [898, 391] width 1338 height 672
click at [934, 308] on p "Vend out anyone who calls the center during the operation hours and after the o…" at bounding box center [1122, 337] width 879 height 93
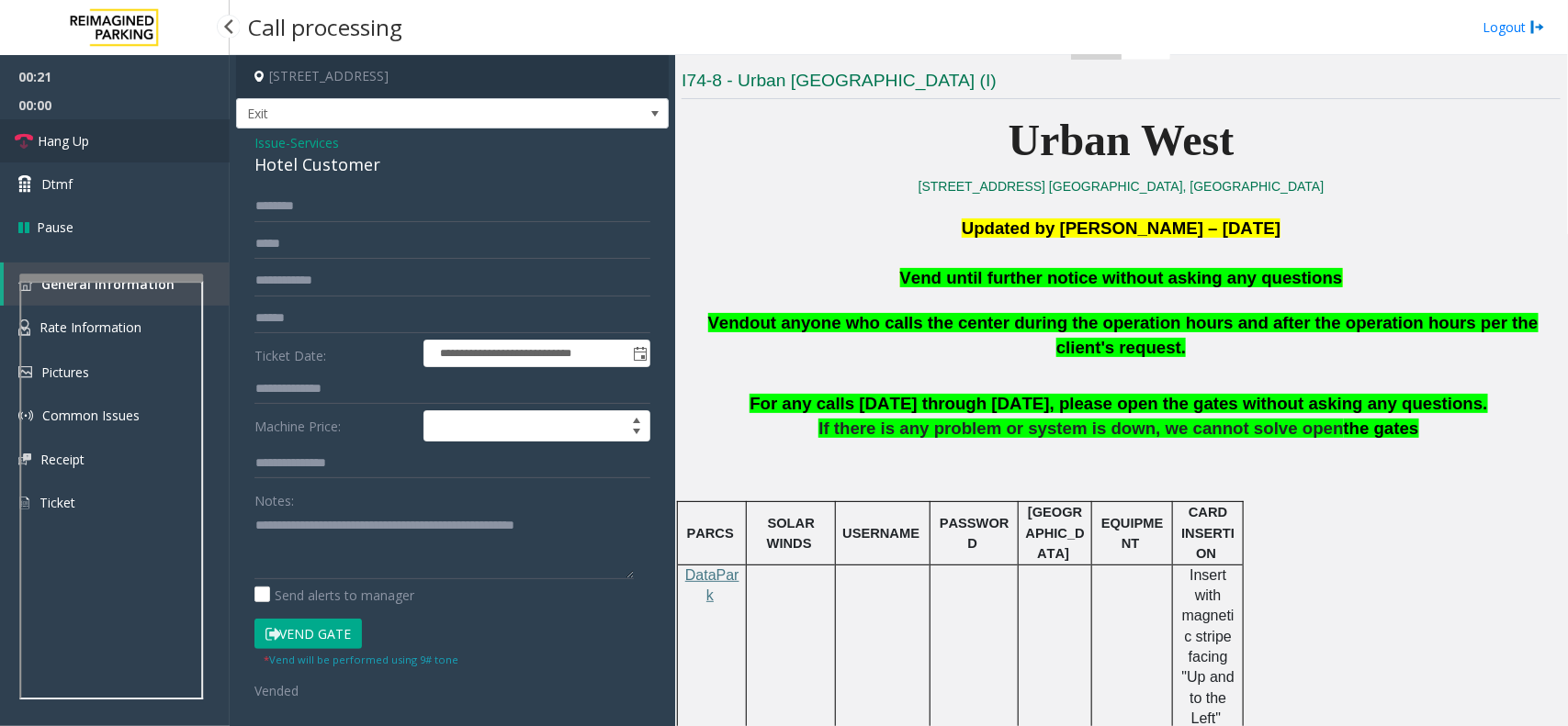
click at [75, 138] on span "Hang Up" at bounding box center [64, 141] width 52 height 19
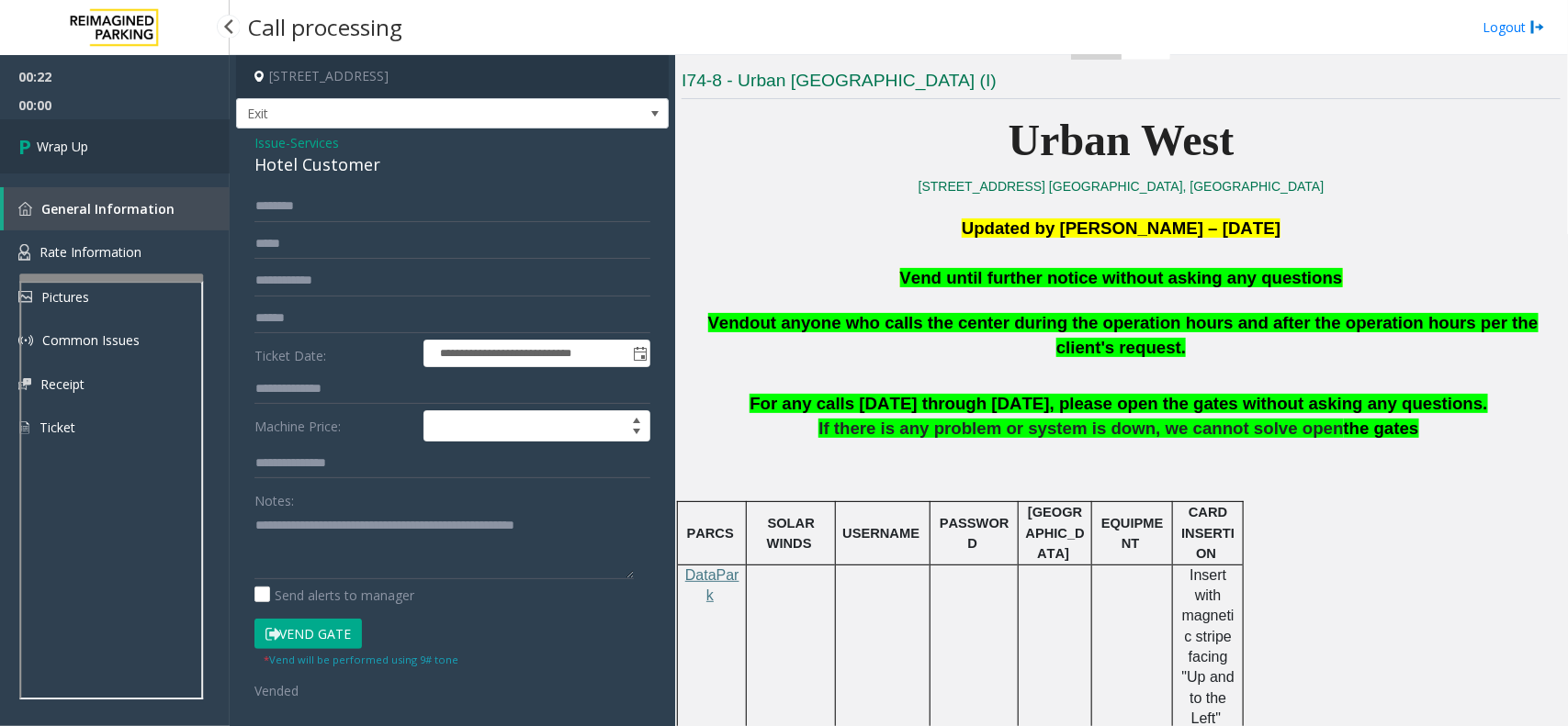
click at [75, 138] on span "Wrap Up" at bounding box center [63, 146] width 52 height 19
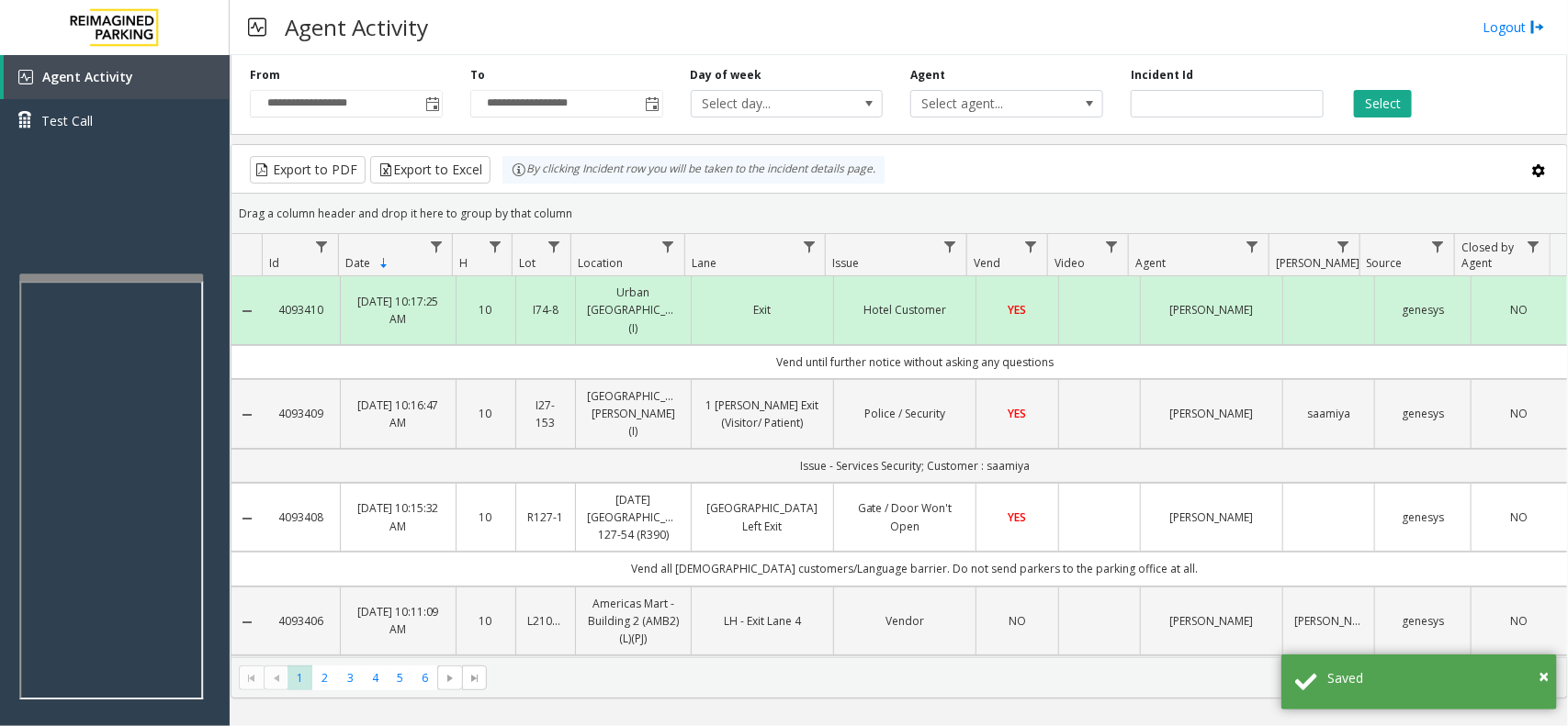
drag, startPoint x: 1100, startPoint y: 355, endPoint x: 707, endPoint y: 349, distance: 393.0
click at [707, 349] on td "Vend until further notice without asking any questions" at bounding box center [914, 362] width 1304 height 34
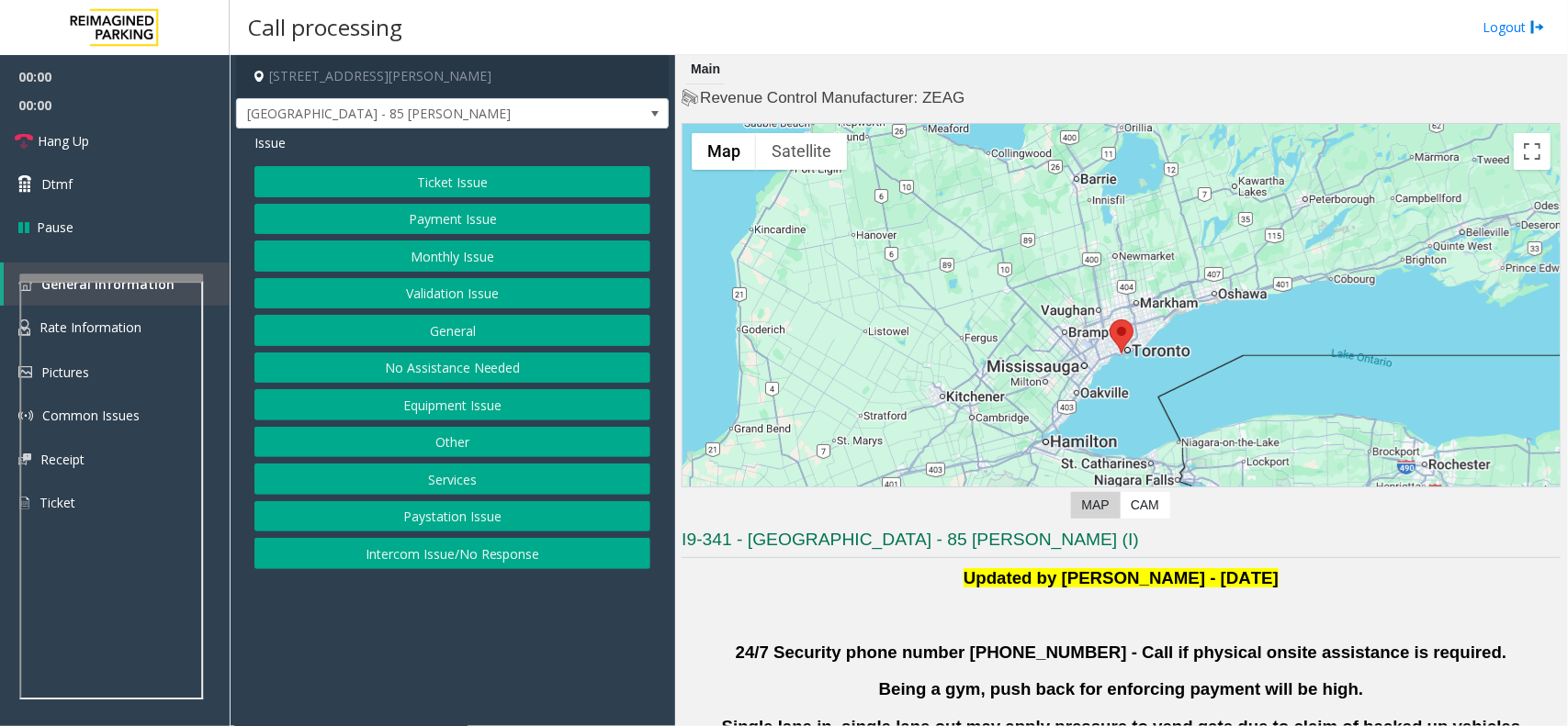
click at [517, 304] on button "Validation Issue" at bounding box center [453, 294] width 396 height 31
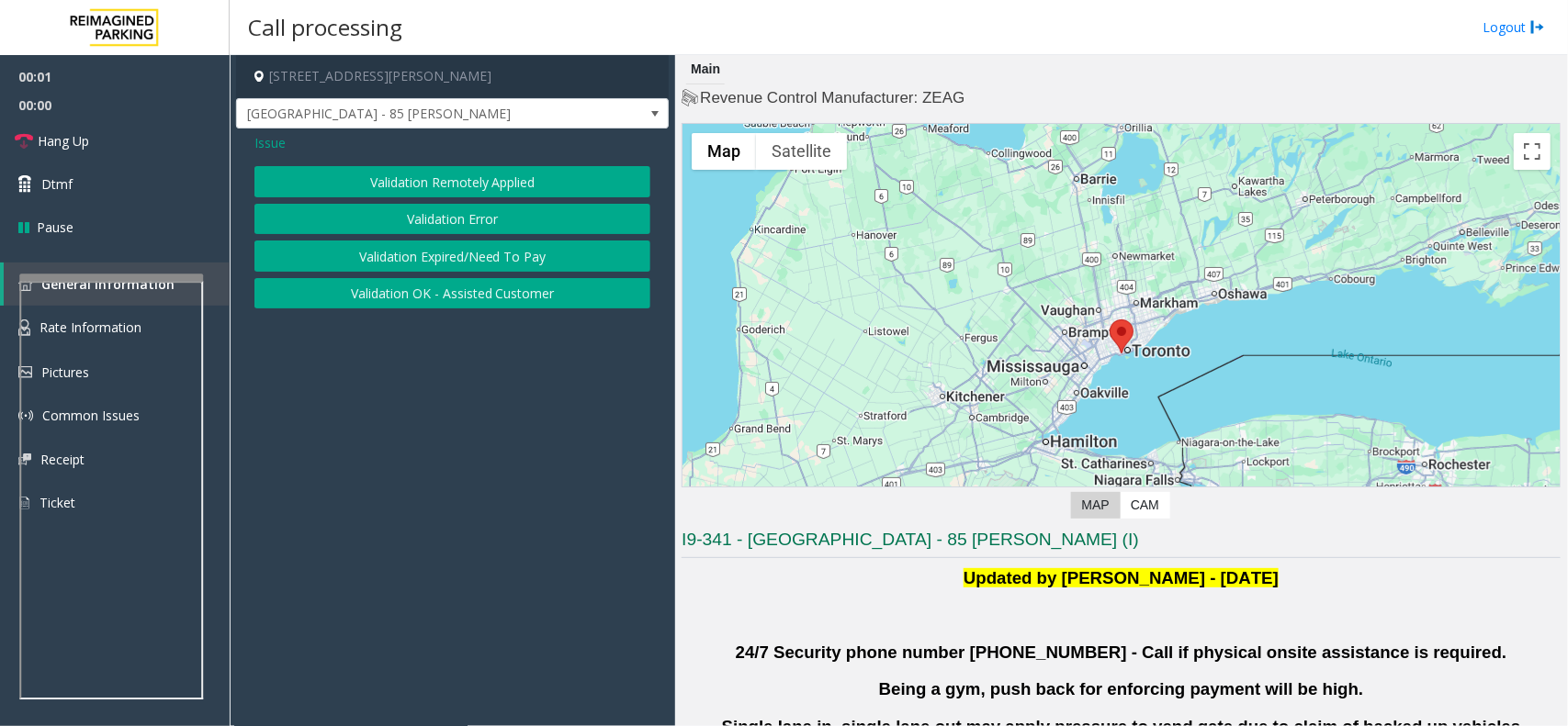
click at [502, 230] on button "Validation Error" at bounding box center [453, 219] width 396 height 31
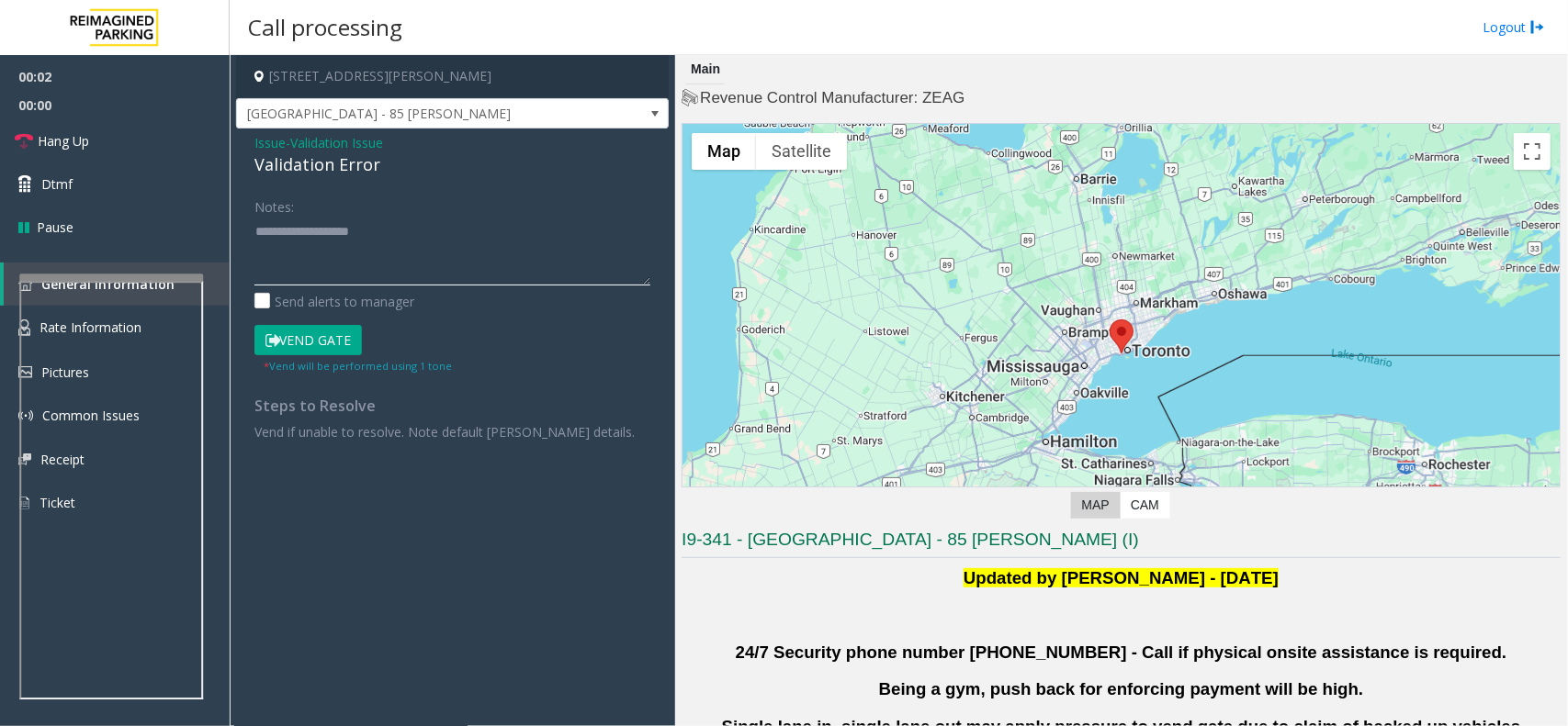
click at [489, 262] on textarea at bounding box center [453, 251] width 396 height 69
click at [324, 162] on div "Validation Error" at bounding box center [453, 164] width 396 height 25
click at [340, 257] on textarea at bounding box center [453, 251] width 396 height 69
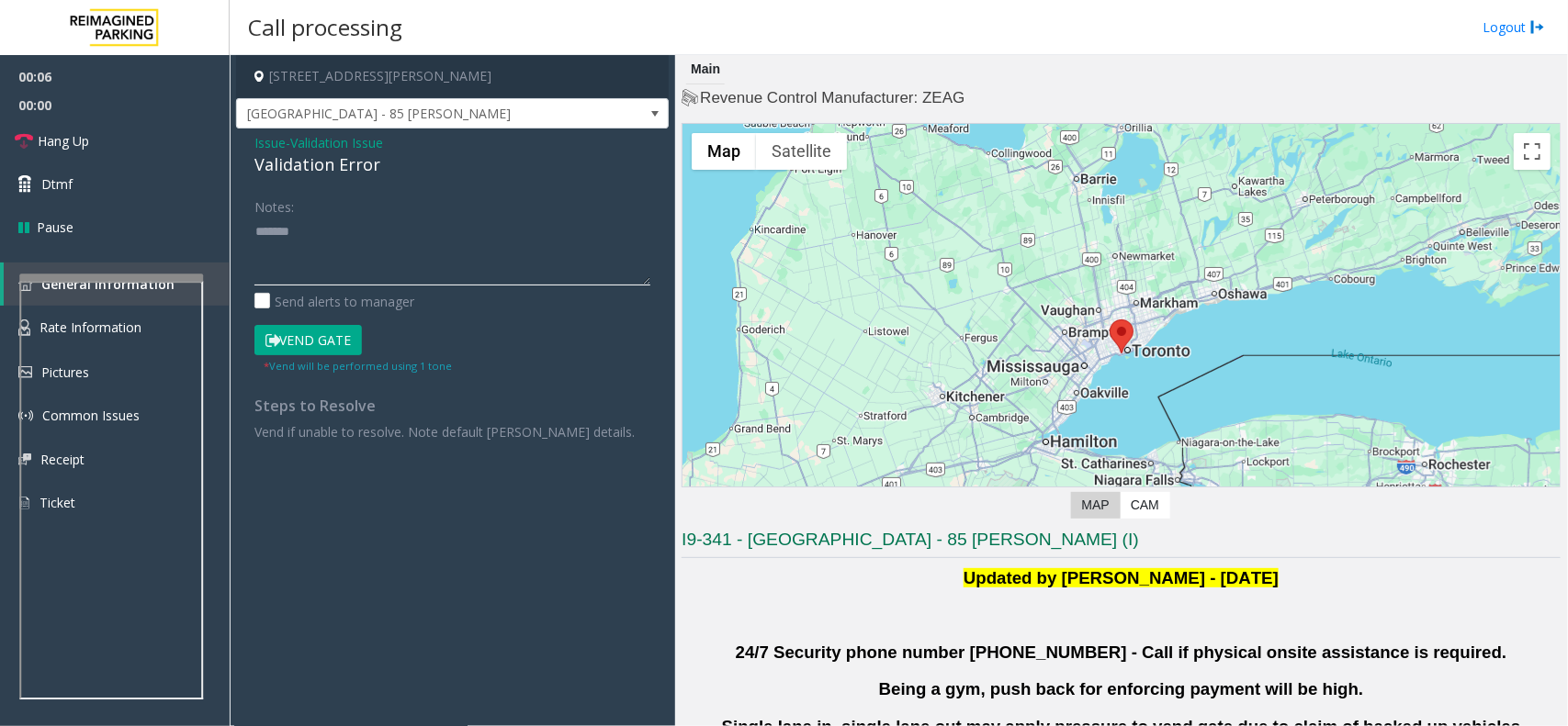
paste textarea "**********"
type textarea "**********"
click at [257, 138] on span "Issue" at bounding box center [270, 143] width 31 height 19
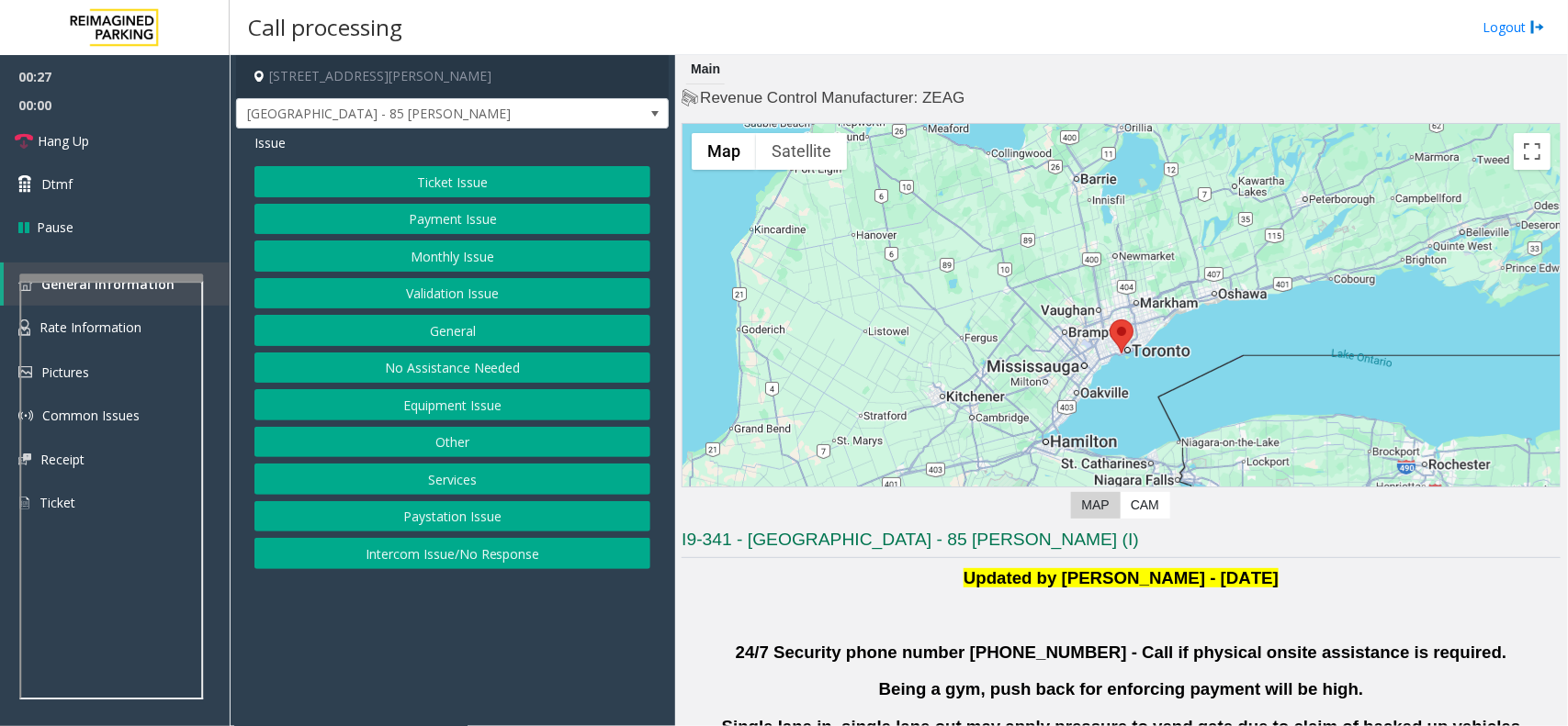
click at [406, 176] on button "Ticket Issue" at bounding box center [453, 182] width 396 height 31
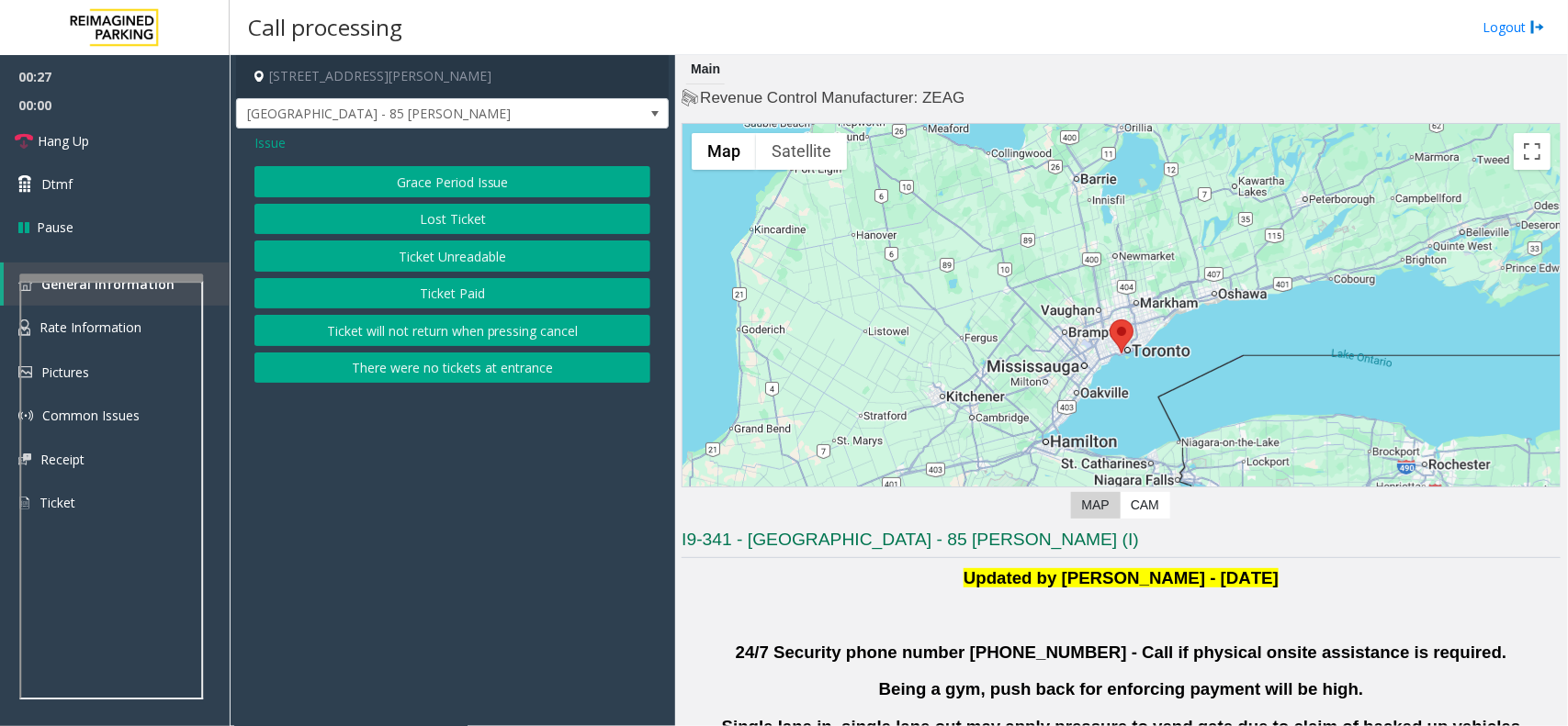
click at [436, 264] on button "Ticket Unreadable" at bounding box center [453, 256] width 396 height 31
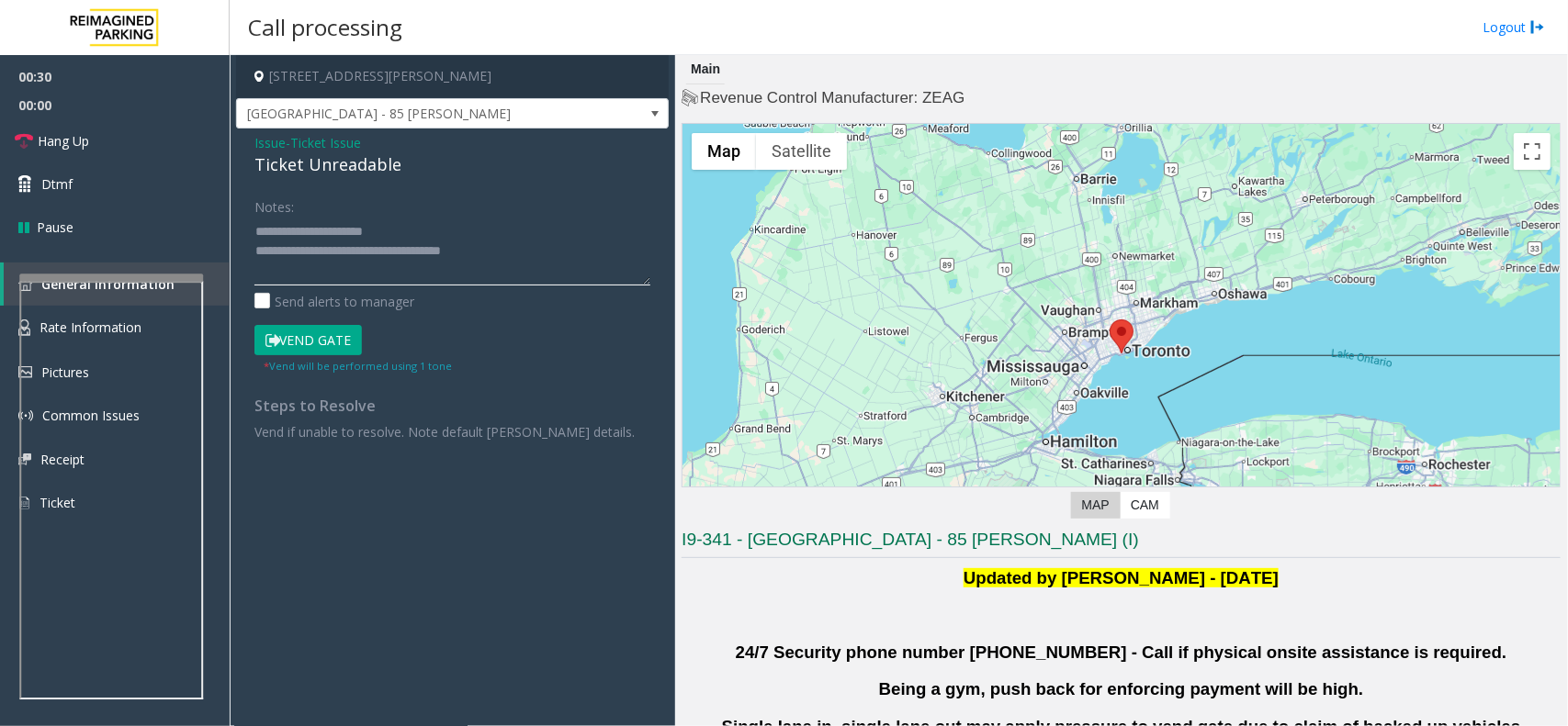
drag, startPoint x: 297, startPoint y: 227, endPoint x: 417, endPoint y: 235, distance: 120.3
click at [417, 235] on textarea at bounding box center [453, 251] width 396 height 69
click at [392, 166] on div "Ticket Unreadable" at bounding box center [453, 164] width 396 height 25
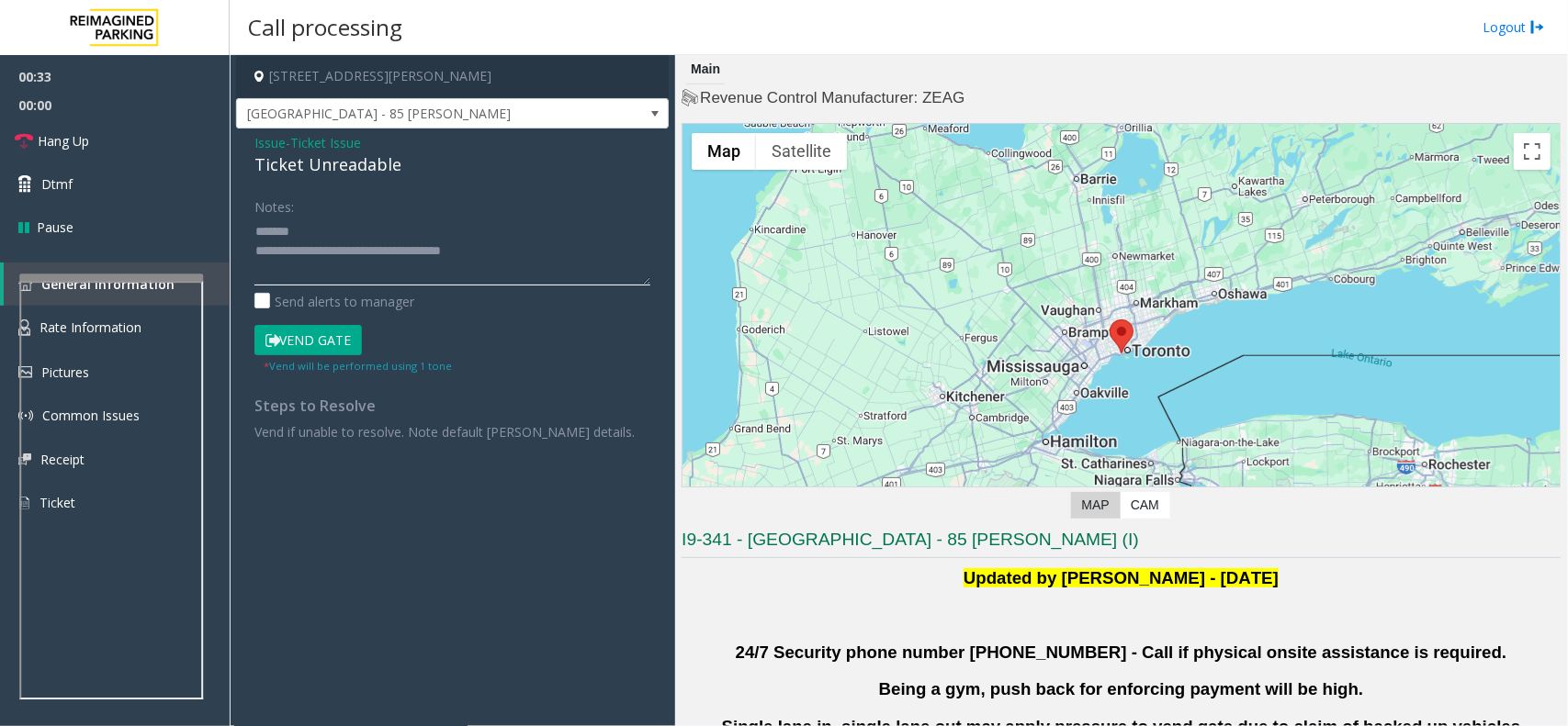
click at [397, 235] on textarea at bounding box center [453, 251] width 396 height 69
paste textarea "**********"
click at [480, 235] on textarea at bounding box center [453, 251] width 396 height 69
type textarea "**********"
click at [324, 333] on button "Vend Gate" at bounding box center [308, 341] width 108 height 31
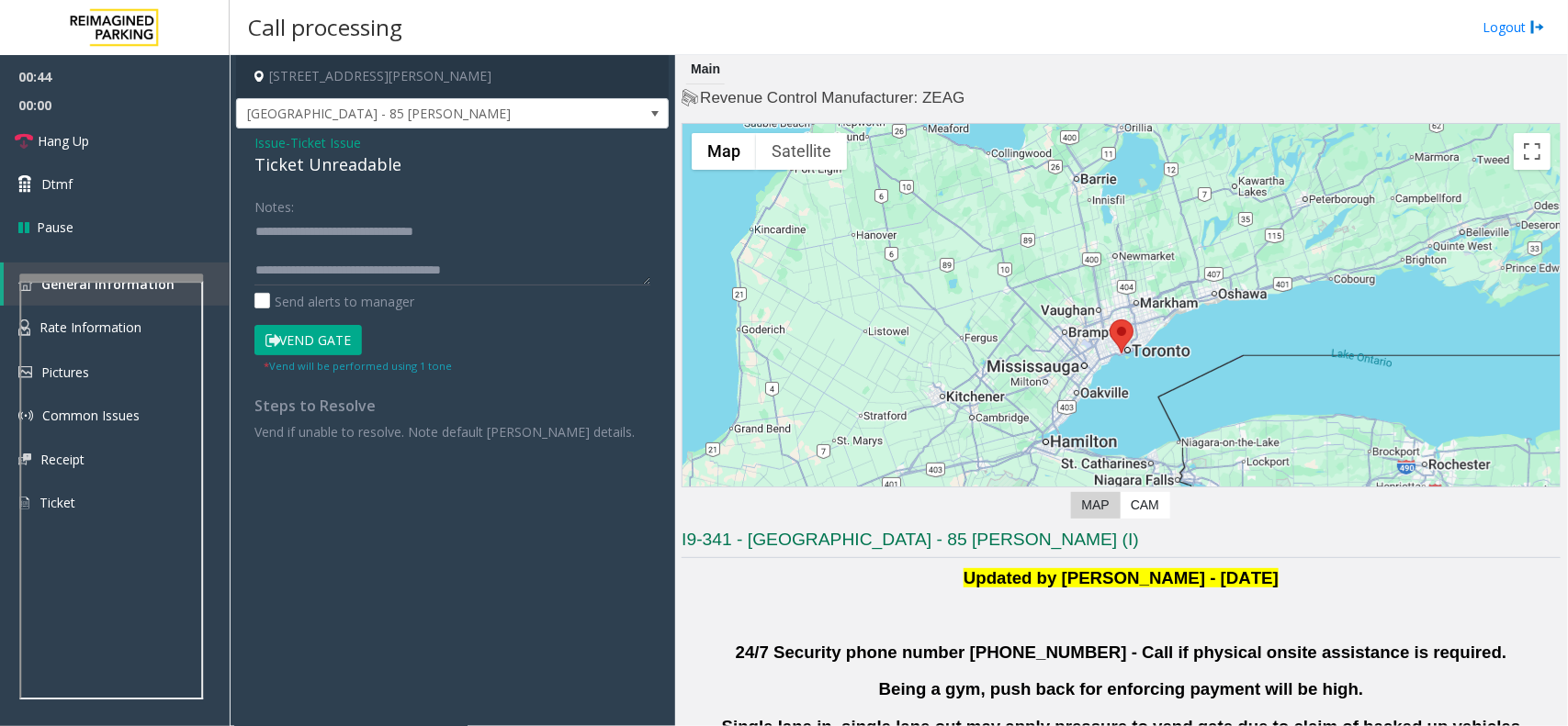
scroll to position [345, 0]
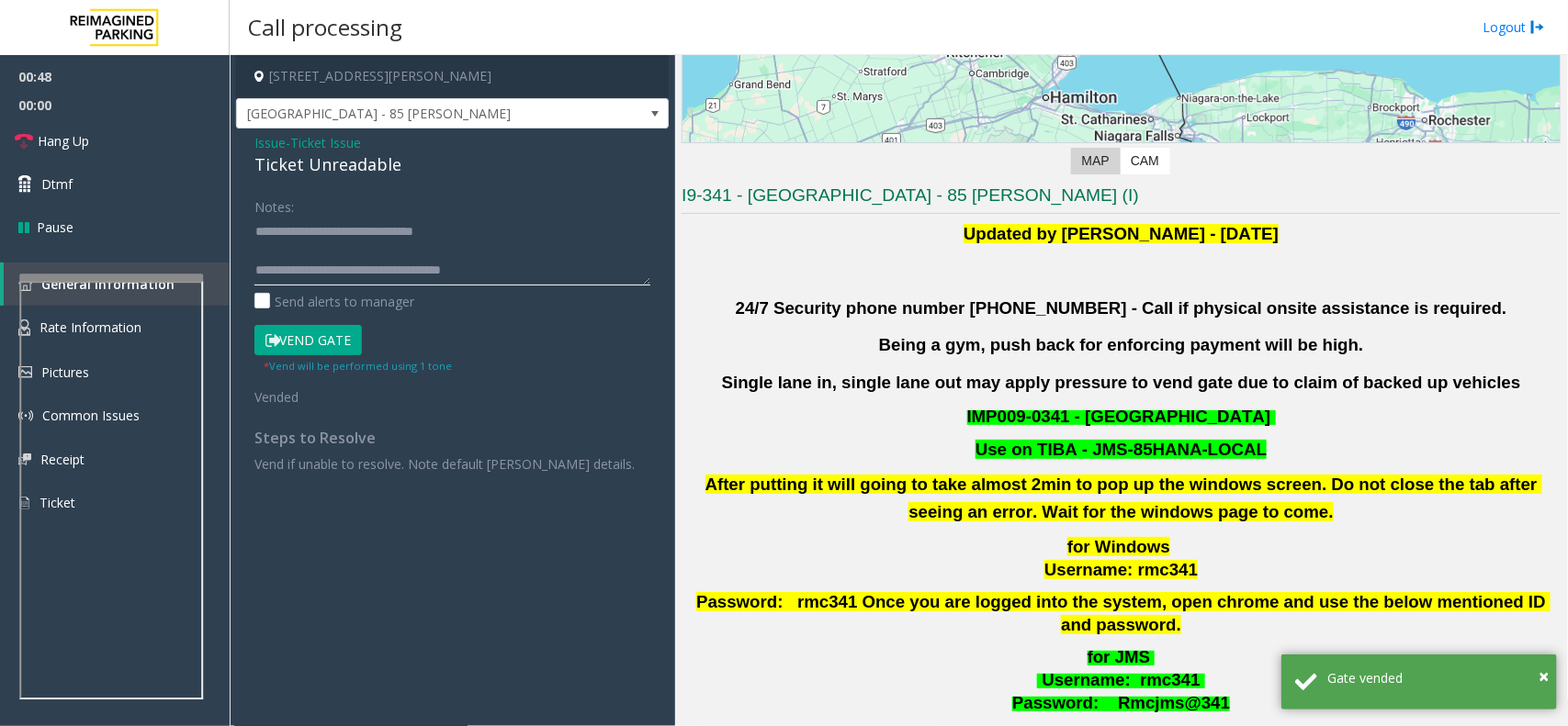
click at [485, 230] on textarea at bounding box center [453, 251] width 396 height 69
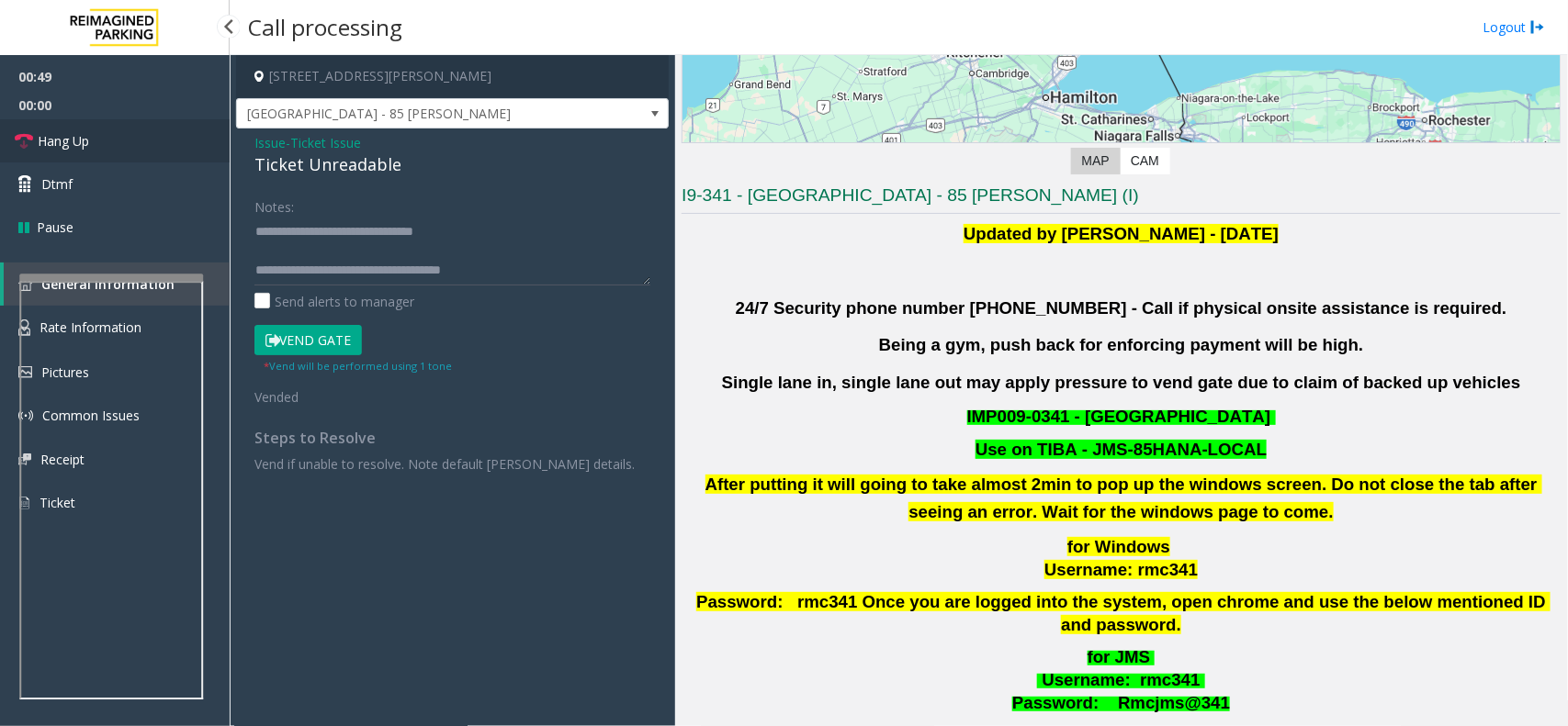
click at [140, 131] on link "Hang Up" at bounding box center [114, 141] width 230 height 43
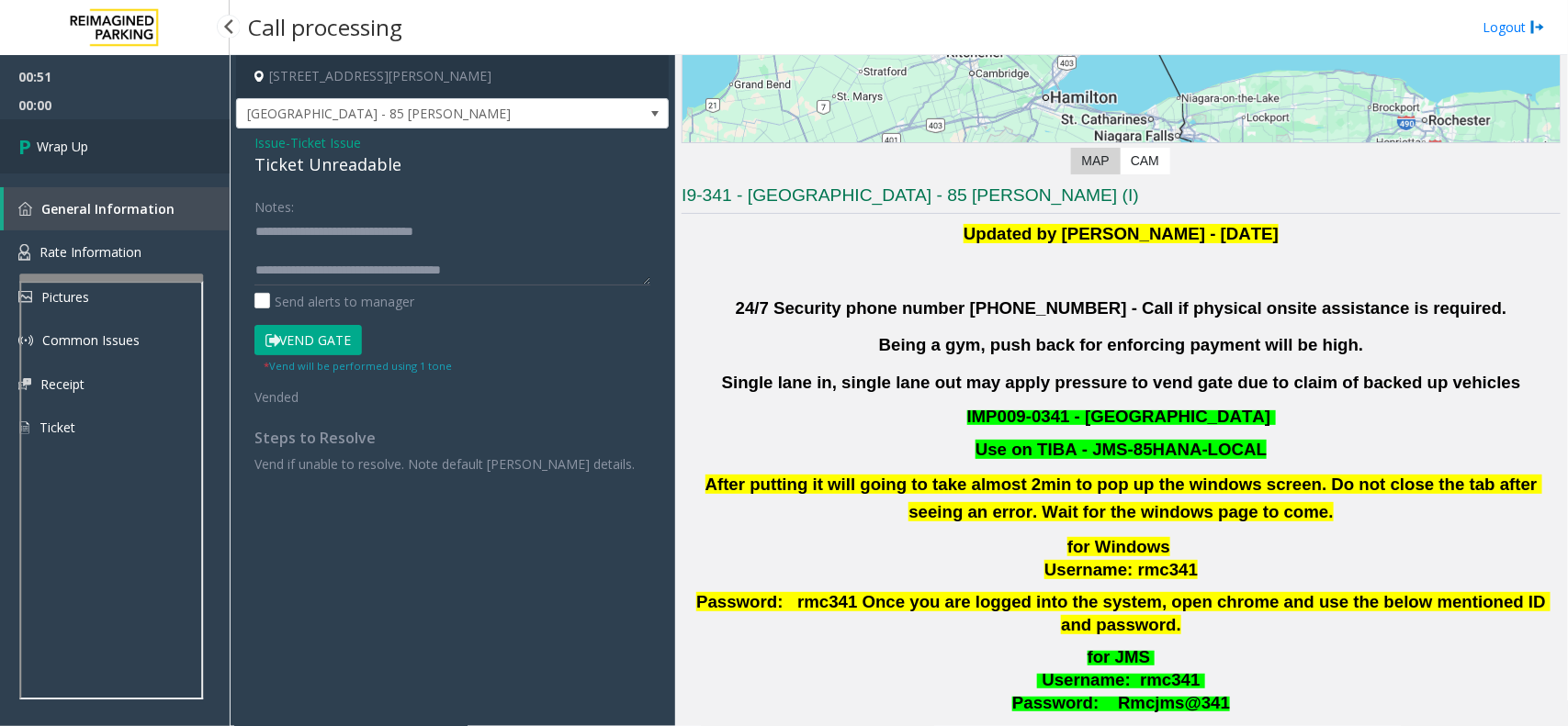
click at [140, 131] on link "Wrap Up" at bounding box center [114, 146] width 230 height 54
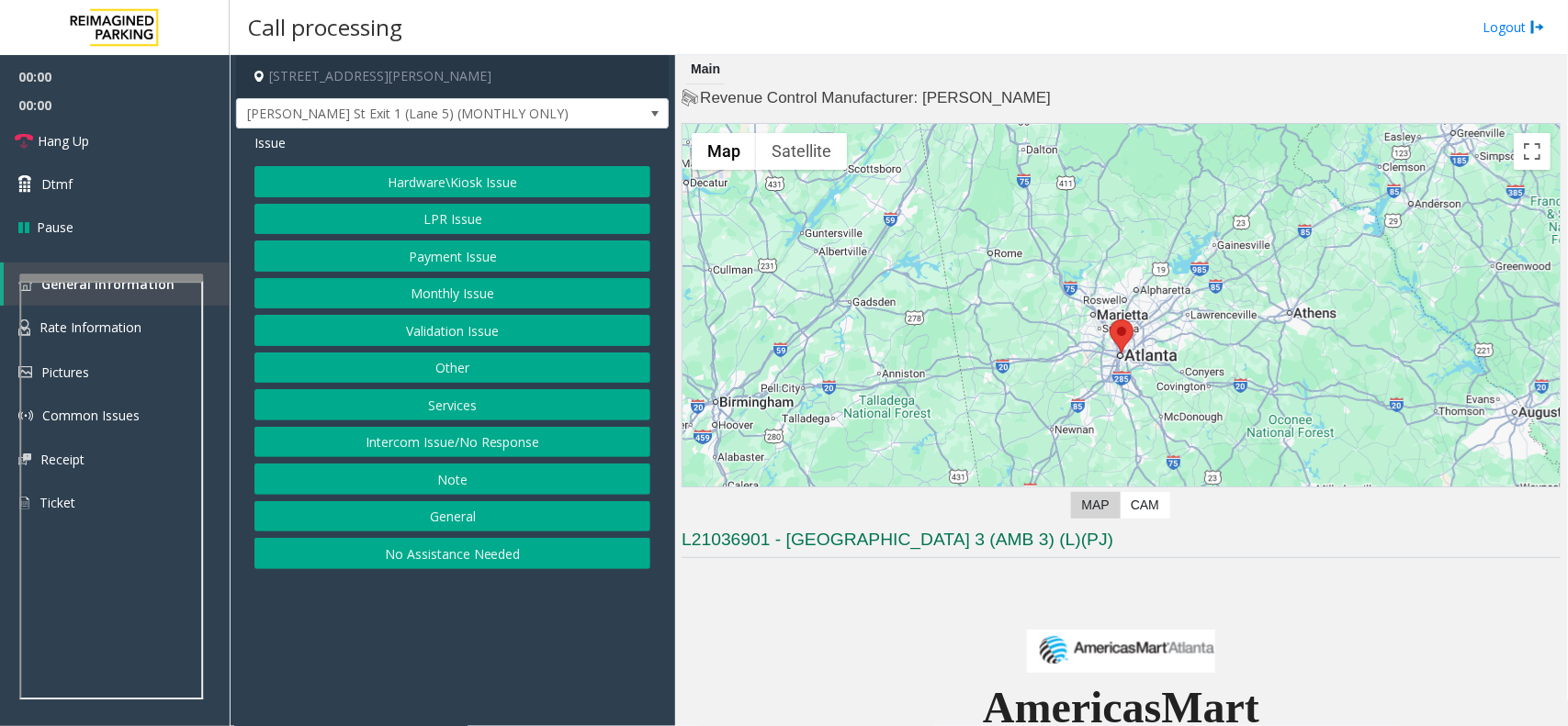
scroll to position [574, 0]
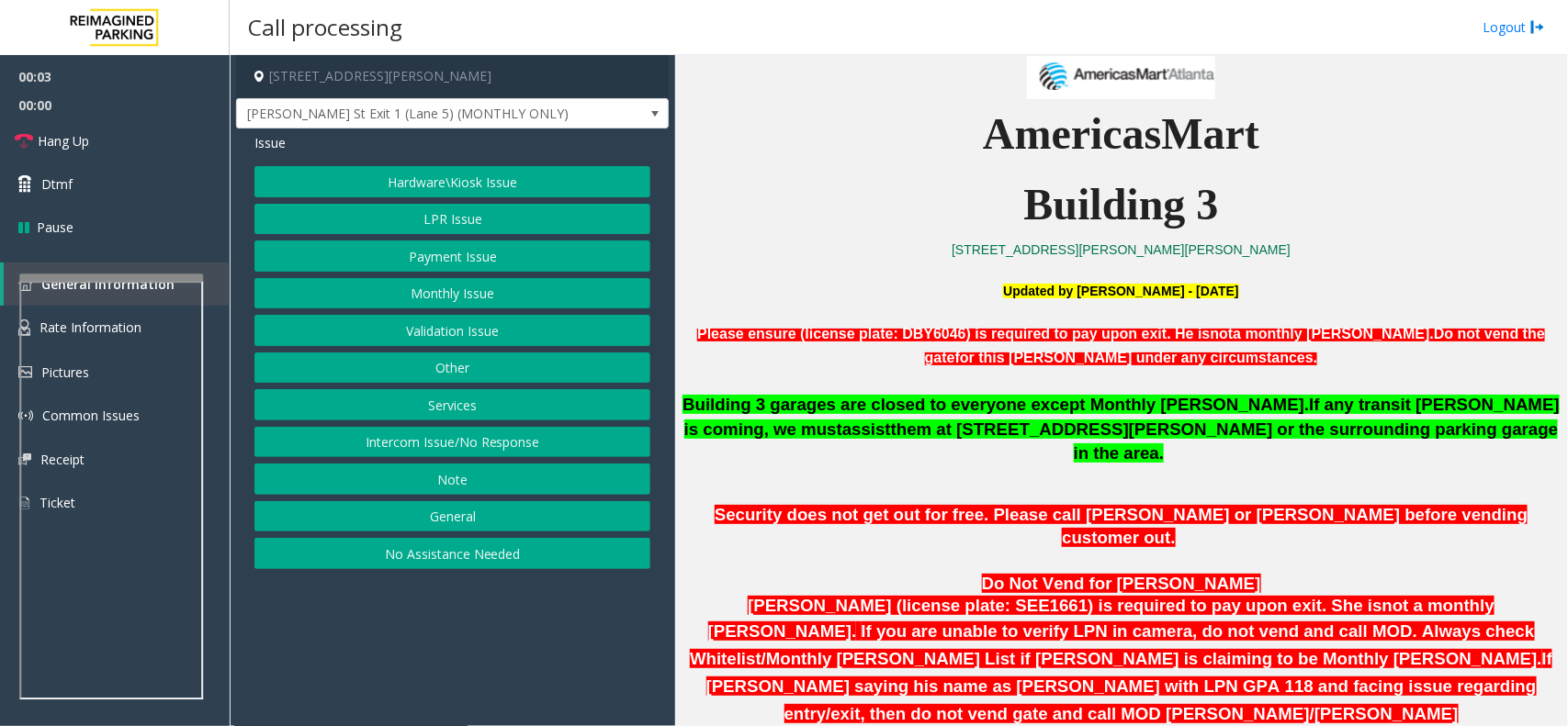
click at [535, 181] on button "Hardware\Kiosk Issue" at bounding box center [453, 182] width 396 height 31
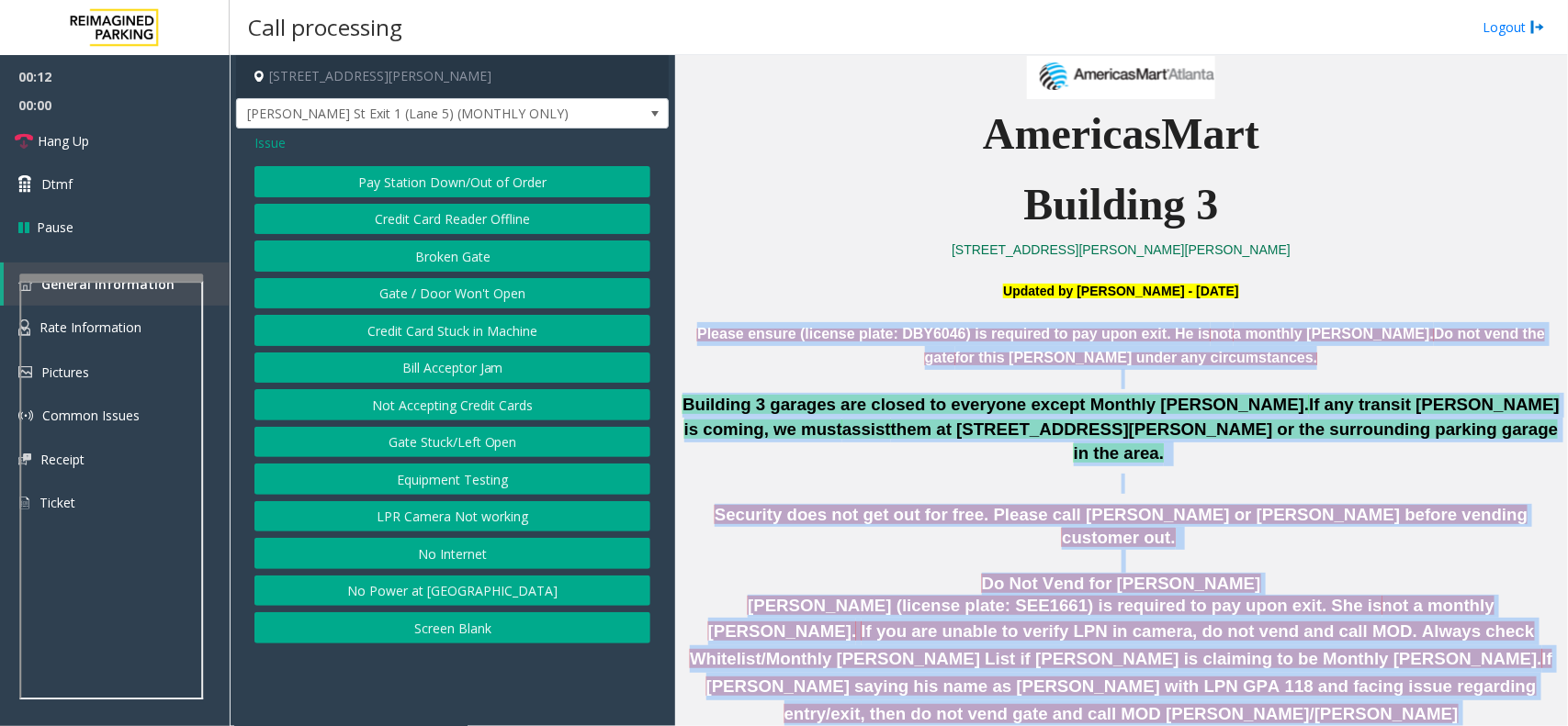
drag, startPoint x: 691, startPoint y: 331, endPoint x: 1222, endPoint y: 669, distance: 629.4
click at [1327, 725] on p at bounding box center [1122, 739] width 883 height 23
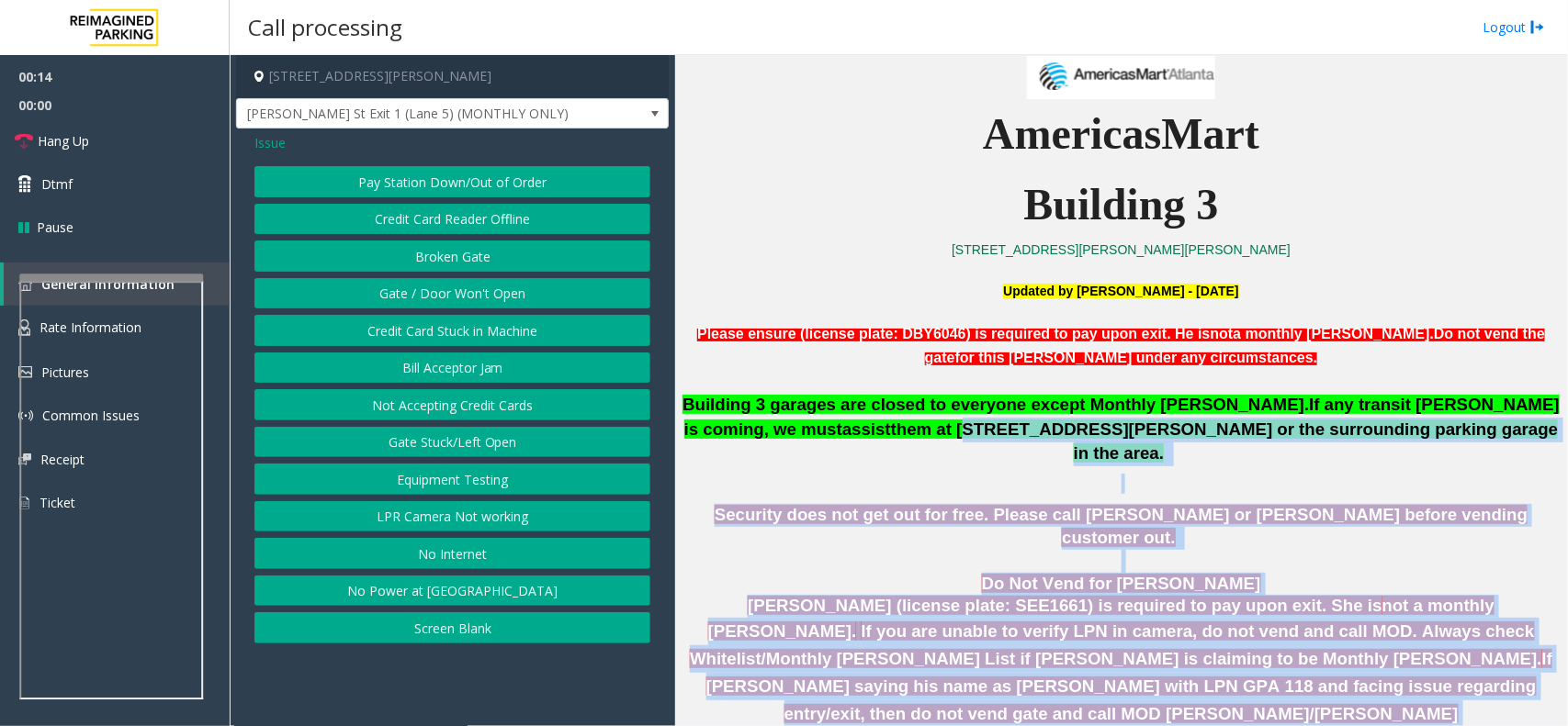
drag, startPoint x: 1327, startPoint y: 666, endPoint x: 770, endPoint y: 441, distance: 600.7
click at [772, 504] on p "Security does not get out for free. Please call [PERSON_NAME] or [PERSON_NAME] …" at bounding box center [1122, 527] width 883 height 46
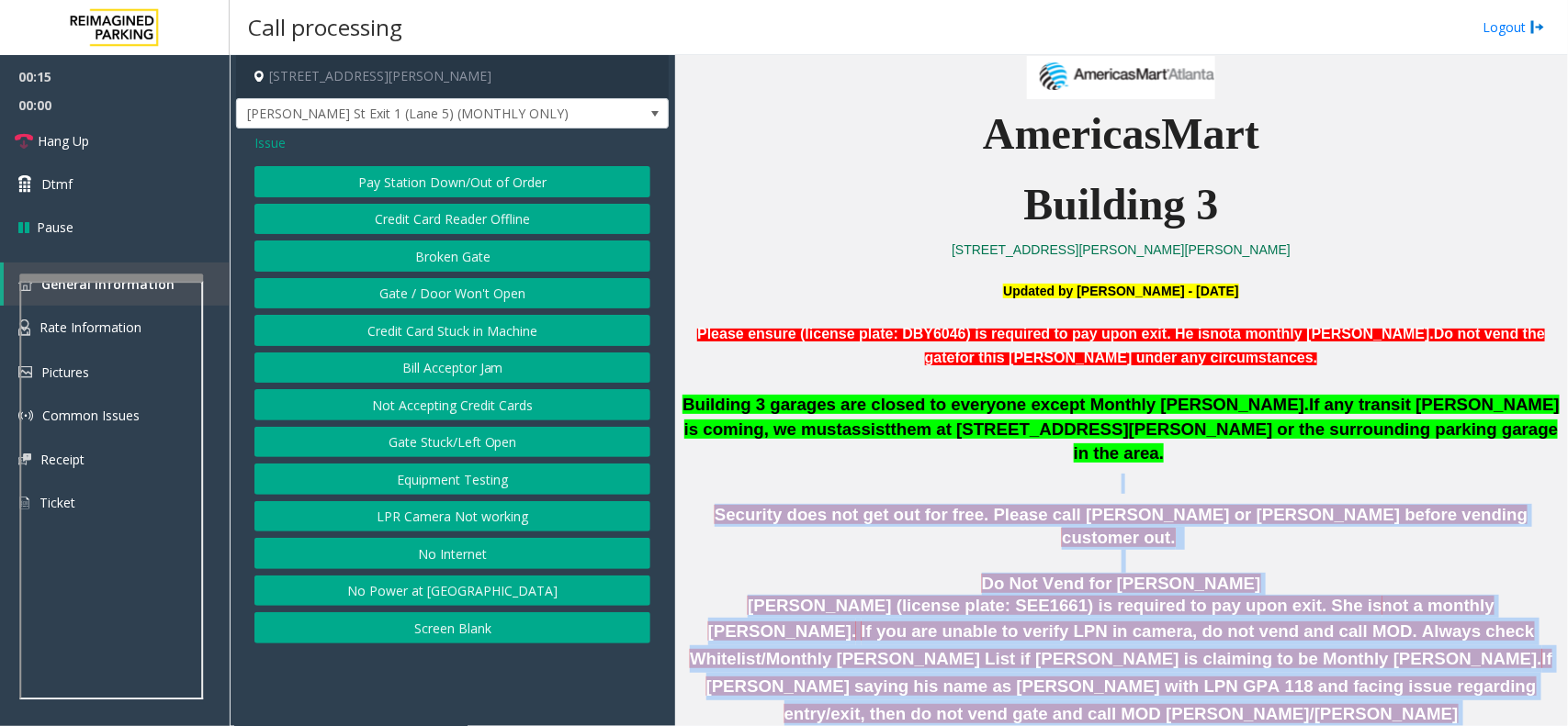
drag, startPoint x: 777, startPoint y: 470, endPoint x: 1362, endPoint y: 682, distance: 622.2
click at [1355, 725] on p at bounding box center [1122, 739] width 883 height 23
drag, startPoint x: 1352, startPoint y: 664, endPoint x: 842, endPoint y: 479, distance: 542.5
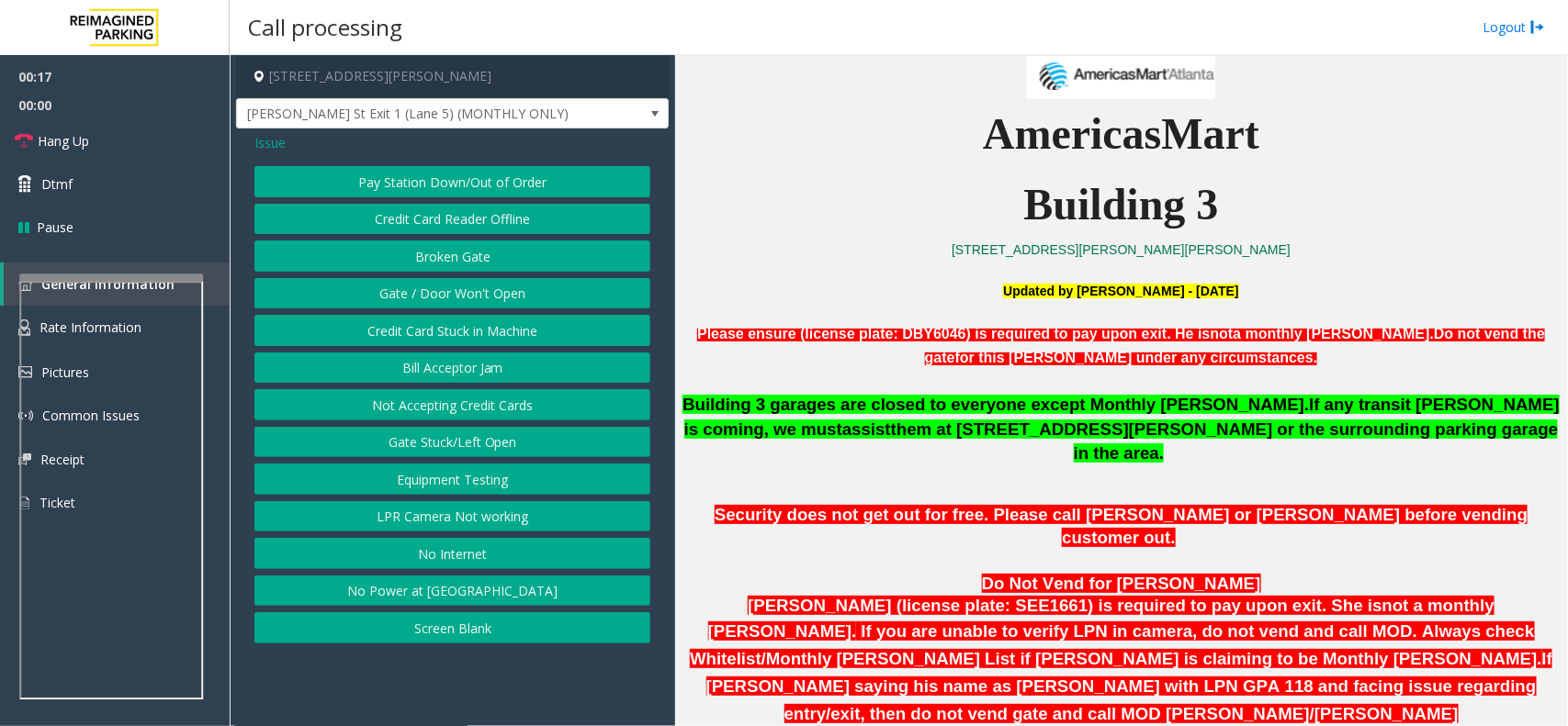
click at [268, 152] on span "Issue" at bounding box center [270, 143] width 31 height 19
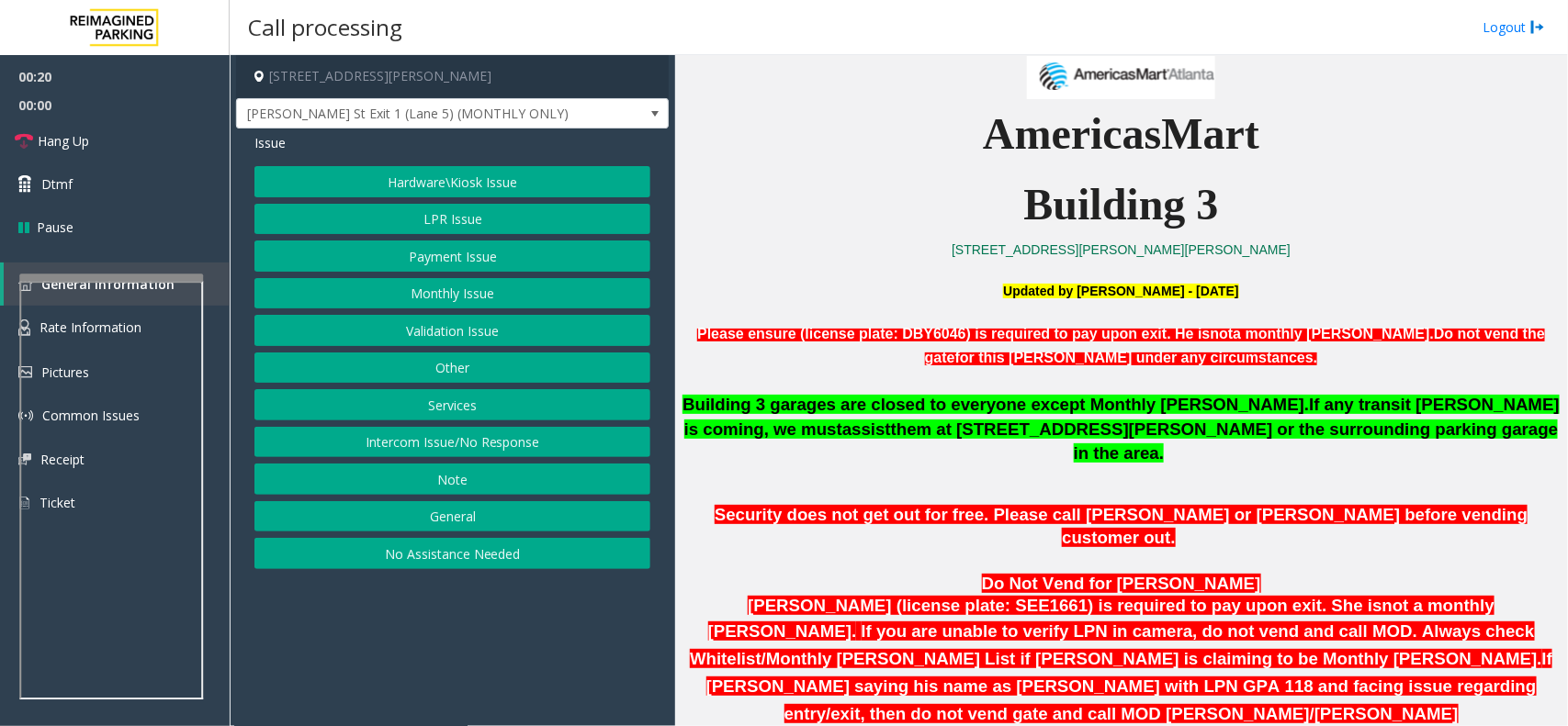
click at [430, 290] on button "Monthly Issue" at bounding box center [453, 294] width 396 height 31
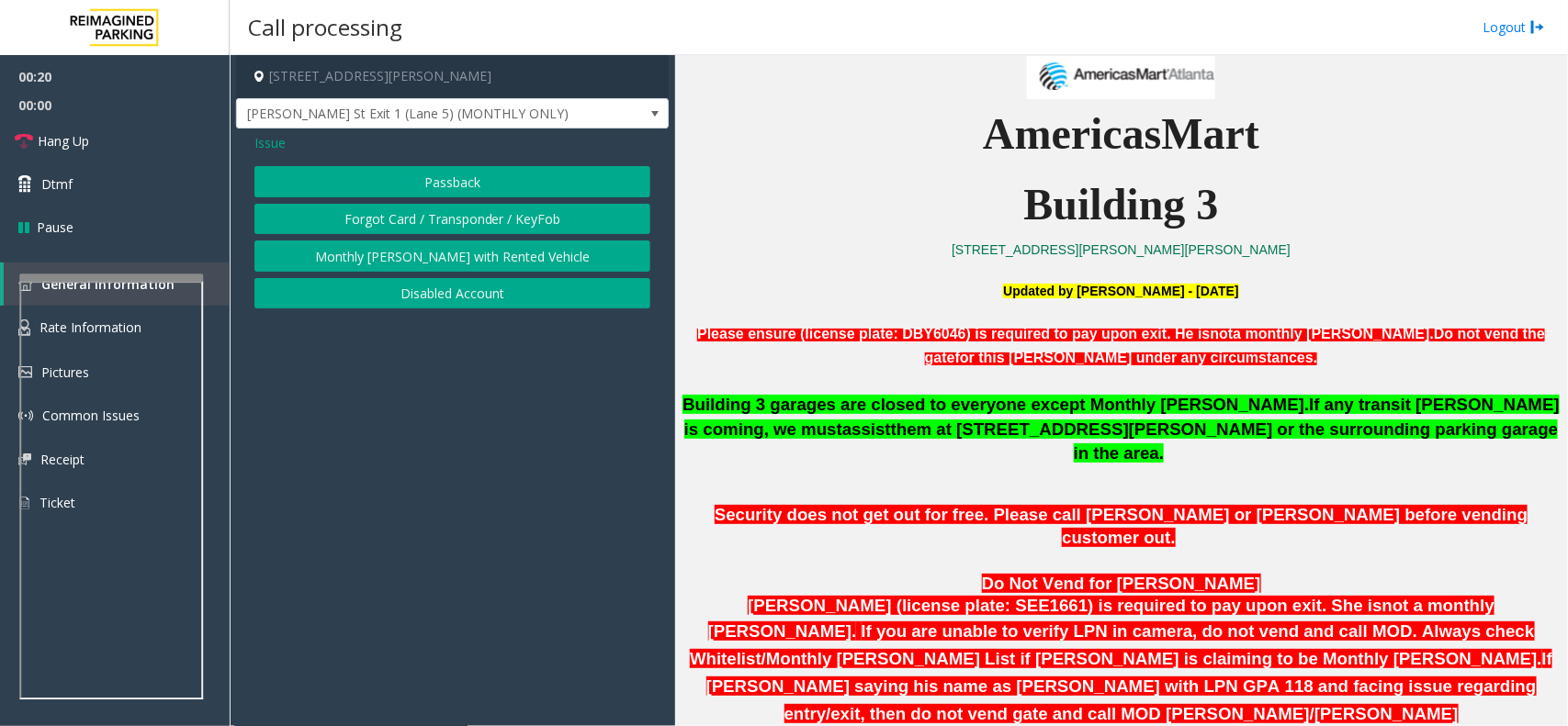
click at [438, 297] on button "Disabled Account" at bounding box center [453, 294] width 396 height 31
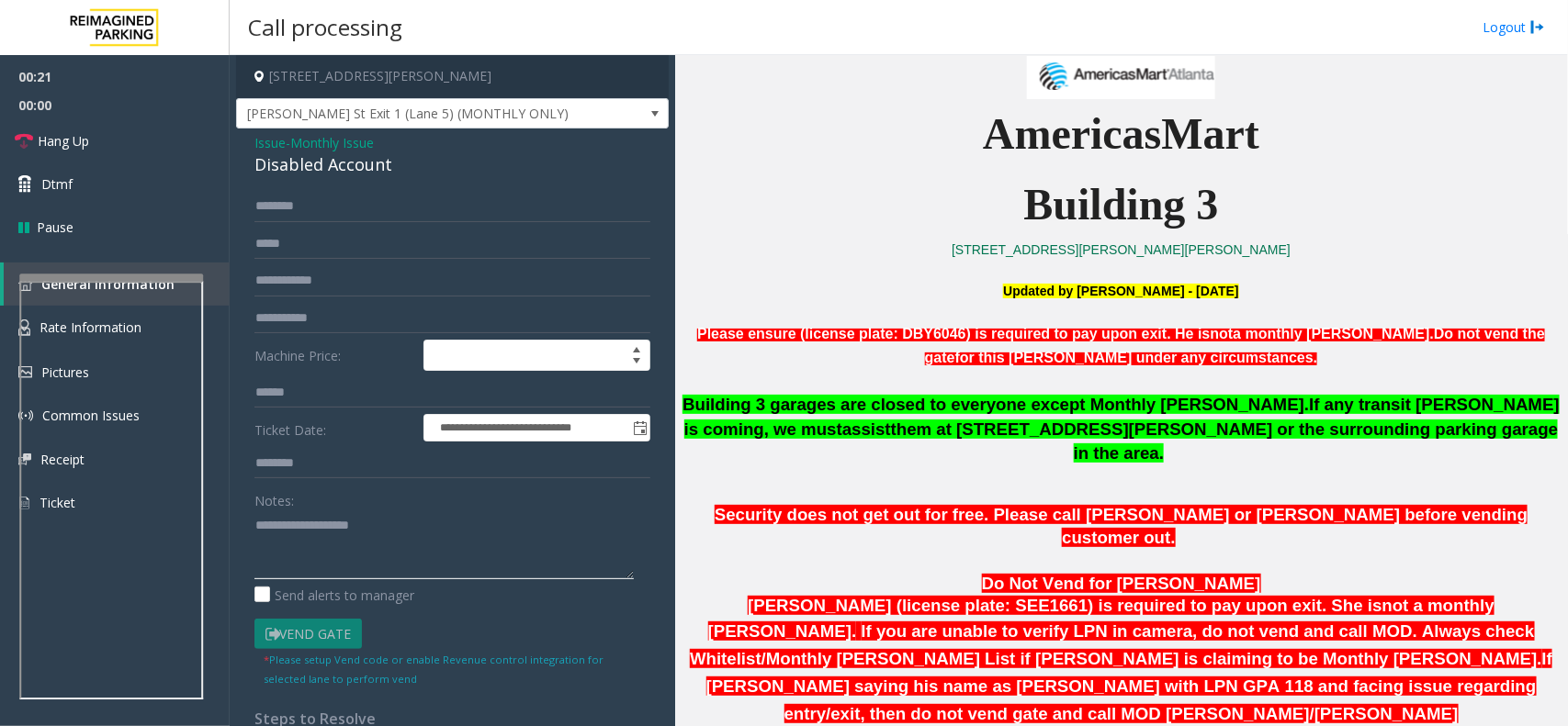
click at [369, 549] on textarea at bounding box center [444, 544] width 380 height 69
click at [317, 176] on div "Disabled Account" at bounding box center [453, 164] width 396 height 25
click at [329, 167] on div "Disabled Account" at bounding box center [453, 164] width 396 height 25
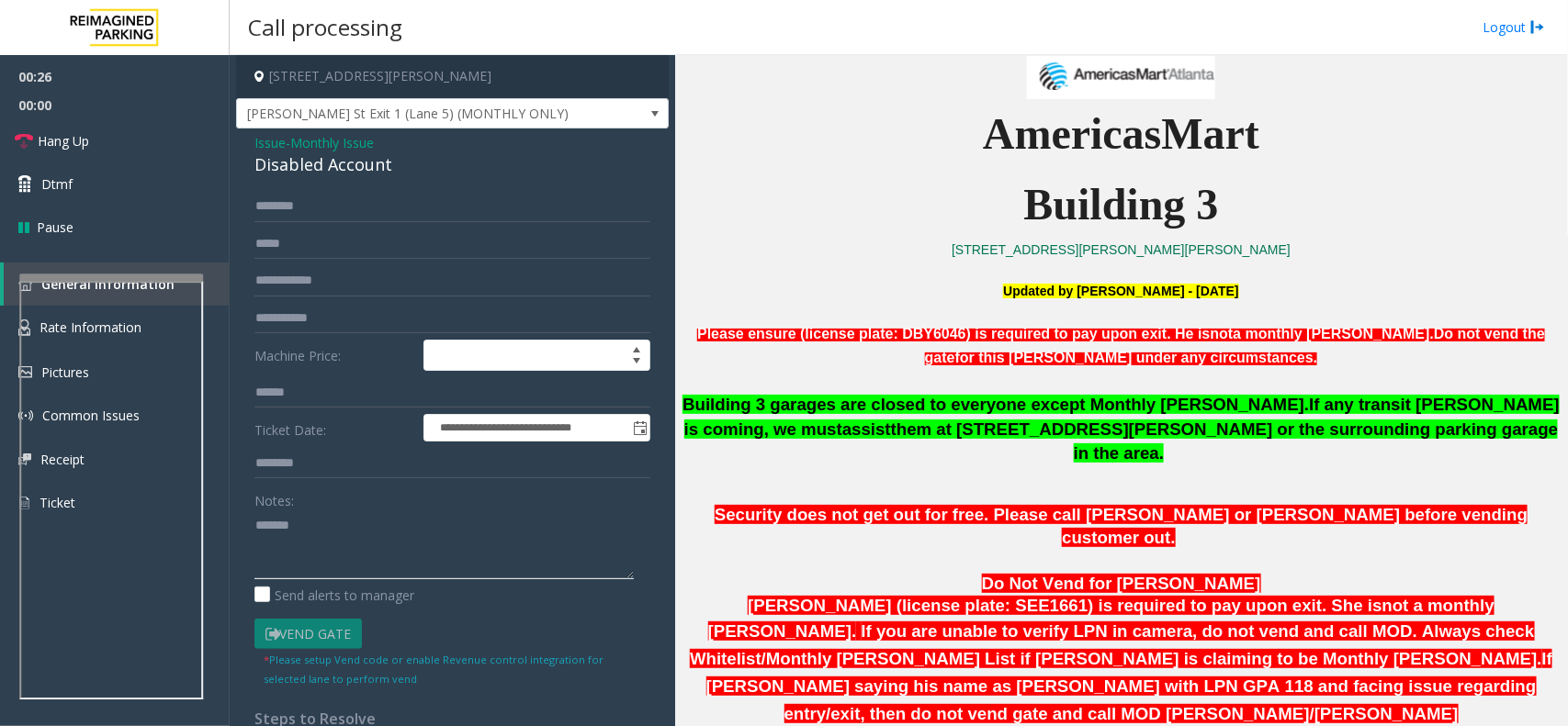
click at [372, 549] on textarea at bounding box center [444, 544] width 380 height 69
paste textarea "**********"
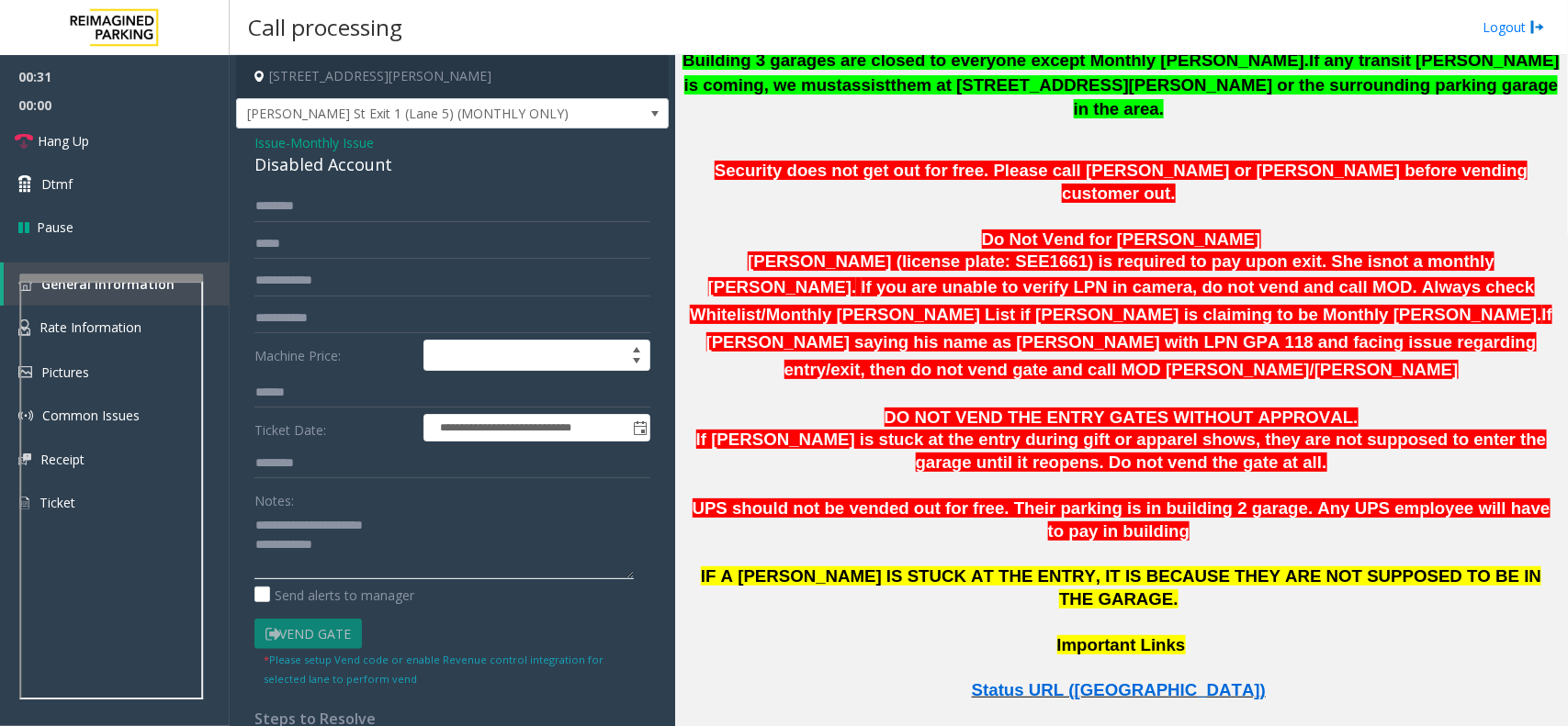
type textarea "**********"
click at [1098, 681] on span "Status URL ([GEOGRAPHIC_DATA])" at bounding box center [1119, 690] width 294 height 19
click at [356, 574] on textarea at bounding box center [444, 544] width 380 height 69
click at [320, 276] on input "text" at bounding box center [453, 281] width 396 height 31
click at [322, 326] on input "text" at bounding box center [453, 319] width 396 height 31
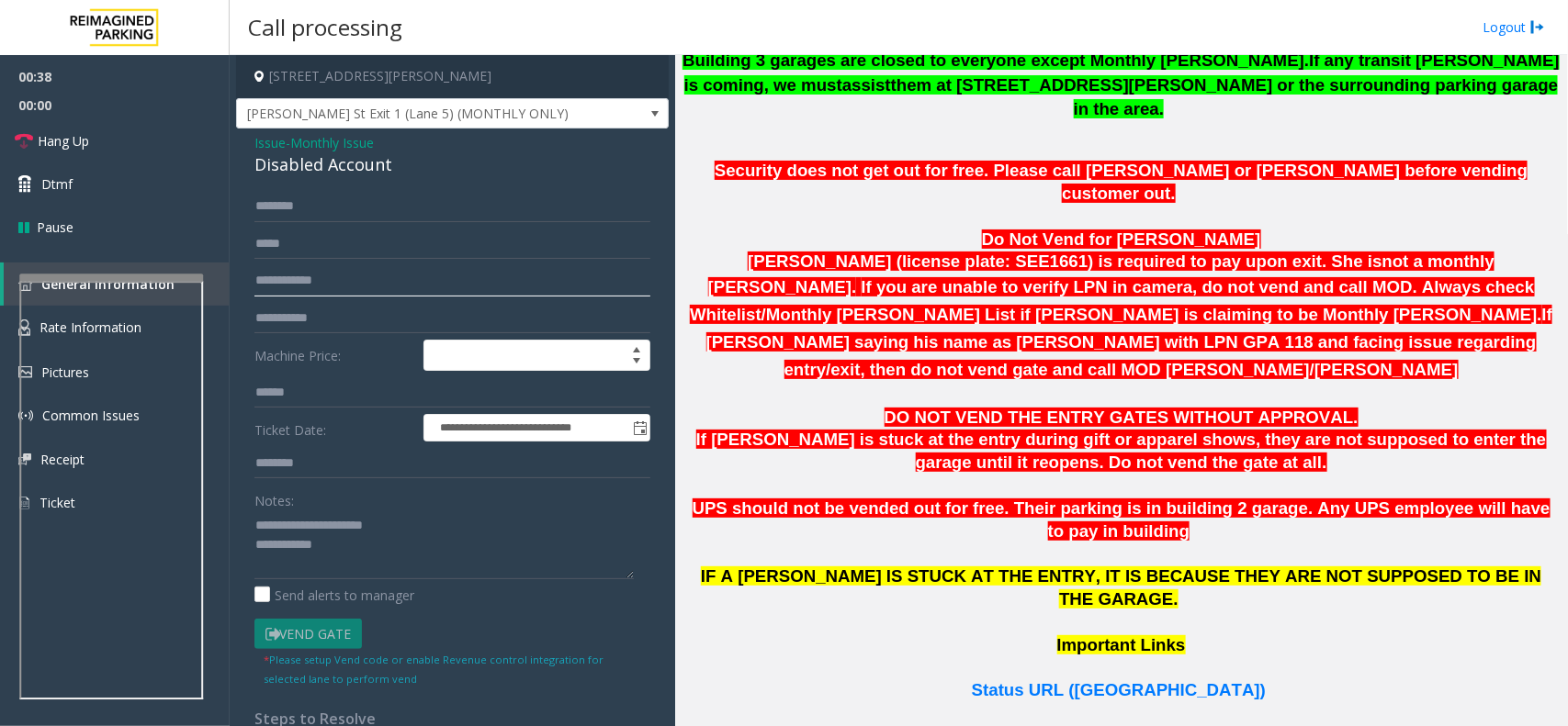
click at [328, 282] on input "text" at bounding box center [453, 281] width 396 height 31
click at [327, 296] on input "********" at bounding box center [453, 281] width 396 height 31
click at [320, 287] on input "**********" at bounding box center [453, 281] width 396 height 31
type input "**********"
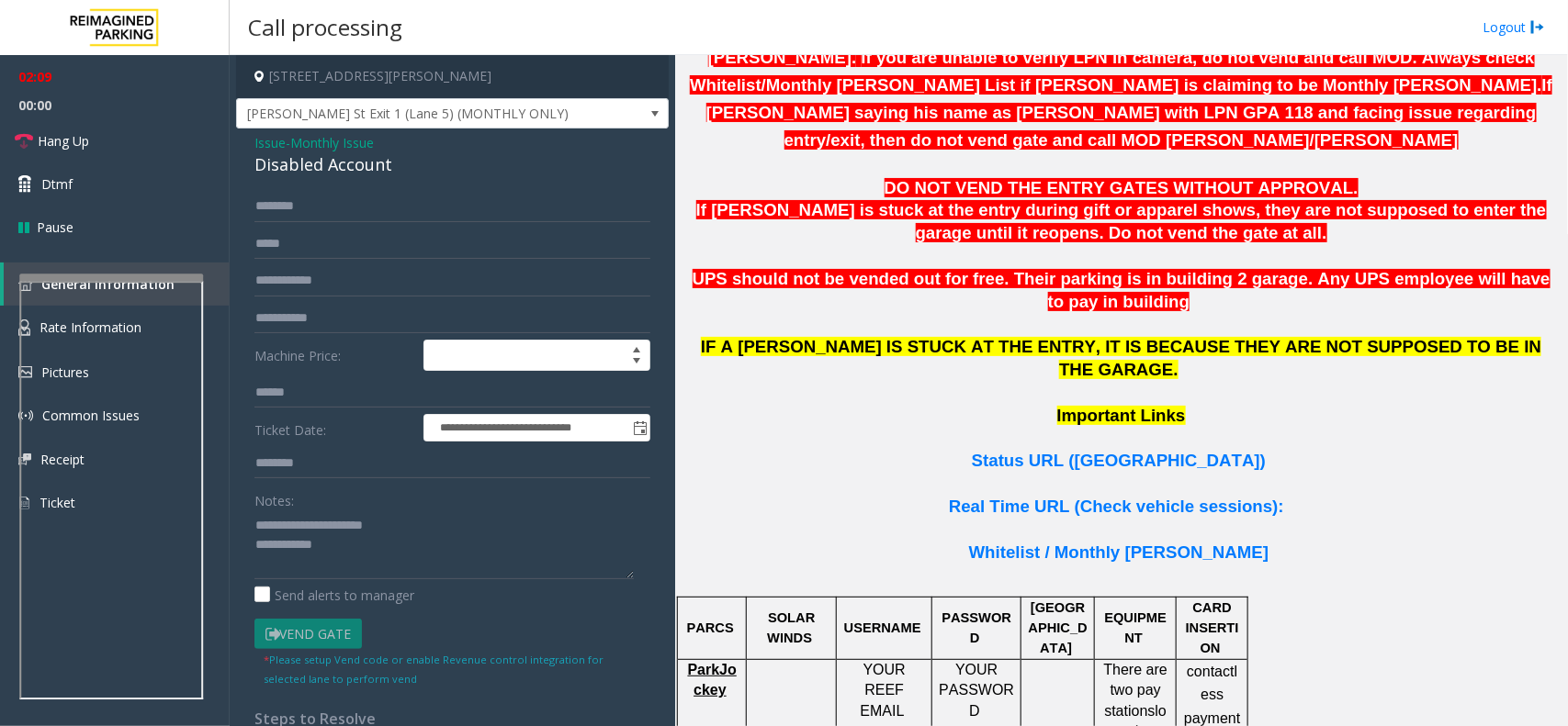
scroll to position [803, 0]
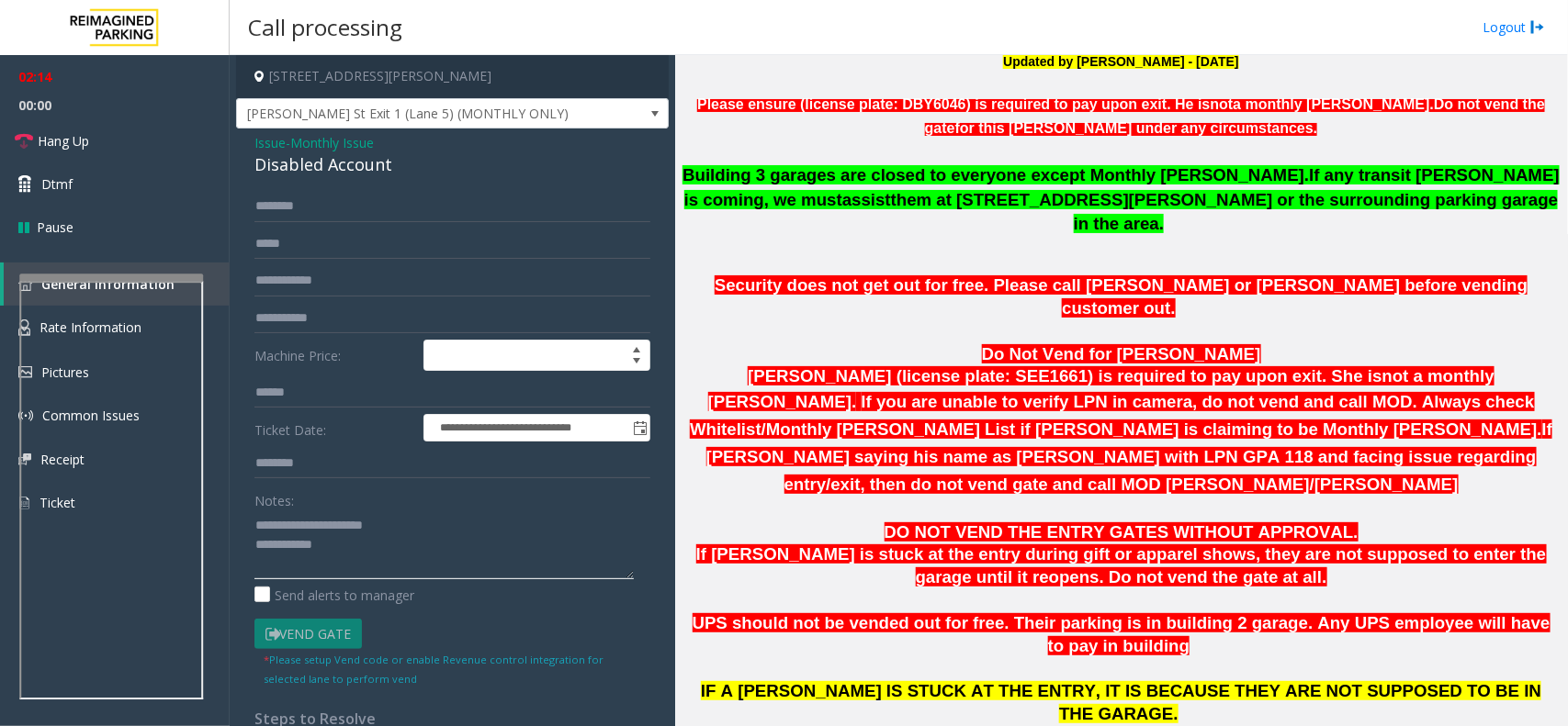
click at [403, 547] on textarea at bounding box center [444, 544] width 380 height 69
click at [476, 570] on textarea at bounding box center [444, 544] width 380 height 69
type textarea "**********"
click at [116, 162] on link "Dtmf" at bounding box center [114, 183] width 230 height 43
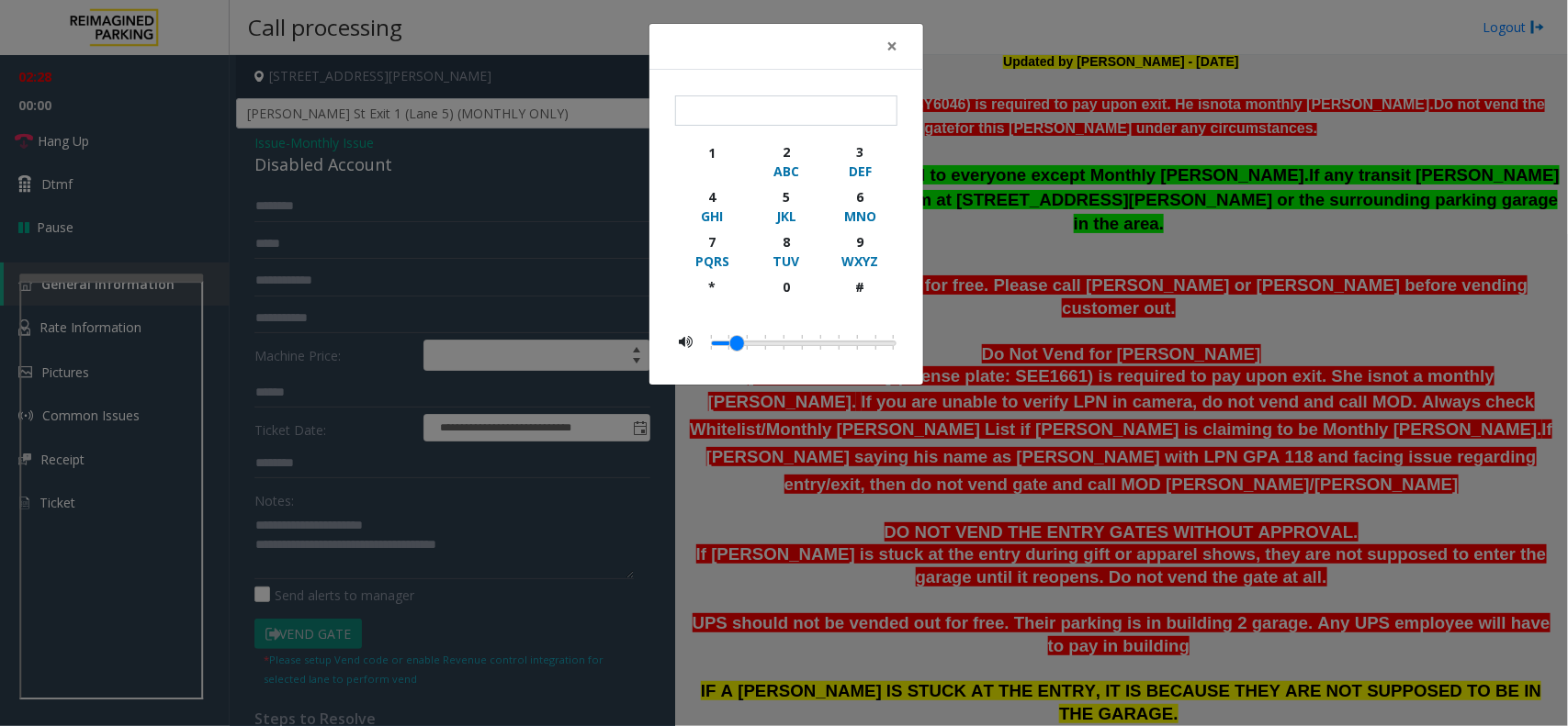
click at [115, 136] on div "× 1 2 ABC 3 DEF 4 GHI 5 JKL 6 MNO 7 PQRS 8 TUV 9 WXYZ * 0 #" at bounding box center [784, 363] width 1568 height 726
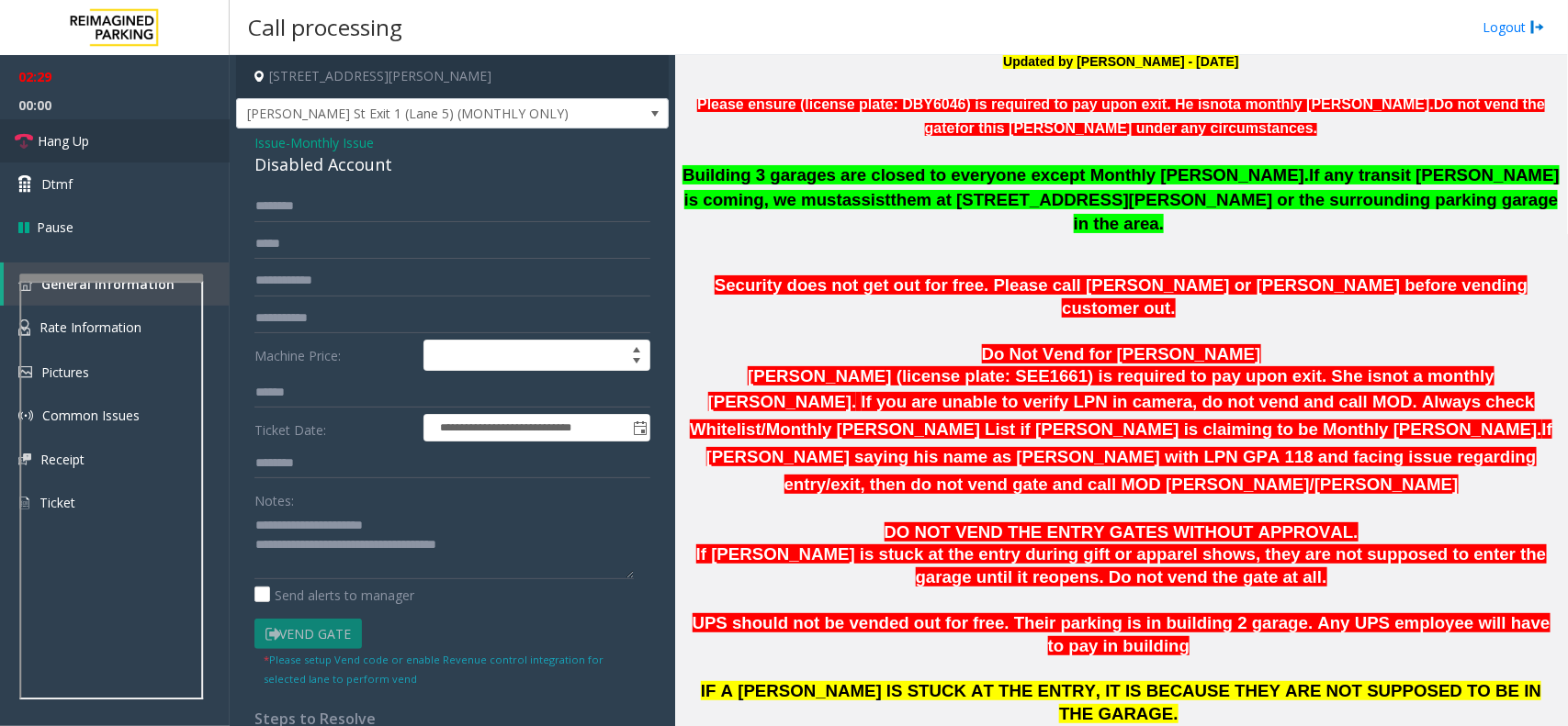
click at [115, 136] on link "Hang Up" at bounding box center [114, 141] width 230 height 43
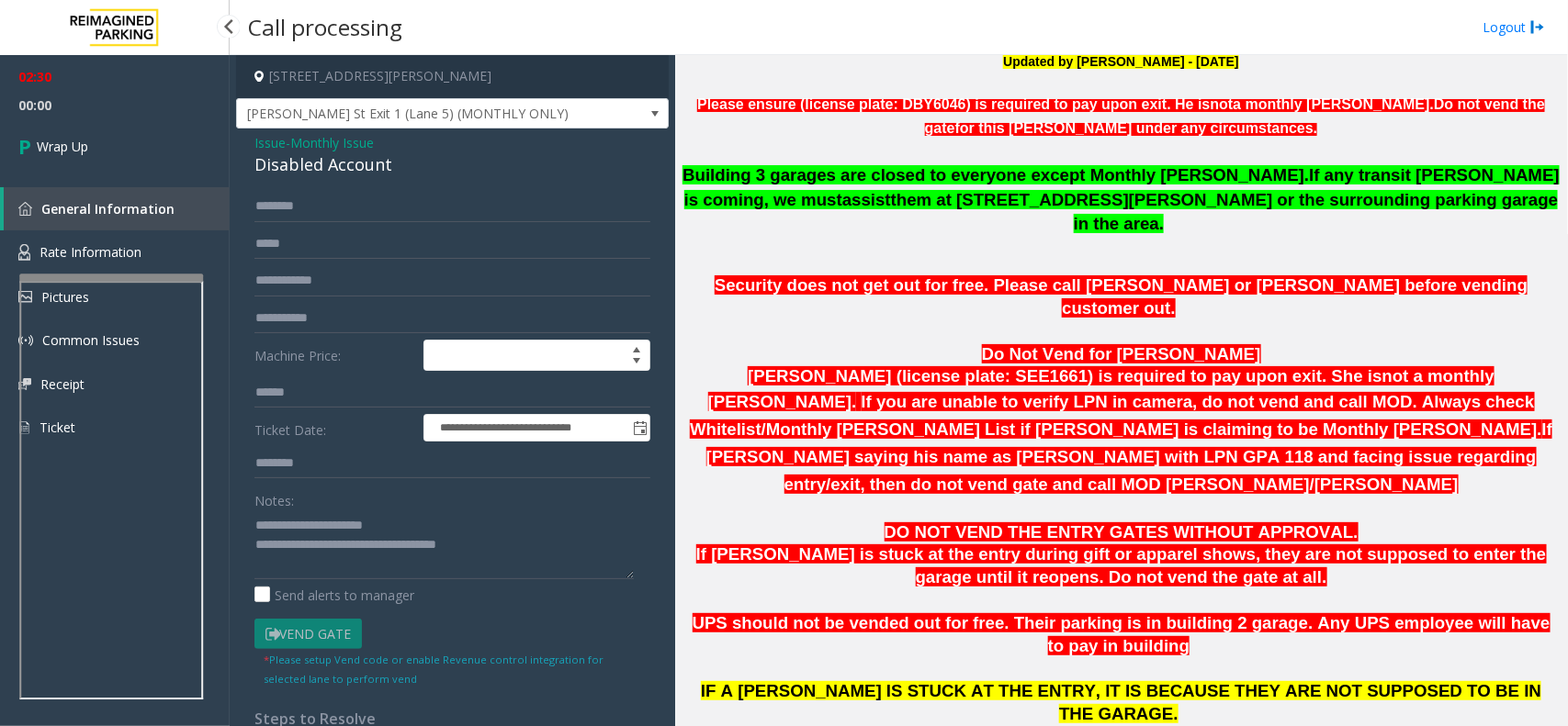
click at [115, 136] on link "Wrap Up" at bounding box center [114, 146] width 230 height 54
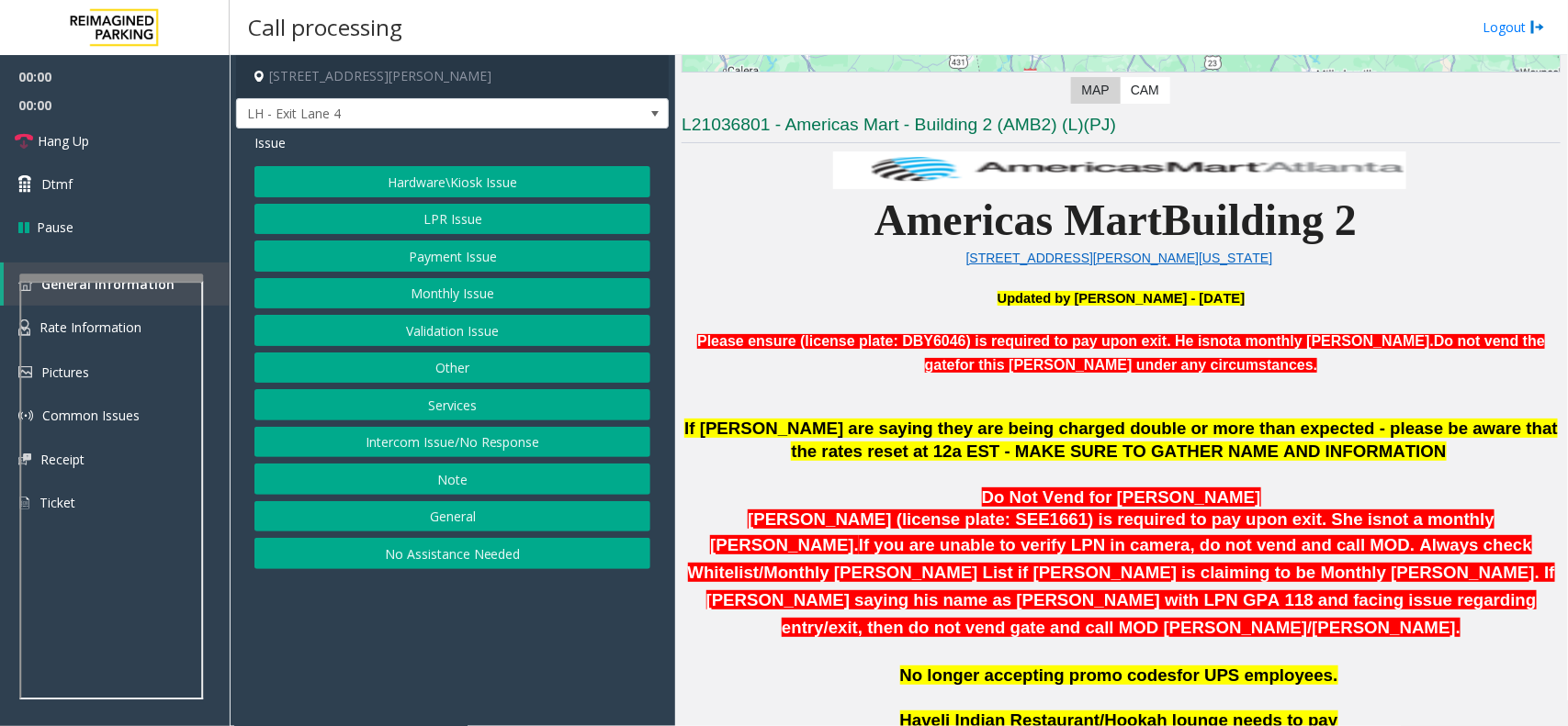
scroll to position [803, 0]
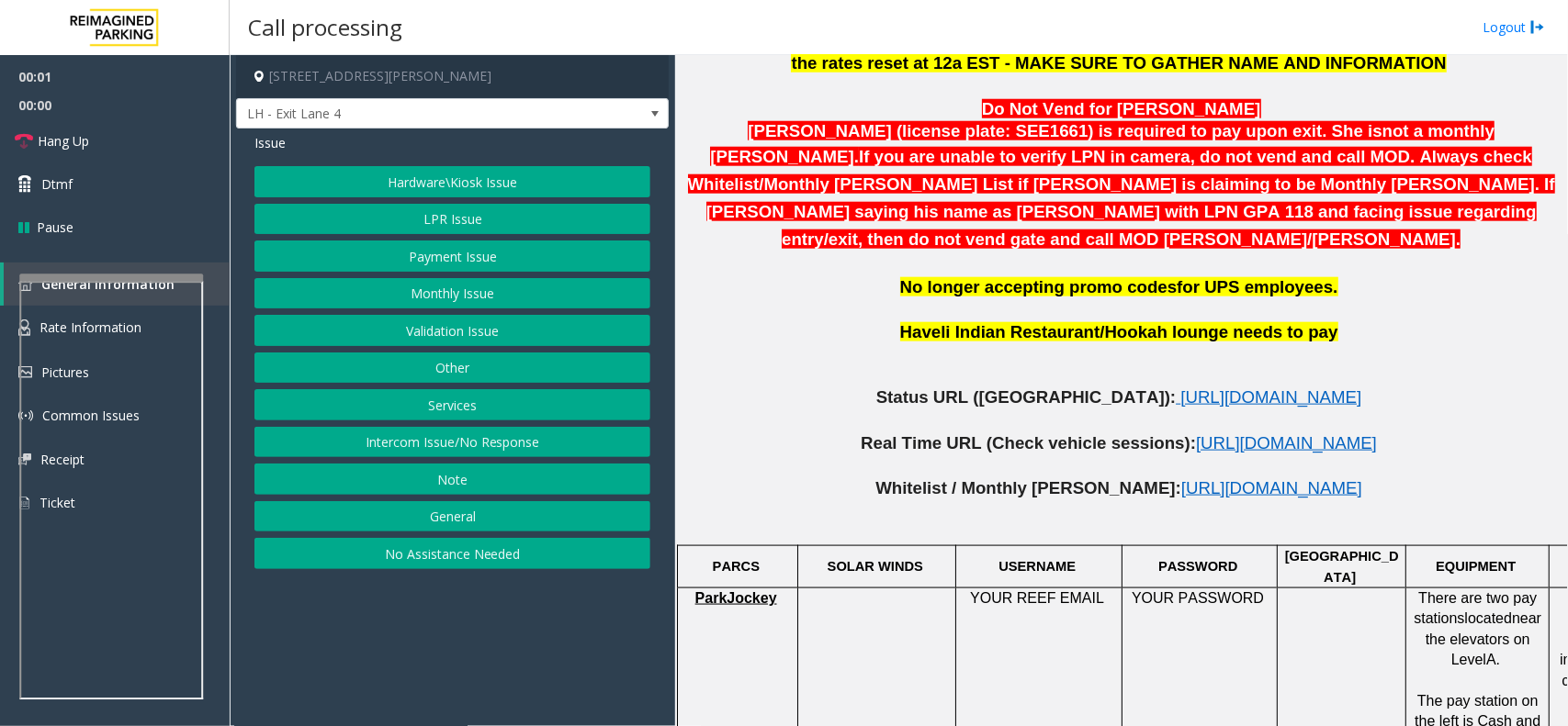
click at [447, 195] on button "Hardware\Kiosk Issue" at bounding box center [453, 182] width 396 height 31
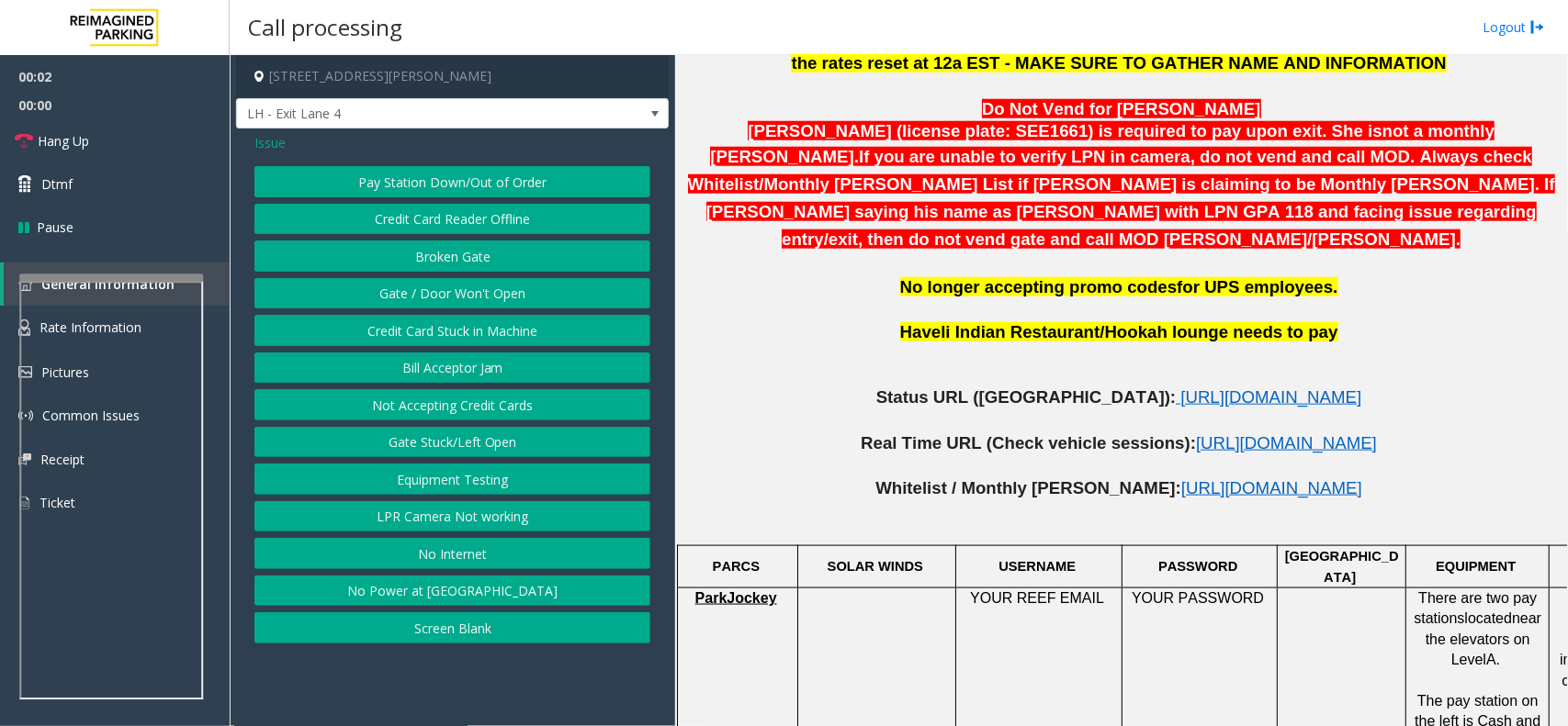
click at [428, 533] on button "LPR Camera Not working" at bounding box center [453, 517] width 396 height 31
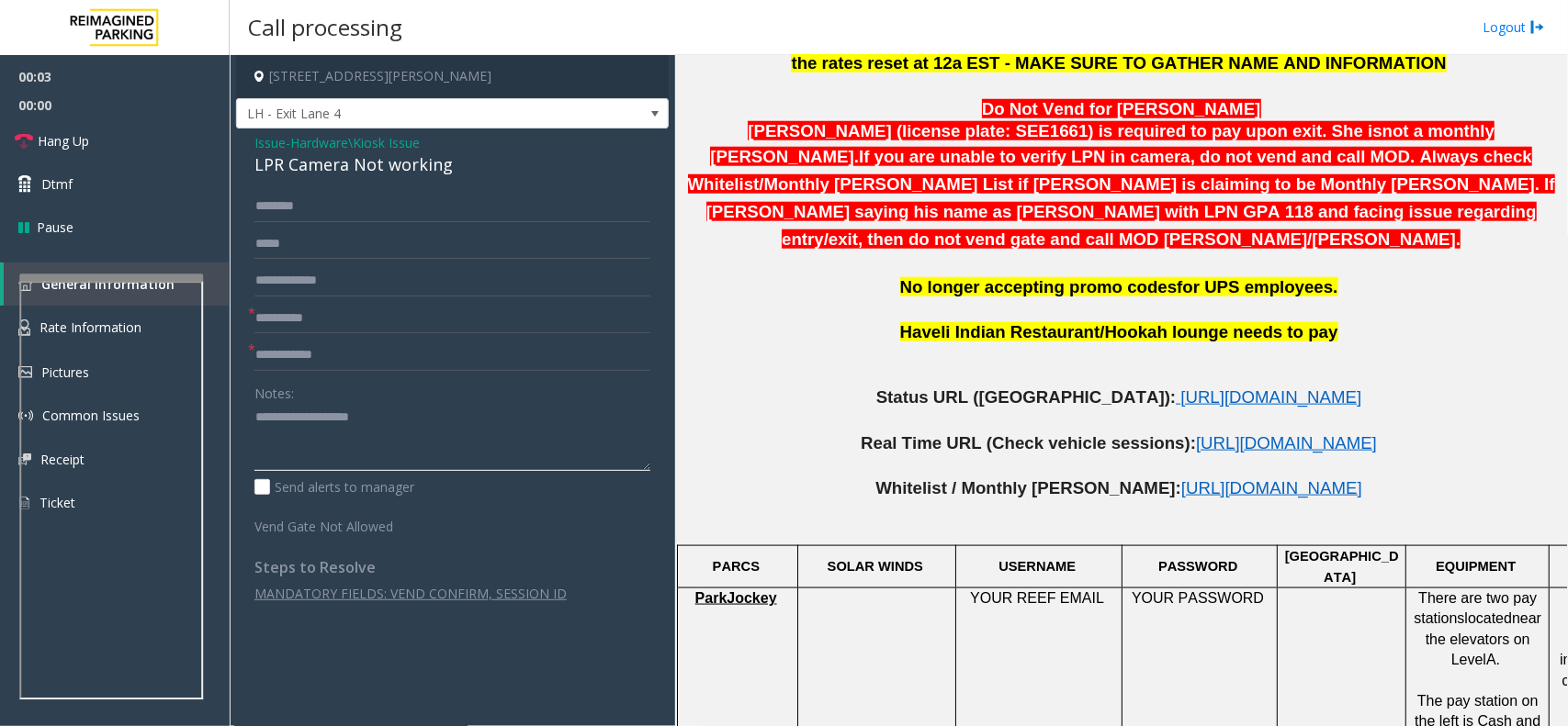
click at [424, 411] on textarea at bounding box center [453, 438] width 396 height 69
click at [416, 166] on div "LPR Camera Not working" at bounding box center [453, 164] width 396 height 25
paste textarea "**********"
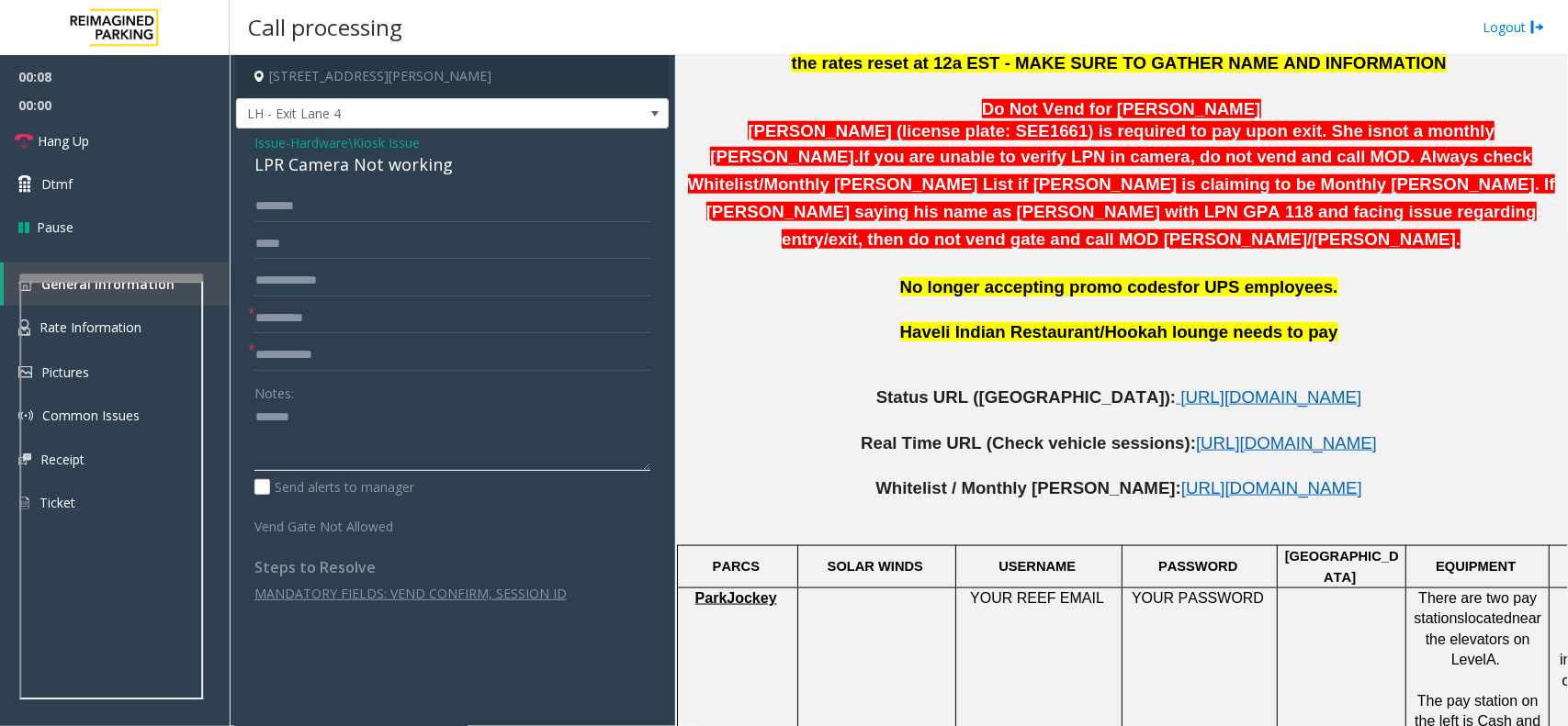
click at [425, 427] on textarea at bounding box center [453, 438] width 396 height 69
type textarea "**********"
click at [322, 327] on input "text" at bounding box center [453, 319] width 396 height 31
type input "**"
click at [328, 455] on textarea at bounding box center [453, 438] width 396 height 69
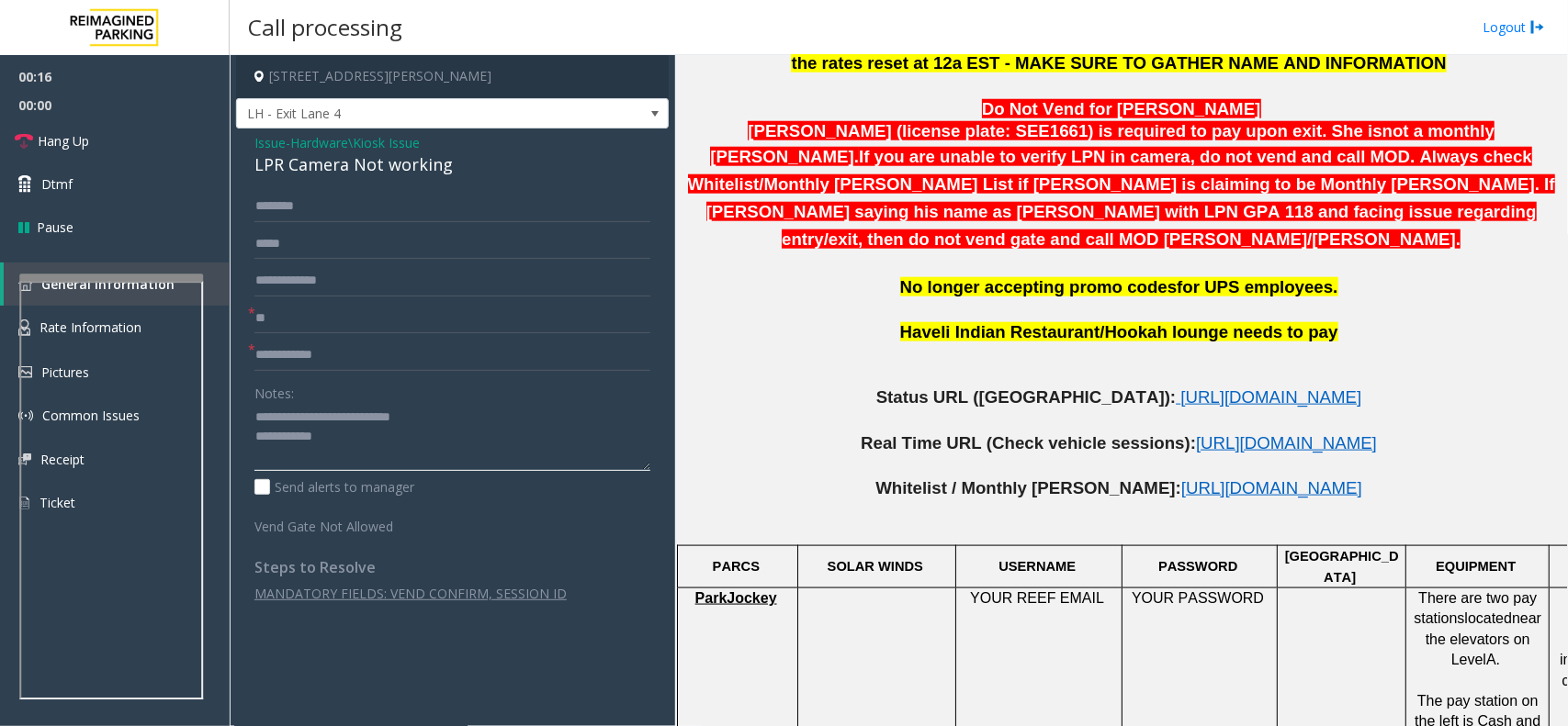
type textarea "**********"
click at [365, 299] on form "* ** * Notes: Send alerts to manager Vend Gate Not Allowed" at bounding box center [453, 363] width 396 height 345
click at [375, 282] on input "text" at bounding box center [453, 281] width 396 height 31
click at [343, 265] on input "text" at bounding box center [453, 281] width 396 height 31
type input "*******"
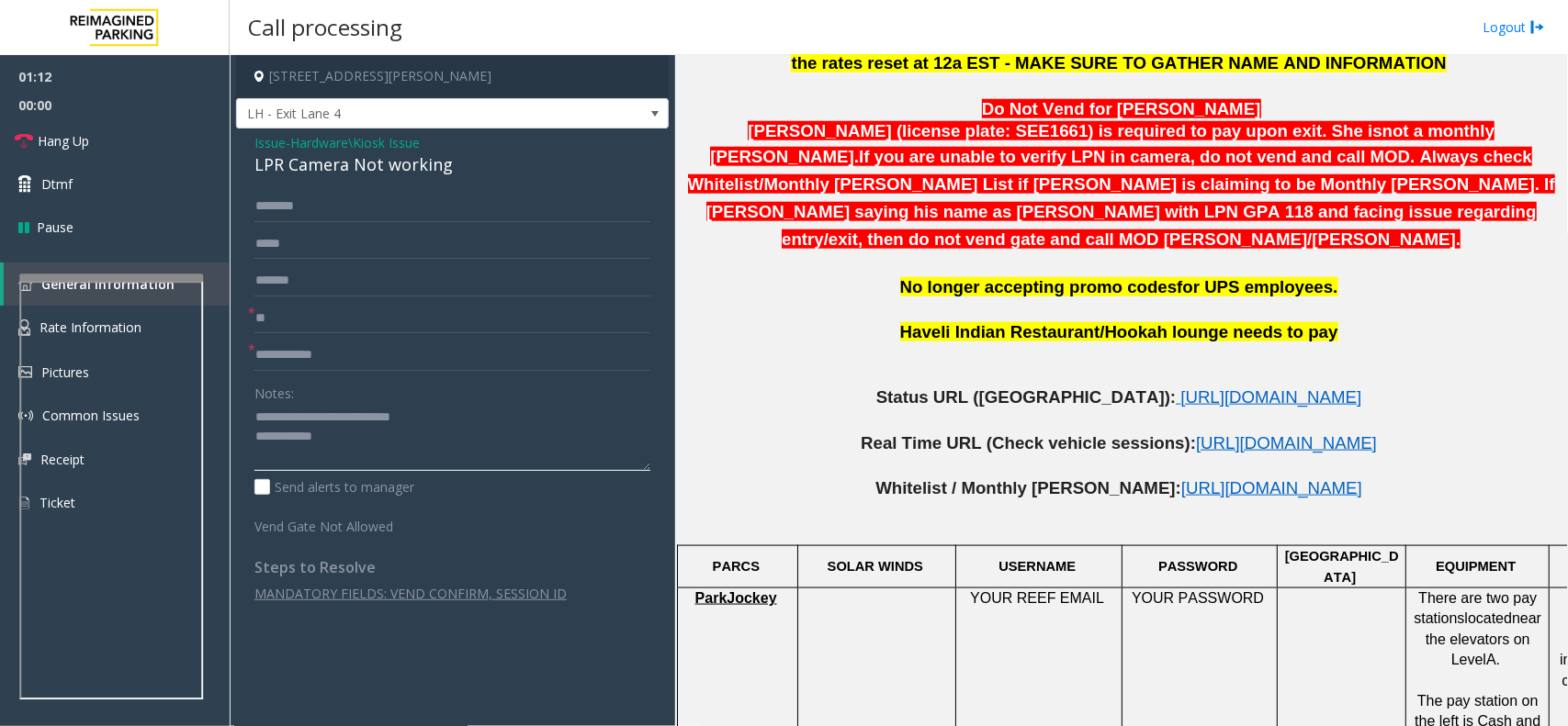
click at [391, 466] on textarea at bounding box center [453, 438] width 396 height 69
click at [303, 351] on input "text" at bounding box center [453, 356] width 396 height 31
type input "***"
click at [378, 420] on textarea at bounding box center [453, 438] width 396 height 69
click at [372, 439] on textarea at bounding box center [453, 438] width 396 height 69
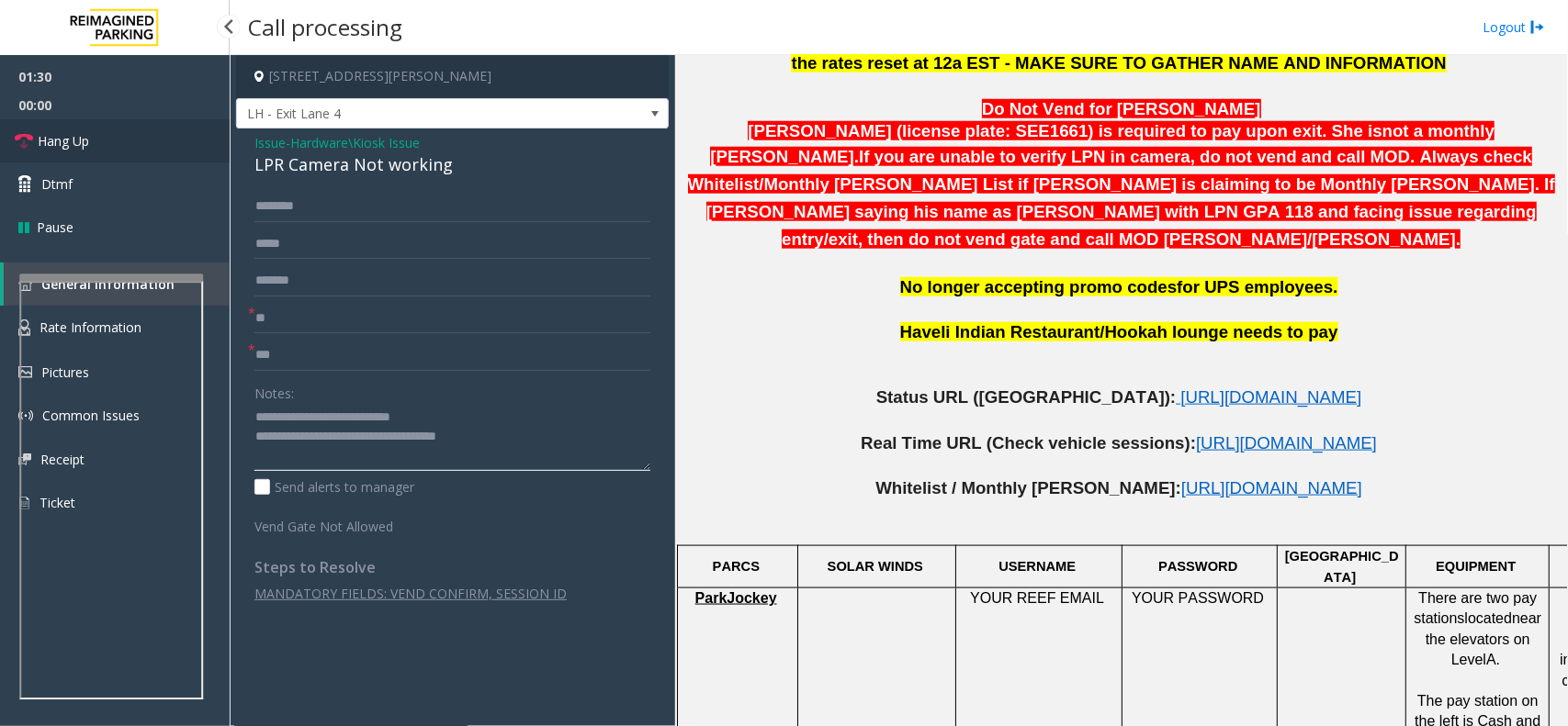
type textarea "**********"
click at [172, 154] on link "Hang Up" at bounding box center [114, 141] width 230 height 43
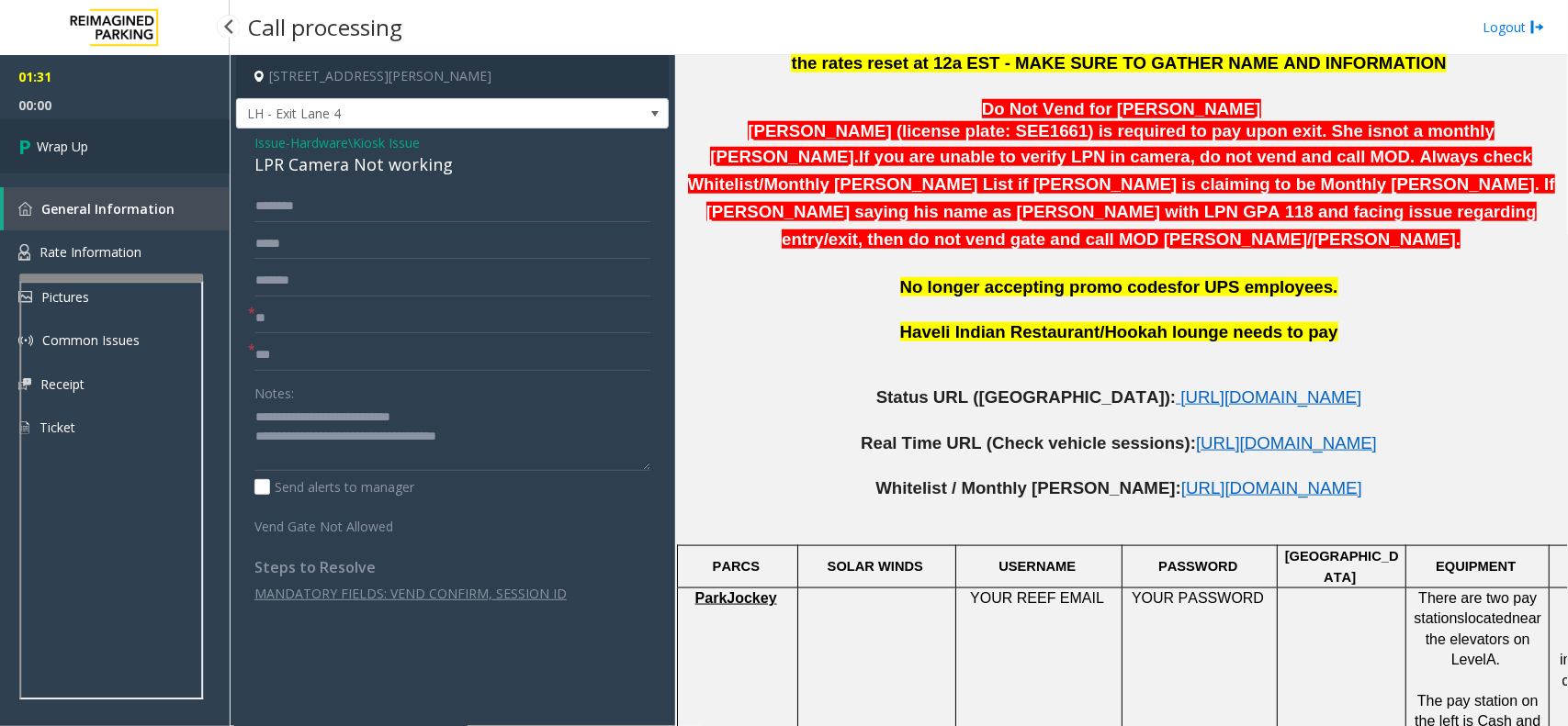
click at [172, 154] on link "Wrap Up" at bounding box center [114, 146] width 230 height 54
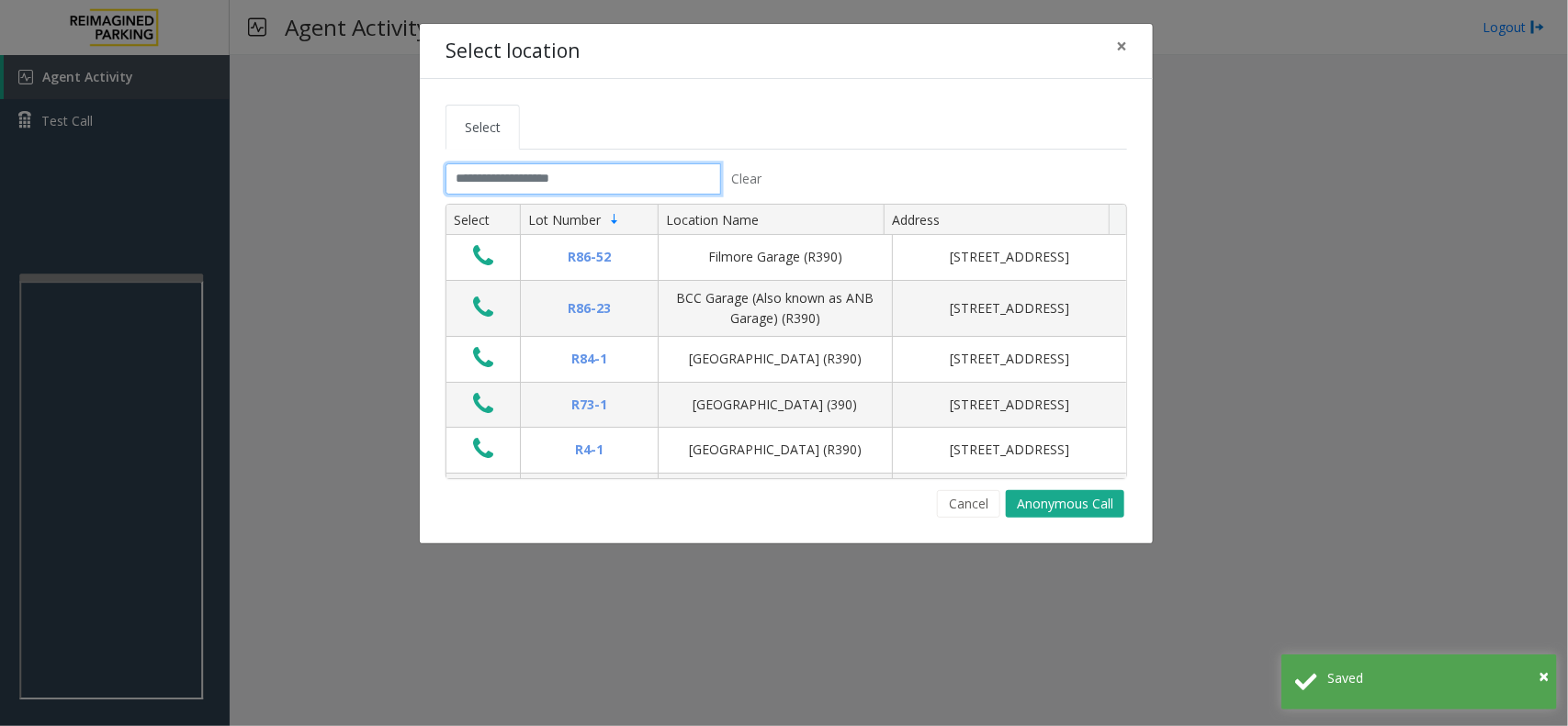
click at [453, 166] on input "text" at bounding box center [583, 179] width 276 height 31
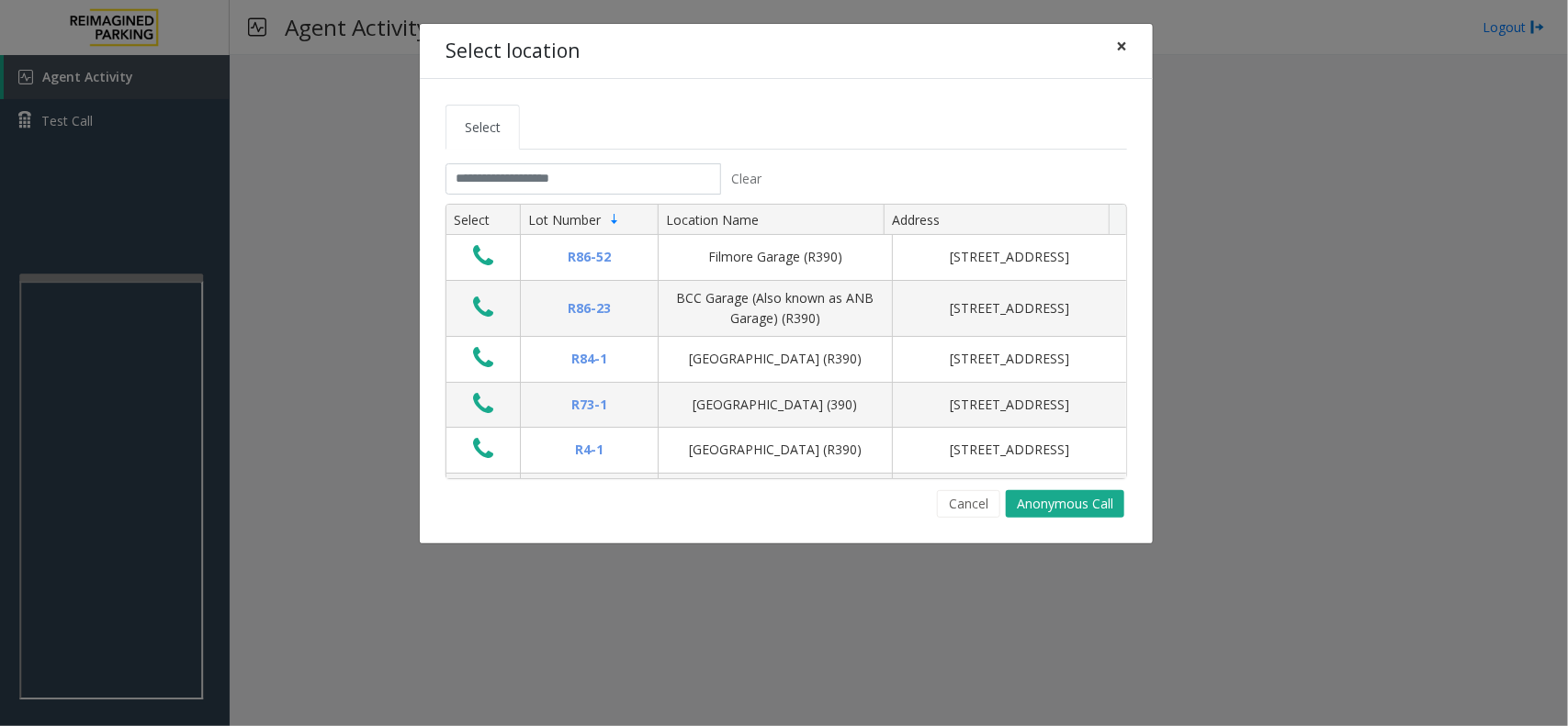
click at [1126, 49] on span "×" at bounding box center [1122, 46] width 11 height 26
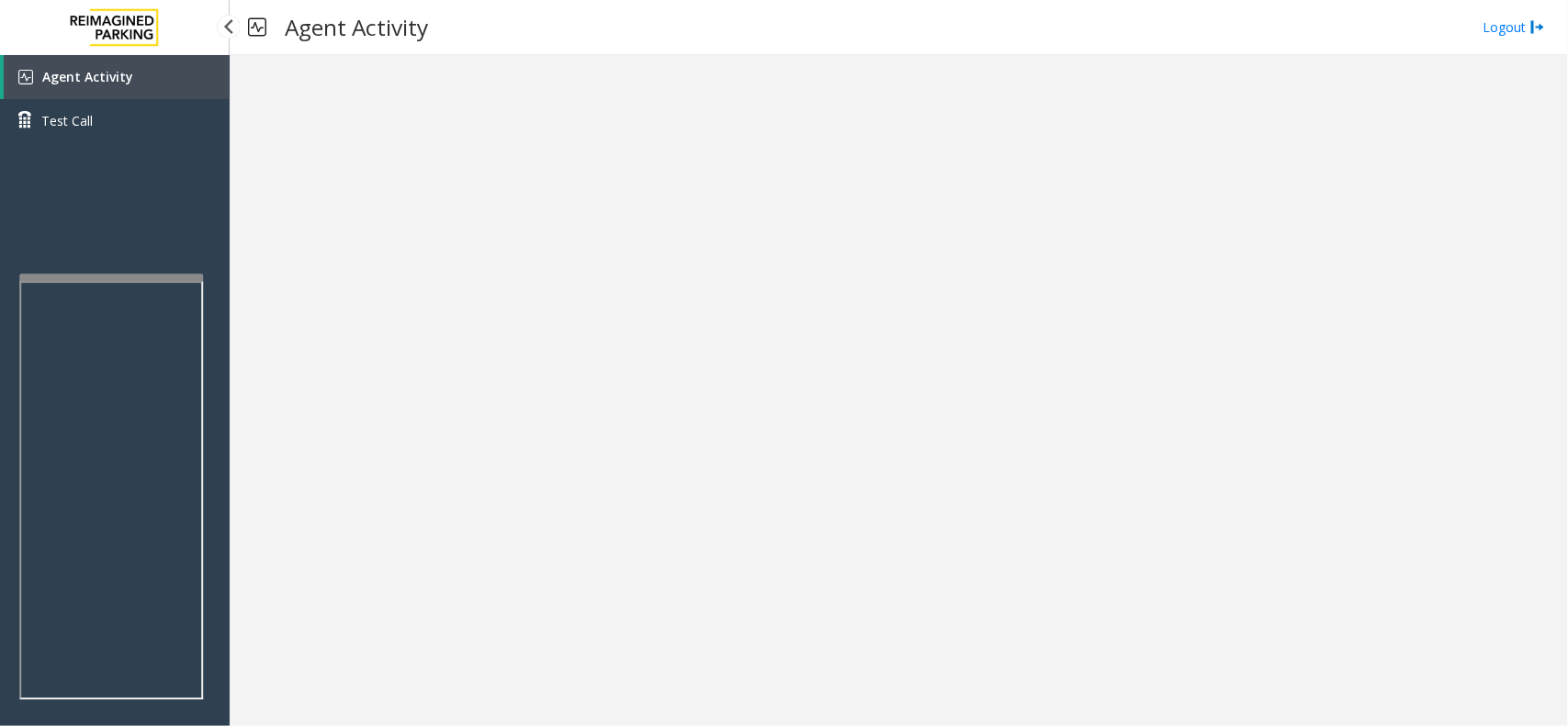
click at [167, 78] on link "Agent Activity" at bounding box center [116, 77] width 226 height 44
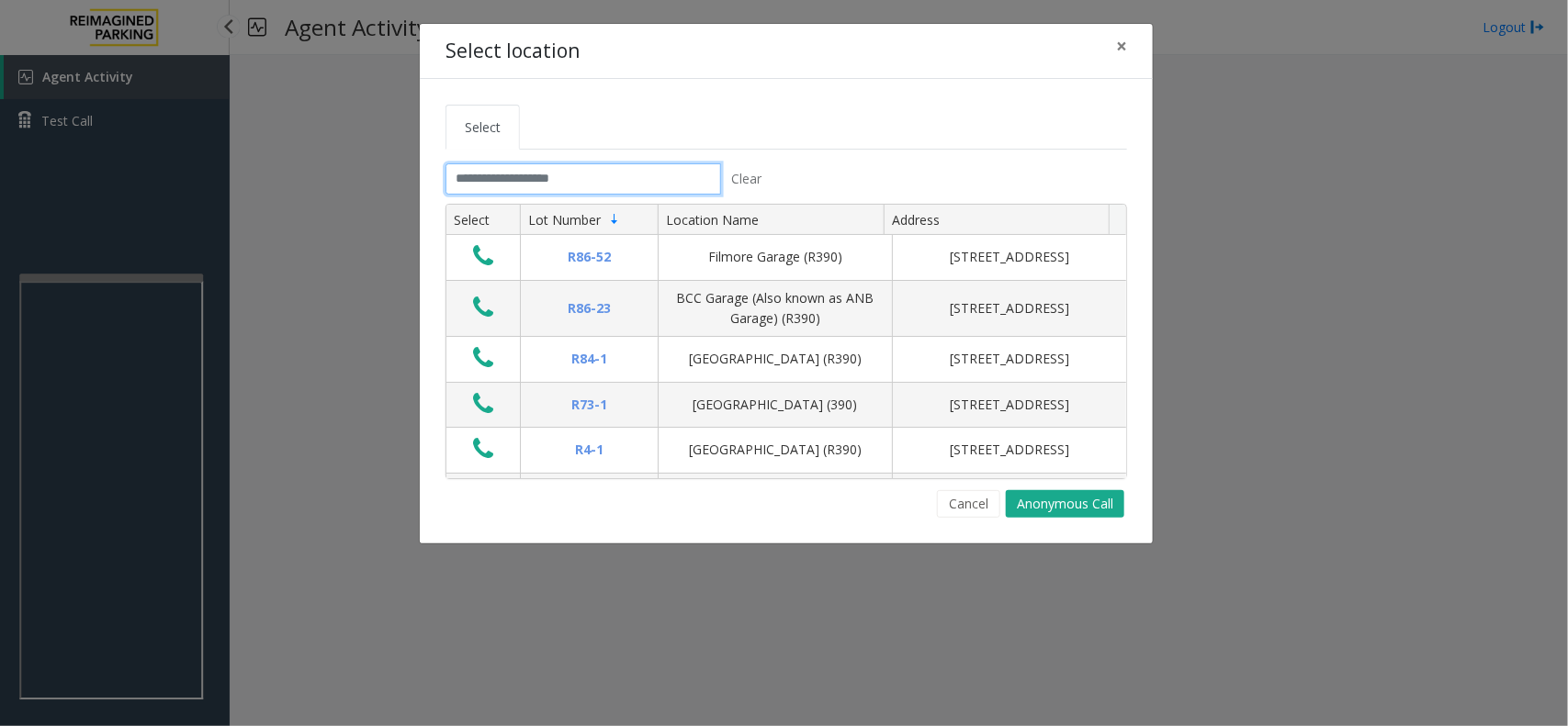
click at [563, 172] on input "text" at bounding box center [583, 179] width 276 height 31
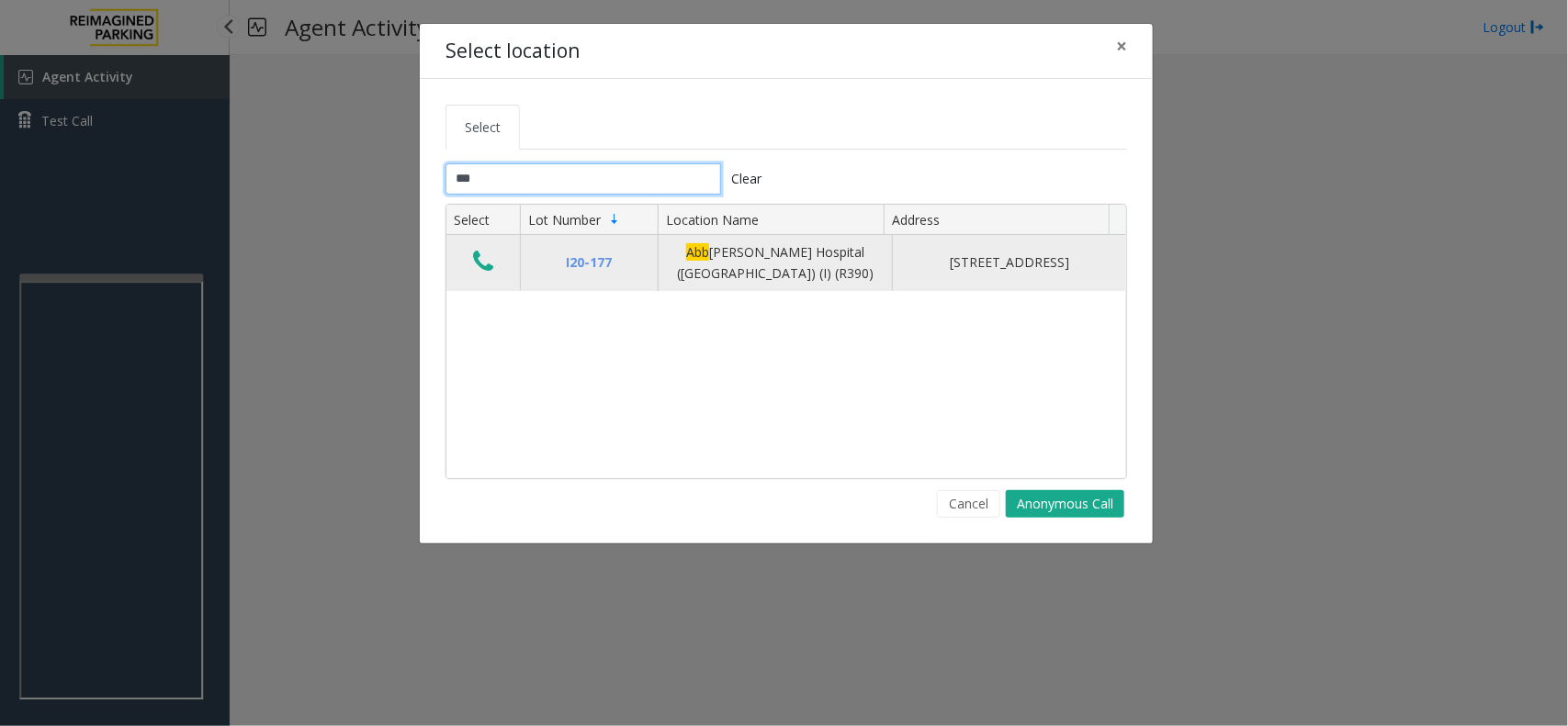
type input "***"
click at [475, 258] on icon "Data table" at bounding box center [483, 262] width 20 height 26
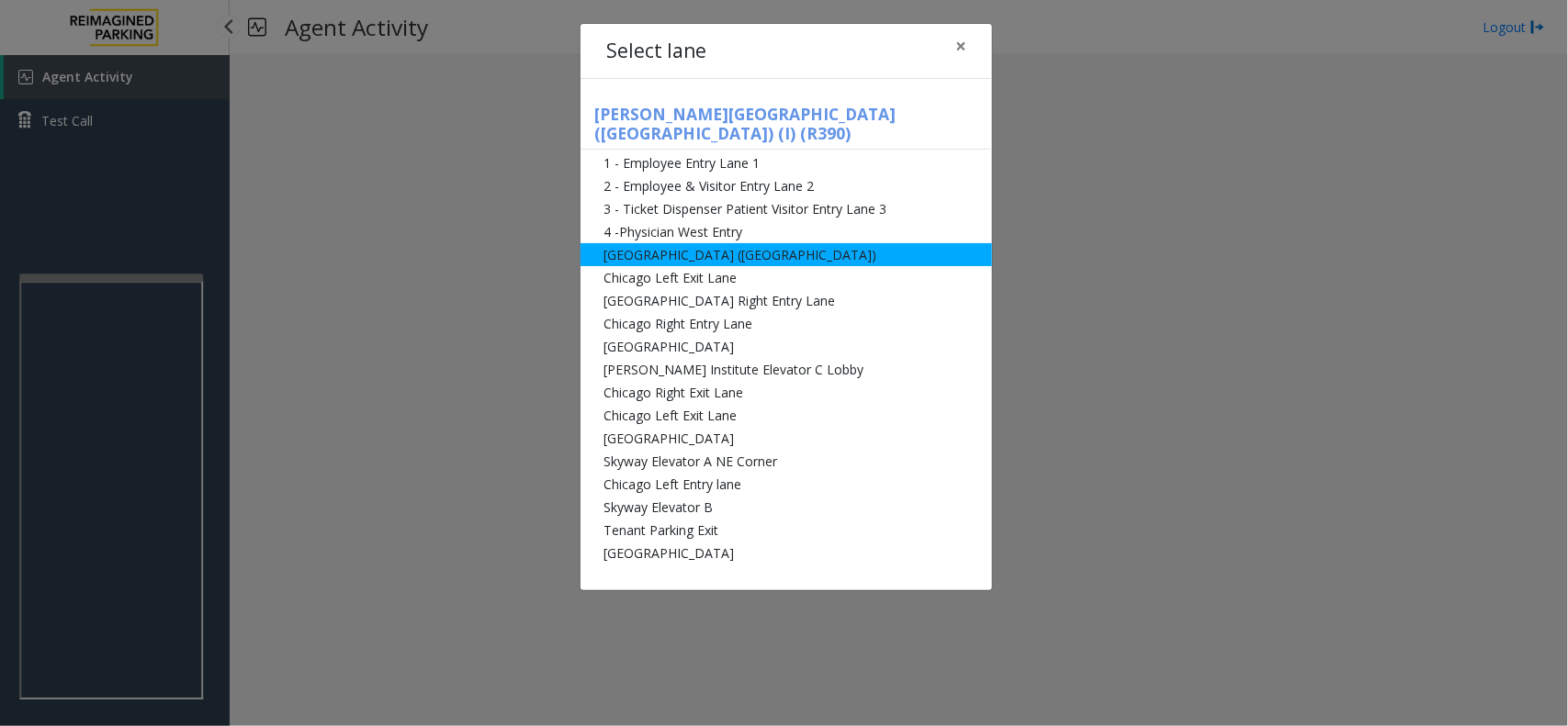
click at [636, 243] on li "[GEOGRAPHIC_DATA] ([GEOGRAPHIC_DATA])" at bounding box center [786, 254] width 412 height 23
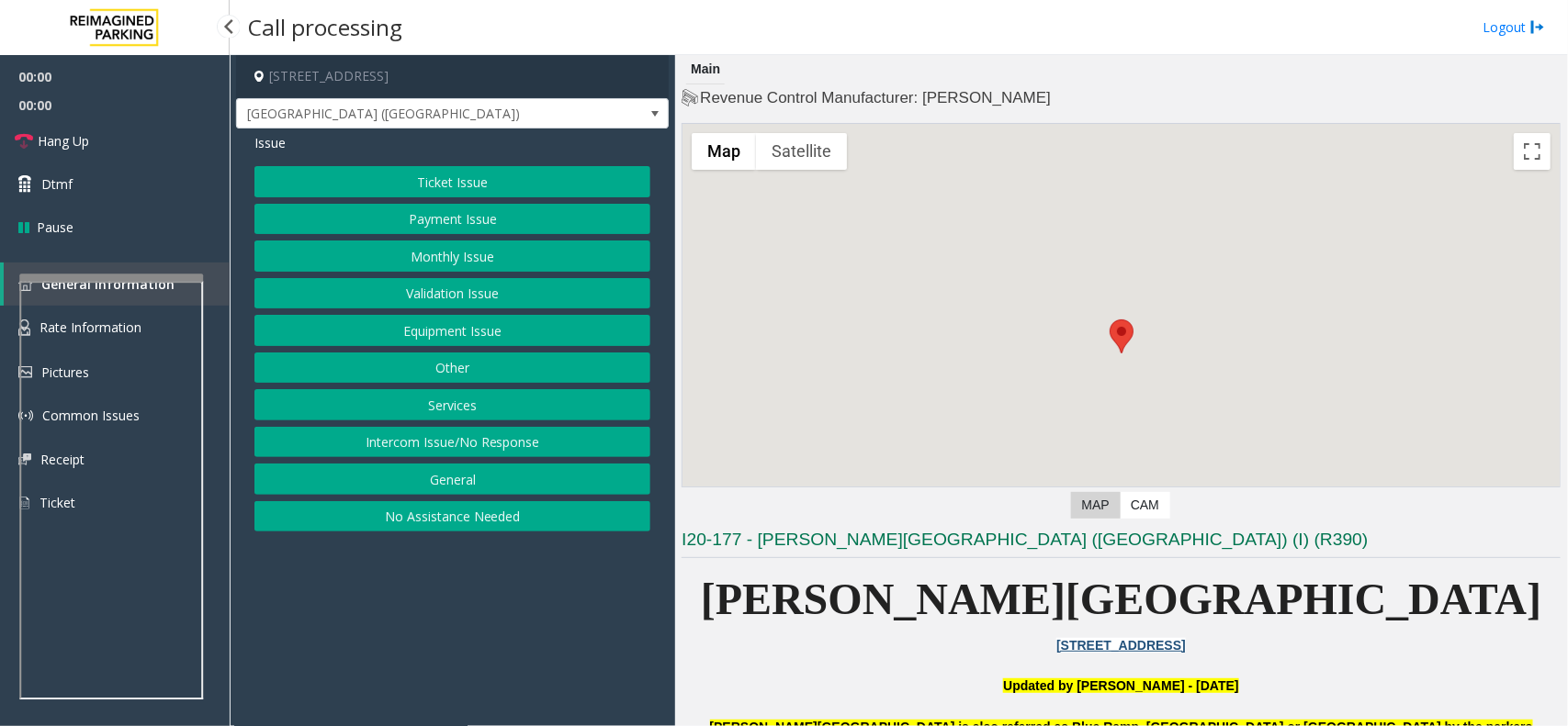
click at [465, 183] on button "Ticket Issue" at bounding box center [453, 182] width 396 height 31
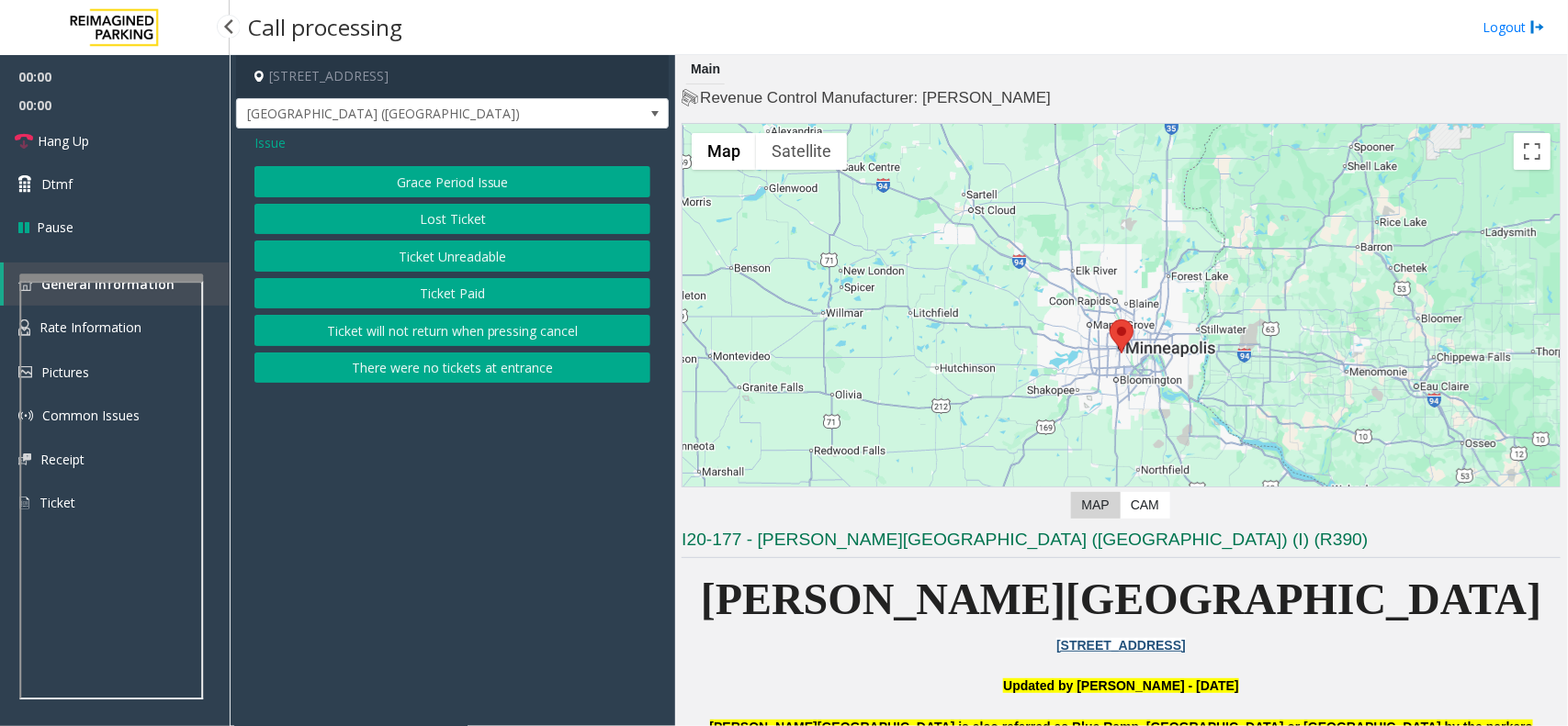
click at [465, 254] on button "Ticket Unreadable" at bounding box center [453, 256] width 396 height 31
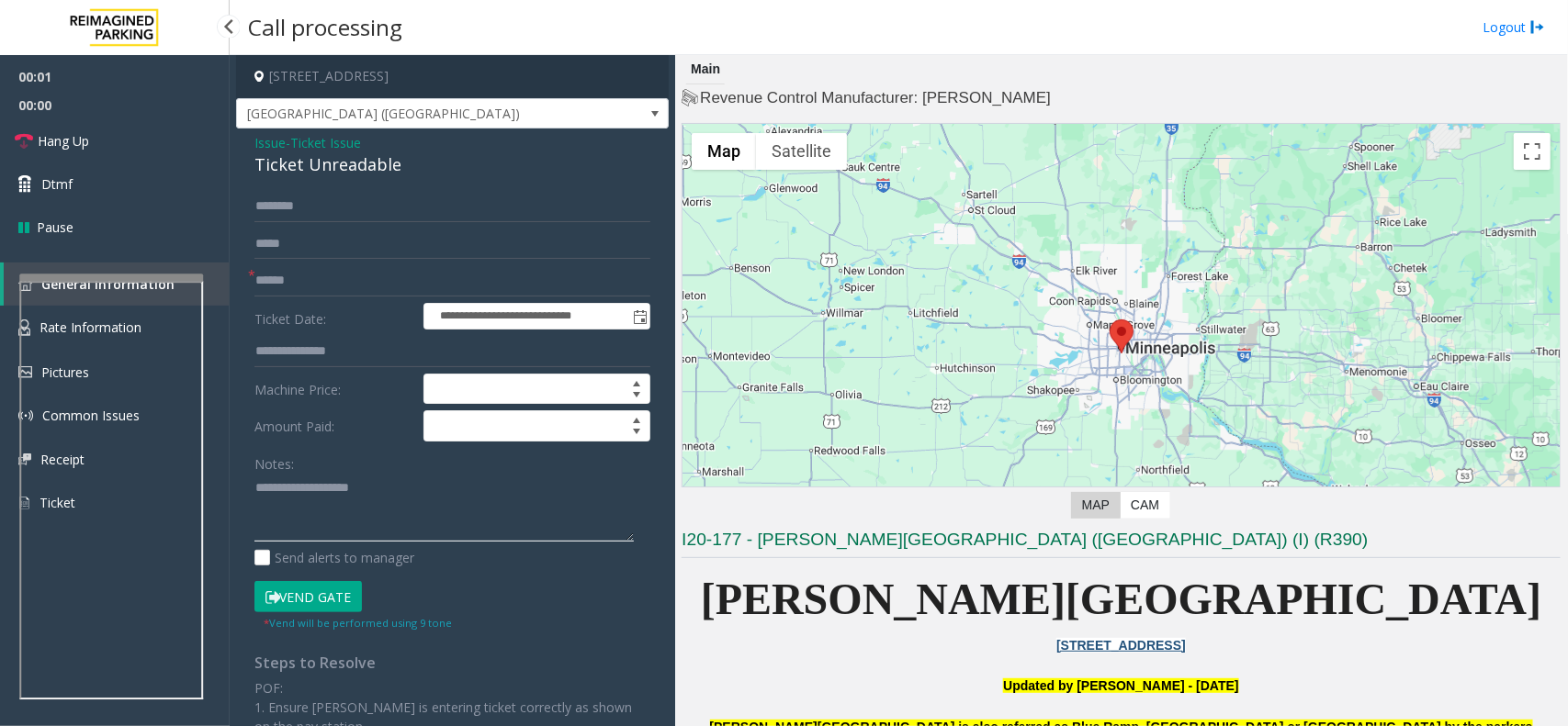
click at [350, 517] on textarea at bounding box center [444, 508] width 380 height 69
click at [328, 603] on button "Vend Gate" at bounding box center [308, 597] width 108 height 31
click at [351, 520] on textarea at bounding box center [444, 508] width 380 height 69
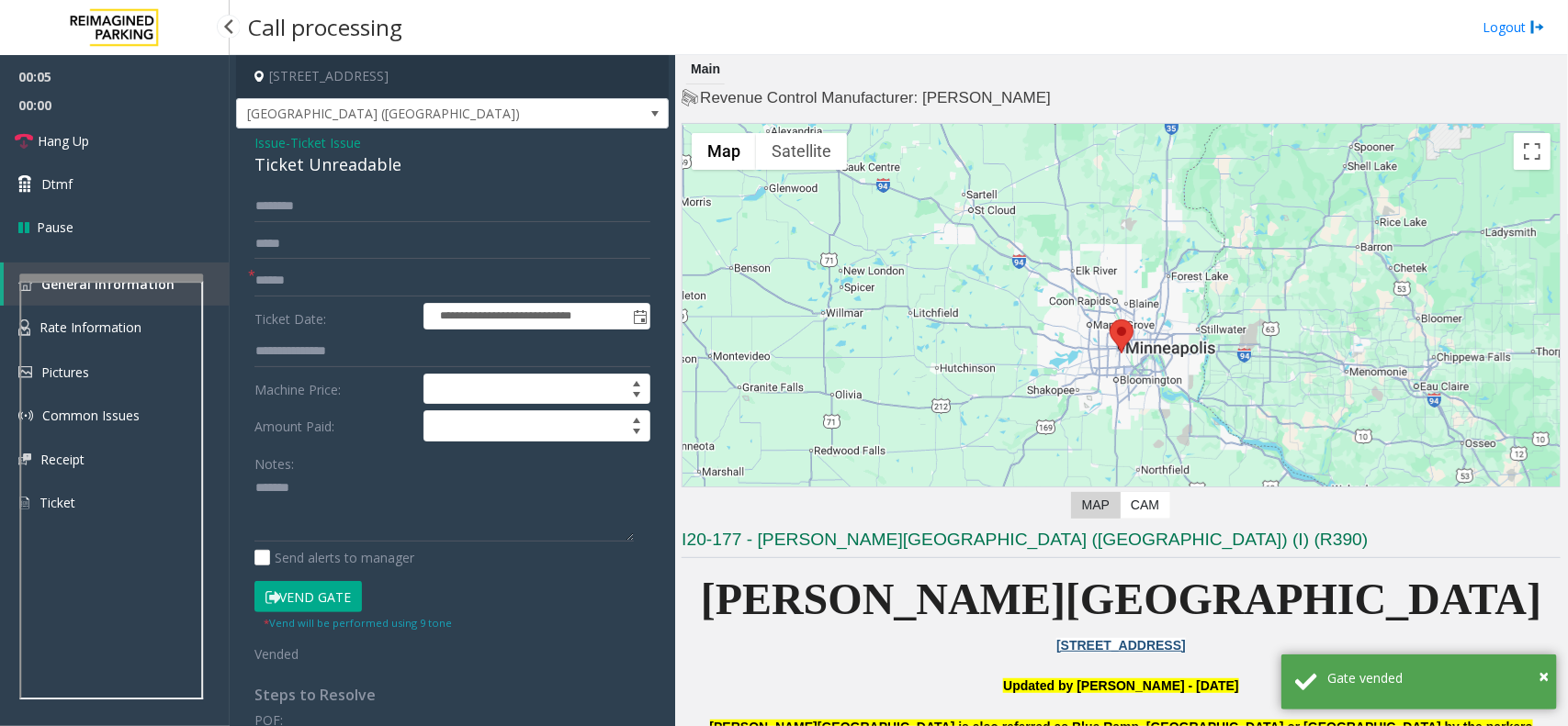
click at [375, 175] on div "Ticket Unreadable" at bounding box center [453, 164] width 396 height 25
click at [375, 170] on div "Ticket Unreadable" at bounding box center [453, 164] width 396 height 25
copy div "Ticket Unreadable"
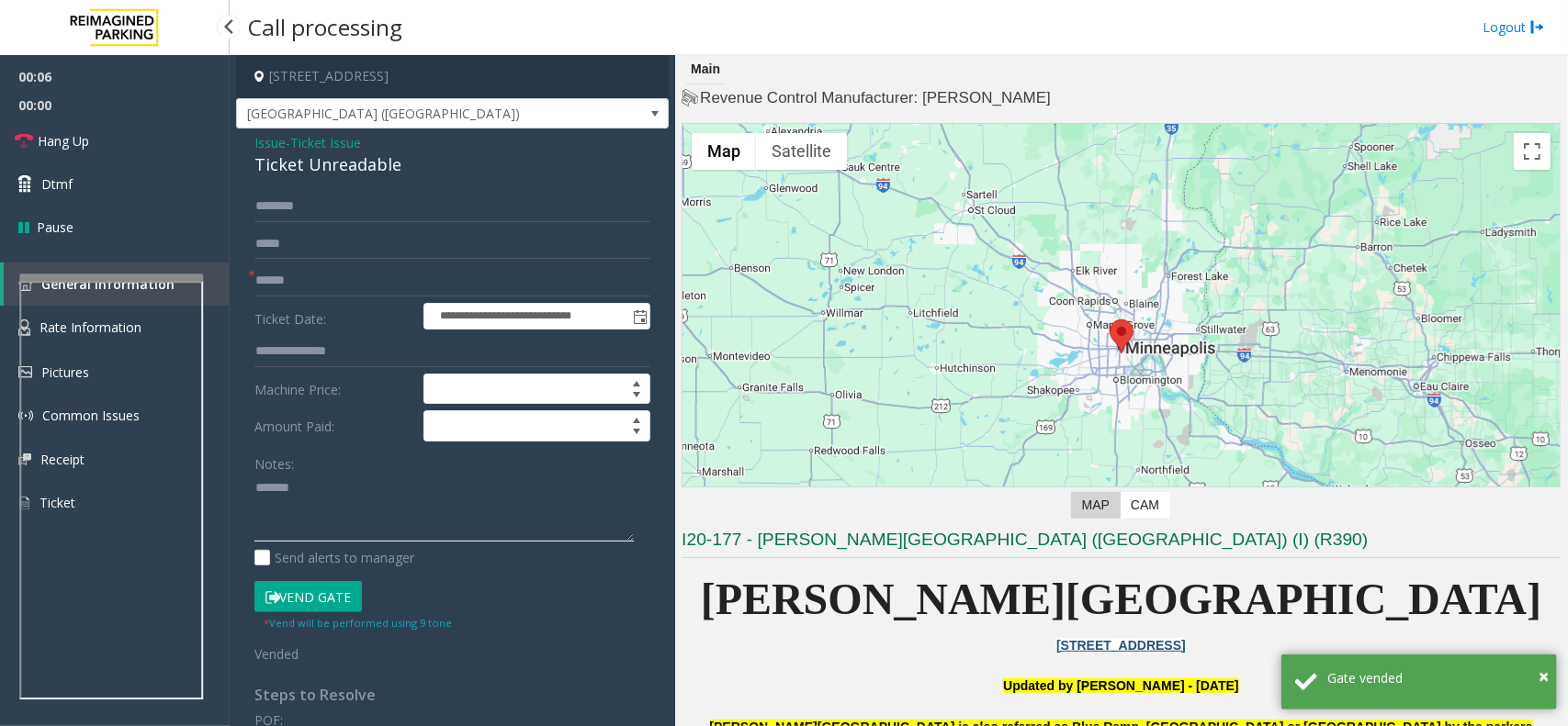
click at [380, 491] on textarea at bounding box center [444, 508] width 380 height 69
paste textarea "**********"
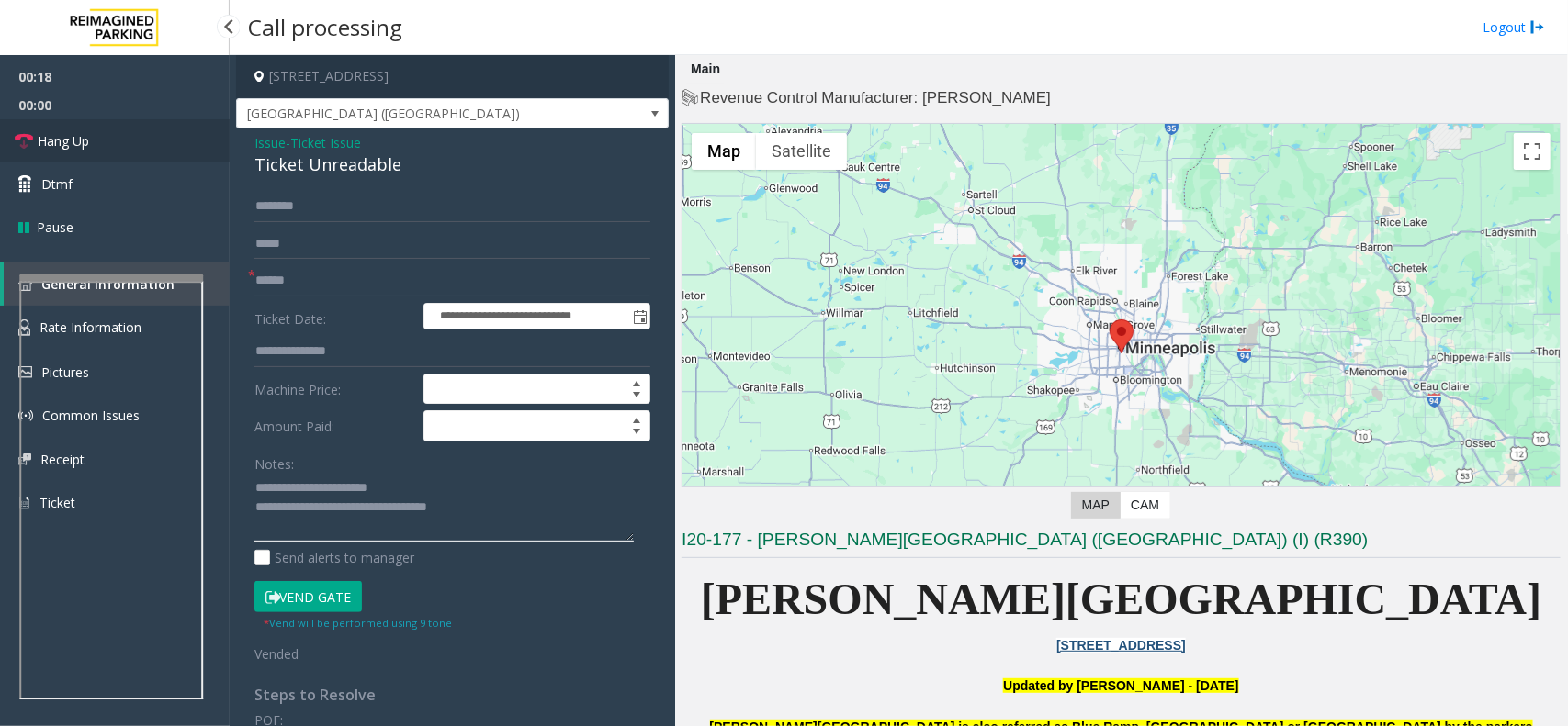
type textarea "**********"
click at [166, 154] on link "Hang Up" at bounding box center [114, 141] width 230 height 43
click at [300, 283] on input "text" at bounding box center [453, 281] width 396 height 31
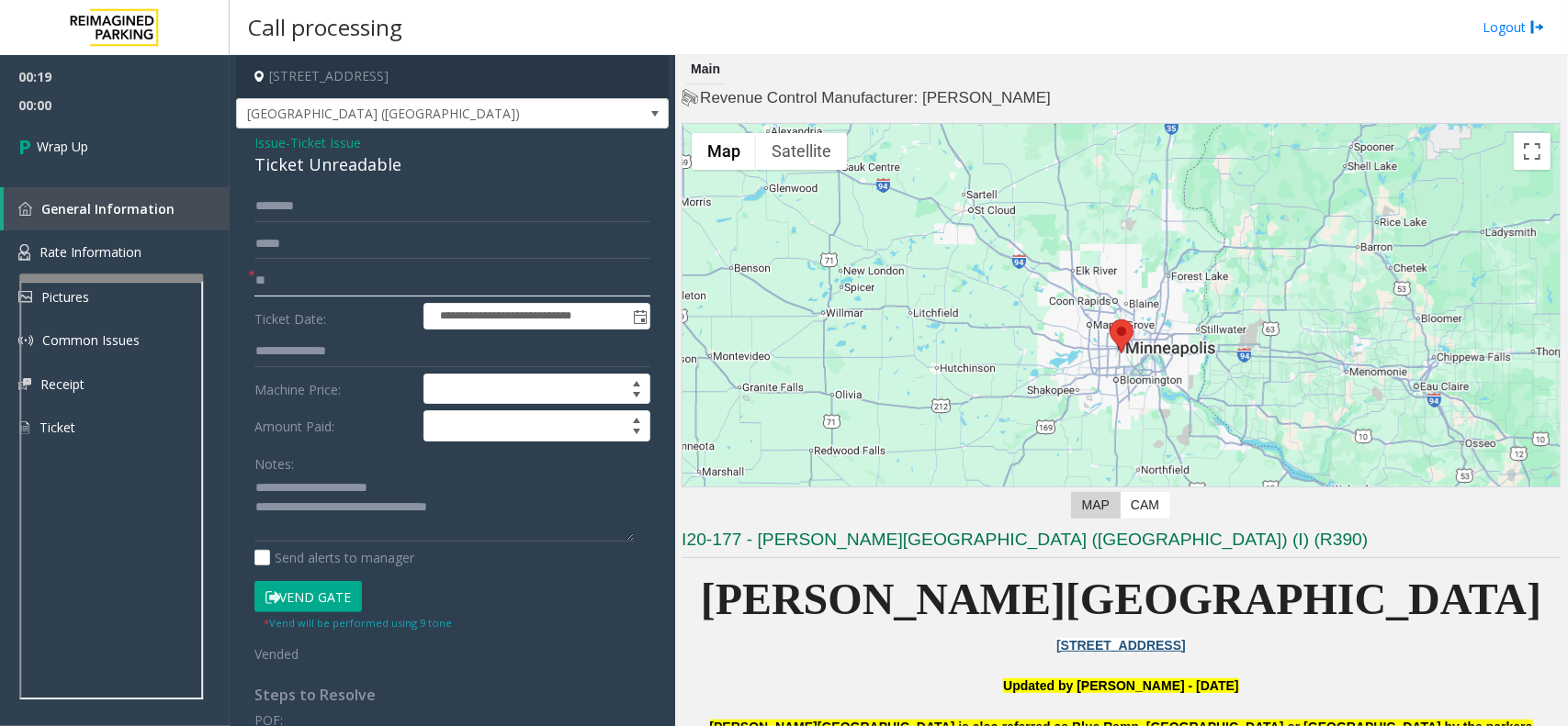
type input "**"
click at [501, 521] on textarea at bounding box center [444, 508] width 380 height 69
type textarea "**********"
click at [84, 170] on link "Wrap Up" at bounding box center [114, 146] width 230 height 54
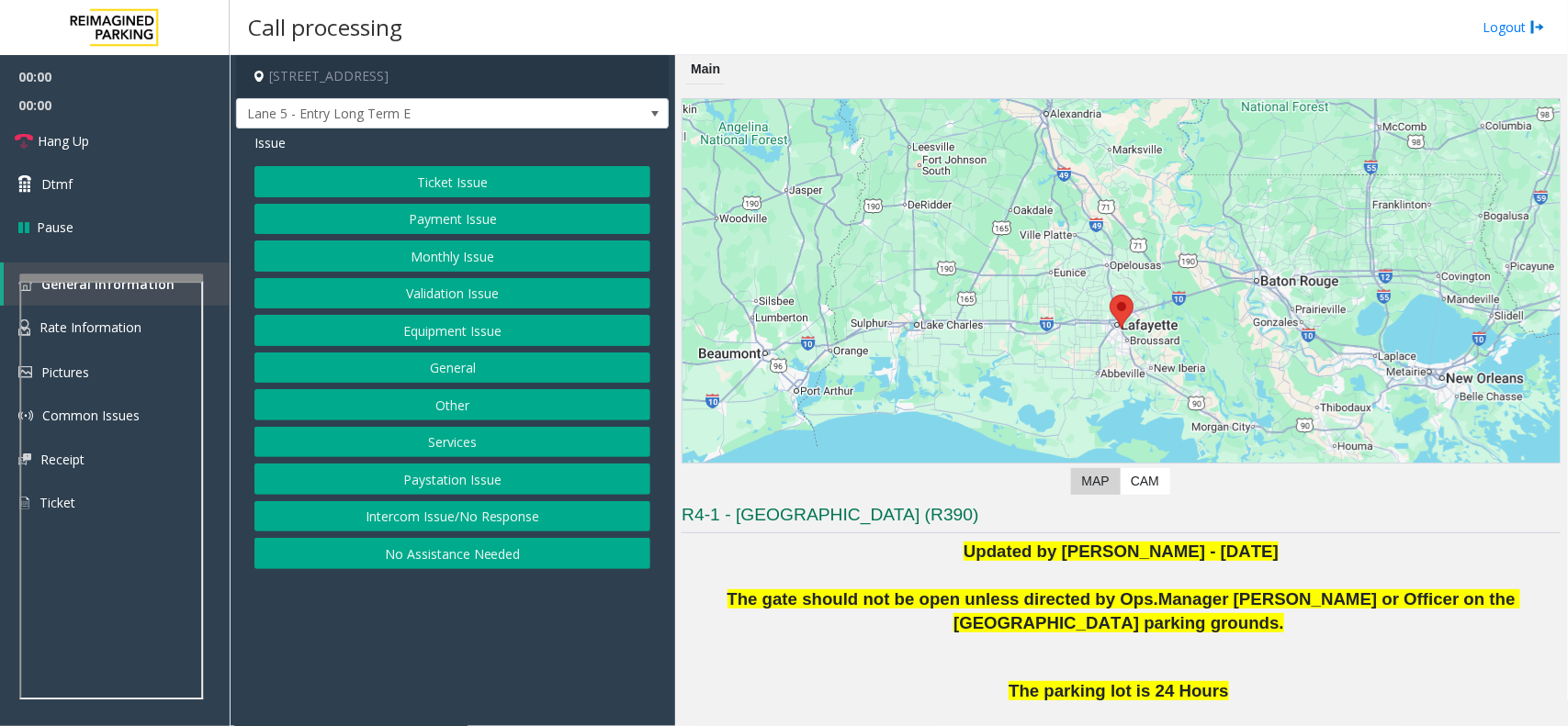
scroll to position [280, 0]
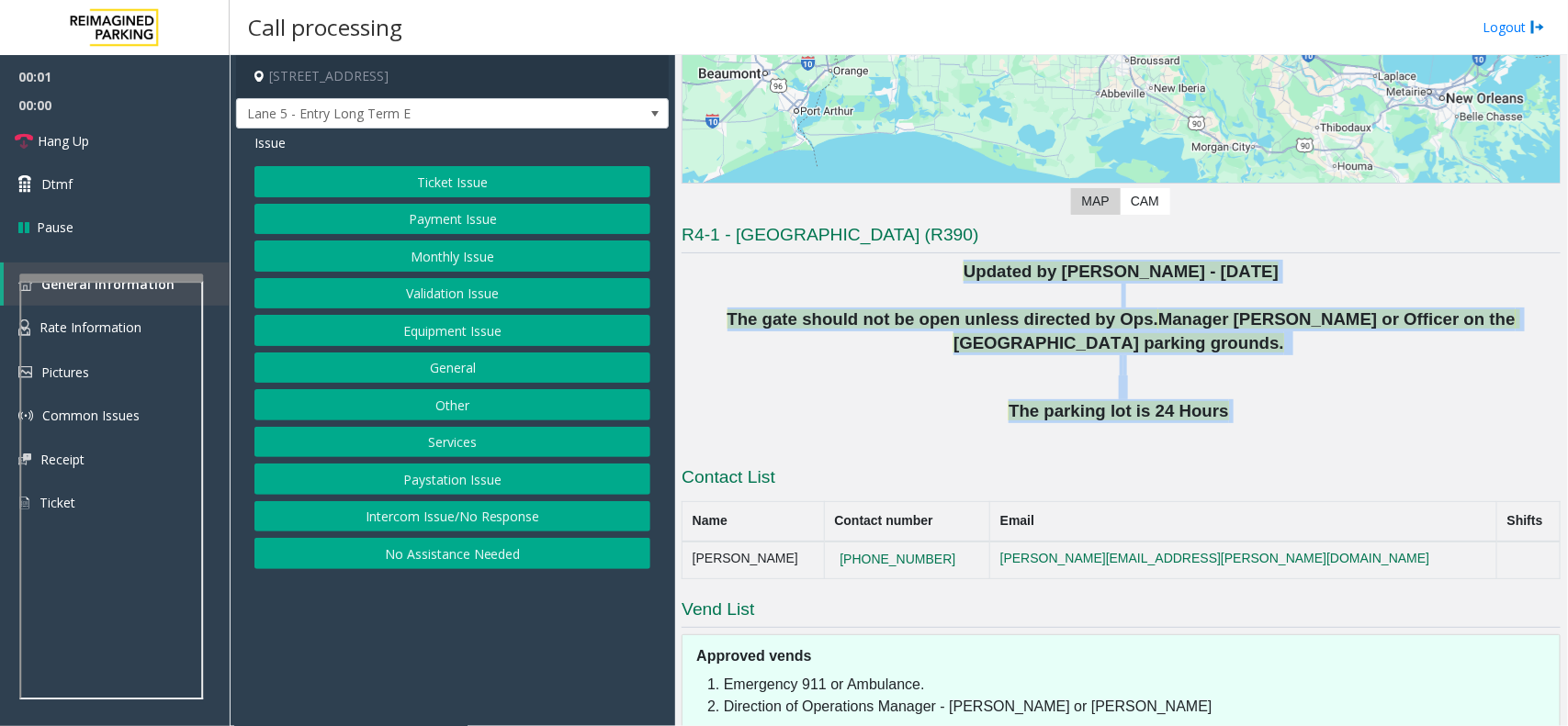
drag, startPoint x: 851, startPoint y: 271, endPoint x: 1500, endPoint y: 419, distance: 665.7
click at [1500, 419] on div "Updated by Pranav Babbar - 28th August 2024 The gate should not be open unless …" at bounding box center [1122, 353] width 879 height 187
click at [1320, 393] on p at bounding box center [1122, 378] width 879 height 44
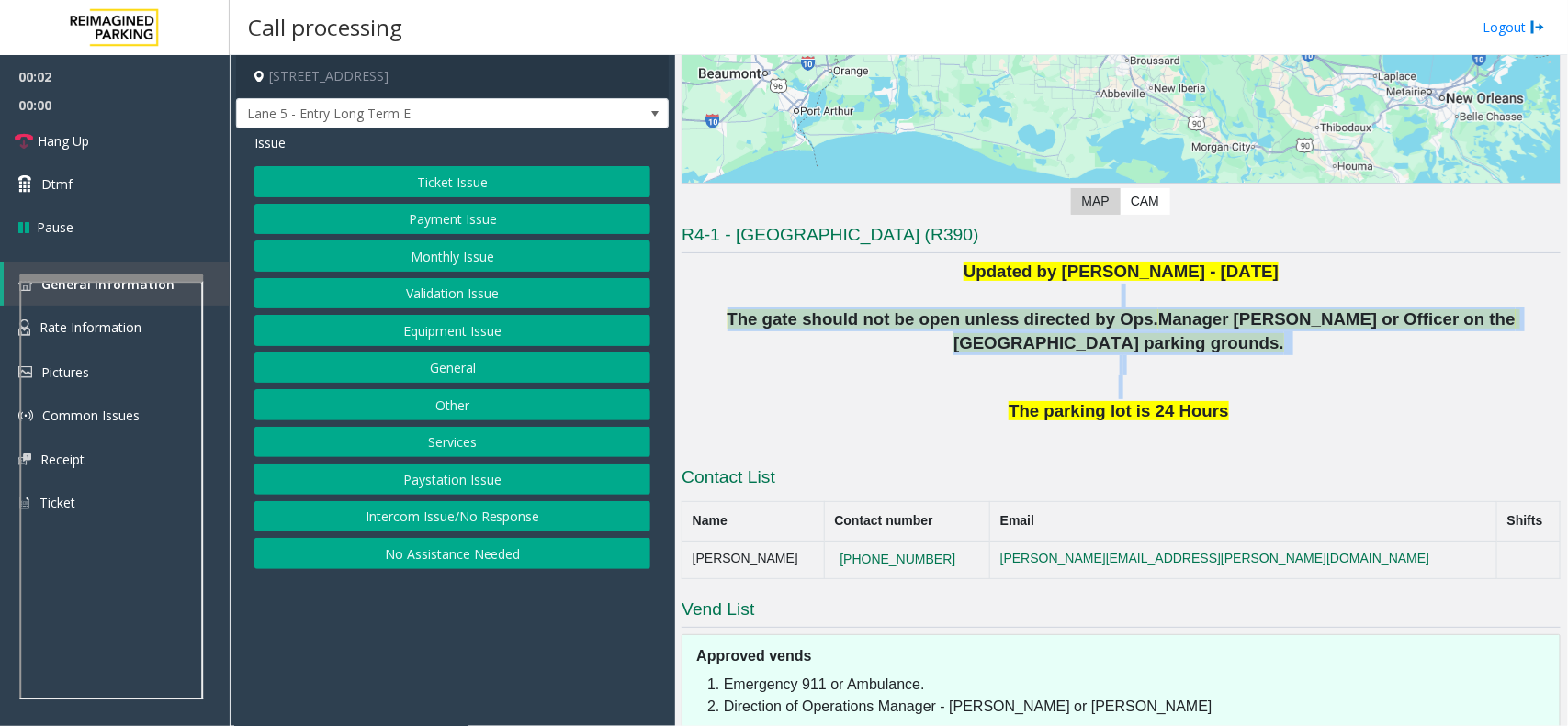
drag, startPoint x: 1307, startPoint y: 396, endPoint x: 898, endPoint y: 291, distance: 422.3
click at [898, 291] on div "Updated by Pranav Babbar - 28th August 2024 The gate should not be open unless …" at bounding box center [1122, 353] width 879 height 187
click at [898, 291] on p at bounding box center [1122, 296] width 879 height 24
drag, startPoint x: 898, startPoint y: 291, endPoint x: 1197, endPoint y: 392, distance: 315.6
click at [1197, 392] on div "Updated by Pranav Babbar - 28th August 2024 The gate should not be open unless …" at bounding box center [1122, 353] width 879 height 187
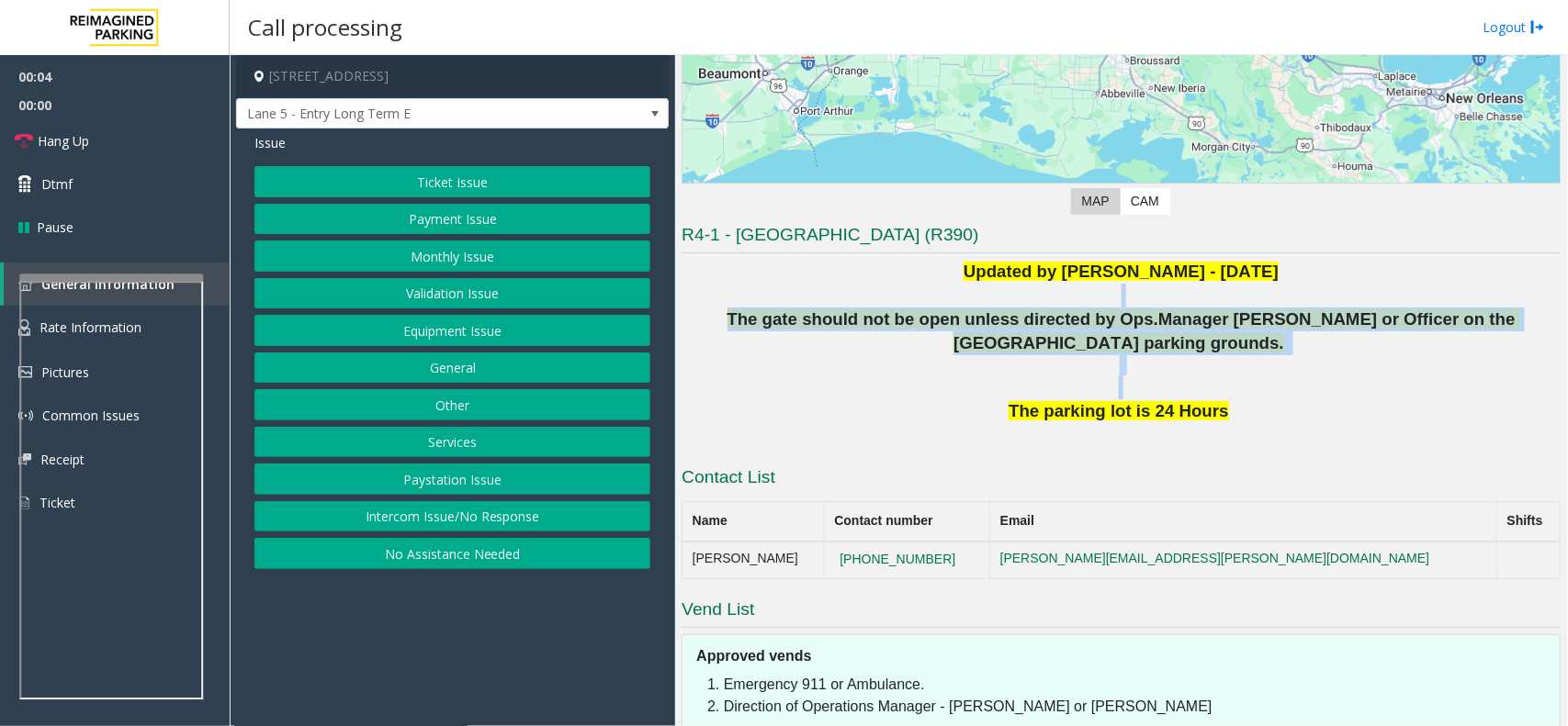
click at [1215, 395] on p at bounding box center [1122, 378] width 879 height 44
drag, startPoint x: 1233, startPoint y: 372, endPoint x: 926, endPoint y: 264, distance: 325.4
click at [926, 264] on div "Updated by Pranav Babbar - 28th August 2024 The gate should not be open unless …" at bounding box center [1122, 353] width 879 height 187
click at [830, 286] on p at bounding box center [1122, 296] width 879 height 24
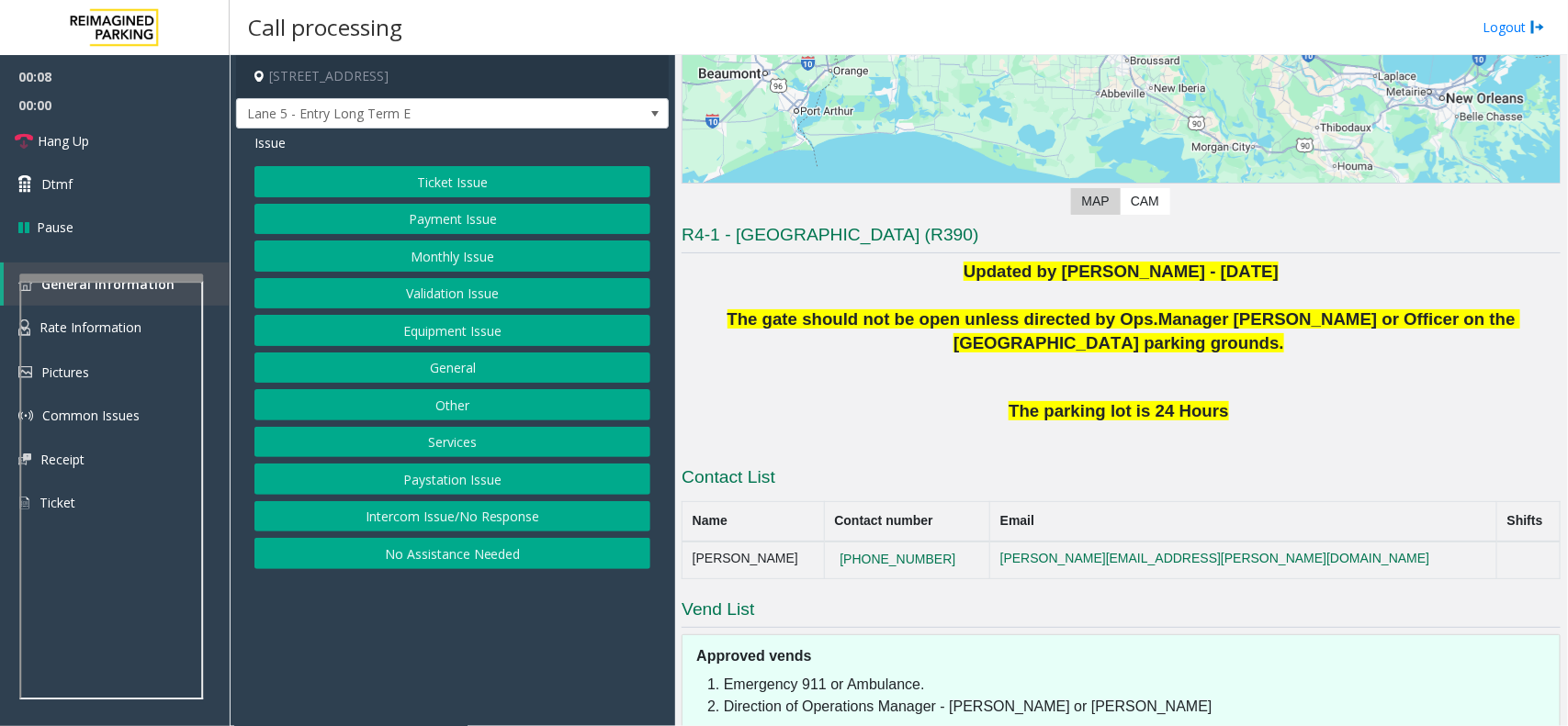
click at [501, 319] on button "Equipment Issue" at bounding box center [453, 331] width 396 height 31
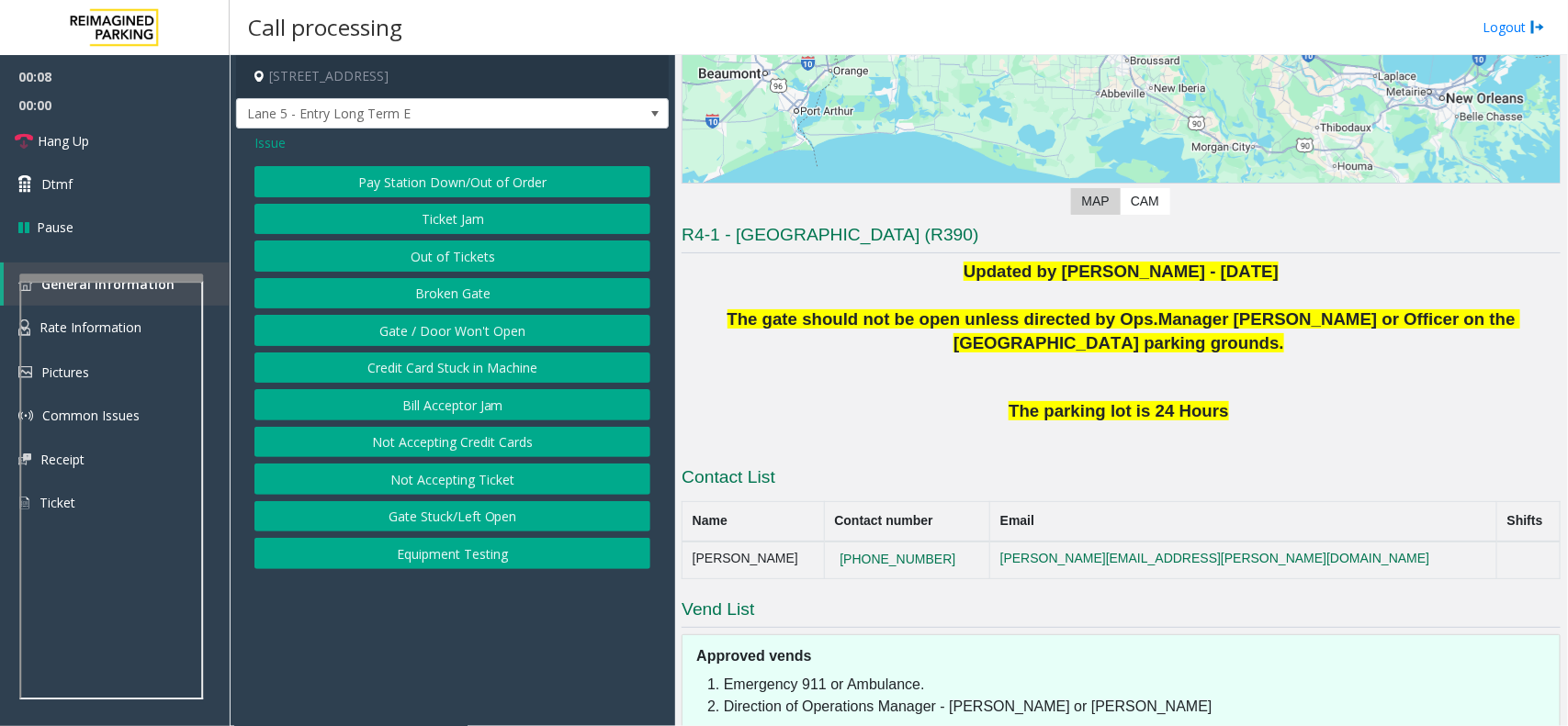
click at [488, 333] on button "Gate / Door Won't Open" at bounding box center [453, 331] width 396 height 31
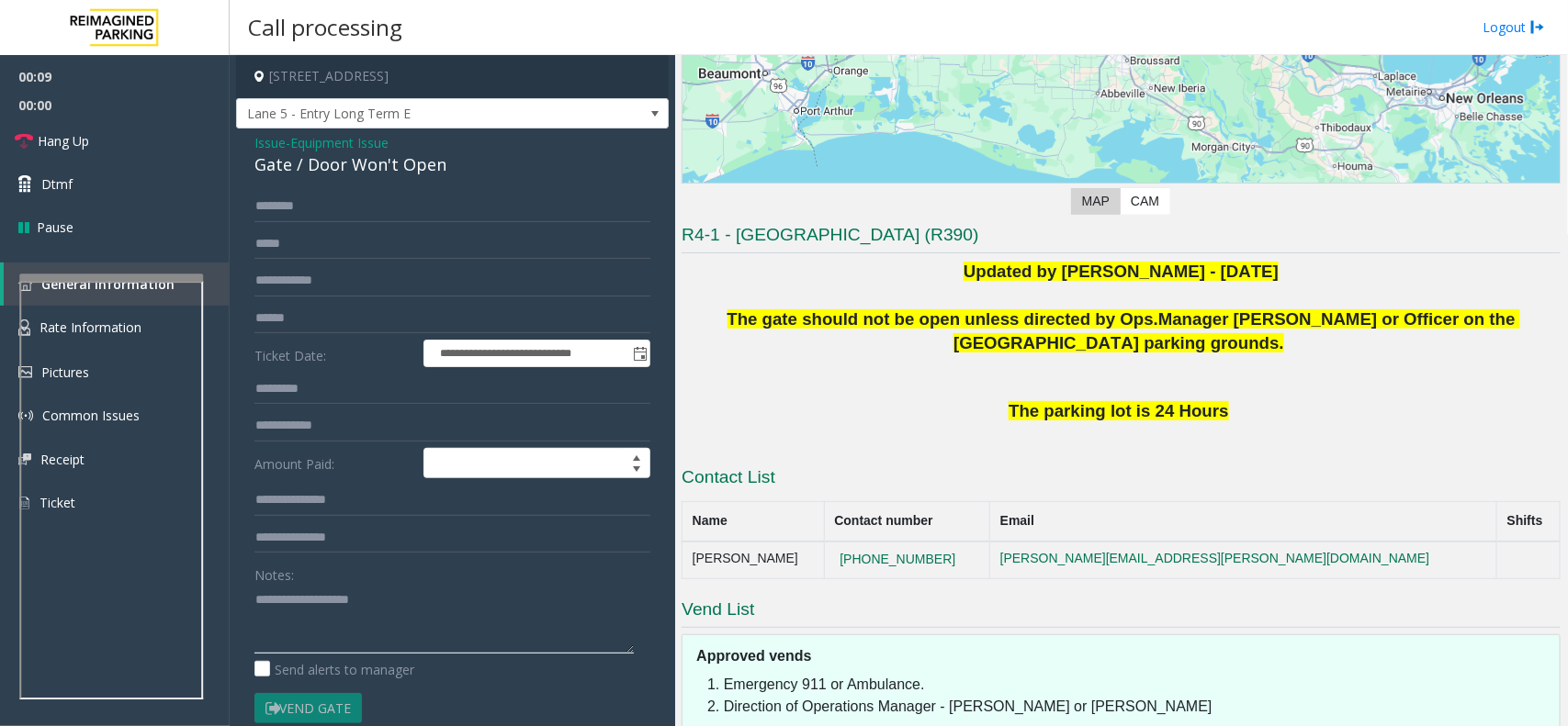
click at [355, 649] on textarea at bounding box center [444, 619] width 380 height 69
click at [414, 174] on div "Gate / Door Won't Open" at bounding box center [453, 164] width 396 height 25
copy div "Gate / Door Won't Open"
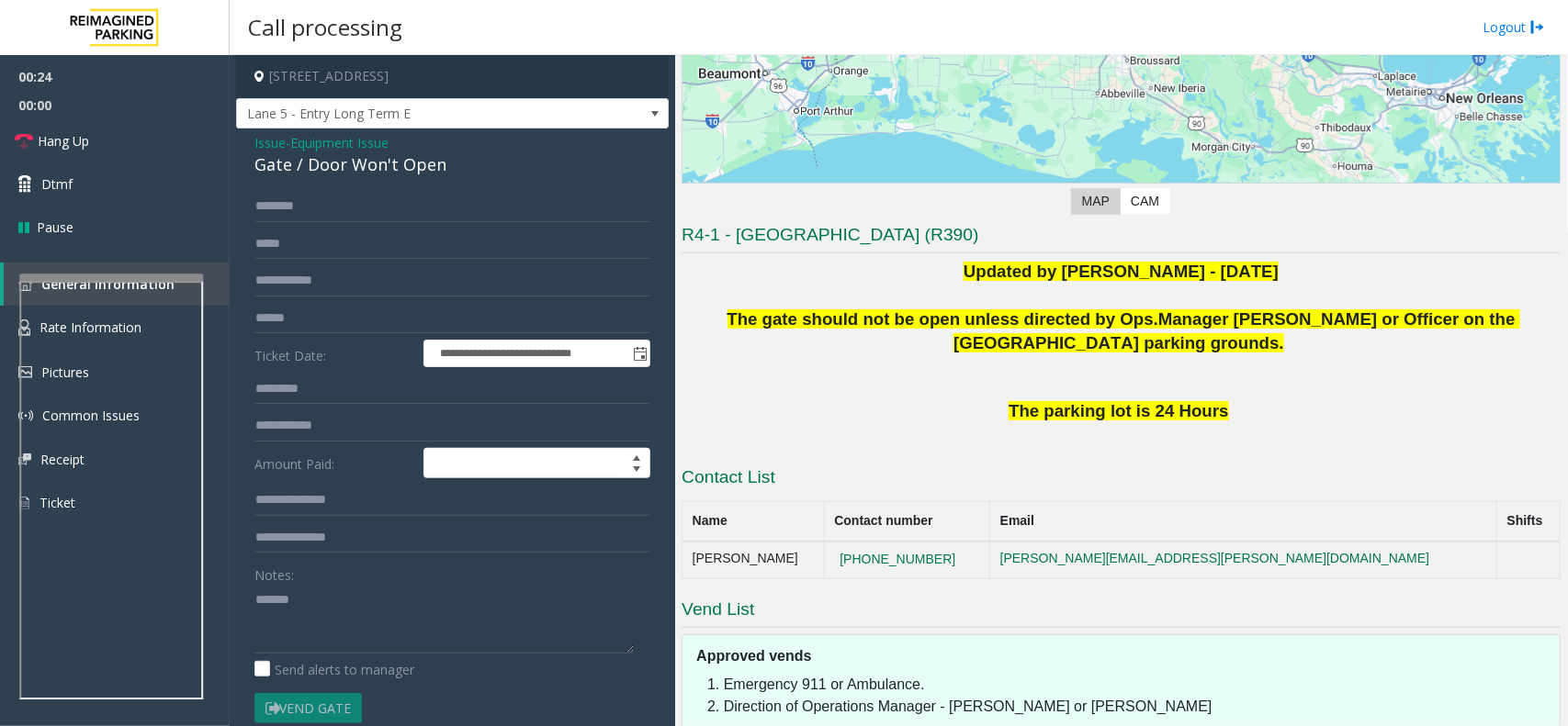
click at [439, 583] on div "Notes:" at bounding box center [453, 606] width 396 height 95
click at [438, 614] on textarea at bounding box center [444, 619] width 380 height 69
paste textarea "**********"
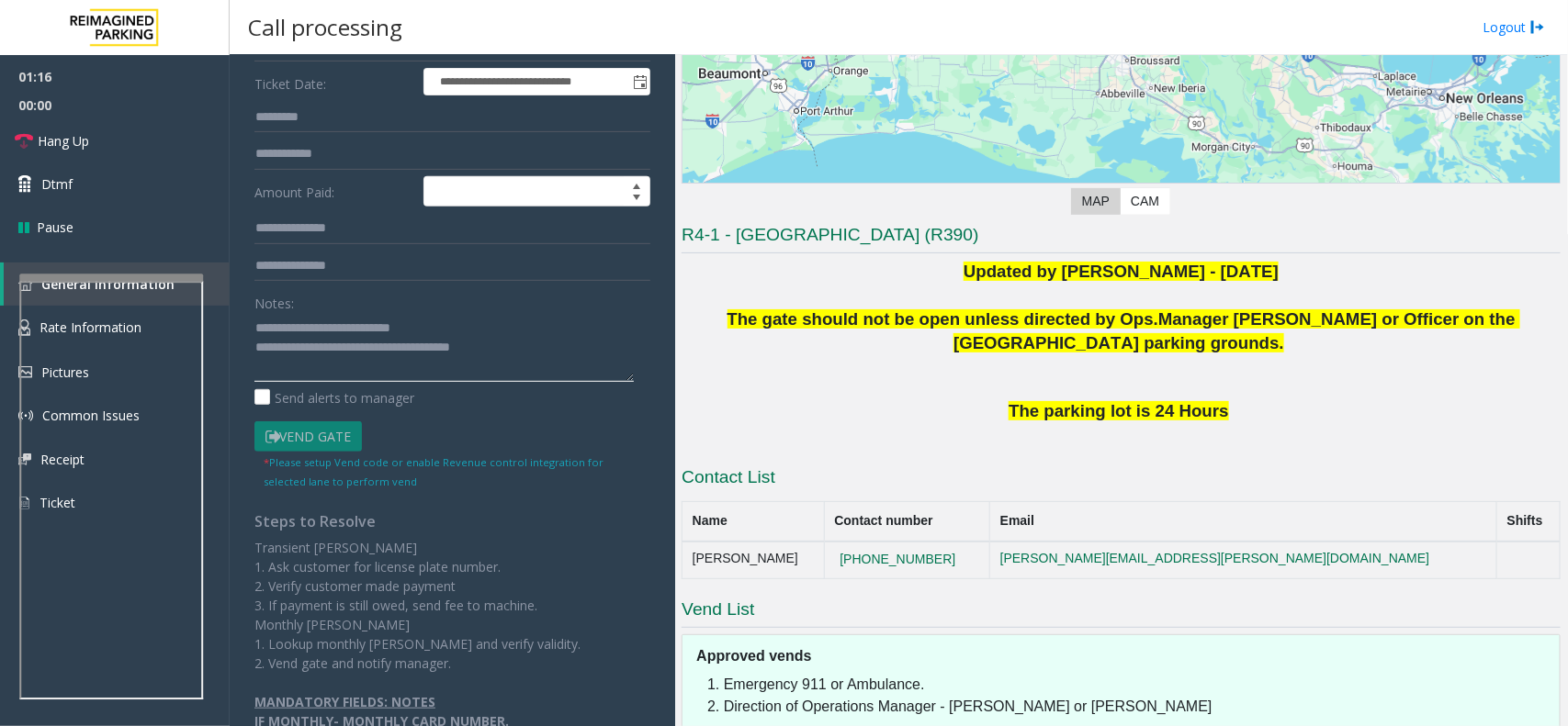
scroll to position [0, 0]
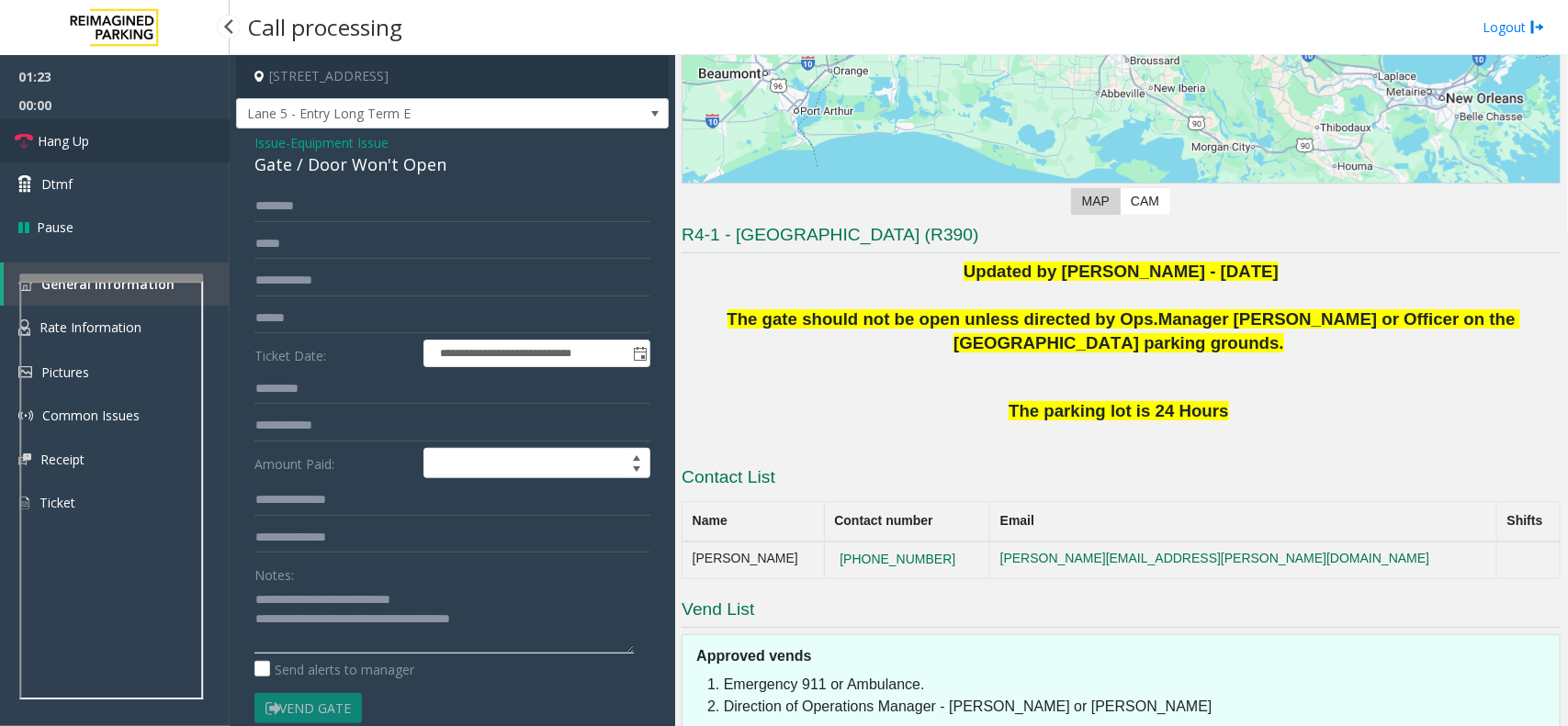
type textarea "**********"
click at [171, 143] on link "Hang Up" at bounding box center [114, 141] width 230 height 43
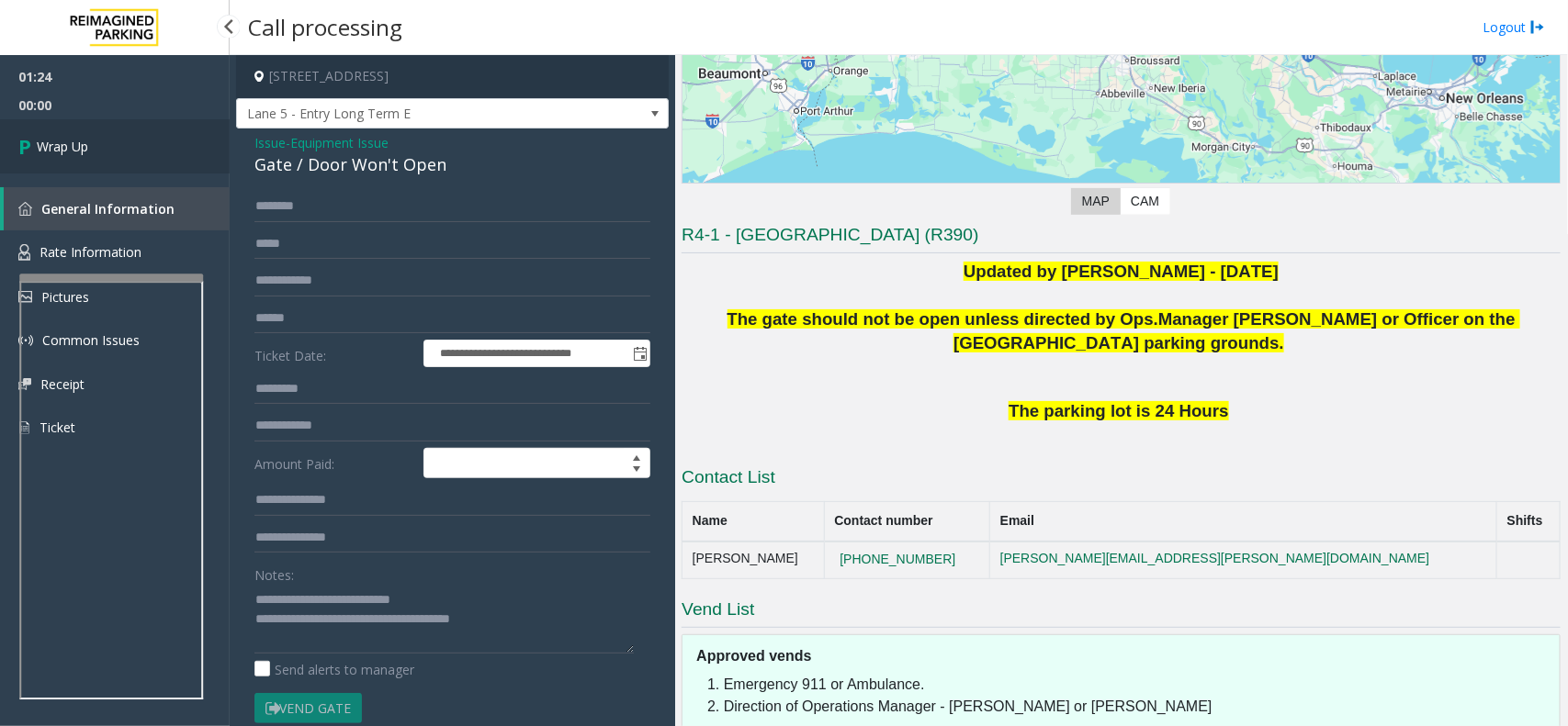
click at [171, 143] on link "Wrap Up" at bounding box center [114, 146] width 230 height 54
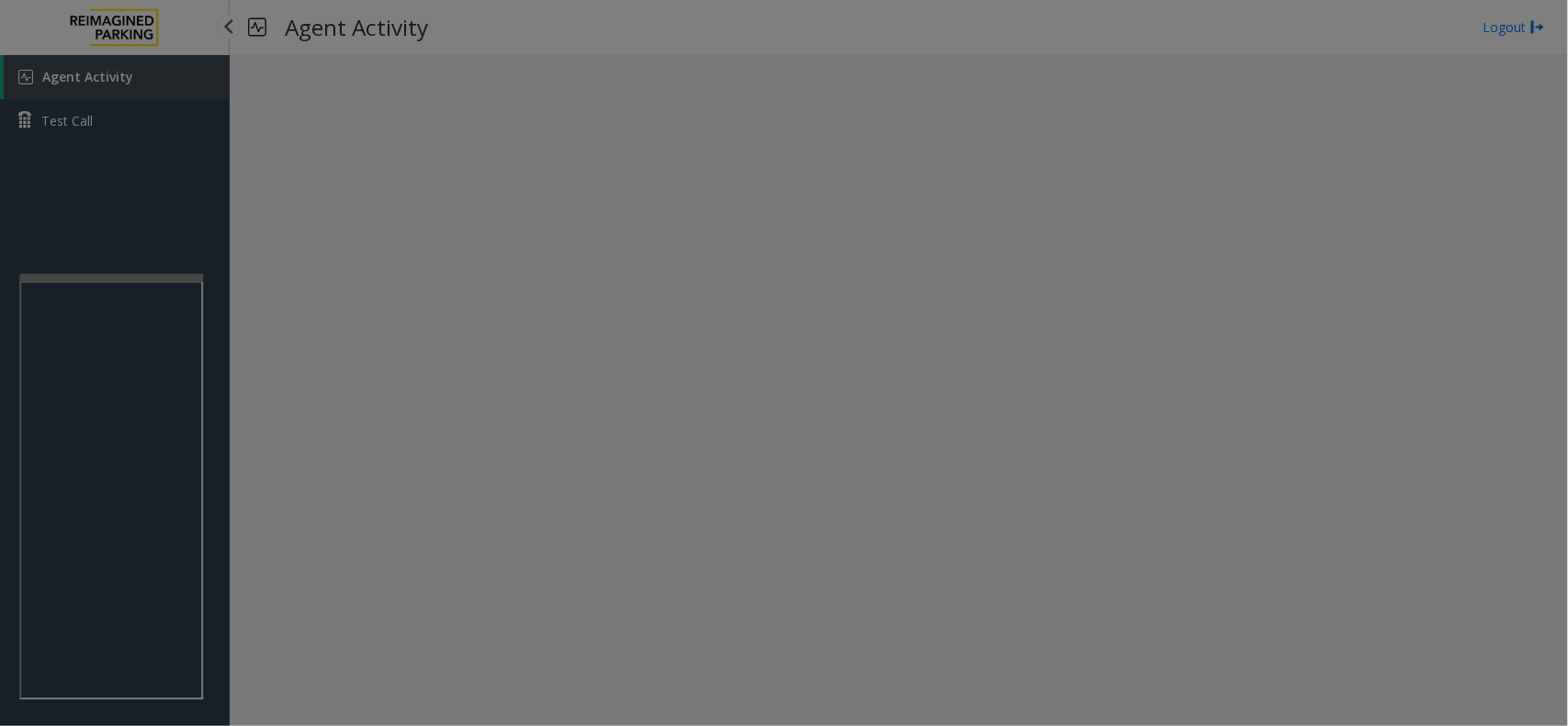
click at [0, 0] on div "Select location × Select Clear Select Lot Number Location Name Address R86-52 F…" at bounding box center [0, 0] width 0 height 0
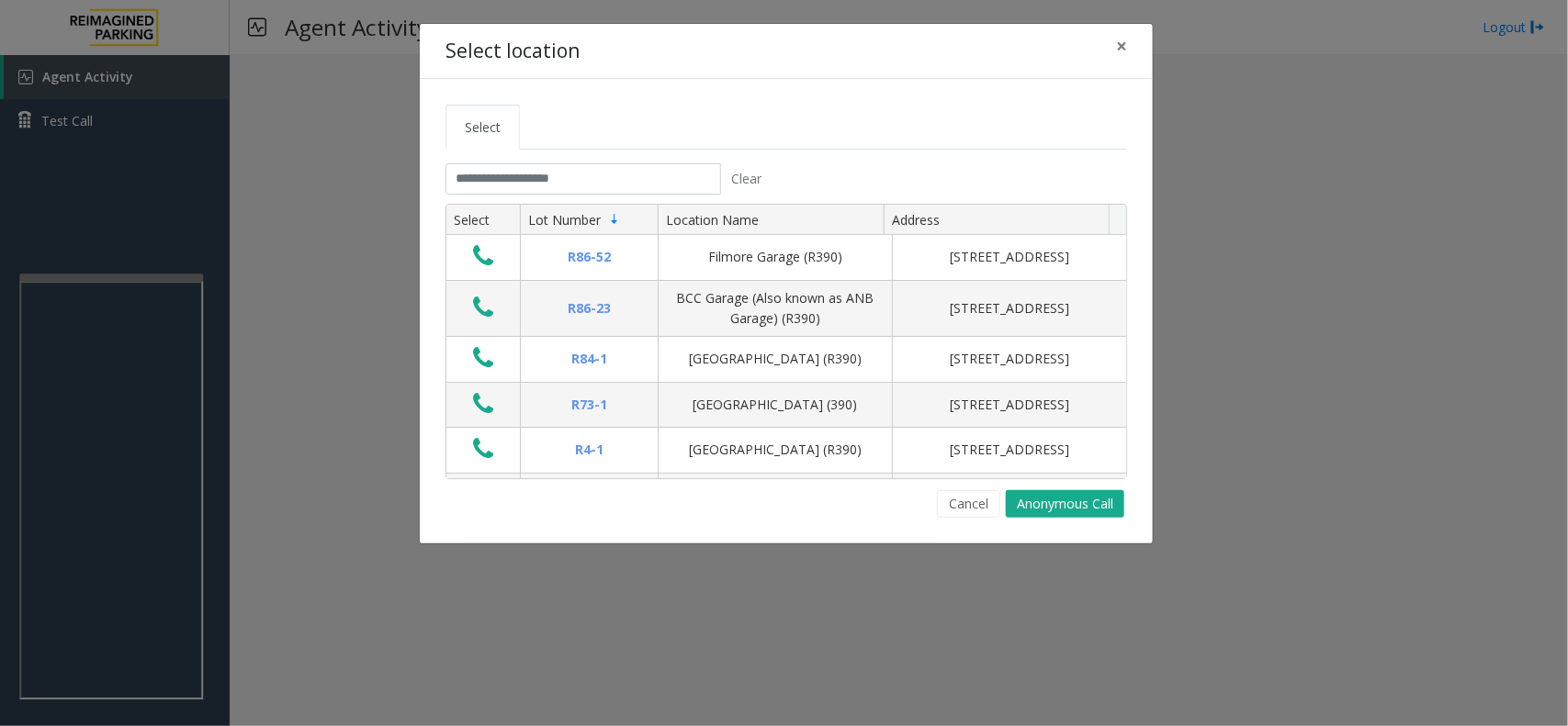
click at [574, 205] on th "Lot Number" at bounding box center [589, 220] width 138 height 31
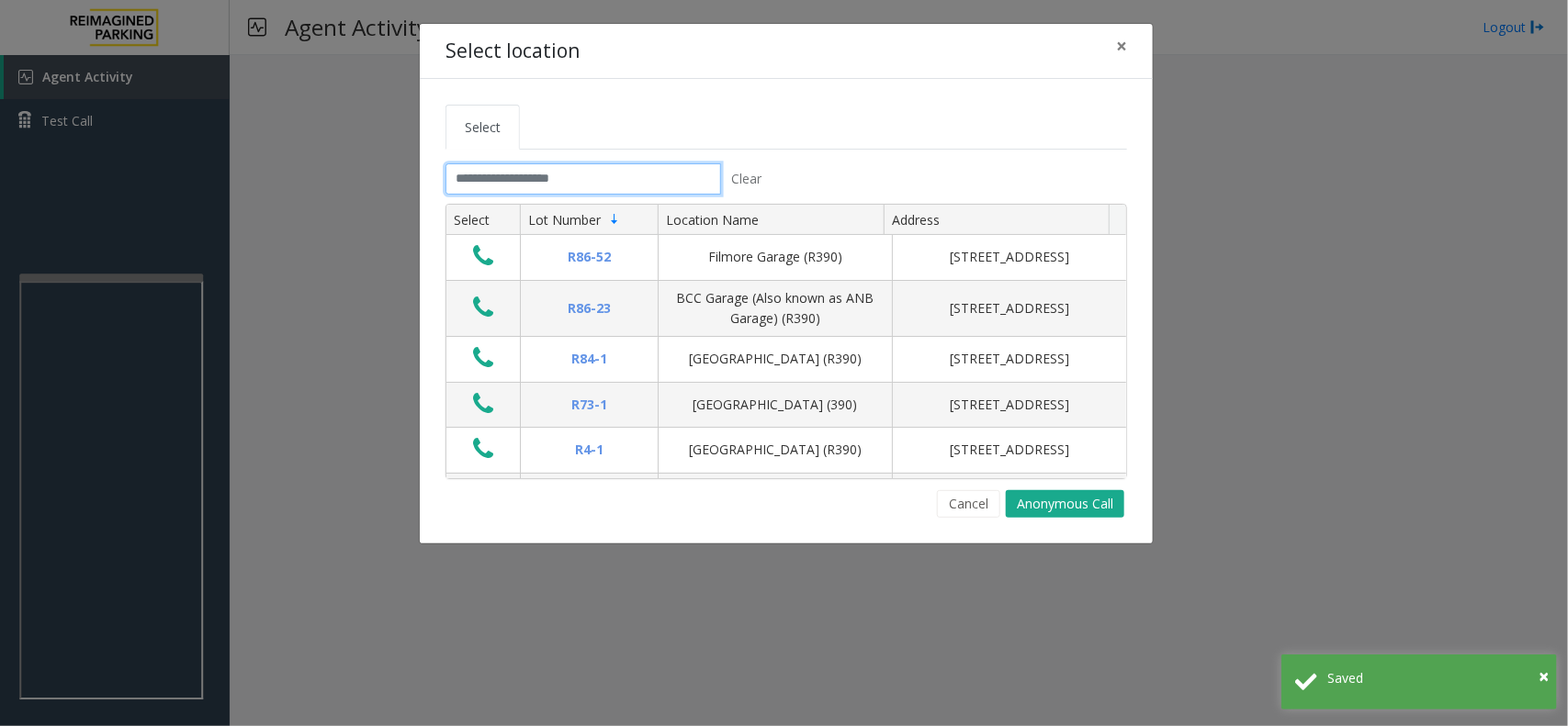
click at [584, 171] on input "text" at bounding box center [583, 179] width 276 height 31
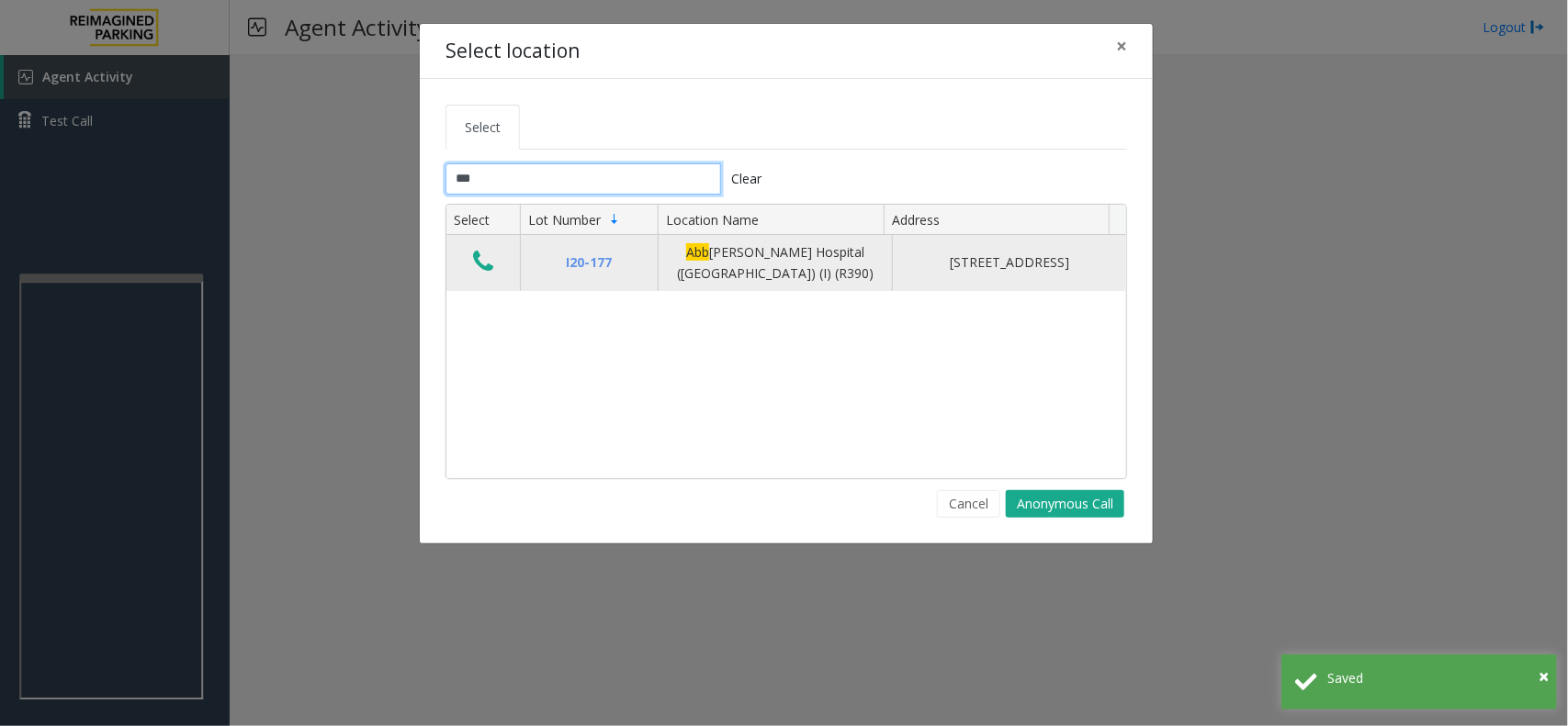
type input "***"
click at [480, 266] on icon "Data table" at bounding box center [483, 262] width 20 height 26
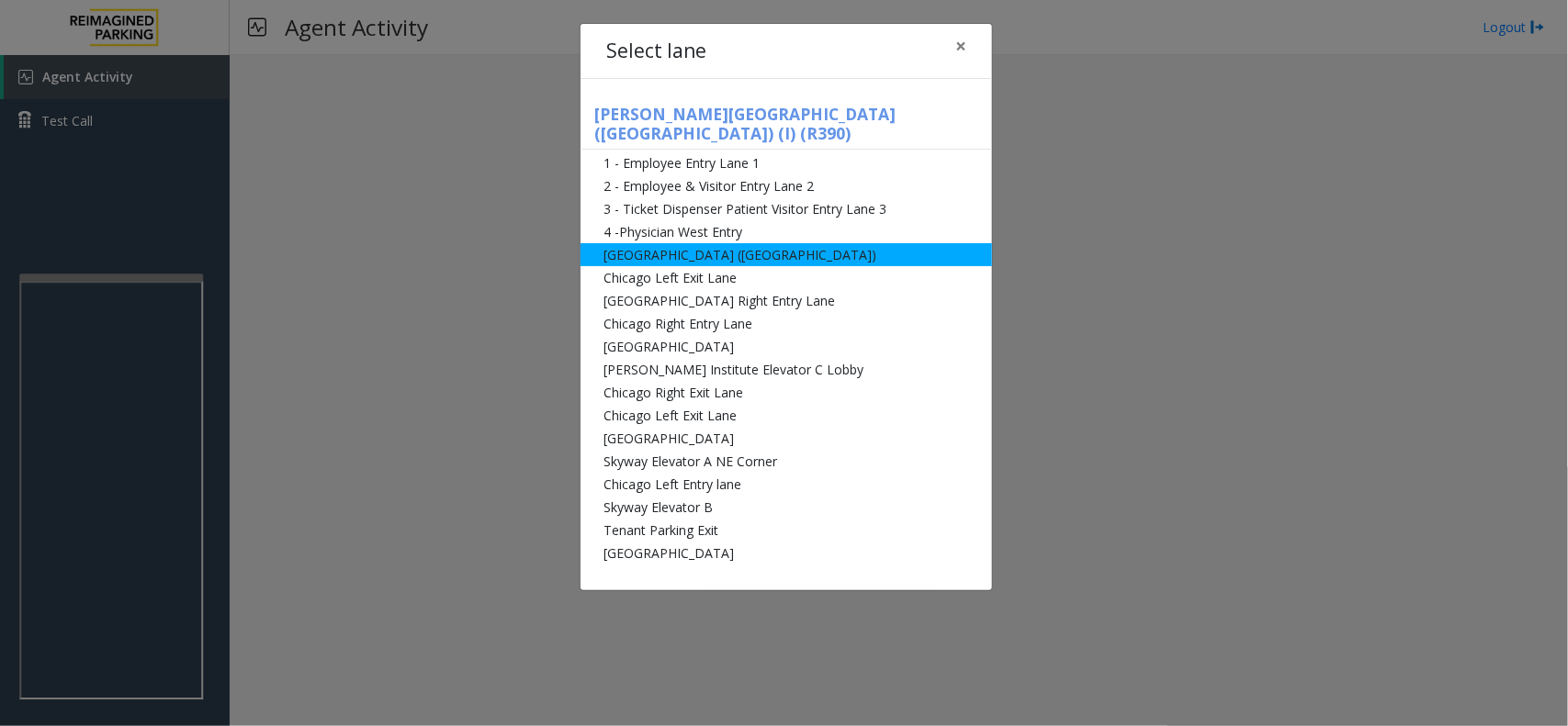
click at [724, 244] on li "[GEOGRAPHIC_DATA] ([GEOGRAPHIC_DATA])" at bounding box center [786, 254] width 412 height 23
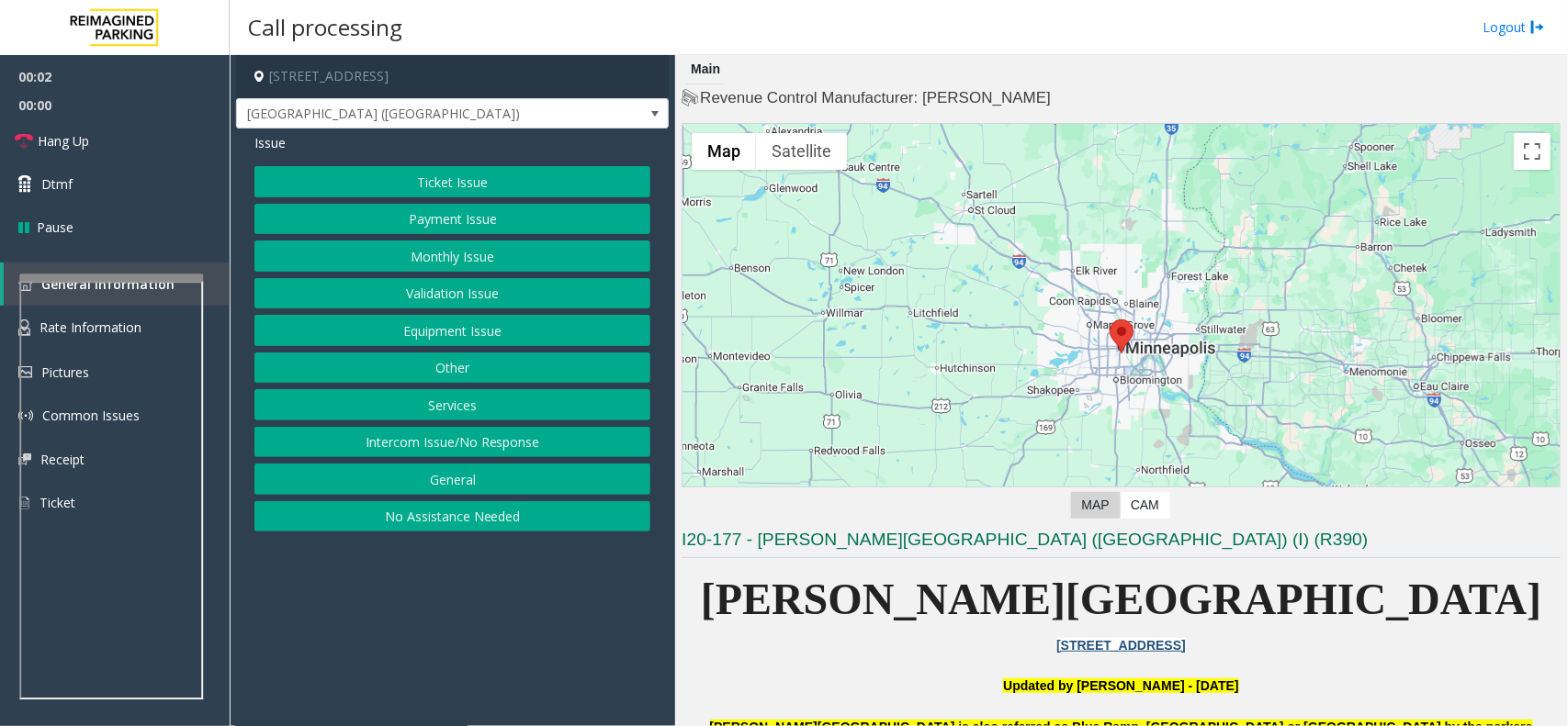
click at [488, 264] on button "Monthly Issue" at bounding box center [453, 256] width 396 height 31
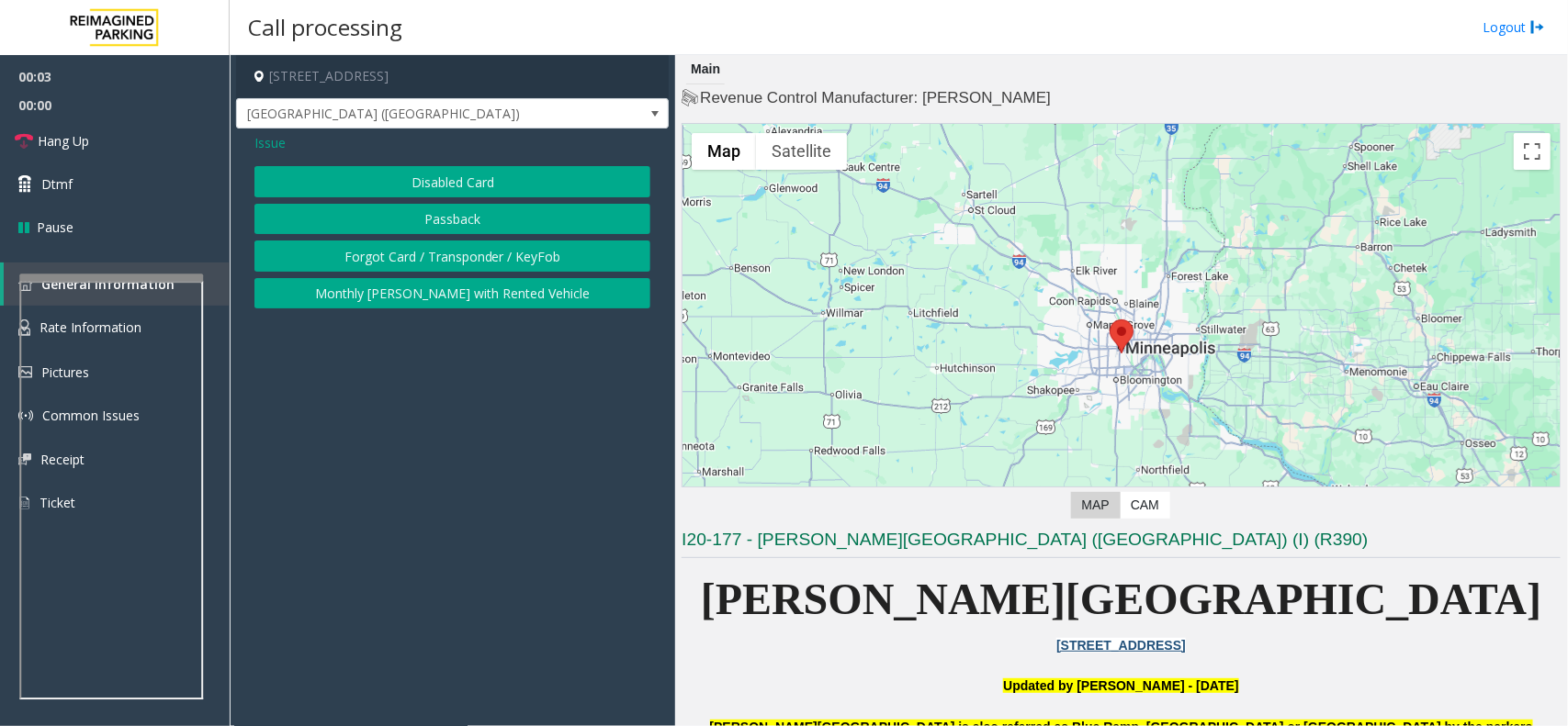
click at [485, 222] on button "Passback" at bounding box center [453, 219] width 396 height 31
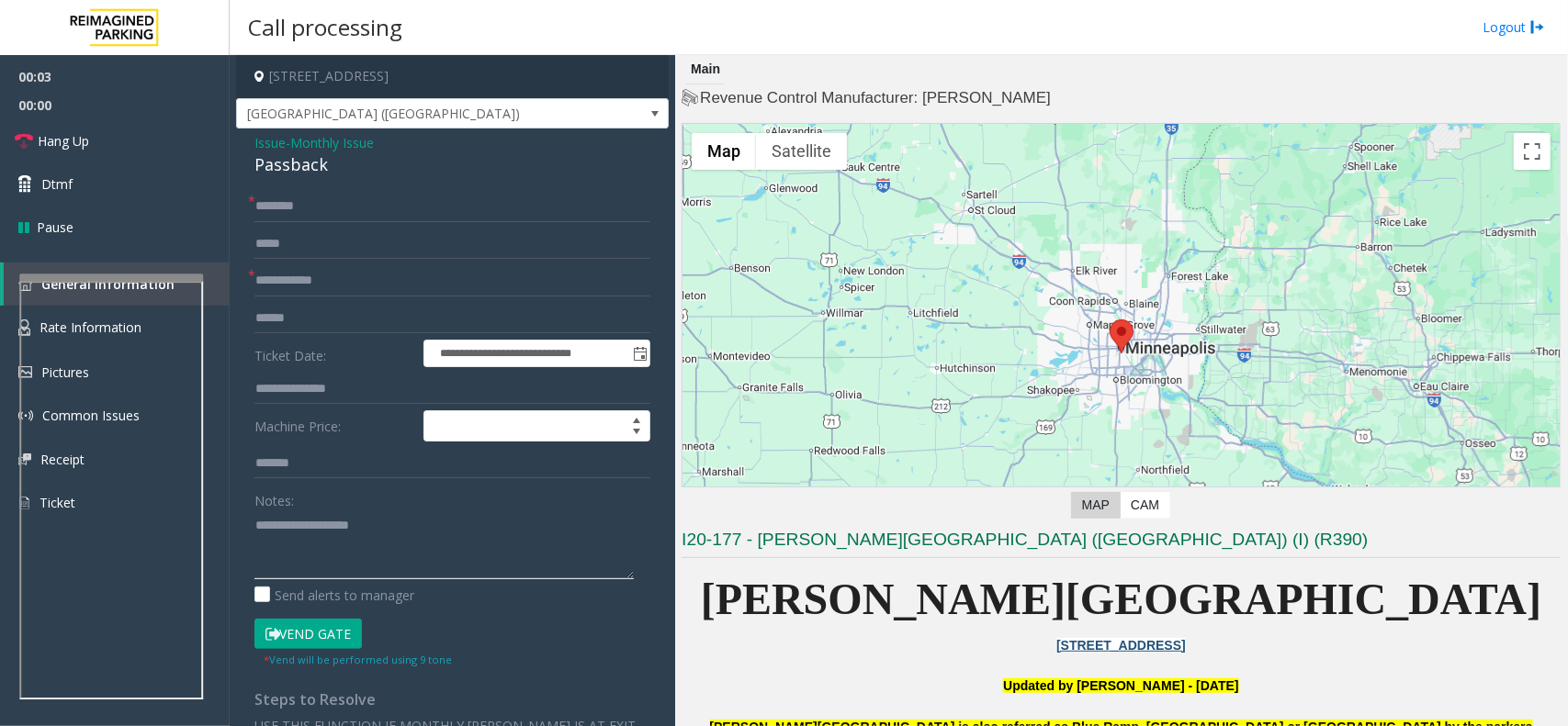
click at [363, 514] on textarea at bounding box center [444, 544] width 380 height 69
click at [304, 172] on div "Passback" at bounding box center [453, 164] width 396 height 25
copy div "Passback"
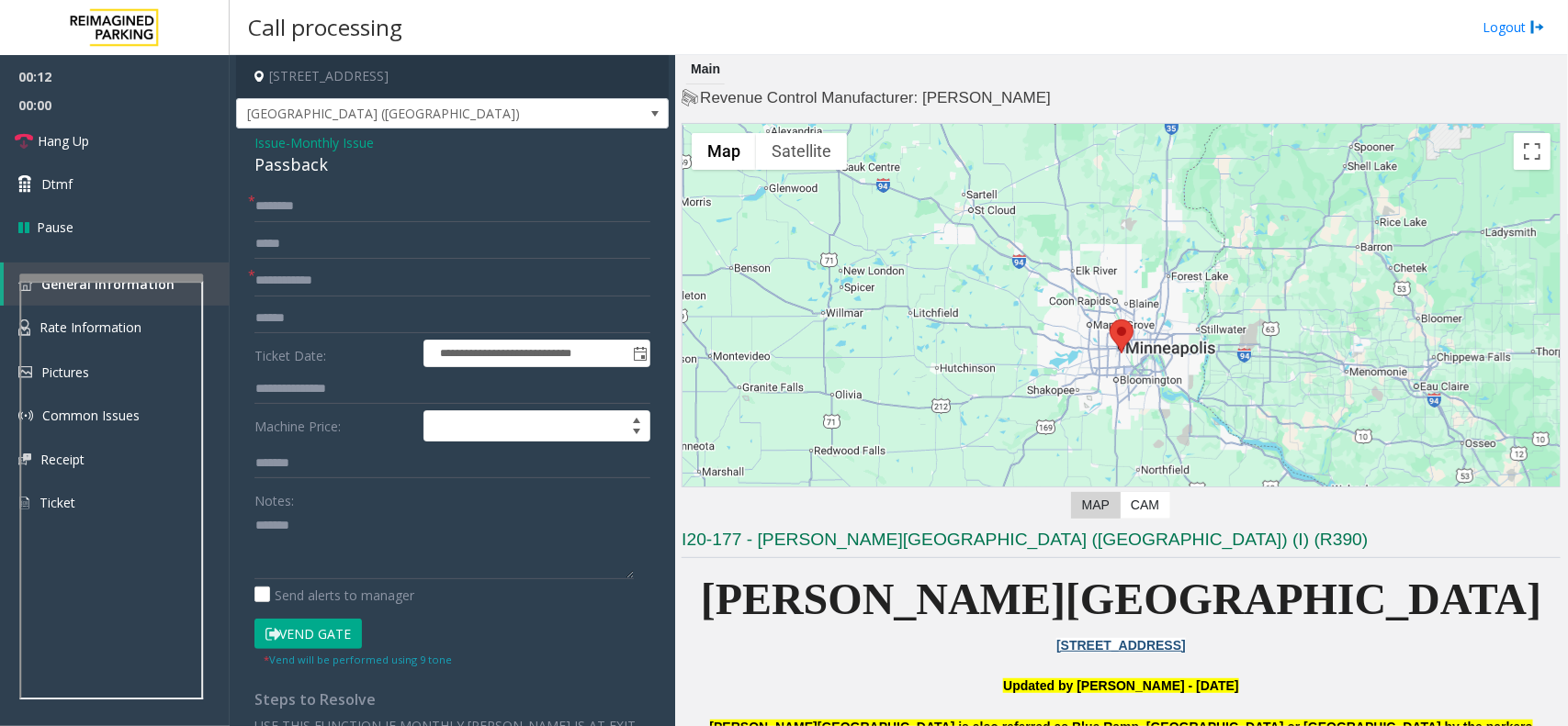
click at [366, 506] on div "Notes:" at bounding box center [453, 532] width 396 height 95
click at [365, 524] on textarea at bounding box center [444, 544] width 380 height 69
paste textarea "*********"
type textarea "**********"
click at [341, 620] on button "Vend Gate" at bounding box center [308, 635] width 108 height 31
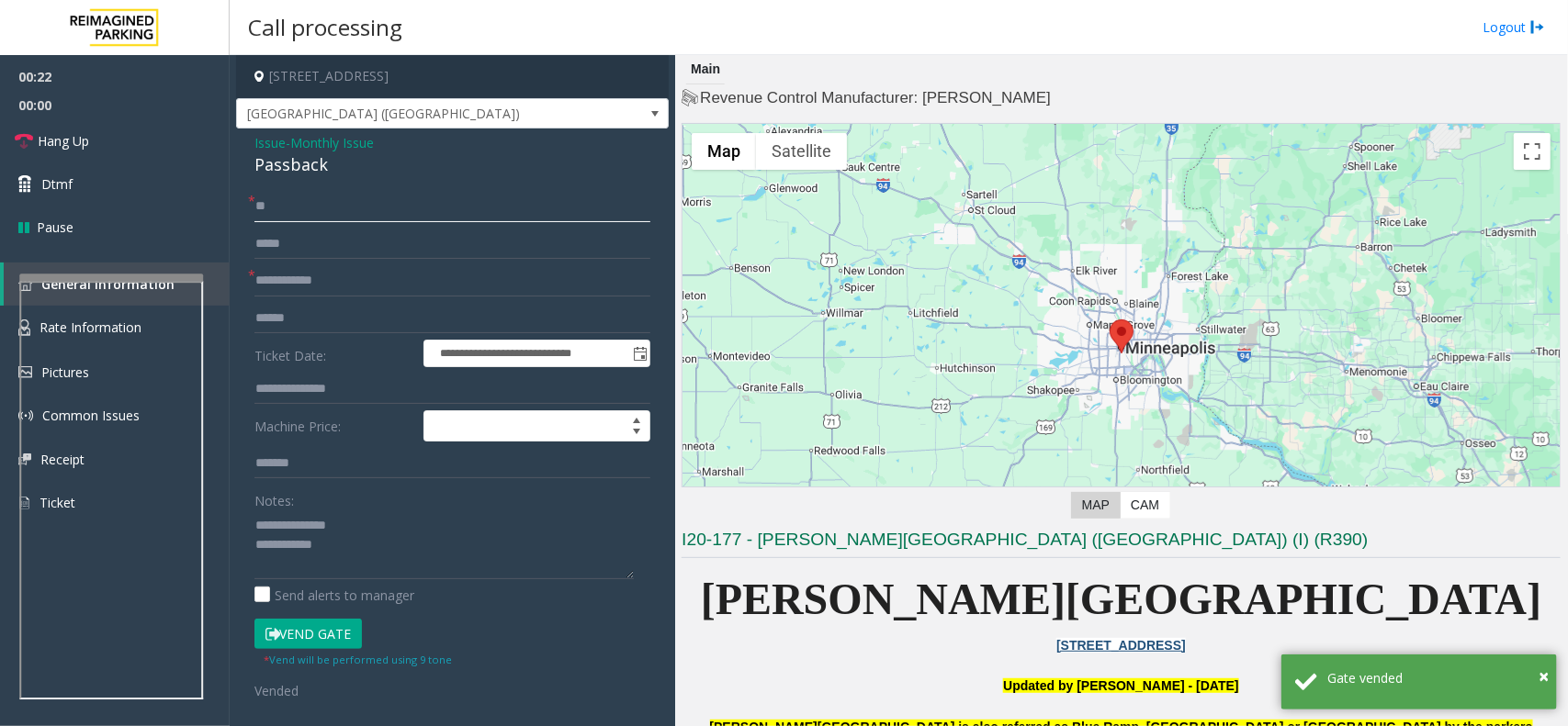
type input "**"
click at [303, 281] on input "text" at bounding box center [453, 281] width 396 height 31
type input "**"
click at [374, 524] on textarea at bounding box center [444, 544] width 380 height 69
click at [372, 558] on textarea at bounding box center [444, 544] width 380 height 69
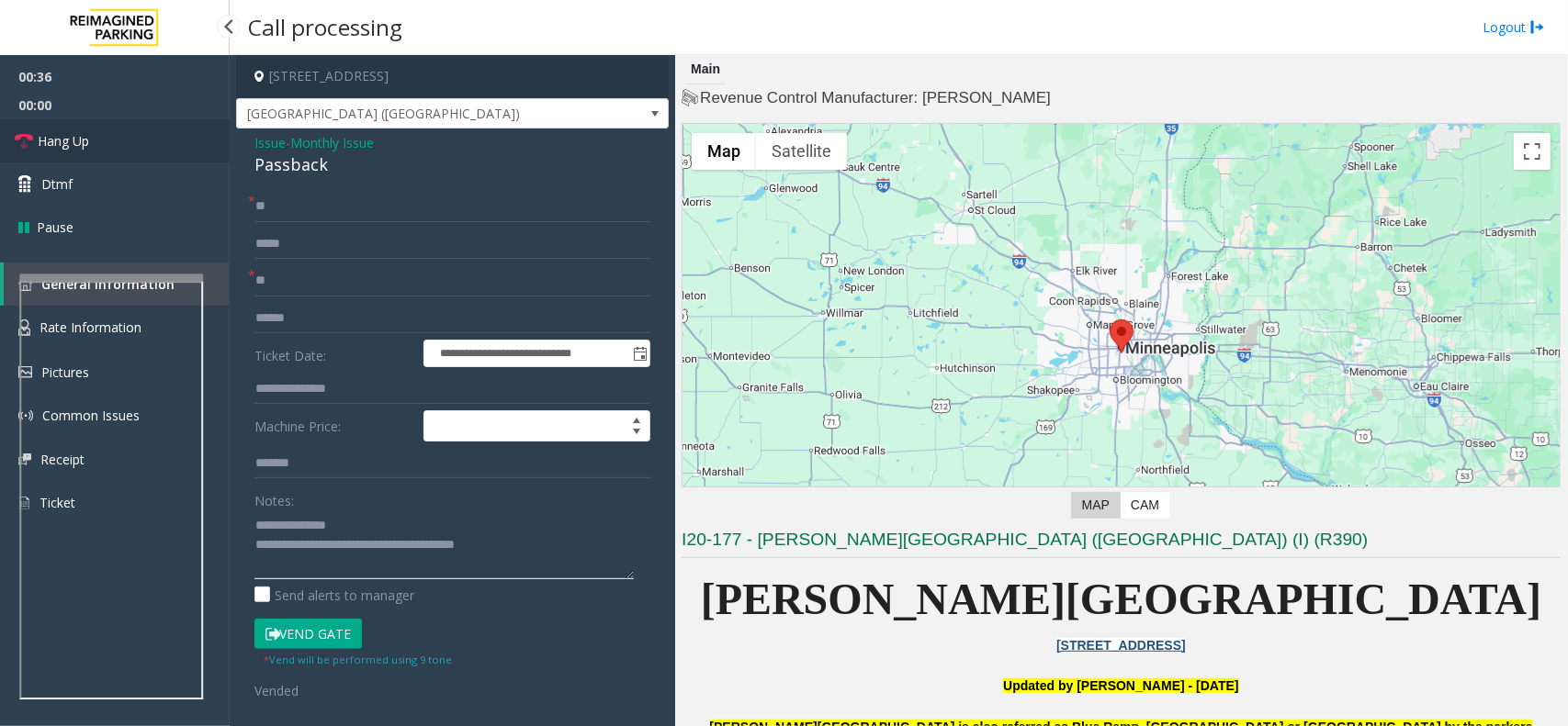
type textarea "**********"
click at [117, 140] on link "Hang Up" at bounding box center [114, 141] width 230 height 43
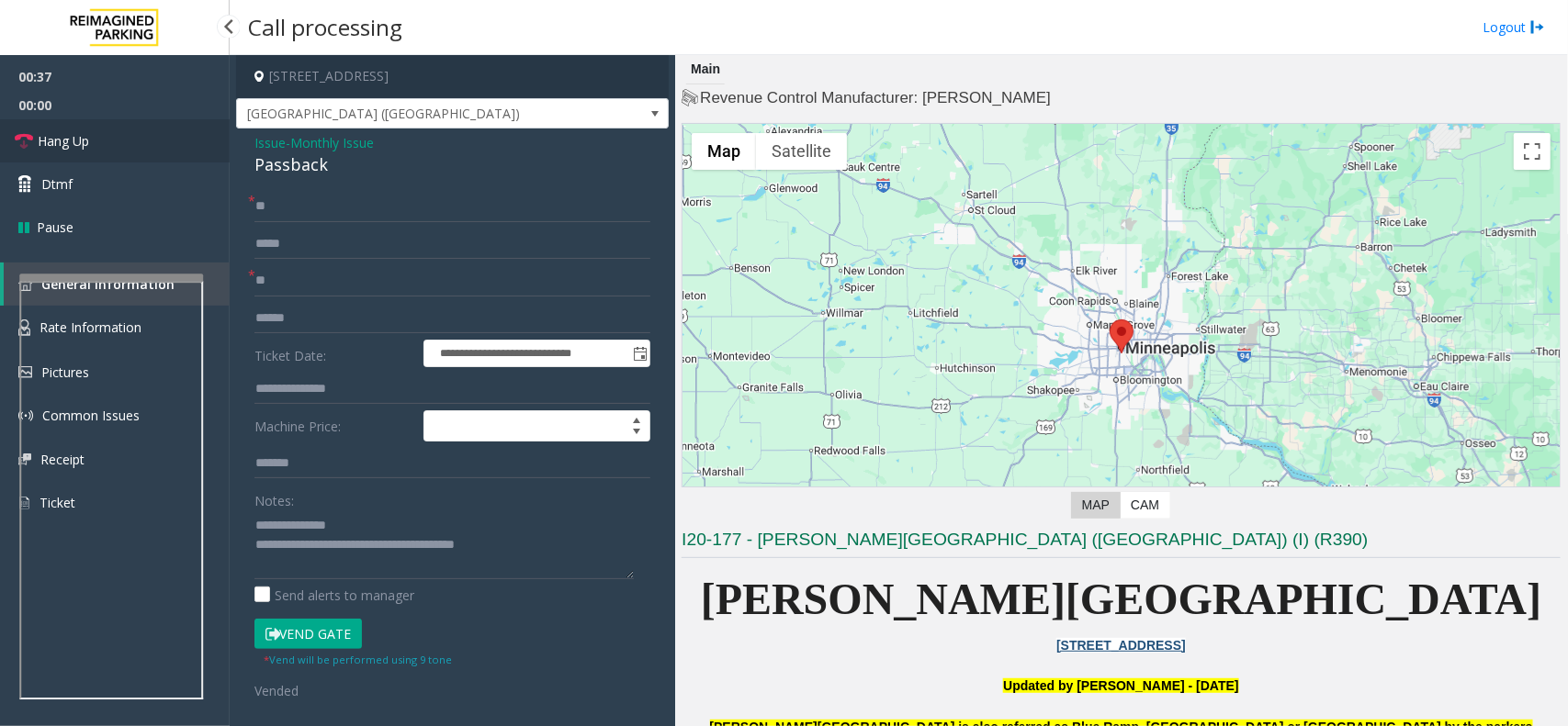
click at [117, 140] on link "Hang Up" at bounding box center [114, 141] width 230 height 43
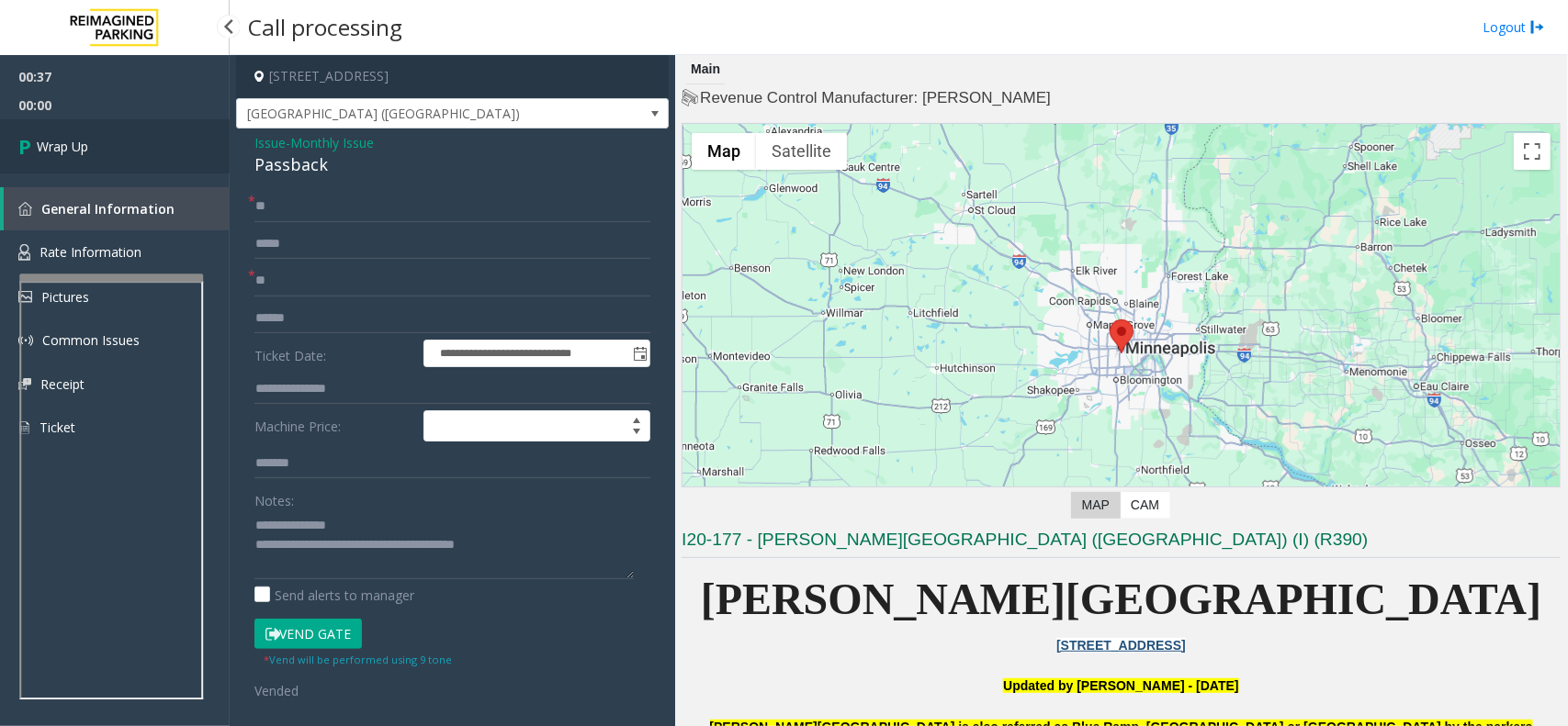
click at [117, 140] on link "Wrap Up" at bounding box center [114, 146] width 230 height 54
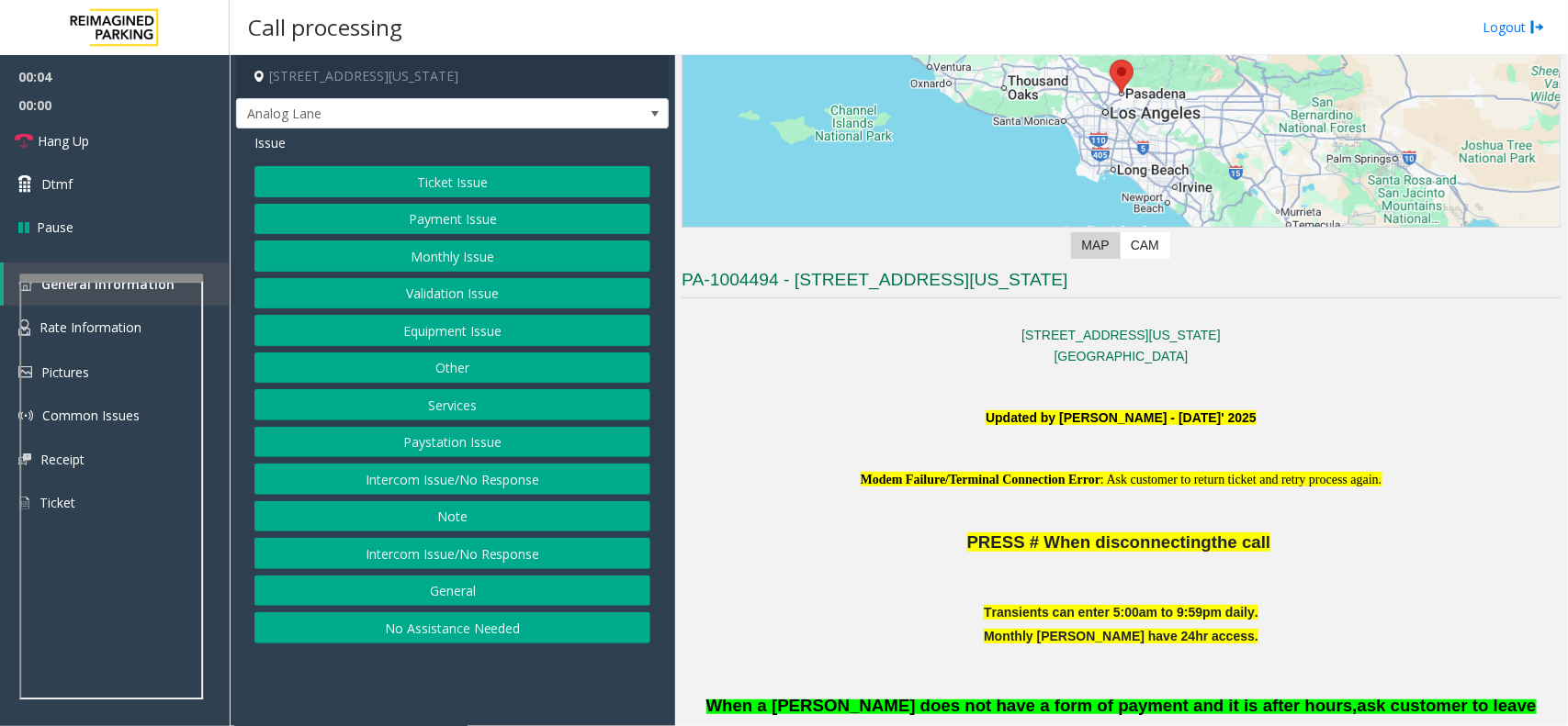
scroll to position [345, 0]
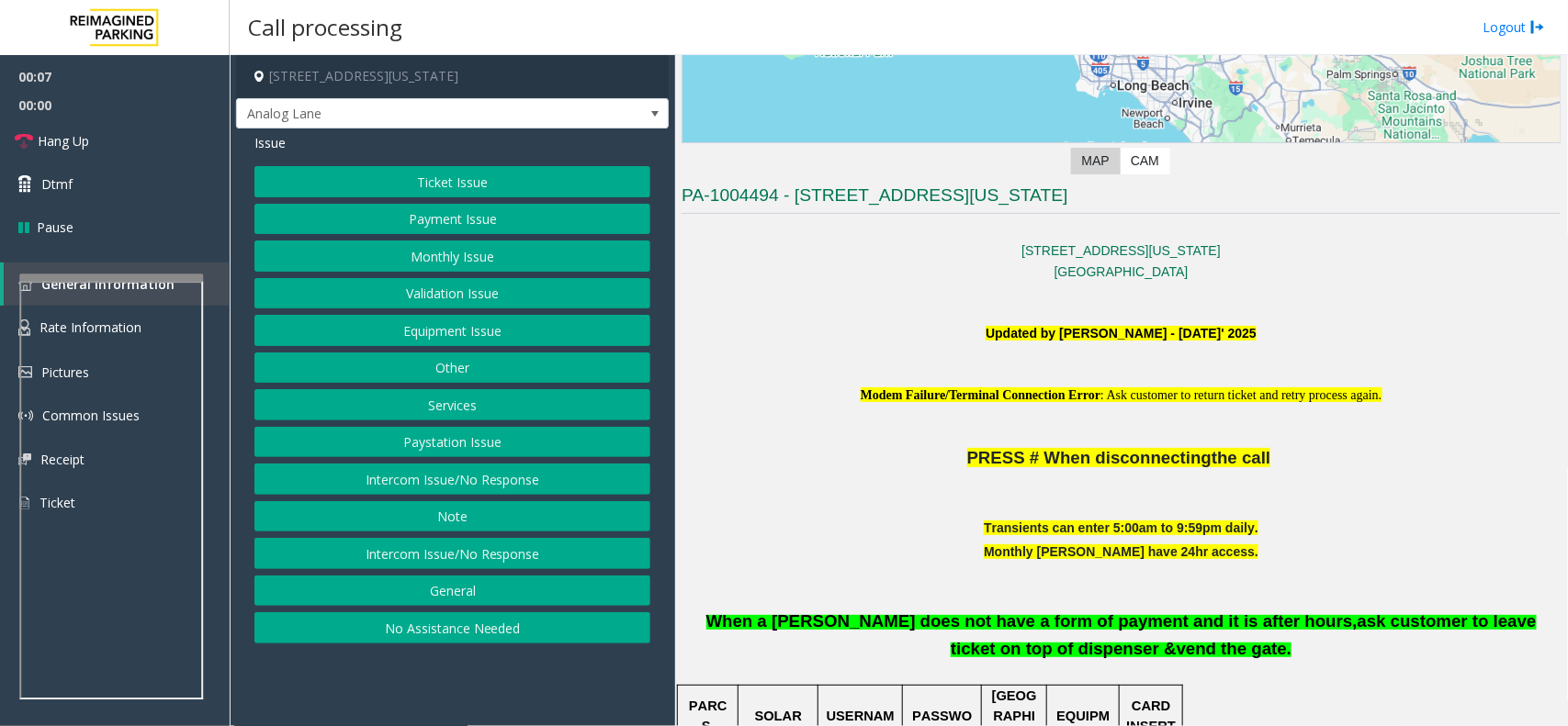
click at [484, 425] on div "Ticket Issue Payment Issue Monthly Issue Validation Issue Equipment Issue Other…" at bounding box center [453, 404] width 396 height 477
click at [489, 403] on button "Services" at bounding box center [453, 405] width 396 height 31
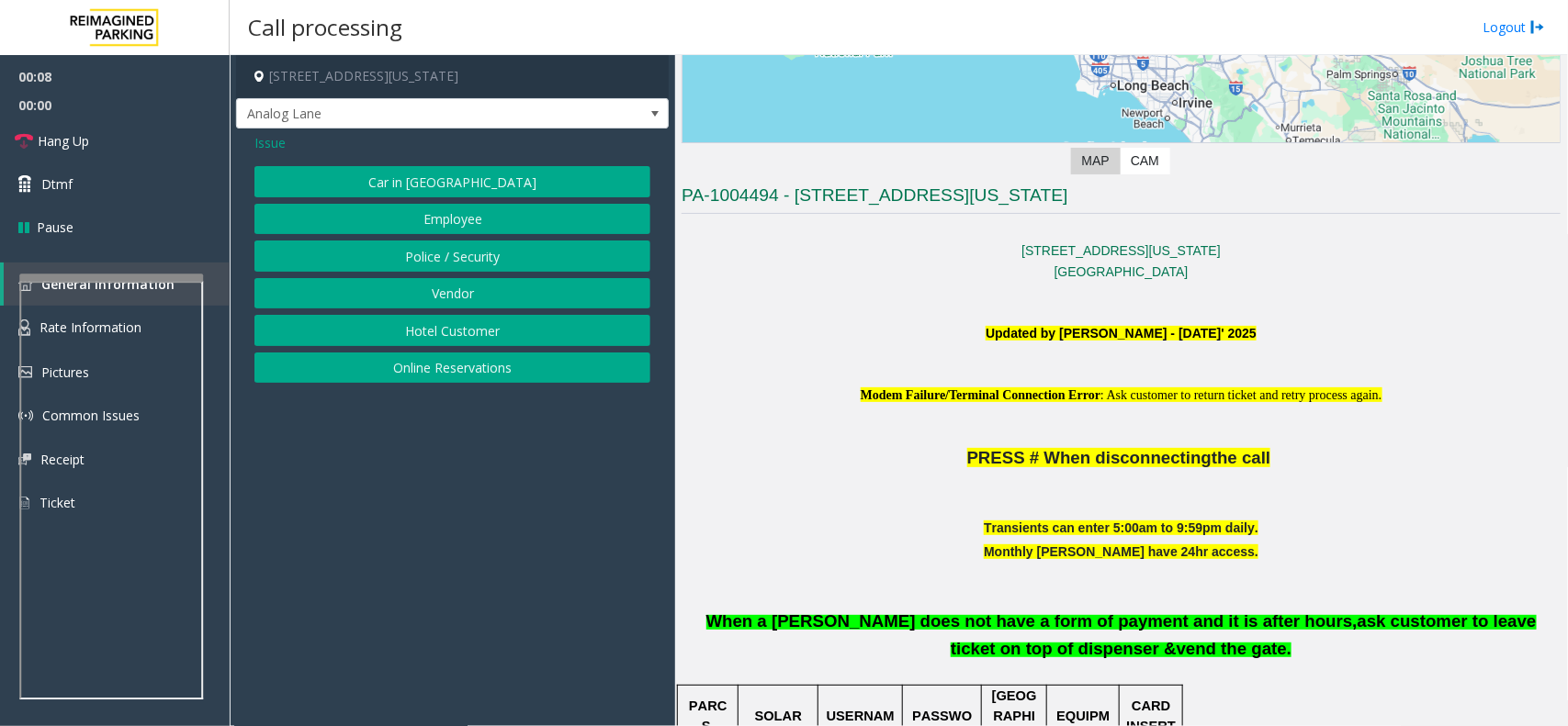
click at [416, 246] on button "Police / Security" at bounding box center [453, 256] width 396 height 31
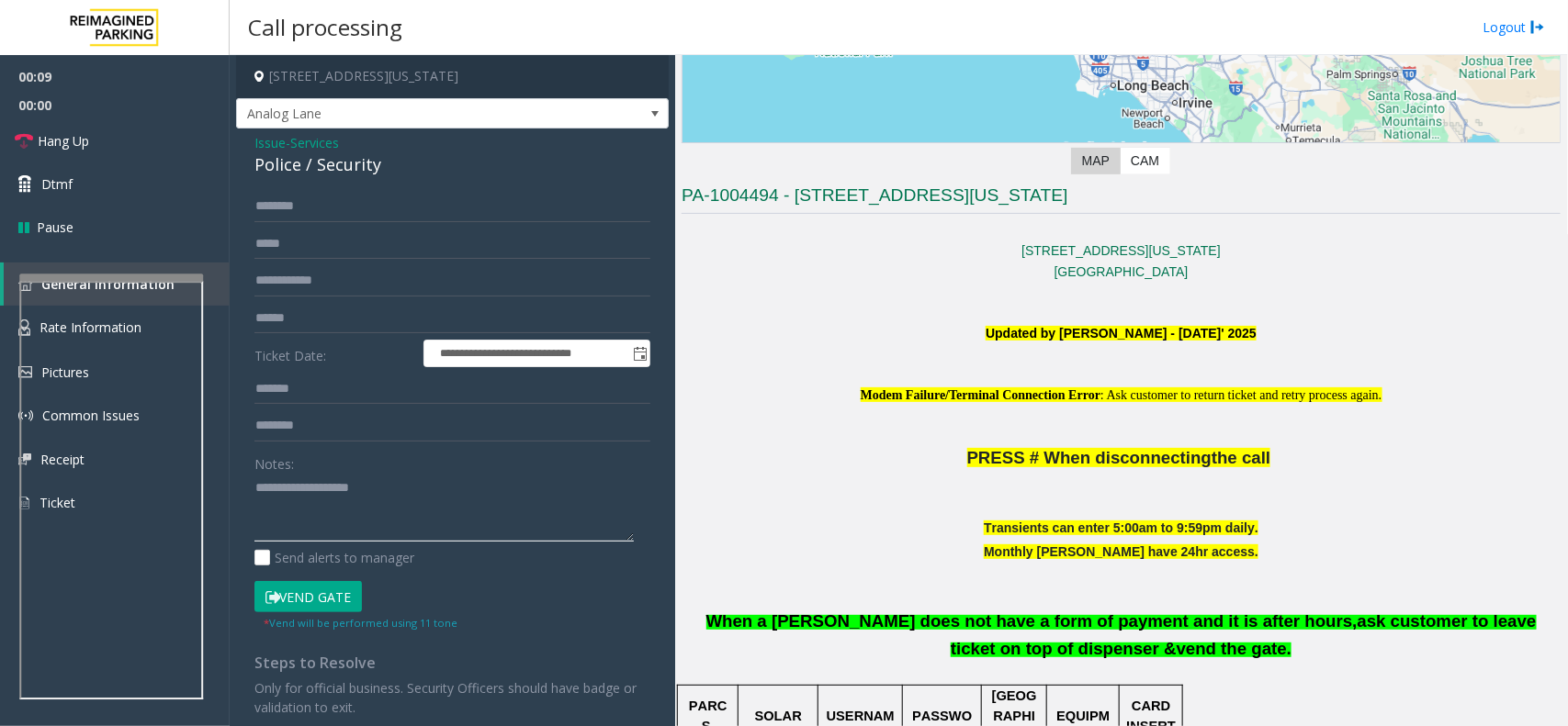
click at [326, 500] on textarea at bounding box center [444, 508] width 380 height 69
type textarea "******"
click at [285, 171] on div "Police / Security" at bounding box center [453, 164] width 396 height 25
copy div "Police"
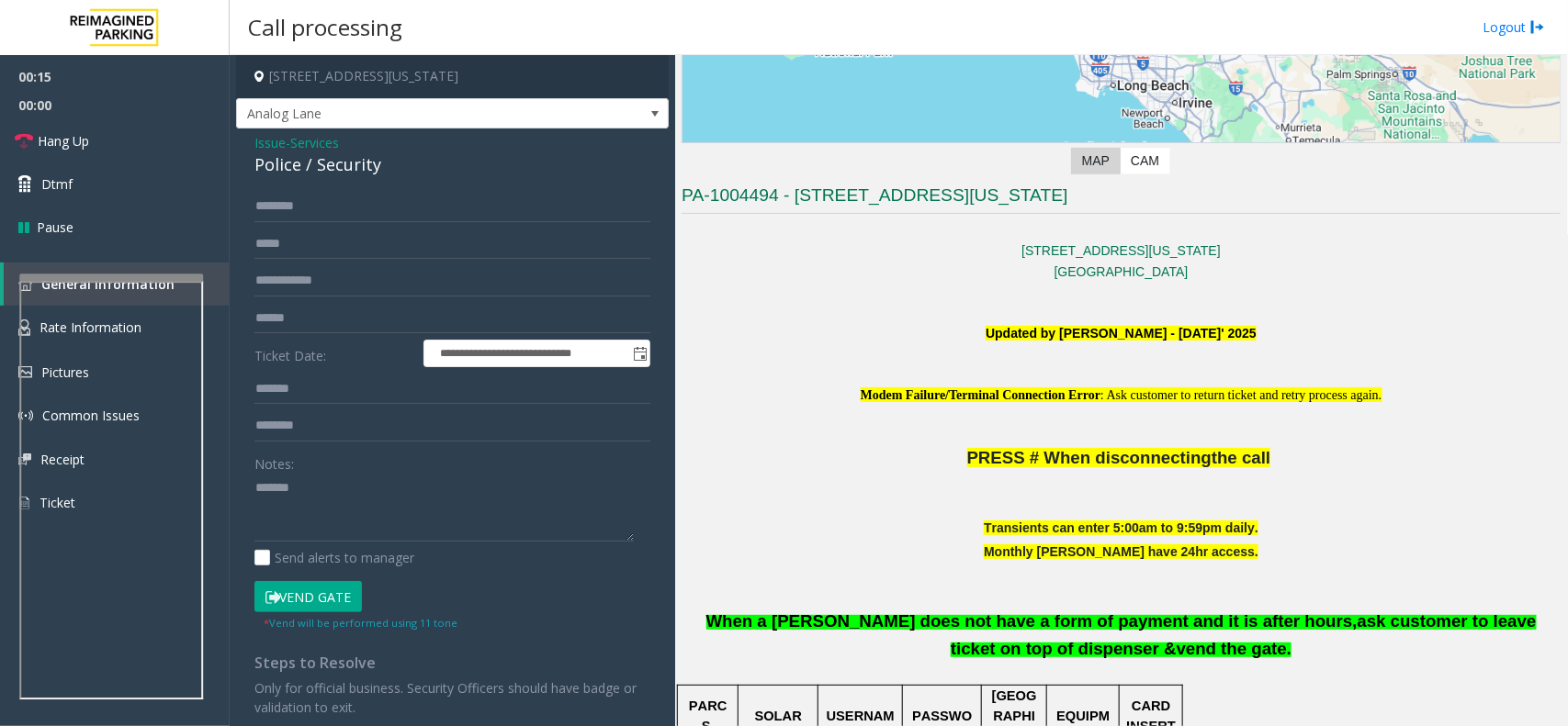
click at [266, 140] on span "Issue" at bounding box center [270, 143] width 31 height 19
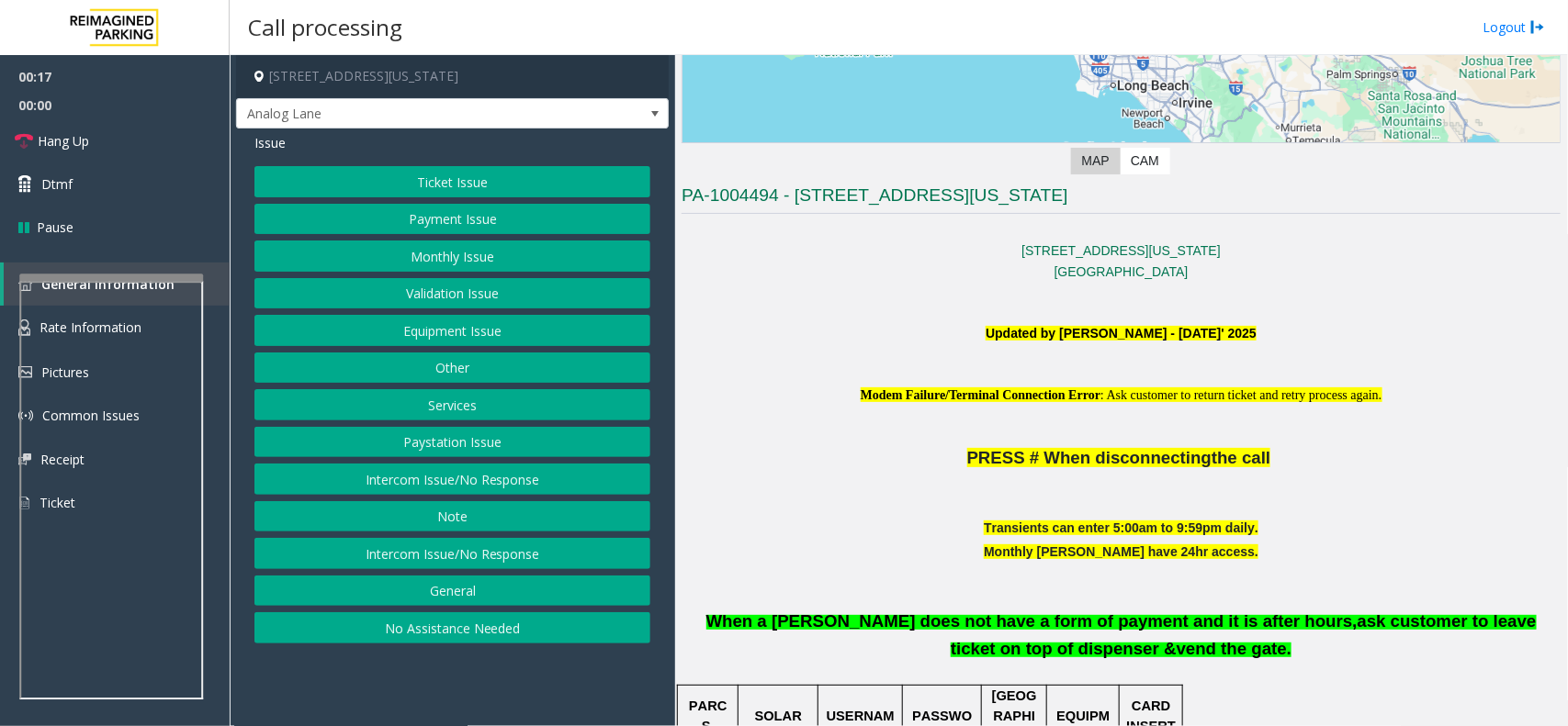
click at [442, 336] on button "Equipment Issue" at bounding box center [453, 331] width 396 height 31
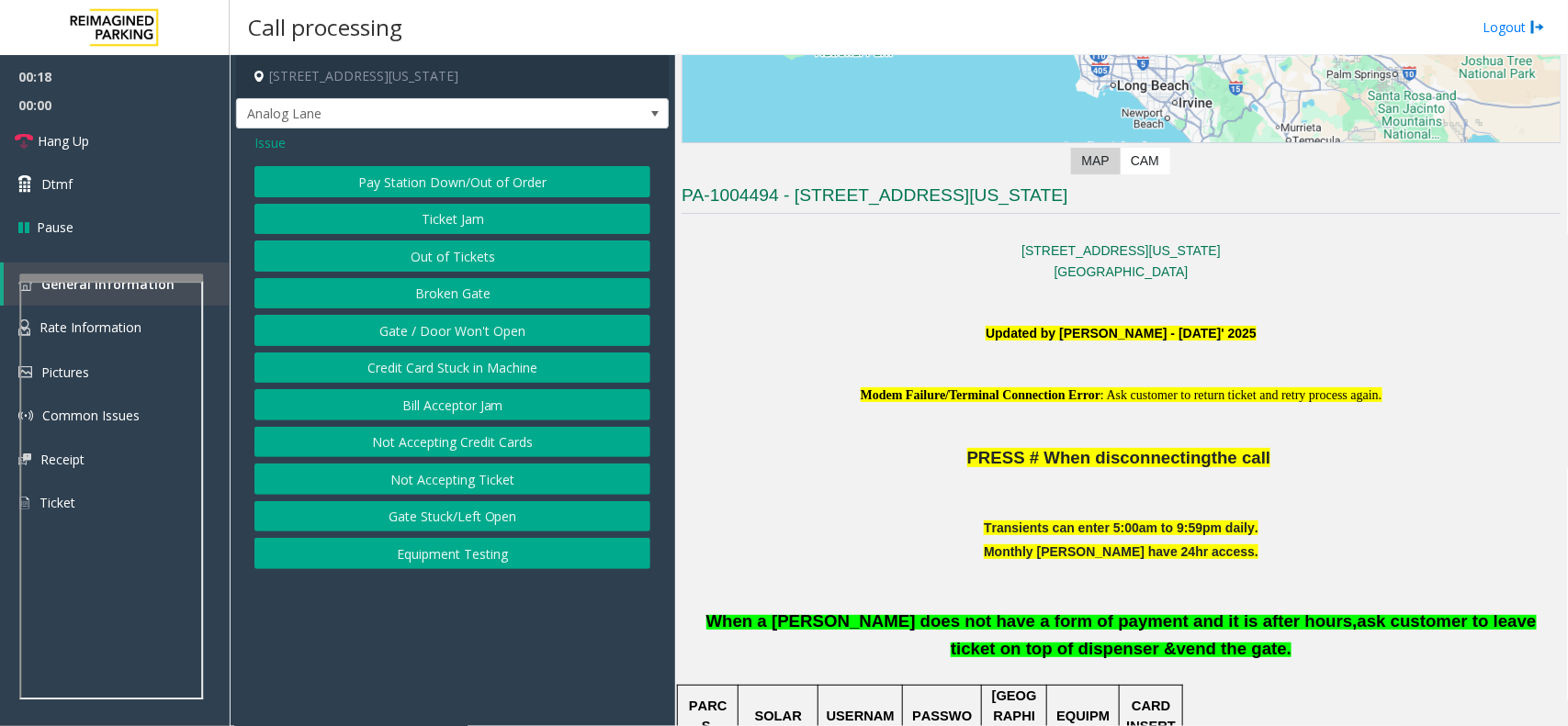
click at [443, 333] on button "Gate / Door Won't Open" at bounding box center [453, 331] width 396 height 31
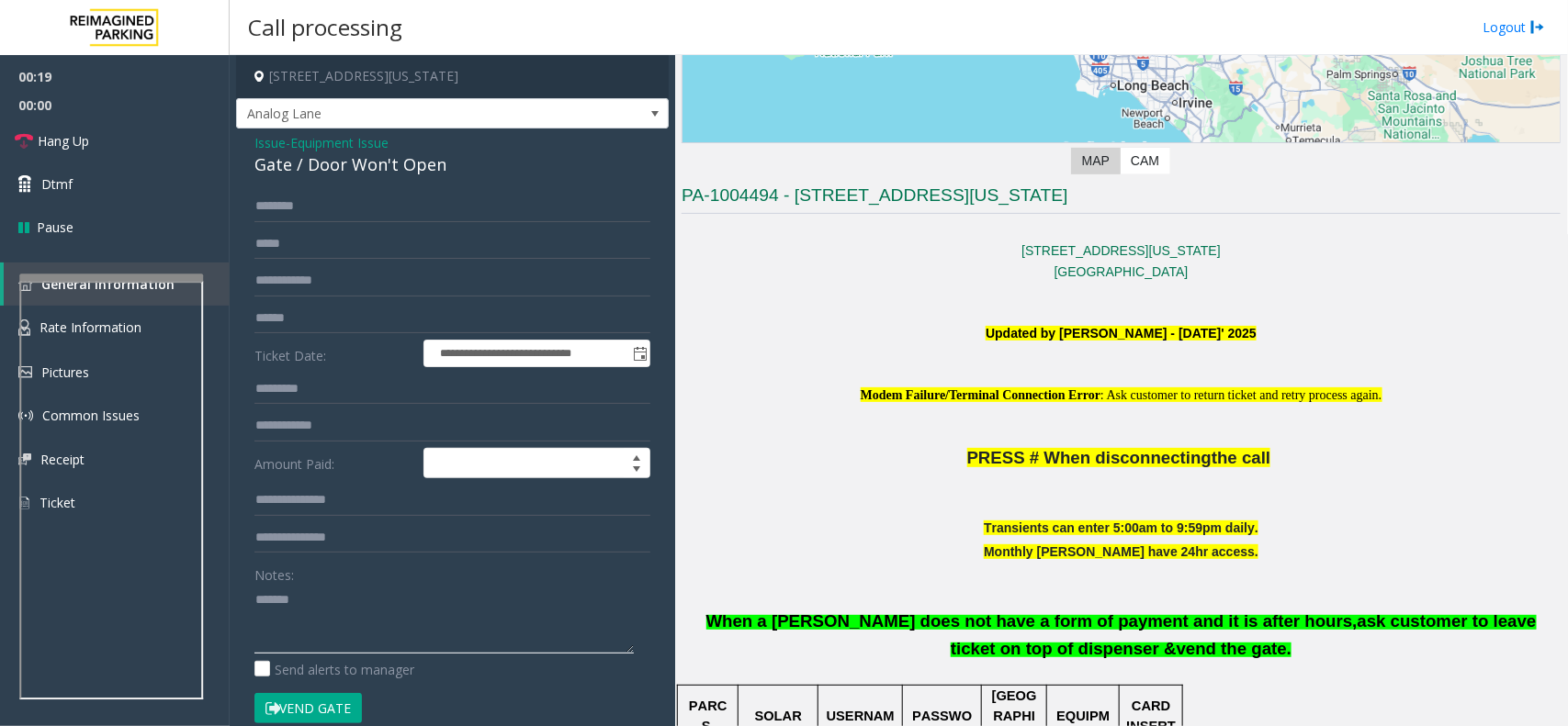
click at [329, 599] on textarea at bounding box center [444, 619] width 380 height 69
click at [375, 161] on div "Gate / Door Won't Open" at bounding box center [453, 164] width 396 height 25
copy div "Gate / Door Won't Open"
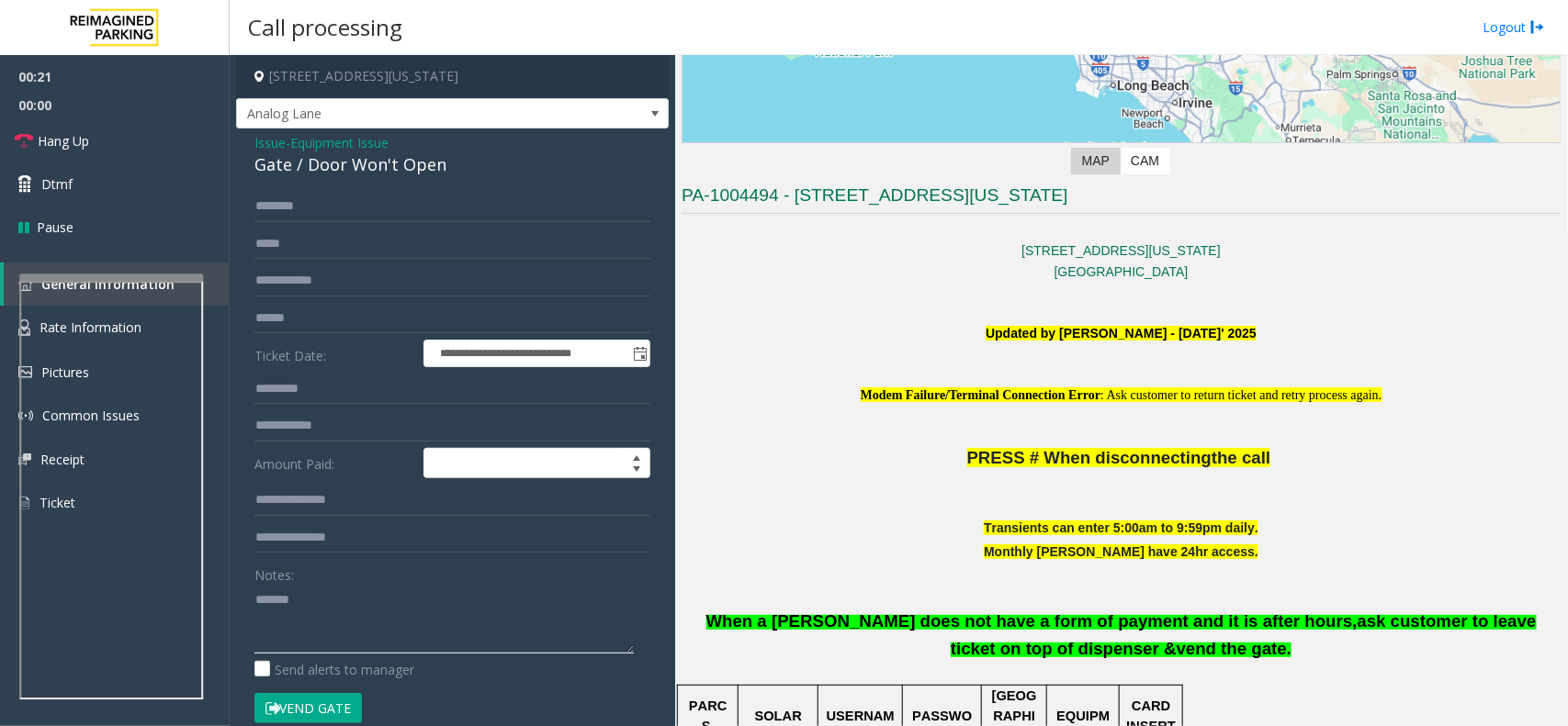
click at [382, 602] on textarea at bounding box center [444, 619] width 380 height 69
paste textarea "**********"
click at [311, 305] on input "text" at bounding box center [453, 319] width 396 height 31
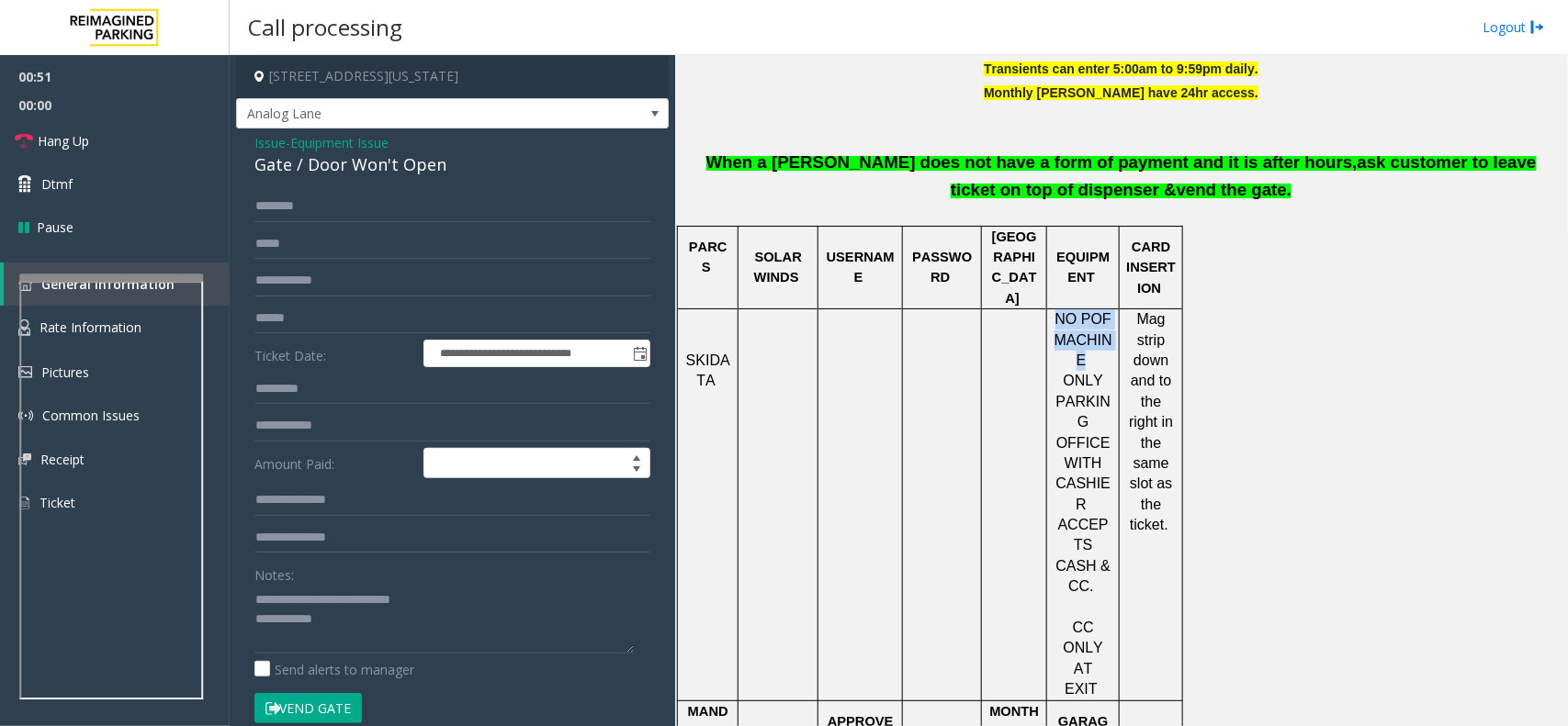
drag, startPoint x: 1052, startPoint y: 310, endPoint x: 1110, endPoint y: 319, distance: 58.7
click at [1110, 319] on div "NO POF MACHINE ONLY PARKING OFFICE WITH CASHIER ACCEPTS CASH & CC. CC ONLY AT E…" at bounding box center [1083, 505] width 72 height 391
click at [301, 332] on input "text" at bounding box center [453, 319] width 396 height 31
click at [442, 638] on textarea at bounding box center [444, 619] width 380 height 69
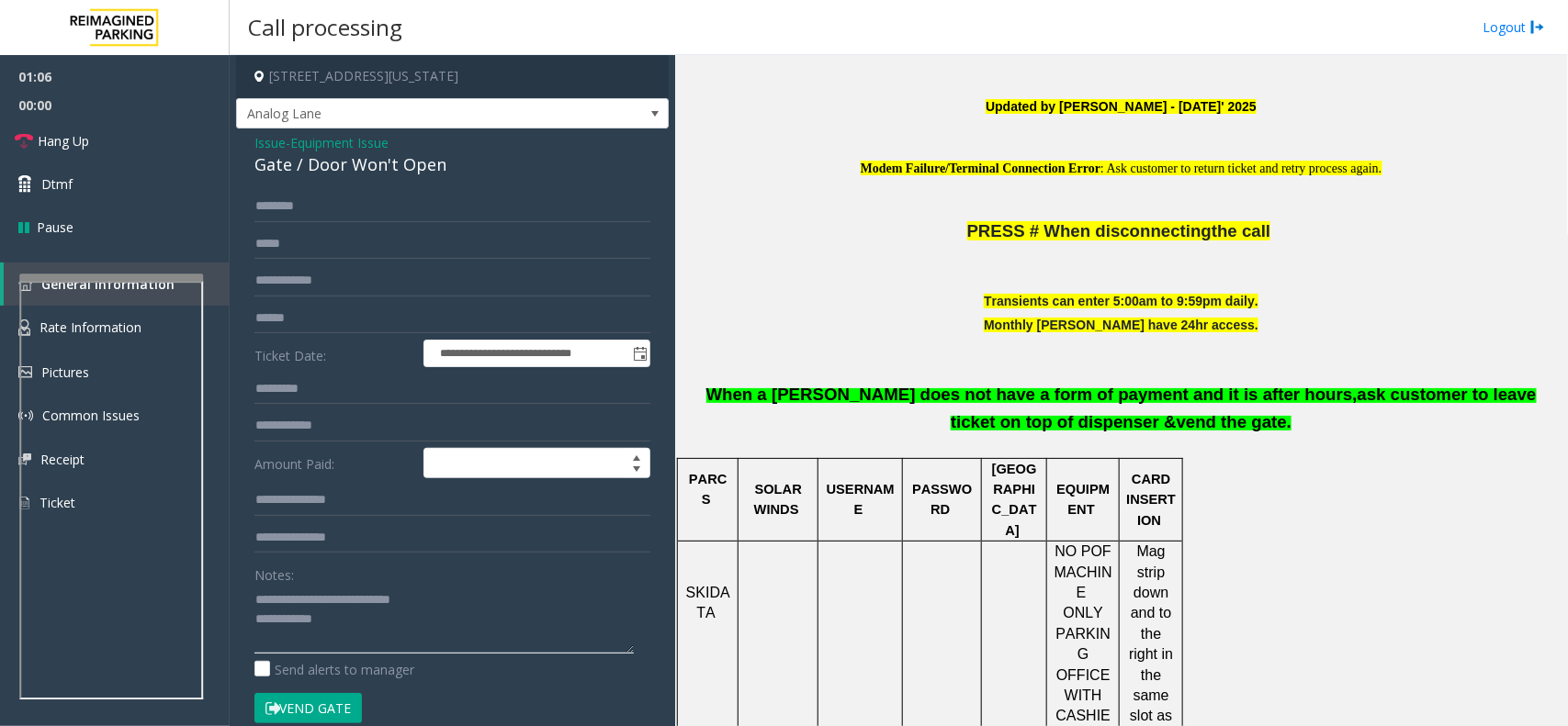
scroll to position [568, 0]
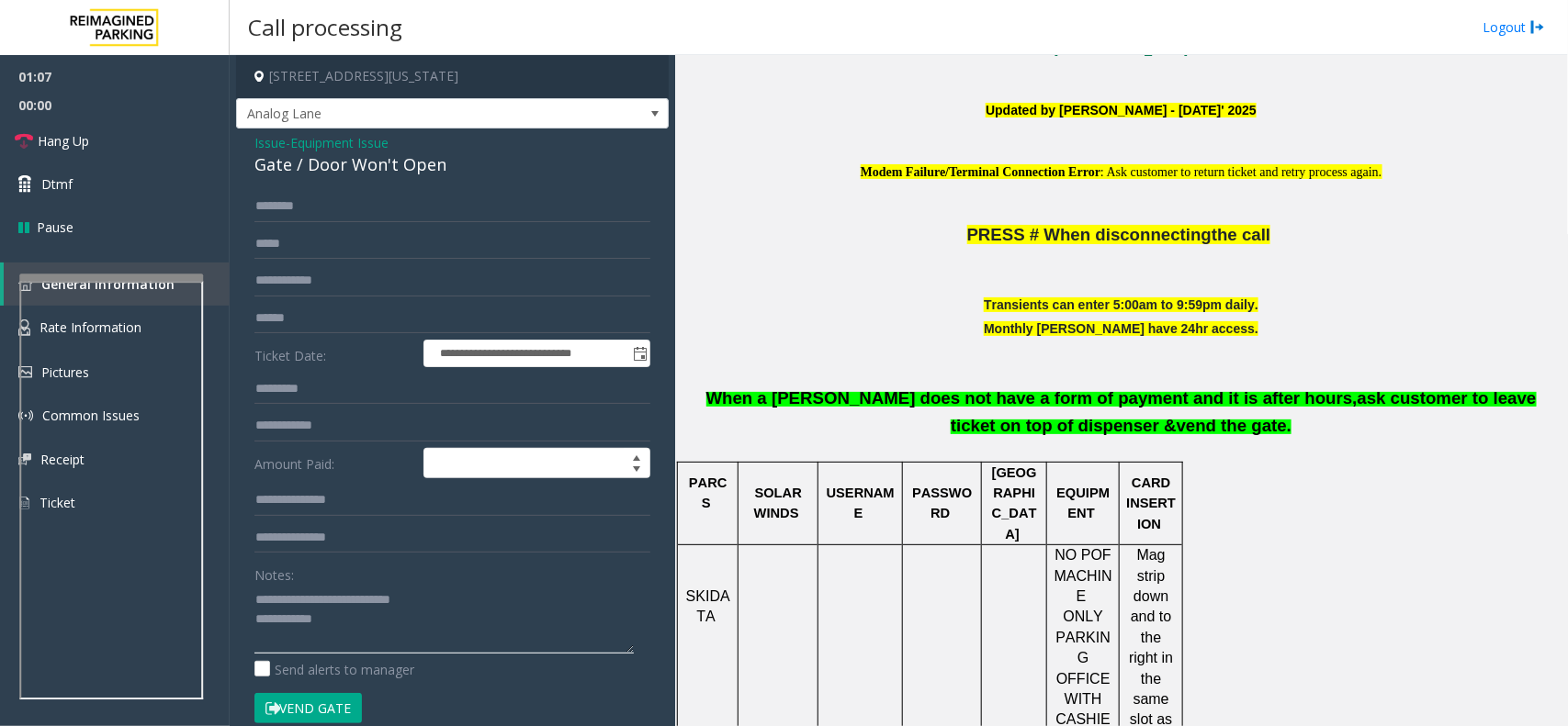
click at [384, 617] on textarea at bounding box center [444, 619] width 380 height 69
click at [328, 327] on input "text" at bounding box center [453, 319] width 396 height 31
click at [380, 622] on textarea at bounding box center [444, 619] width 380 height 69
click at [331, 702] on button "Vend Gate" at bounding box center [308, 709] width 108 height 31
click at [400, 608] on textarea at bounding box center [444, 619] width 380 height 69
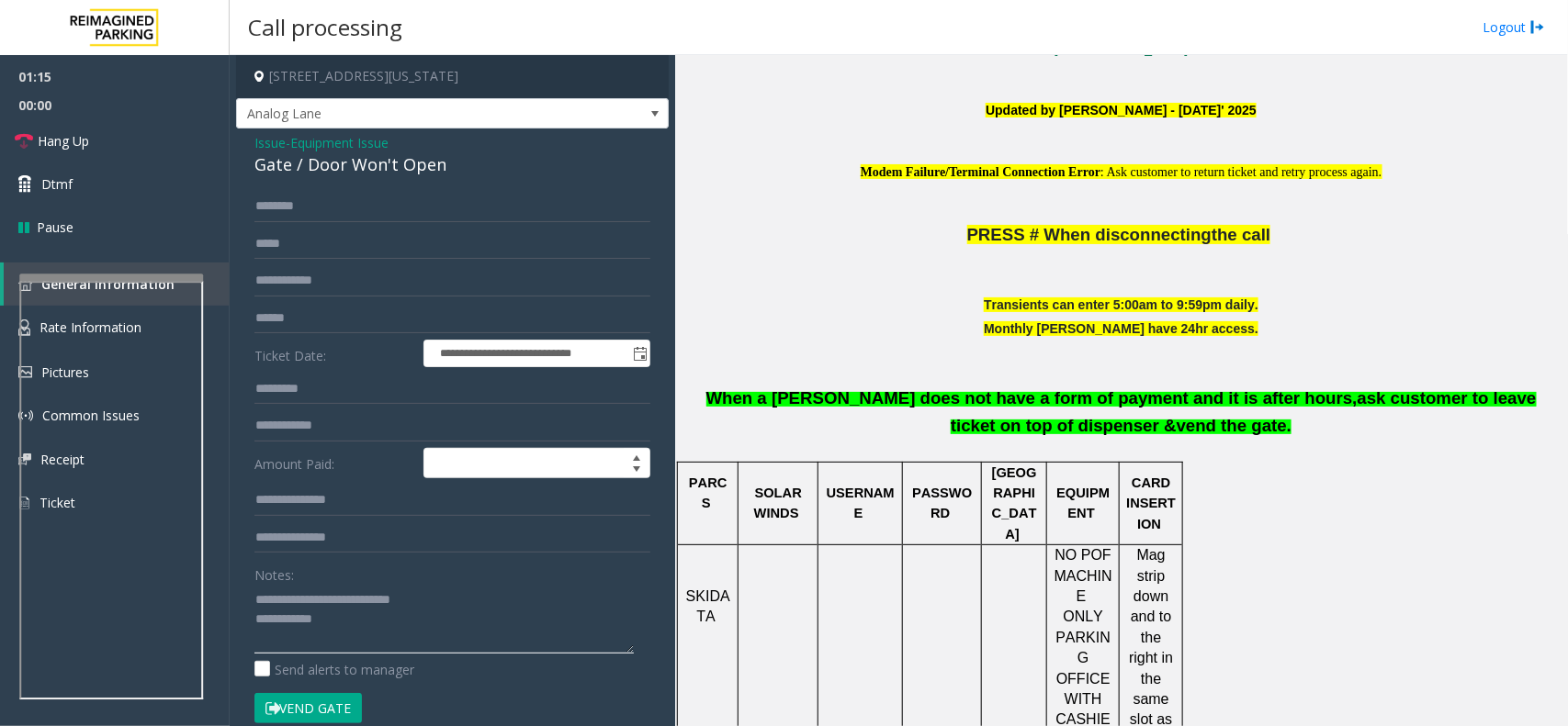
click at [386, 620] on textarea at bounding box center [444, 619] width 380 height 69
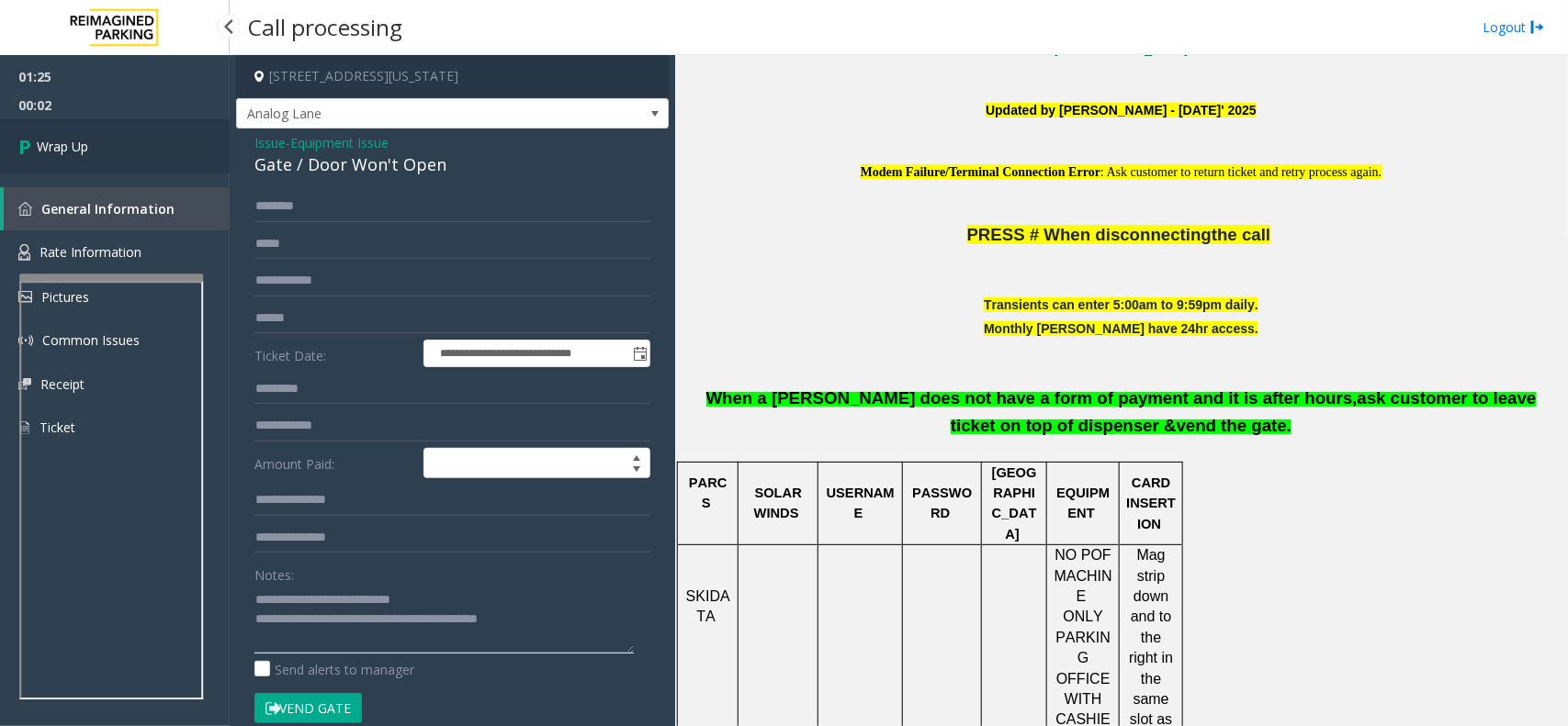
type textarea "**********"
click at [151, 145] on link "Wrap Up" at bounding box center [114, 146] width 230 height 54
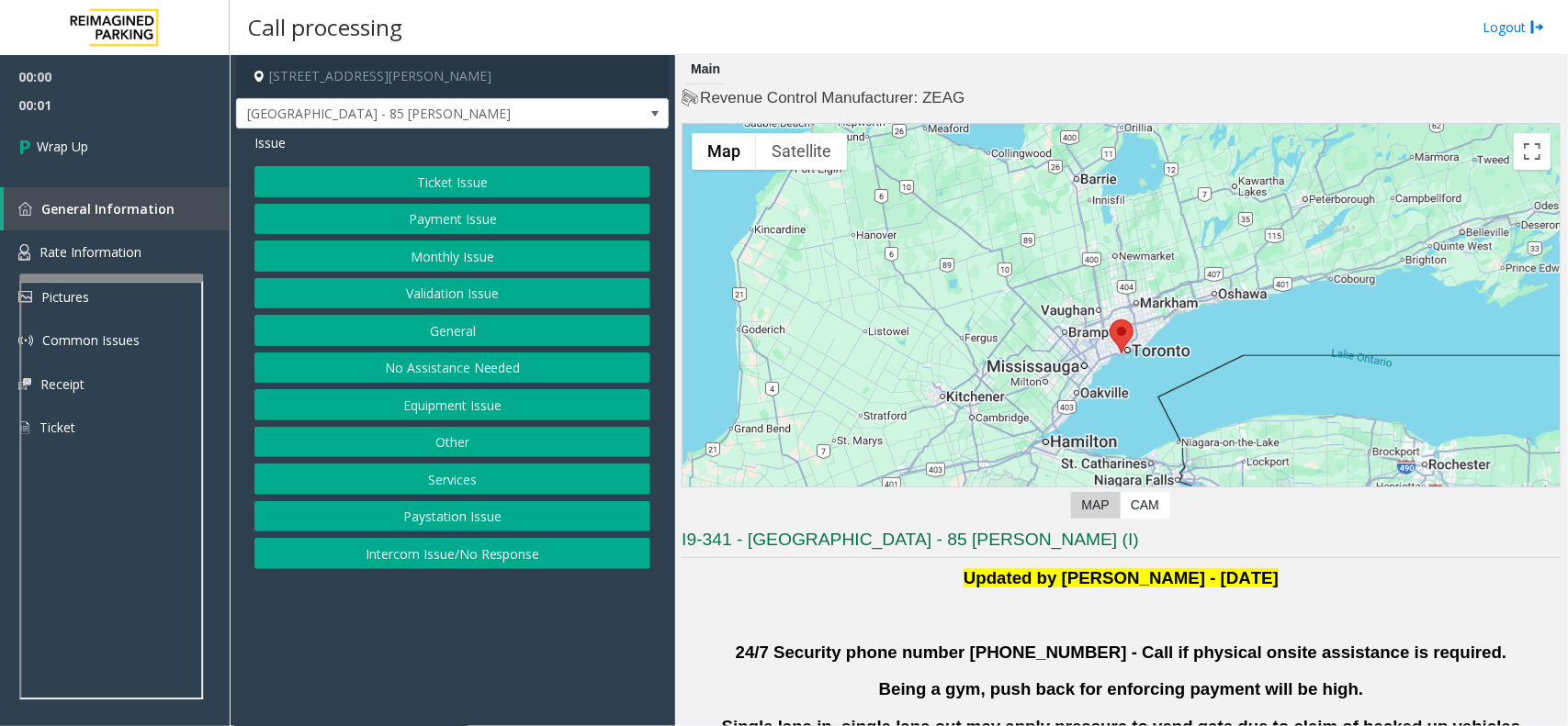
drag, startPoint x: 477, startPoint y: 551, endPoint x: 477, endPoint y: 507, distance: 44.0
click at [477, 551] on button "Intercom Issue/No Response" at bounding box center [453, 554] width 396 height 31
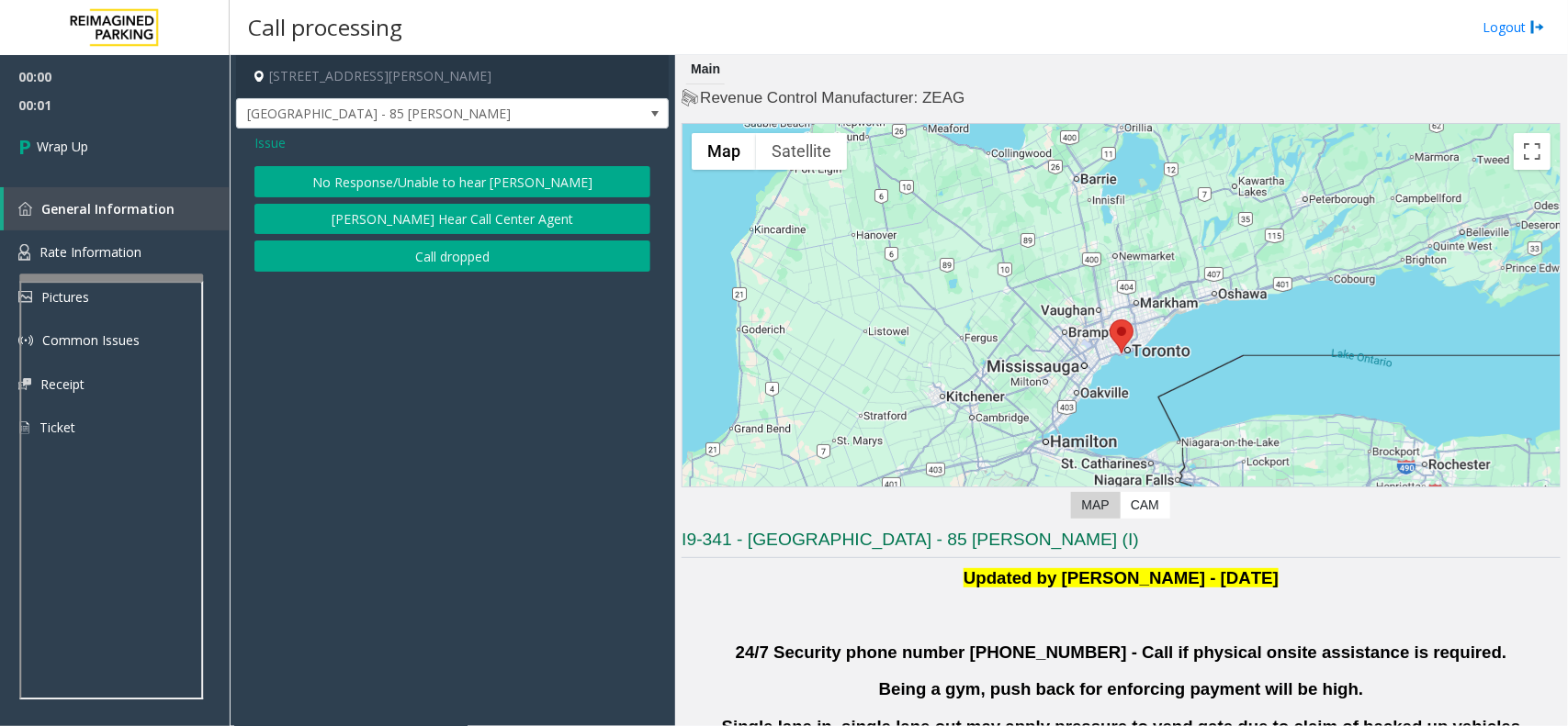
click at [442, 259] on button "Call dropped" at bounding box center [453, 256] width 396 height 31
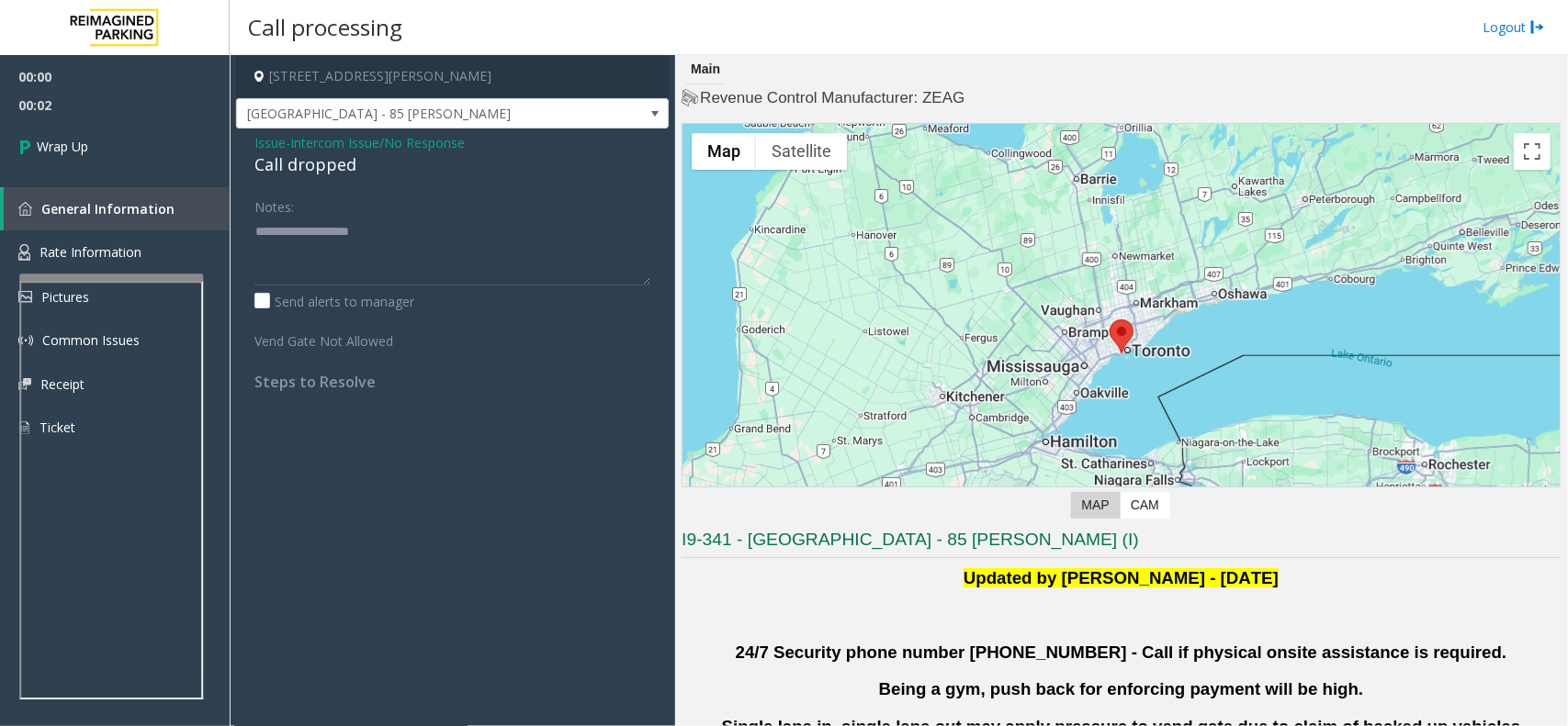
click at [301, 179] on div "Issue - Intercom Issue/No Response Call dropped Notes: Send alerts to manager V…" at bounding box center [452, 269] width 432 height 281
click at [290, 168] on div "Call dropped" at bounding box center [453, 164] width 396 height 25
type textarea "**********"
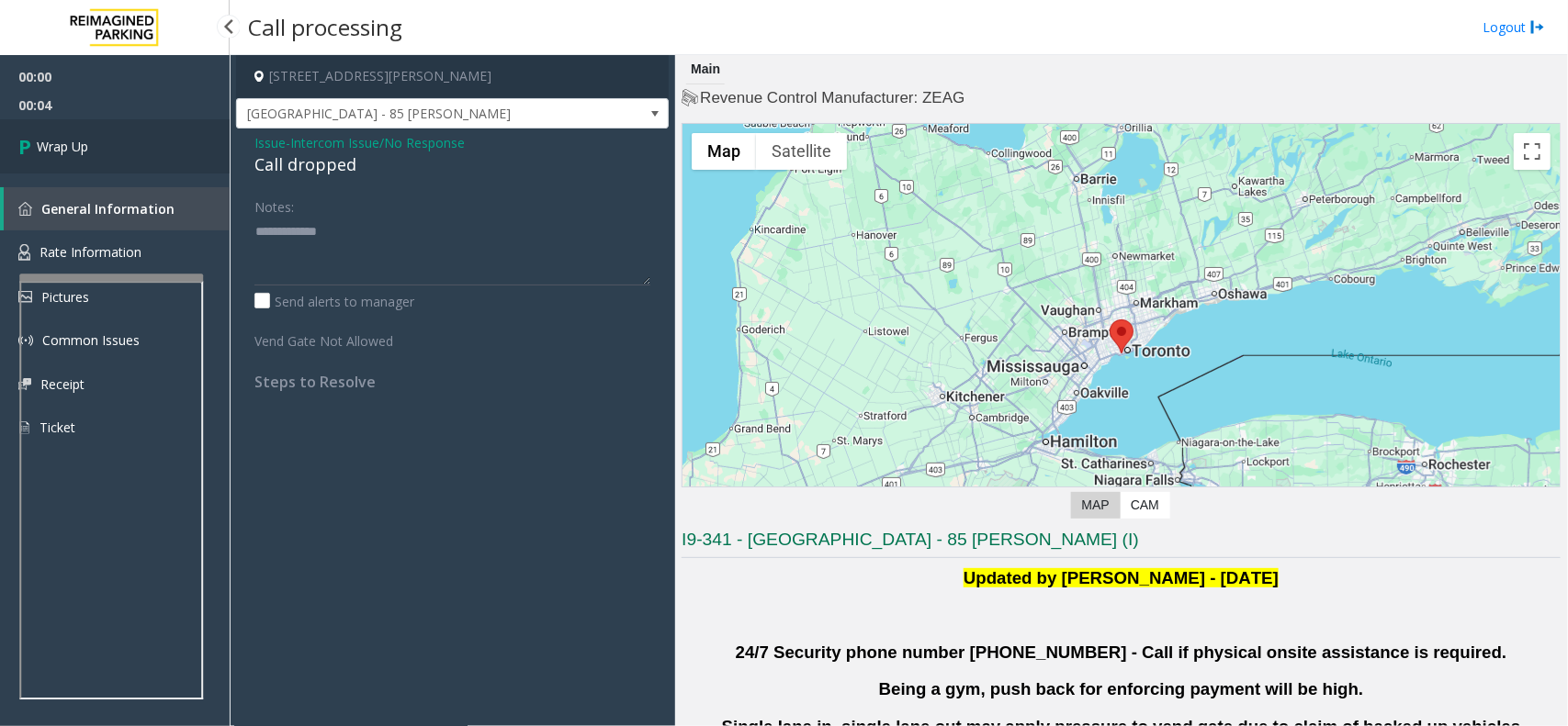
click at [158, 166] on link "Wrap Up" at bounding box center [114, 146] width 230 height 54
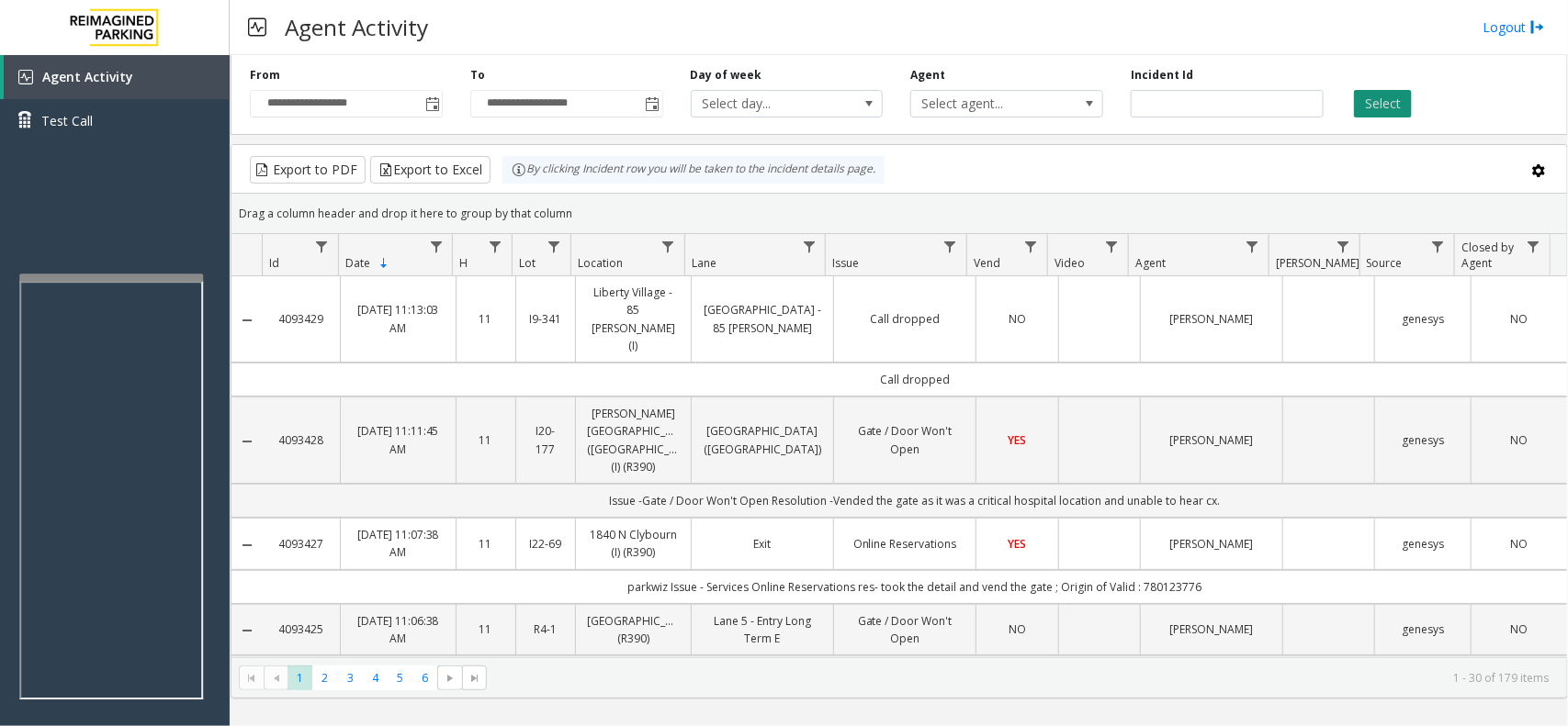
drag, startPoint x: 1412, startPoint y: 144, endPoint x: 1393, endPoint y: 92, distance: 55.4
click at [1410, 145] on kendo-grid "Export to PDF Export to Excel By clicking Incident row you will be taken to the…" at bounding box center [899, 421] width 1338 height 555
click at [1392, 90] on button "Select" at bounding box center [1383, 104] width 58 height 28
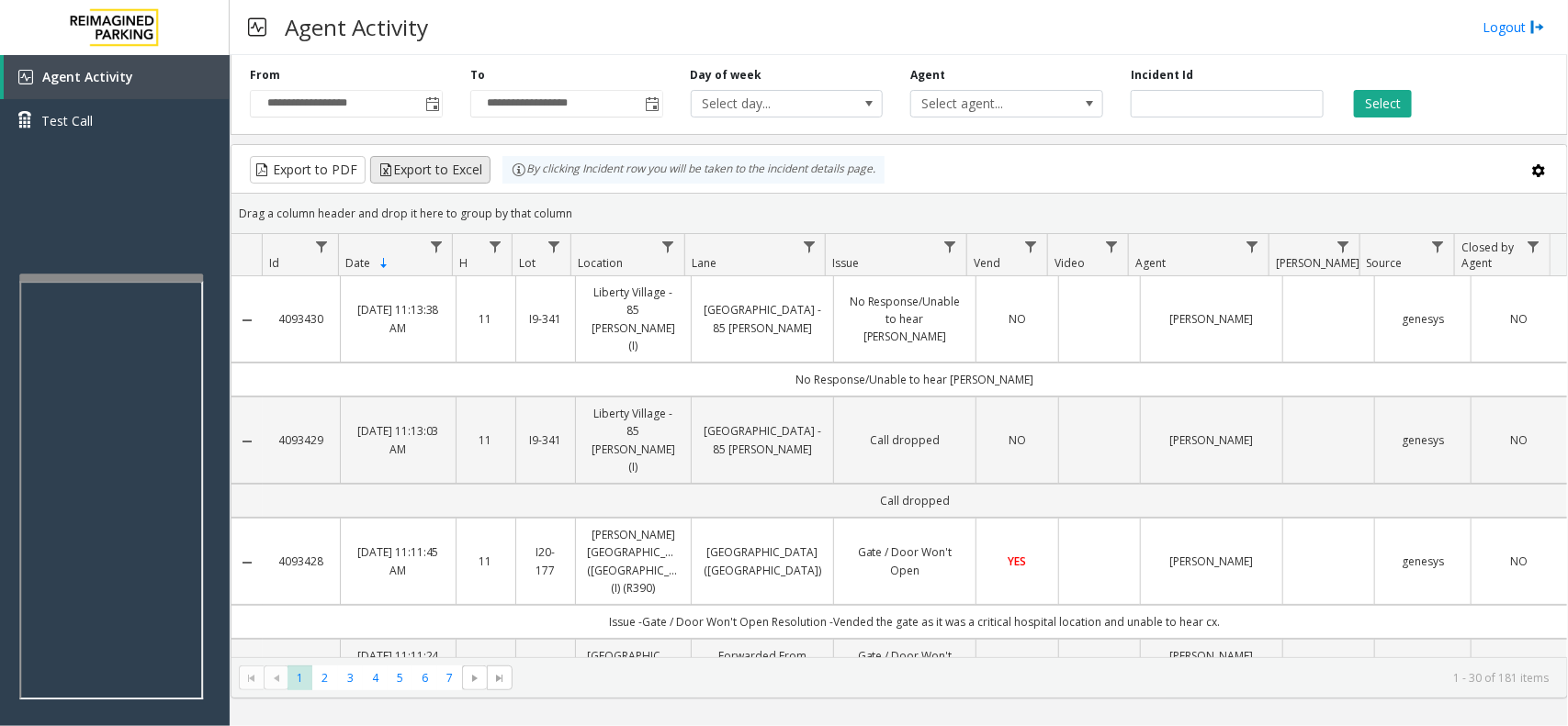
drag, startPoint x: 574, startPoint y: 220, endPoint x: 430, endPoint y: 172, distance: 151.8
click at [430, 172] on kendo-grid "Export to PDF Export to Excel By clicking Incident row you will be taken to the…" at bounding box center [899, 421] width 1338 height 555
click at [594, 211] on div "Drag a column header and drop it here to group by that column" at bounding box center [899, 213] width 1336 height 32
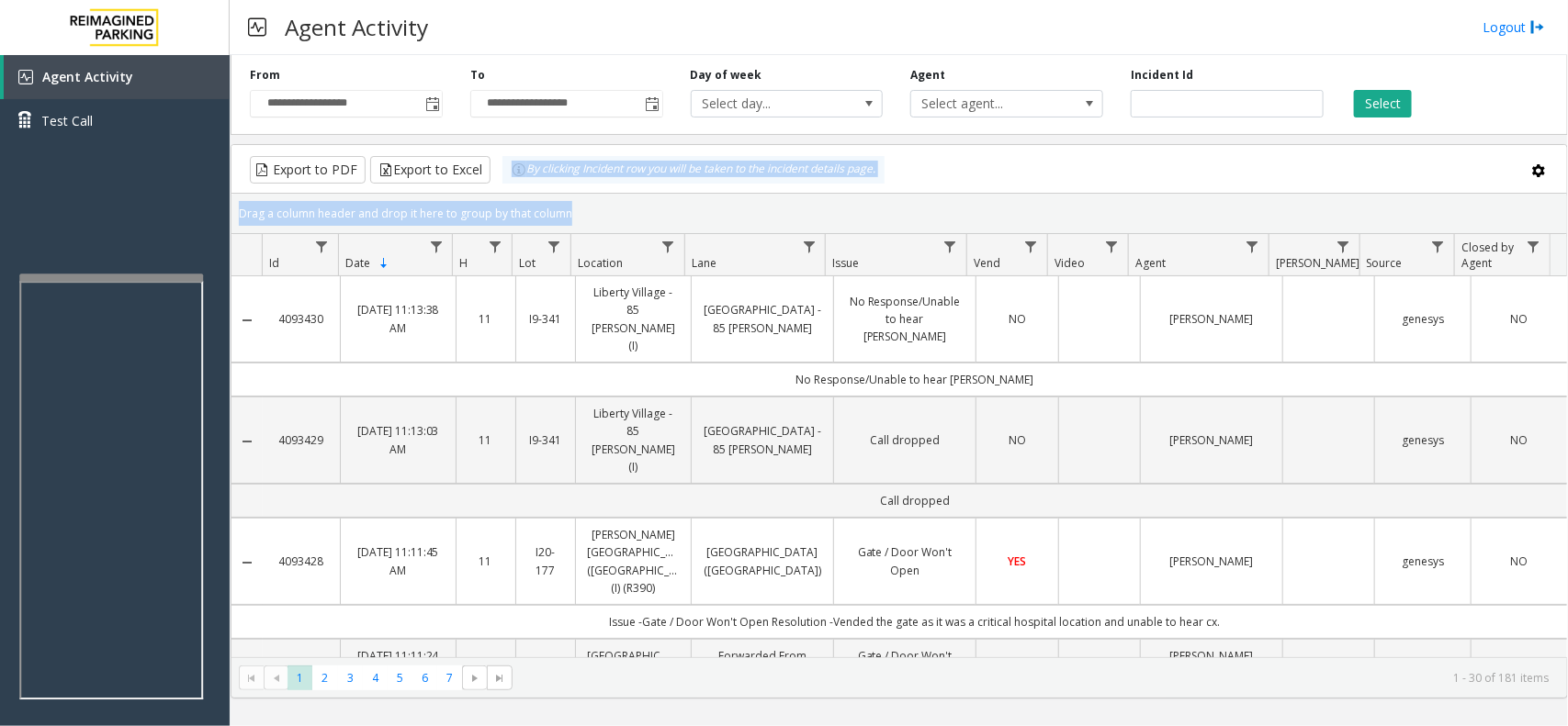
drag, startPoint x: 593, startPoint y: 211, endPoint x: 502, endPoint y: 177, distance: 97.1
click at [502, 177] on kendo-grid "Export to PDF Export to Excel By clicking Incident row you will be taken to the…" at bounding box center [899, 421] width 1338 height 555
click at [594, 205] on div "Drag a column header and drop it here to group by that column" at bounding box center [899, 213] width 1336 height 32
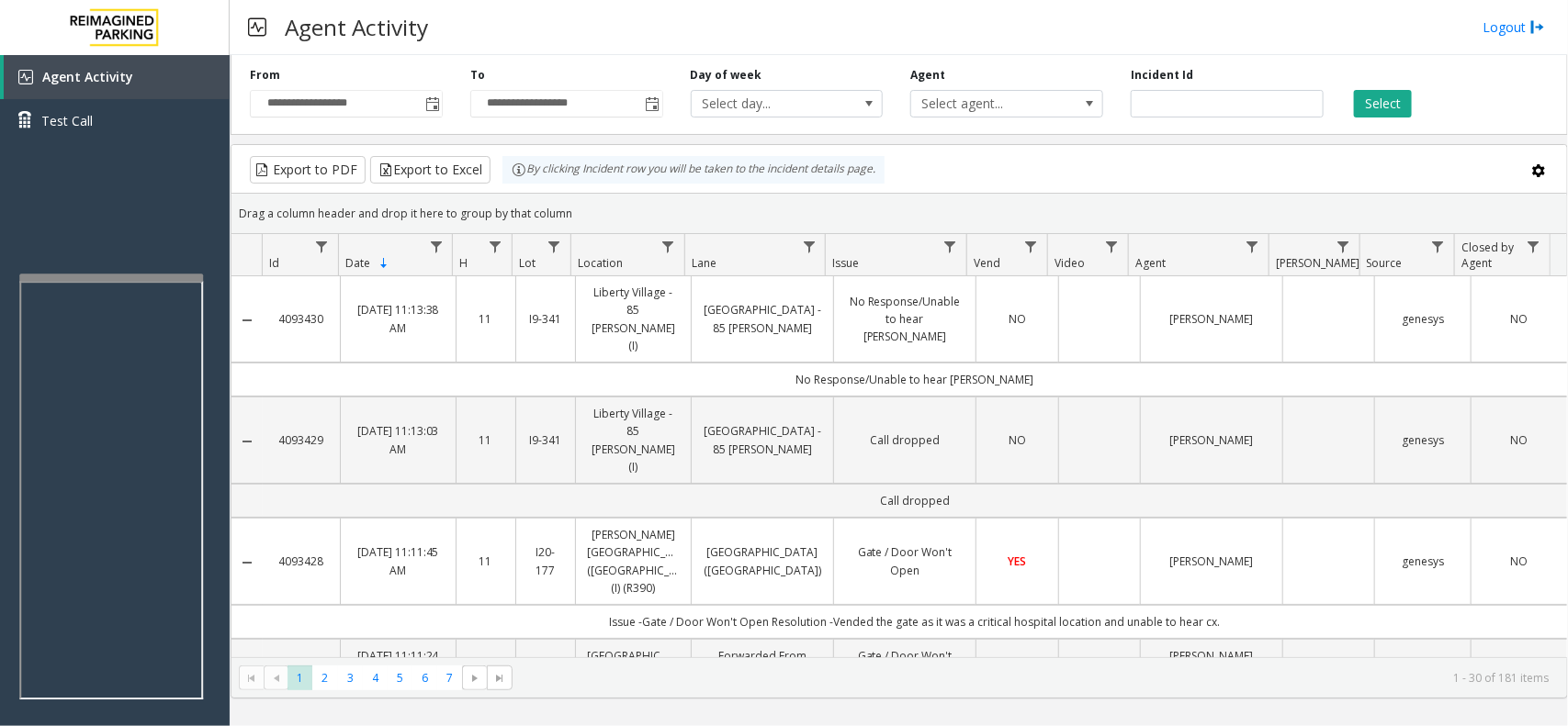
drag, startPoint x: 594, startPoint y: 211, endPoint x: 508, endPoint y: 185, distance: 89.8
click at [508, 185] on kendo-grid "Export to PDF Export to Excel By clicking Incident row you will be taken to the…" at bounding box center [899, 421] width 1338 height 555
click at [603, 226] on div "Drag a column header and drop it here to group by that column" at bounding box center [899, 213] width 1336 height 32
drag, startPoint x: 597, startPoint y: 217, endPoint x: 511, endPoint y: 171, distance: 97.5
click at [511, 171] on kendo-grid "Export to PDF Export to Excel By clicking Incident row you will be taken to the…" at bounding box center [899, 421] width 1338 height 555
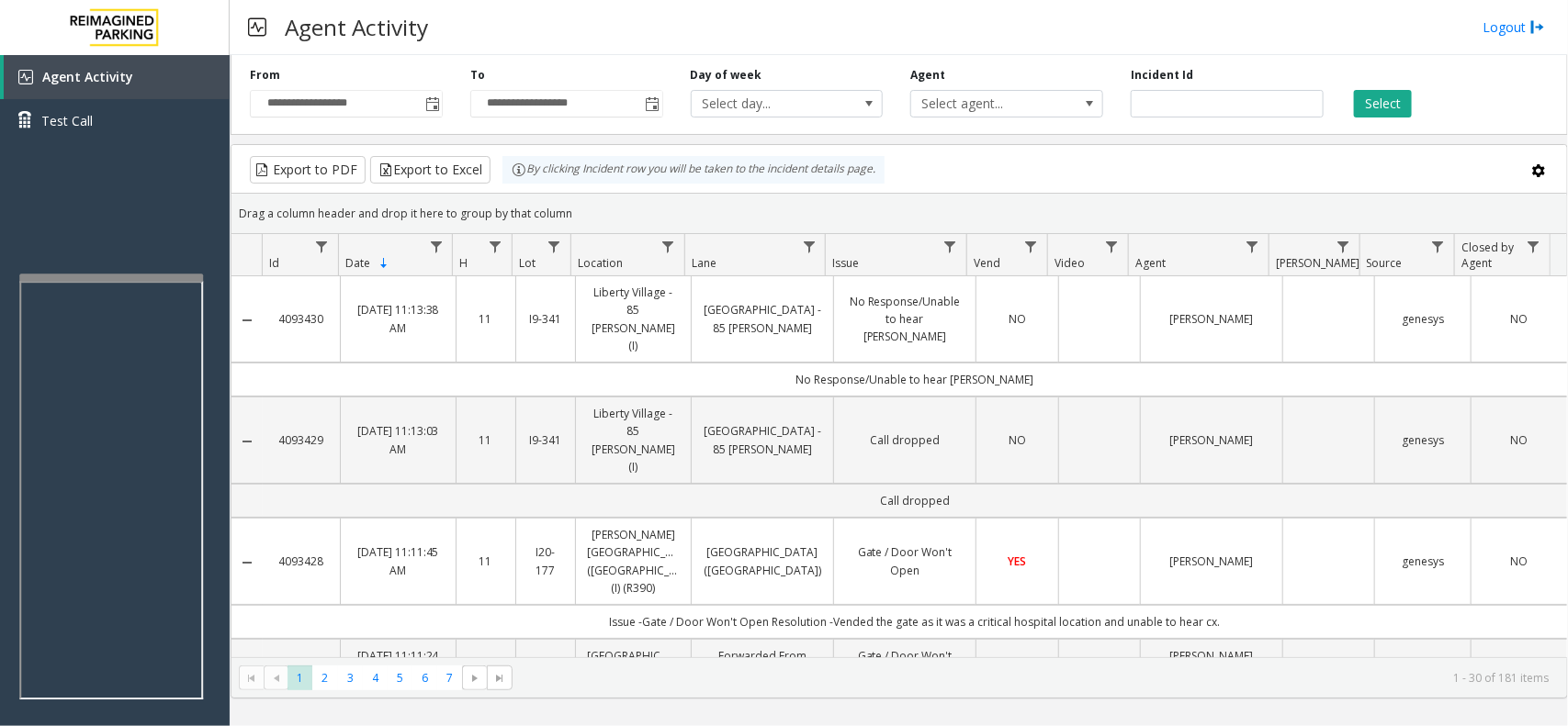
click at [560, 189] on kendo-grid-toolbar "Export to PDF Export to Excel By clicking Incident row you will be taken to the…" at bounding box center [899, 169] width 1336 height 49
drag, startPoint x: 576, startPoint y: 207, endPoint x: 512, endPoint y: 181, distance: 69.1
click at [512, 181] on kendo-grid "Export to PDF Export to Excel By clicking Incident row you will be taken to the…" at bounding box center [899, 421] width 1338 height 555
click at [584, 206] on div "Drag a column header and drop it here to group by that column" at bounding box center [899, 213] width 1336 height 32
drag, startPoint x: 585, startPoint y: 211, endPoint x: 483, endPoint y: 188, distance: 104.6
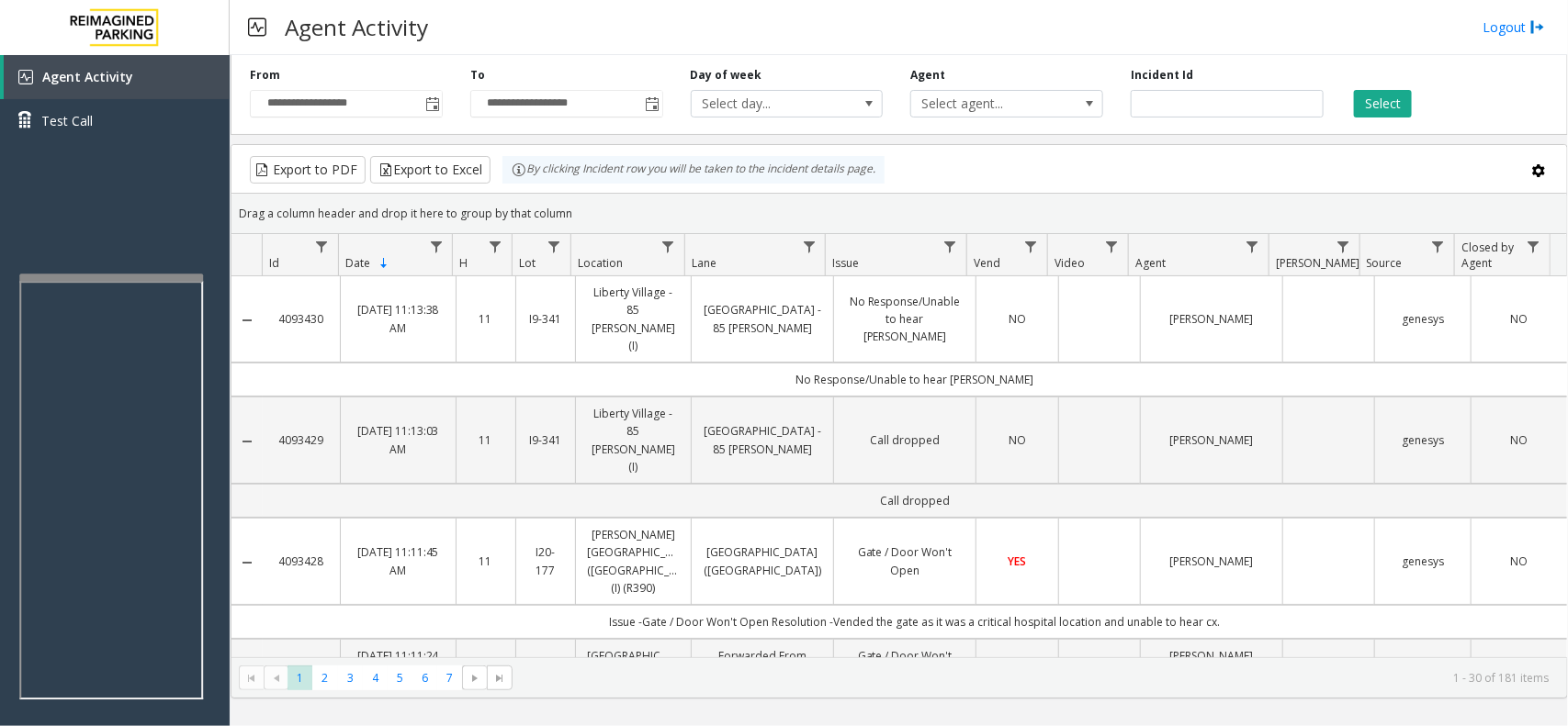
click at [483, 188] on kendo-grid "Export to PDF Export to Excel By clicking Incident row you will be taken to the…" at bounding box center [899, 421] width 1338 height 555
click at [579, 213] on div "Drag a column header and drop it here to group by that column" at bounding box center [899, 213] width 1336 height 32
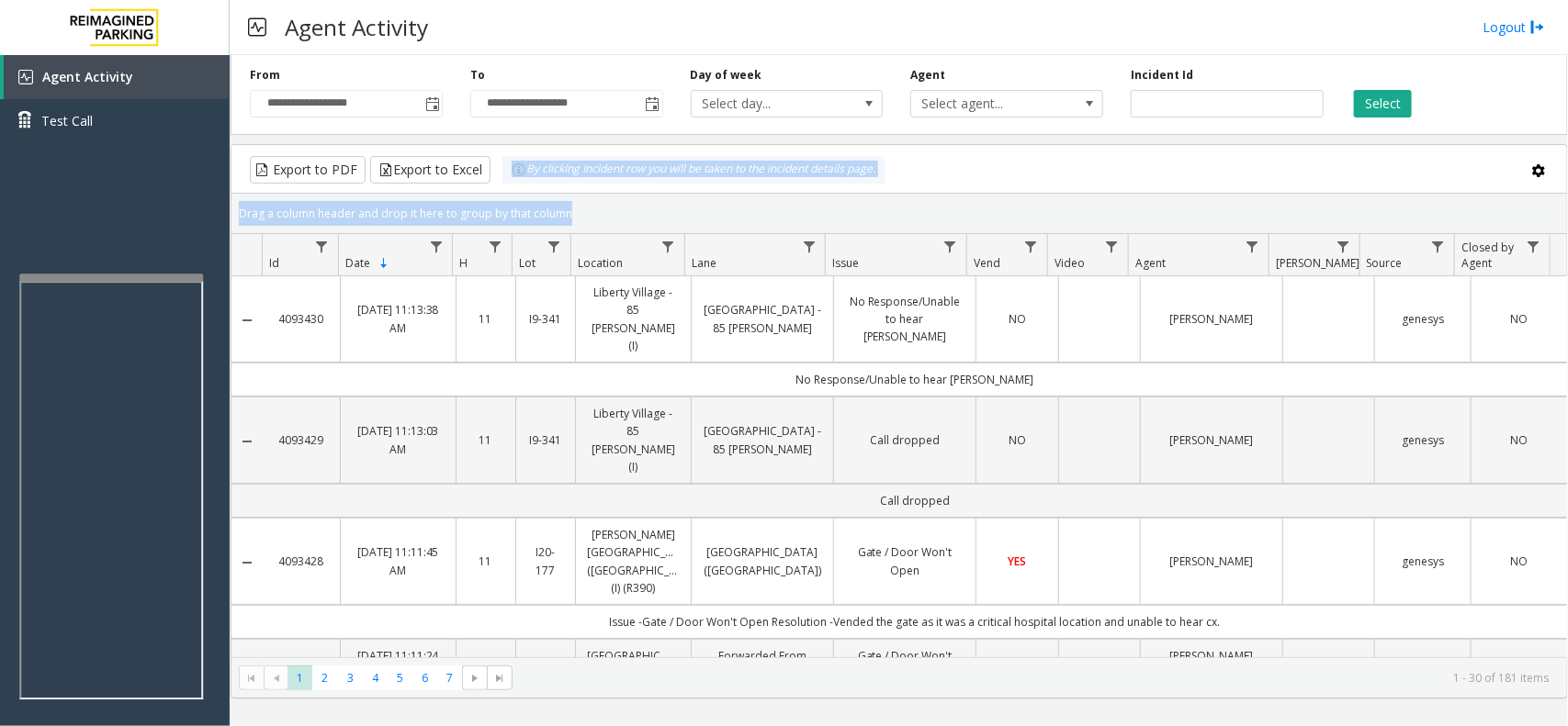
drag, startPoint x: 579, startPoint y: 213, endPoint x: 515, endPoint y: 193, distance: 67.1
click at [515, 193] on kendo-grid "Export to PDF Export to Excel By clicking Incident row you will be taken to the…" at bounding box center [899, 421] width 1338 height 555
click at [597, 200] on div "Drag a column header and drop it here to group by that column" at bounding box center [899, 213] width 1336 height 32
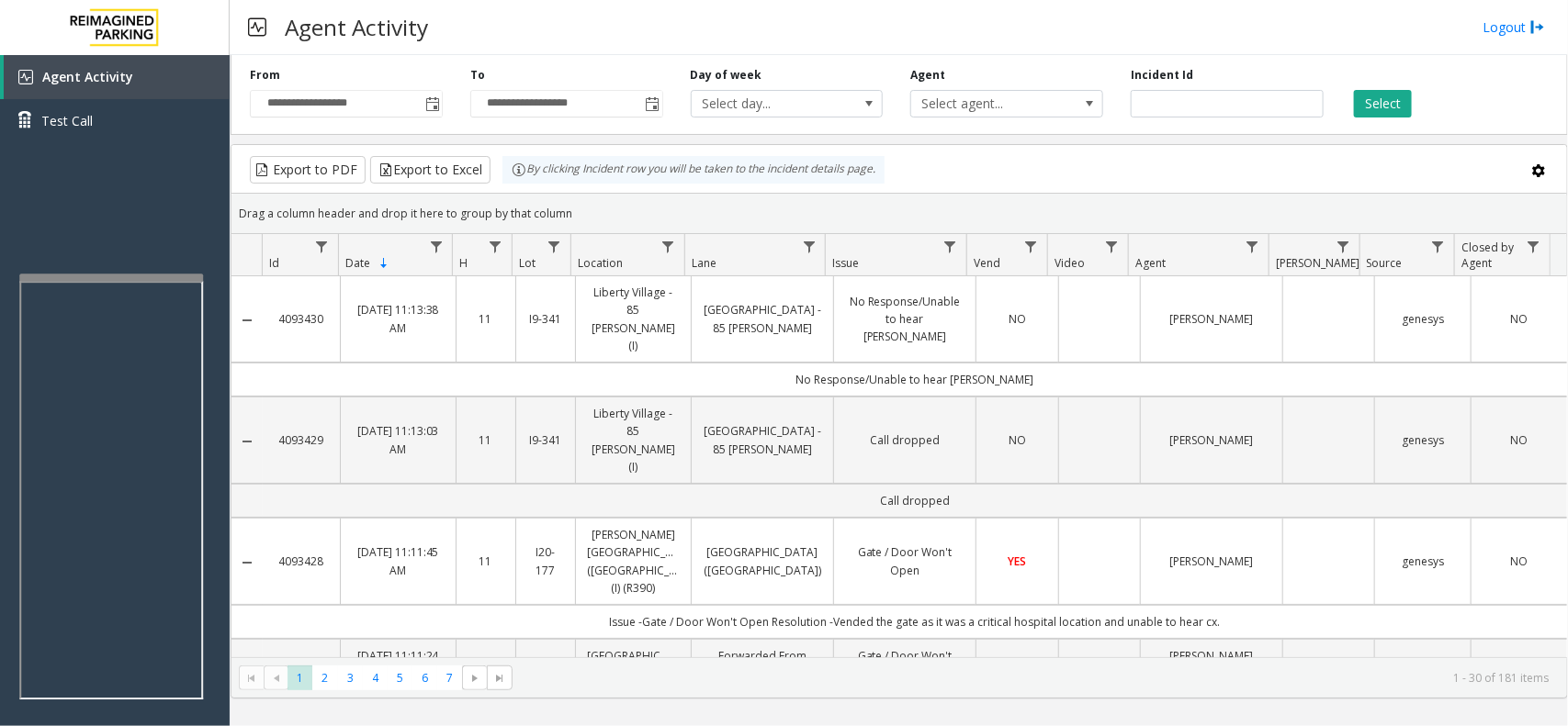
drag, startPoint x: 584, startPoint y: 214, endPoint x: 510, endPoint y: 180, distance: 81.4
click at [510, 180] on kendo-grid "Export to PDF Export to Excel By clicking Incident row you will be taken to the…" at bounding box center [899, 421] width 1338 height 555
click at [576, 211] on div "Drag a column header and drop it here to group by that column" at bounding box center [899, 213] width 1336 height 32
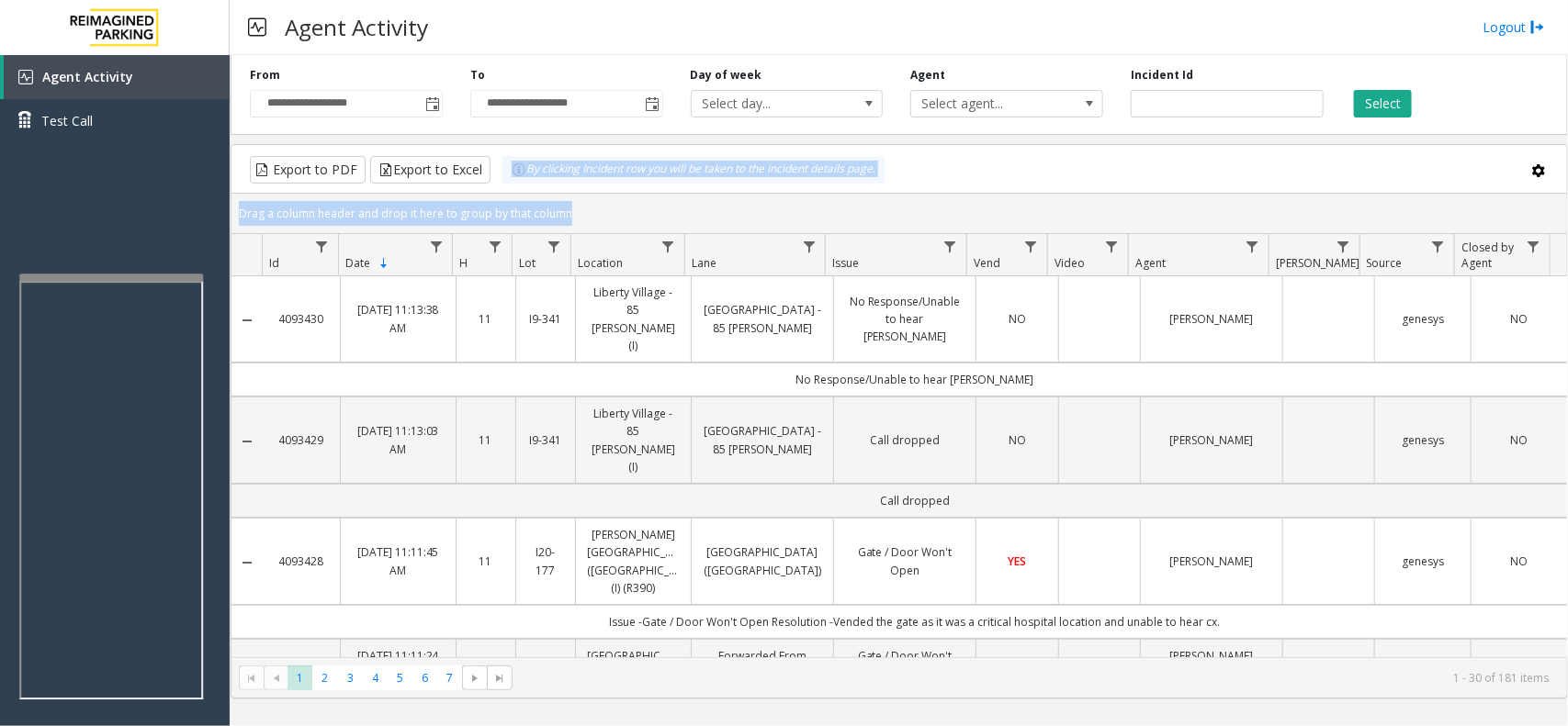
drag, startPoint x: 576, startPoint y: 211, endPoint x: 510, endPoint y: 189, distance: 69.6
click at [510, 189] on kendo-grid "Export to PDF Export to Excel By clicking Incident row you will be taken to the…" at bounding box center [899, 421] width 1338 height 555
click at [574, 199] on div "Drag a column header and drop it here to group by that column" at bounding box center [899, 213] width 1336 height 32
drag, startPoint x: 574, startPoint y: 208, endPoint x: 496, endPoint y: 179, distance: 83.2
click at [496, 179] on kendo-grid "Export to PDF Export to Excel By clicking Incident row you will be taken to the…" at bounding box center [899, 421] width 1338 height 555
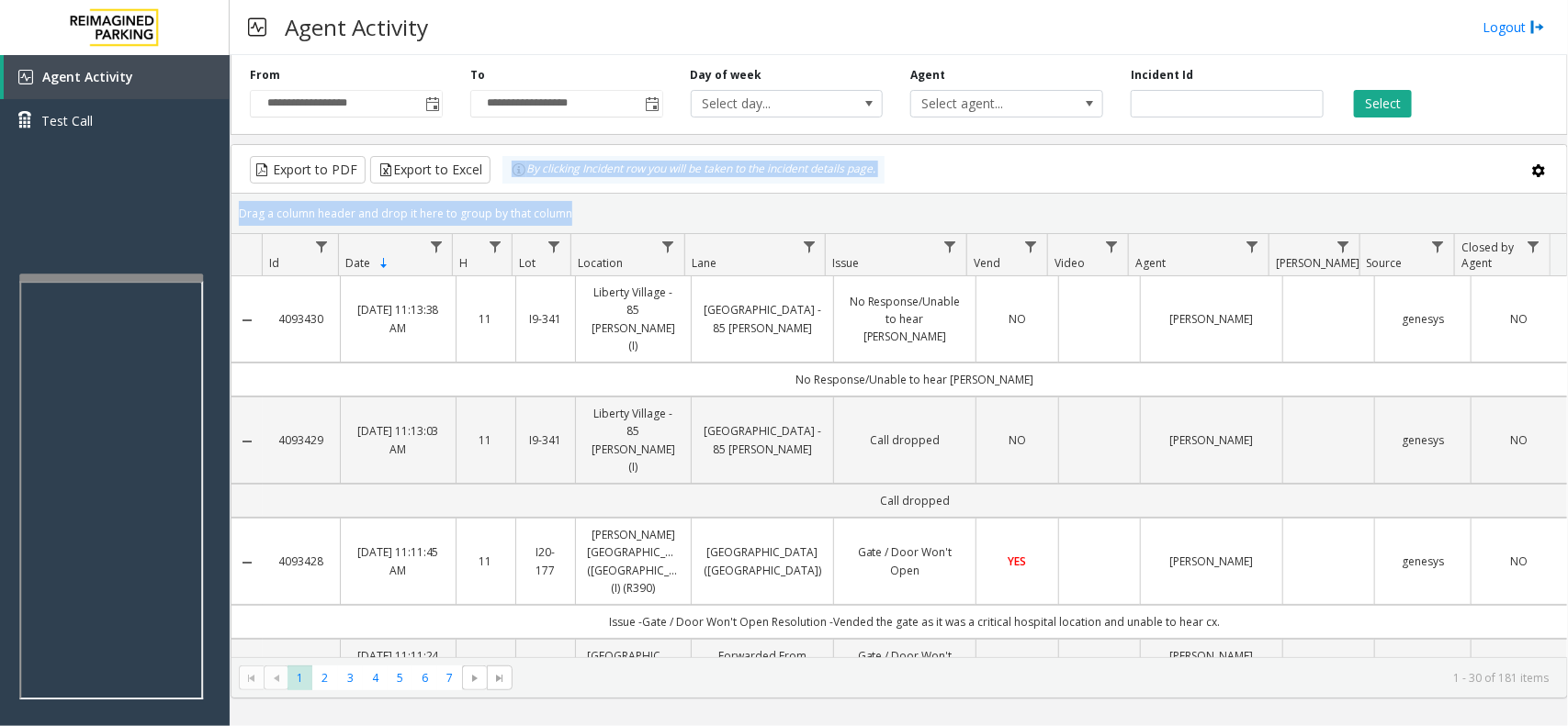
click at [616, 203] on div "Drag a column header and drop it here to group by that column" at bounding box center [899, 213] width 1336 height 32
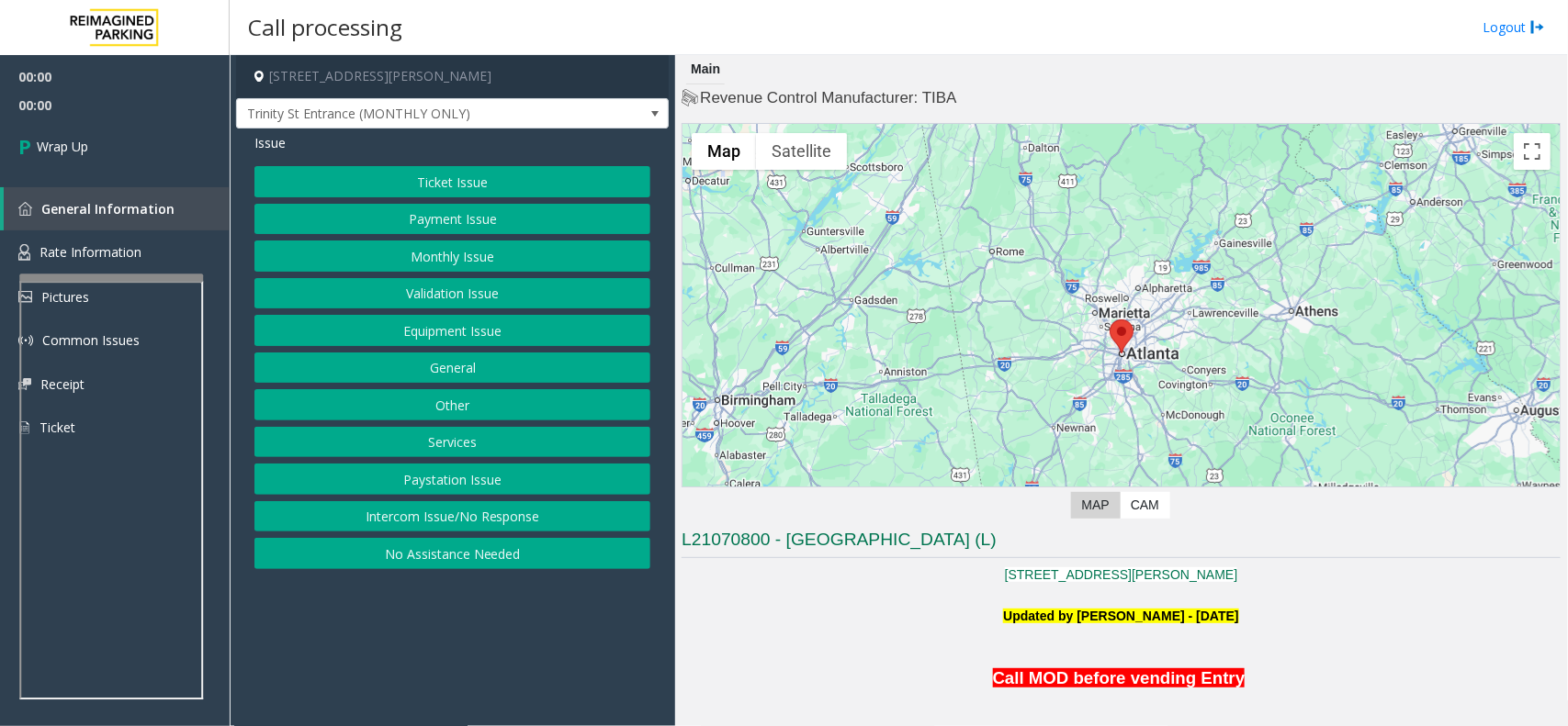
click at [442, 519] on button "Intercom Issue/No Response" at bounding box center [453, 517] width 396 height 31
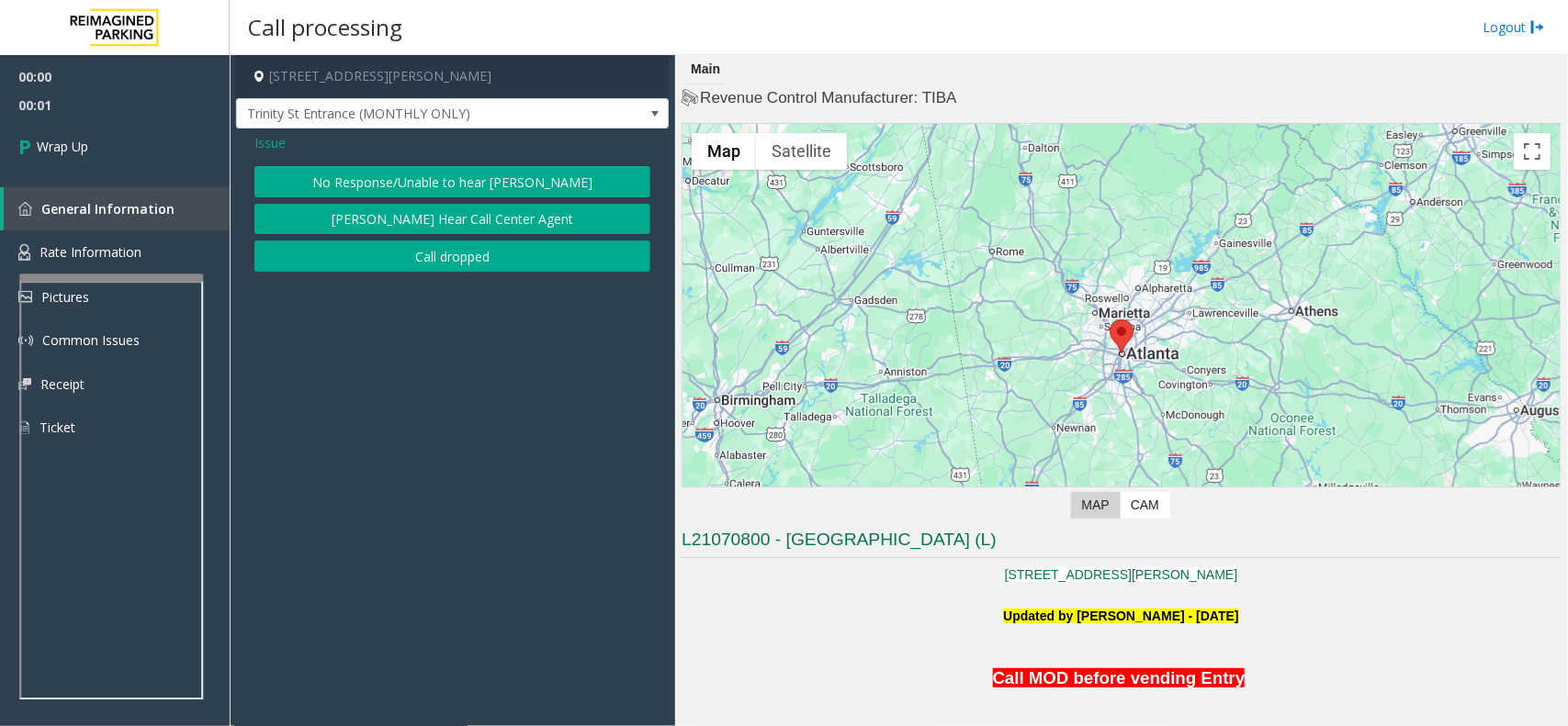
click at [436, 248] on button "Call dropped" at bounding box center [453, 256] width 396 height 31
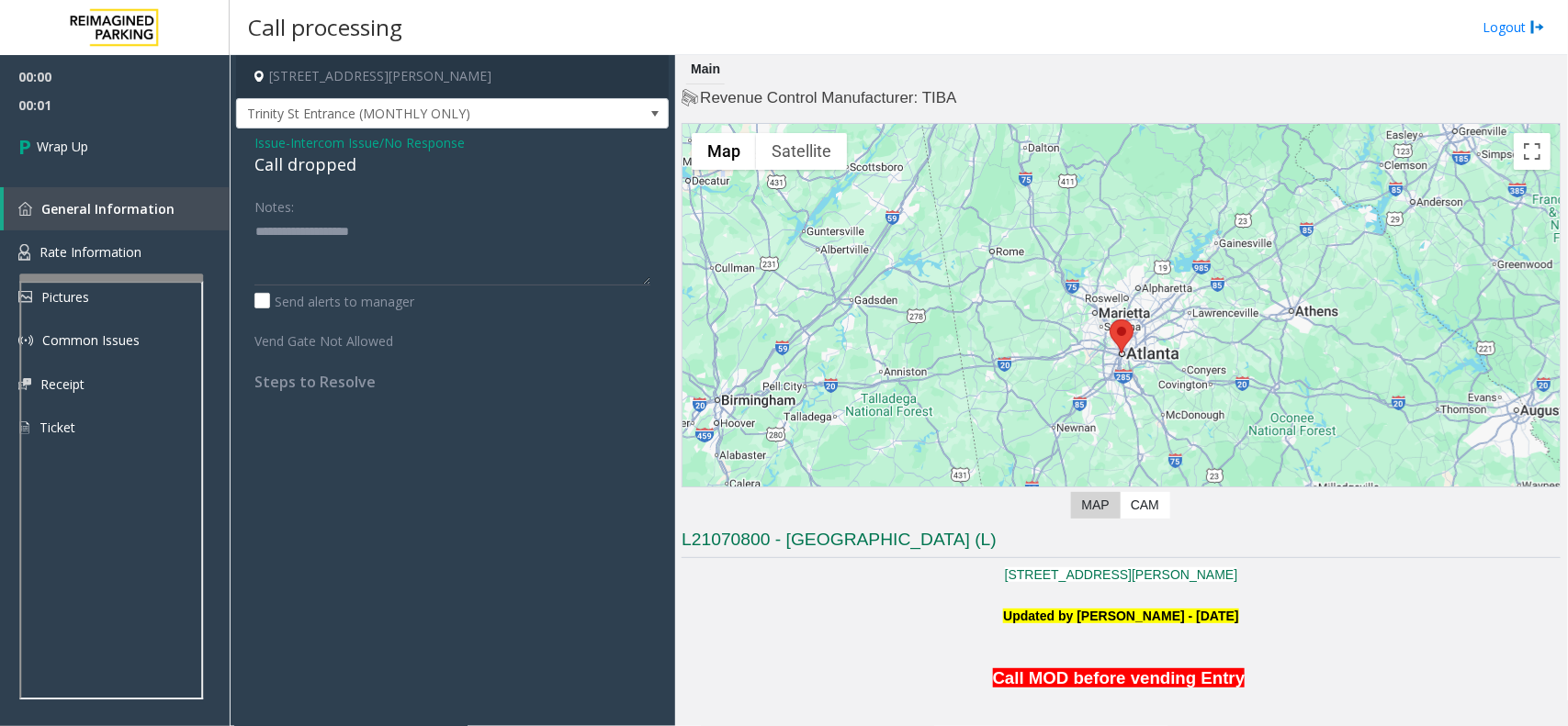
click at [303, 152] on div "Call dropped" at bounding box center [453, 164] width 396 height 25
click at [297, 165] on div "Call dropped" at bounding box center [453, 164] width 396 height 25
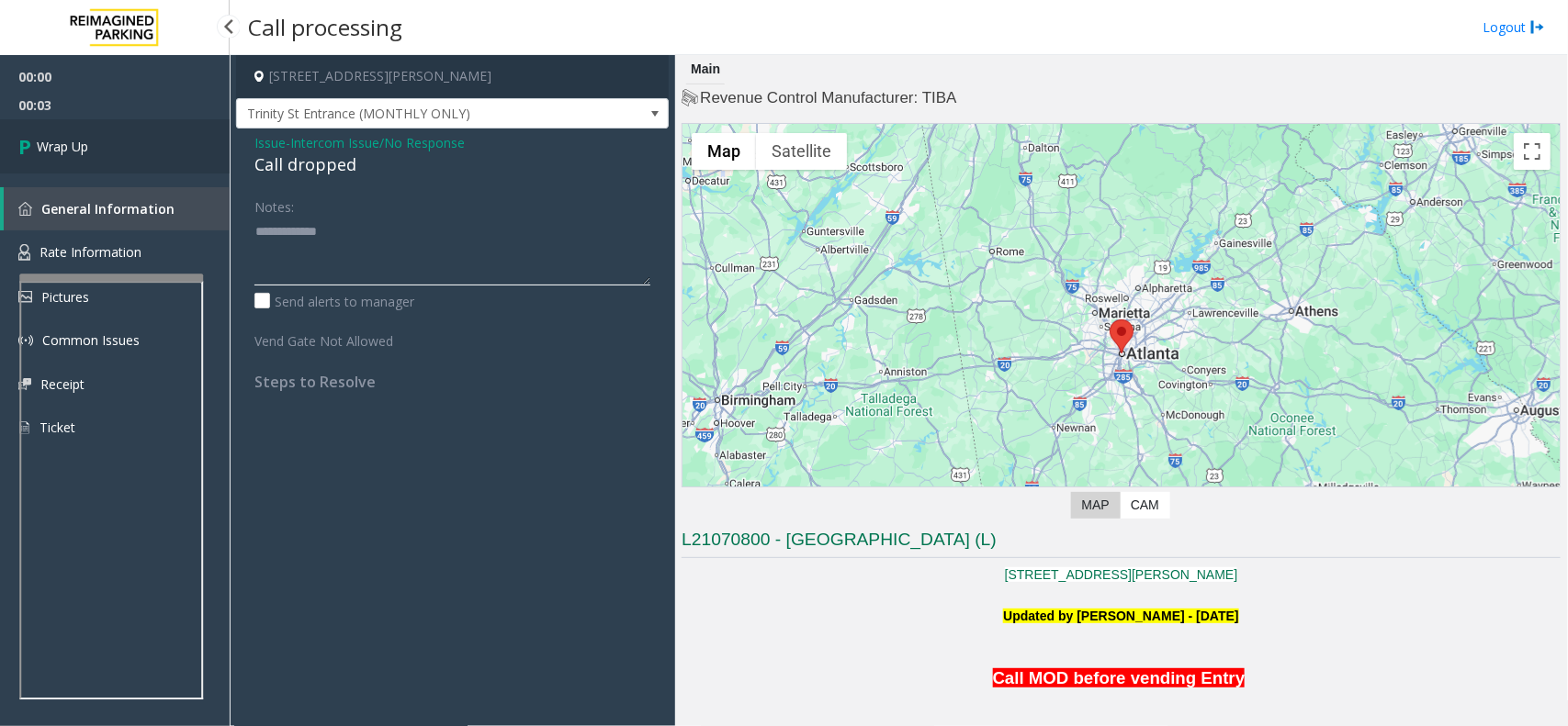
type textarea "**********"
click at [166, 153] on link "Wrap Up" at bounding box center [114, 146] width 230 height 54
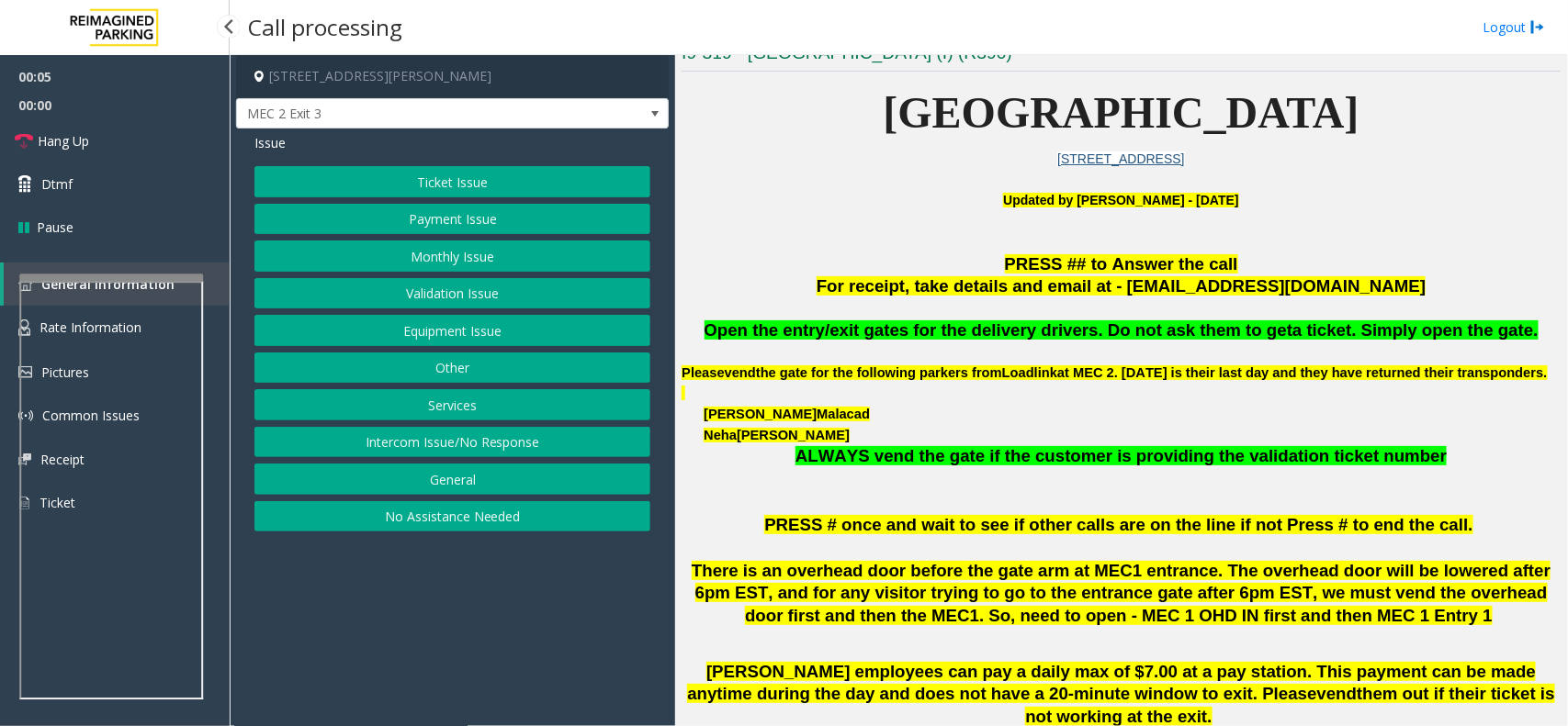
scroll to position [574, 0]
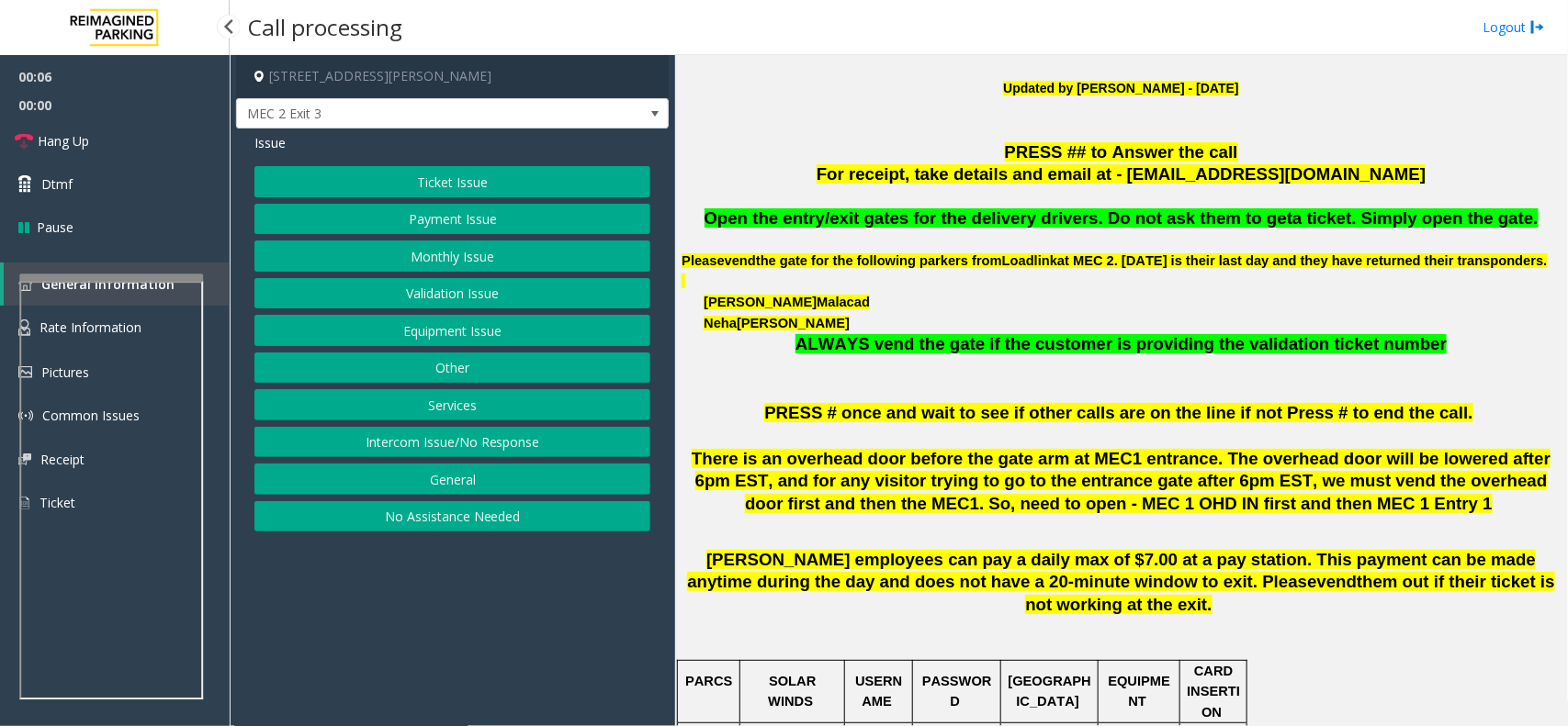
click at [493, 160] on div "Issue Ticket Issue Payment Issue Monthly Issue Validation Issue Equipment Issue…" at bounding box center [452, 335] width 432 height 413
click at [493, 177] on button "Ticket Issue" at bounding box center [453, 182] width 396 height 31
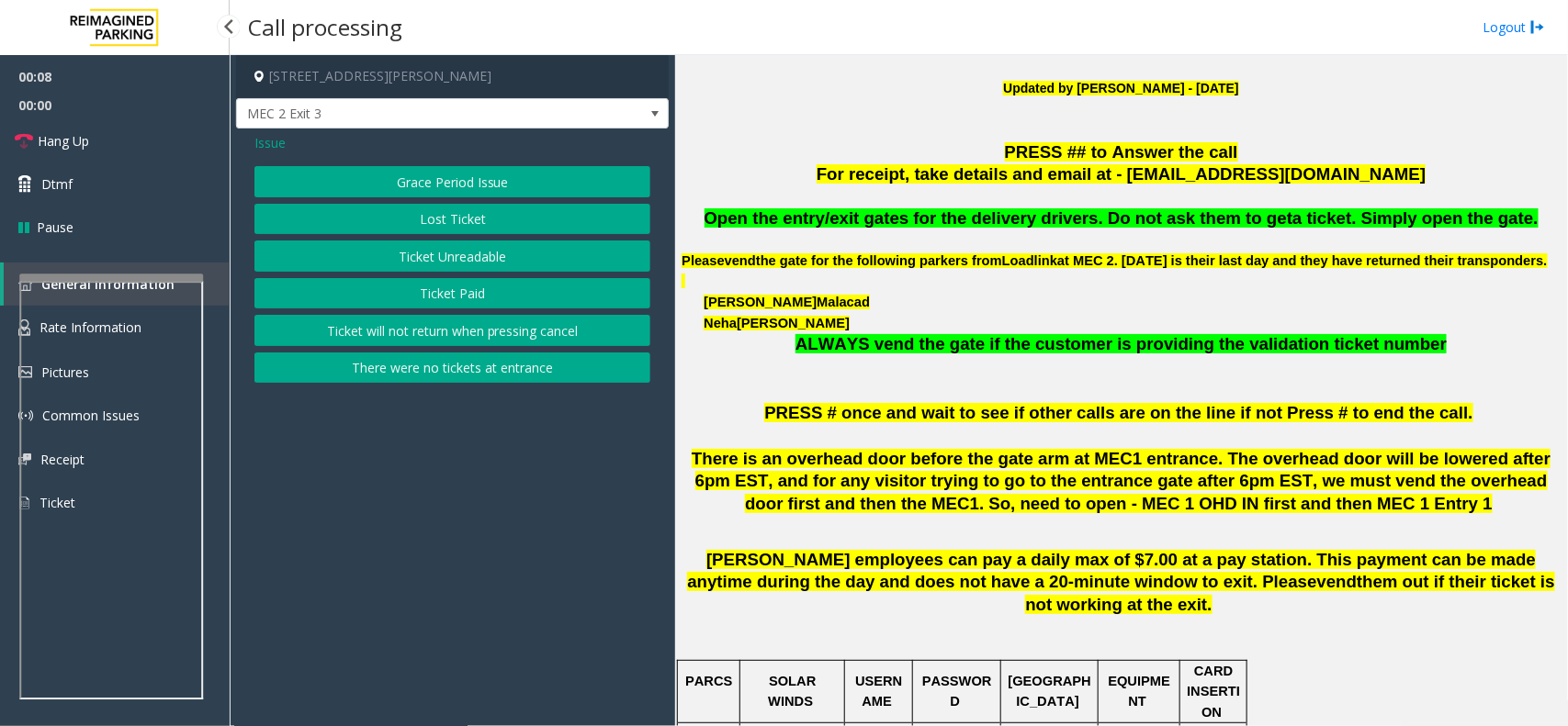
click at [454, 373] on button "There were no tickets at entrance" at bounding box center [453, 369] width 396 height 31
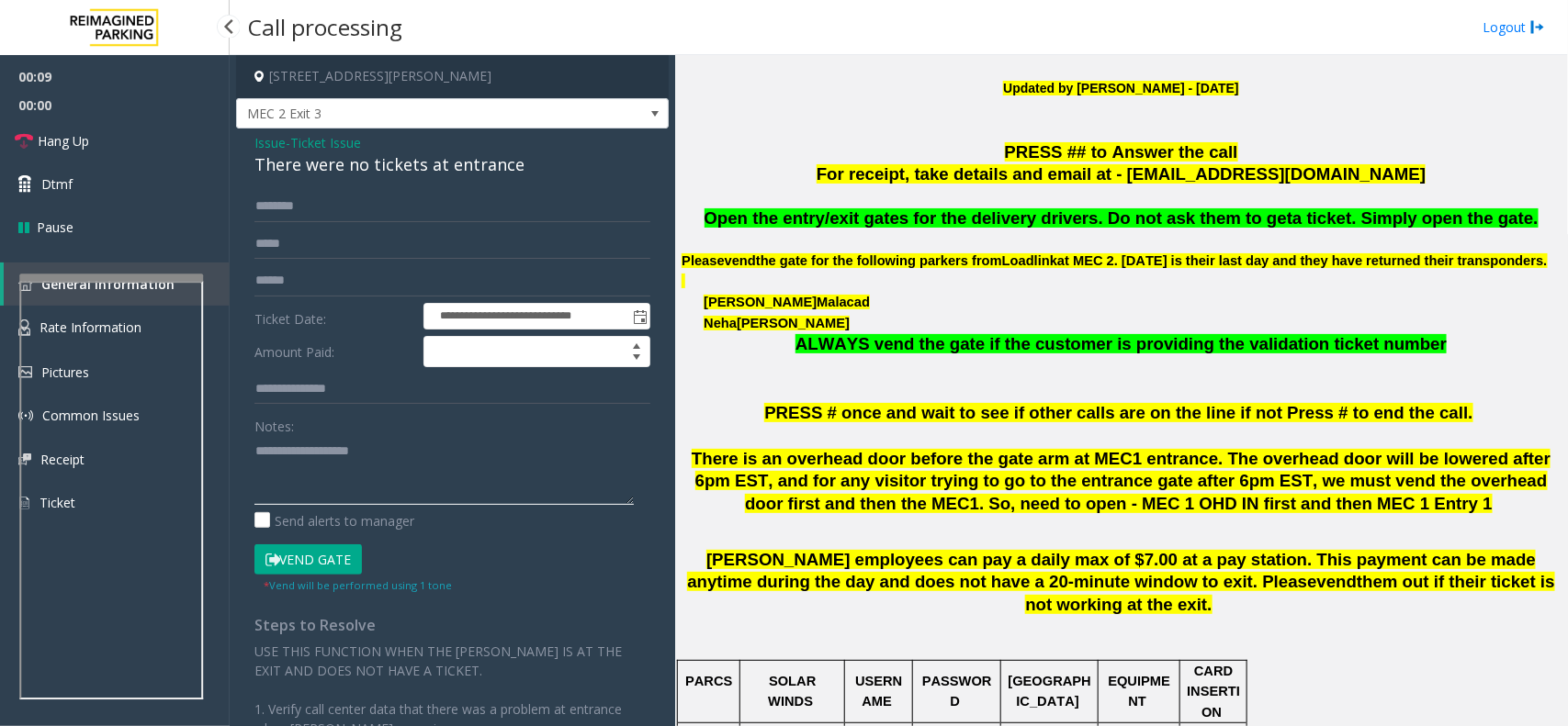
click at [410, 442] on textarea at bounding box center [444, 470] width 380 height 69
click at [471, 180] on div "**********" at bounding box center [452, 529] width 432 height 801
click at [474, 177] on div "There were no tickets at entrance" at bounding box center [453, 164] width 396 height 25
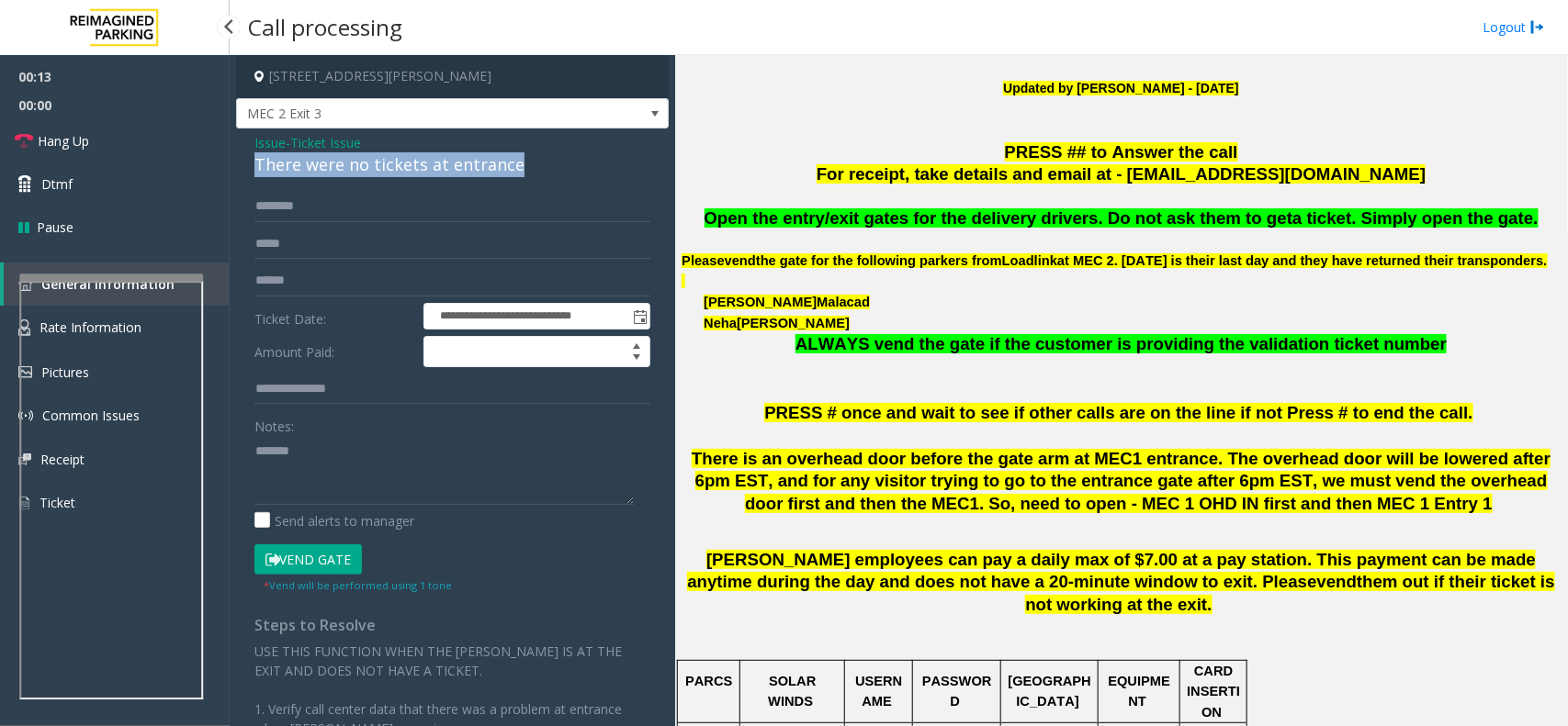
click at [474, 177] on div "There were no tickets at entrance" at bounding box center [453, 164] width 396 height 25
click at [466, 457] on textarea at bounding box center [444, 470] width 380 height 69
paste textarea "**********"
click at [442, 166] on div "There were no tickets at entrance" at bounding box center [453, 164] width 396 height 25
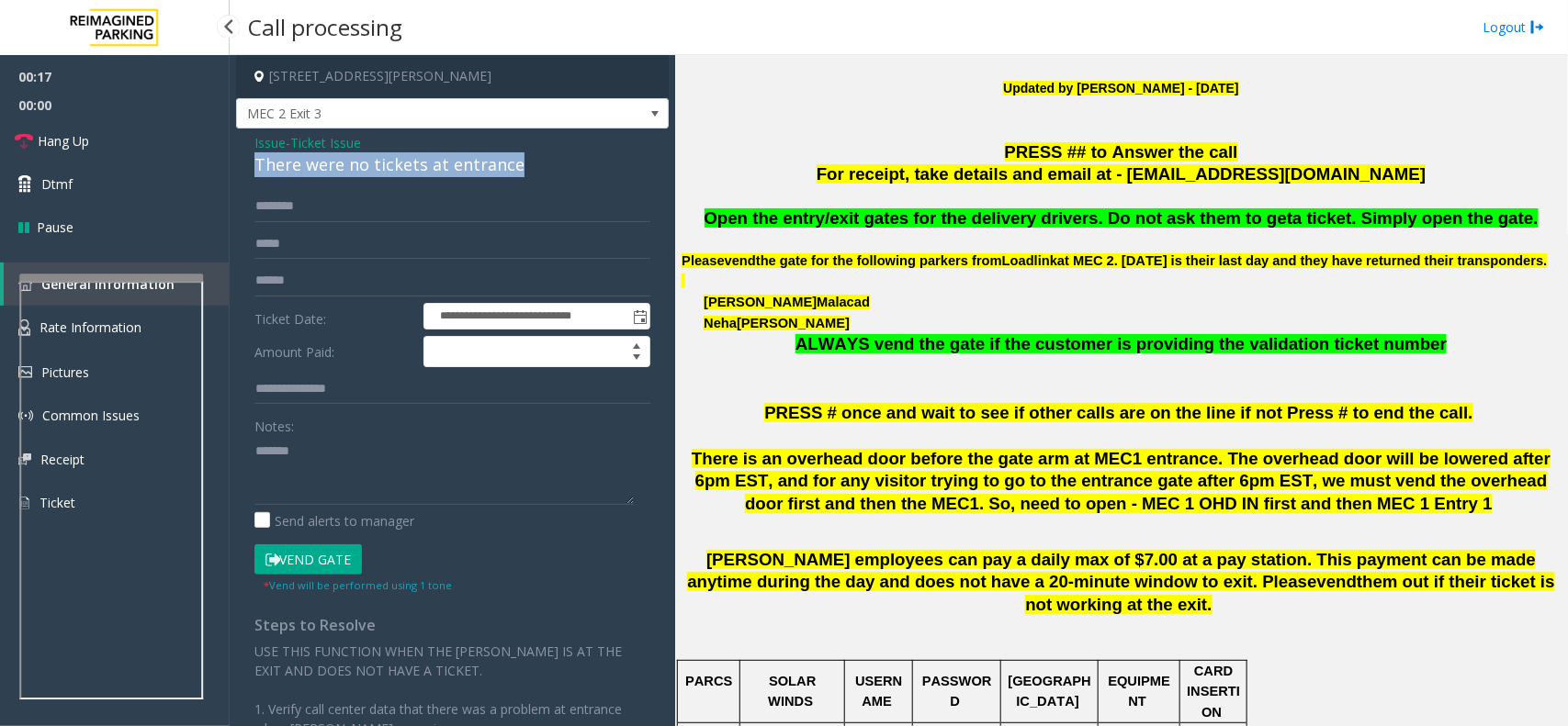
click at [442, 166] on div "There were no tickets at entrance" at bounding box center [453, 164] width 396 height 25
copy div "There were no tickets at entrance"
paste textarea "**********"
click at [400, 460] on textarea at bounding box center [444, 470] width 380 height 69
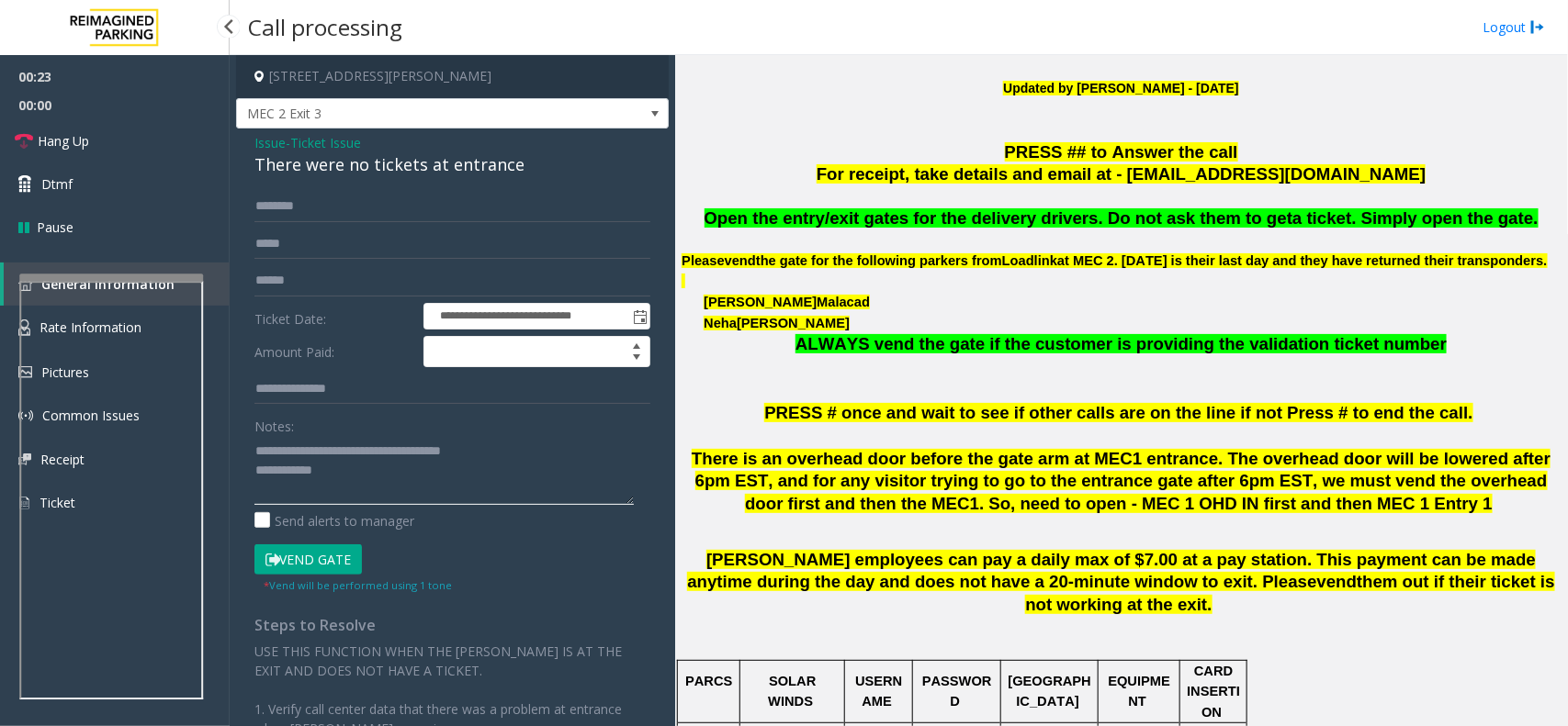
type textarea "**********"
click at [359, 205] on input "text" at bounding box center [453, 206] width 396 height 31
click at [360, 471] on textarea at bounding box center [444, 470] width 380 height 69
click at [303, 217] on input "********" at bounding box center [453, 206] width 396 height 31
type input "******"
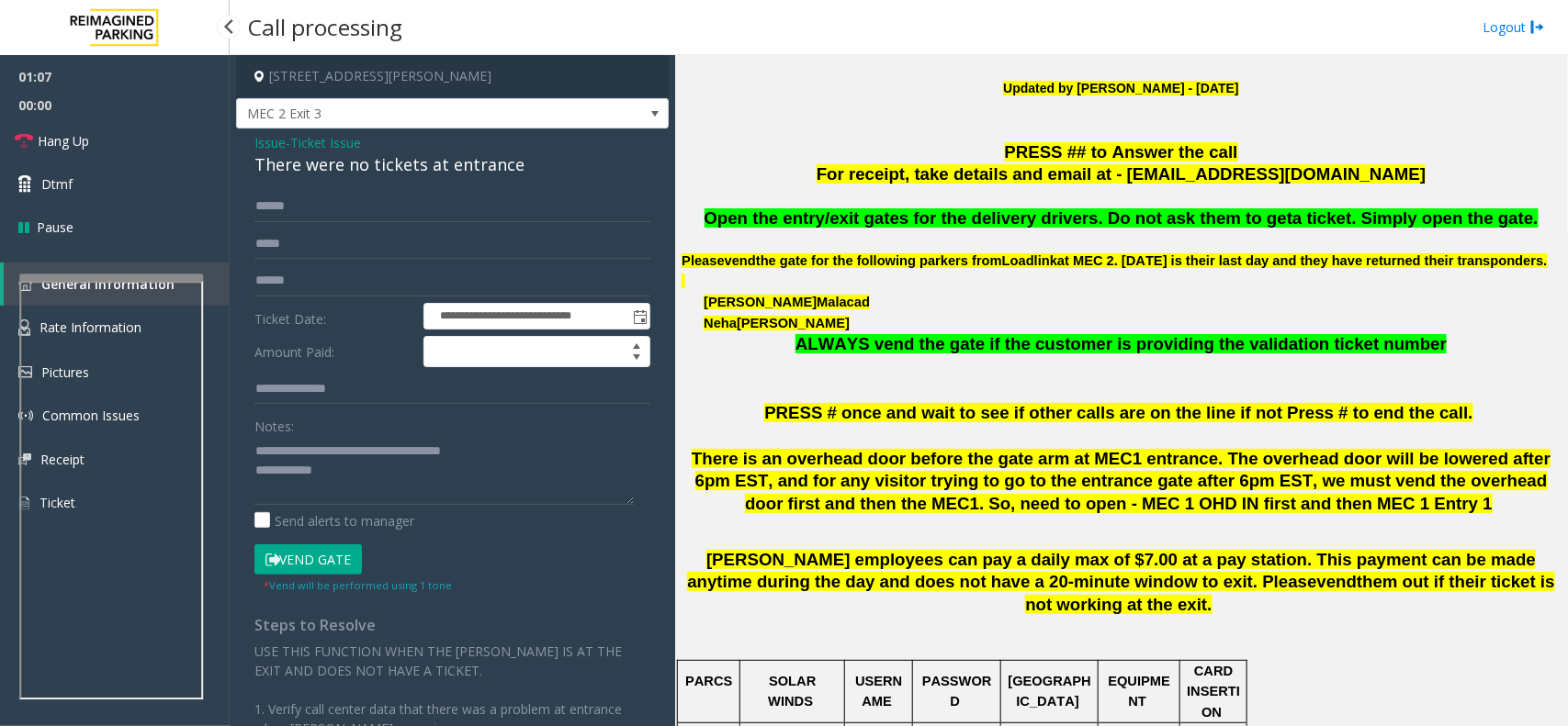
click at [308, 544] on button "Vend Gate" at bounding box center [308, 560] width 108 height 31
click at [350, 479] on textarea at bounding box center [444, 470] width 380 height 69
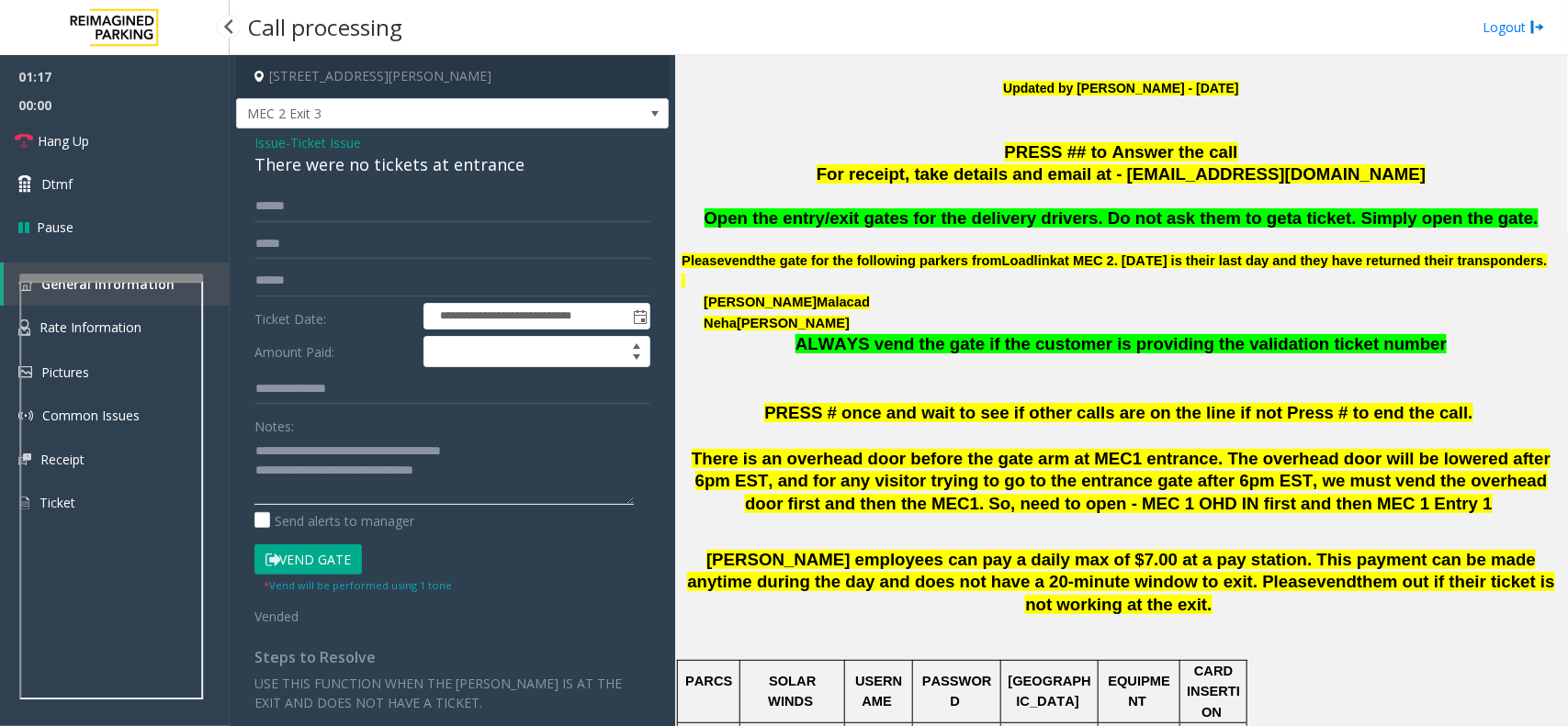
type textarea "**********"
click at [296, 228] on input "text" at bounding box center [453, 244] width 396 height 31
drag, startPoint x: 311, startPoint y: 208, endPoint x: 3, endPoint y: 154, distance: 312.7
click at [1, 154] on app-root "**********" at bounding box center [784, 363] width 1568 height 726
click at [80, 145] on span "Hang Up" at bounding box center [64, 141] width 52 height 19
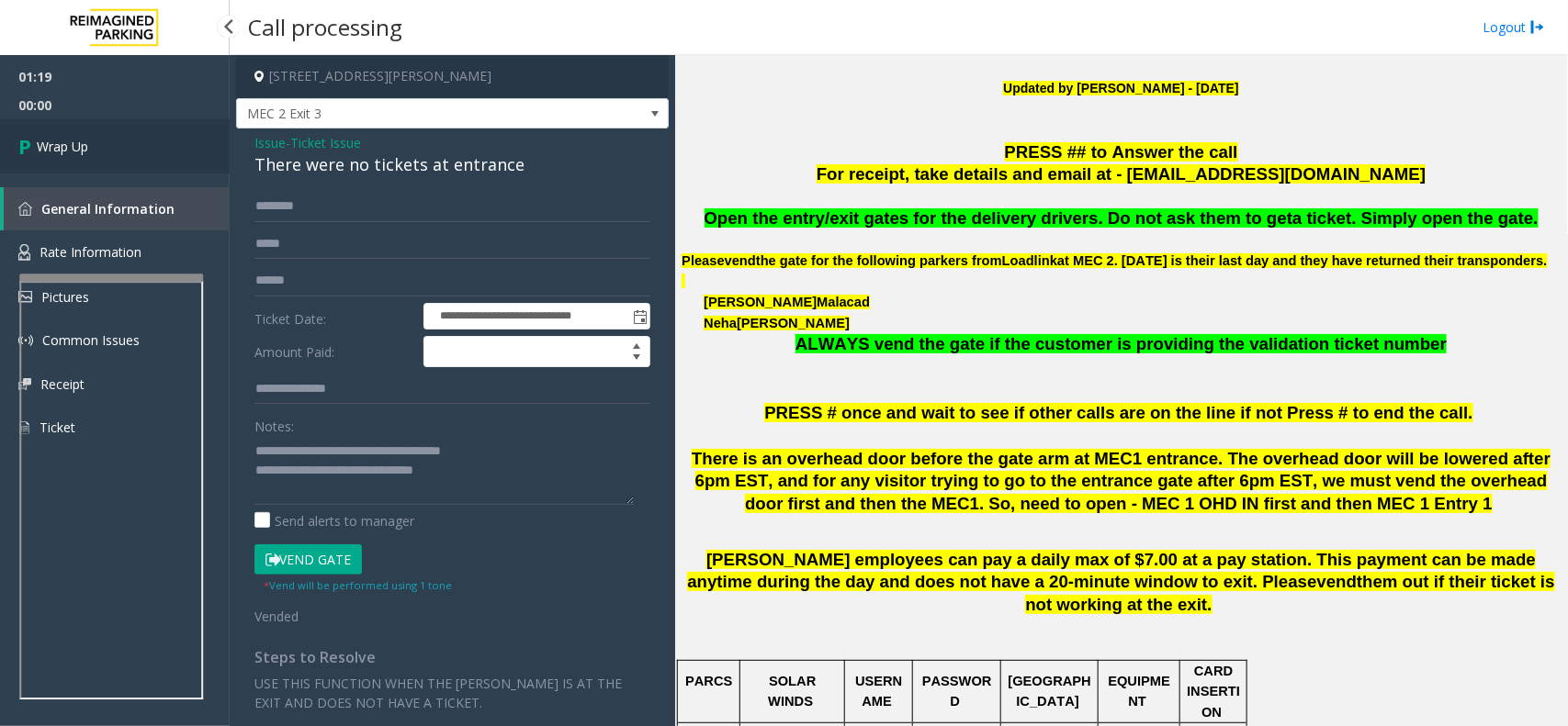
click at [80, 145] on span "Wrap Up" at bounding box center [63, 146] width 52 height 19
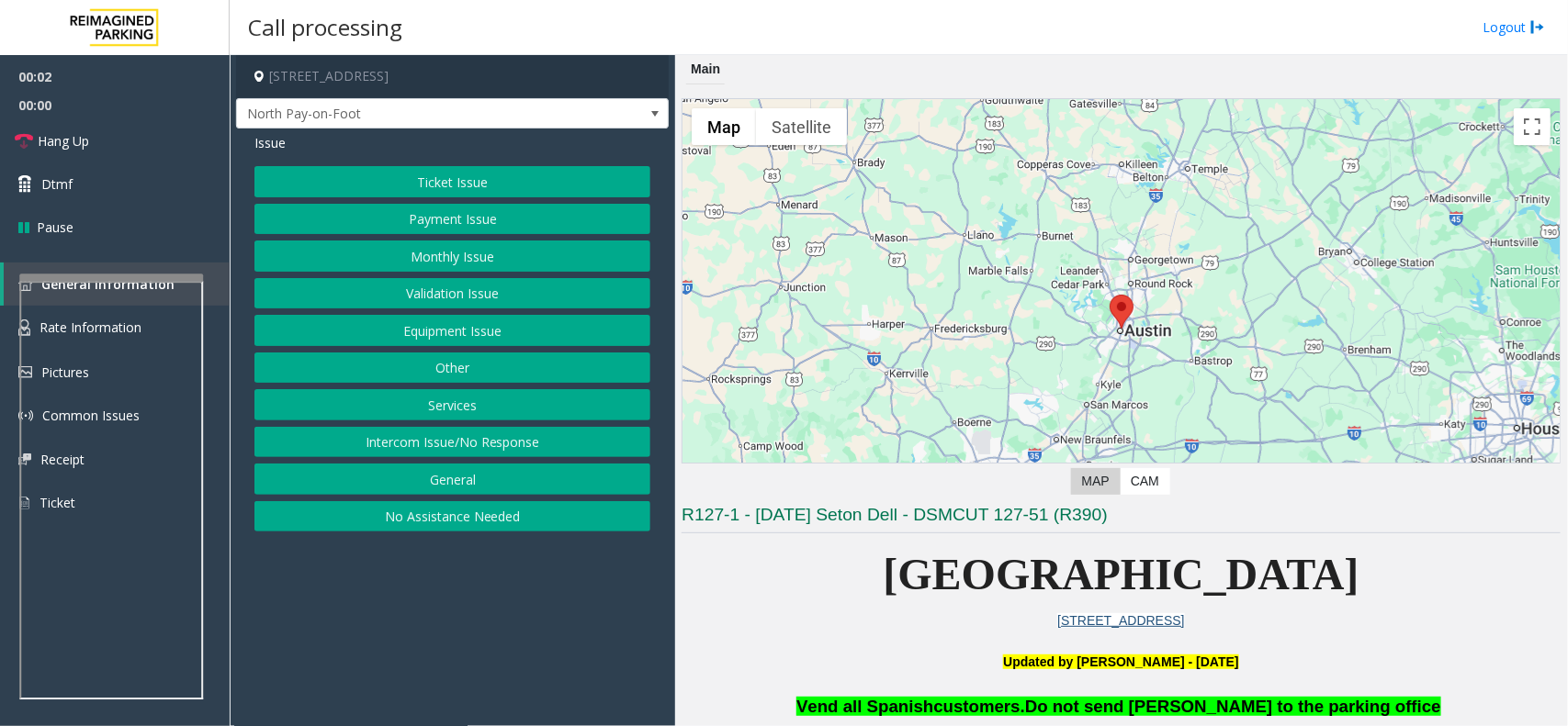
scroll to position [459, 0]
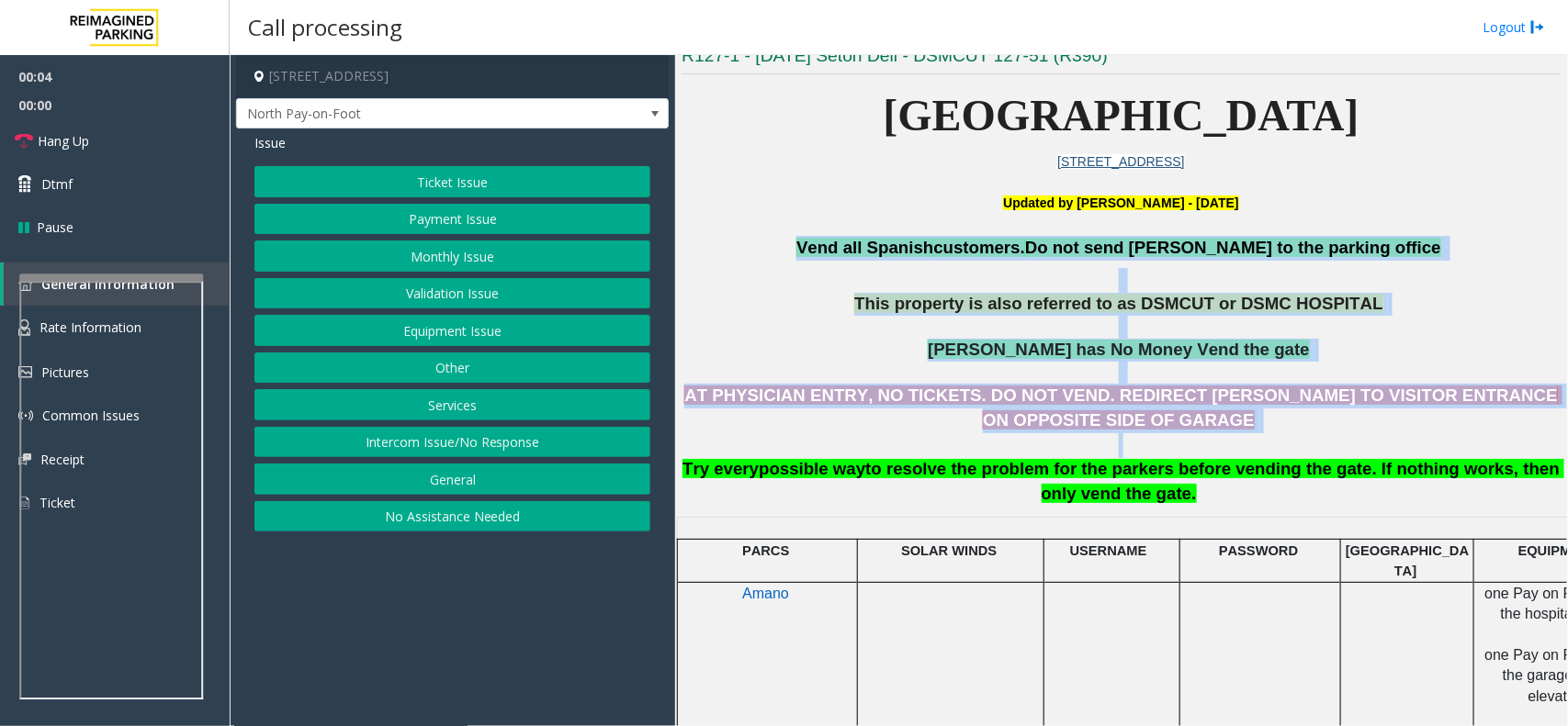
drag, startPoint x: 833, startPoint y: 244, endPoint x: 1374, endPoint y: 452, distance: 579.6
click at [1374, 452] on h3 "Vend all [DEMOGRAPHIC_DATA] customers. Do not send parkers to the parking offic…" at bounding box center [1122, 370] width 879 height 270
click at [1374, 452] on p "AT PHYSICIAN ENTRY, NO TICKETS. DO NOT VEND. REDIRECT PARKER TO VISITOR ENTRANC…" at bounding box center [1122, 446] width 879 height 123
drag, startPoint x: 1333, startPoint y: 442, endPoint x: 868, endPoint y: 217, distance: 516.6
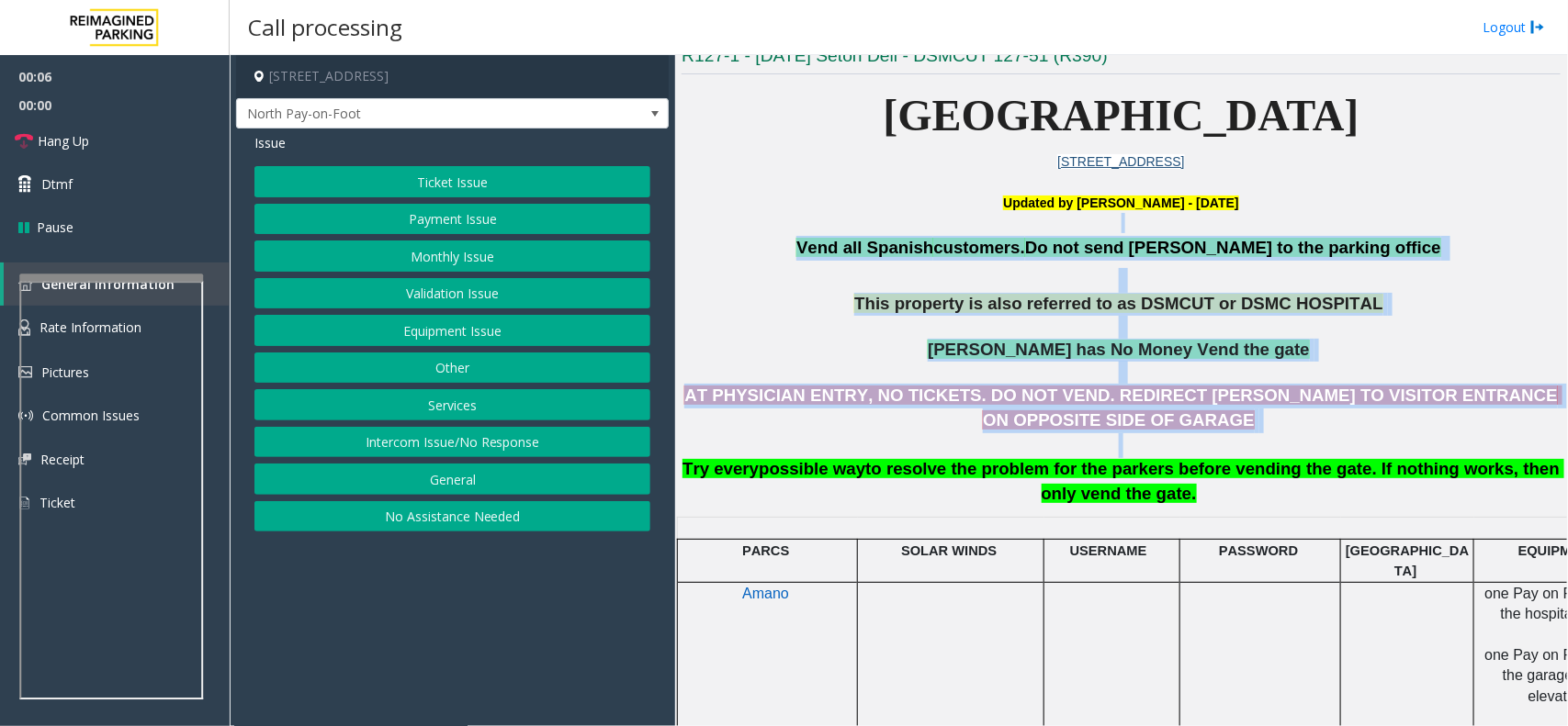
click at [828, 228] on p at bounding box center [1122, 223] width 879 height 20
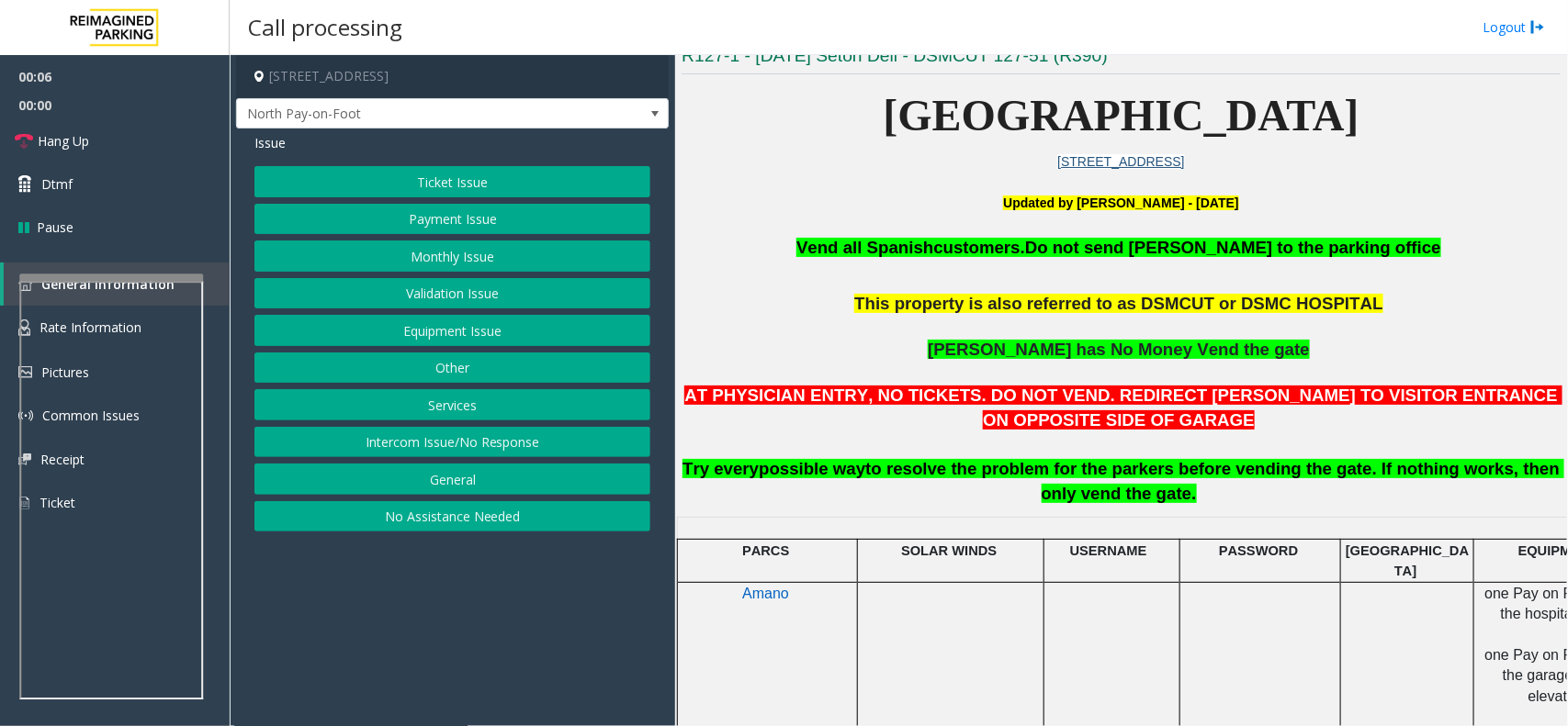
click at [525, 194] on button "Ticket Issue" at bounding box center [453, 182] width 396 height 31
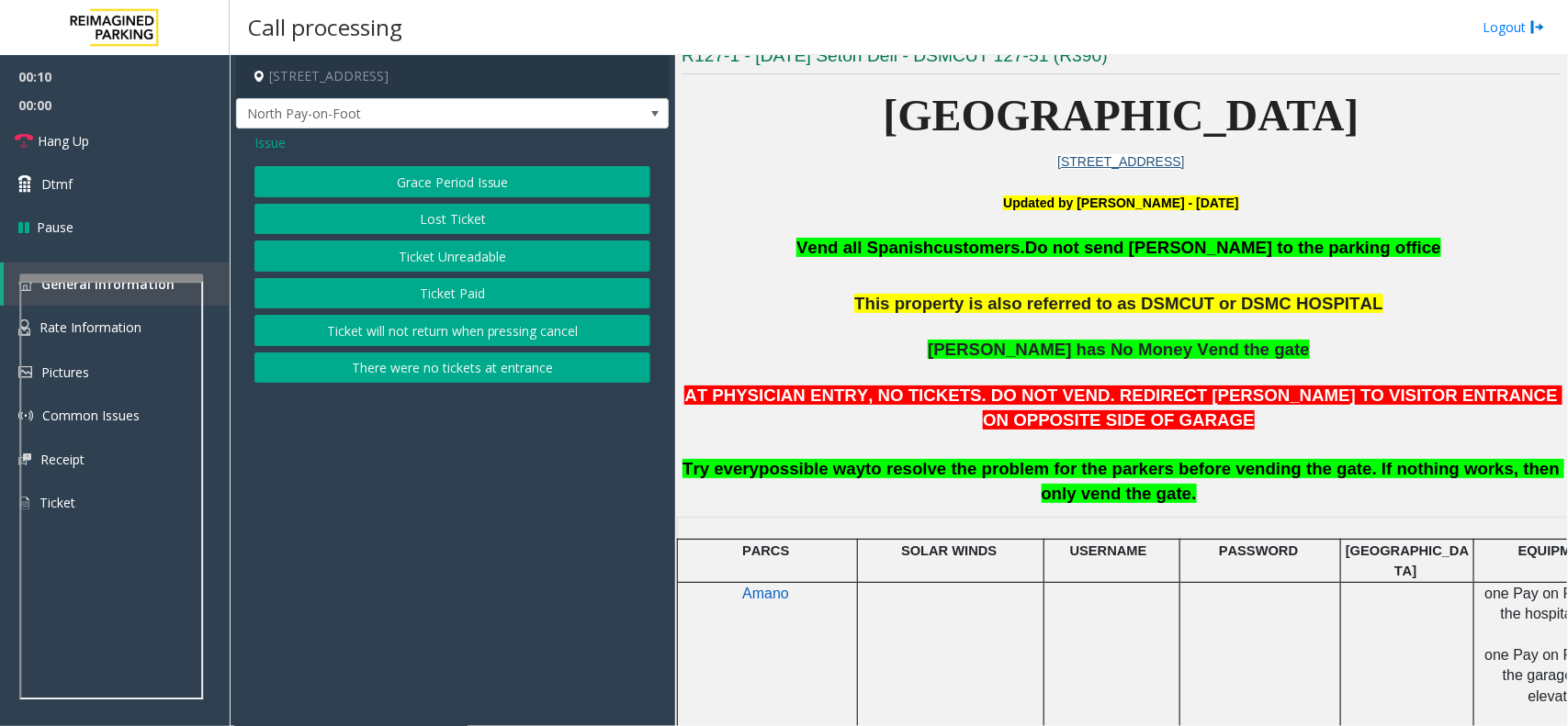
click at [264, 144] on span "Issue" at bounding box center [270, 143] width 31 height 19
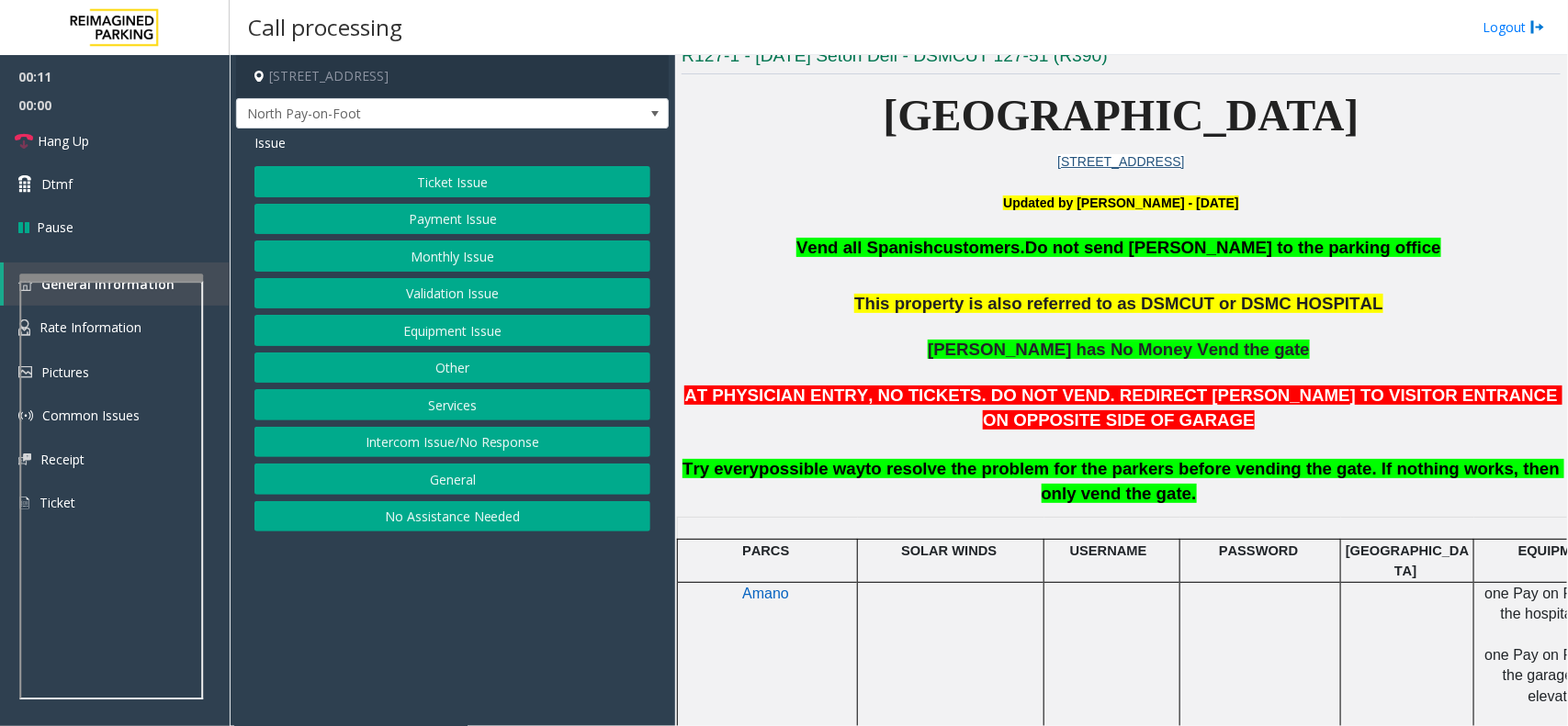
click at [433, 223] on button "Payment Issue" at bounding box center [453, 219] width 396 height 31
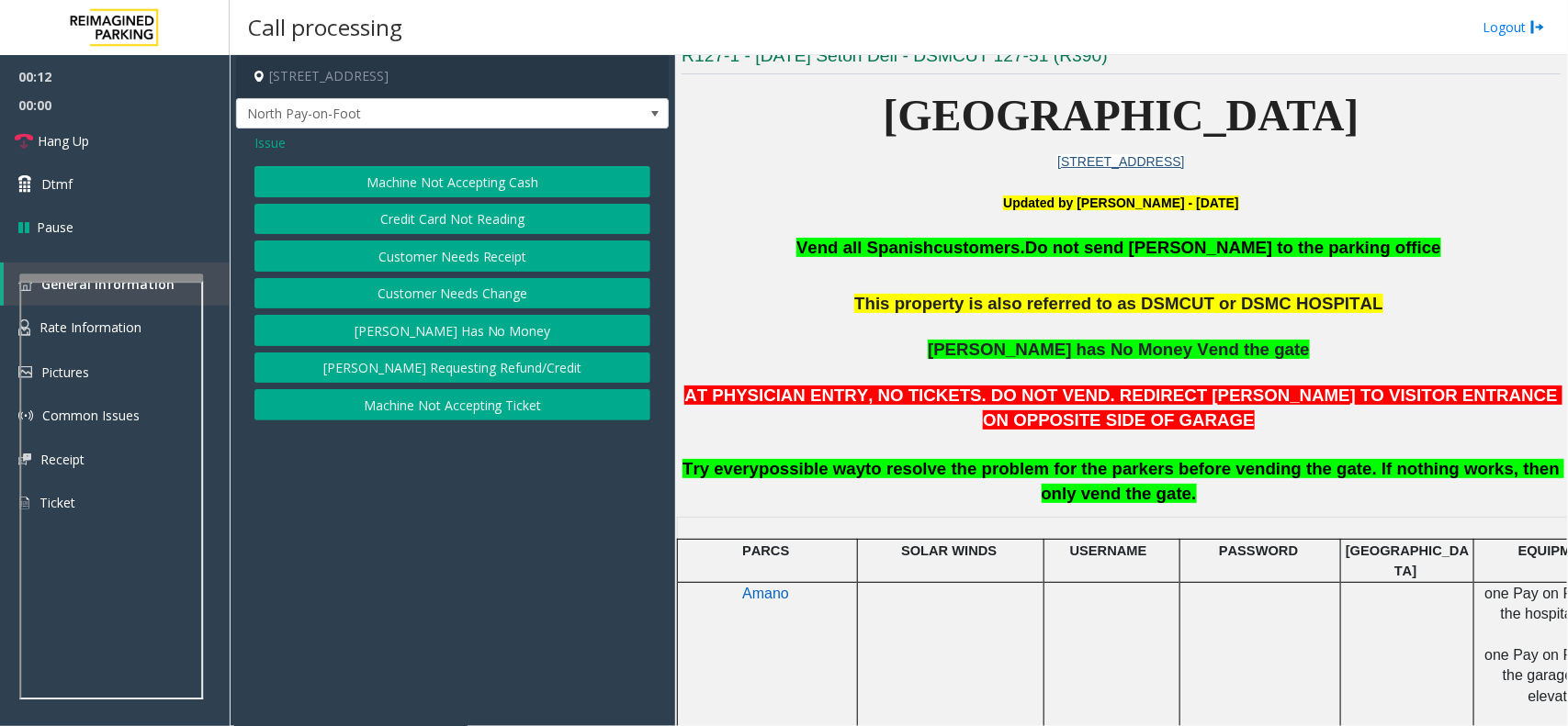
click at [477, 220] on button "Credit Card Not Reading" at bounding box center [453, 219] width 396 height 31
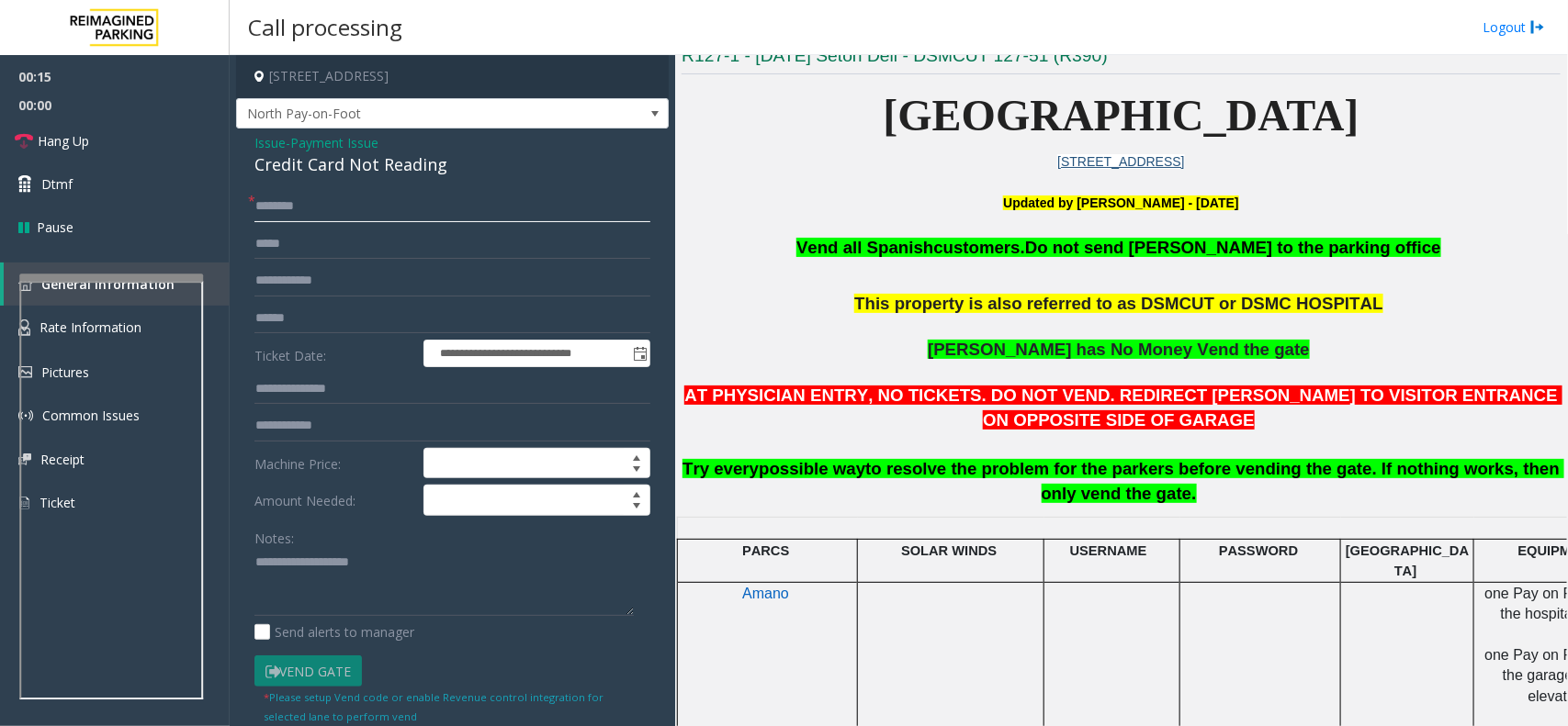
click at [319, 216] on input "text" at bounding box center [453, 206] width 396 height 31
type input "**"
click at [446, 558] on textarea at bounding box center [444, 582] width 380 height 69
click at [387, 165] on div "Credit Card Not Reading" at bounding box center [453, 164] width 396 height 25
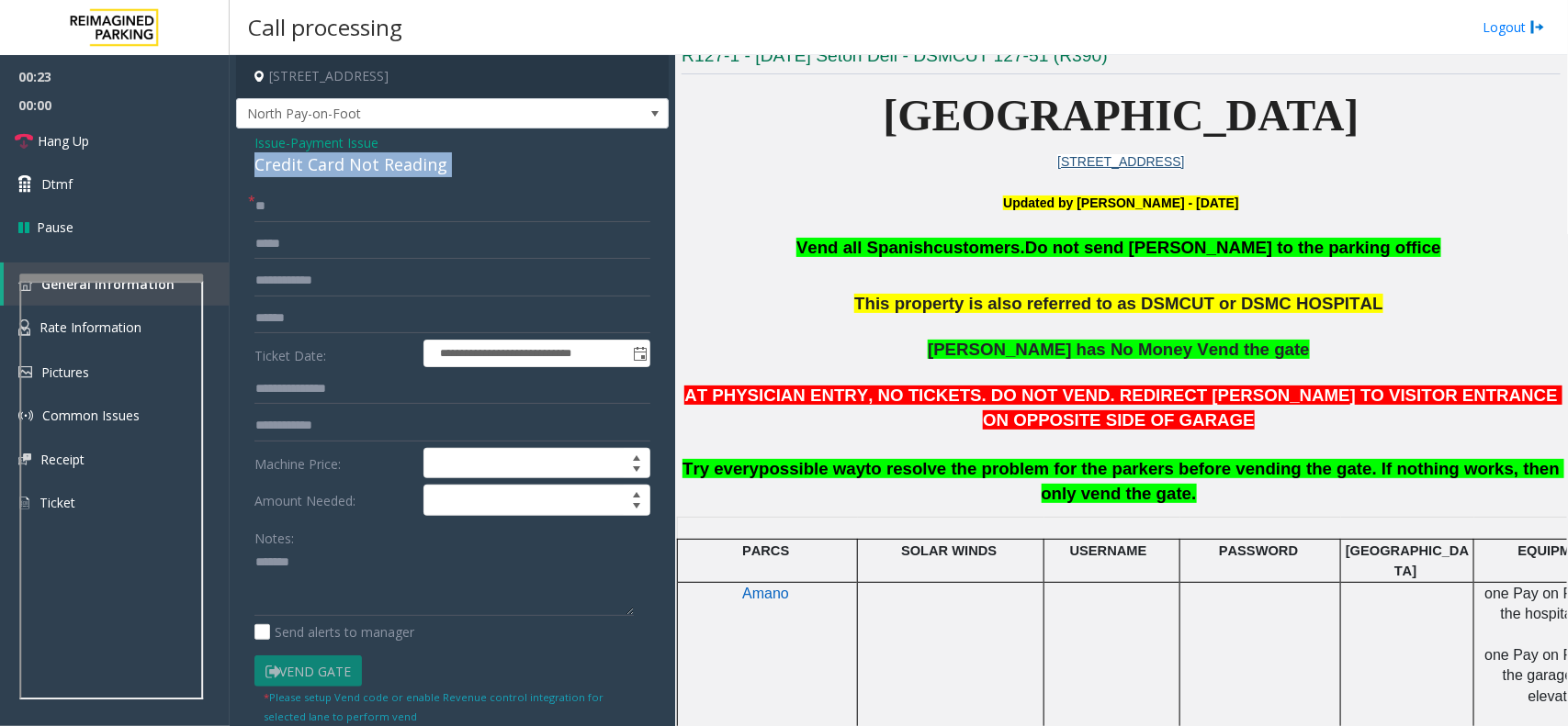
click at [387, 165] on div "Credit Card Not Reading" at bounding box center [453, 164] width 396 height 25
copy div "Credit Card Not Reading"
click at [371, 566] on textarea at bounding box center [444, 582] width 380 height 69
paste textarea "**********"
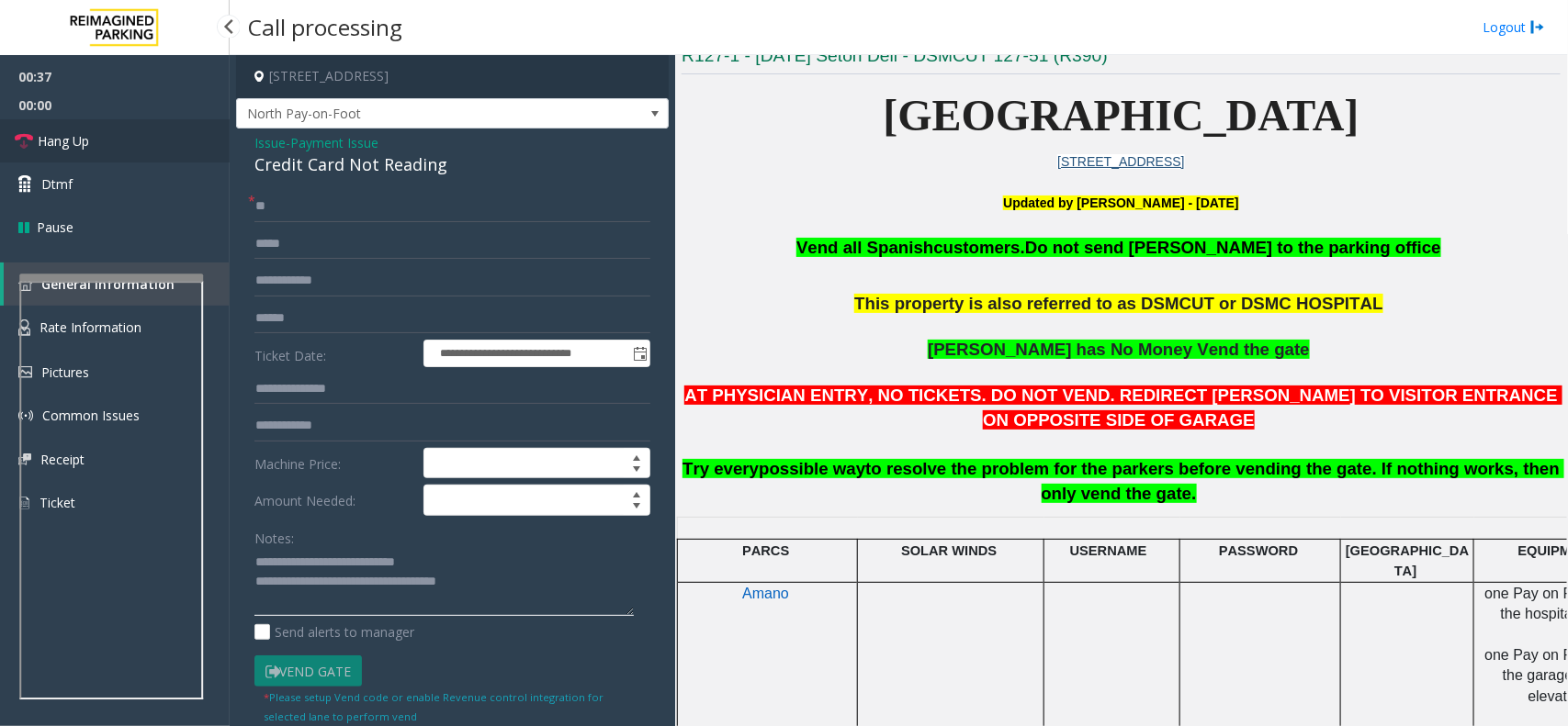
type textarea "**********"
click at [109, 135] on link "Hang Up" at bounding box center [114, 141] width 230 height 43
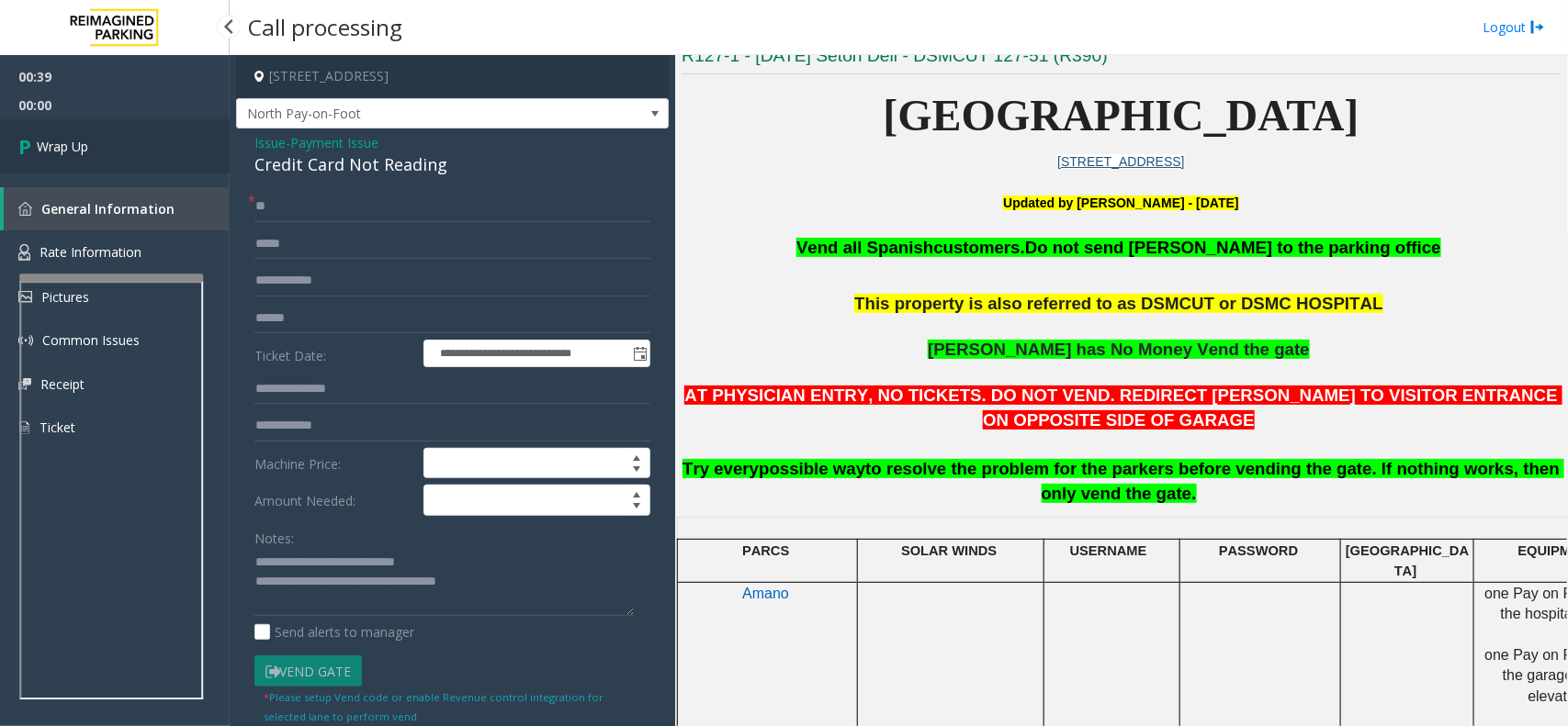
click at [109, 135] on link "Wrap Up" at bounding box center [114, 146] width 230 height 54
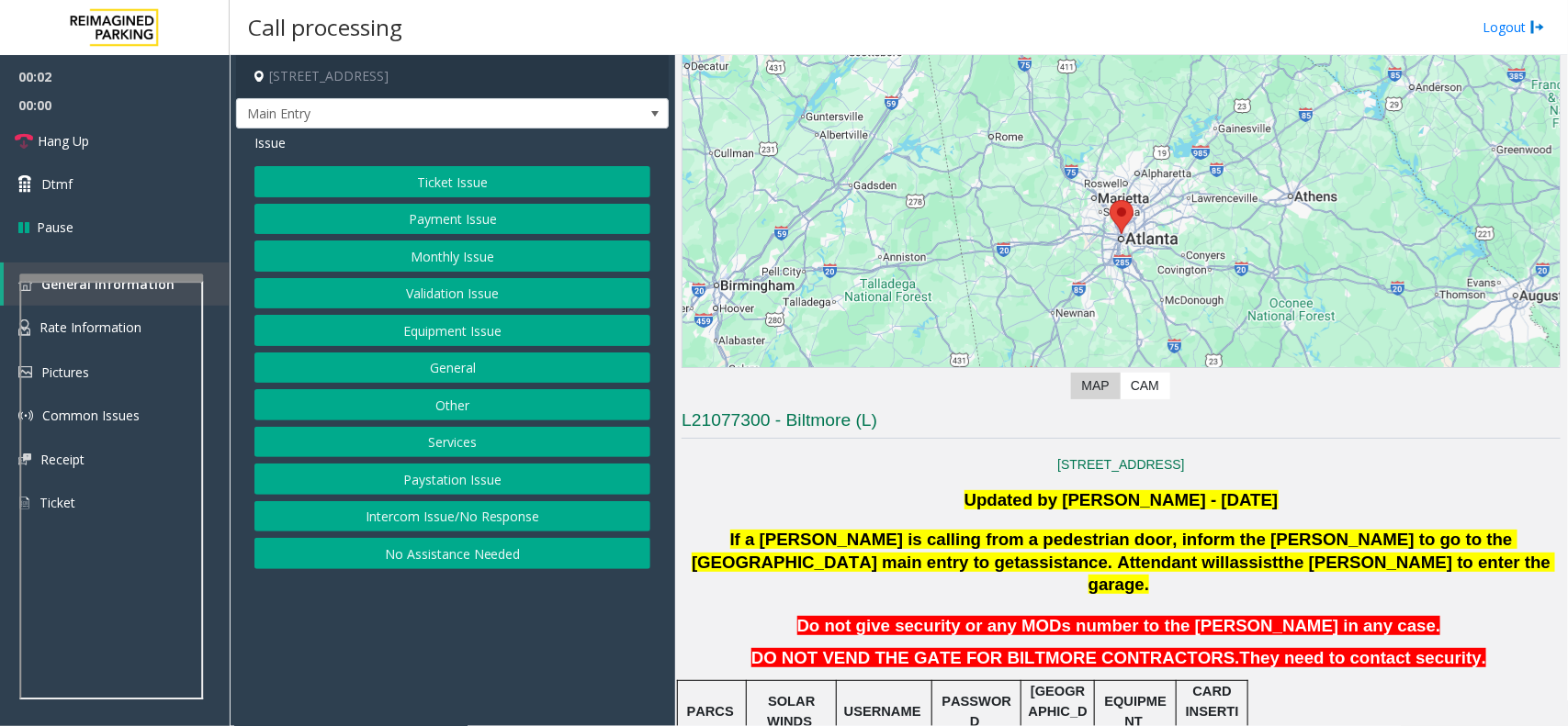
scroll to position [459, 0]
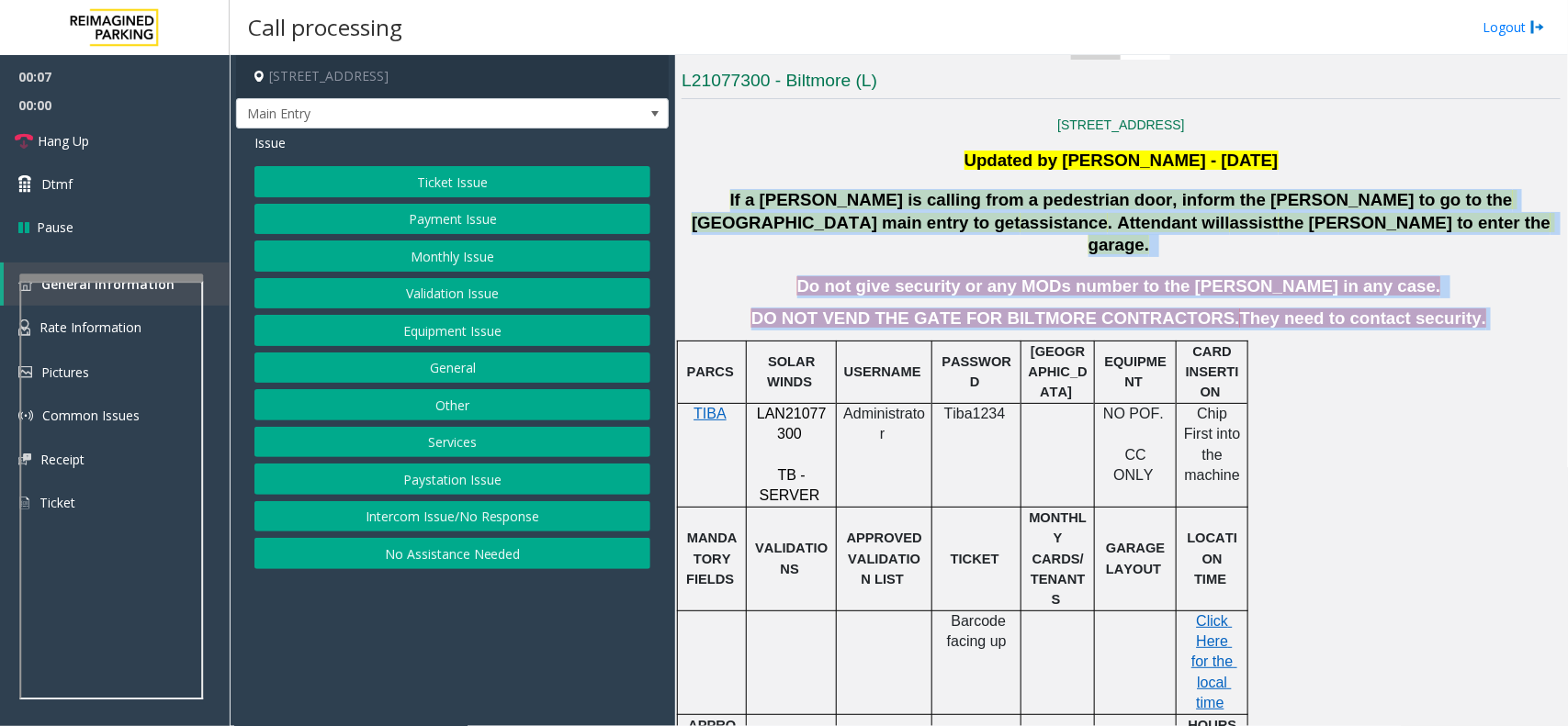
drag, startPoint x: 704, startPoint y: 197, endPoint x: 1491, endPoint y: 308, distance: 794.8
click at [1491, 308] on div "817 W. Peachtree Atlanta, GA Updated by Pranav babbar - 6th March 2024 If a par…" at bounding box center [1122, 726] width 879 height 1217
click at [1472, 308] on p "DO NOT VEND THE GATE FOR BILTMORE CONTRACTORS. They need to contact security." at bounding box center [1122, 319] width 879 height 23
drag, startPoint x: 1468, startPoint y: 310, endPoint x: 841, endPoint y: 182, distance: 639.9
click at [841, 182] on div "817 W. Peachtree Atlanta, GA Updated by Pranav babbar - 6th March 2024 If a par…" at bounding box center [1122, 726] width 879 height 1217
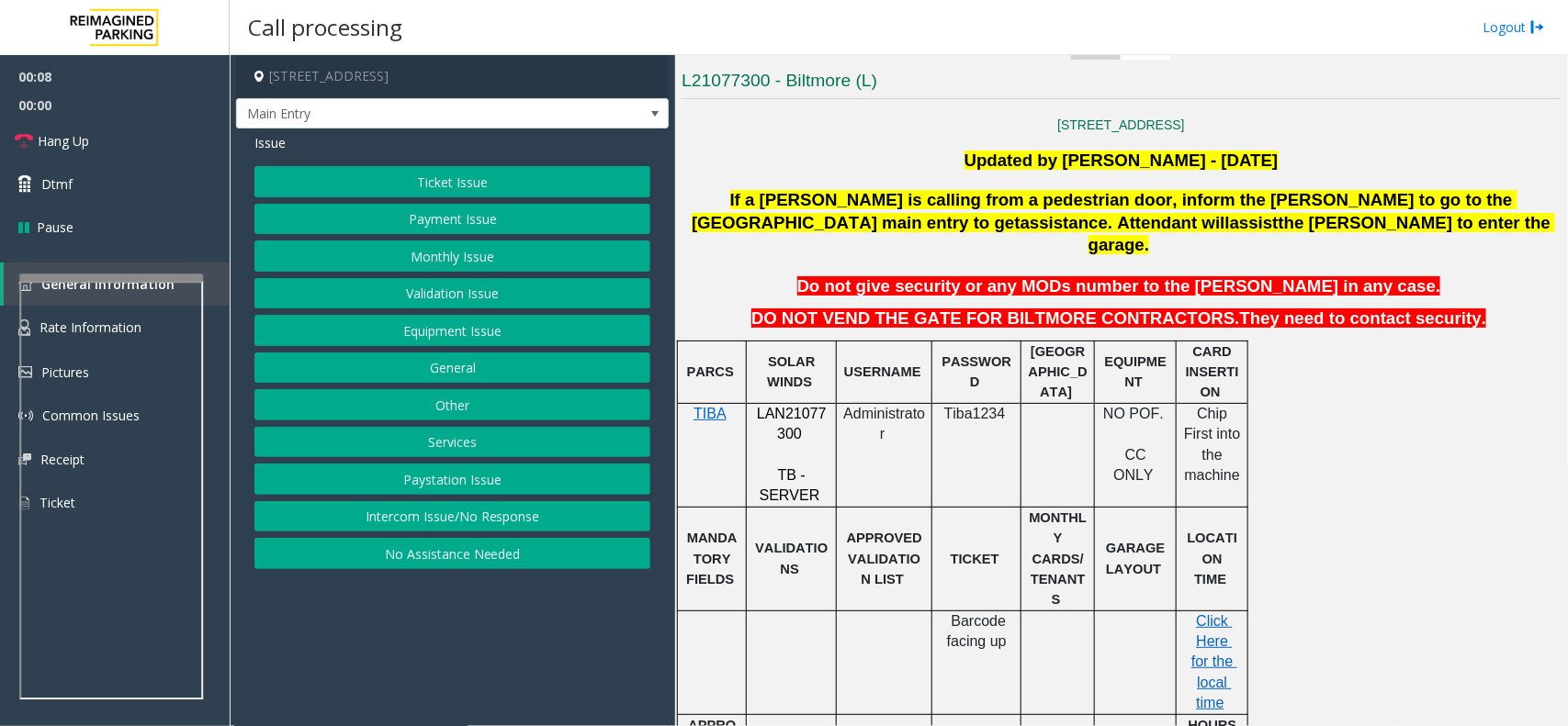
click at [851, 146] on div "817 W. Peachtree Atlanta, GA Updated by Pranav babbar - 6th March 2024 If a par…" at bounding box center [1122, 726] width 879 height 1217
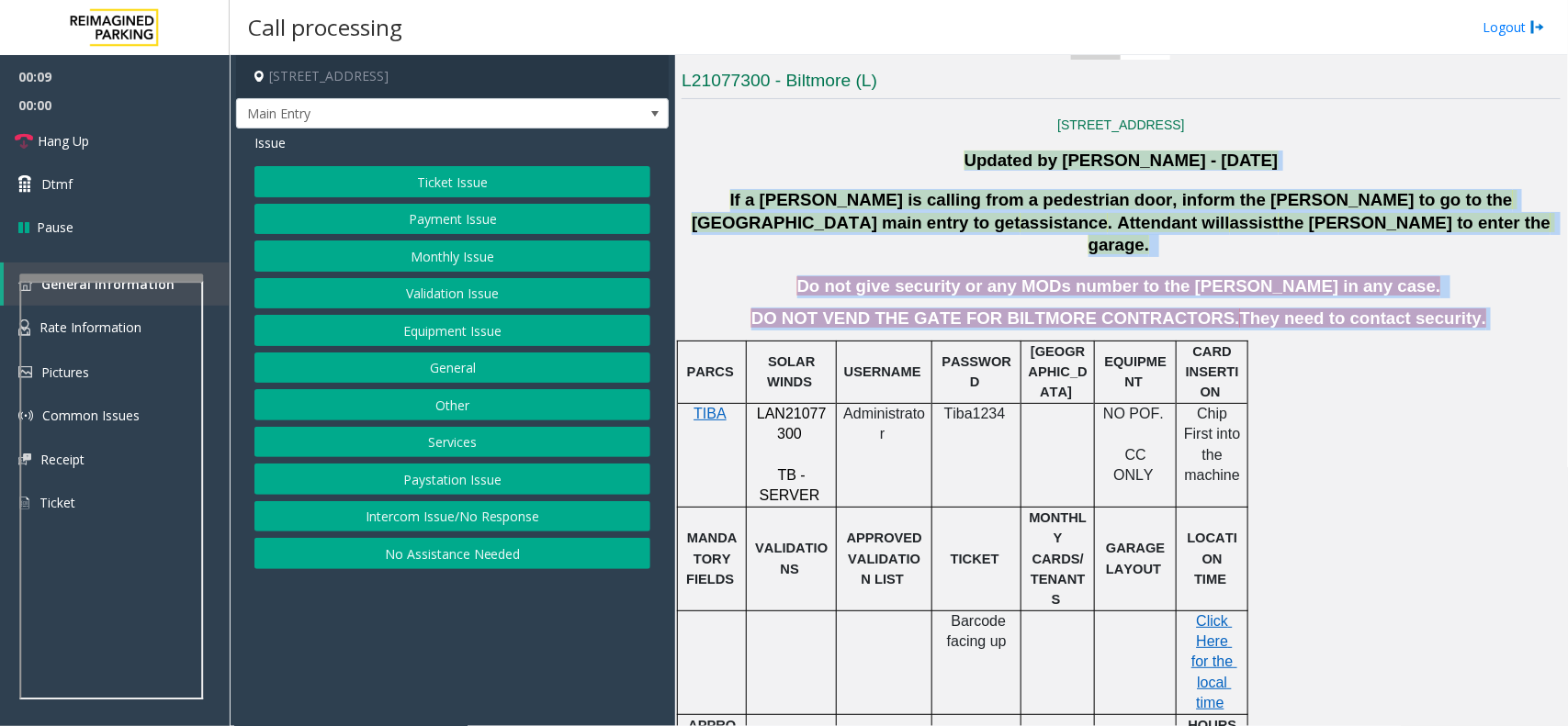
drag, startPoint x: 861, startPoint y: 152, endPoint x: 1318, endPoint y: 324, distance: 488.3
click at [1318, 324] on div "817 W. Peachtree Atlanta, GA Updated by Pranav babbar - 6th March 2024 If a par…" at bounding box center [1122, 726] width 879 height 1217
click at [1355, 341] on div "PARCS SOLAR WINDS USERNAME PASSWORD PARIS EQUIPMENT CARD INSERTION TIBA LAN2107…" at bounding box center [1119, 714] width 884 height 746
drag, startPoint x: 1432, startPoint y: 308, endPoint x: 912, endPoint y: 89, distance: 564.2
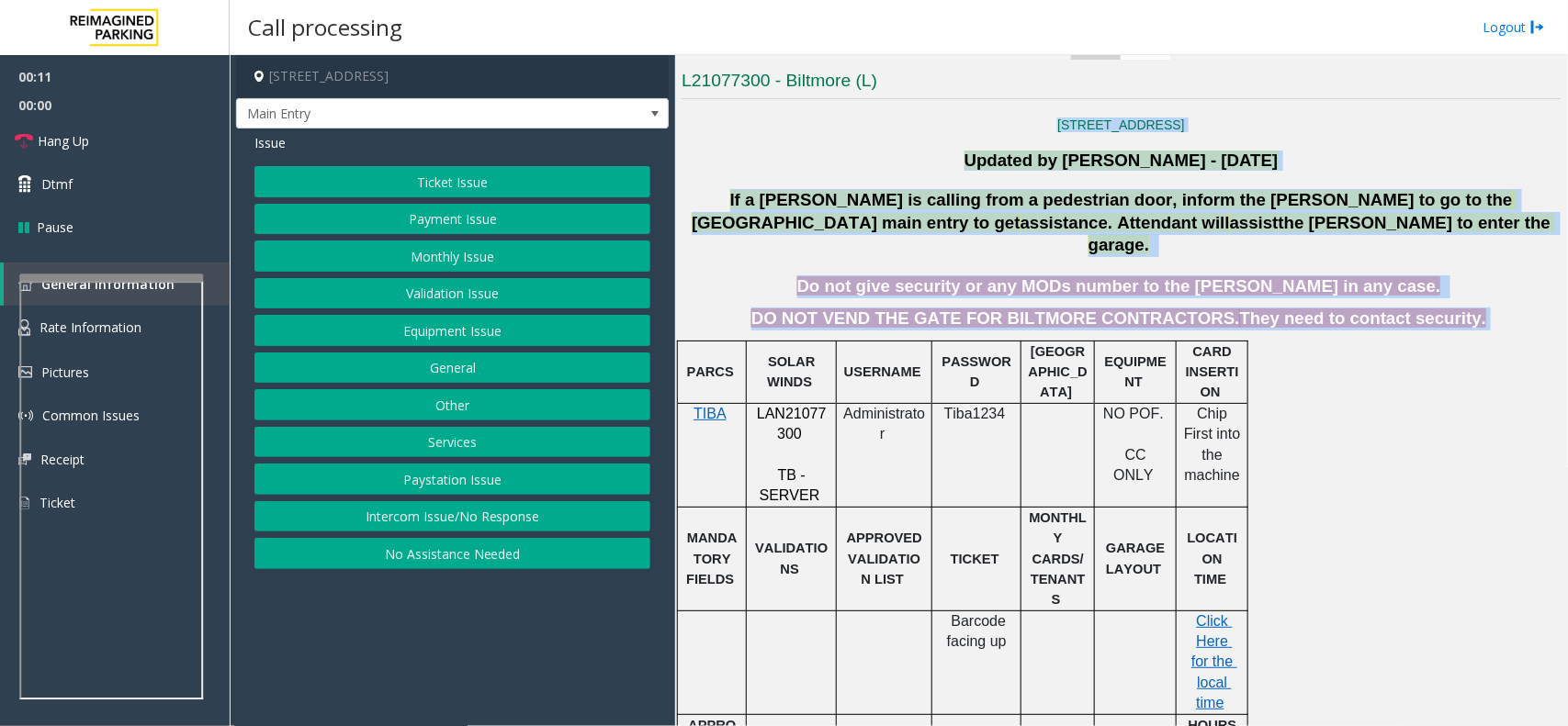
click at [898, 171] on div "817 W. Peachtree Atlanta, GA Updated by Pranav babbar - 6th March 2024 If a par…" at bounding box center [1122, 726] width 879 height 1217
drag, startPoint x: 883, startPoint y: 158, endPoint x: 1408, endPoint y: 346, distance: 557.6
click at [1408, 346] on div "817 W. Peachtree Atlanta, GA Updated by Pranav babbar - 6th March 2024 If a par…" at bounding box center [1122, 726] width 879 height 1217
click at [1408, 346] on div "PARCS SOLAR WINDS USERNAME PASSWORD PARIS EQUIPMENT CARD INSERTION TIBA LAN2107…" at bounding box center [1119, 714] width 884 height 746
drag, startPoint x: 1418, startPoint y: 337, endPoint x: 908, endPoint y: 84, distance: 569.3
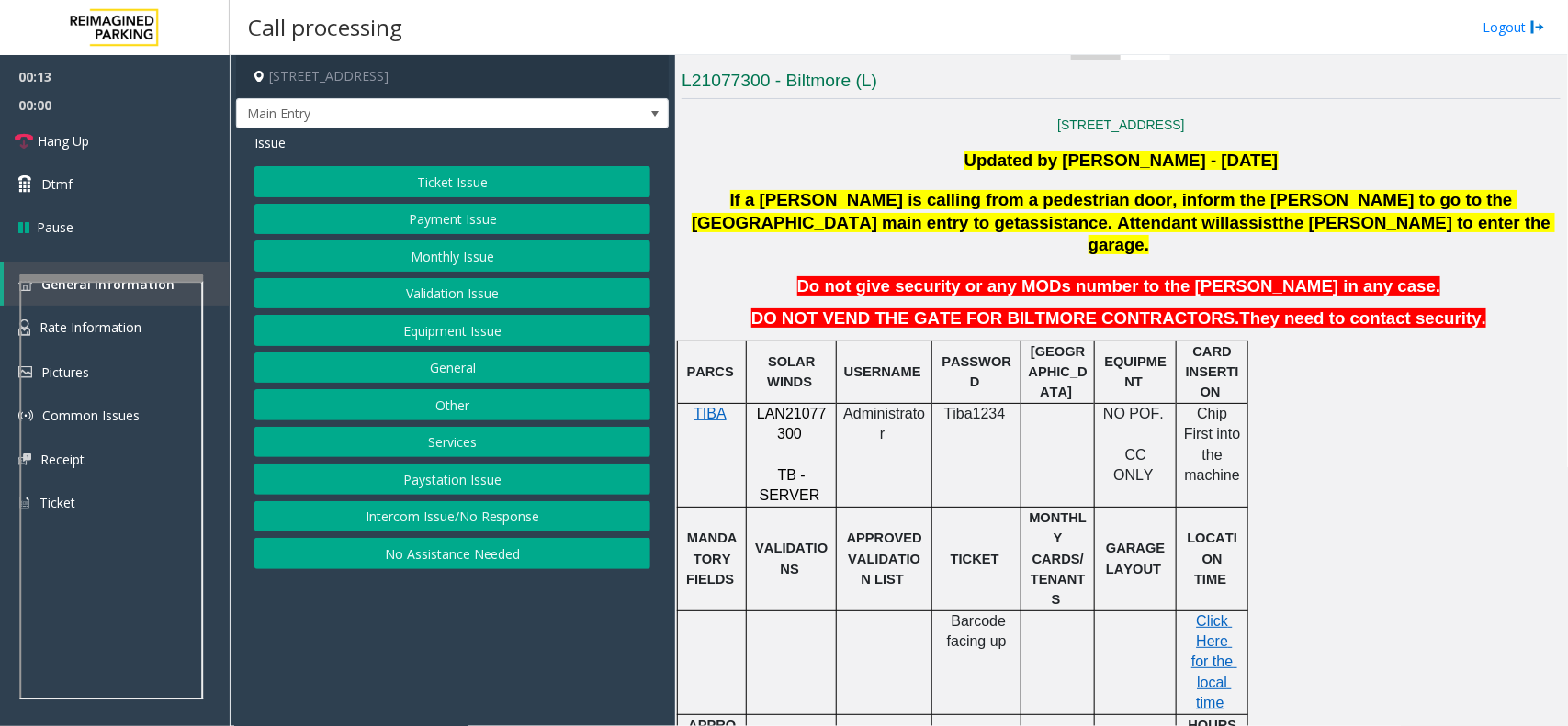
click at [407, 524] on button "Intercom Issue/No Response" at bounding box center [453, 517] width 396 height 31
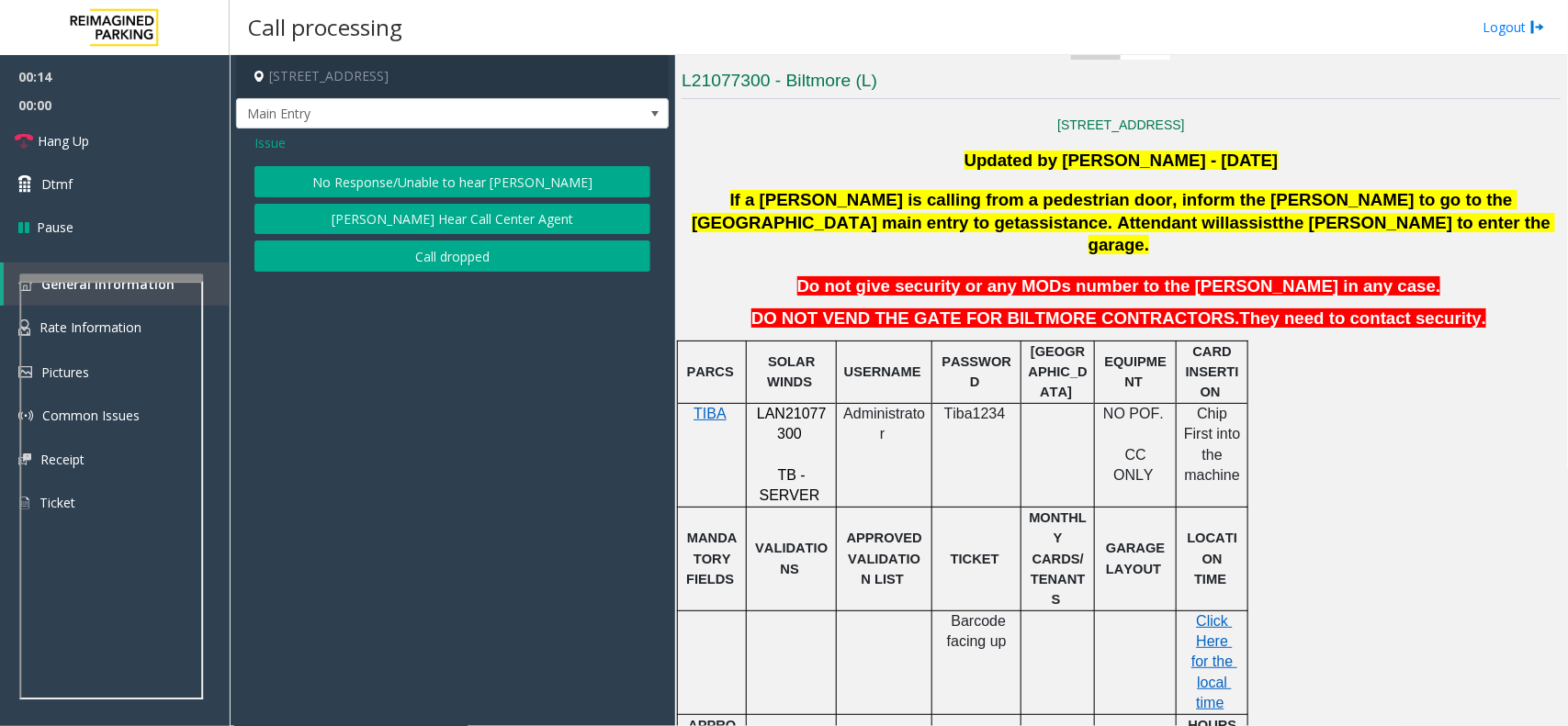
click at [465, 181] on button "No Response/Unable to hear [PERSON_NAME]" at bounding box center [453, 182] width 396 height 31
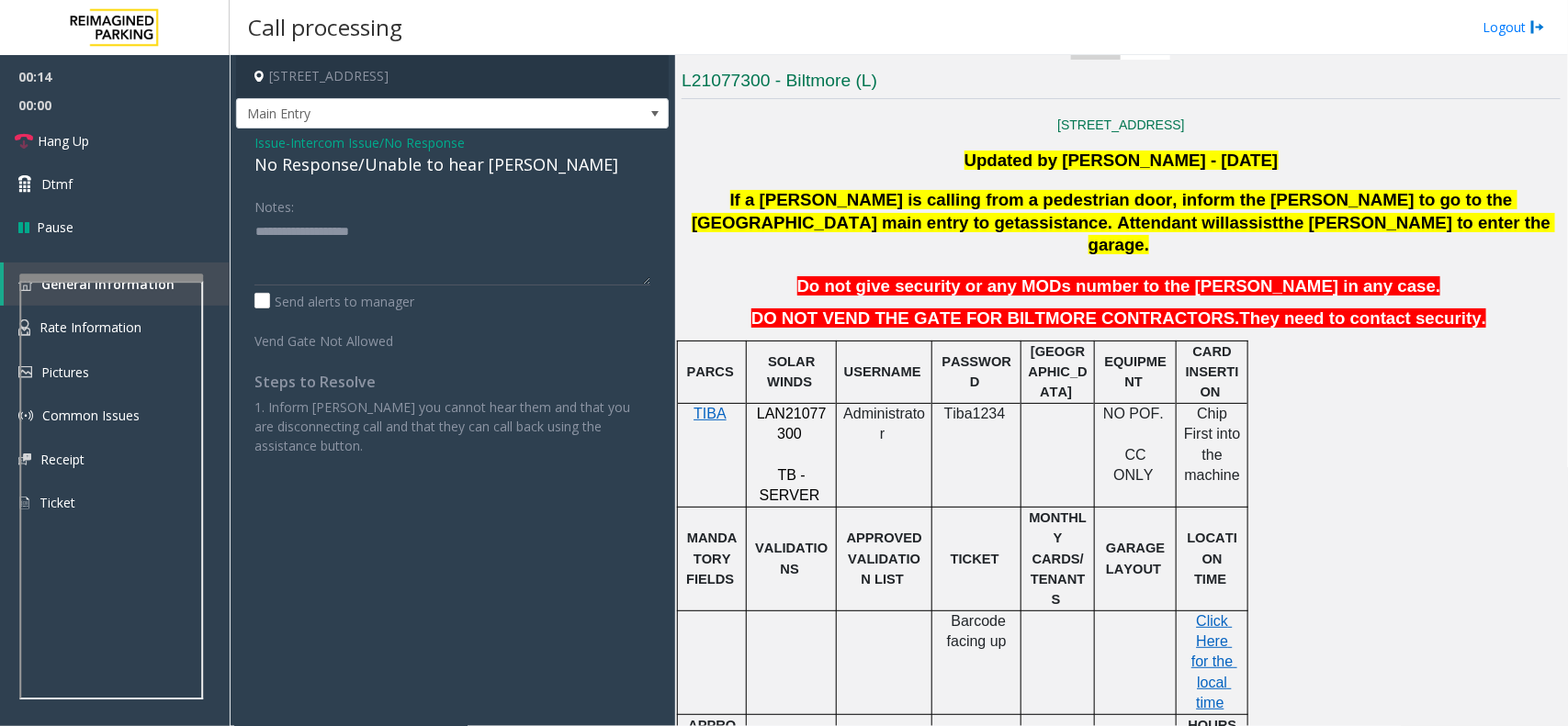
click at [466, 171] on div "No Response/Unable to hear [PERSON_NAME]" at bounding box center [453, 164] width 396 height 25
click at [536, 221] on textarea at bounding box center [453, 251] width 396 height 69
type textarea "**********"
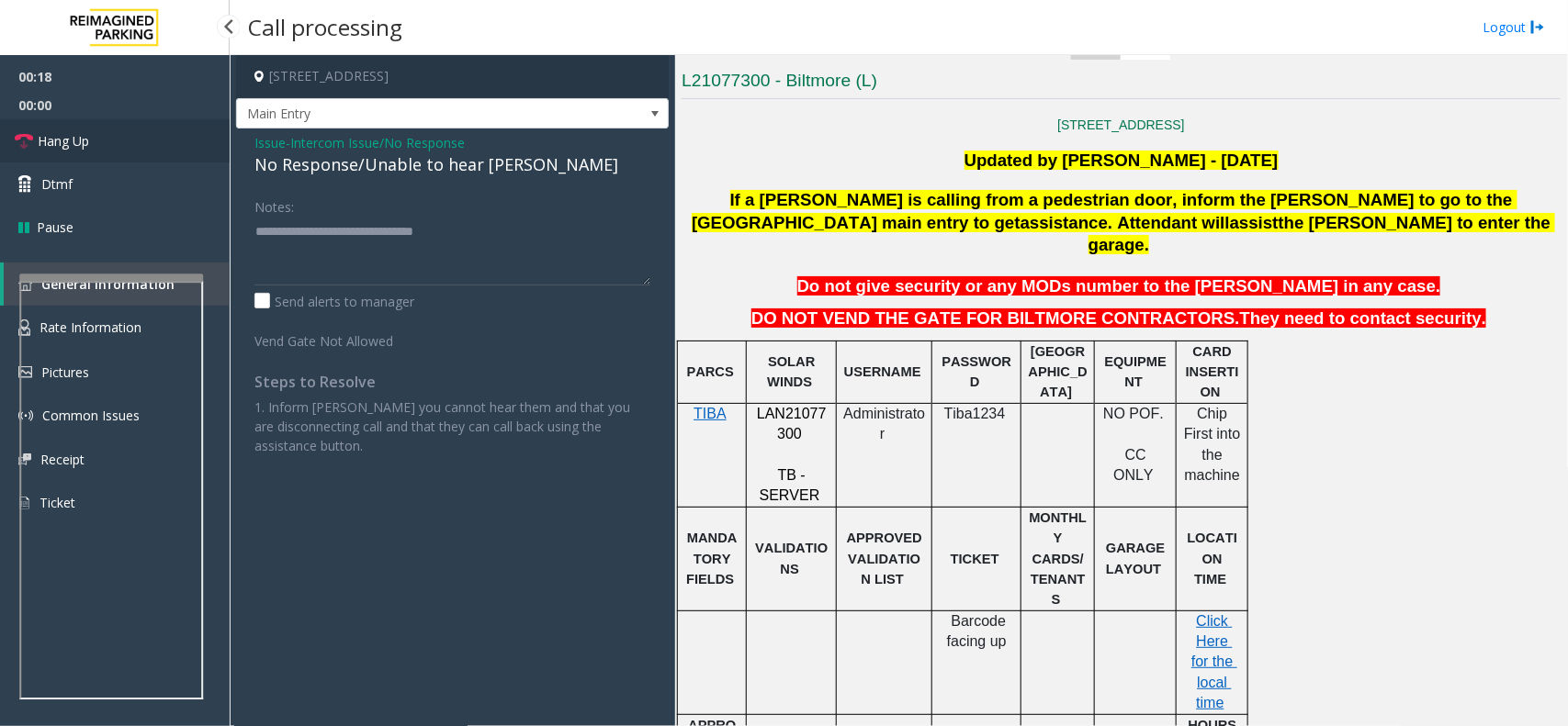
click at [99, 140] on link "Hang Up" at bounding box center [114, 141] width 230 height 43
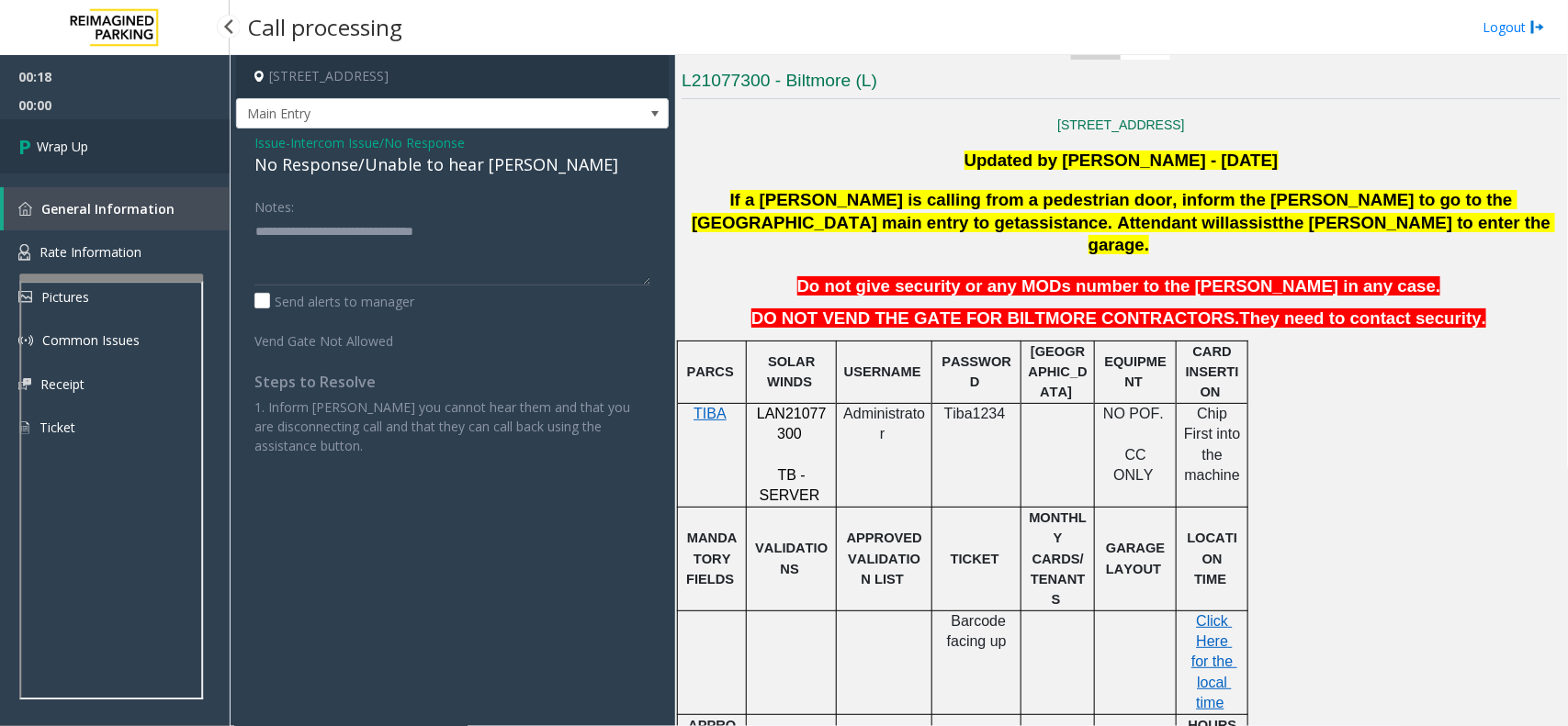
click at [99, 140] on link "Wrap Up" at bounding box center [114, 146] width 230 height 54
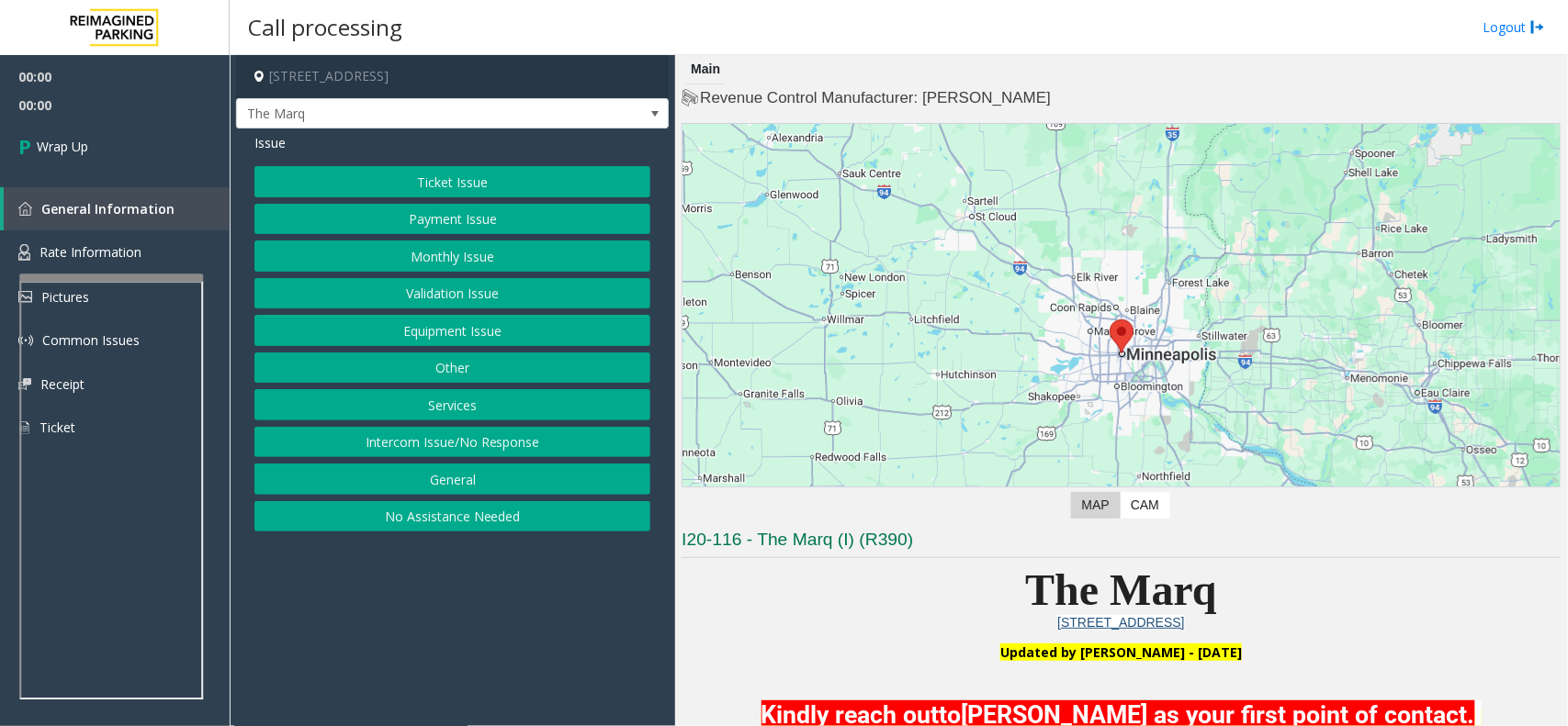
click at [477, 446] on button "Intercom Issue/No Response" at bounding box center [453, 442] width 396 height 31
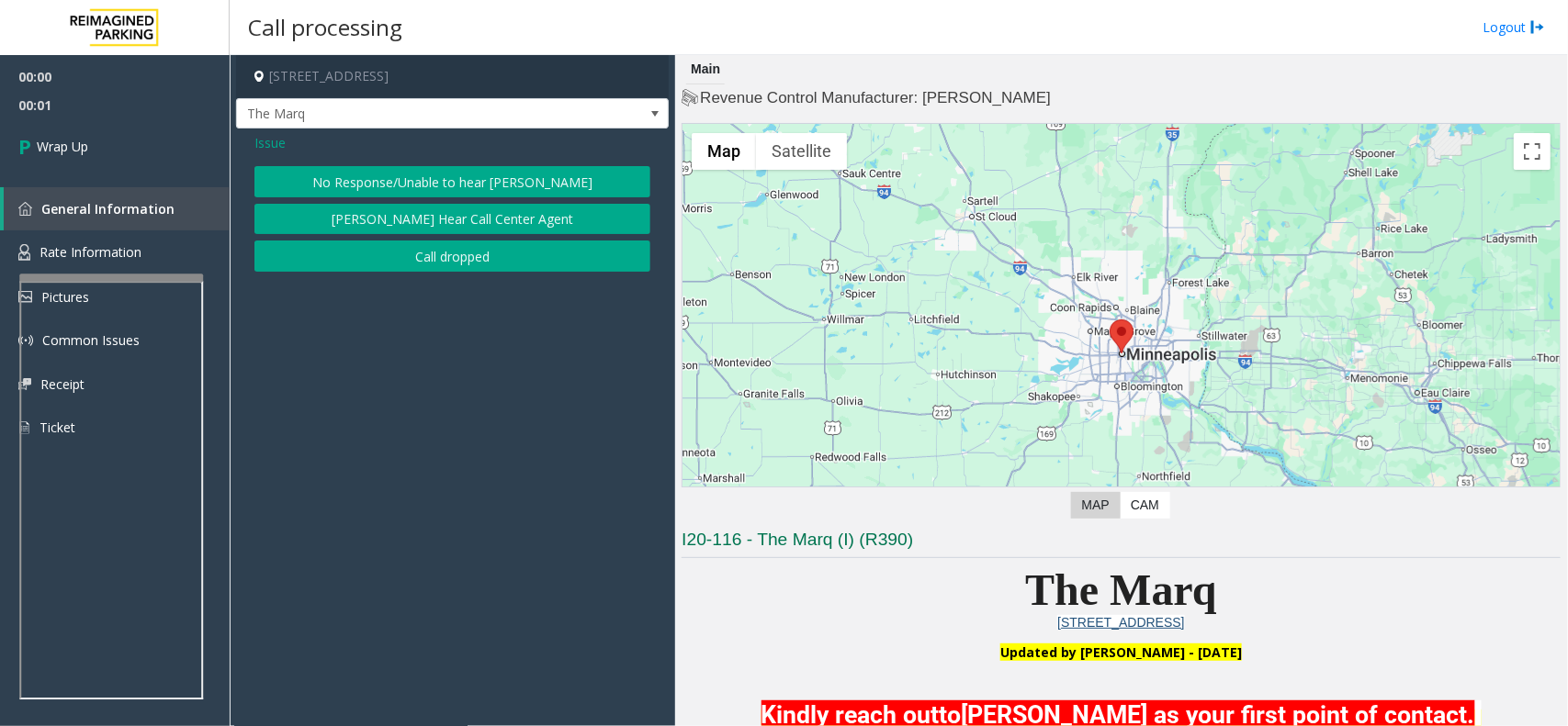
click at [361, 268] on button "Call dropped" at bounding box center [453, 256] width 396 height 31
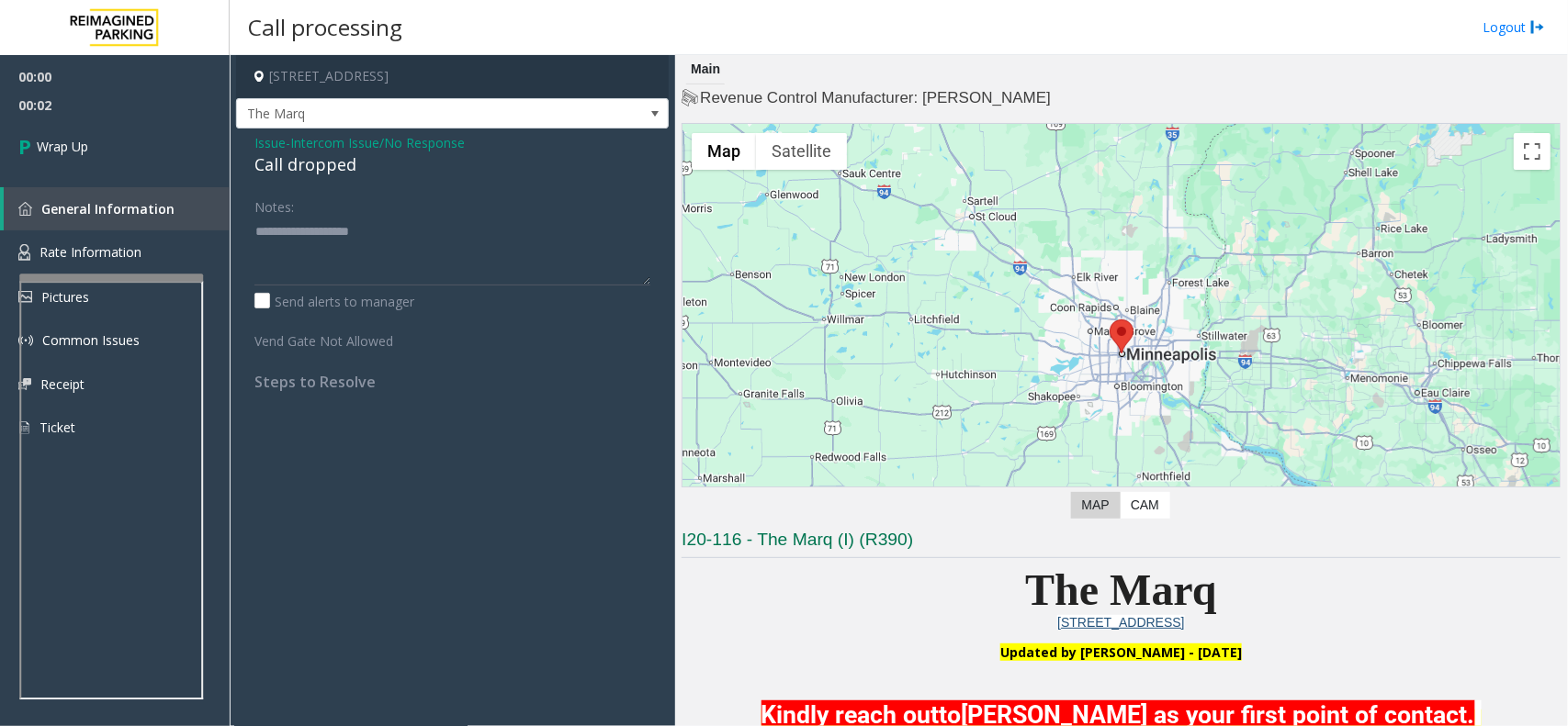
click at [300, 168] on div "Call dropped" at bounding box center [453, 164] width 396 height 25
type textarea "**********"
click at [126, 154] on link "Wrap Up" at bounding box center [114, 146] width 230 height 54
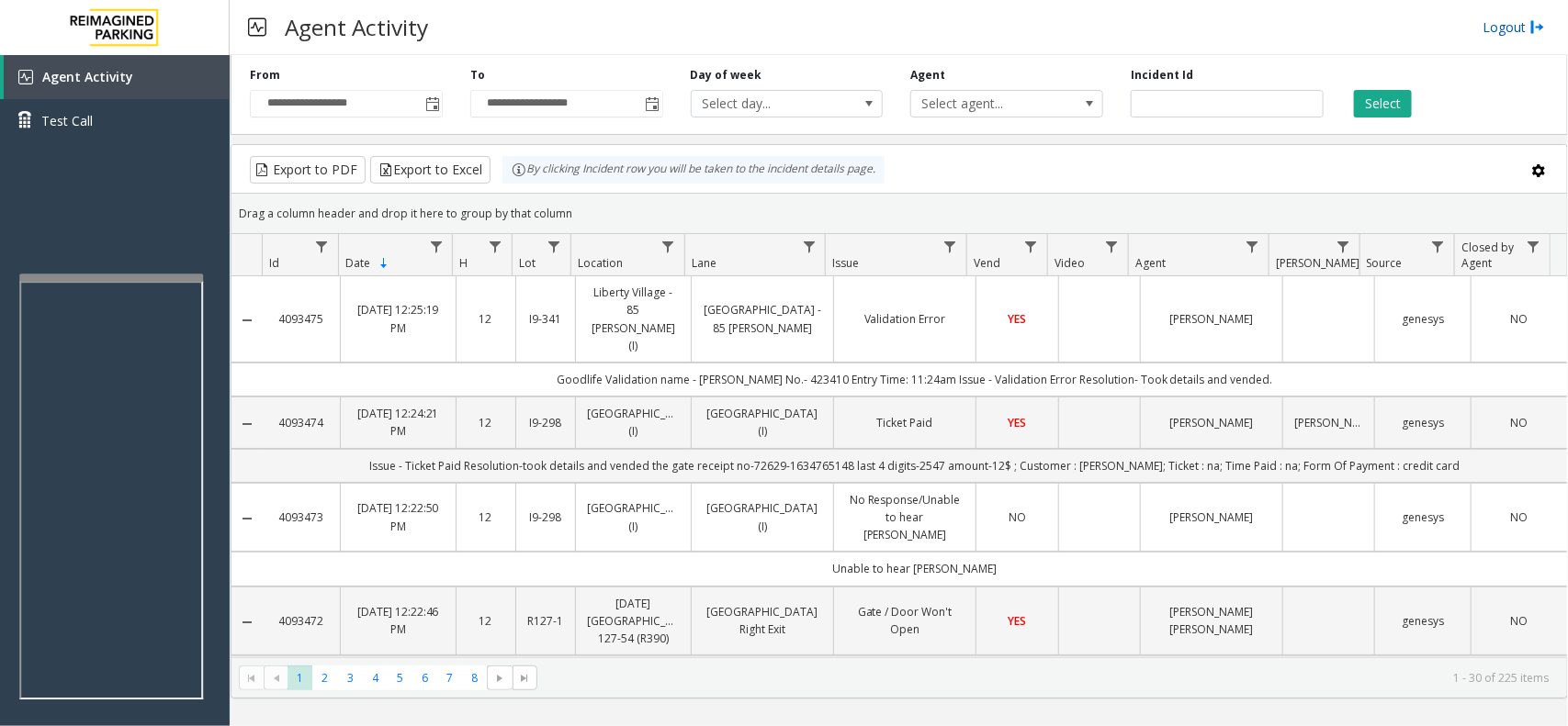
click at [1489, 29] on link "Logout" at bounding box center [1515, 27] width 63 height 19
